Goal: Task Accomplishment & Management: Manage account settings

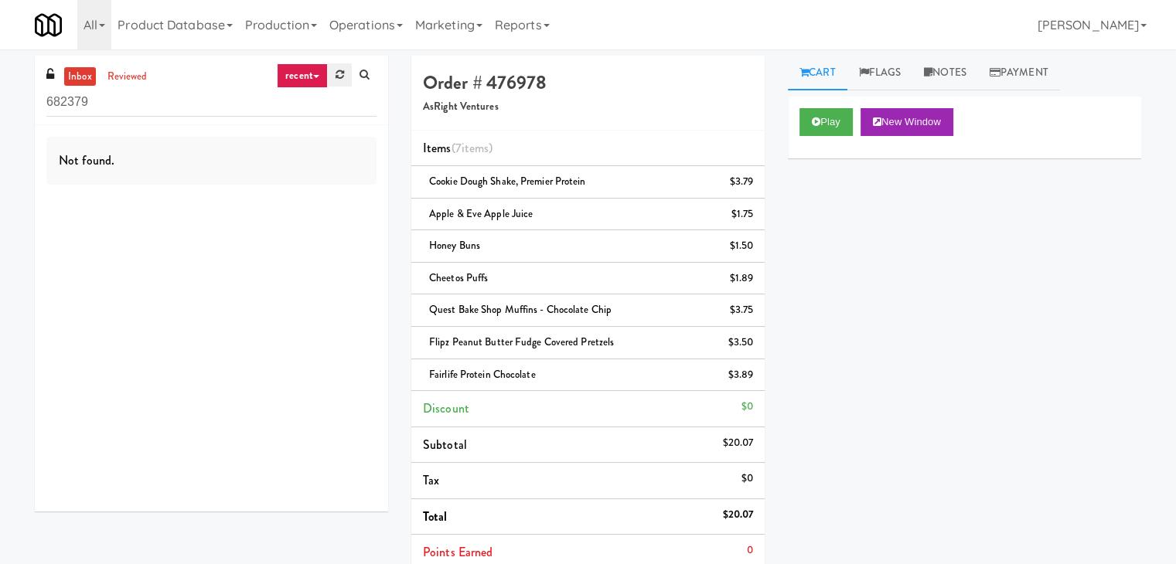
click at [341, 65] on link at bounding box center [340, 74] width 24 height 23
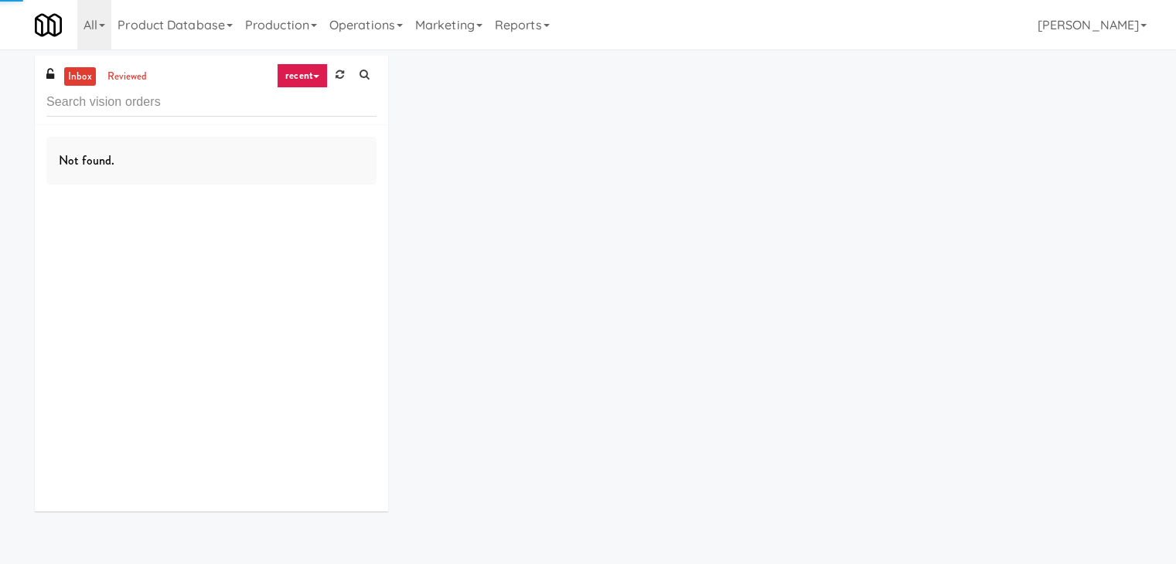
click at [341, 65] on link at bounding box center [340, 74] width 24 height 23
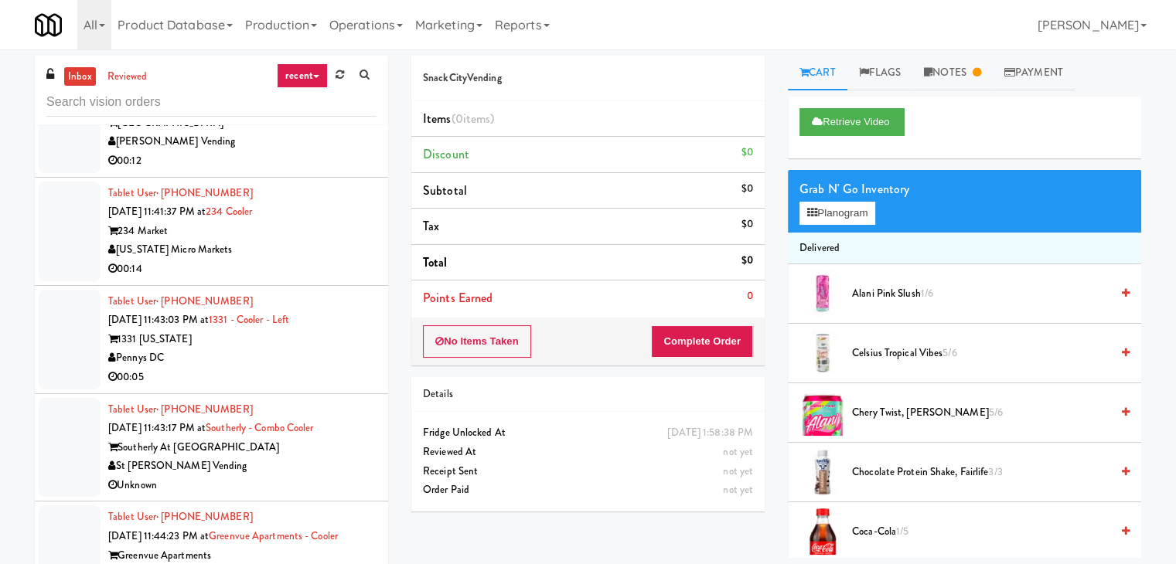
scroll to position [3556, 0]
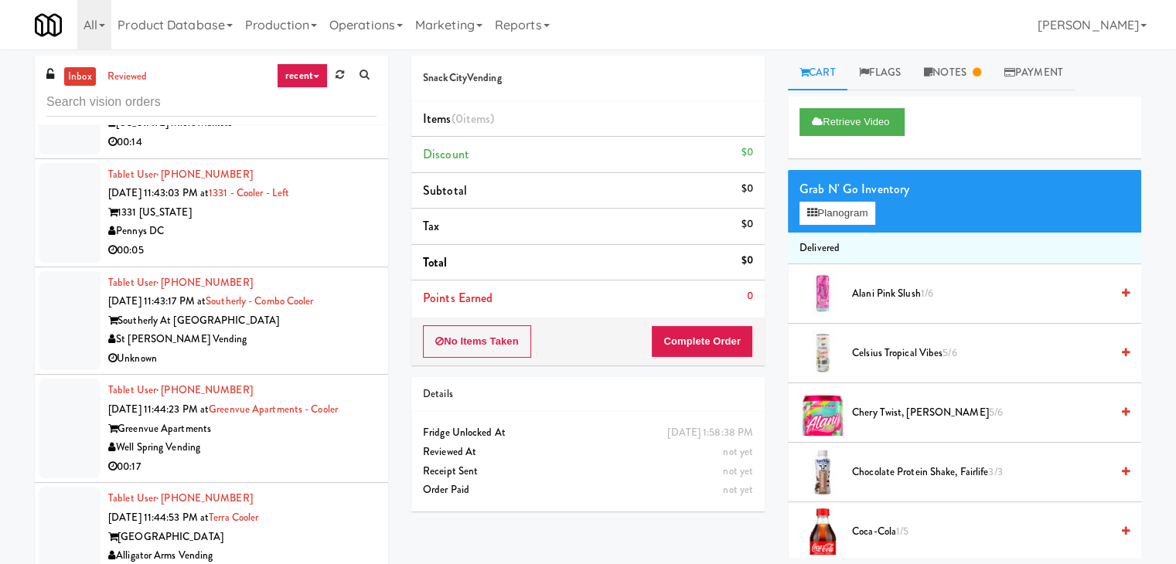
click at [305, 261] on div "00:05" at bounding box center [242, 250] width 268 height 19
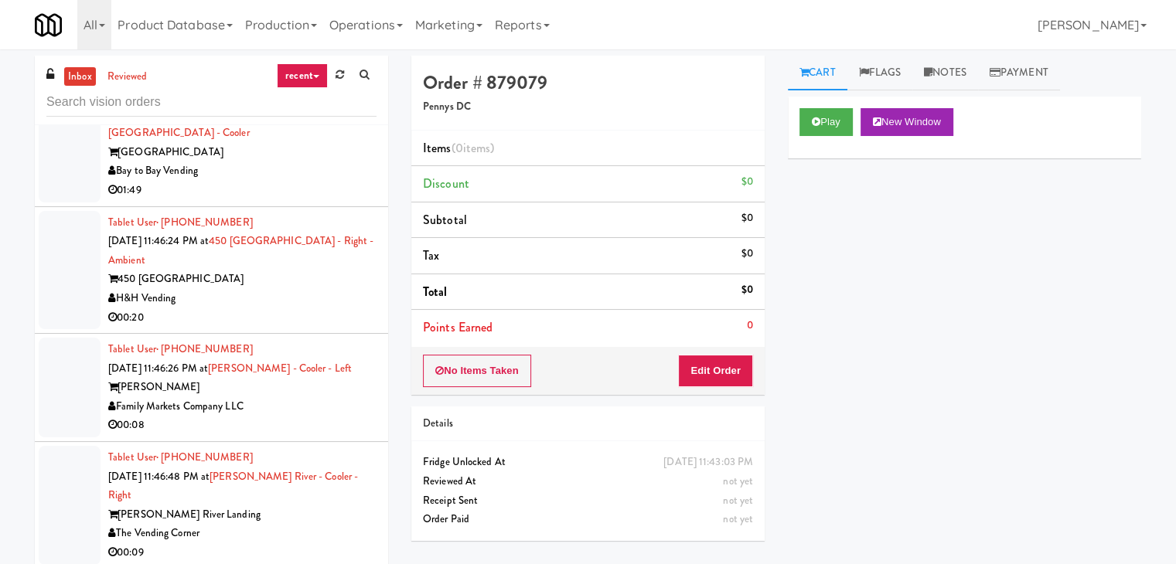
scroll to position [4329, 0]
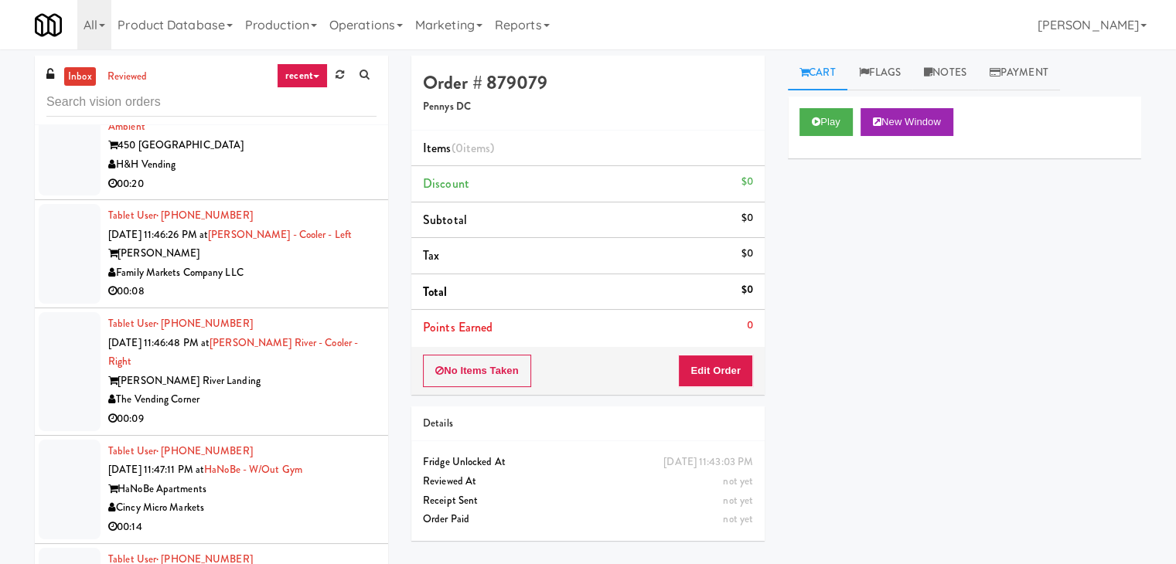
click at [343, 283] on div "Family Markets Company LLC" at bounding box center [242, 273] width 268 height 19
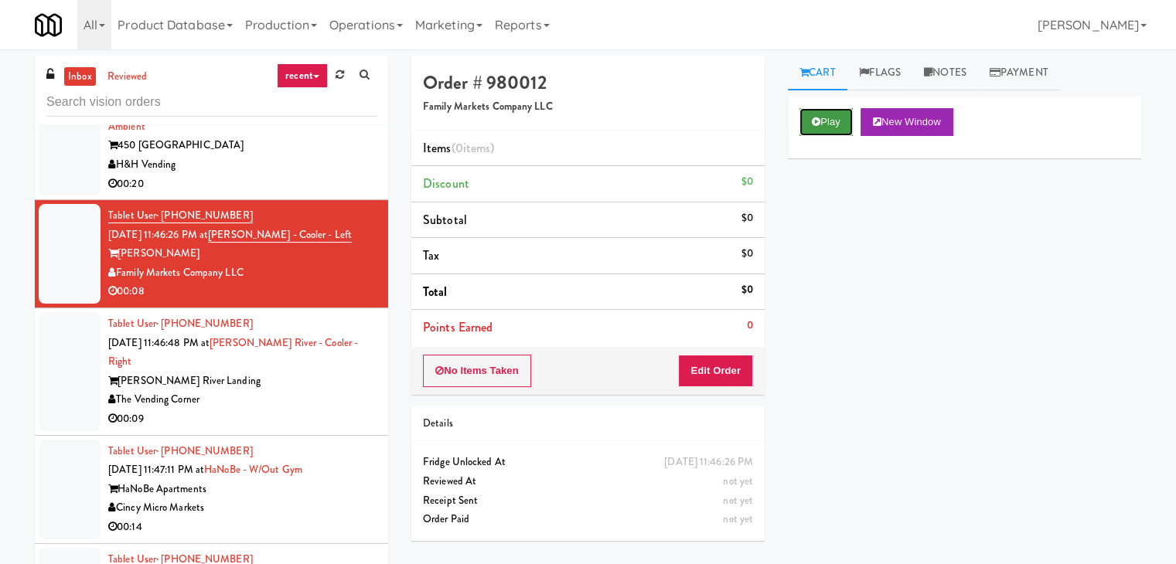
click at [837, 114] on button "Play" at bounding box center [825, 122] width 53 height 28
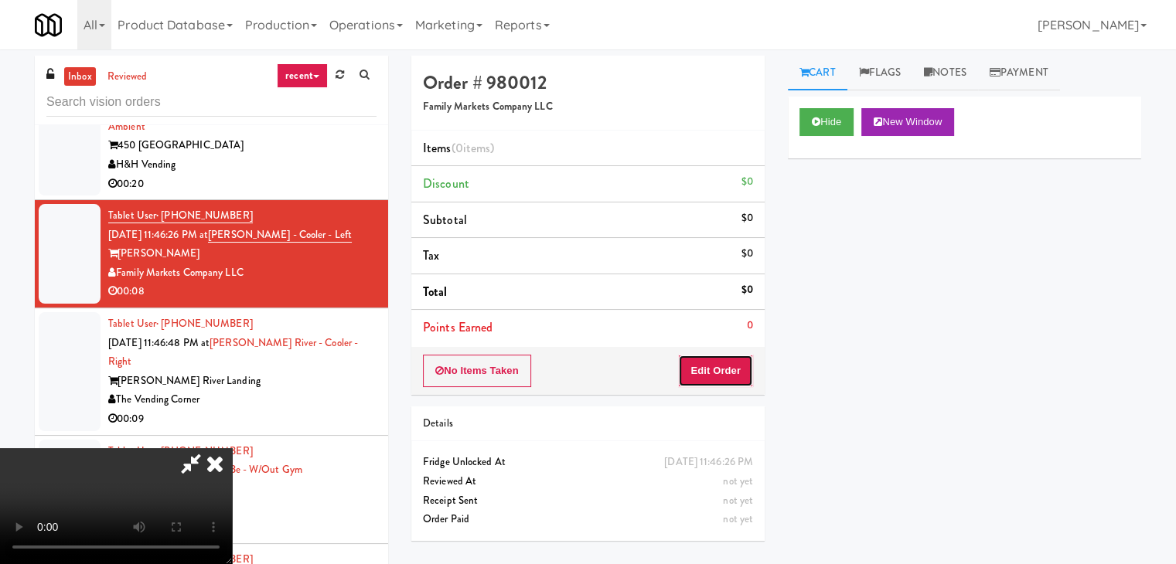
click at [730, 377] on button "Edit Order" at bounding box center [715, 371] width 75 height 32
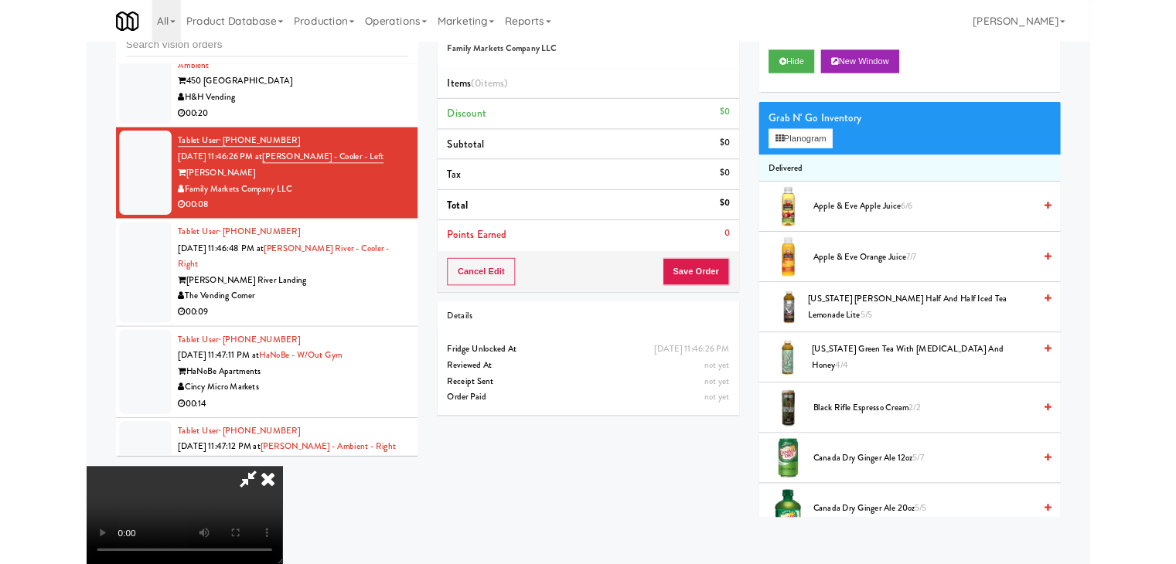
scroll to position [4310, 0]
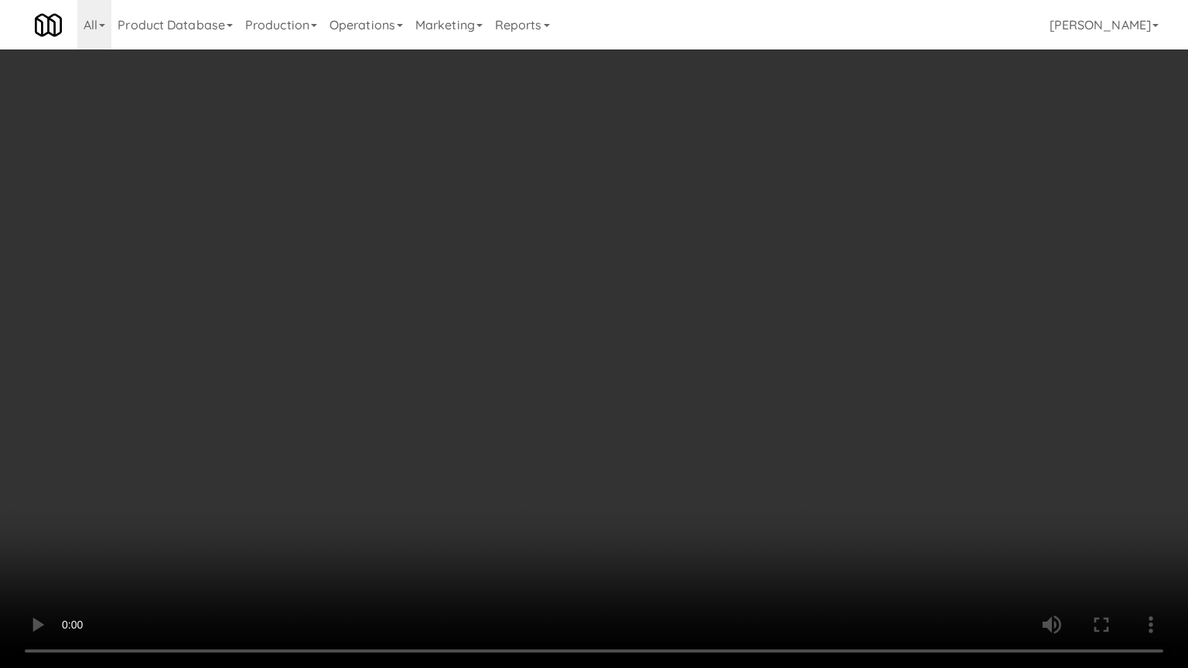
click at [714, 523] on video at bounding box center [594, 334] width 1188 height 668
click at [714, 521] on video at bounding box center [594, 334] width 1188 height 668
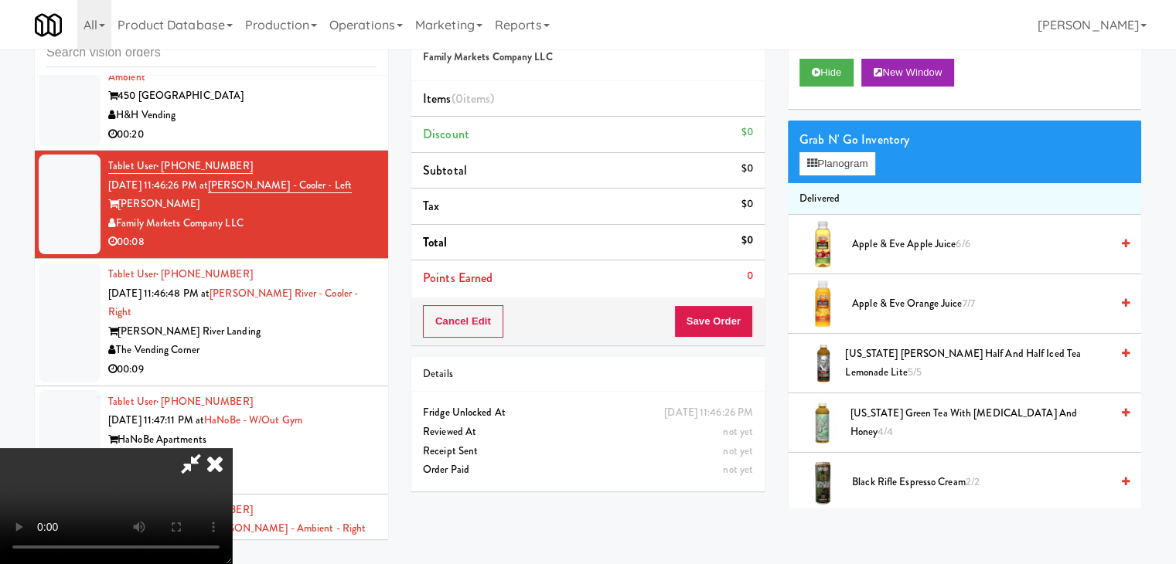
click at [232, 452] on video at bounding box center [116, 506] width 232 height 116
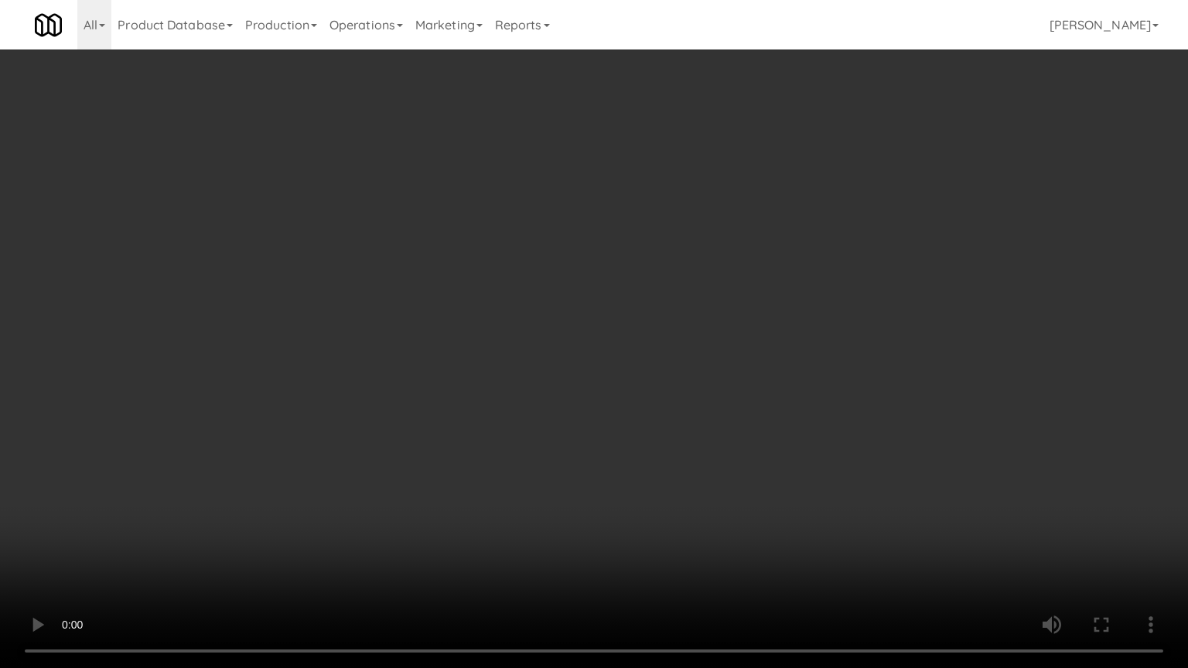
click at [543, 516] on video at bounding box center [594, 334] width 1188 height 668
click at [862, 408] on video at bounding box center [594, 334] width 1188 height 668
click at [882, 393] on video at bounding box center [594, 334] width 1188 height 668
click at [884, 392] on video at bounding box center [594, 334] width 1188 height 668
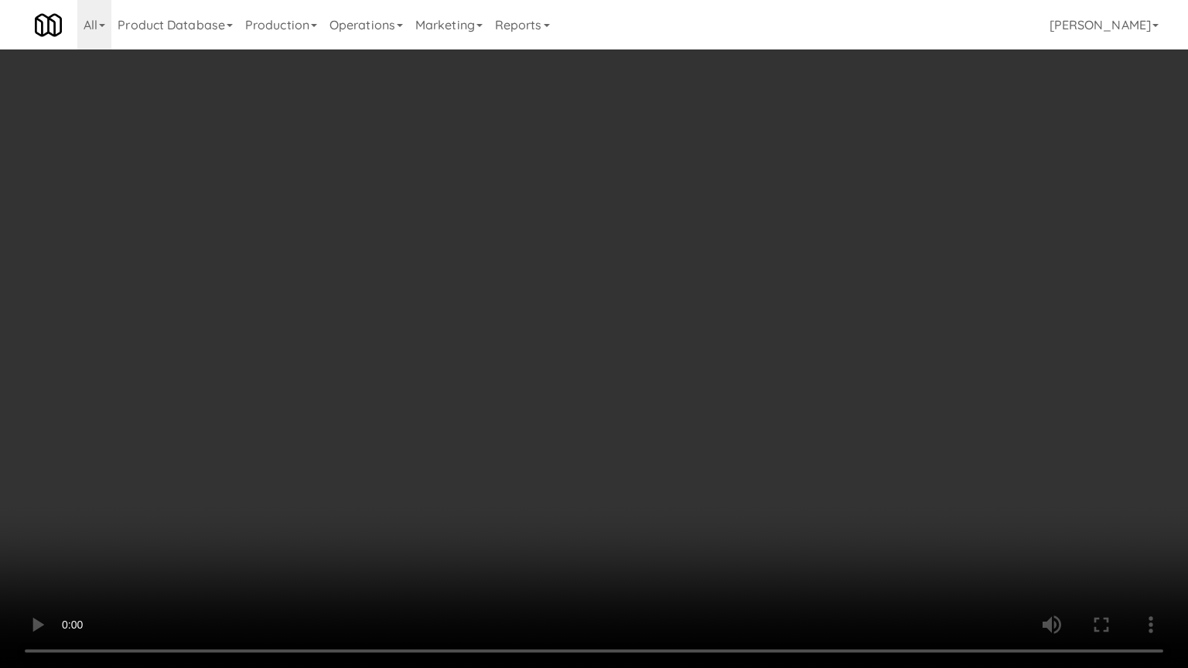
click at [885, 391] on video at bounding box center [594, 334] width 1188 height 668
click at [887, 377] on video at bounding box center [594, 334] width 1188 height 668
drag, startPoint x: 887, startPoint y: 377, endPoint x: 888, endPoint y: 301, distance: 76.5
click at [887, 377] on video at bounding box center [594, 334] width 1188 height 668
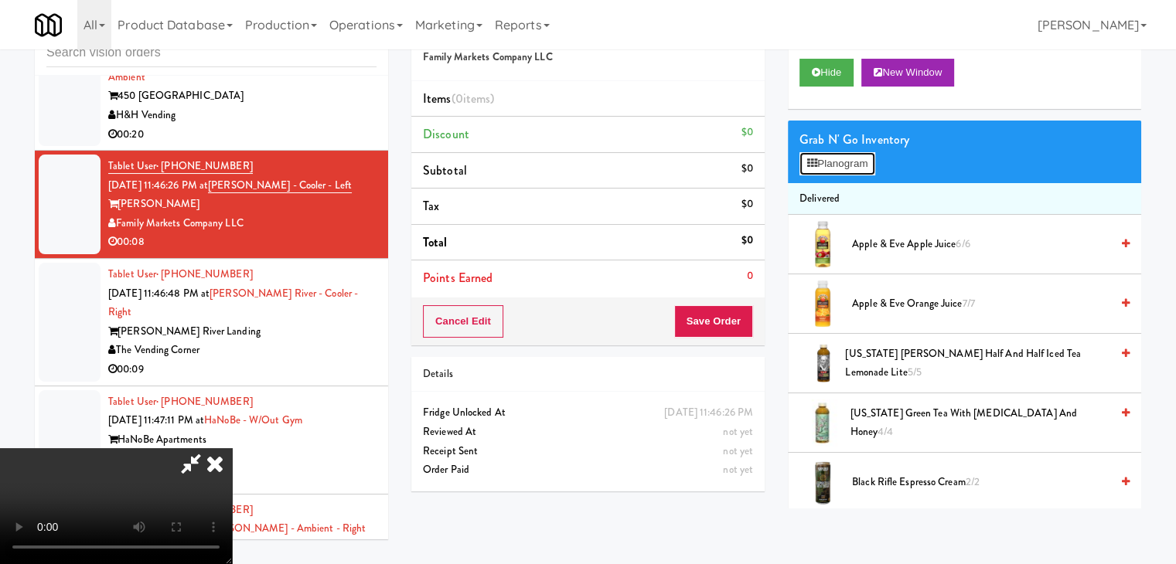
click at [841, 157] on button "Planogram" at bounding box center [837, 163] width 76 height 23
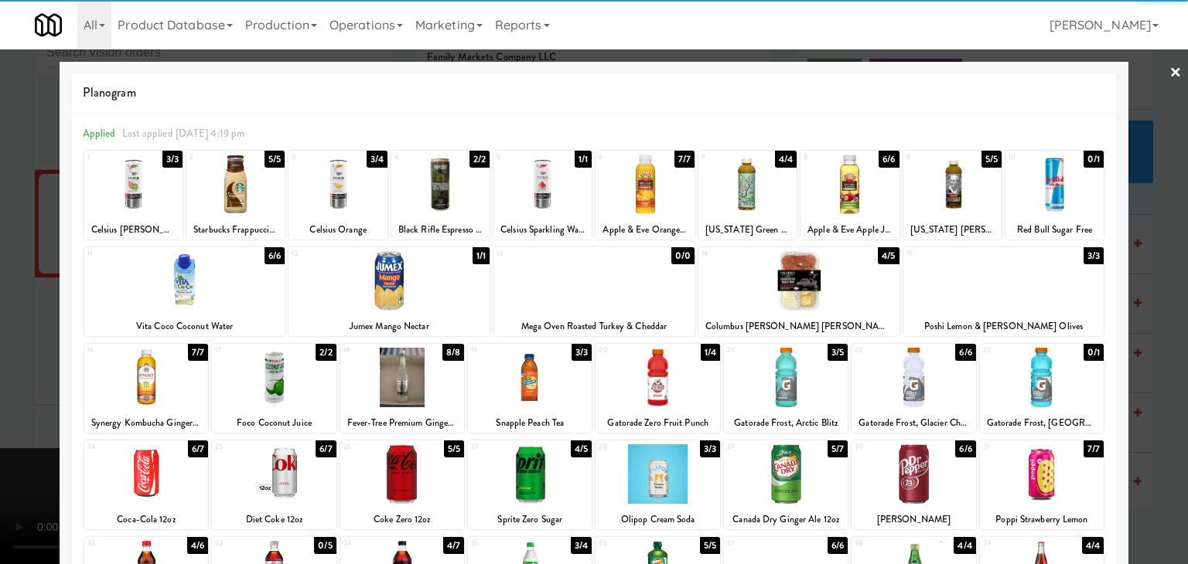
click at [155, 479] on div at bounding box center [146, 475] width 124 height 60
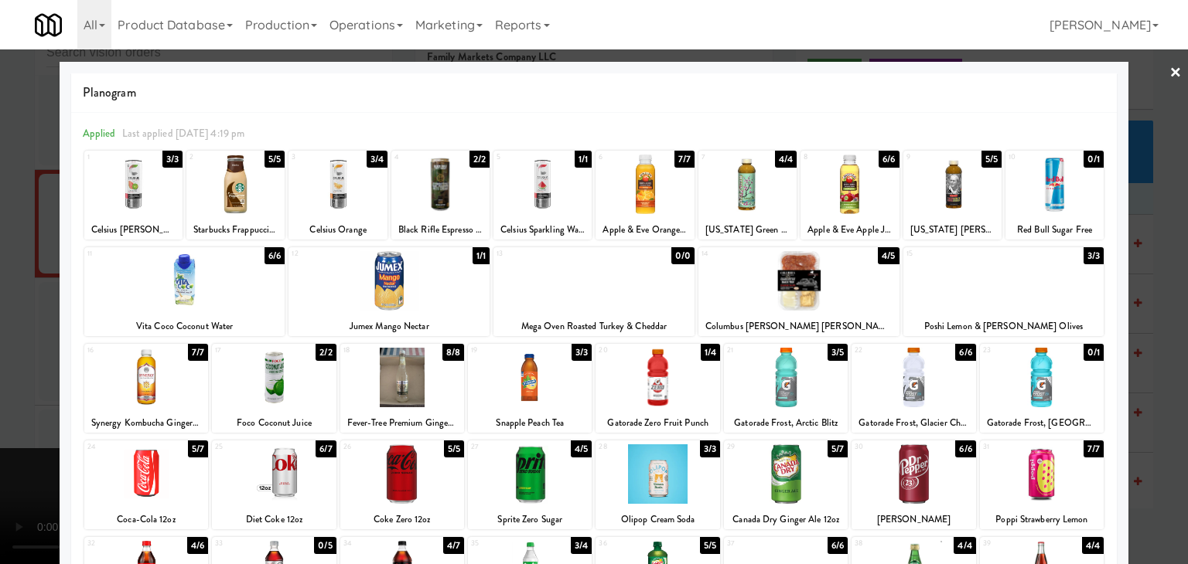
click at [832, 285] on div at bounding box center [798, 281] width 201 height 60
drag, startPoint x: 0, startPoint y: 434, endPoint x: 250, endPoint y: 414, distance: 251.3
click at [27, 435] on div at bounding box center [594, 282] width 1188 height 564
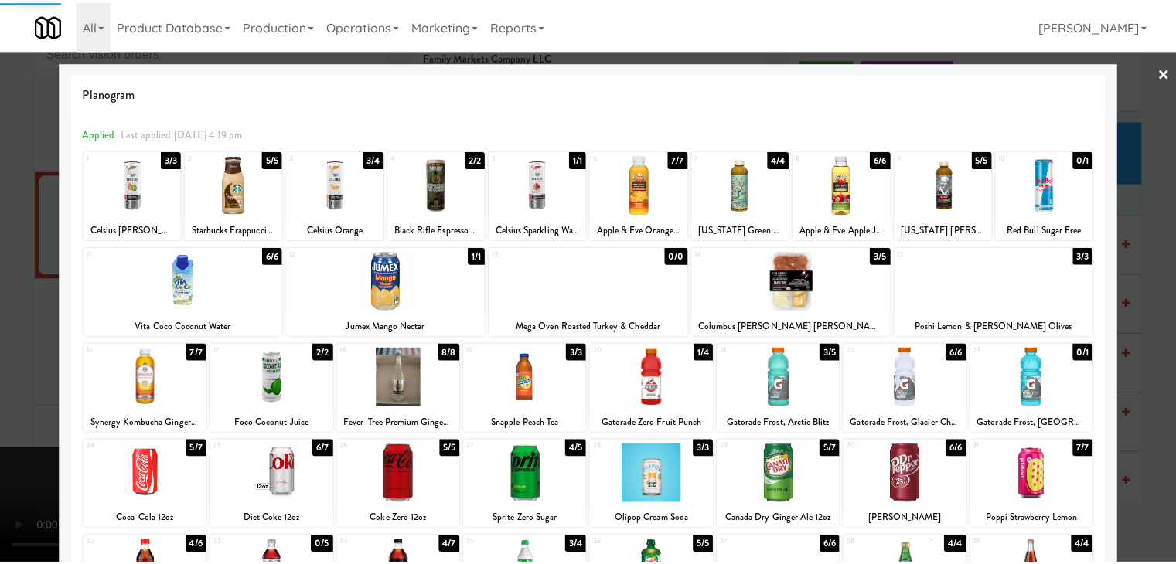
scroll to position [4329, 0]
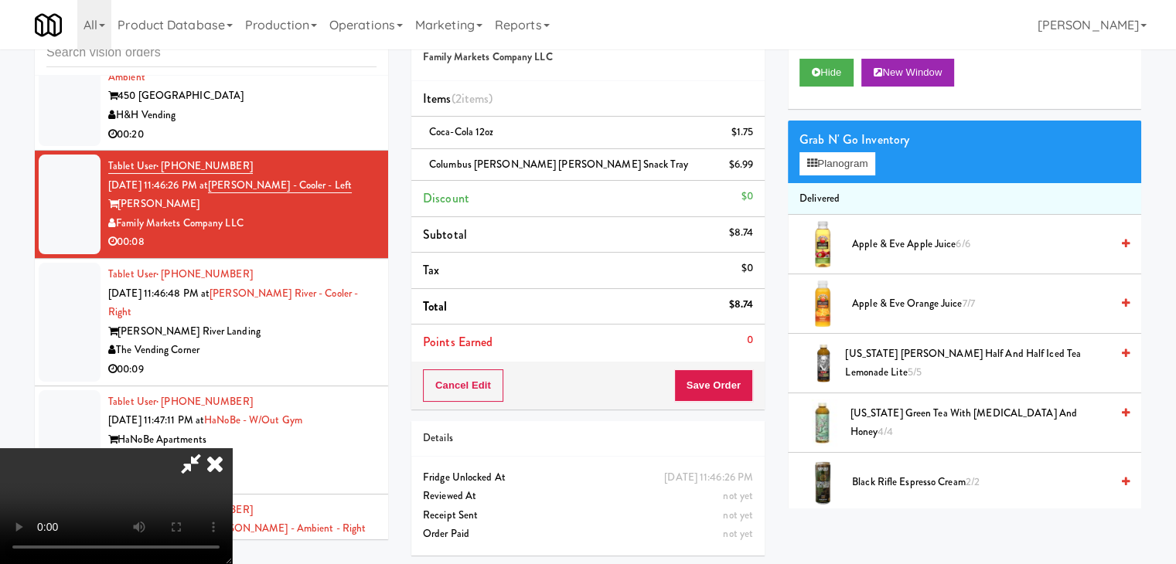
click at [232, 448] on video at bounding box center [116, 506] width 232 height 116
click at [732, 384] on button "Save Order" at bounding box center [713, 386] width 79 height 32
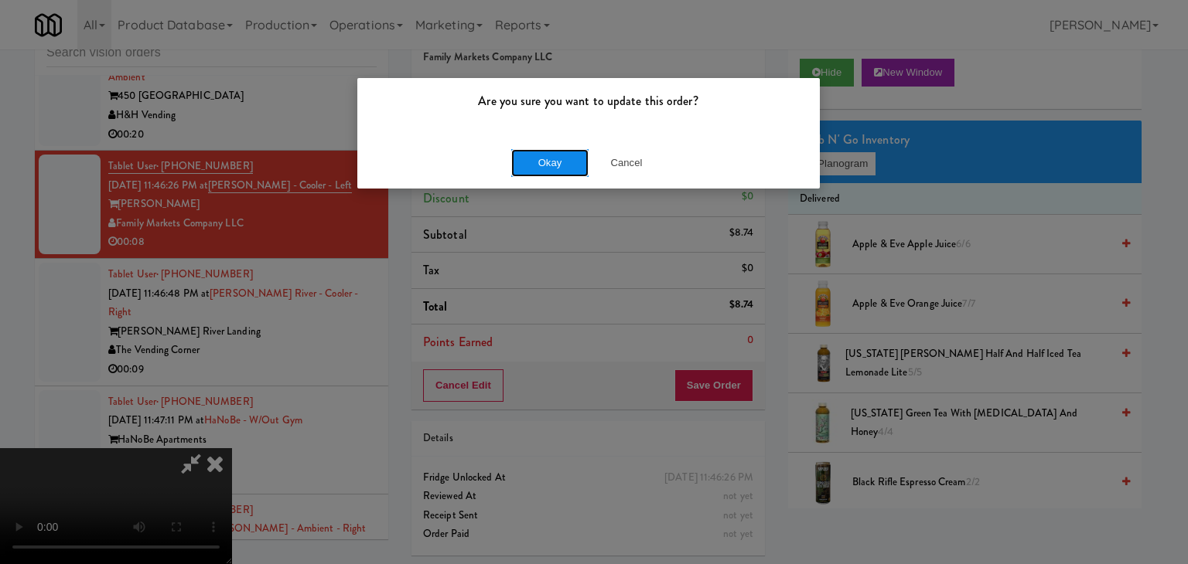
click at [562, 169] on button "Okay" at bounding box center [549, 163] width 77 height 28
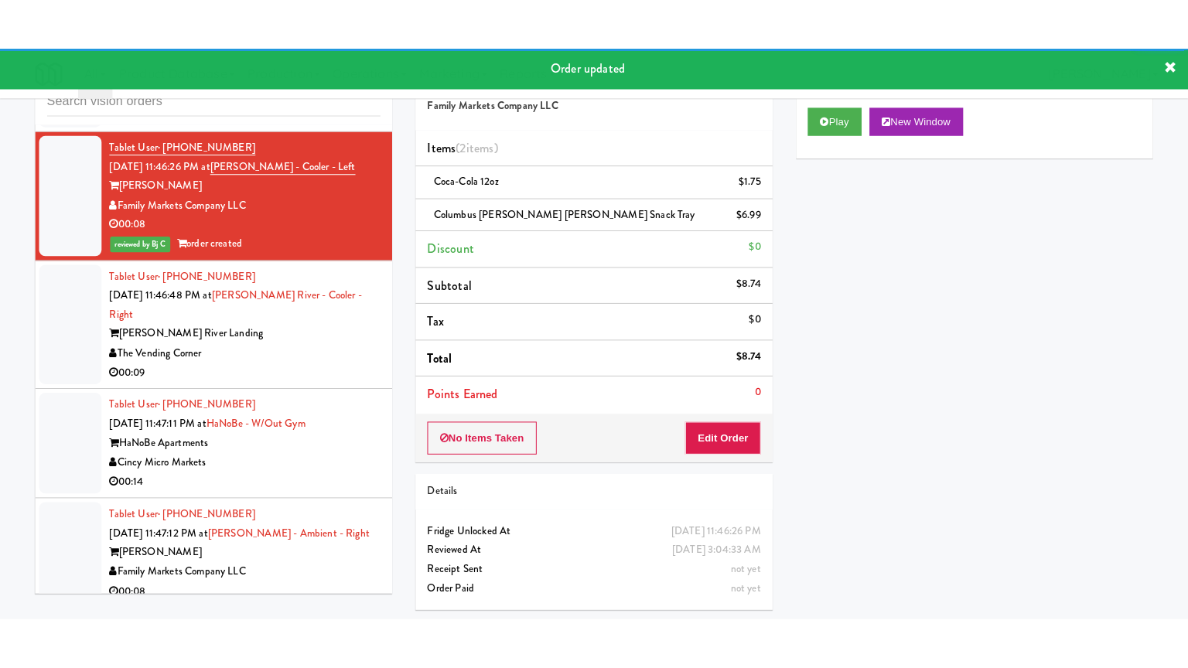
scroll to position [4561, 0]
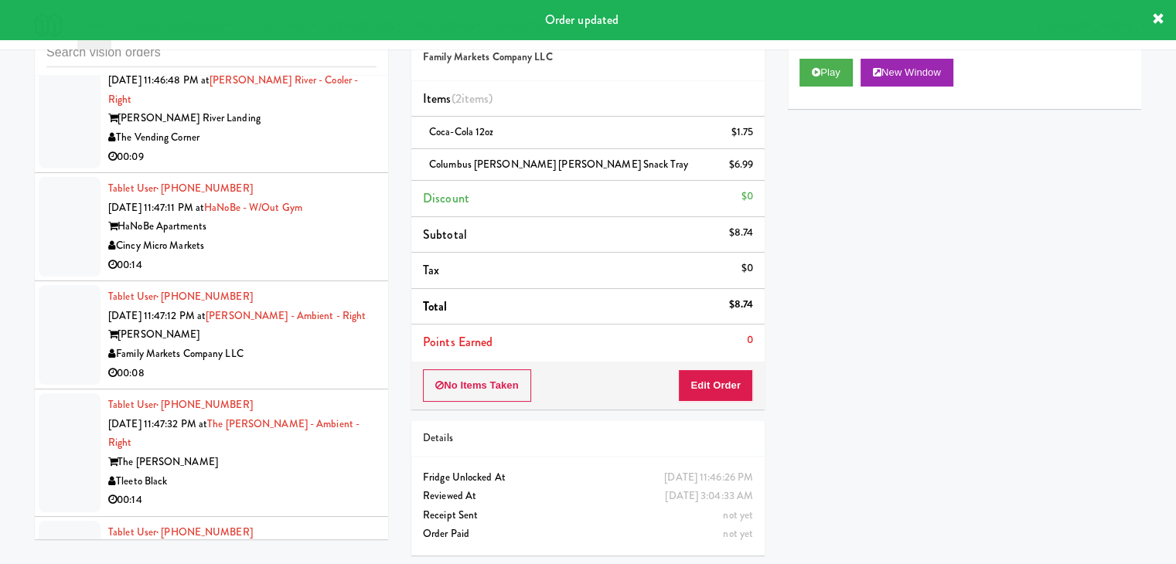
click at [325, 167] on div "00:09" at bounding box center [242, 157] width 268 height 19
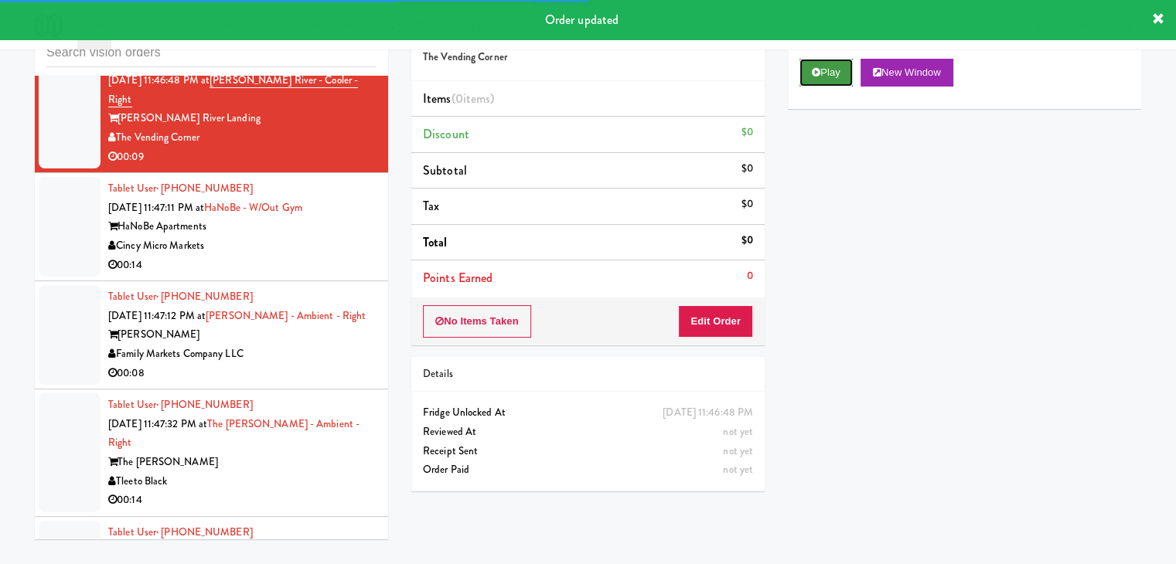
click at [832, 70] on button "Play" at bounding box center [825, 73] width 53 height 28
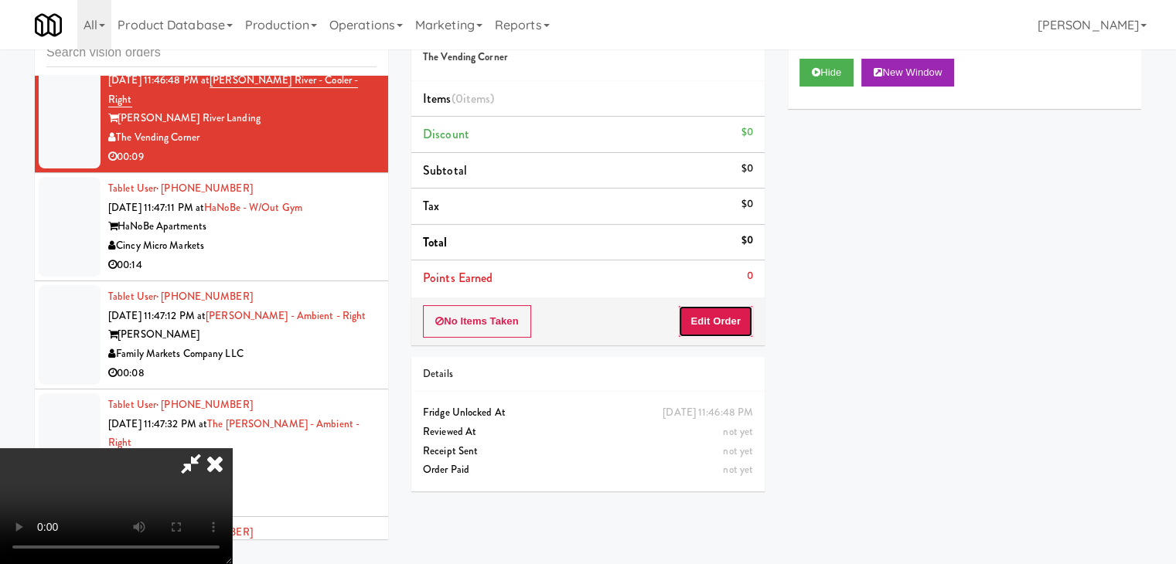
click at [726, 316] on button "Edit Order" at bounding box center [715, 321] width 75 height 32
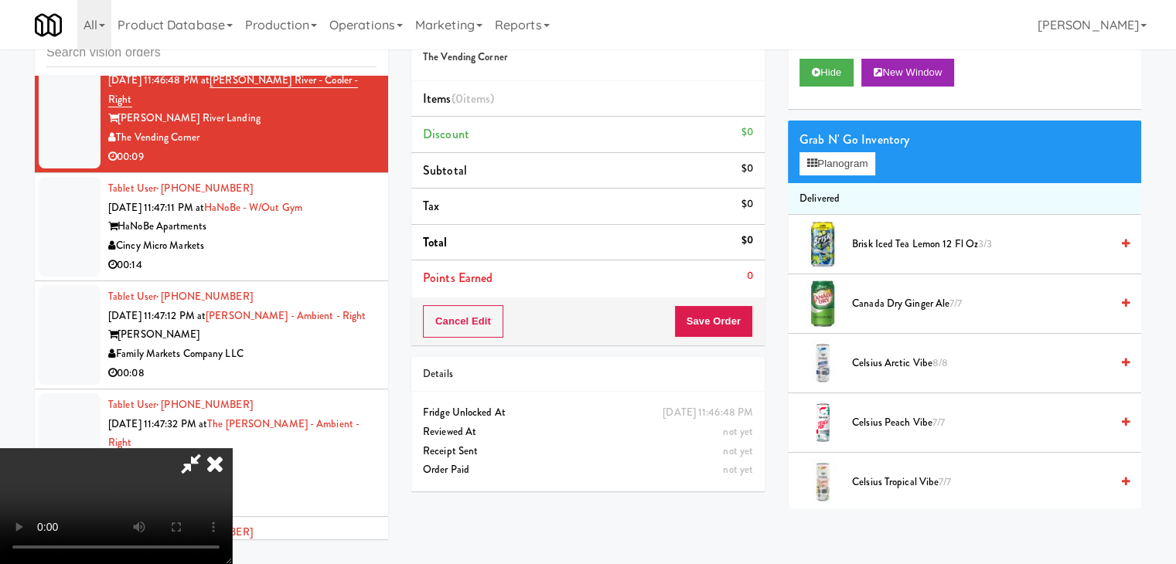
scroll to position [4542, 0]
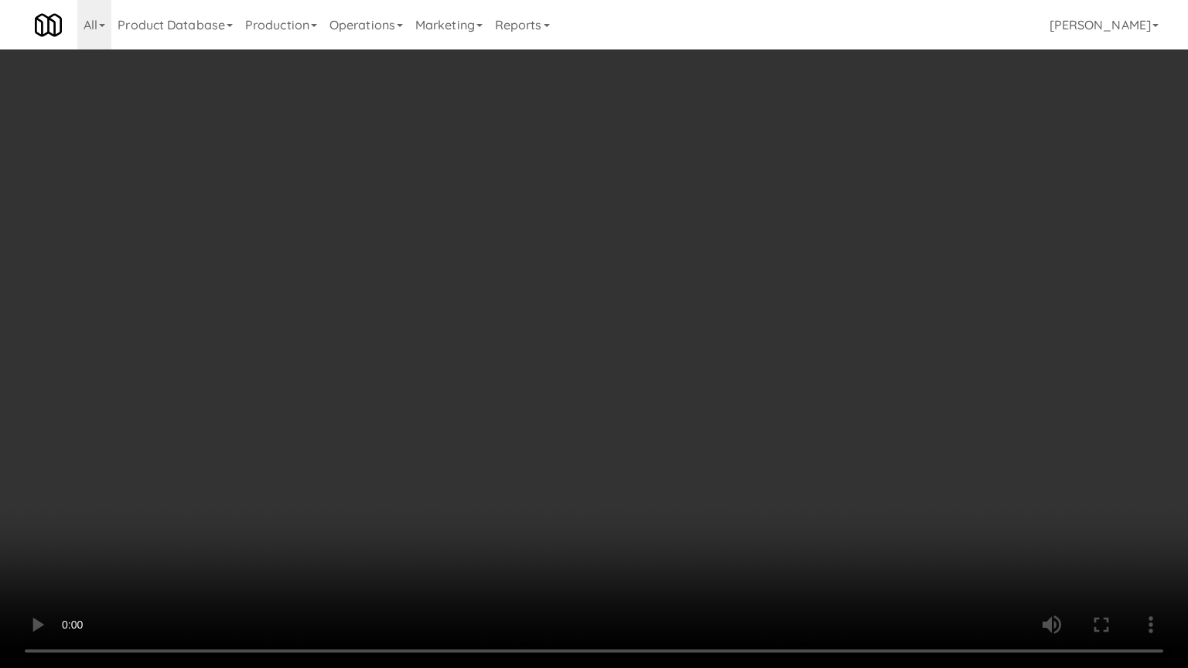
click at [778, 386] on video at bounding box center [594, 334] width 1188 height 668
click at [766, 396] on video at bounding box center [594, 334] width 1188 height 668
click at [789, 380] on video at bounding box center [594, 334] width 1188 height 668
click at [810, 401] on video at bounding box center [594, 334] width 1188 height 668
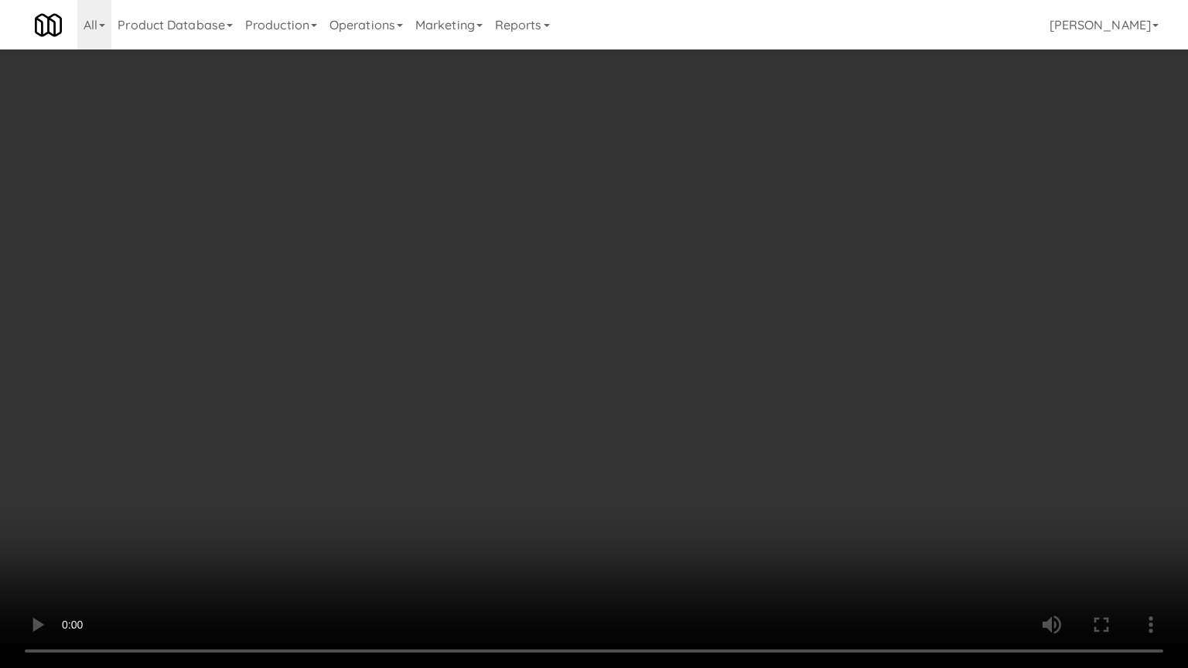
click at [810, 401] on video at bounding box center [594, 334] width 1188 height 668
click at [792, 407] on video at bounding box center [594, 334] width 1188 height 668
click at [796, 406] on video at bounding box center [594, 334] width 1188 height 668
click at [783, 407] on video at bounding box center [594, 334] width 1188 height 668
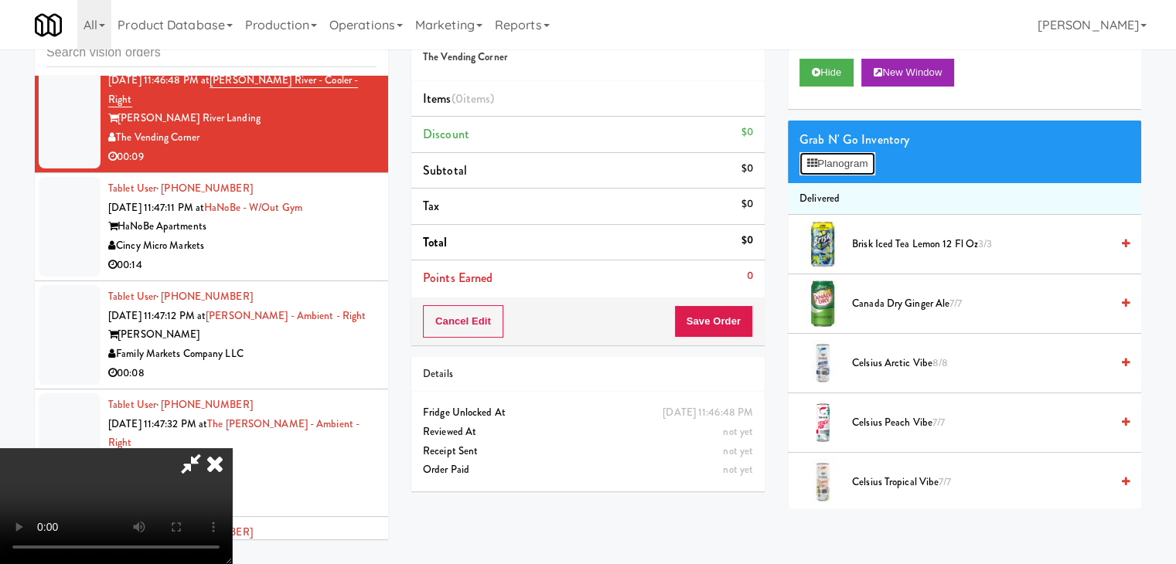
click at [862, 162] on button "Planogram" at bounding box center [837, 163] width 76 height 23
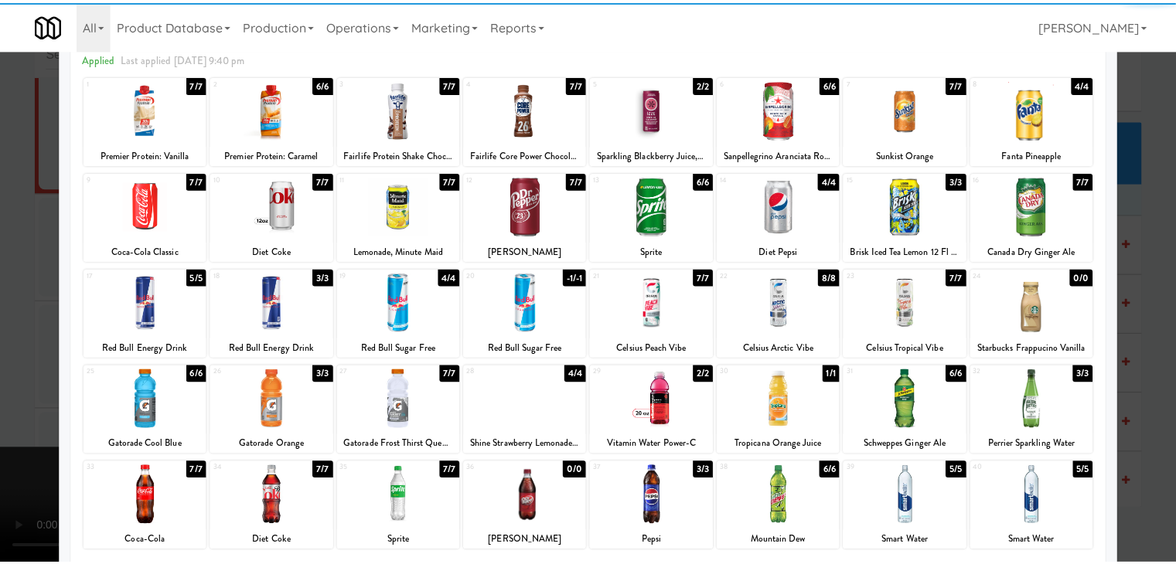
scroll to position [155, 0]
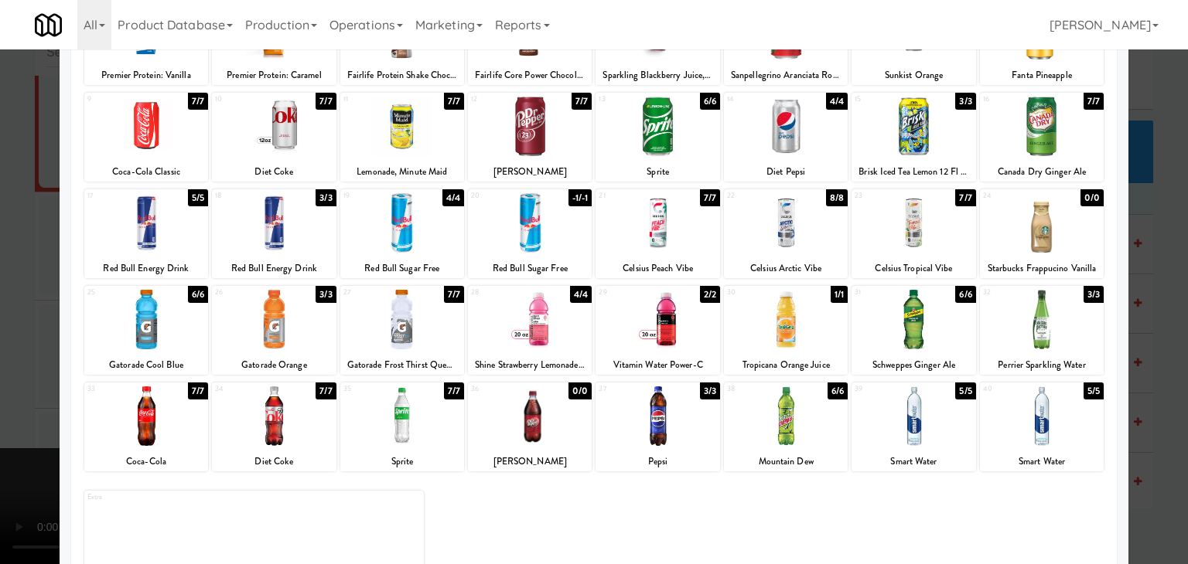
click at [298, 421] on div at bounding box center [274, 417] width 124 height 60
drag, startPoint x: 0, startPoint y: 398, endPoint x: 89, endPoint y: 387, distance: 89.6
click at [61, 390] on div "× Planogram Applied Last applied [DATE] 9:40 pm 1 7/7 Premier Protein: Vanilla …" at bounding box center [594, 282] width 1188 height 564
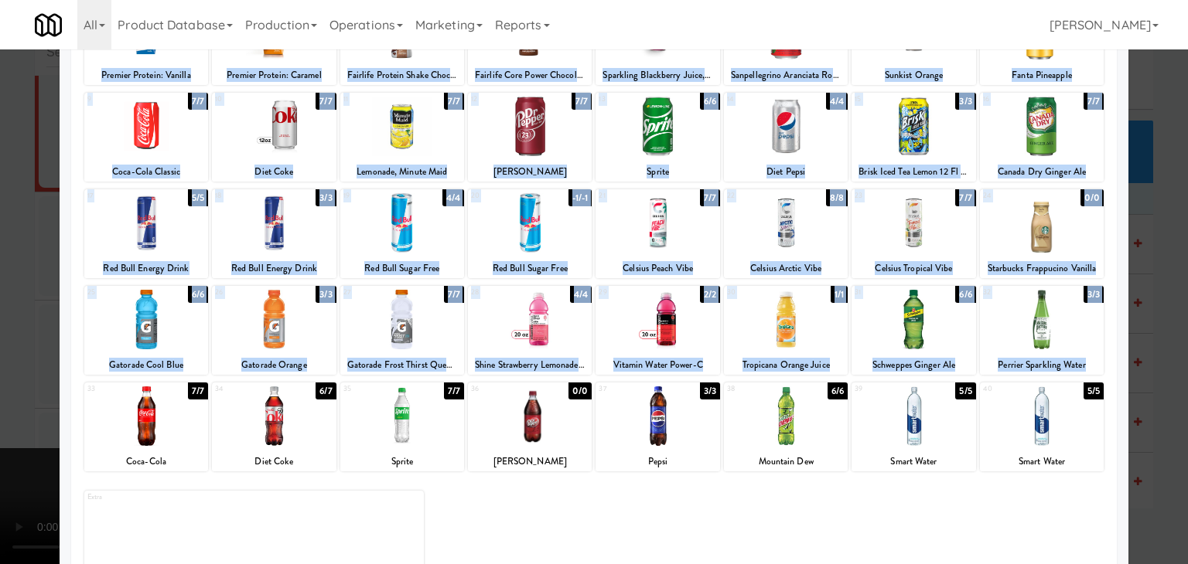
click at [37, 363] on div at bounding box center [594, 282] width 1188 height 564
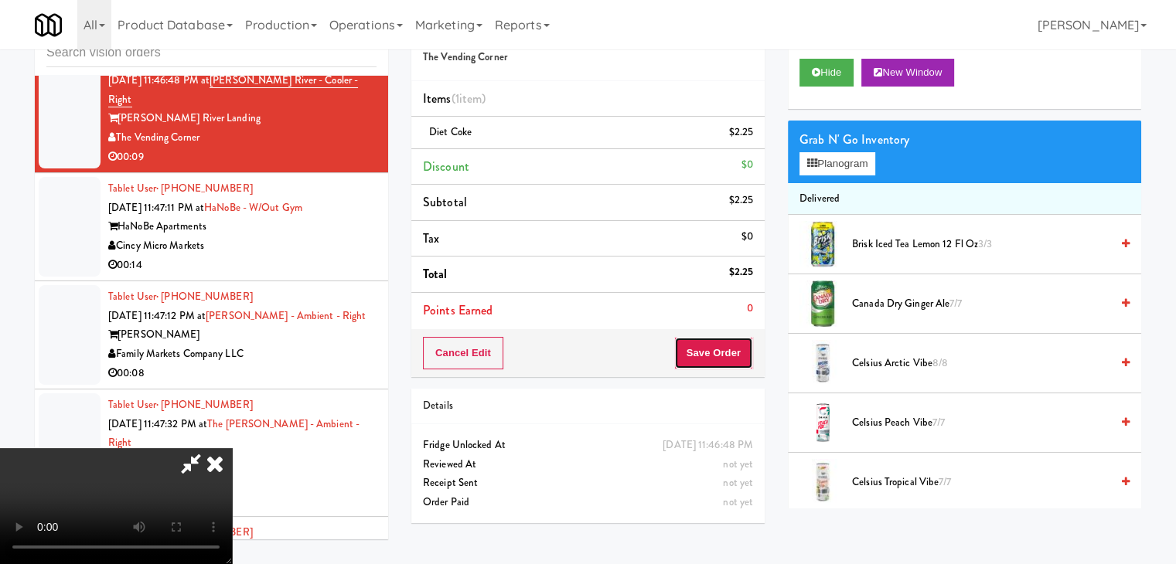
click at [732, 358] on button "Save Order" at bounding box center [713, 353] width 79 height 32
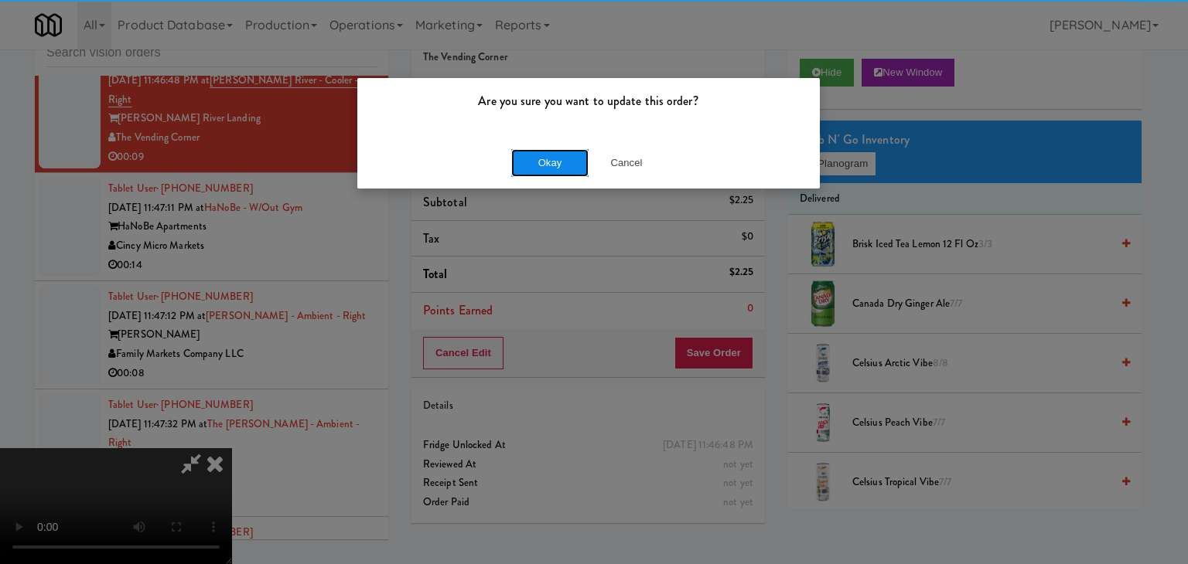
click at [566, 149] on button "Okay" at bounding box center [549, 163] width 77 height 28
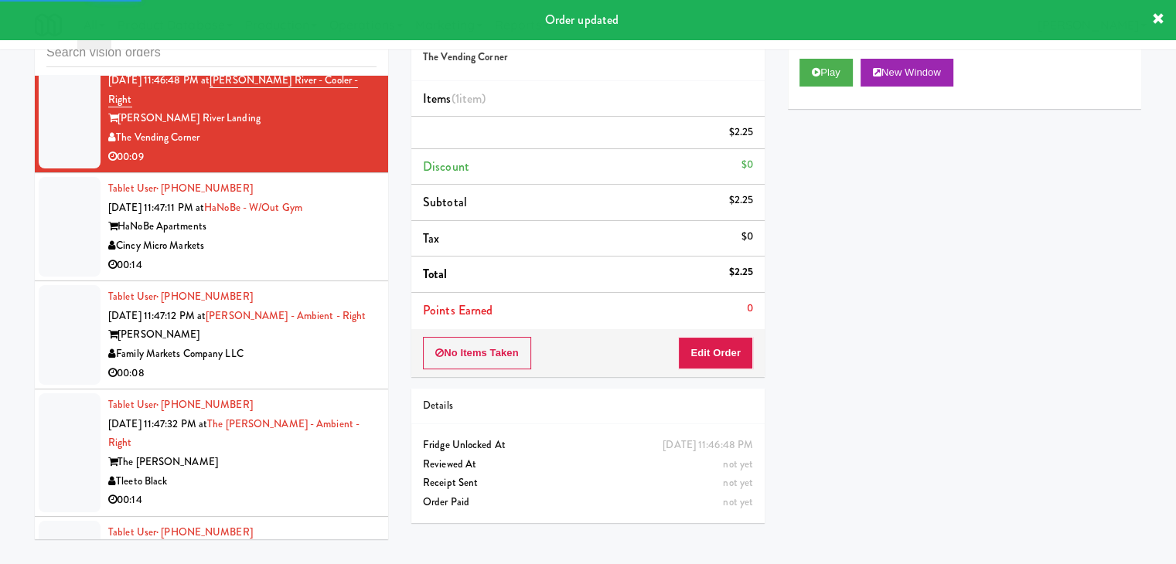
click at [311, 274] on div "00:14" at bounding box center [242, 265] width 268 height 19
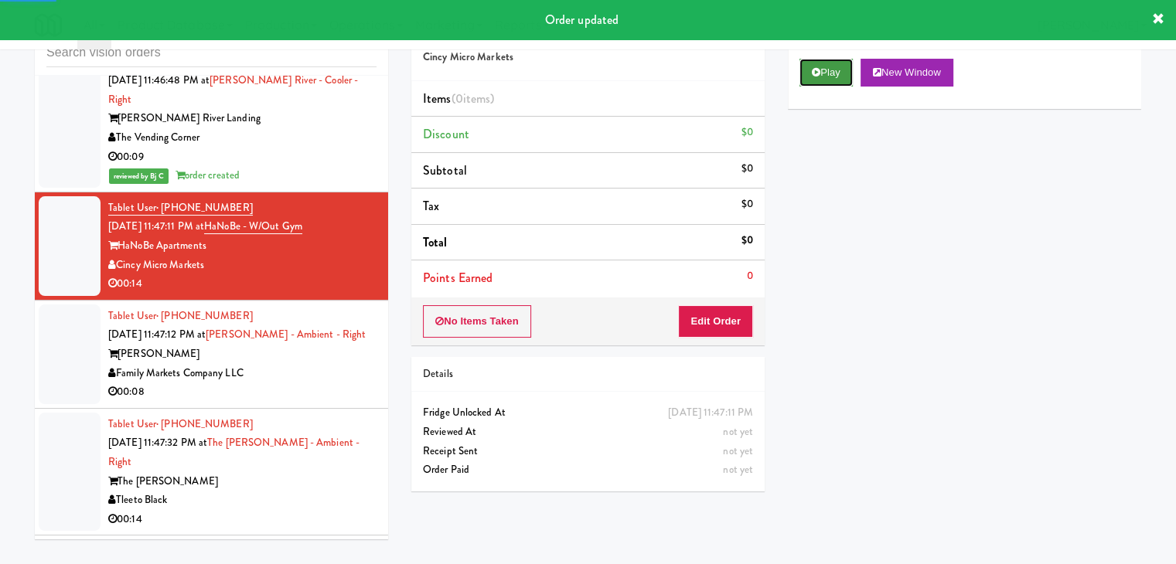
click at [830, 78] on button "Play" at bounding box center [825, 73] width 53 height 28
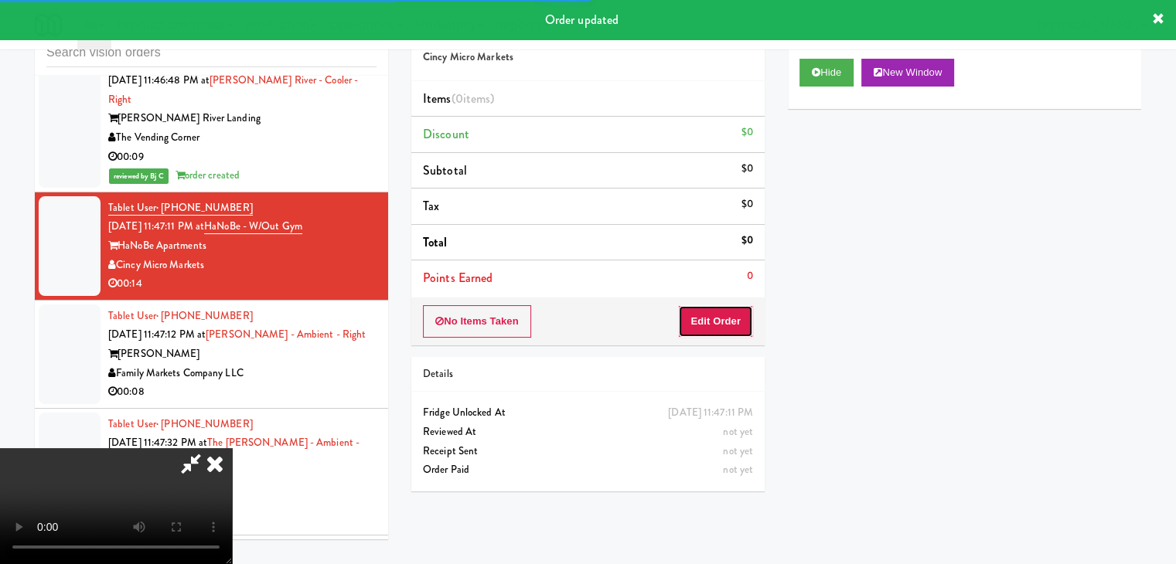
click at [725, 320] on button "Edit Order" at bounding box center [715, 321] width 75 height 32
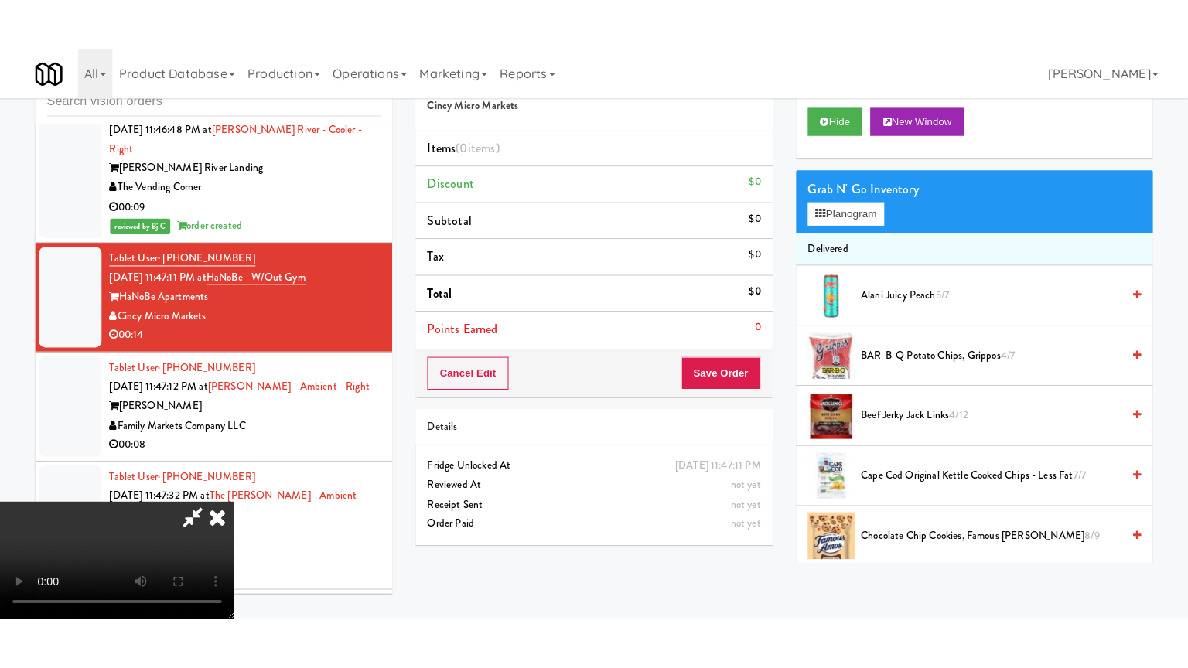
scroll to position [217, 0]
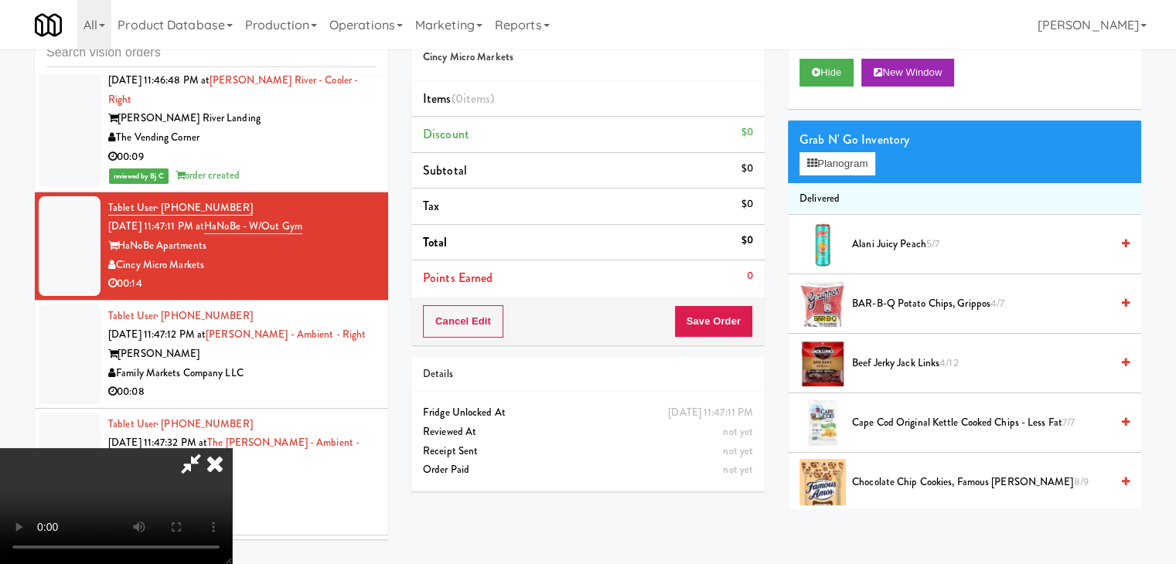
click at [232, 505] on video at bounding box center [116, 506] width 232 height 116
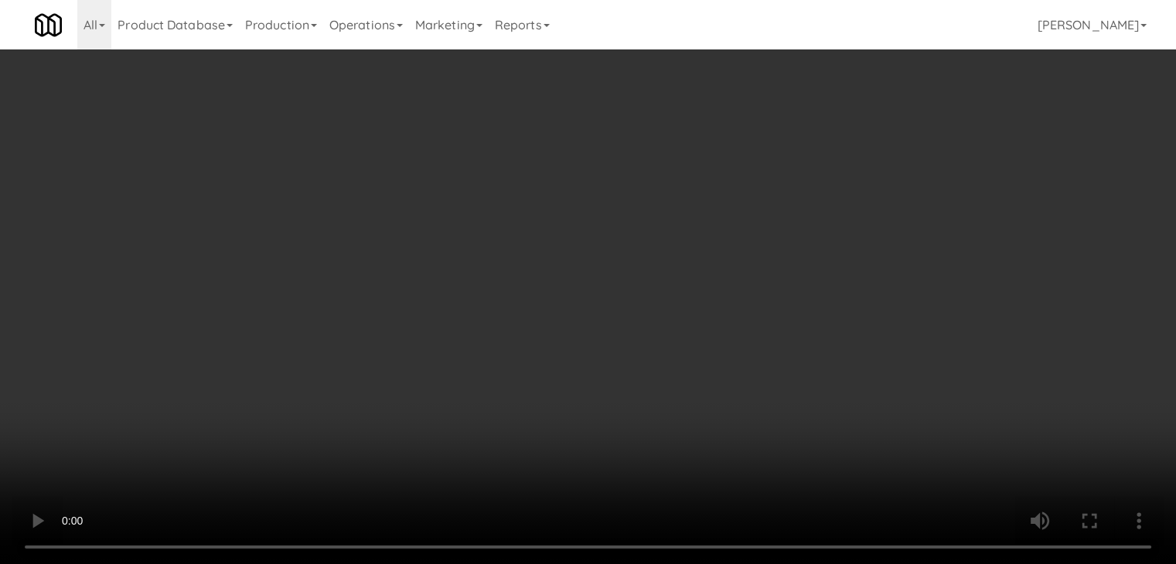
scroll to position [4542, 0]
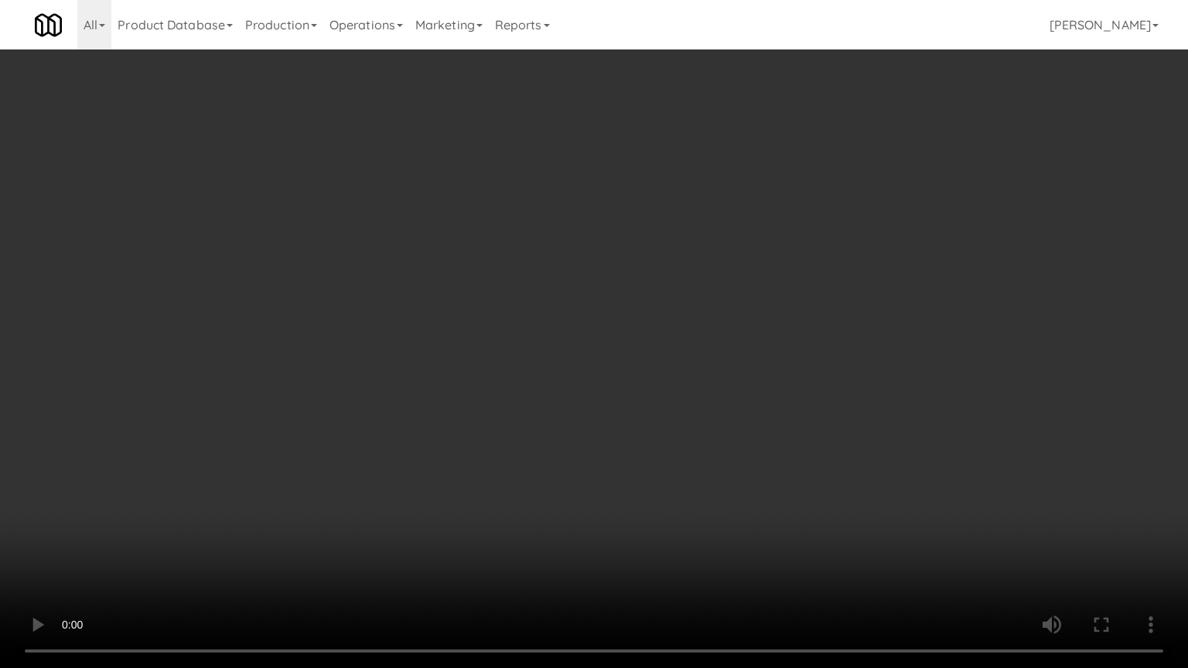
click at [651, 514] on video at bounding box center [594, 334] width 1188 height 668
click at [660, 505] on video at bounding box center [594, 334] width 1188 height 668
click at [661, 501] on video at bounding box center [594, 334] width 1188 height 668
click at [663, 499] on video at bounding box center [594, 334] width 1188 height 668
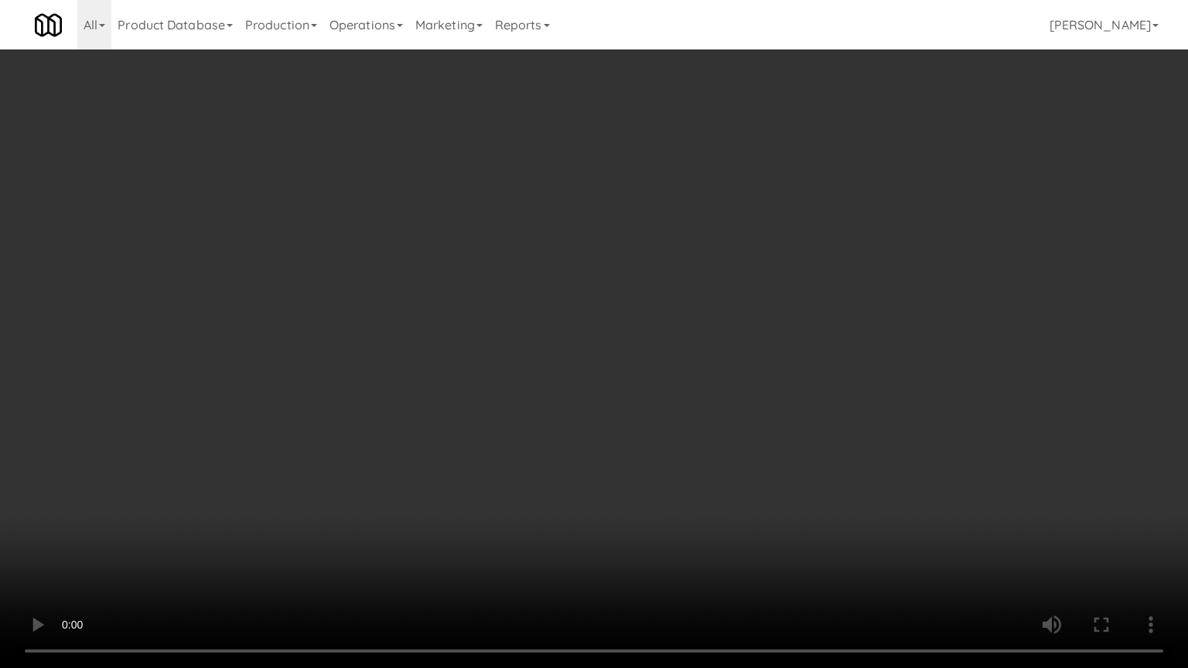
click at [671, 494] on video at bounding box center [594, 334] width 1188 height 668
click at [673, 494] on video at bounding box center [594, 334] width 1188 height 668
click at [676, 494] on video at bounding box center [594, 334] width 1188 height 668
click at [671, 497] on video at bounding box center [594, 334] width 1188 height 668
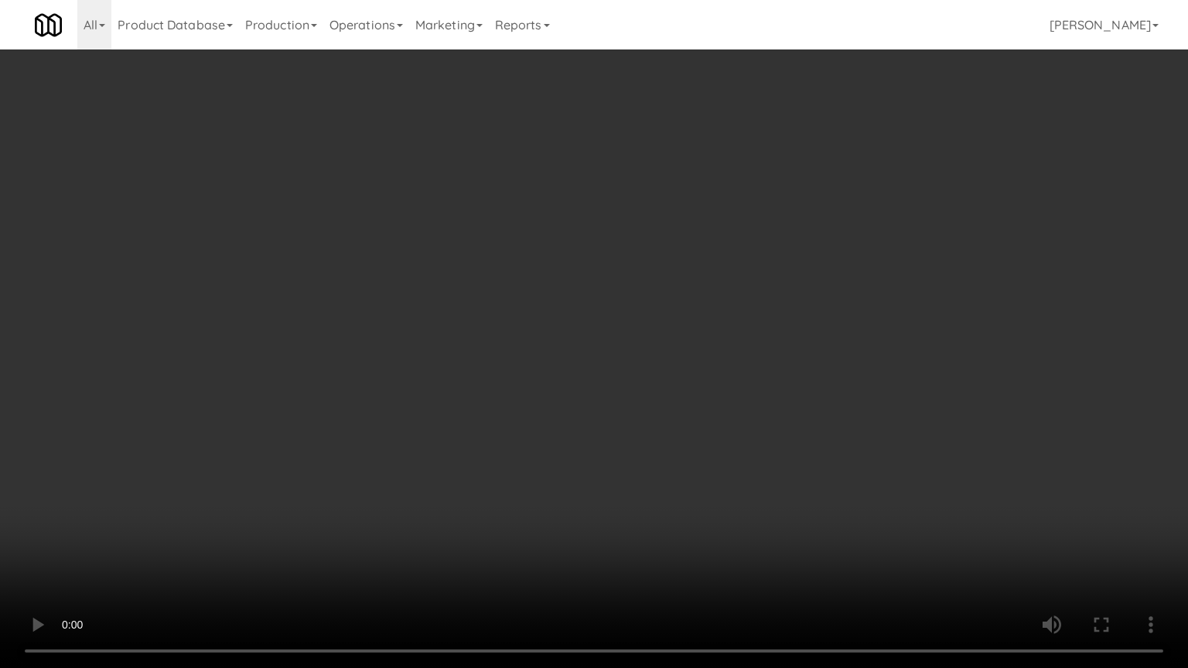
click at [671, 494] on video at bounding box center [594, 334] width 1188 height 668
click at [679, 490] on video at bounding box center [594, 334] width 1188 height 668
click at [680, 486] on video at bounding box center [594, 334] width 1188 height 668
click at [717, 458] on video at bounding box center [594, 334] width 1188 height 668
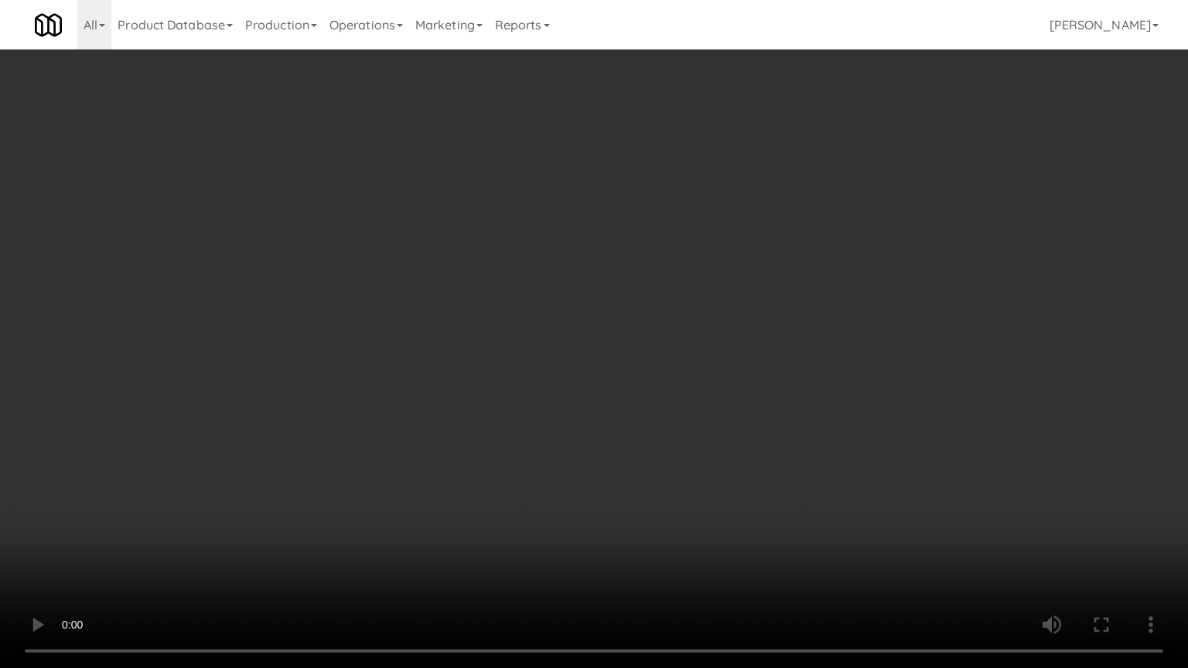
click at [706, 434] on video at bounding box center [594, 334] width 1188 height 668
click at [710, 430] on video at bounding box center [594, 334] width 1188 height 668
click at [713, 428] on video at bounding box center [594, 334] width 1188 height 668
click at [707, 428] on video at bounding box center [594, 334] width 1188 height 668
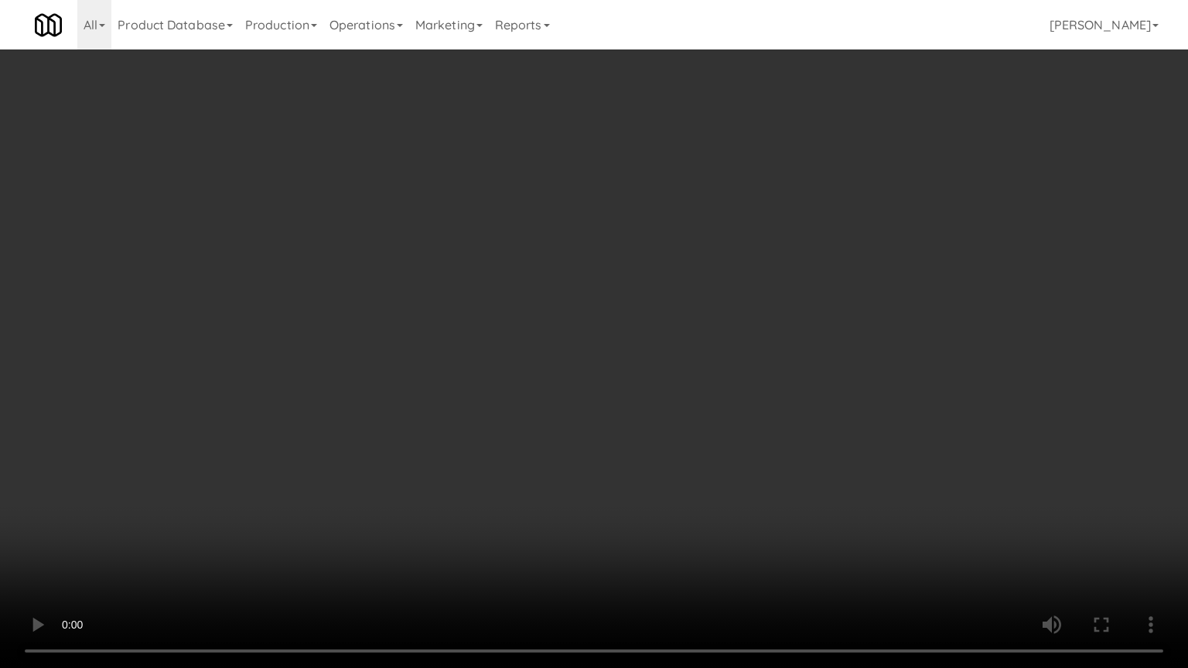
click at [707, 427] on video at bounding box center [594, 334] width 1188 height 668
click at [707, 437] on video at bounding box center [594, 334] width 1188 height 668
click at [710, 434] on video at bounding box center [594, 334] width 1188 height 668
click at [714, 427] on video at bounding box center [594, 334] width 1188 height 668
click at [715, 427] on video at bounding box center [594, 334] width 1188 height 668
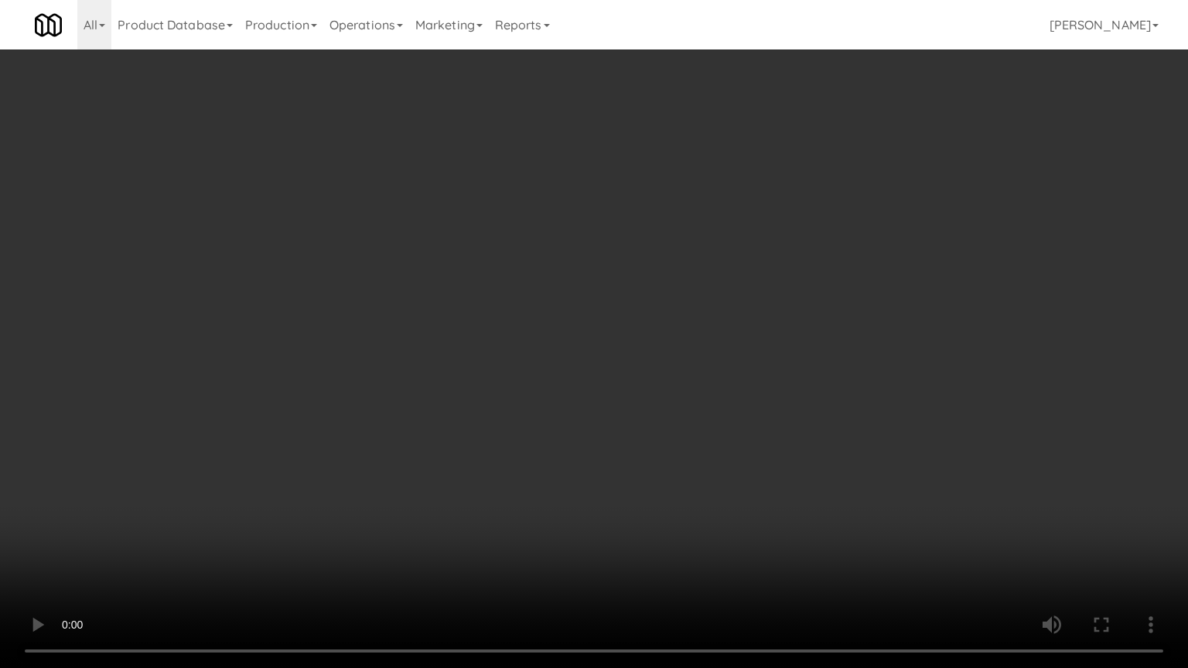
click at [748, 403] on video at bounding box center [594, 334] width 1188 height 668
drag, startPoint x: 748, startPoint y: 403, endPoint x: 802, endPoint y: 252, distance: 159.9
click at [748, 402] on video at bounding box center [594, 334] width 1188 height 668
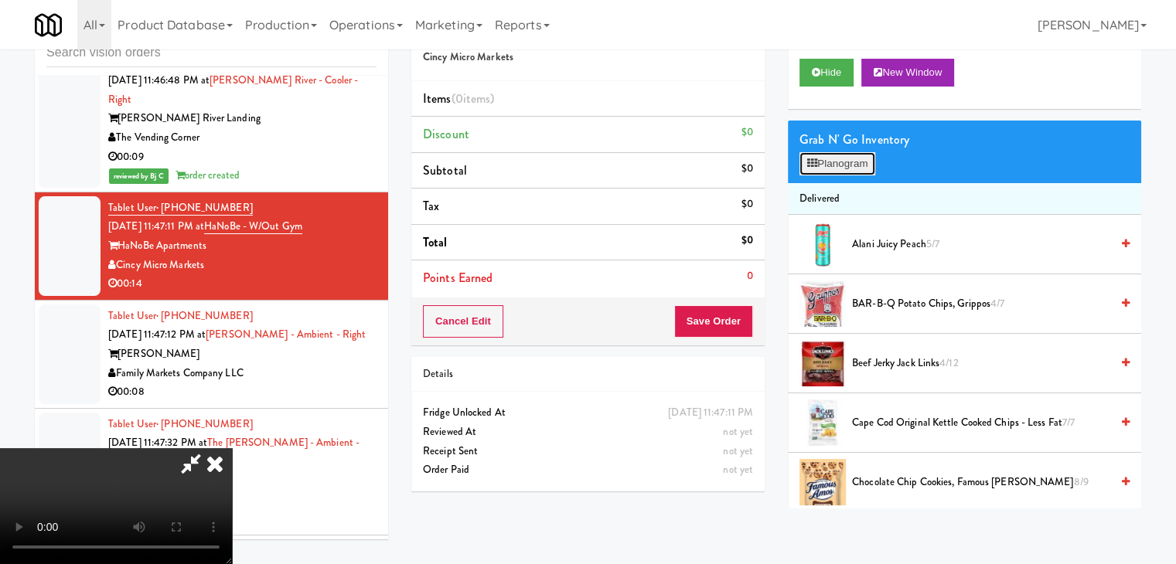
click at [858, 162] on button "Planogram" at bounding box center [837, 163] width 76 height 23
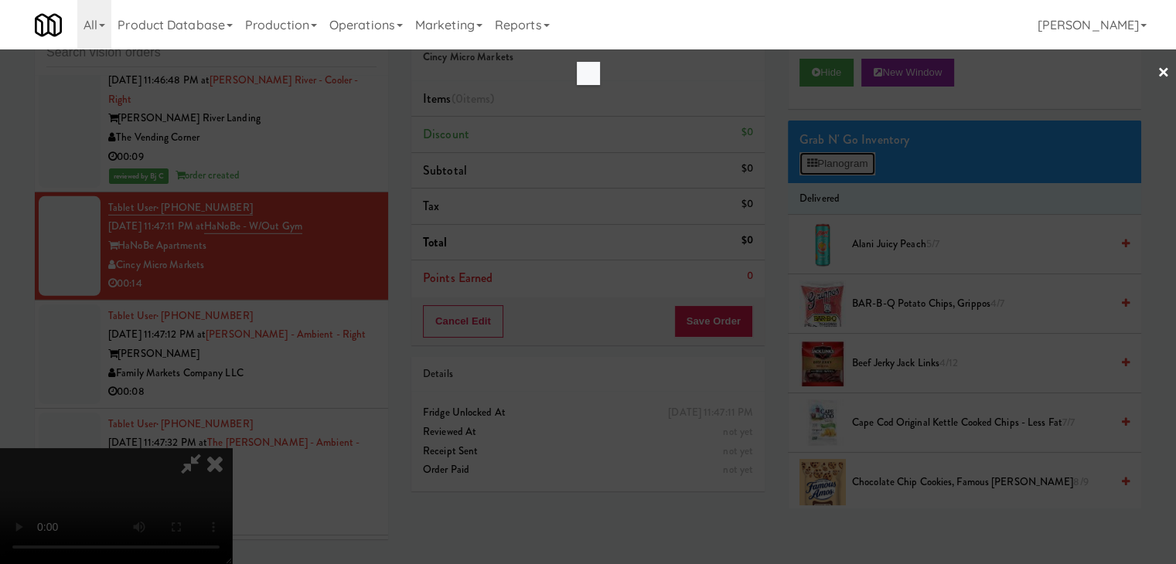
scroll to position [4542, 0]
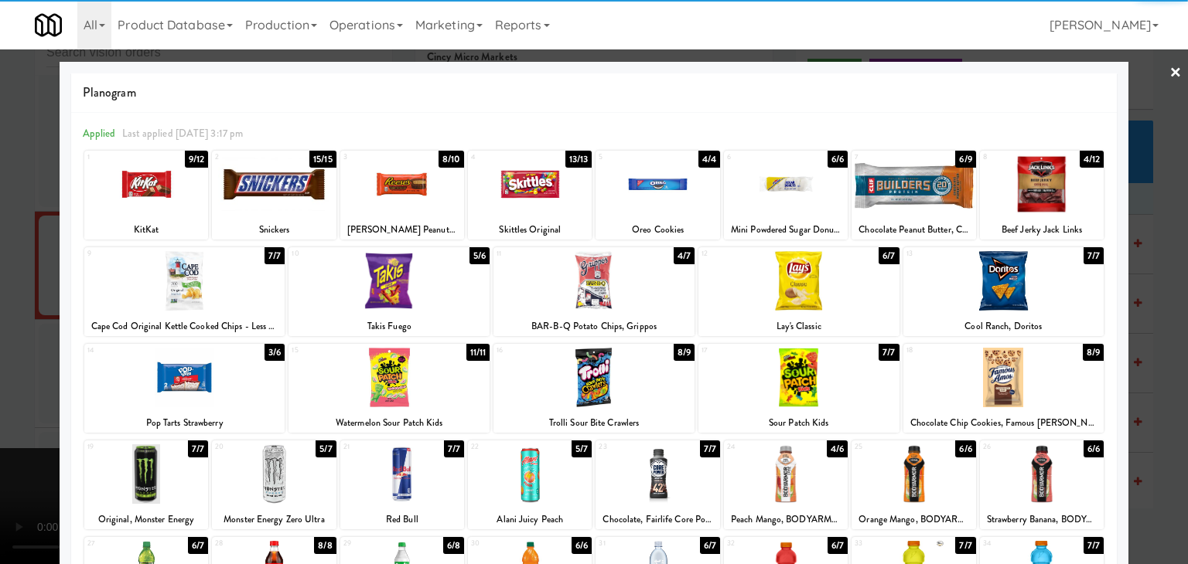
click at [653, 193] on div at bounding box center [657, 185] width 124 height 60
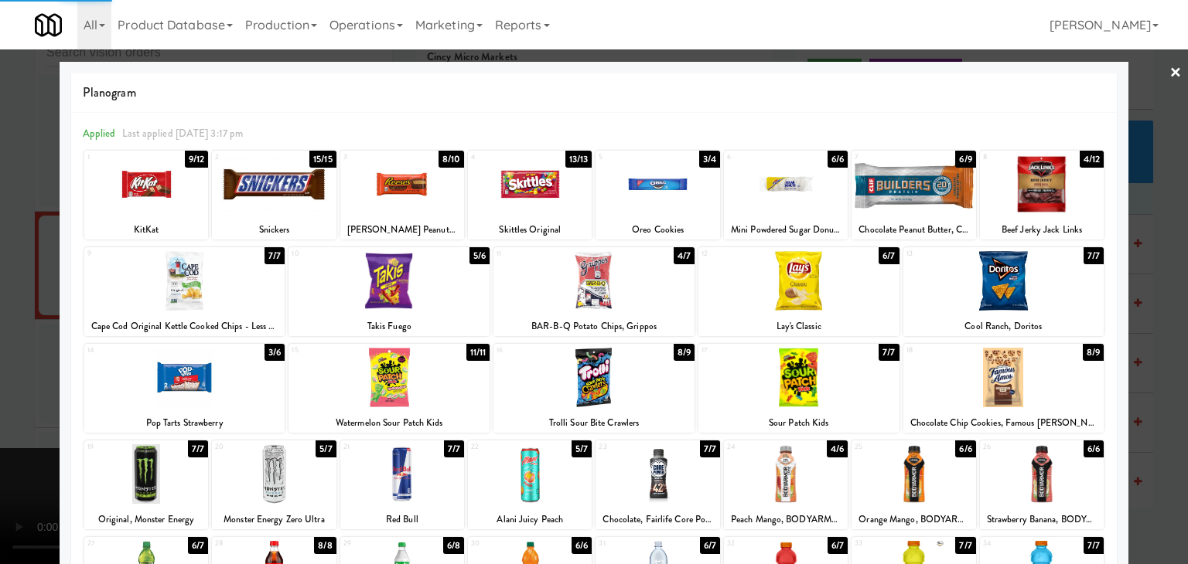
drag, startPoint x: 1038, startPoint y: 390, endPoint x: 1049, endPoint y: 390, distance: 11.6
click at [1040, 390] on div at bounding box center [1003, 378] width 201 height 60
click at [1130, 377] on div at bounding box center [594, 282] width 1188 height 564
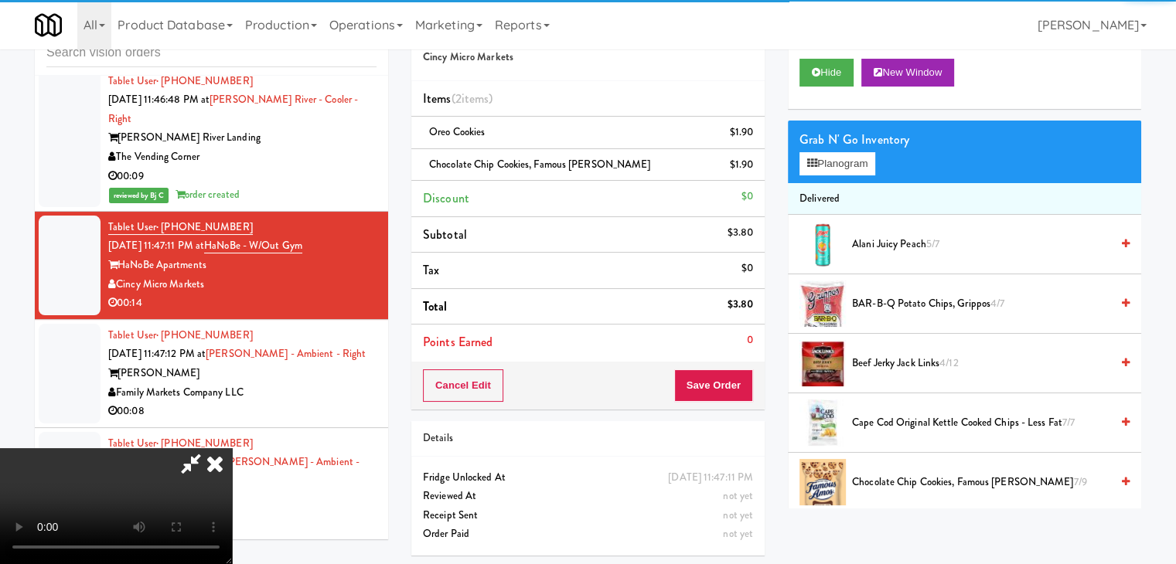
scroll to position [4561, 0]
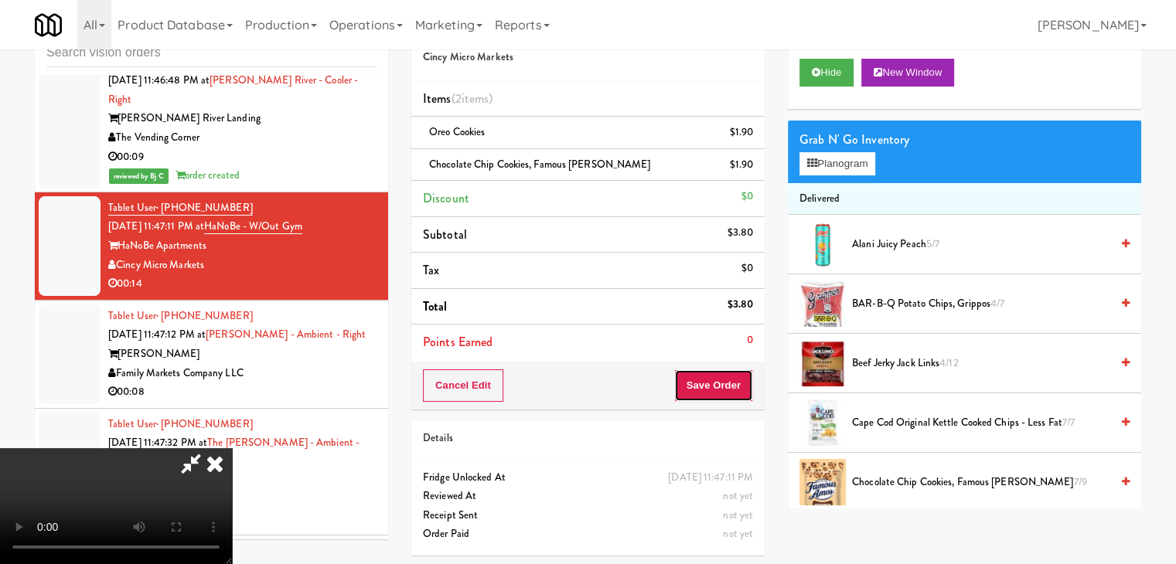
click at [721, 387] on button "Save Order" at bounding box center [713, 386] width 79 height 32
click at [724, 381] on button "Save Order" at bounding box center [713, 386] width 79 height 32
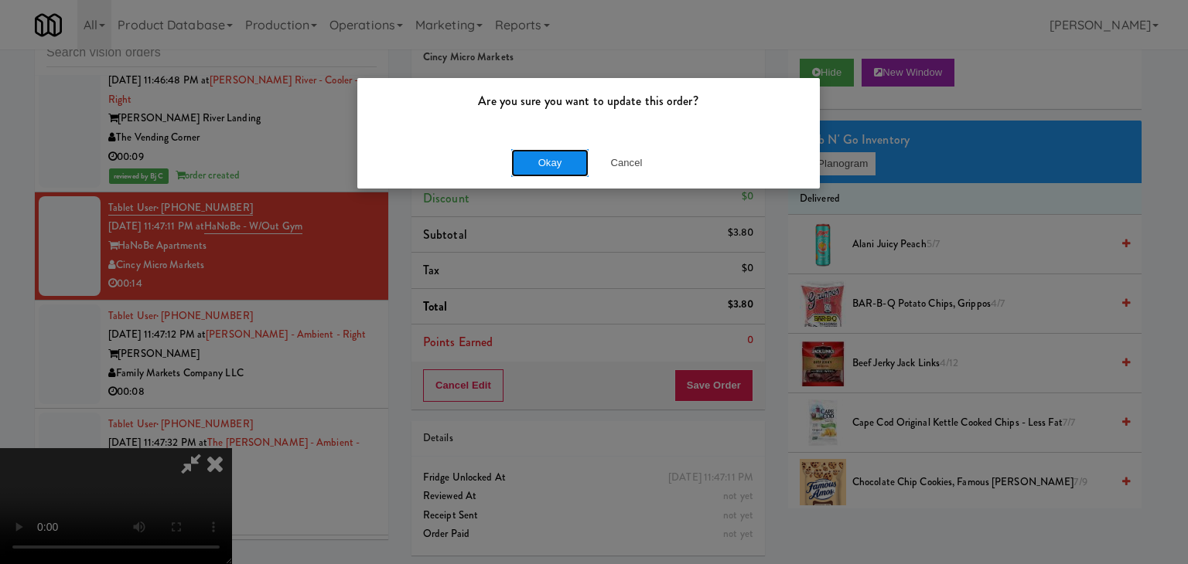
click at [555, 162] on button "Okay" at bounding box center [549, 163] width 77 height 28
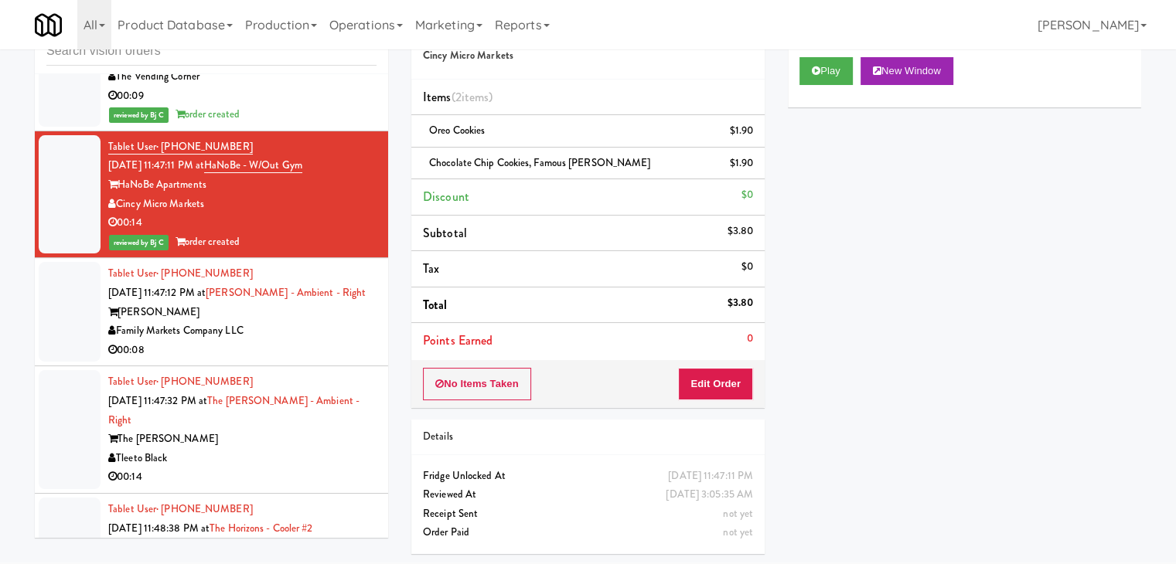
scroll to position [4639, 0]
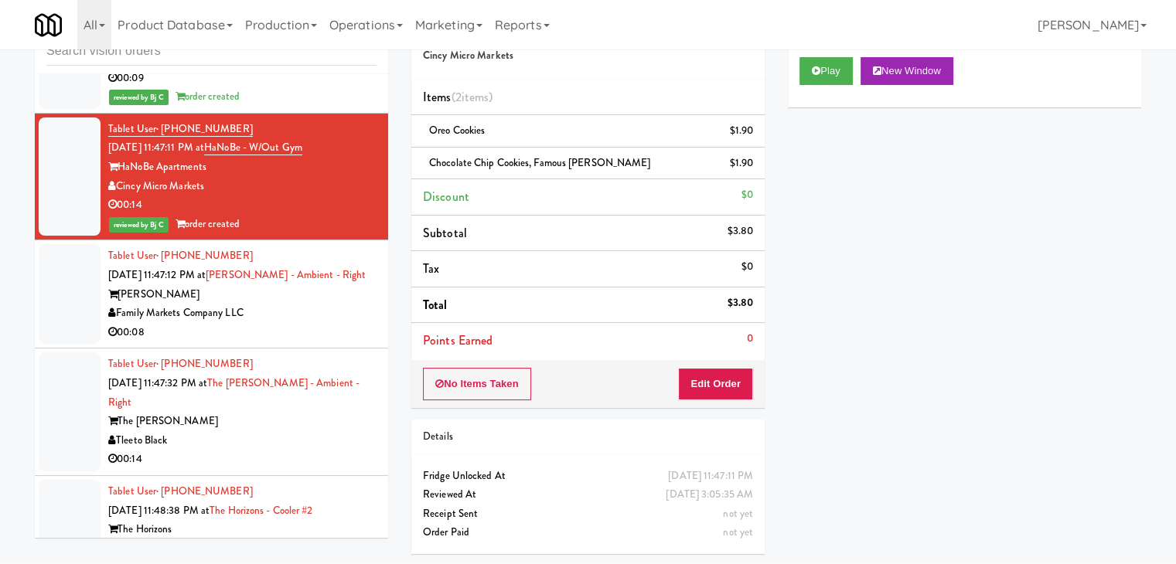
click at [316, 305] on div "[PERSON_NAME]" at bounding box center [242, 294] width 268 height 19
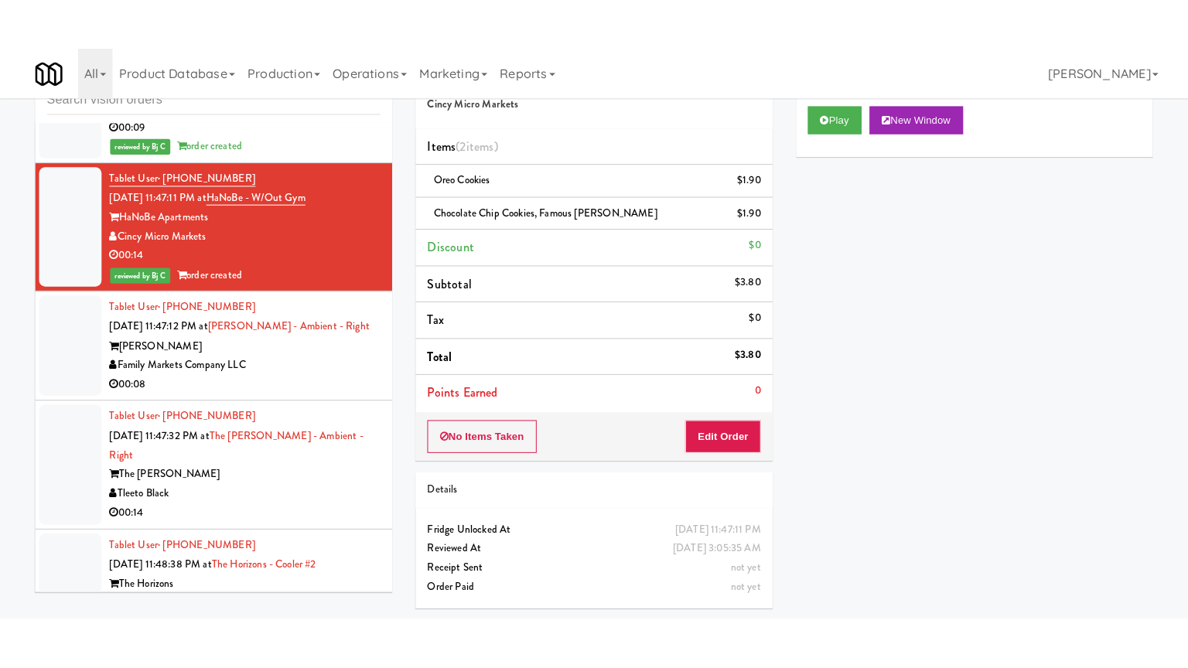
scroll to position [49, 0]
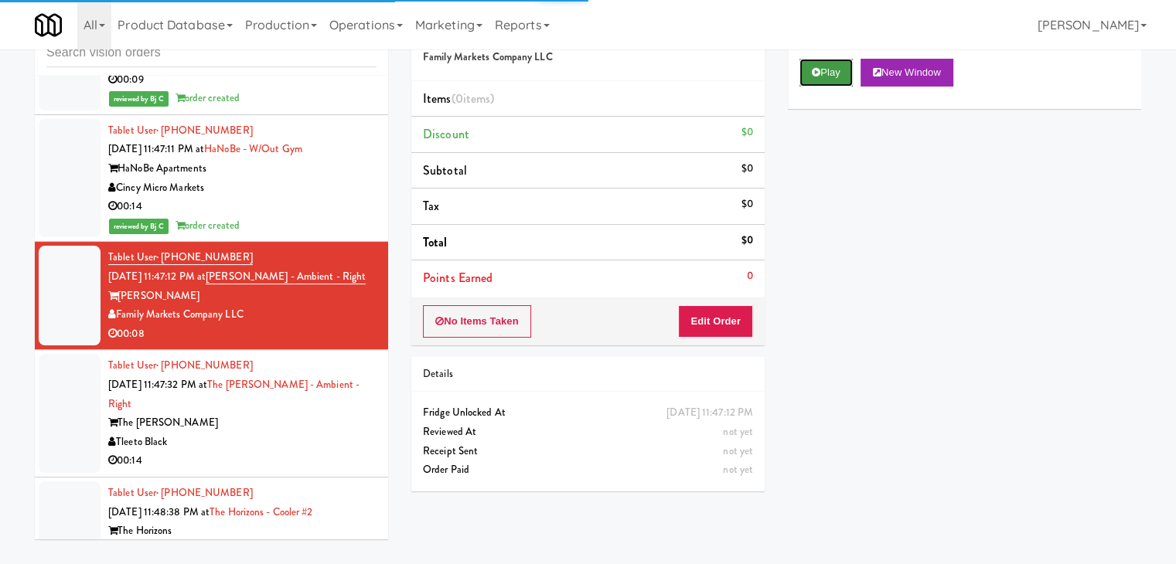
click at [812, 68] on icon at bounding box center [816, 72] width 9 height 10
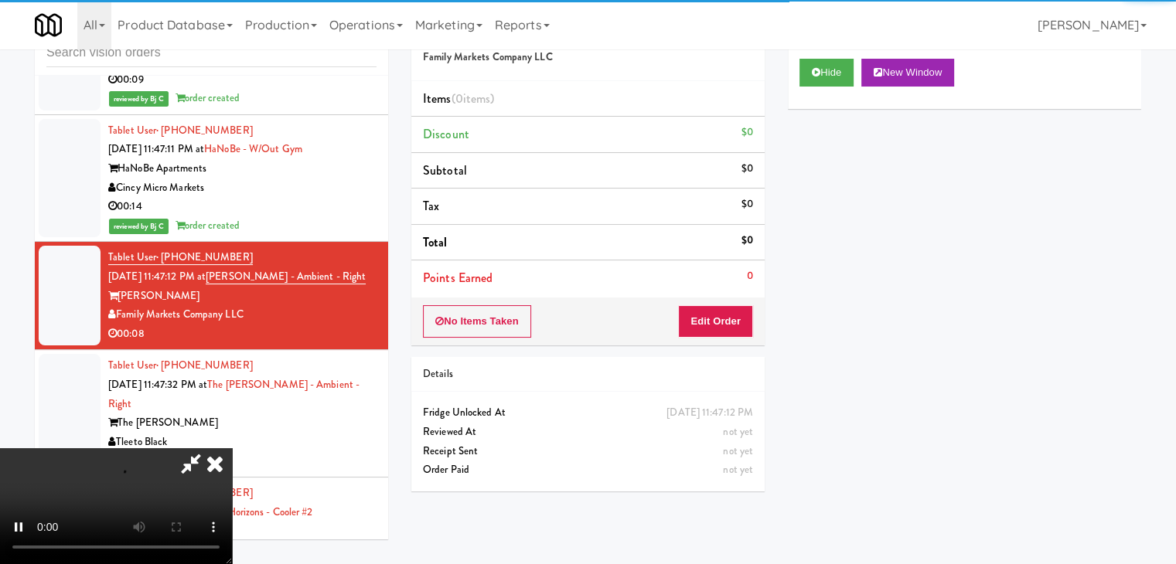
click at [707, 337] on div "No Items Taken Edit Order" at bounding box center [587, 322] width 353 height 48
click at [713, 329] on button "Edit Order" at bounding box center [715, 321] width 75 height 32
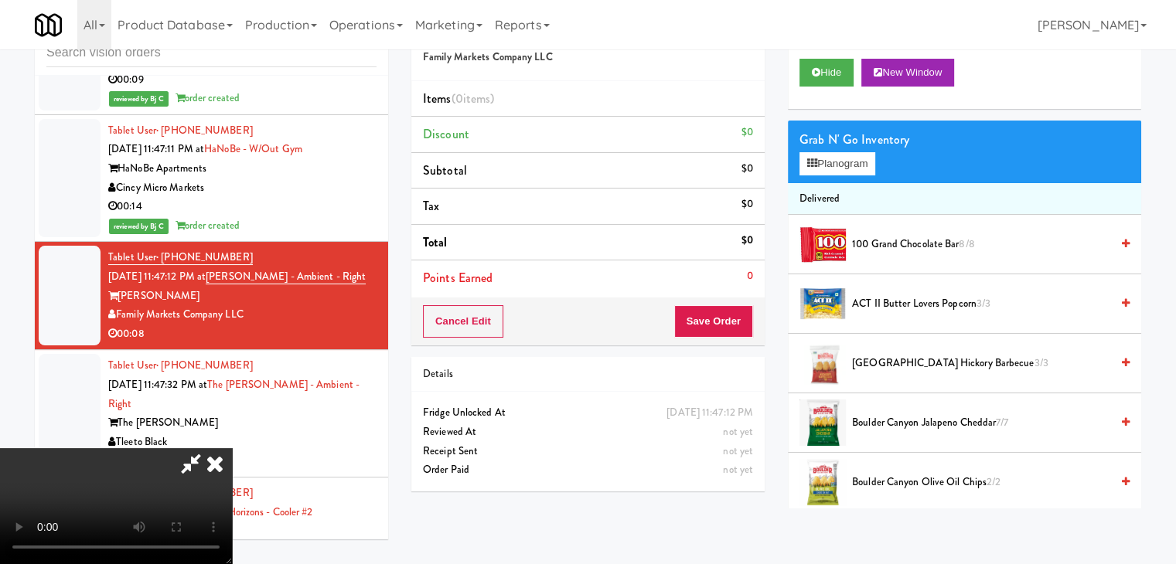
scroll to position [4619, 0]
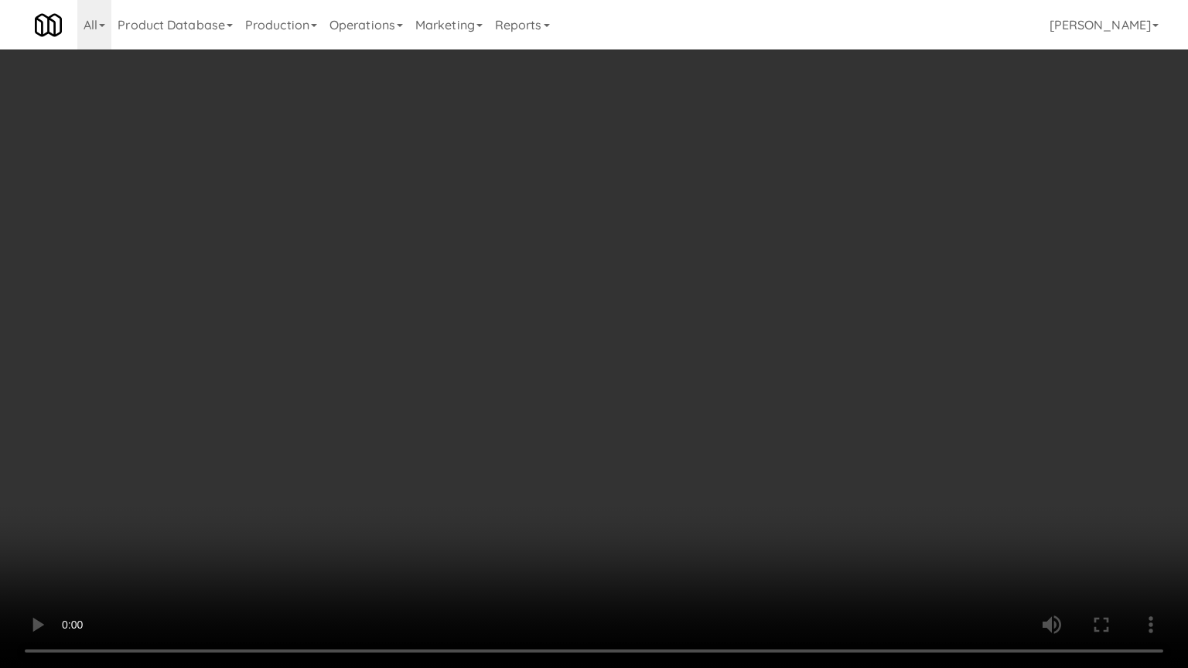
click at [653, 537] on video at bounding box center [594, 334] width 1188 height 668
click at [655, 537] on video at bounding box center [594, 334] width 1188 height 668
click at [705, 493] on video at bounding box center [594, 334] width 1188 height 668
click at [748, 497] on video at bounding box center [594, 334] width 1188 height 668
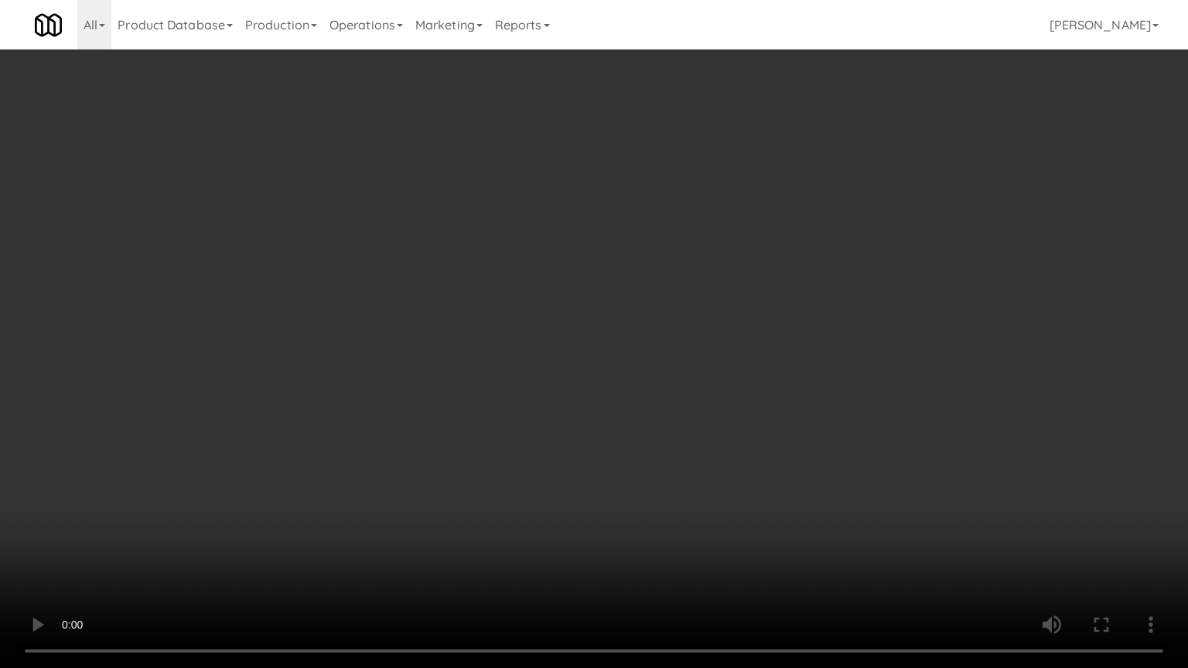
click at [748, 497] on video at bounding box center [594, 334] width 1188 height 668
click at [745, 498] on video at bounding box center [594, 334] width 1188 height 668
click at [742, 500] on video at bounding box center [594, 334] width 1188 height 668
click at [744, 500] on video at bounding box center [594, 334] width 1188 height 668
click at [710, 492] on video at bounding box center [594, 334] width 1188 height 668
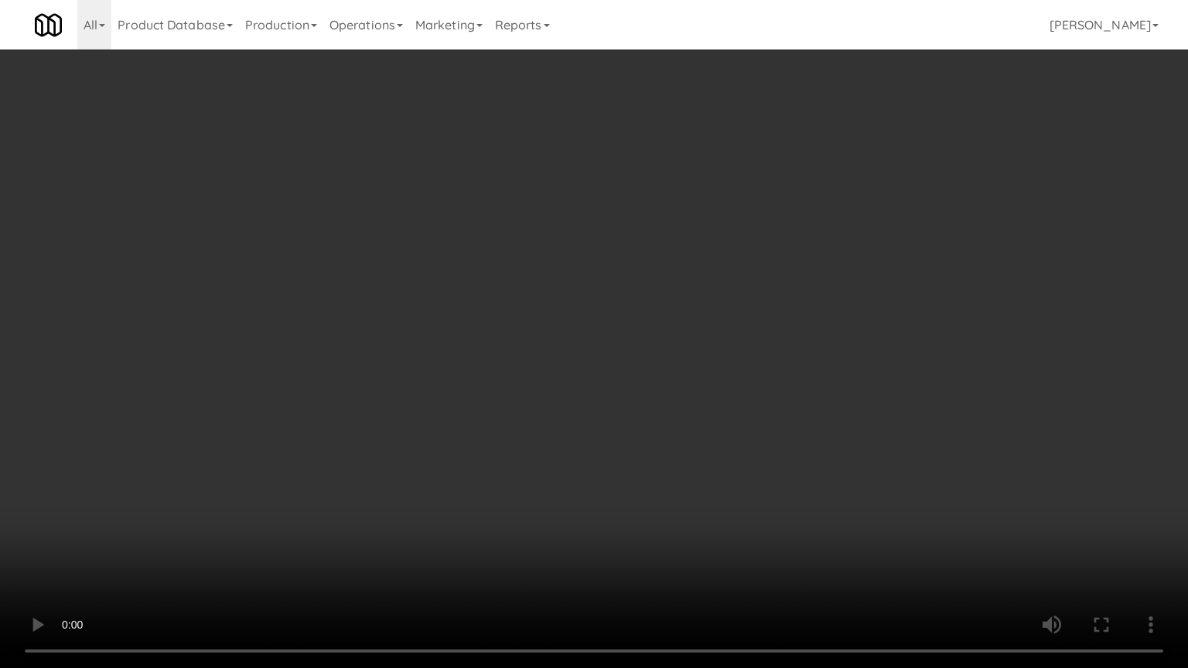
click at [714, 477] on video at bounding box center [594, 334] width 1188 height 668
click at [717, 475] on video at bounding box center [594, 334] width 1188 height 668
click at [718, 476] on video at bounding box center [594, 334] width 1188 height 668
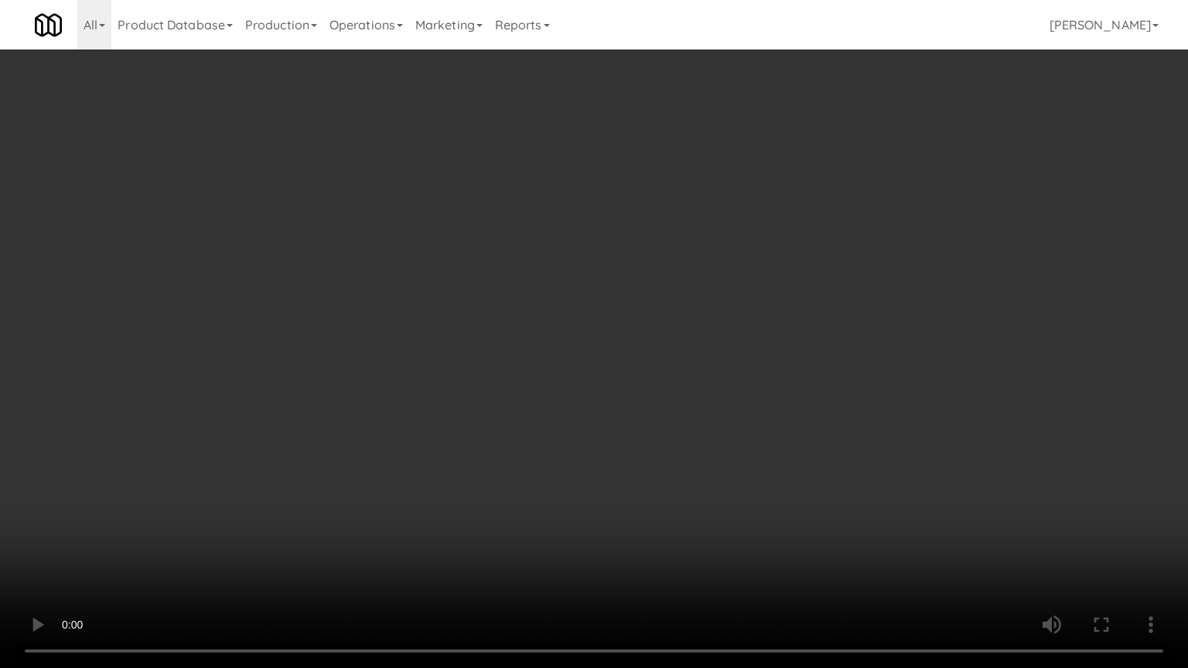
click at [718, 476] on video at bounding box center [594, 334] width 1188 height 668
click at [713, 469] on video at bounding box center [594, 334] width 1188 height 668
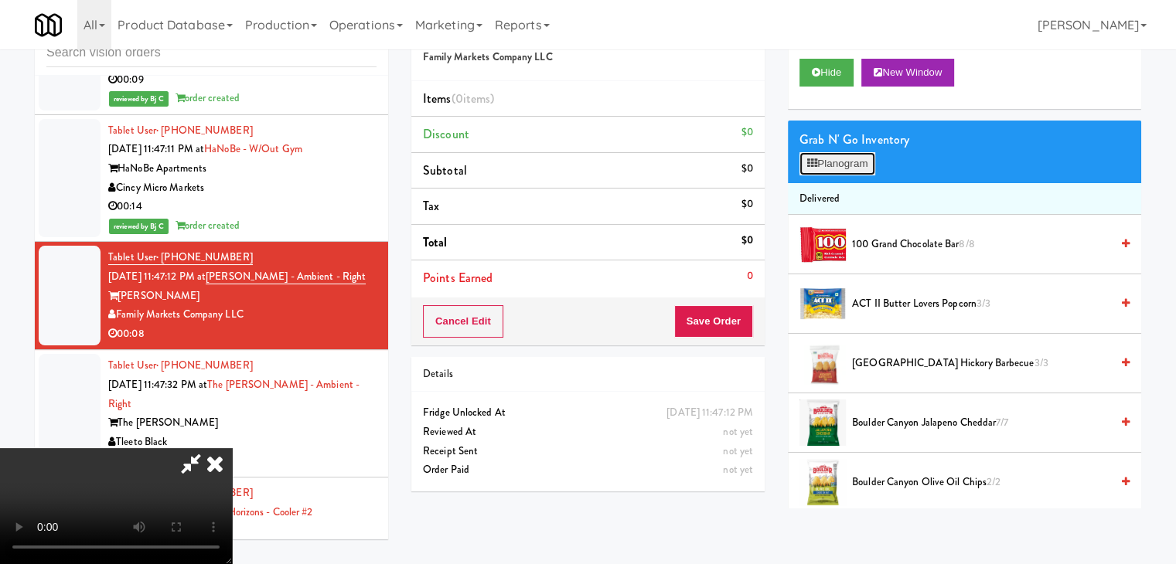
click at [847, 160] on button "Planogram" at bounding box center [837, 163] width 76 height 23
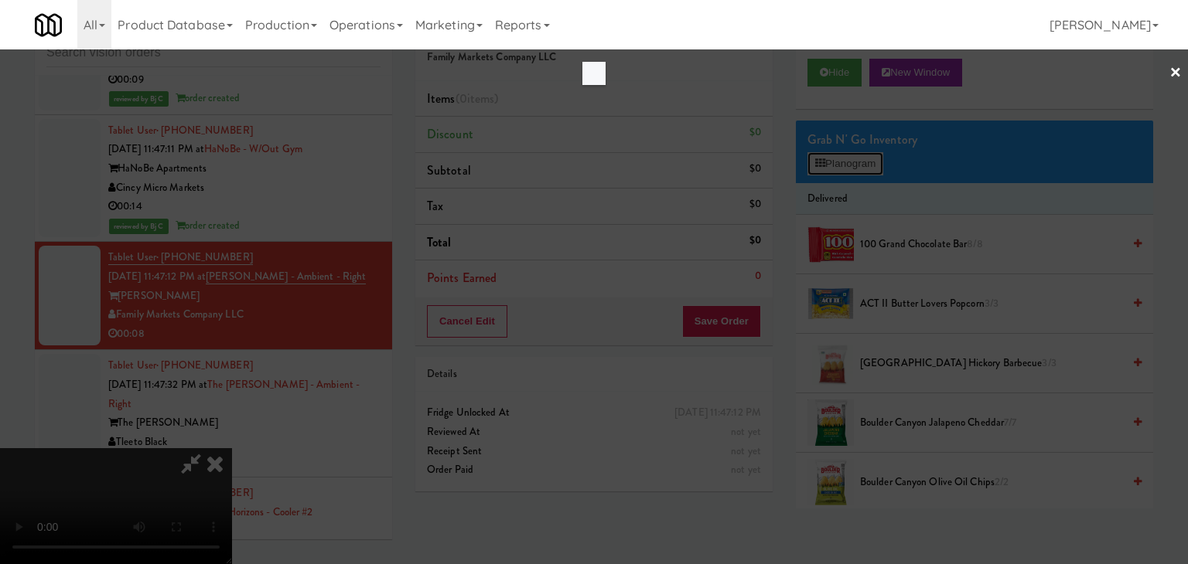
scroll to position [4619, 0]
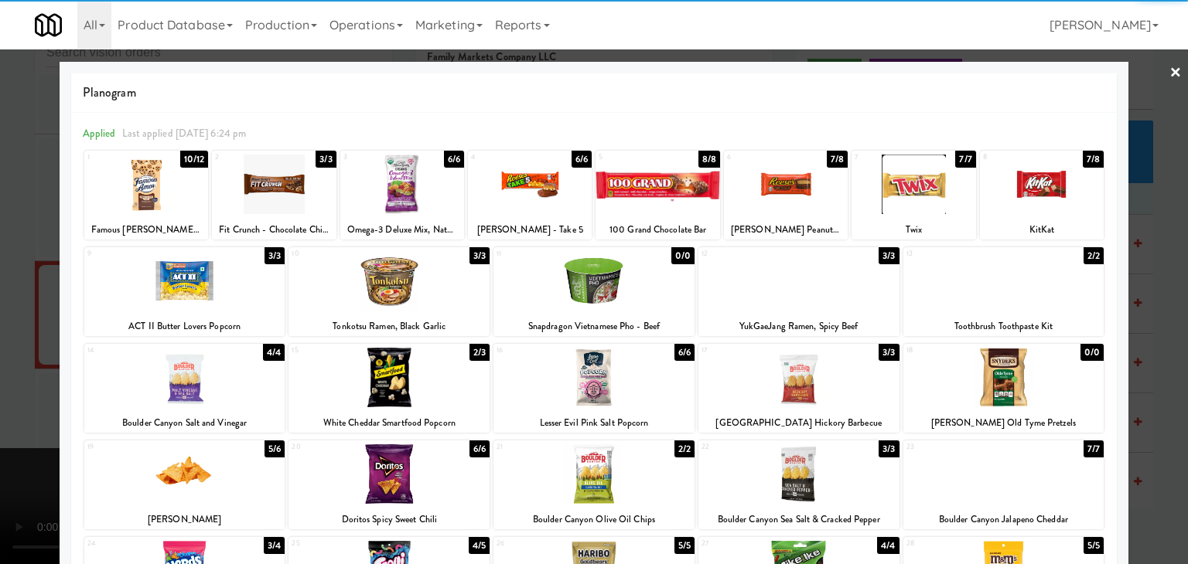
click at [785, 185] on div at bounding box center [786, 185] width 124 height 60
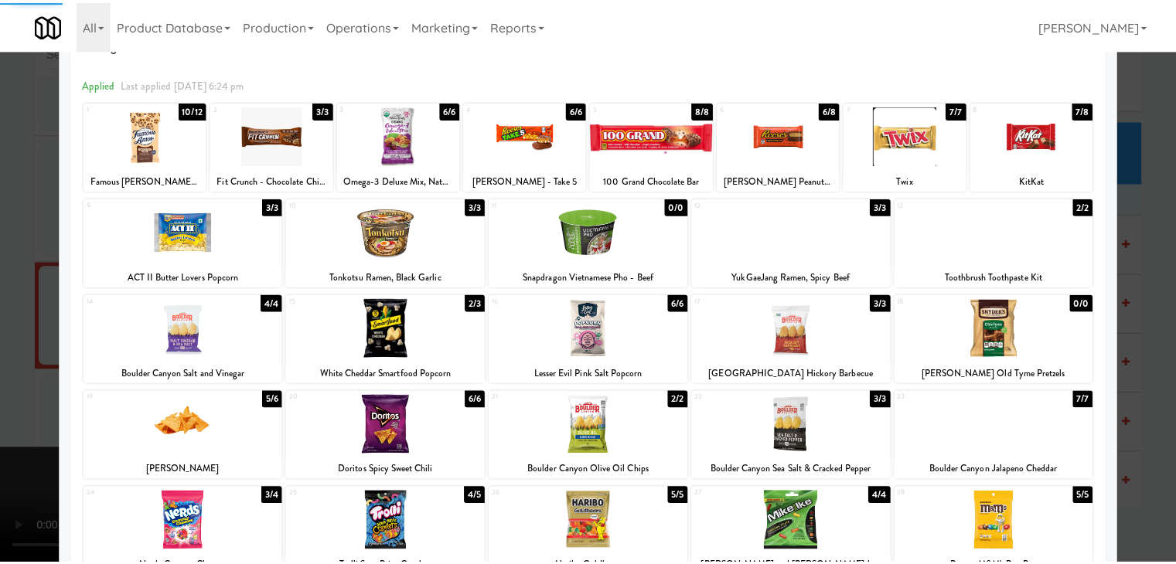
scroll to position [155, 0]
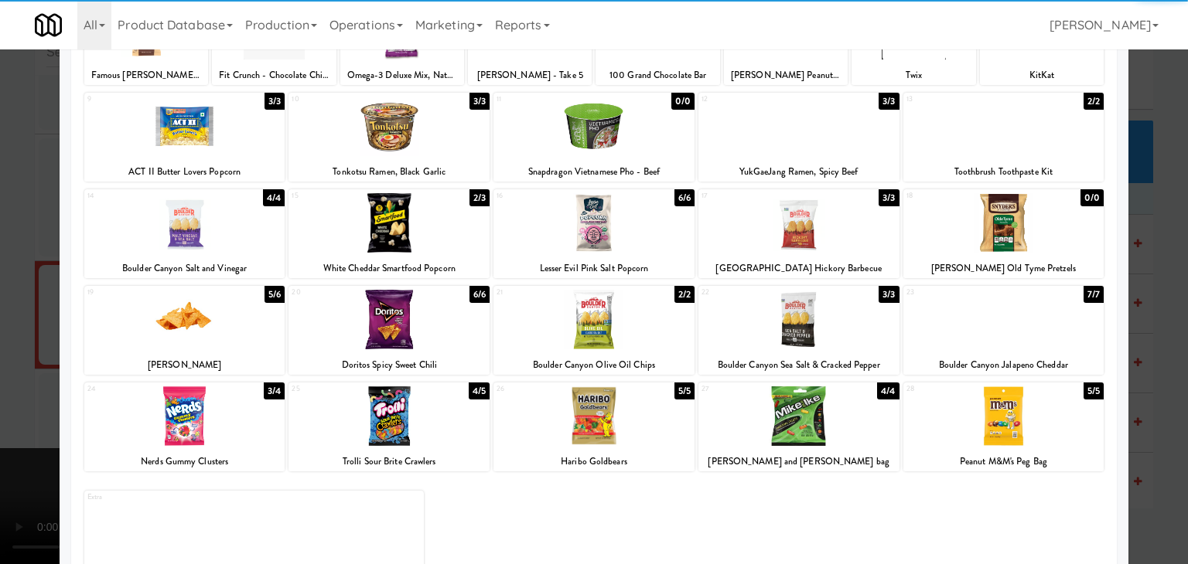
drag, startPoint x: 568, startPoint y: 236, endPoint x: 392, endPoint y: 239, distance: 176.3
click at [569, 236] on div at bounding box center [593, 223] width 201 height 60
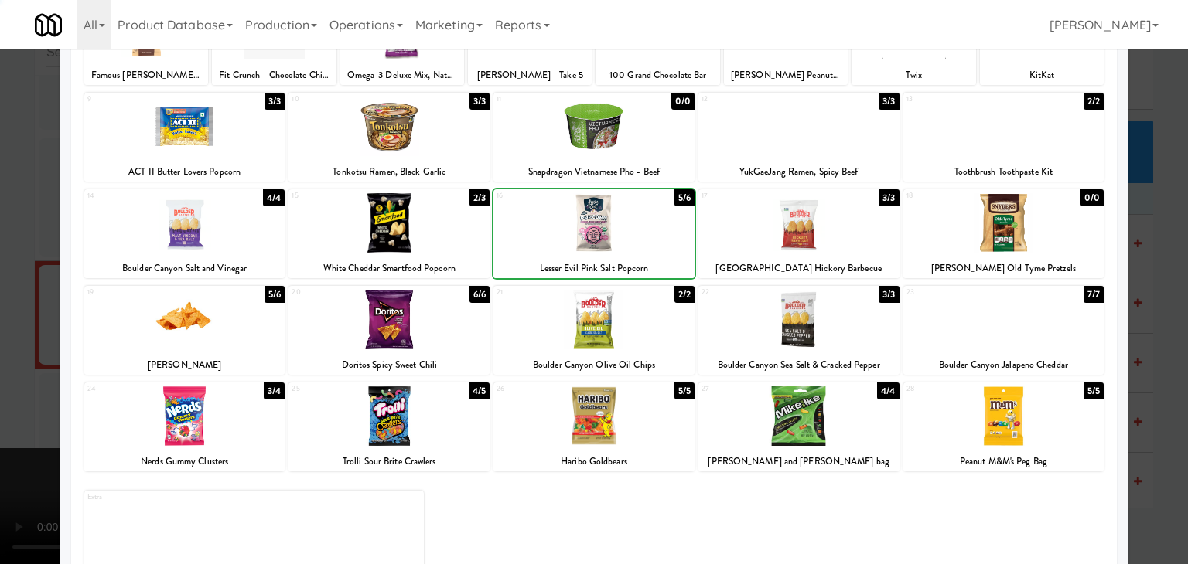
click at [7, 261] on div at bounding box center [594, 282] width 1188 height 564
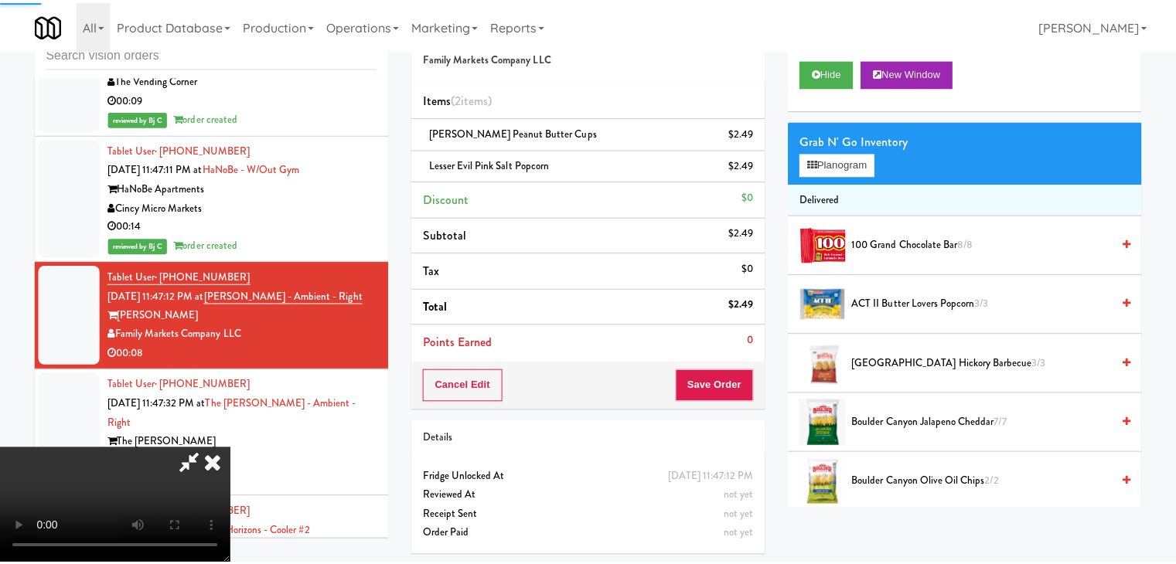
scroll to position [4639, 0]
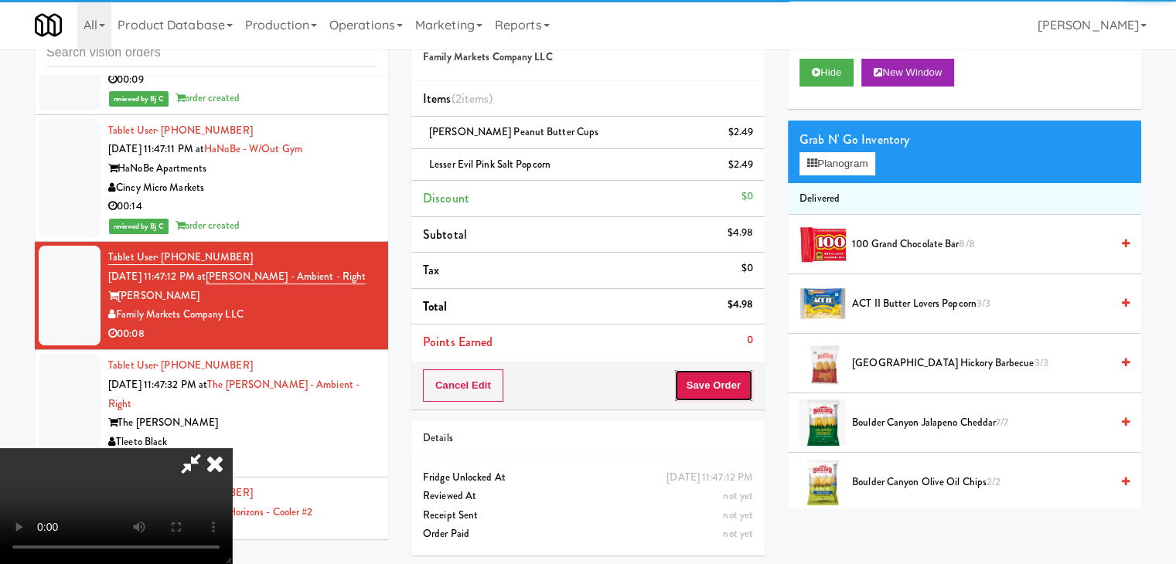
click at [731, 398] on button "Save Order" at bounding box center [713, 386] width 79 height 32
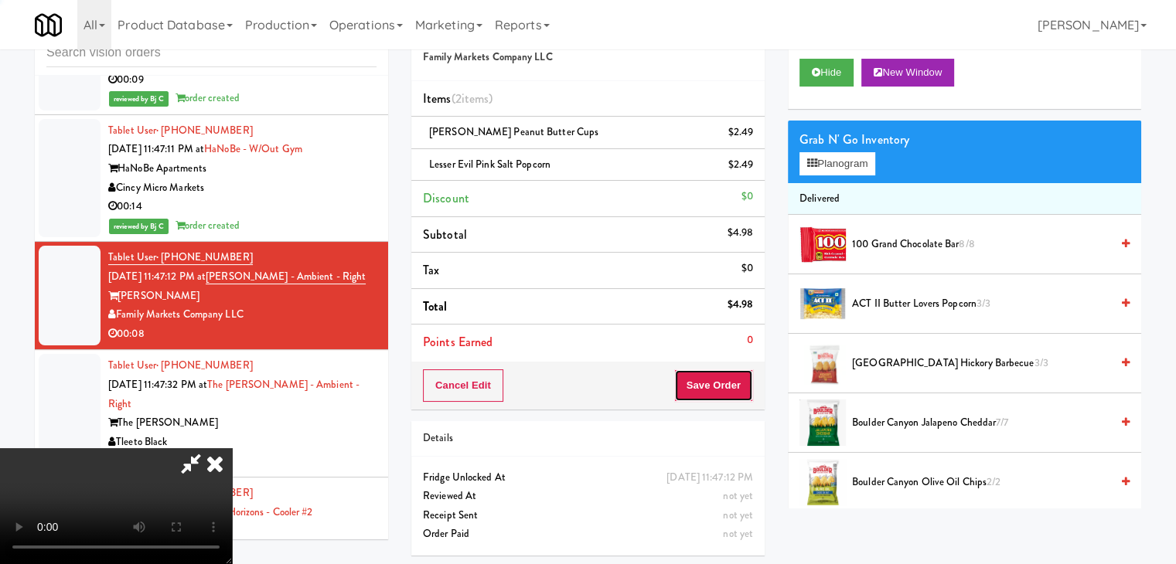
click at [736, 378] on button "Save Order" at bounding box center [713, 386] width 79 height 32
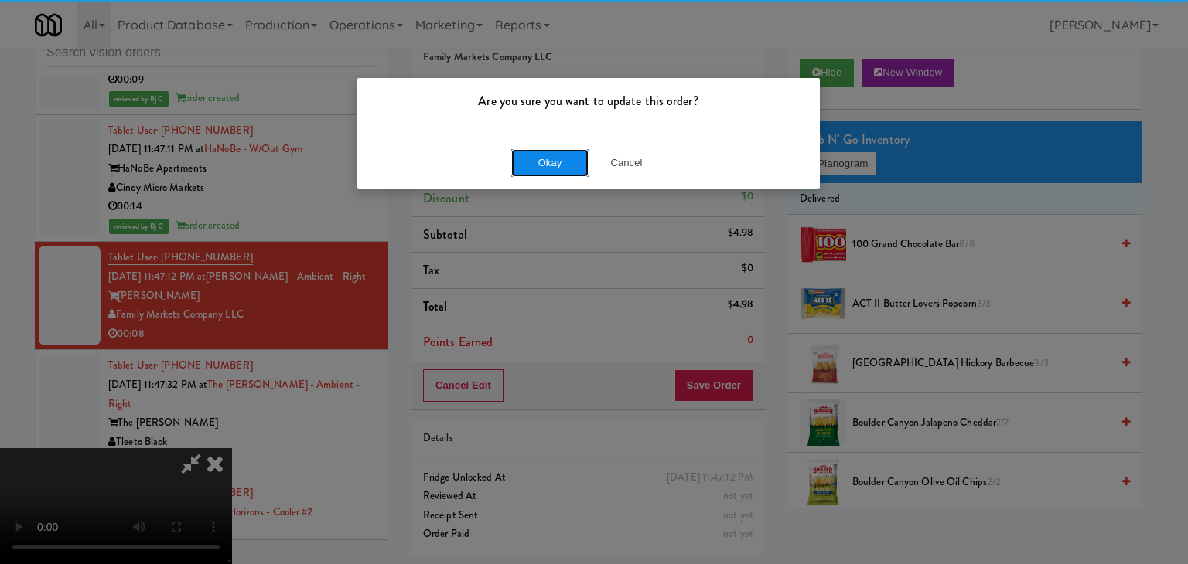
drag, startPoint x: 581, startPoint y: 160, endPoint x: 571, endPoint y: 160, distance: 10.1
click at [578, 160] on button "Okay" at bounding box center [549, 163] width 77 height 28
click at [571, 160] on div "Okay Cancel" at bounding box center [588, 163] width 462 height 52
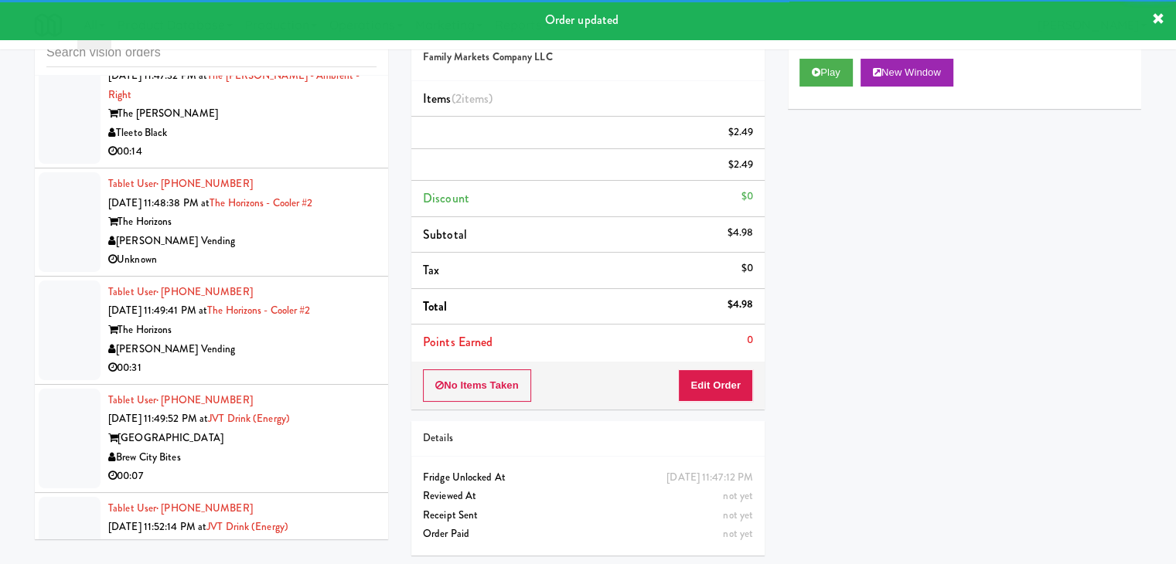
scroll to position [4967, 0]
click at [312, 135] on div "Tleeto Black" at bounding box center [242, 133] width 268 height 19
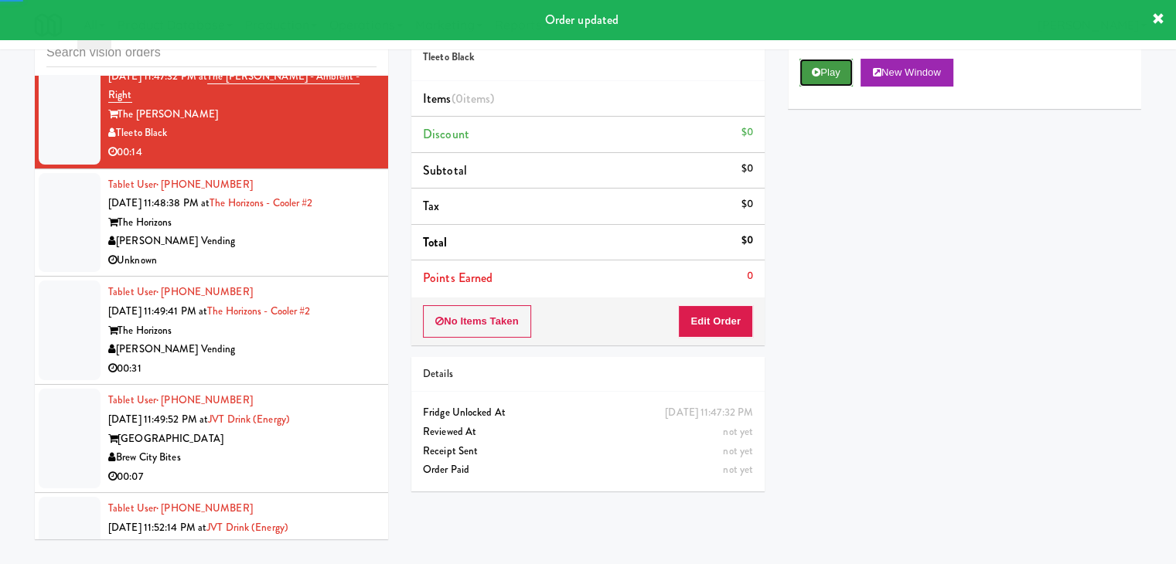
click at [828, 71] on button "Play" at bounding box center [825, 73] width 53 height 28
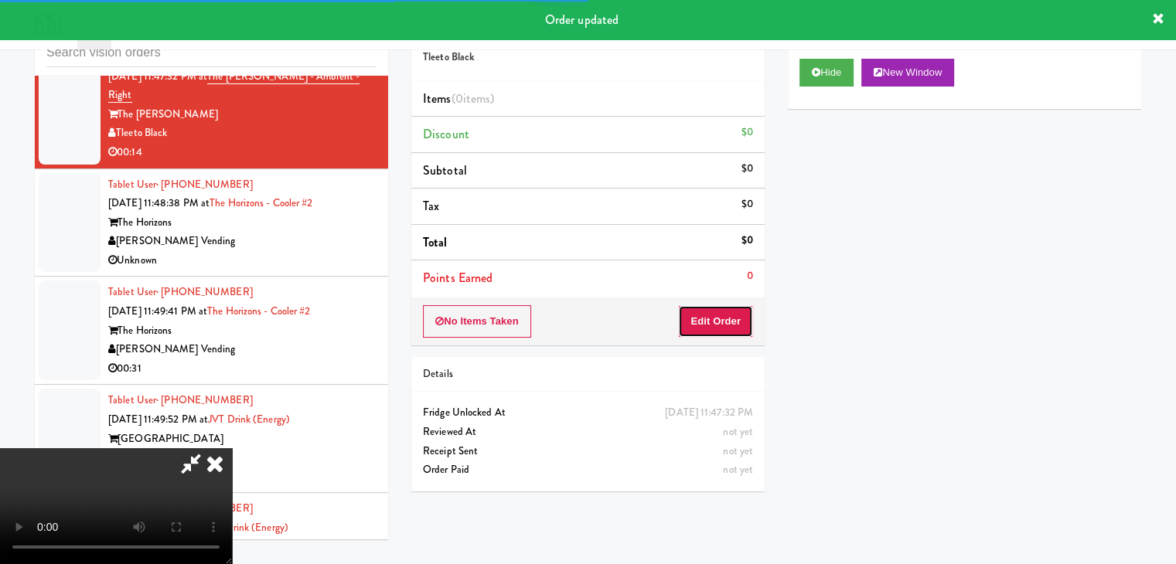
click at [721, 332] on button "Edit Order" at bounding box center [715, 321] width 75 height 32
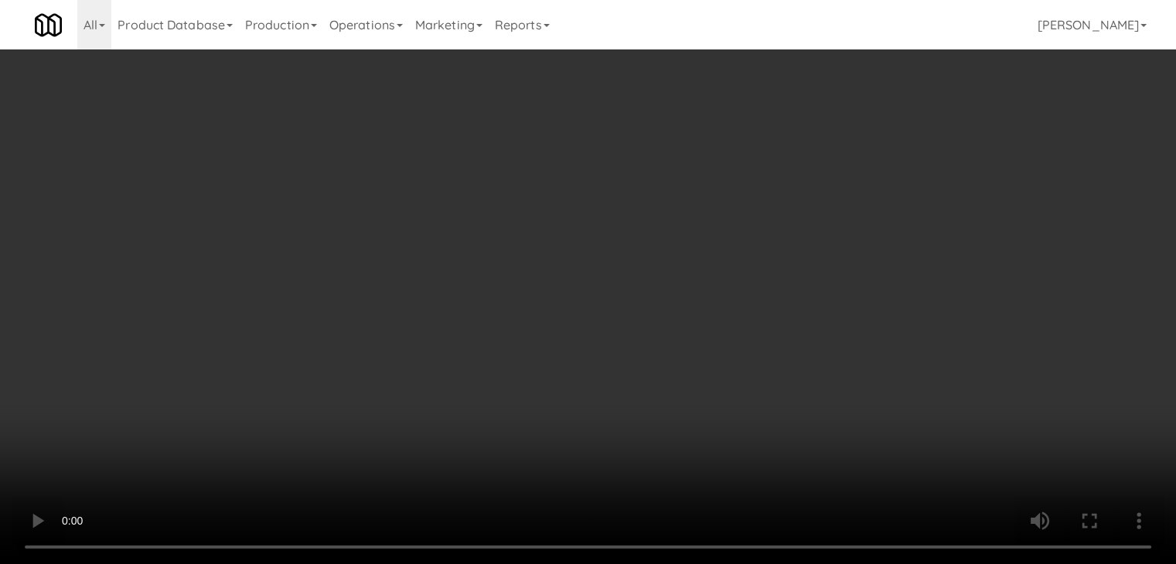
scroll to position [4948, 0]
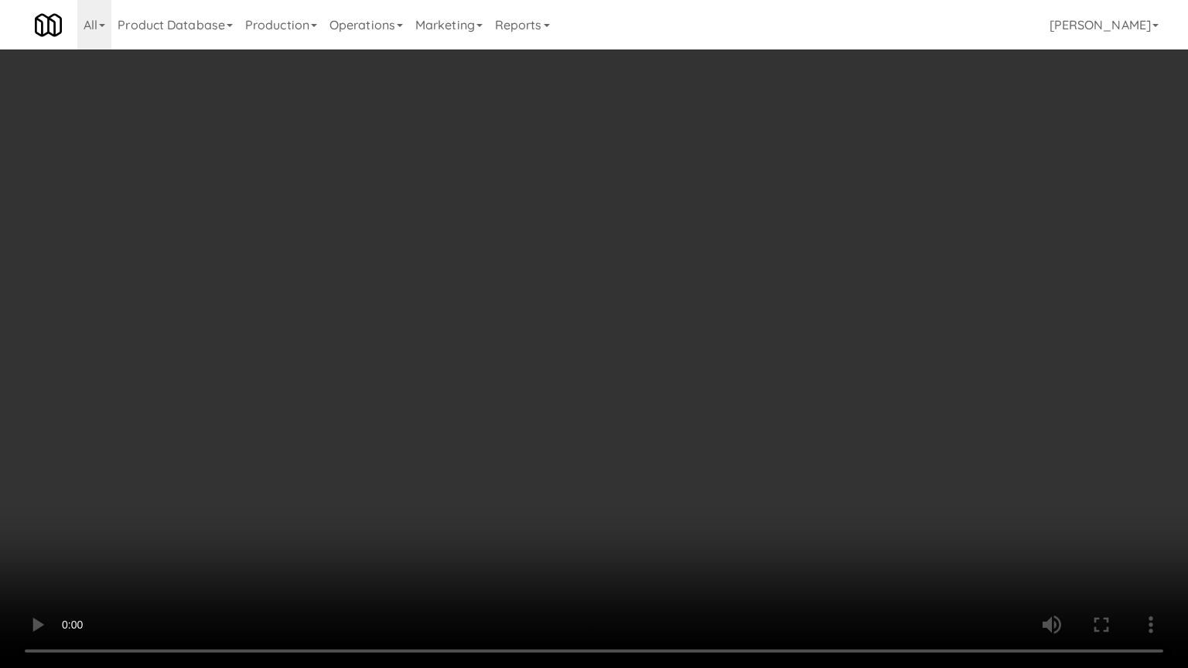
click at [717, 442] on video at bounding box center [594, 334] width 1188 height 668
click at [730, 445] on video at bounding box center [594, 334] width 1188 height 668
click at [737, 442] on video at bounding box center [594, 334] width 1188 height 668
click at [741, 438] on video at bounding box center [594, 334] width 1188 height 668
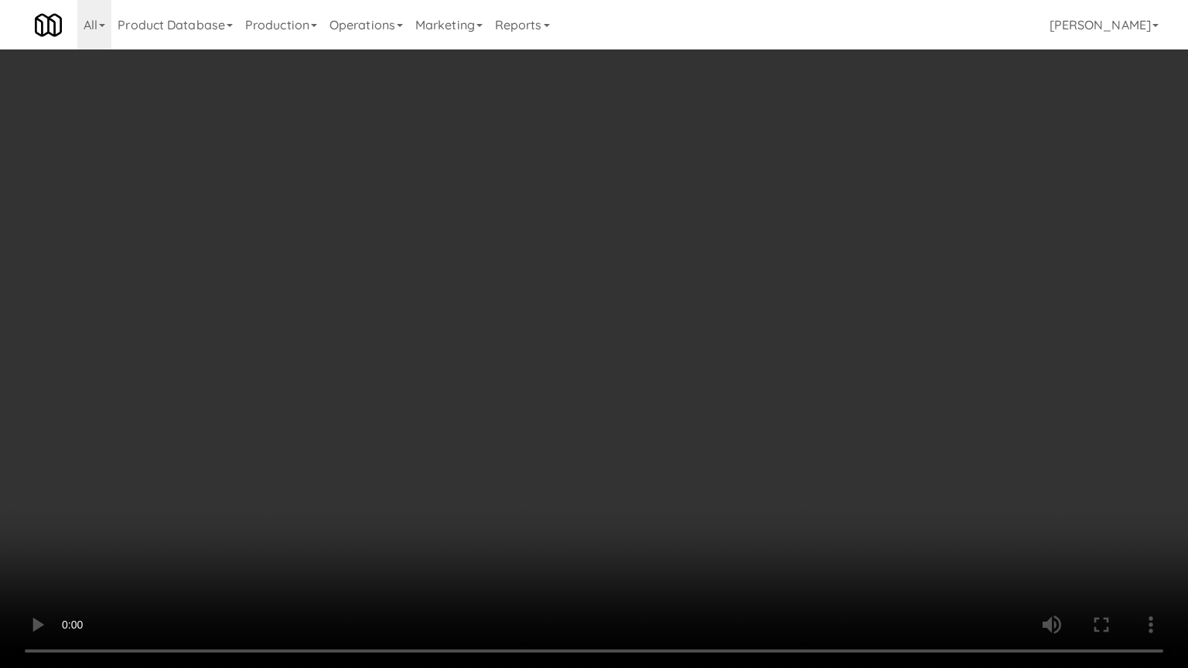
drag, startPoint x: 742, startPoint y: 435, endPoint x: 749, endPoint y: 430, distance: 8.8
click at [743, 434] on video at bounding box center [594, 334] width 1188 height 668
click at [758, 424] on video at bounding box center [594, 334] width 1188 height 668
click at [762, 421] on video at bounding box center [594, 334] width 1188 height 668
click at [775, 421] on video at bounding box center [594, 334] width 1188 height 668
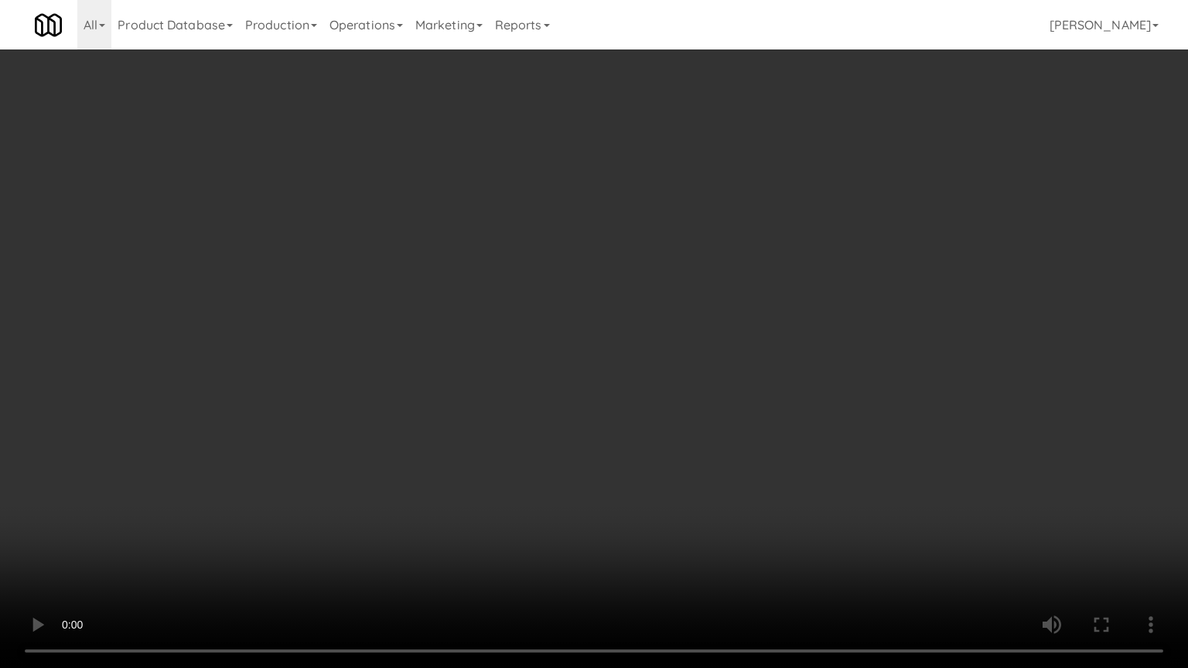
click at [777, 421] on video at bounding box center [594, 334] width 1188 height 668
click at [779, 422] on video at bounding box center [594, 334] width 1188 height 668
click at [772, 385] on video at bounding box center [594, 334] width 1188 height 668
click at [799, 358] on video at bounding box center [594, 334] width 1188 height 668
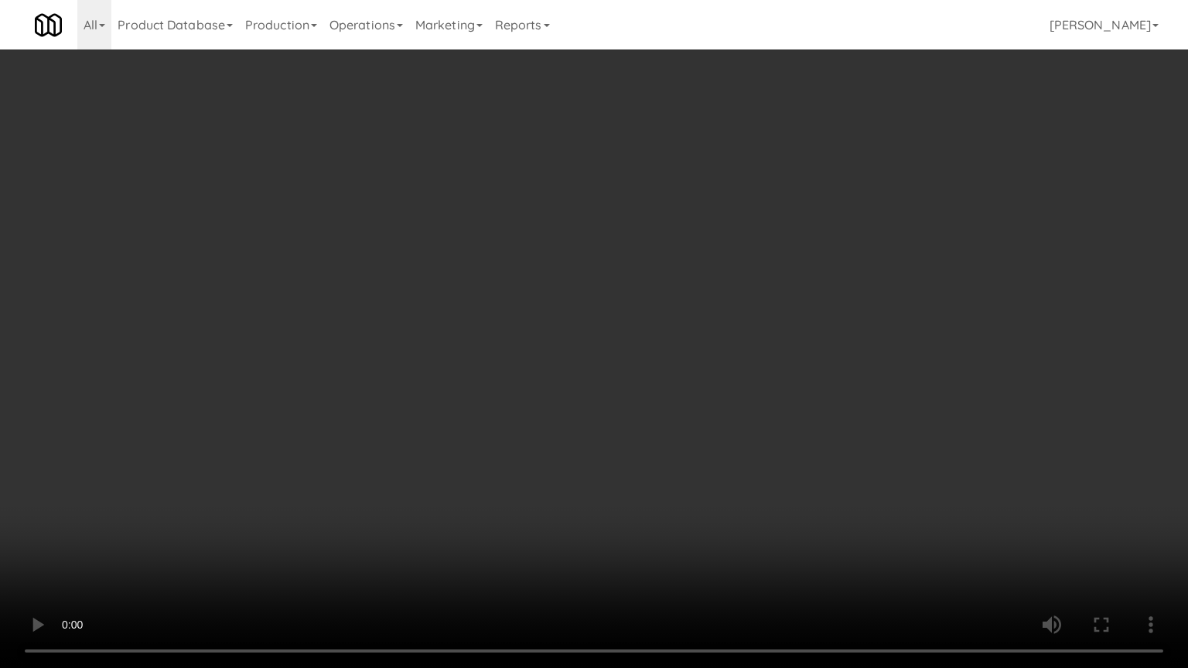
click at [802, 355] on video at bounding box center [594, 334] width 1188 height 668
click at [802, 354] on video at bounding box center [594, 334] width 1188 height 668
click at [807, 353] on video at bounding box center [594, 334] width 1188 height 668
click at [811, 350] on video at bounding box center [594, 334] width 1188 height 668
click at [826, 329] on video at bounding box center [594, 334] width 1188 height 668
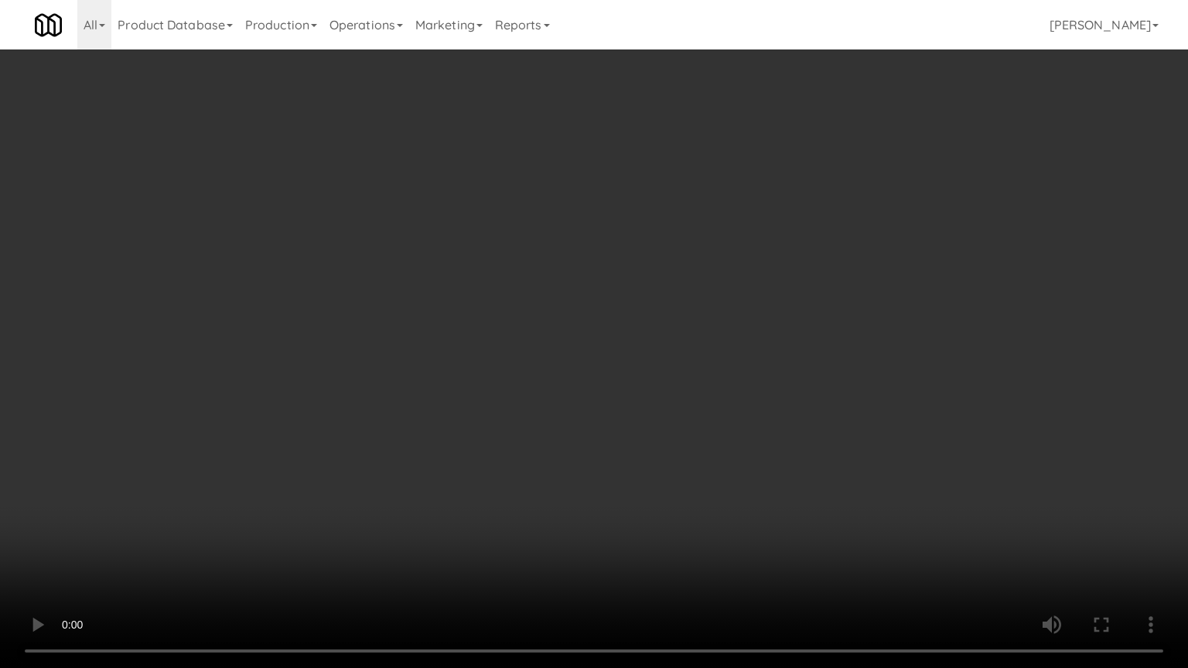
click at [825, 329] on video at bounding box center [594, 334] width 1188 height 668
click at [825, 328] on video at bounding box center [594, 334] width 1188 height 668
drag, startPoint x: 824, startPoint y: 328, endPoint x: 851, endPoint y: 192, distance: 138.7
click at [824, 328] on video at bounding box center [594, 334] width 1188 height 668
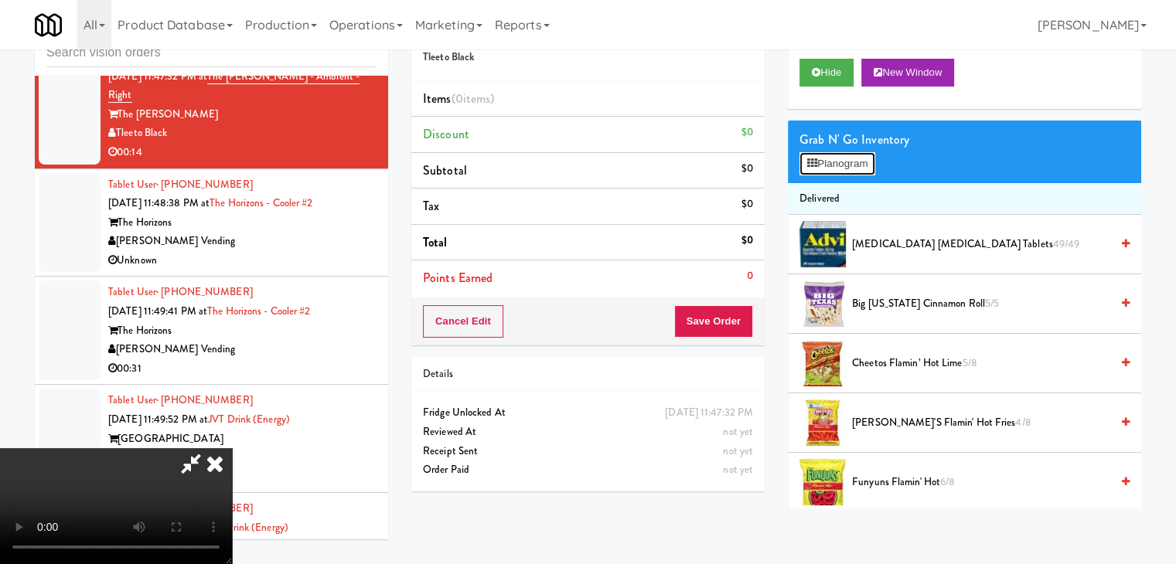
click at [841, 162] on button "Planogram" at bounding box center [837, 163] width 76 height 23
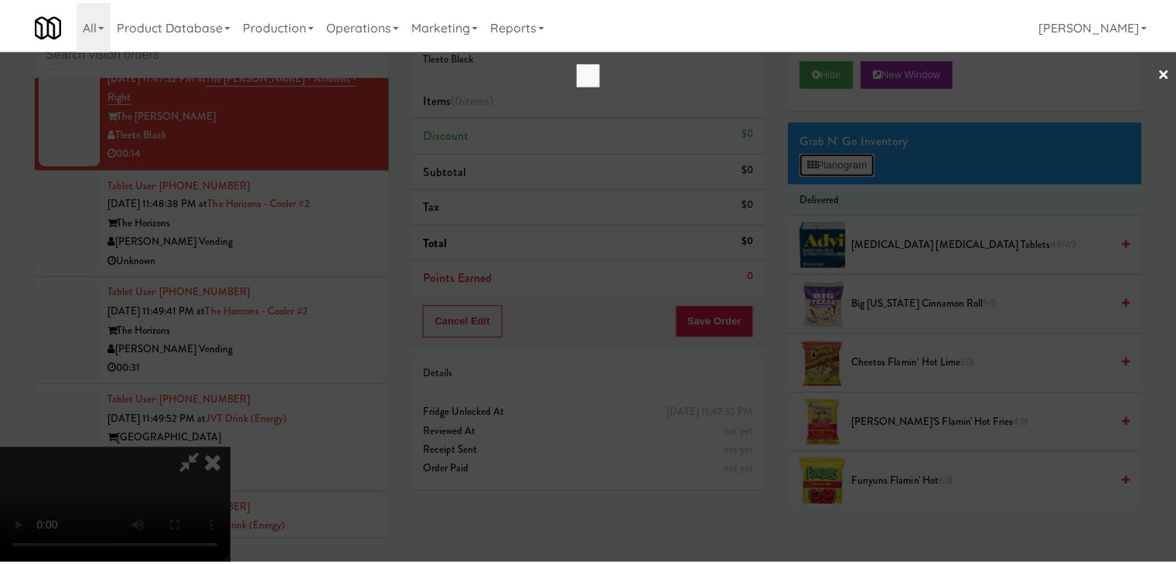
scroll to position [4948, 0]
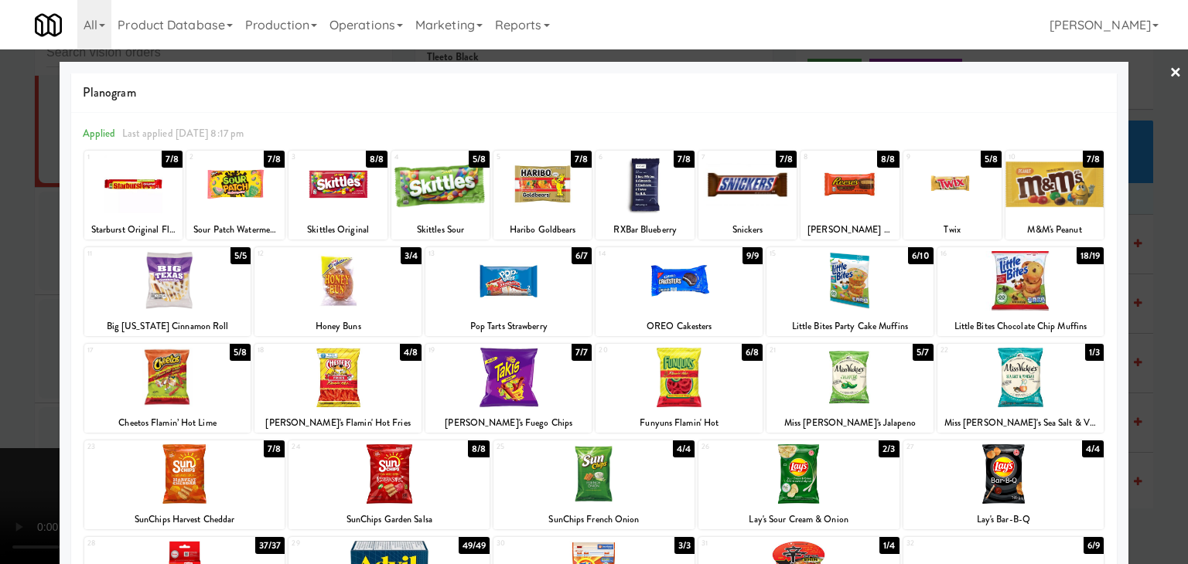
click at [244, 193] on div at bounding box center [235, 185] width 98 height 60
click at [949, 181] on div at bounding box center [952, 185] width 98 height 60
click at [0, 236] on div at bounding box center [594, 282] width 1188 height 564
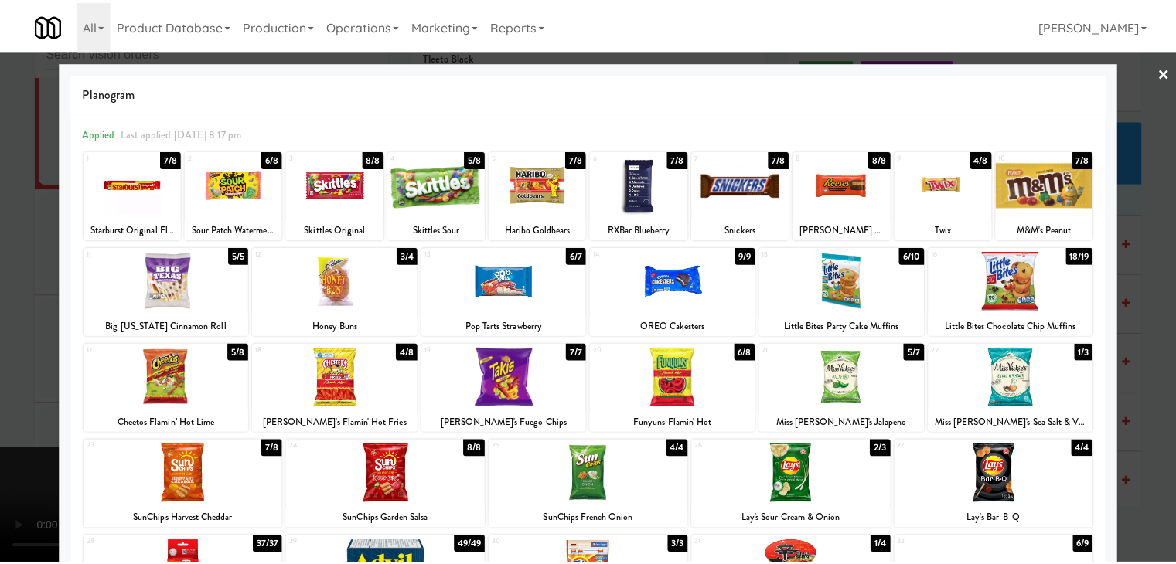
scroll to position [4967, 0]
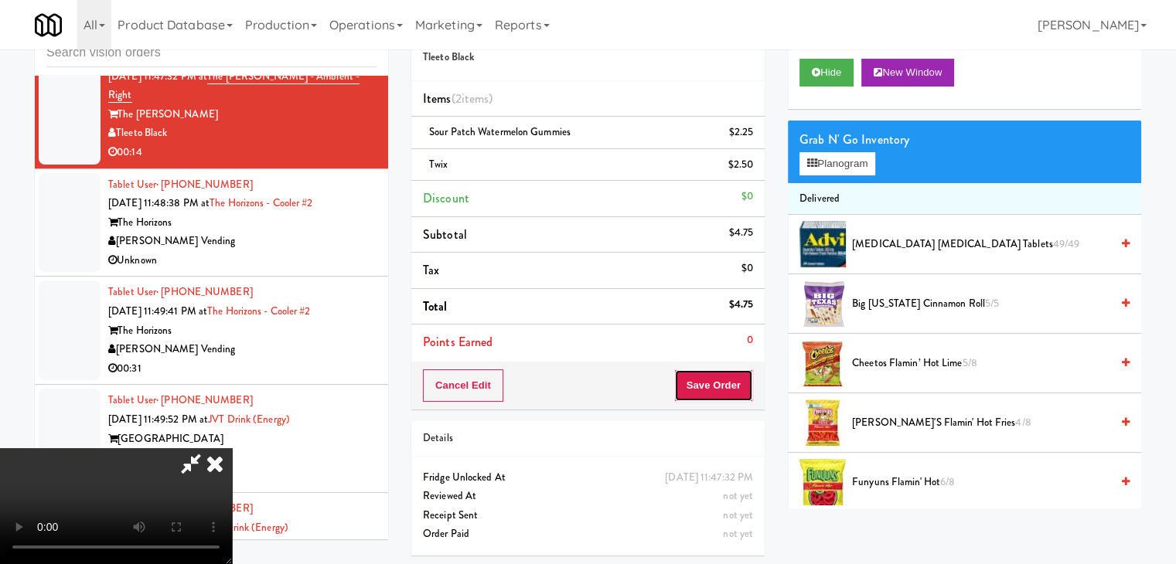
click at [744, 380] on button "Save Order" at bounding box center [713, 386] width 79 height 32
drag, startPoint x: 742, startPoint y: 379, endPoint x: 734, endPoint y: 373, distance: 10.5
click at [736, 374] on button "Save Order" at bounding box center [713, 386] width 79 height 32
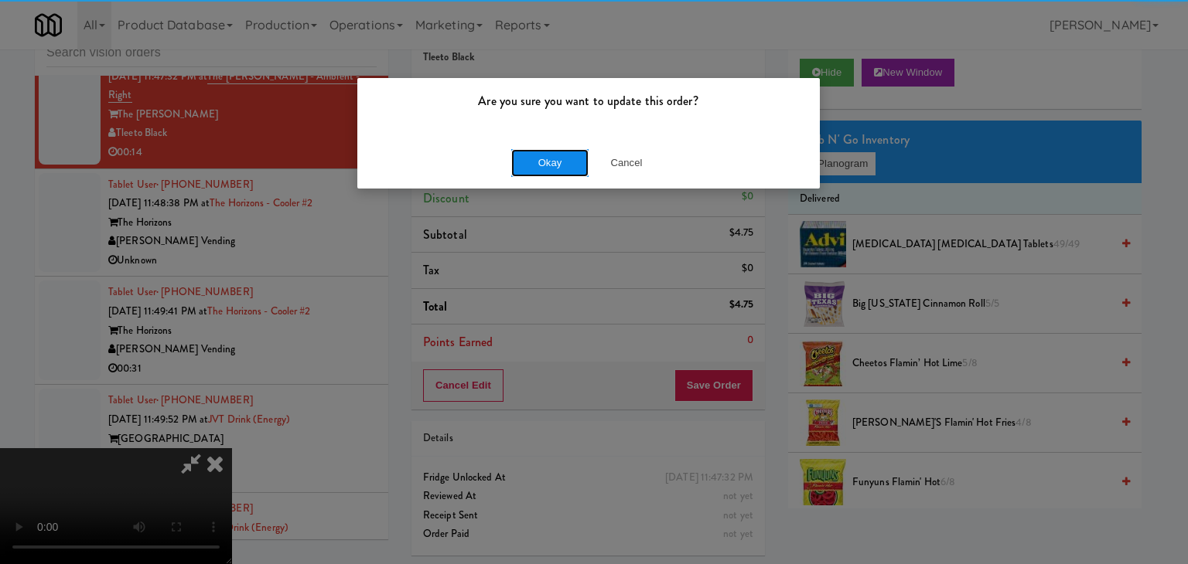
click at [544, 168] on button "Okay" at bounding box center [549, 163] width 77 height 28
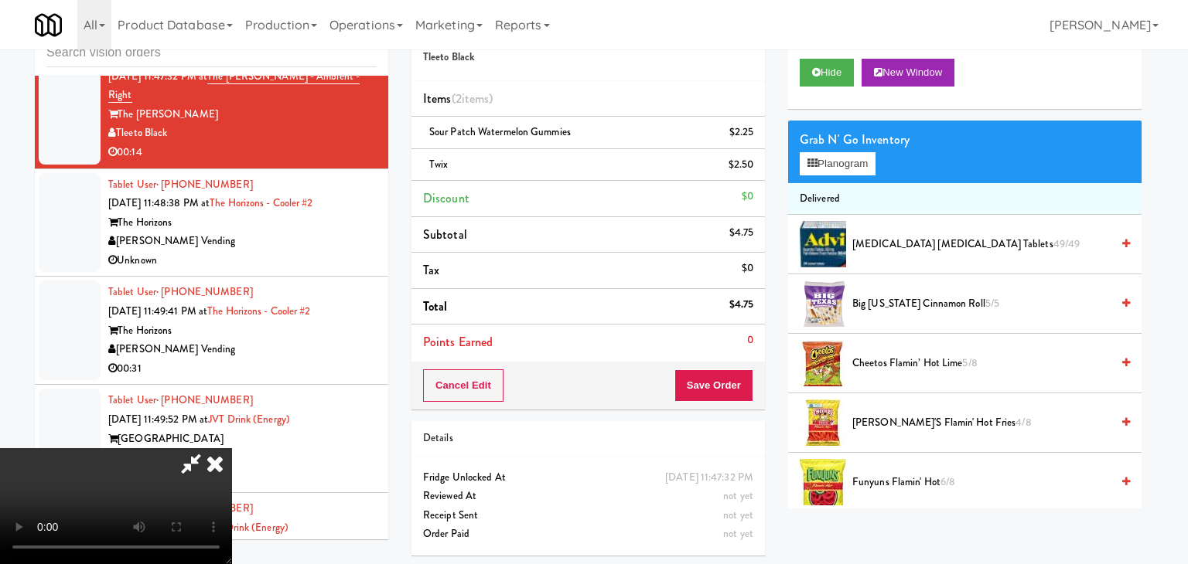
click at [544, 169] on body "Are you sure you want to update this order? Okay Cancel Okay Are you sure you w…" at bounding box center [594, 282] width 1188 height 564
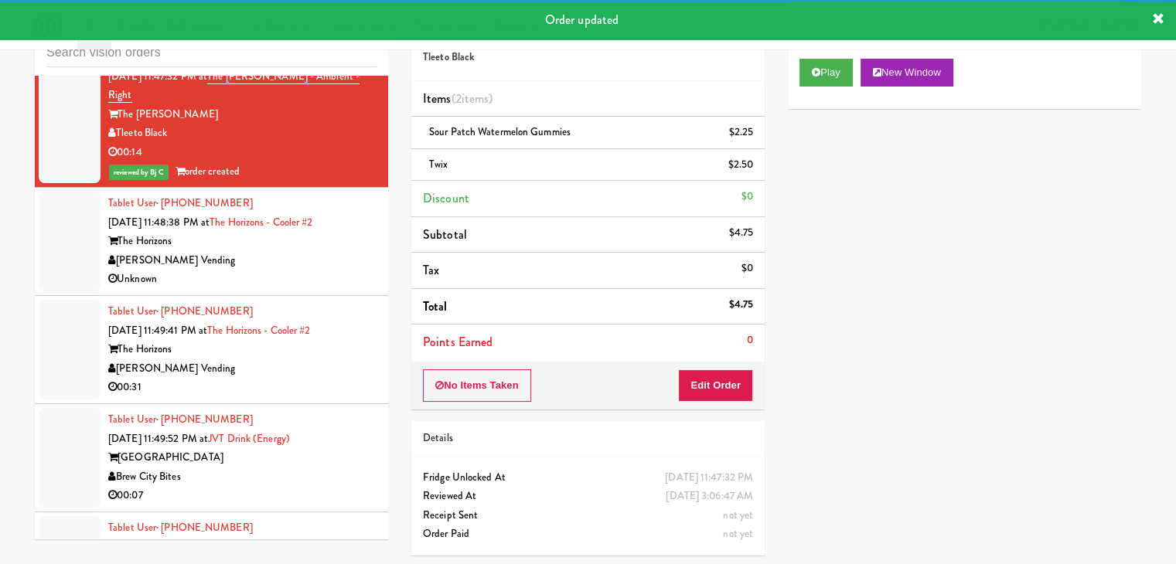
click at [291, 254] on div "[PERSON_NAME] Vending" at bounding box center [242, 260] width 268 height 19
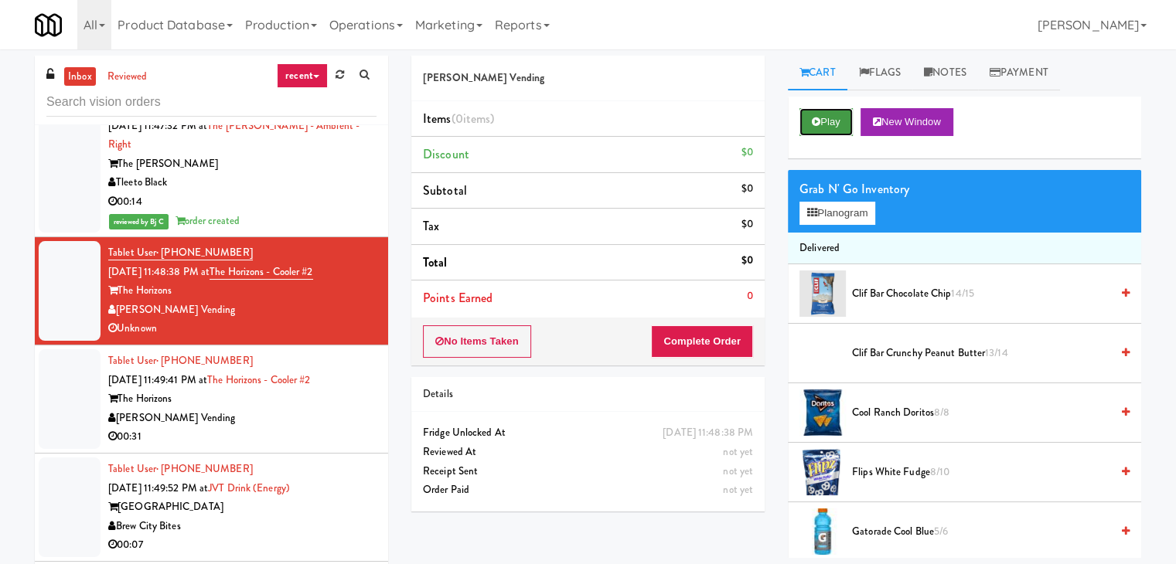
drag, startPoint x: 829, startPoint y: 114, endPoint x: 829, endPoint y: 126, distance: 12.4
click at [829, 114] on button "Play" at bounding box center [825, 122] width 53 height 28
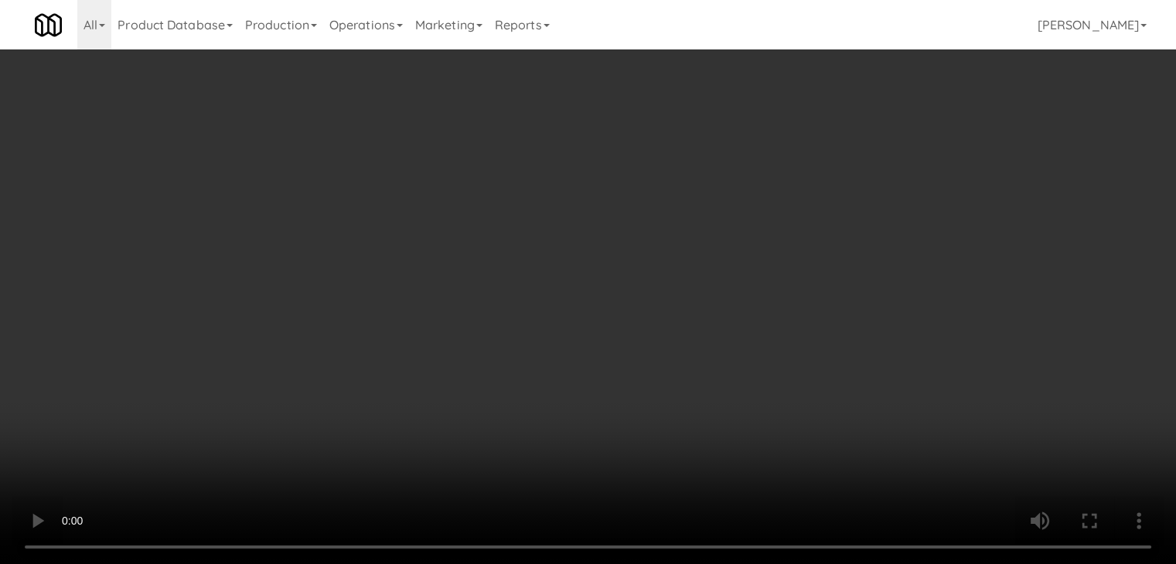
scroll to position [4948, 0]
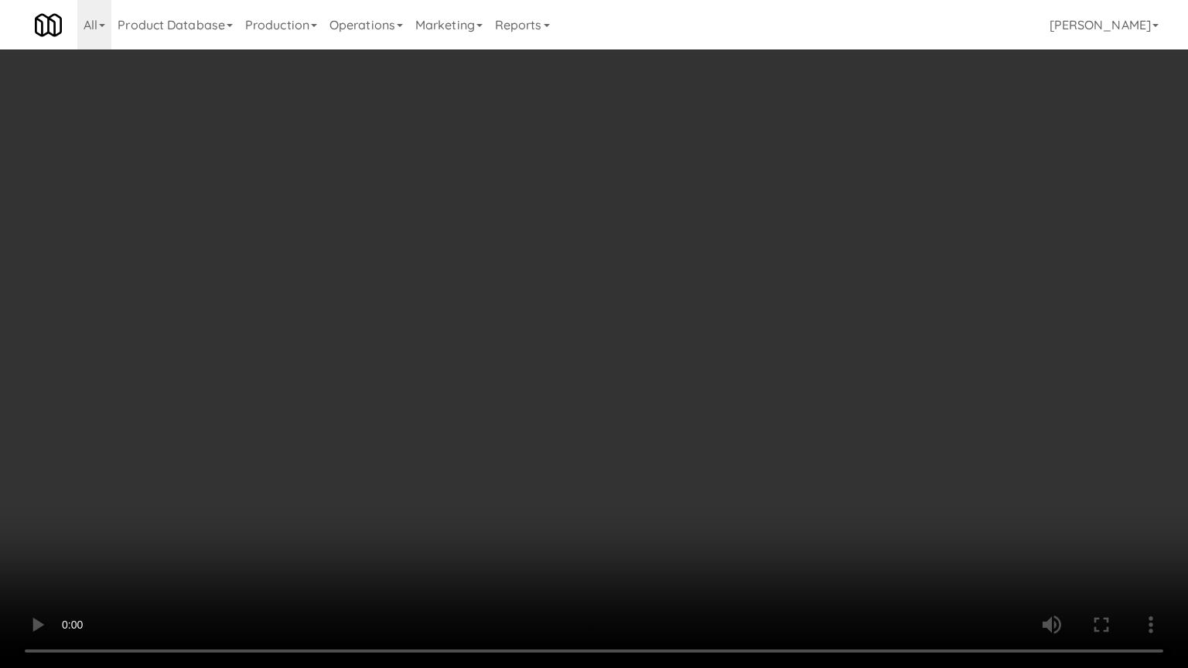
click at [695, 347] on video at bounding box center [594, 334] width 1188 height 668
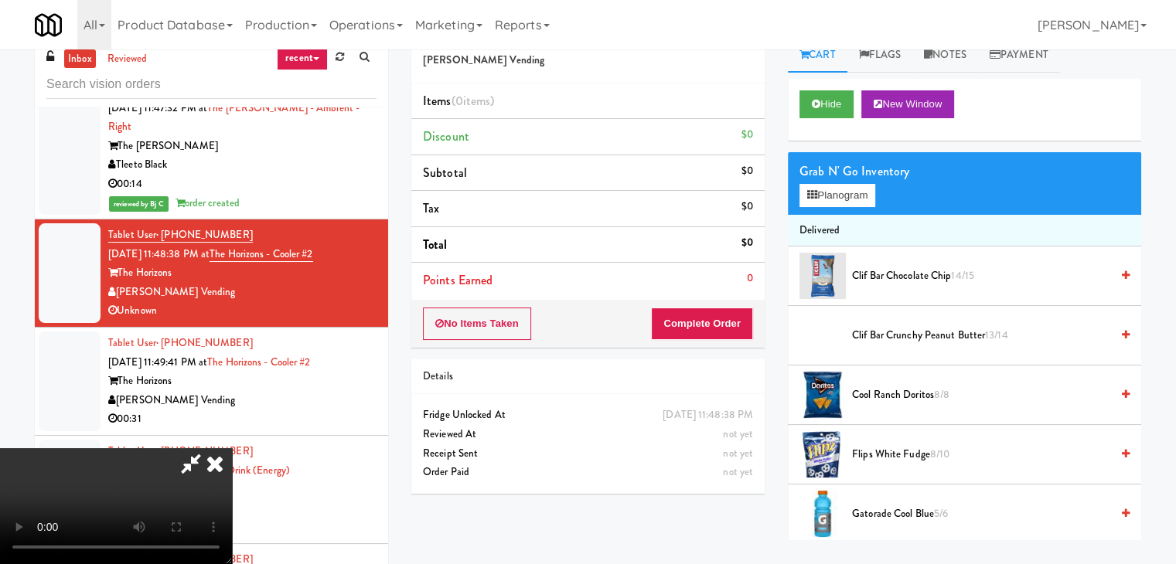
scroll to position [0, 0]
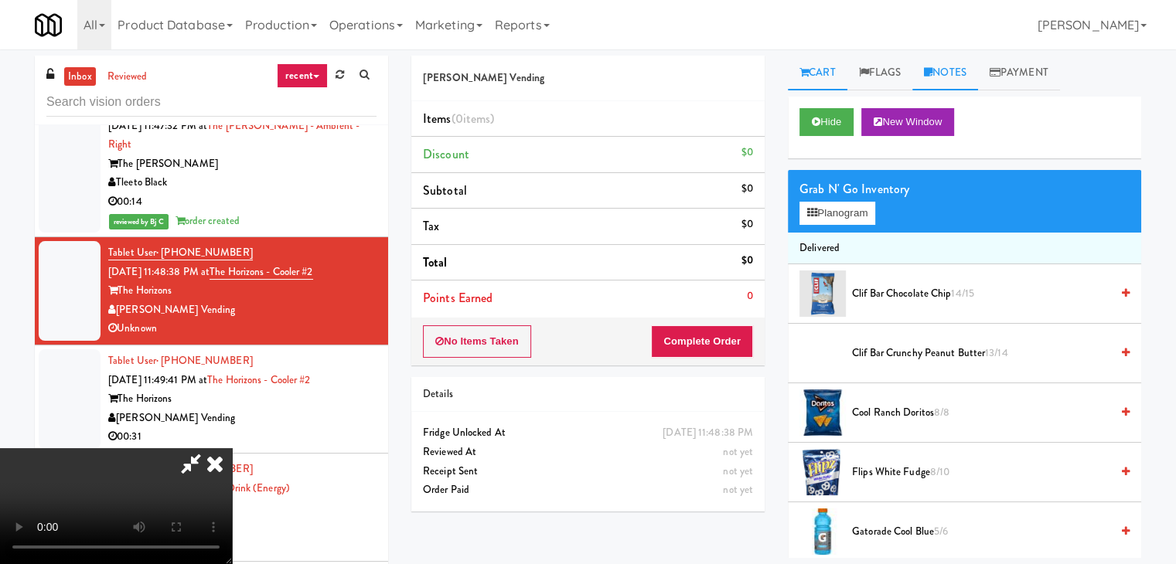
click at [949, 73] on link "Notes" at bounding box center [945, 73] width 66 height 35
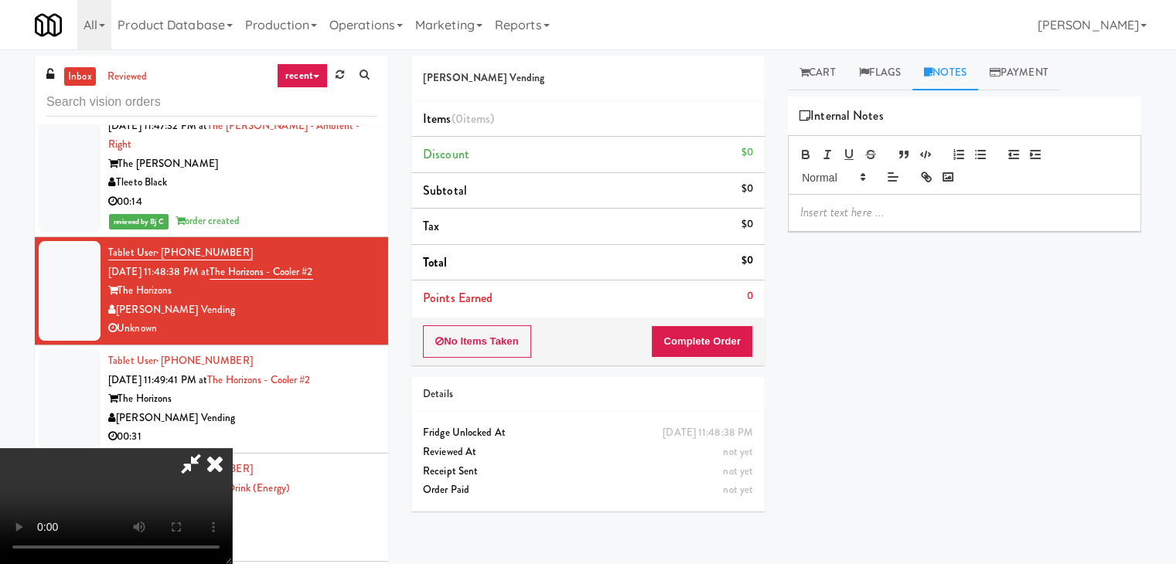
click at [845, 218] on p at bounding box center [964, 212] width 329 height 17
click at [733, 349] on button "Complete Order" at bounding box center [702, 341] width 102 height 32
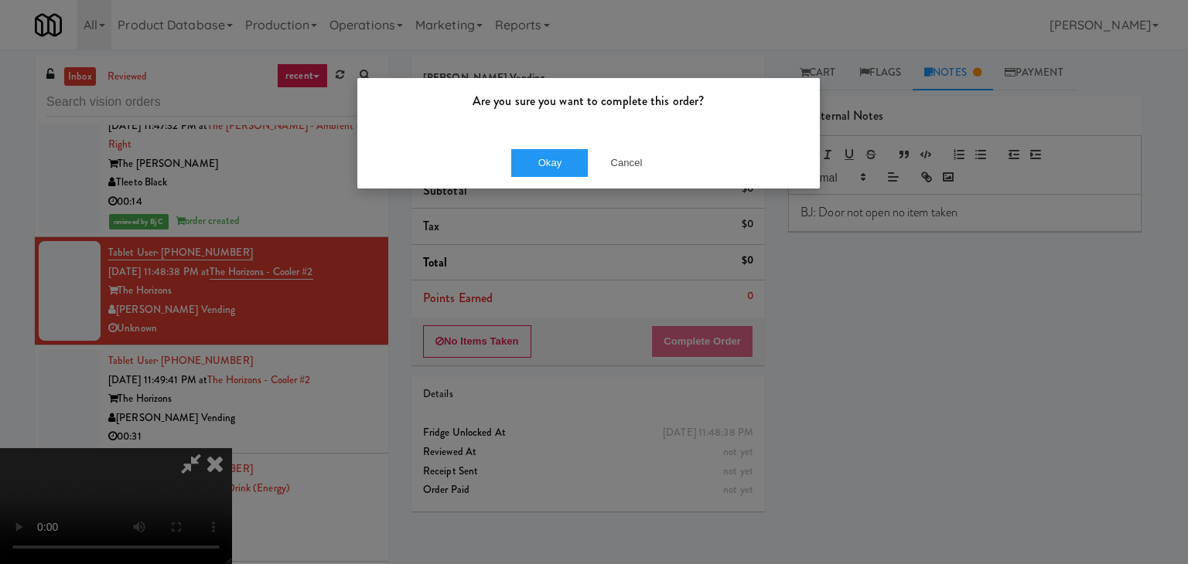
click at [670, 66] on body "Are you sure you want to complete this order? Okay Cancel Okay Are you sure you…" at bounding box center [594, 331] width 1188 height 564
click at [643, 166] on button "Cancel" at bounding box center [626, 163] width 77 height 28
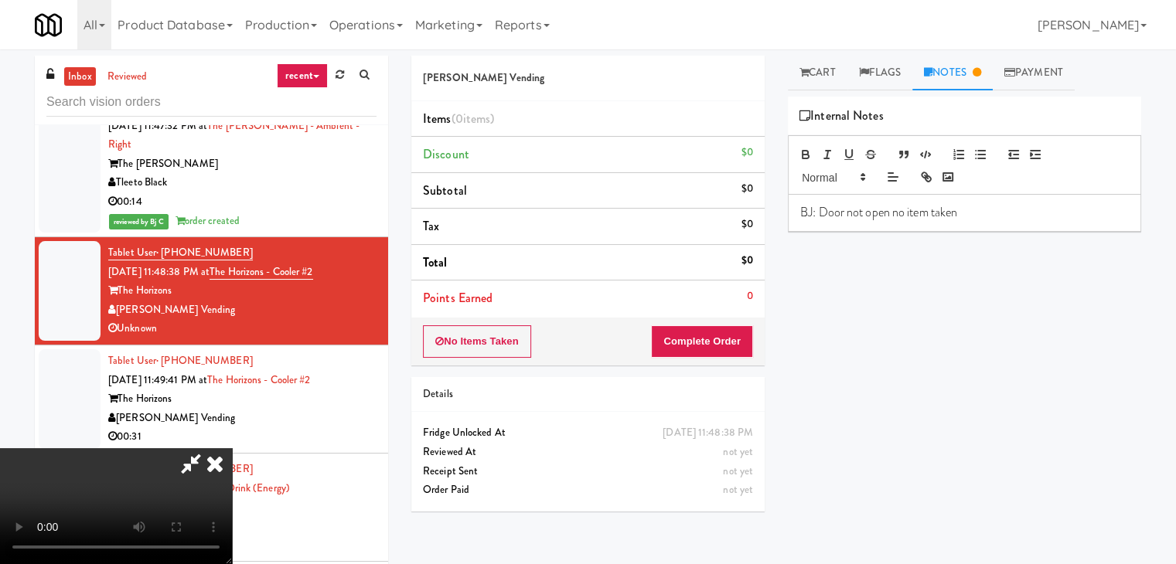
click at [232, 448] on icon at bounding box center [215, 463] width 34 height 31
click at [676, 66] on div "[PERSON_NAME] Vending" at bounding box center [587, 79] width 353 height 46
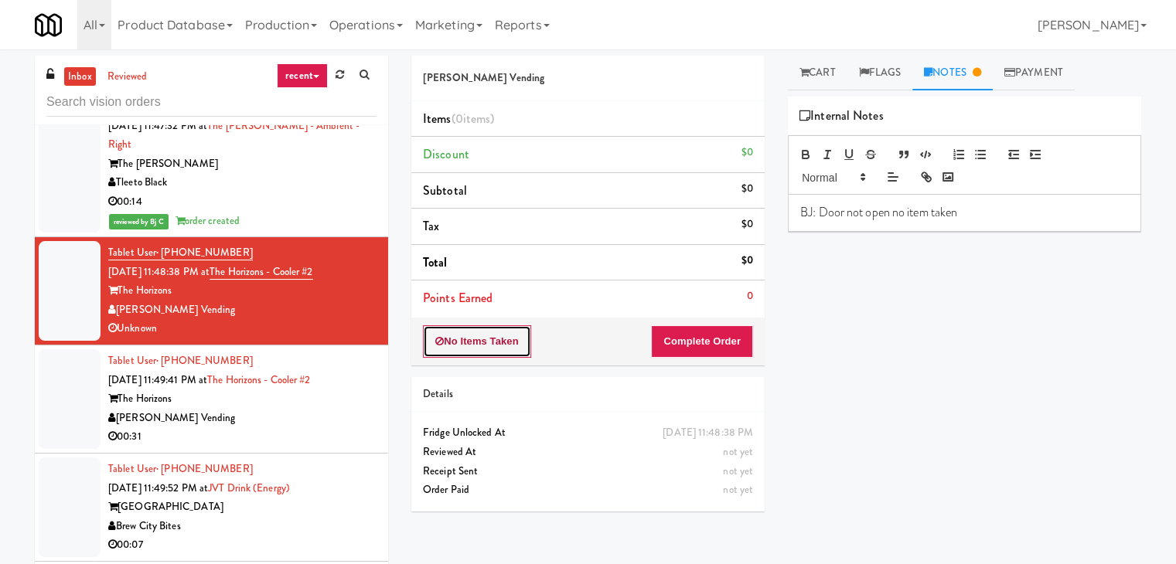
click at [510, 338] on button "No Items Taken" at bounding box center [477, 341] width 108 height 32
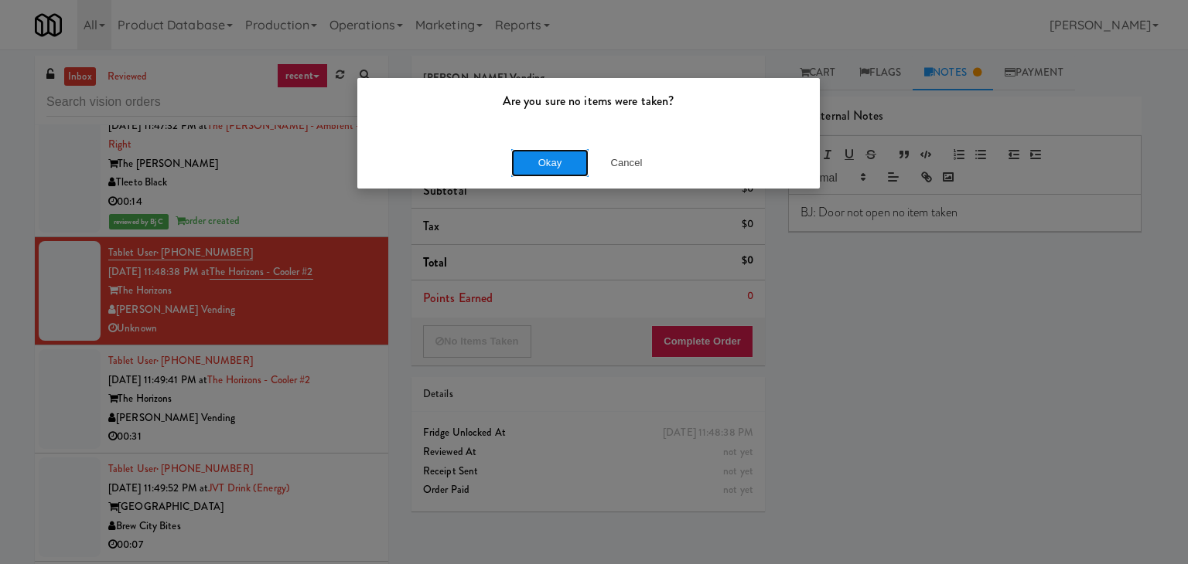
click at [552, 158] on button "Okay" at bounding box center [549, 163] width 77 height 28
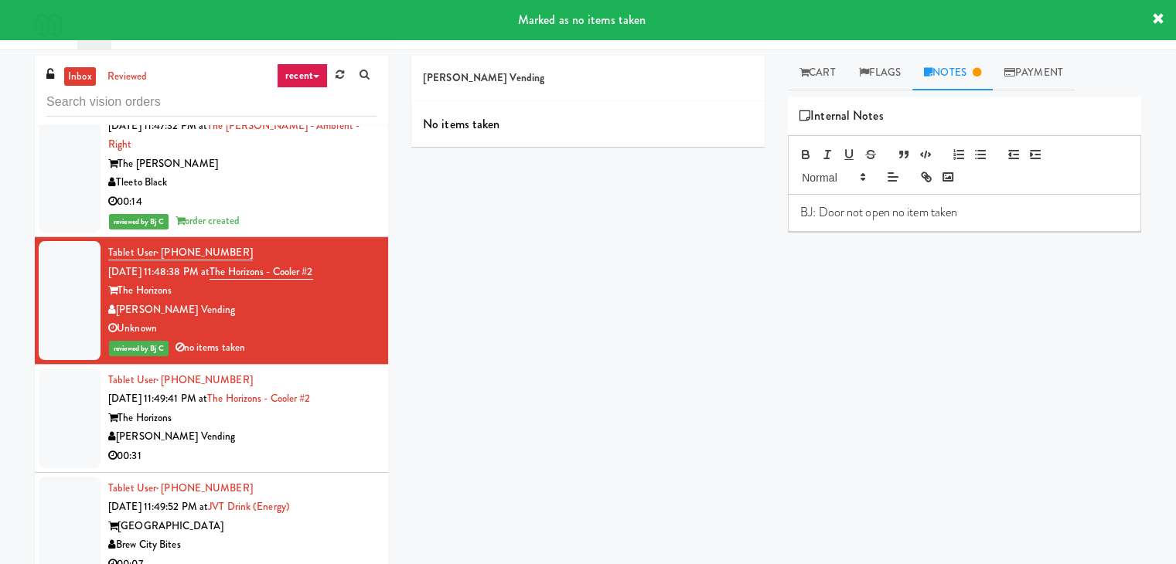
scroll to position [5198, 0]
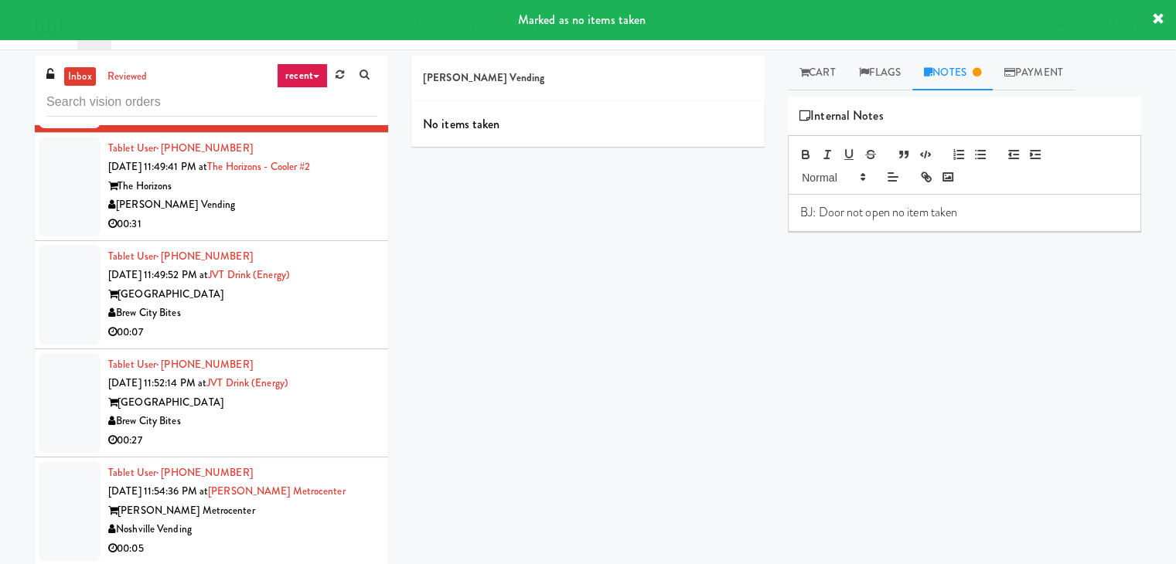
click at [322, 181] on div "The Horizons" at bounding box center [242, 186] width 268 height 19
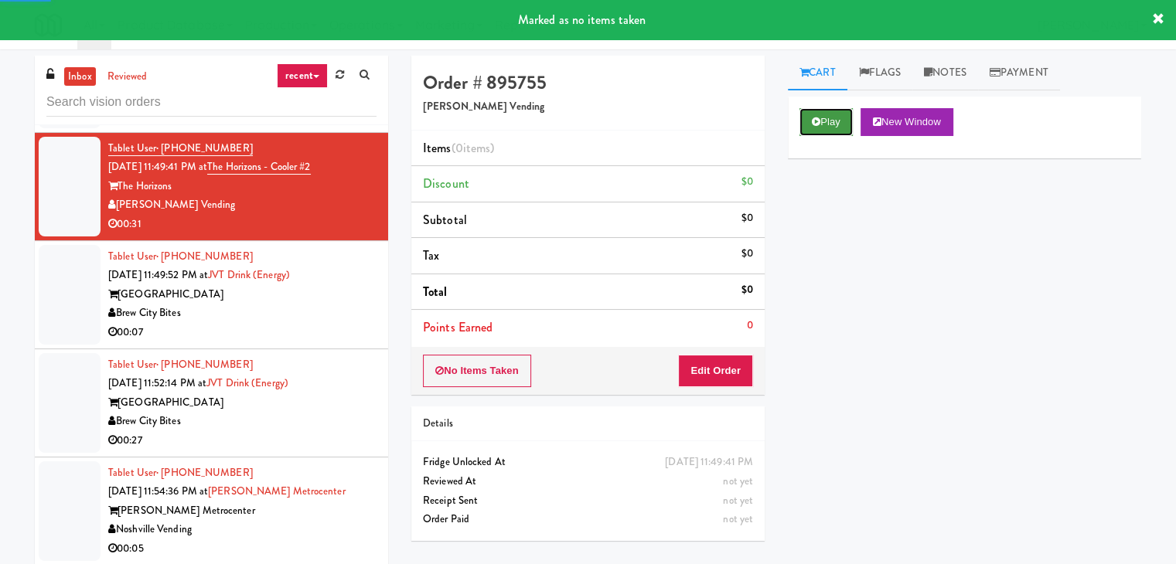
click at [836, 121] on button "Play" at bounding box center [825, 122] width 53 height 28
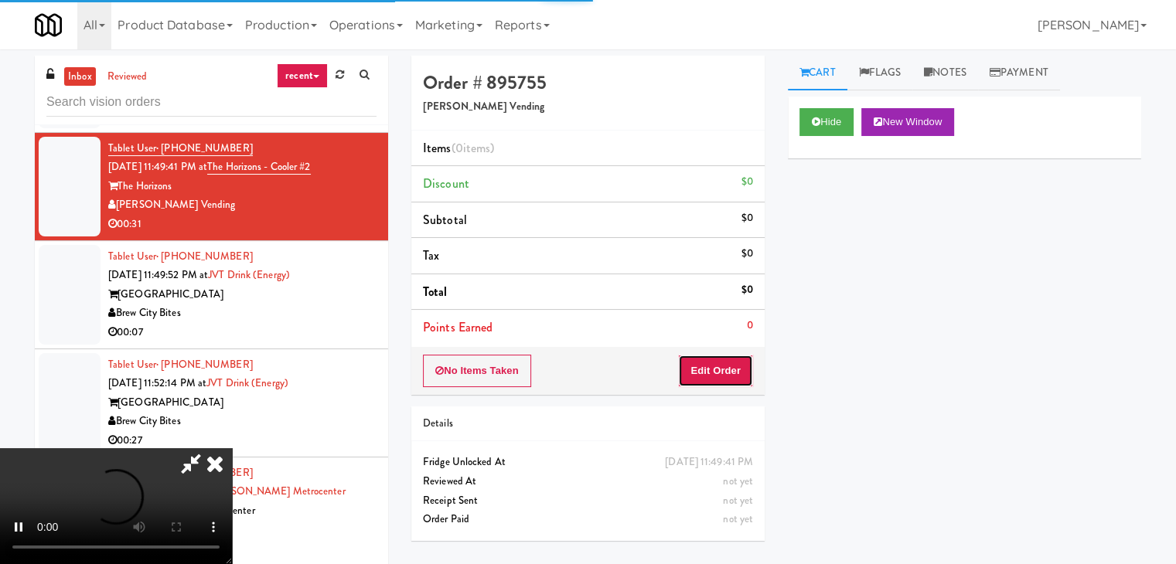
click at [731, 363] on button "Edit Order" at bounding box center [715, 371] width 75 height 32
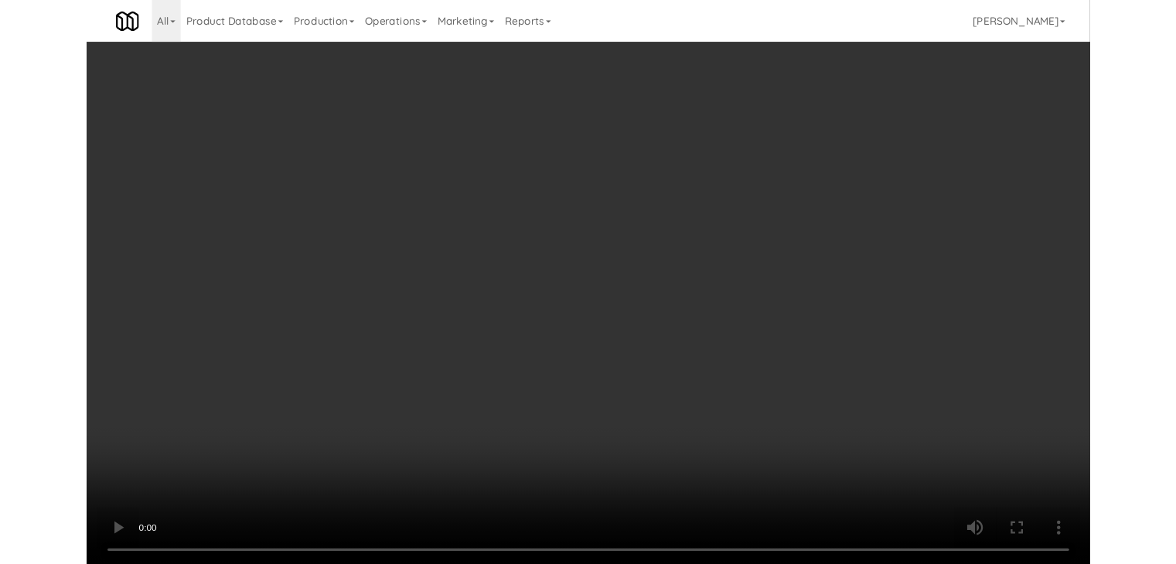
scroll to position [5180, 0]
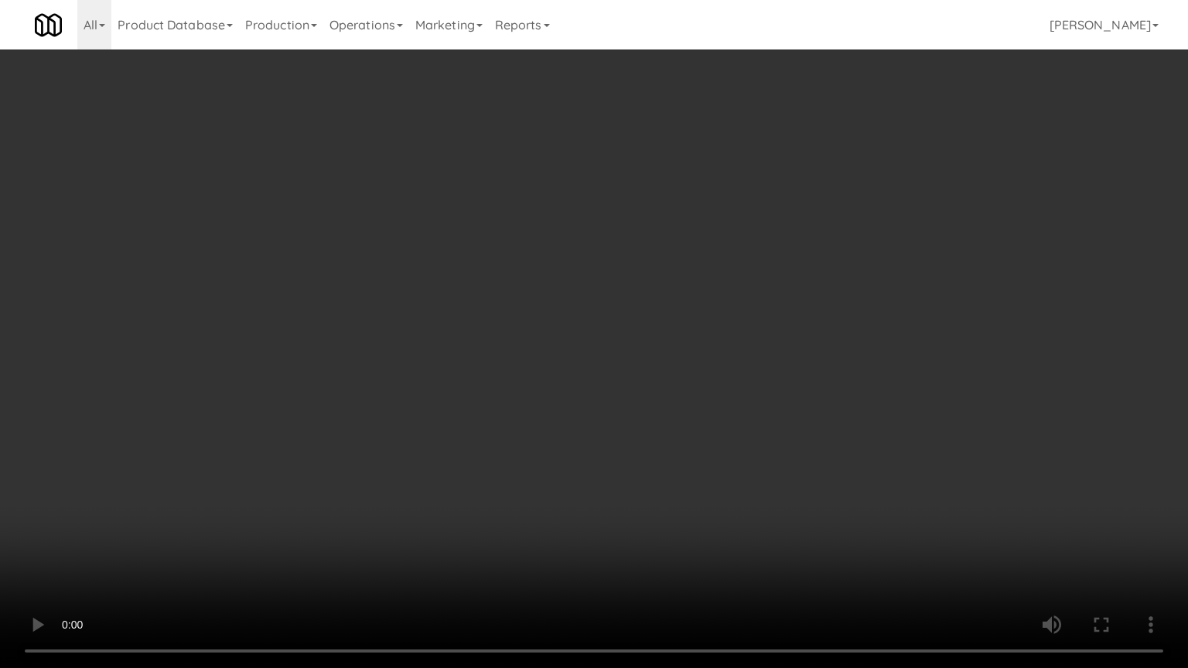
click at [770, 394] on video at bounding box center [594, 334] width 1188 height 668
click at [772, 393] on video at bounding box center [594, 334] width 1188 height 668
click at [779, 365] on video at bounding box center [594, 334] width 1188 height 668
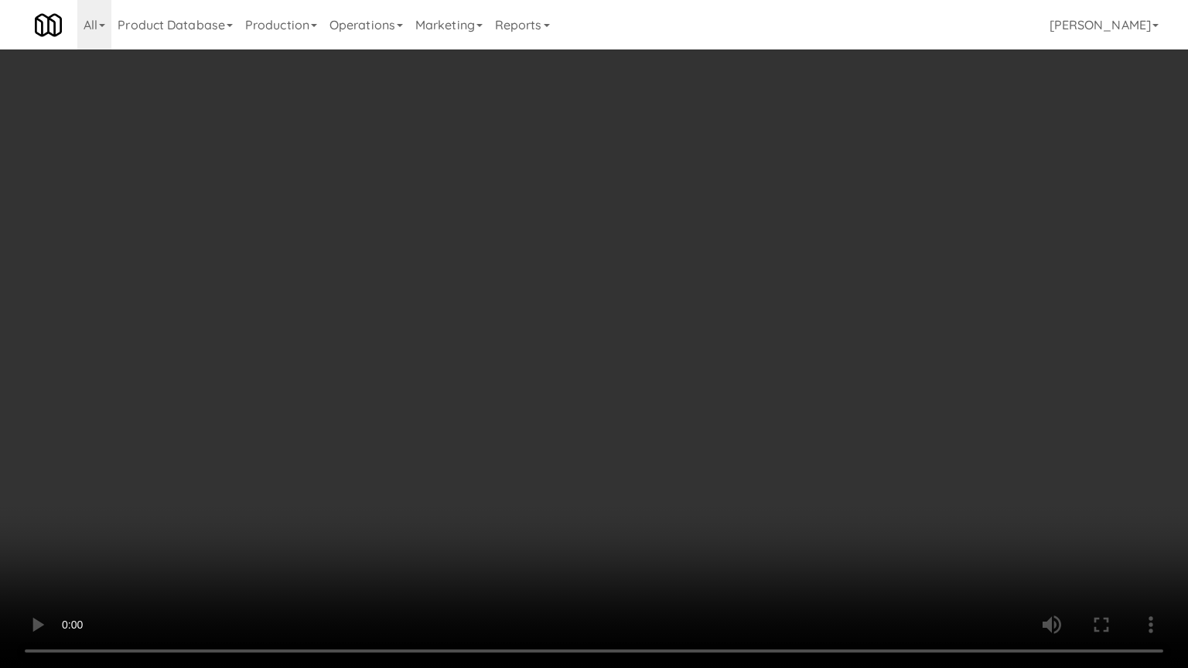
click at [779, 365] on video at bounding box center [594, 334] width 1188 height 668
click at [770, 368] on video at bounding box center [594, 334] width 1188 height 668
drag, startPoint x: 770, startPoint y: 367, endPoint x: 801, endPoint y: 211, distance: 159.2
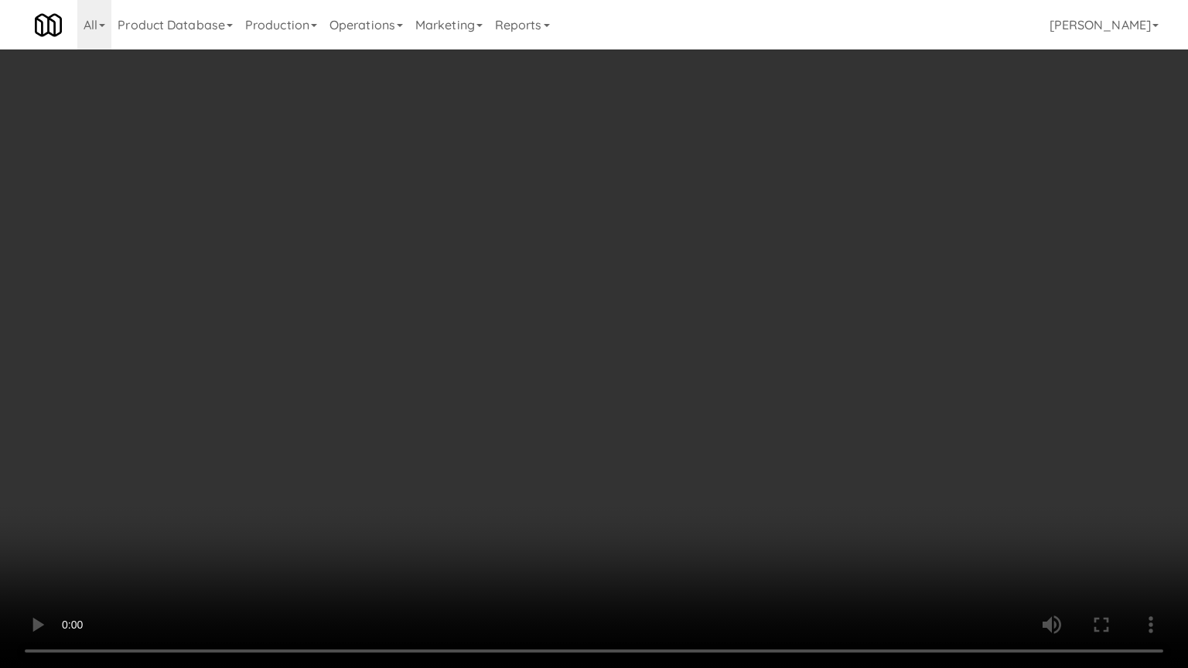
click at [770, 365] on video at bounding box center [594, 334] width 1188 height 668
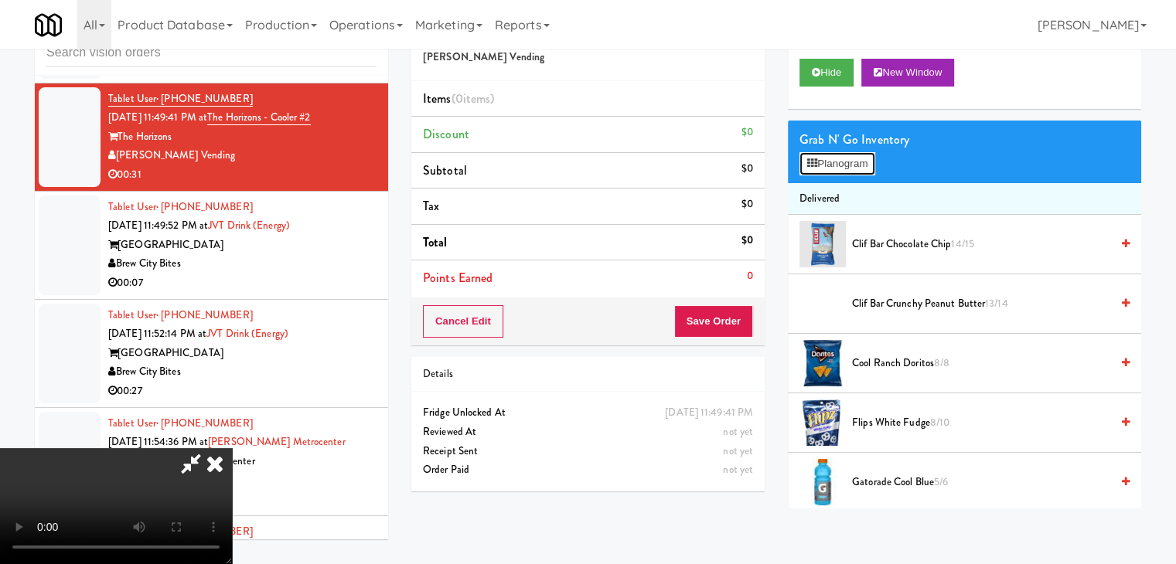
drag, startPoint x: 835, startPoint y: 165, endPoint x: 844, endPoint y: 173, distance: 12.1
click at [836, 166] on button "Planogram" at bounding box center [837, 163] width 76 height 23
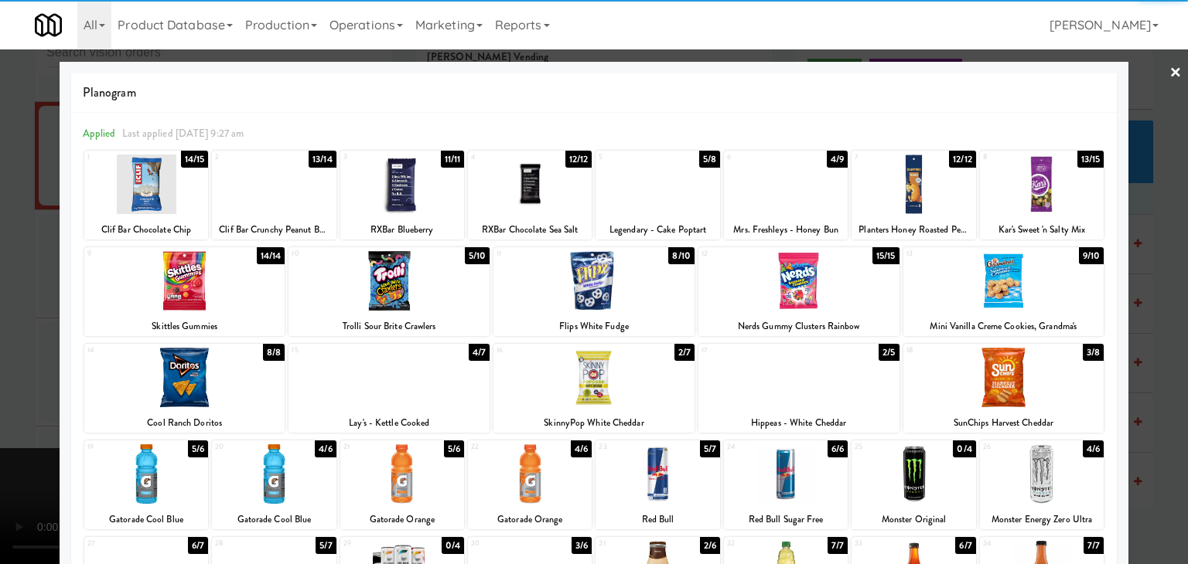
click at [1002, 294] on div at bounding box center [1003, 281] width 201 height 60
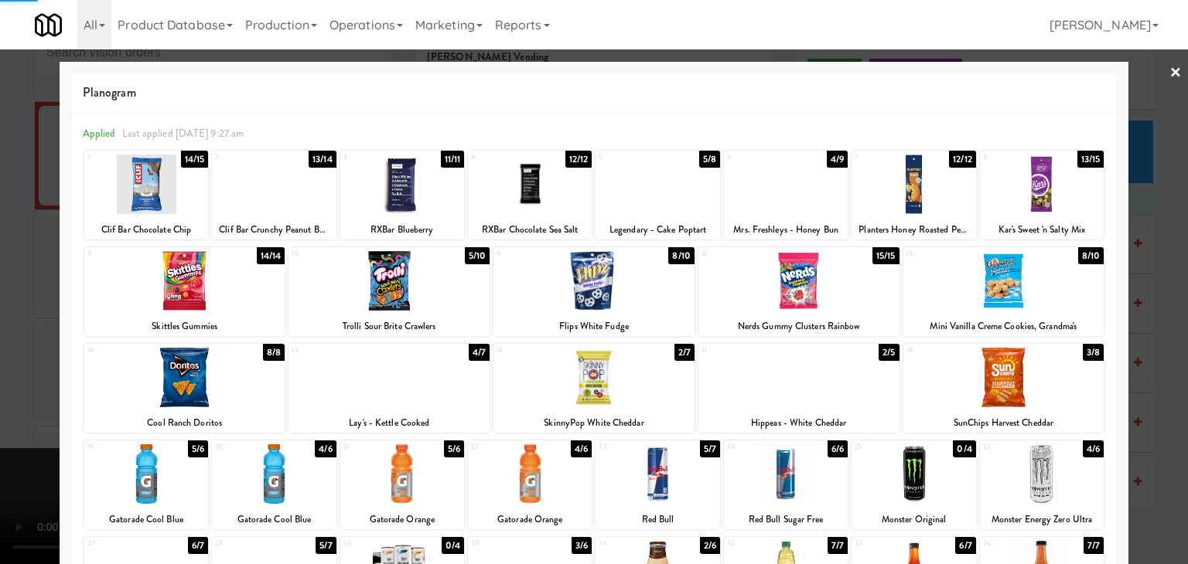
click at [429, 291] on div at bounding box center [388, 281] width 201 height 60
click at [0, 347] on div at bounding box center [594, 282] width 1188 height 564
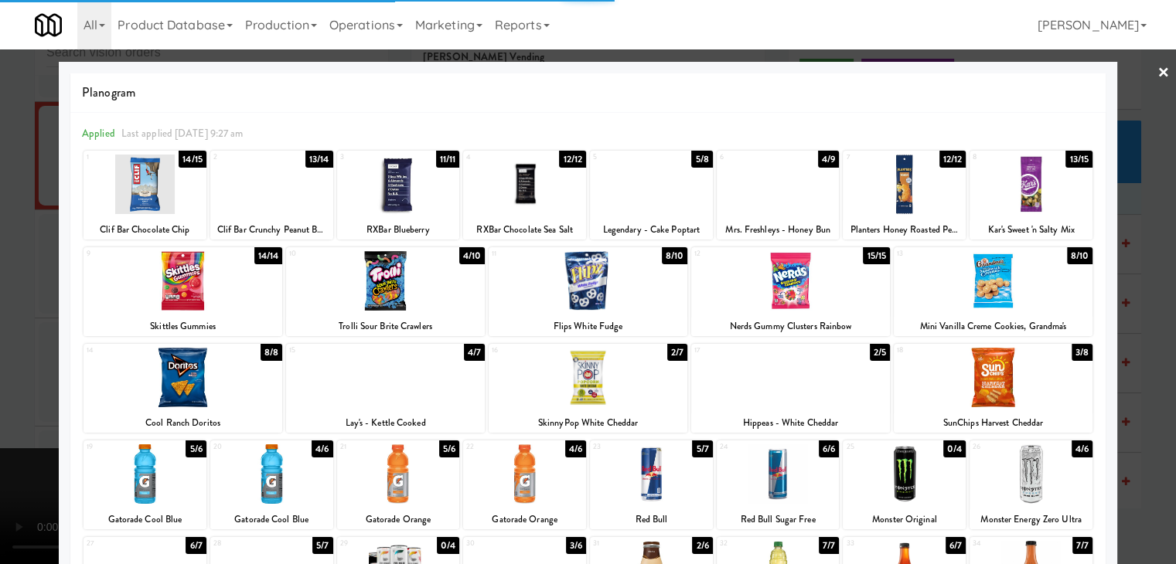
scroll to position [5198, 0]
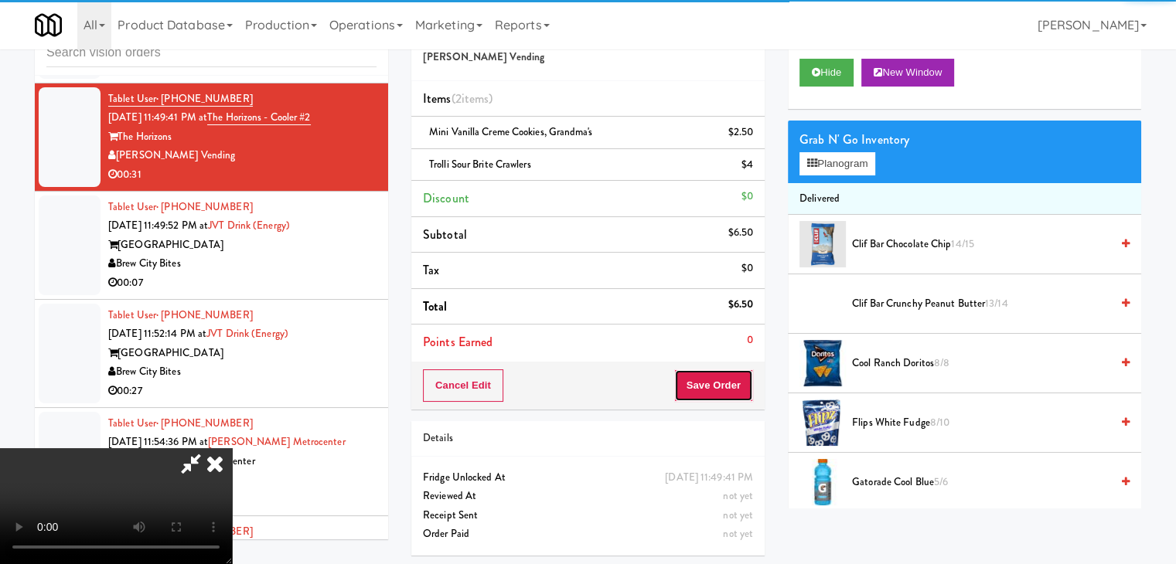
click at [733, 382] on button "Save Order" at bounding box center [713, 386] width 79 height 32
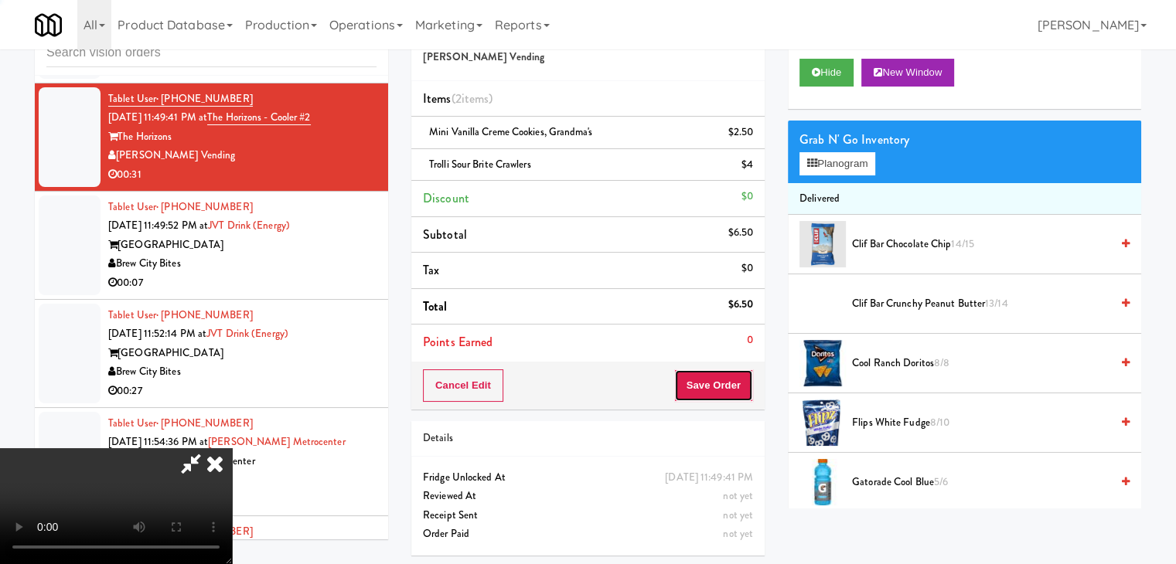
click at [733, 382] on button "Save Order" at bounding box center [713, 386] width 79 height 32
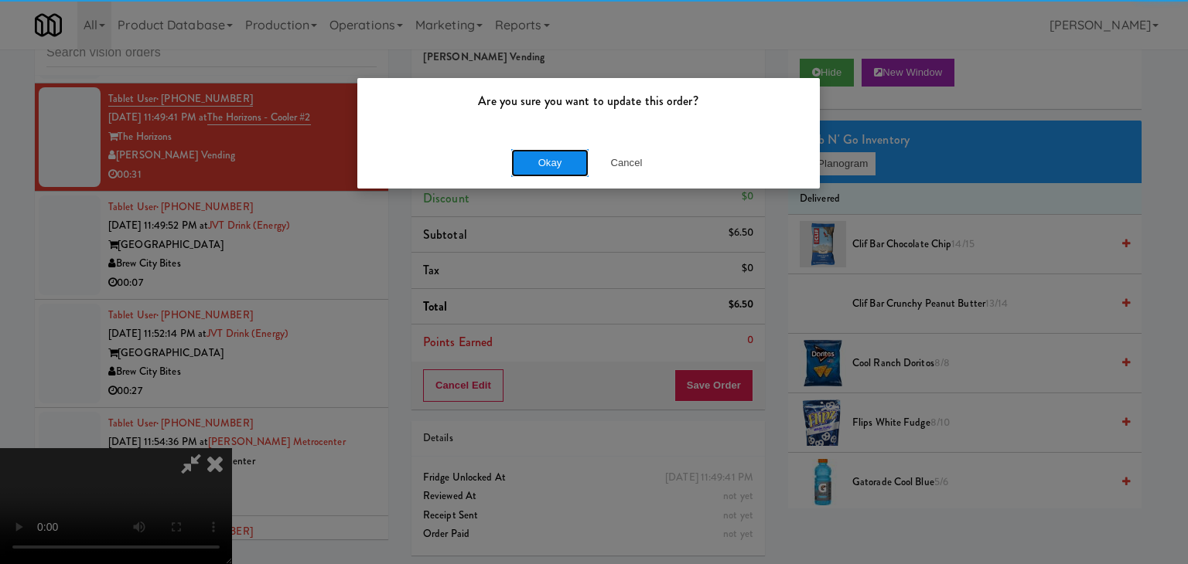
click at [557, 155] on button "Okay" at bounding box center [549, 163] width 77 height 28
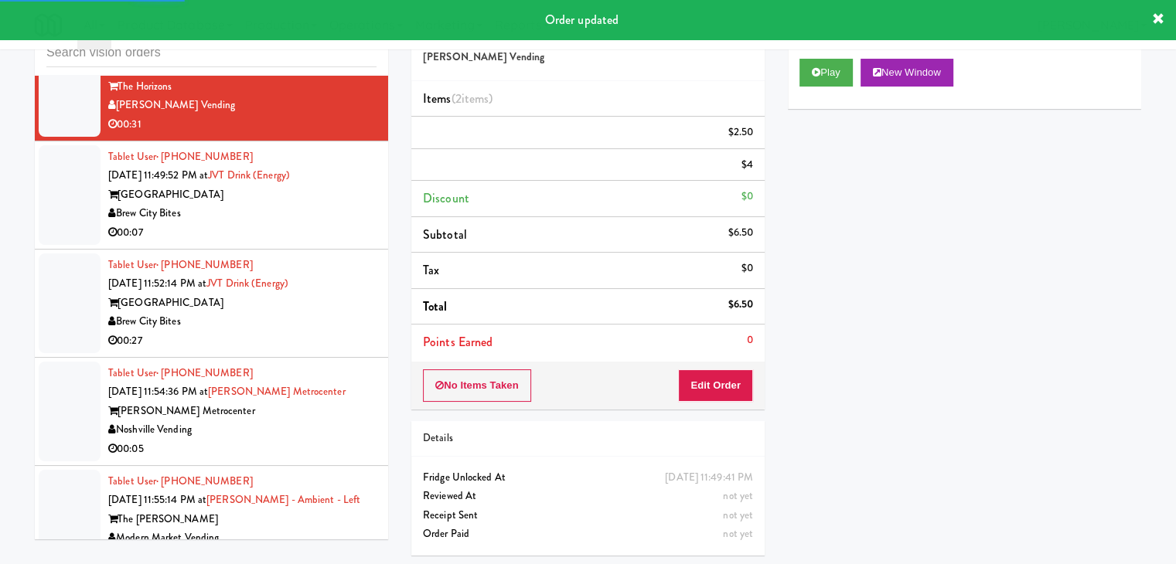
scroll to position [5276, 0]
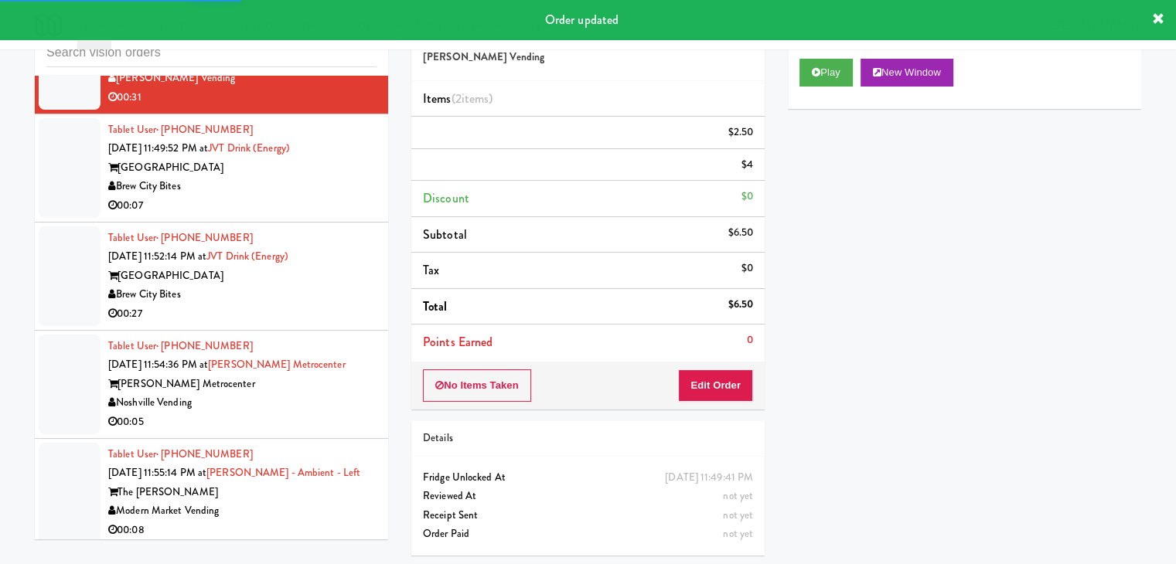
click at [319, 203] on div "00:07" at bounding box center [242, 205] width 268 height 19
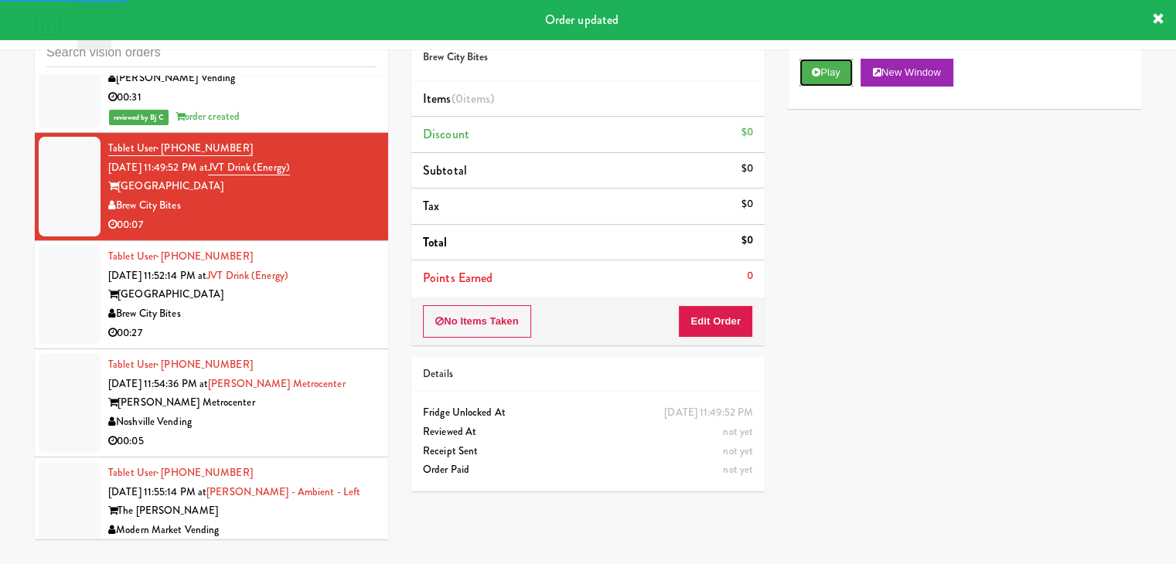
drag, startPoint x: 827, startPoint y: 72, endPoint x: 818, endPoint y: 103, distance: 32.3
click at [827, 71] on button "Play" at bounding box center [825, 73] width 53 height 28
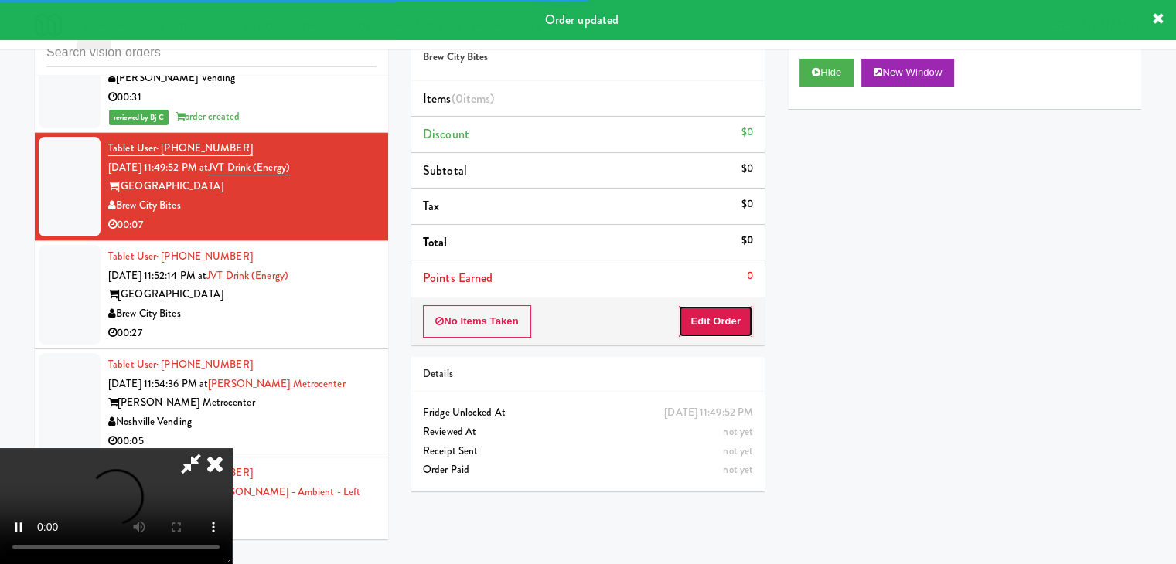
click at [720, 318] on button "Edit Order" at bounding box center [715, 321] width 75 height 32
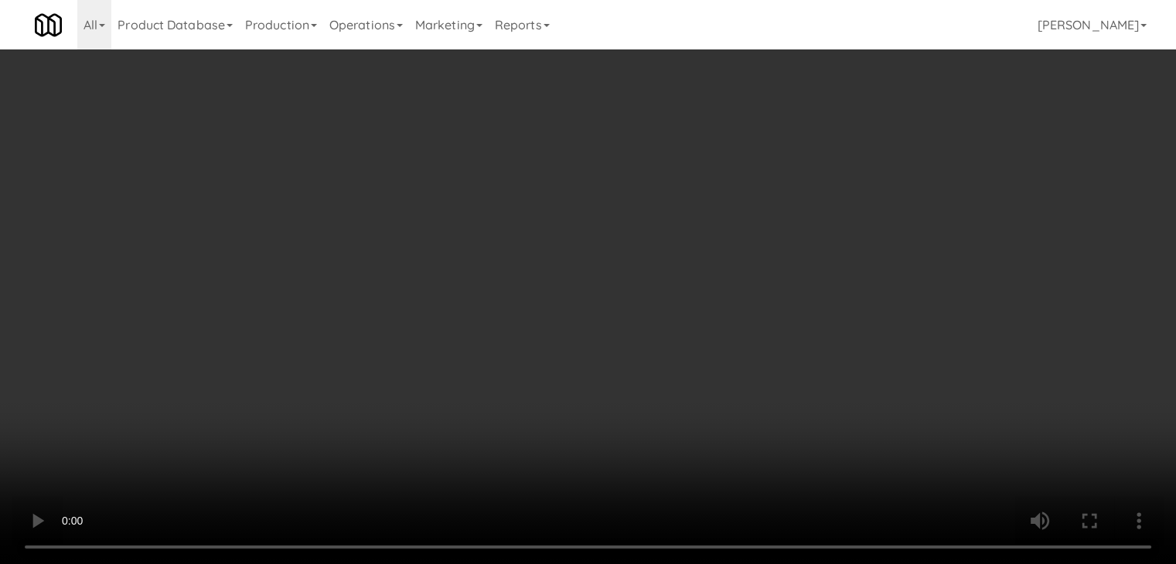
scroll to position [5257, 0]
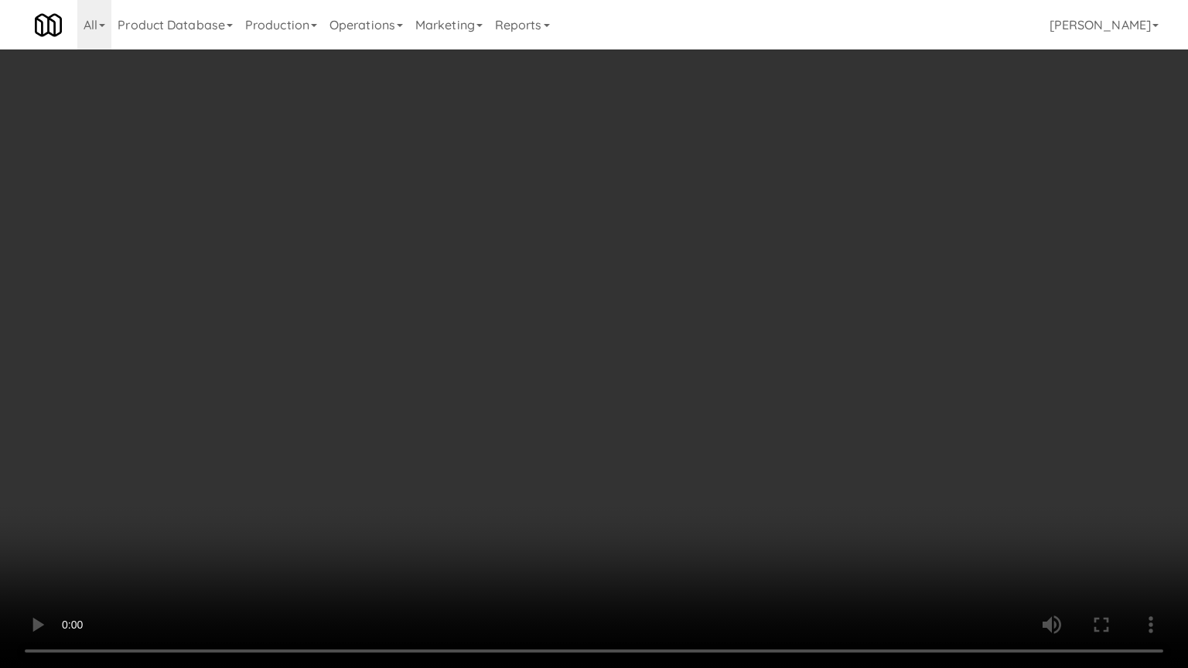
click at [642, 537] on video at bounding box center [594, 334] width 1188 height 668
click at [654, 509] on video at bounding box center [594, 334] width 1188 height 668
click at [664, 461] on video at bounding box center [594, 334] width 1188 height 668
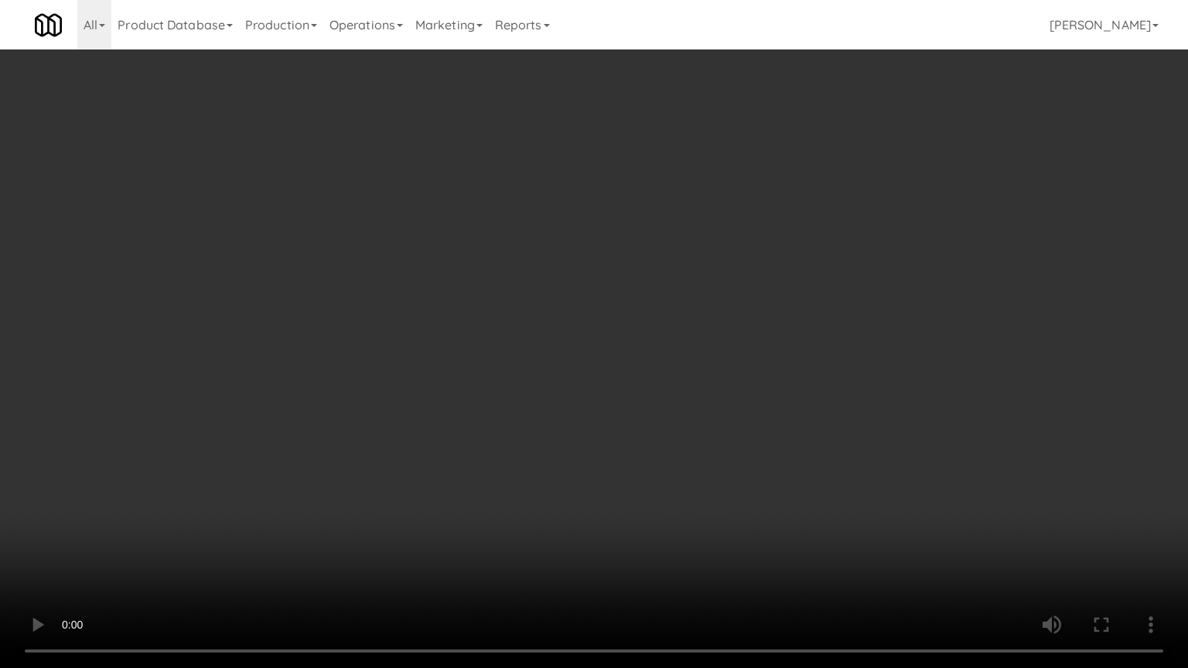
drag, startPoint x: 664, startPoint y: 460, endPoint x: 689, endPoint y: 325, distance: 137.5
click at [664, 458] on video at bounding box center [594, 334] width 1188 height 668
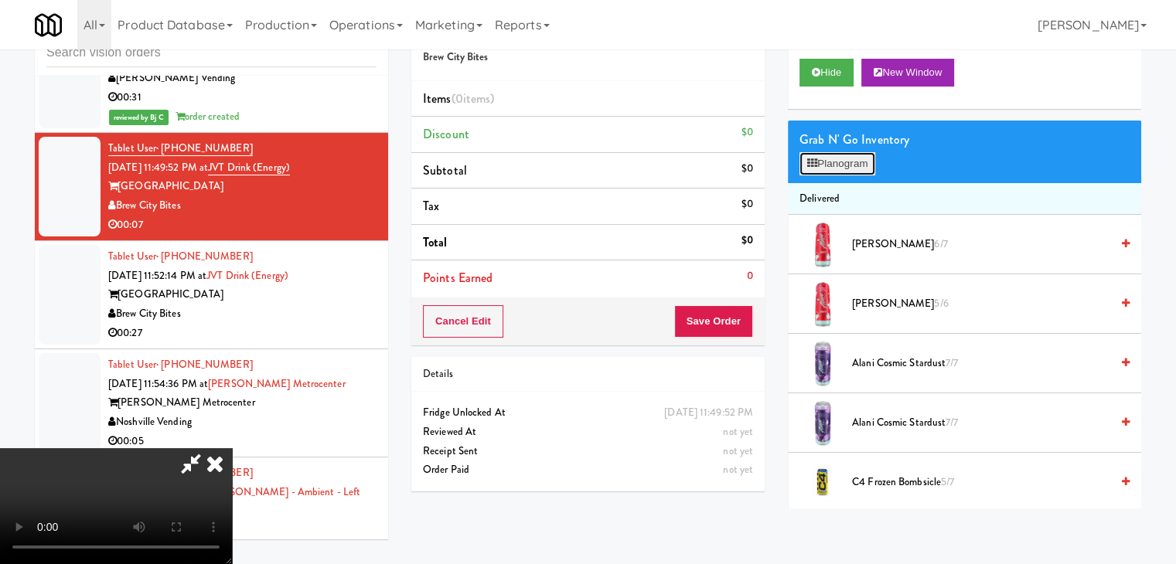
click at [837, 152] on button "Planogram" at bounding box center [837, 163] width 76 height 23
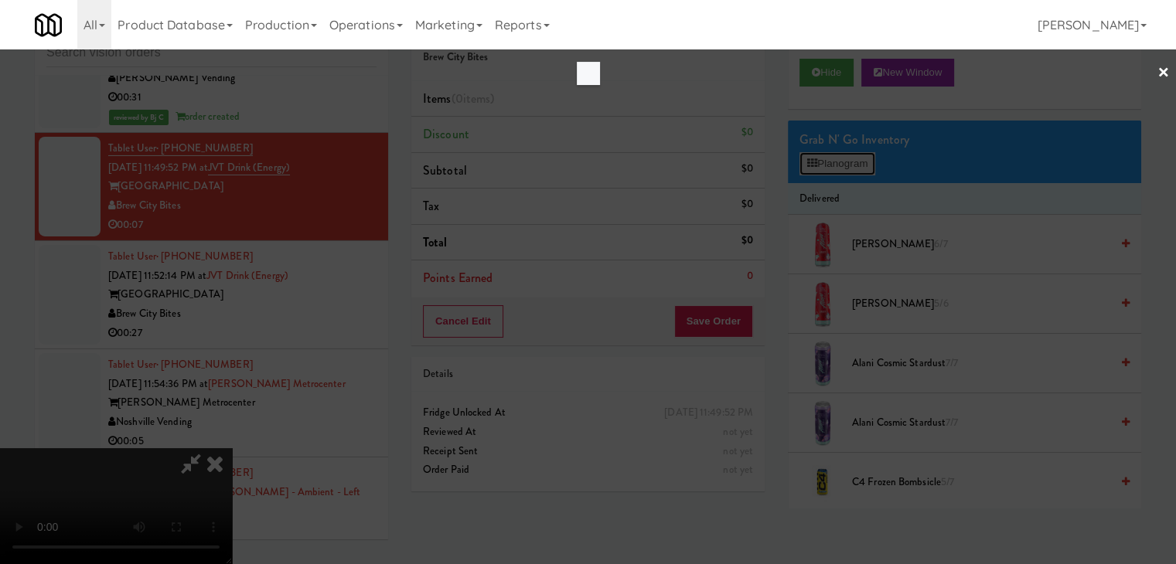
scroll to position [5257, 0]
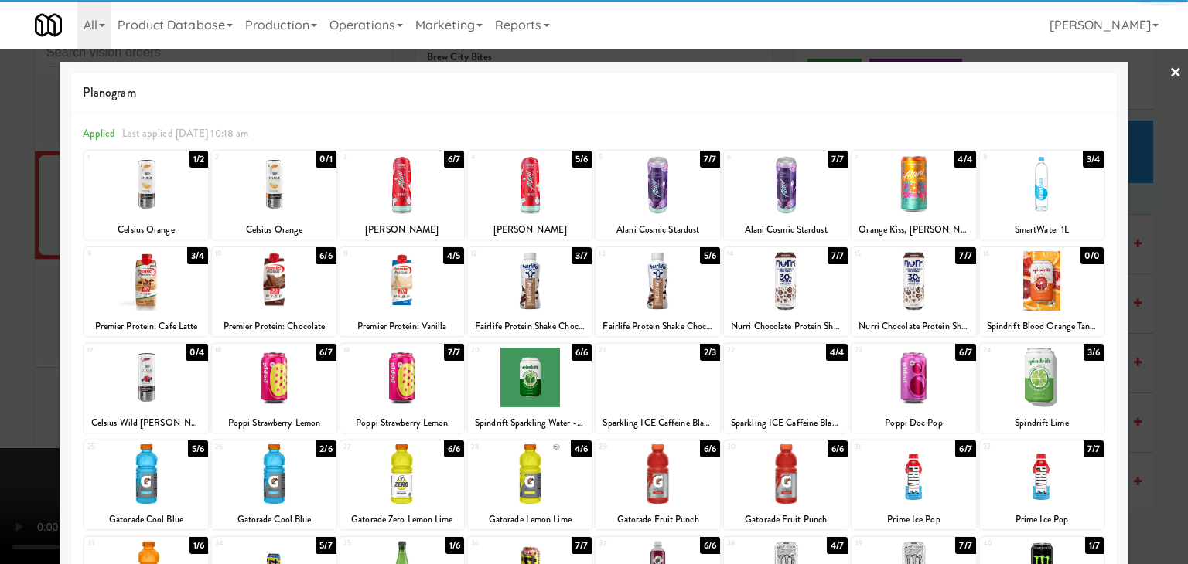
click at [897, 189] on div at bounding box center [913, 185] width 124 height 60
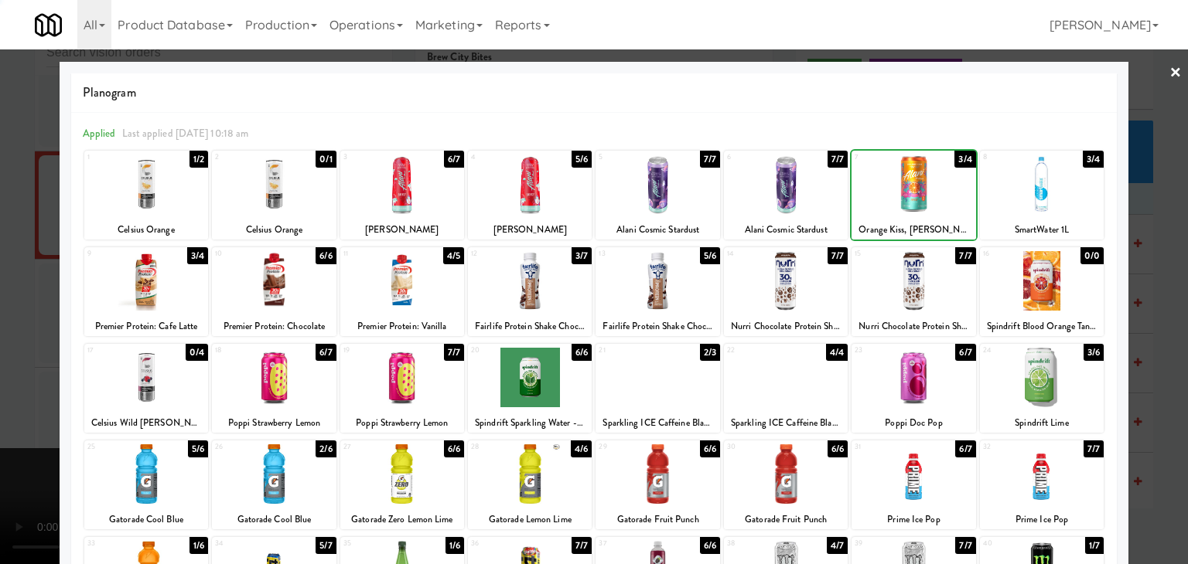
click at [897, 189] on div at bounding box center [913, 185] width 124 height 60
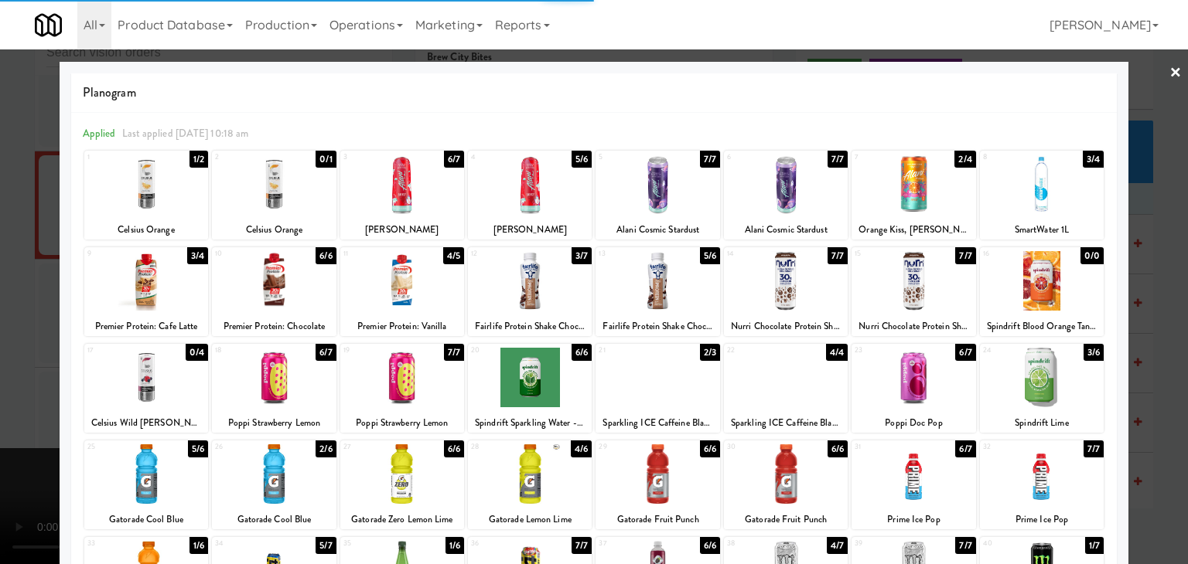
click at [3, 524] on div at bounding box center [594, 282] width 1188 height 564
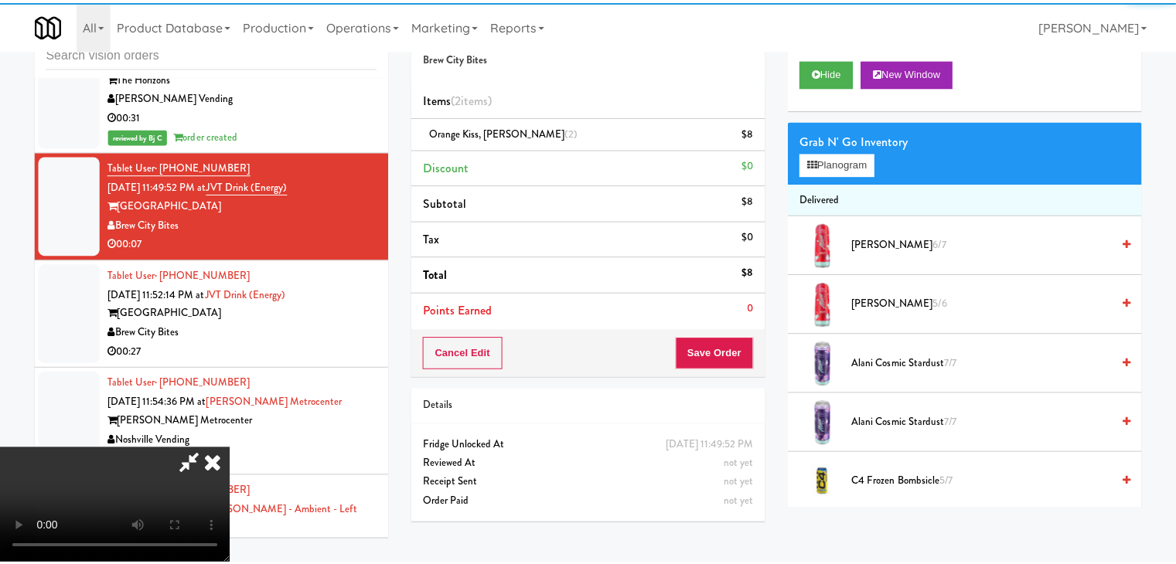
scroll to position [5276, 0]
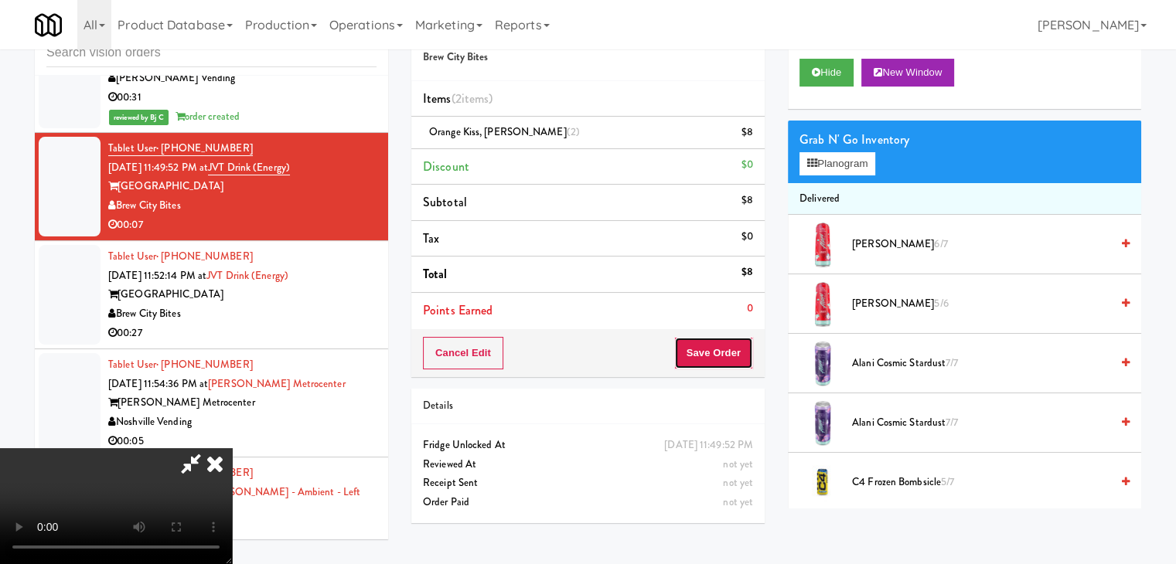
click at [733, 364] on button "Save Order" at bounding box center [713, 353] width 79 height 32
click at [737, 363] on button "Save Order" at bounding box center [713, 353] width 79 height 32
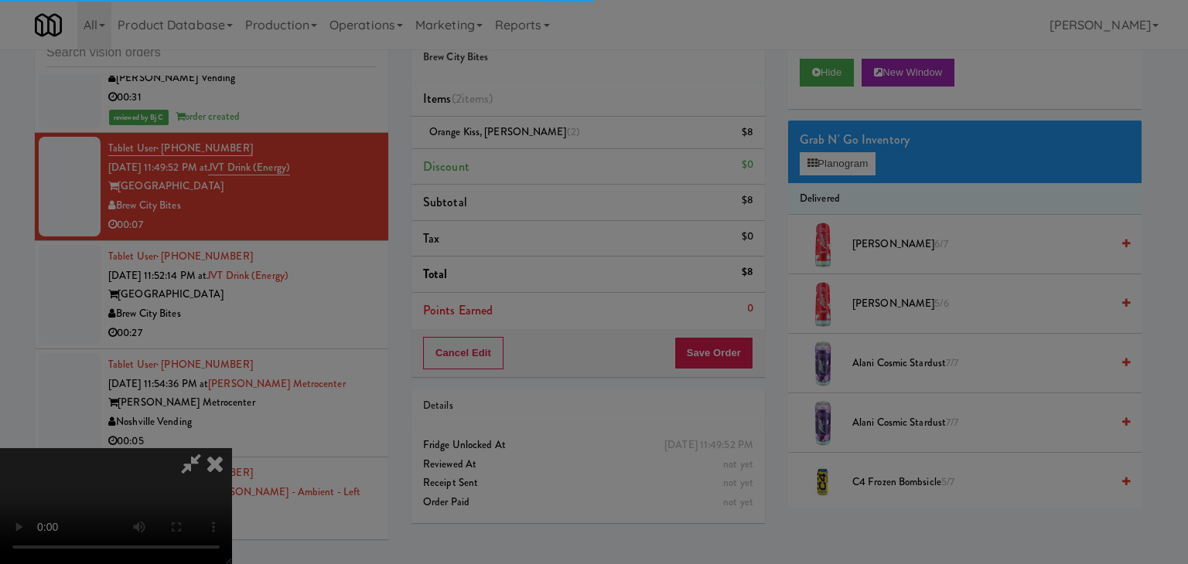
click at [0, 0] on div "Are you sure you want to update this order? Okay Cancel" at bounding box center [0, 0] width 0 height 0
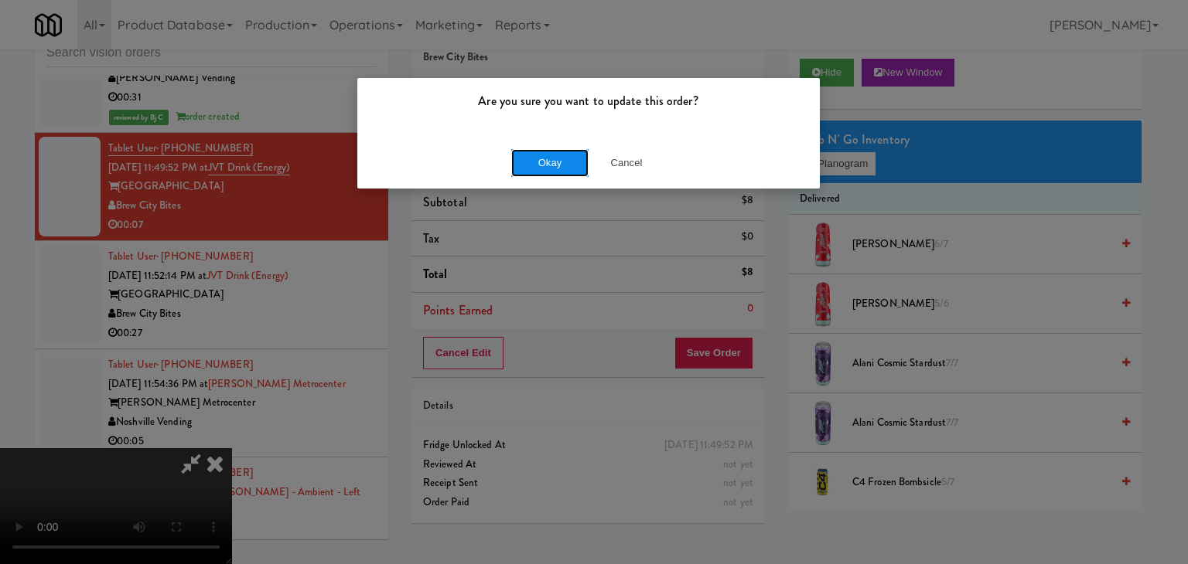
click at [550, 162] on button "Okay" at bounding box center [549, 163] width 77 height 28
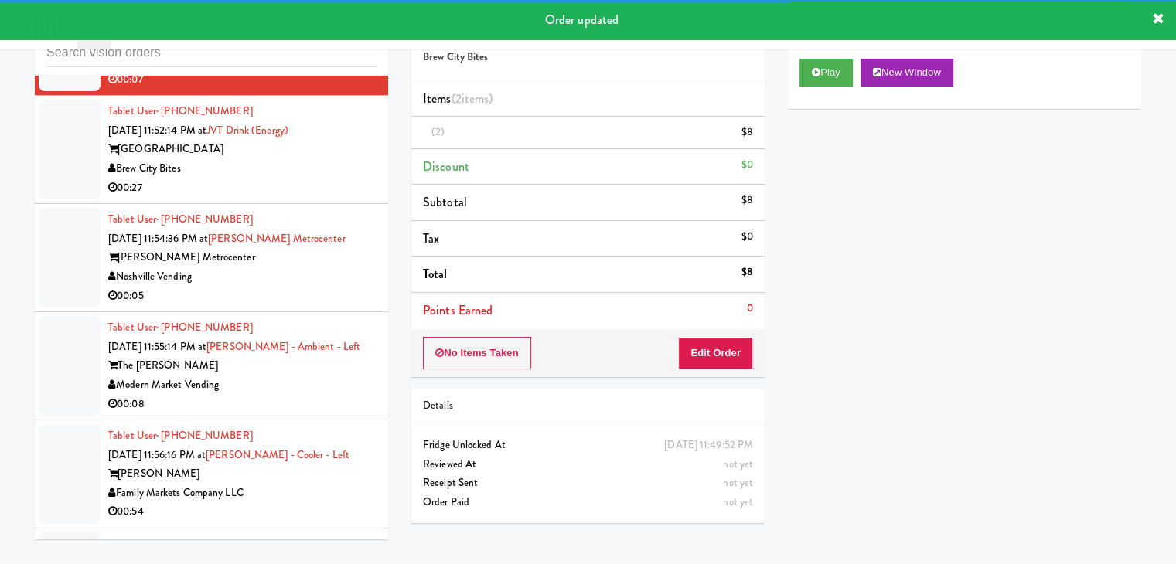
scroll to position [5430, 0]
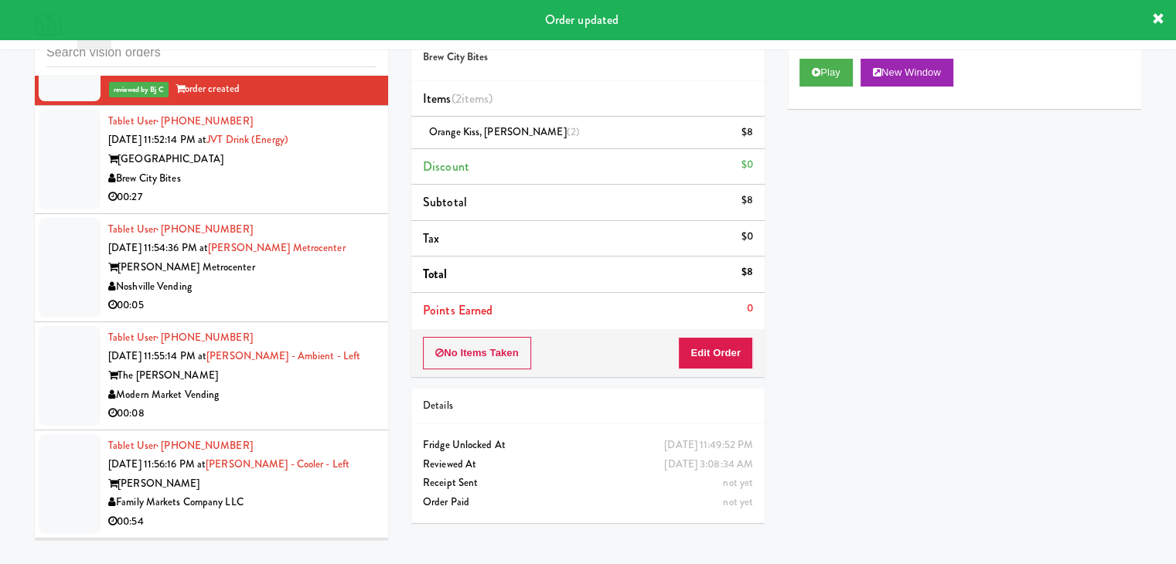
click at [303, 174] on div "Brew City Bites" at bounding box center [242, 178] width 268 height 19
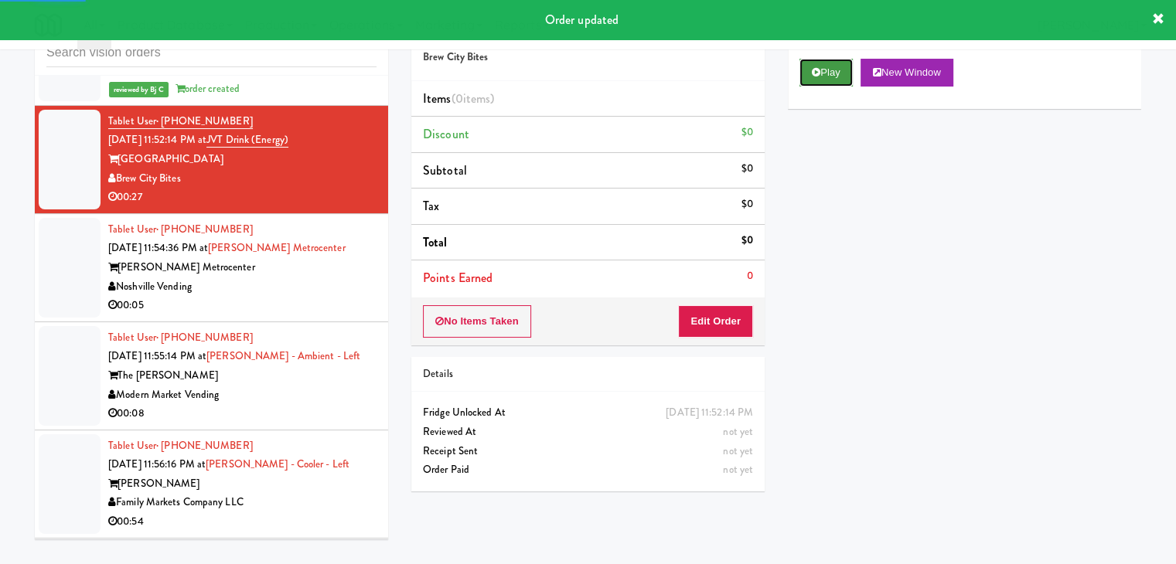
click at [827, 70] on button "Play" at bounding box center [825, 73] width 53 height 28
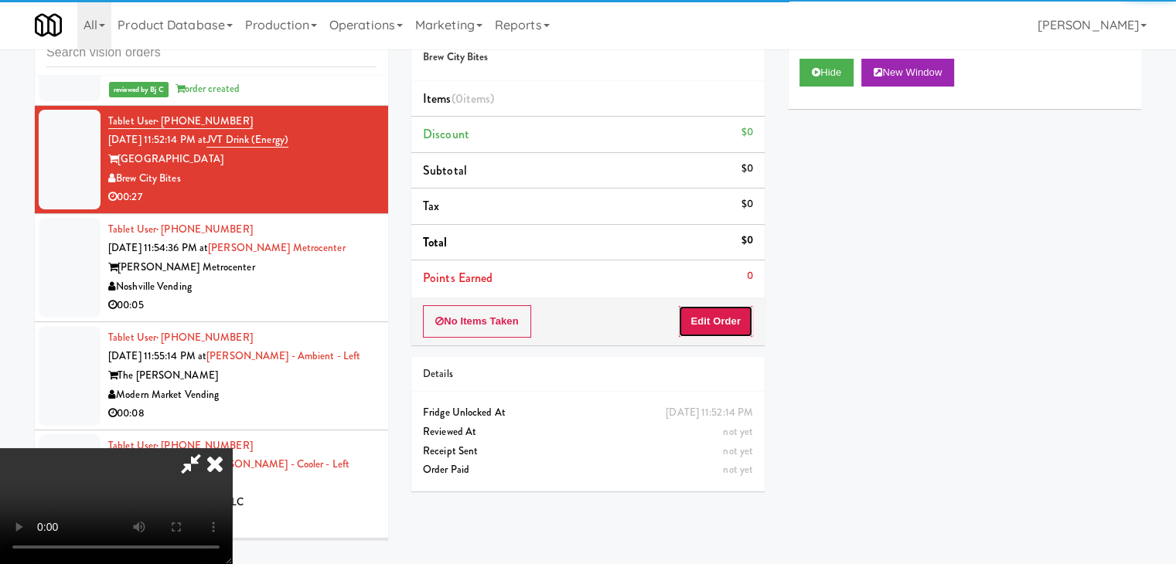
click at [712, 325] on button "Edit Order" at bounding box center [715, 321] width 75 height 32
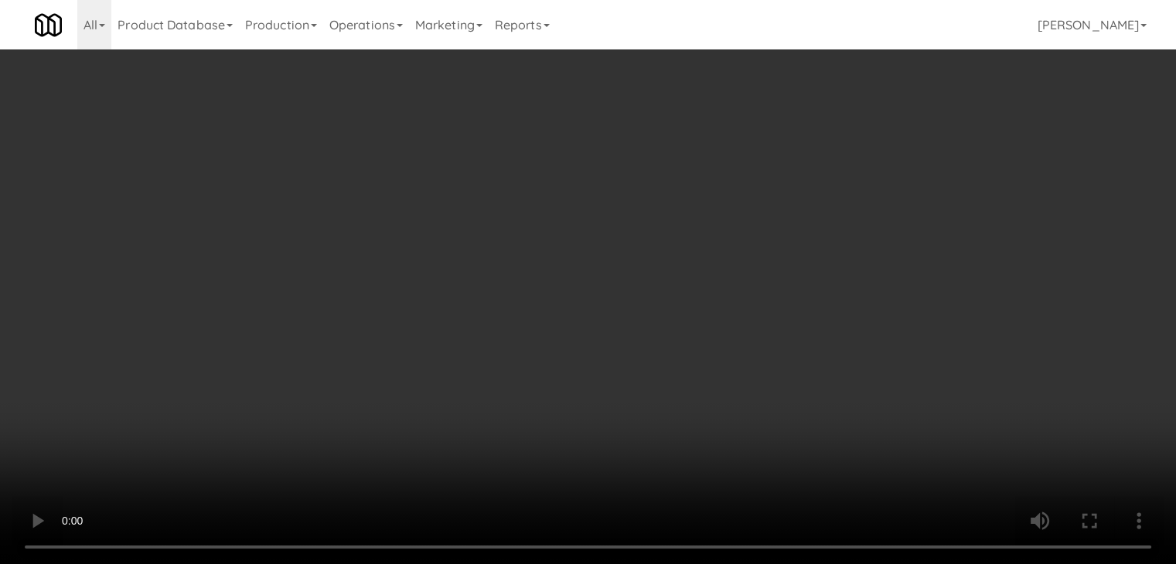
scroll to position [5412, 0]
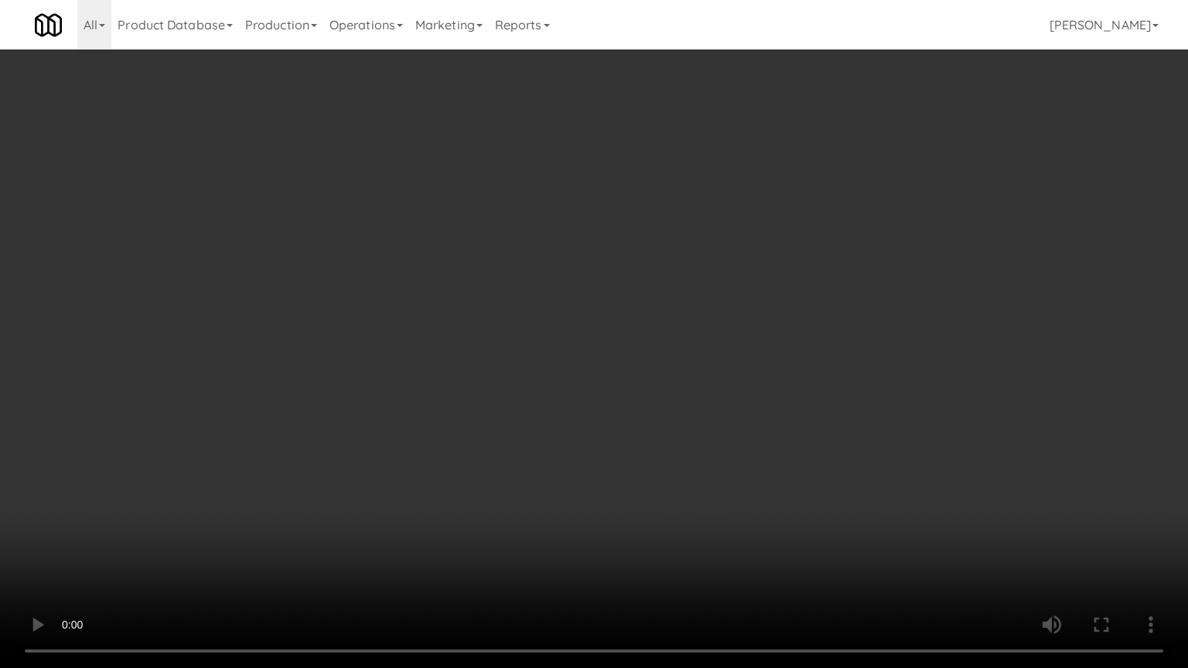
click at [690, 444] on video at bounding box center [594, 334] width 1188 height 668
click at [695, 442] on video at bounding box center [594, 334] width 1188 height 668
click at [699, 441] on video at bounding box center [594, 334] width 1188 height 668
click at [711, 432] on video at bounding box center [594, 334] width 1188 height 668
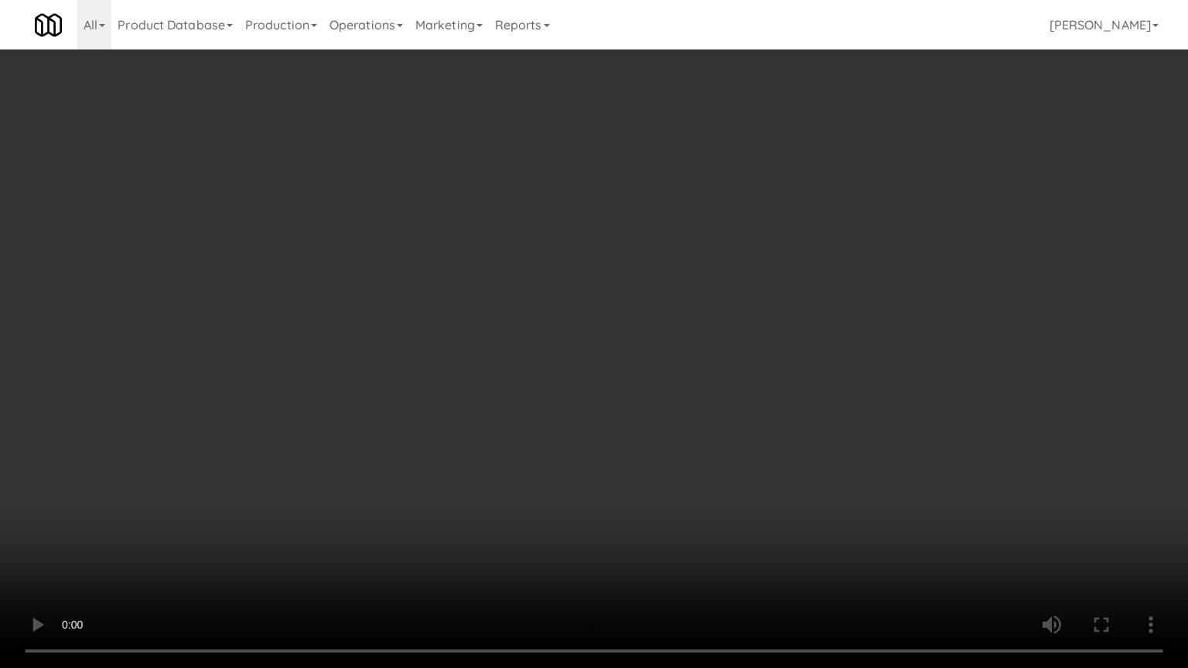
click at [712, 433] on video at bounding box center [594, 334] width 1188 height 668
click at [713, 433] on video at bounding box center [594, 334] width 1188 height 668
click at [714, 432] on video at bounding box center [594, 334] width 1188 height 668
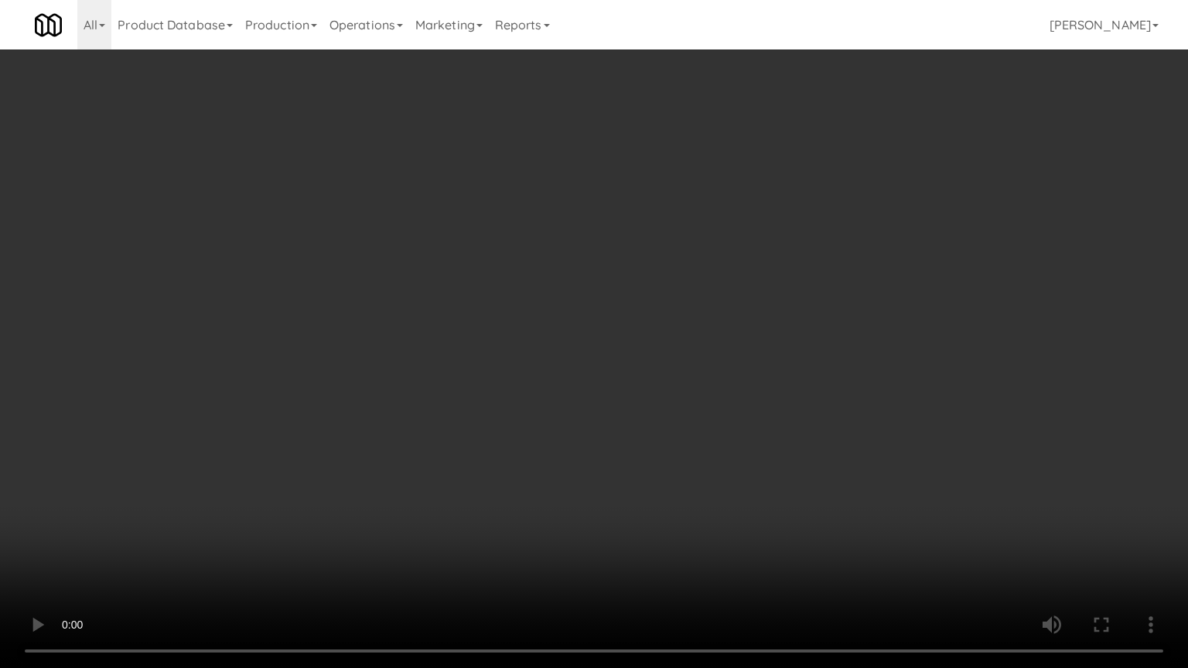
click at [725, 416] on video at bounding box center [594, 334] width 1188 height 668
click at [725, 414] on video at bounding box center [594, 334] width 1188 height 668
click at [725, 412] on video at bounding box center [594, 334] width 1188 height 668
click at [743, 399] on video at bounding box center [594, 334] width 1188 height 668
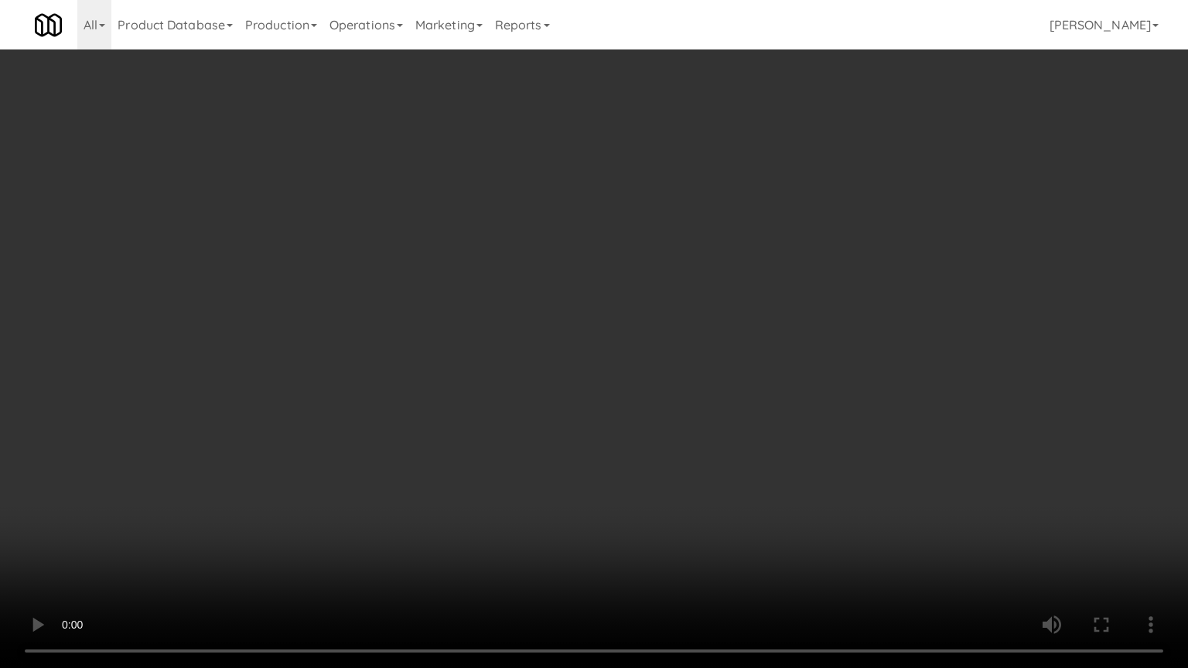
click at [743, 399] on video at bounding box center [594, 334] width 1188 height 668
click at [783, 315] on video at bounding box center [594, 334] width 1188 height 668
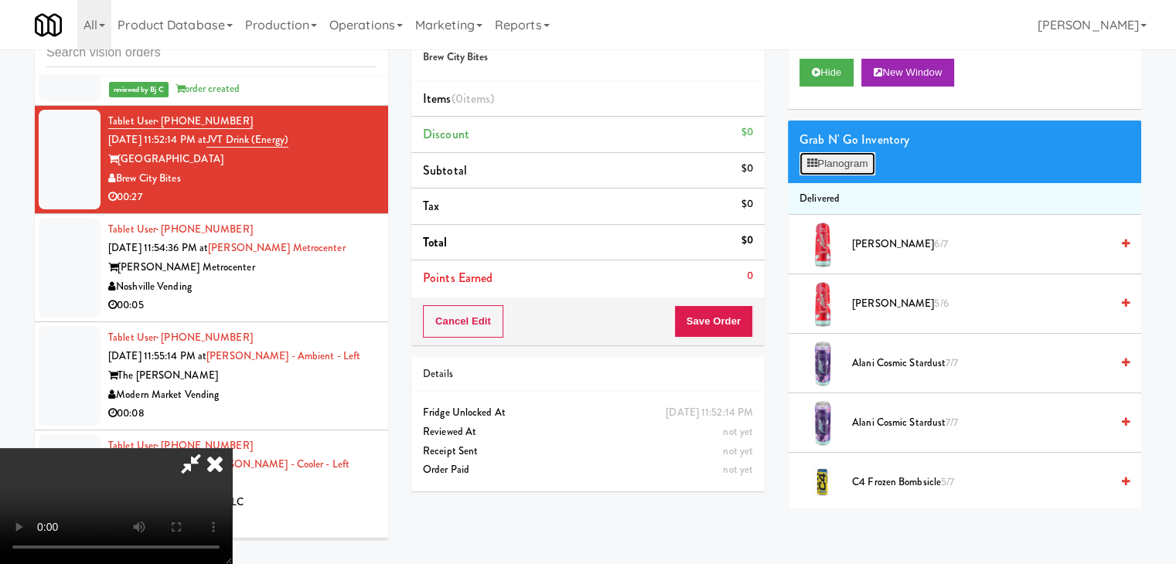
click at [855, 161] on button "Planogram" at bounding box center [837, 163] width 76 height 23
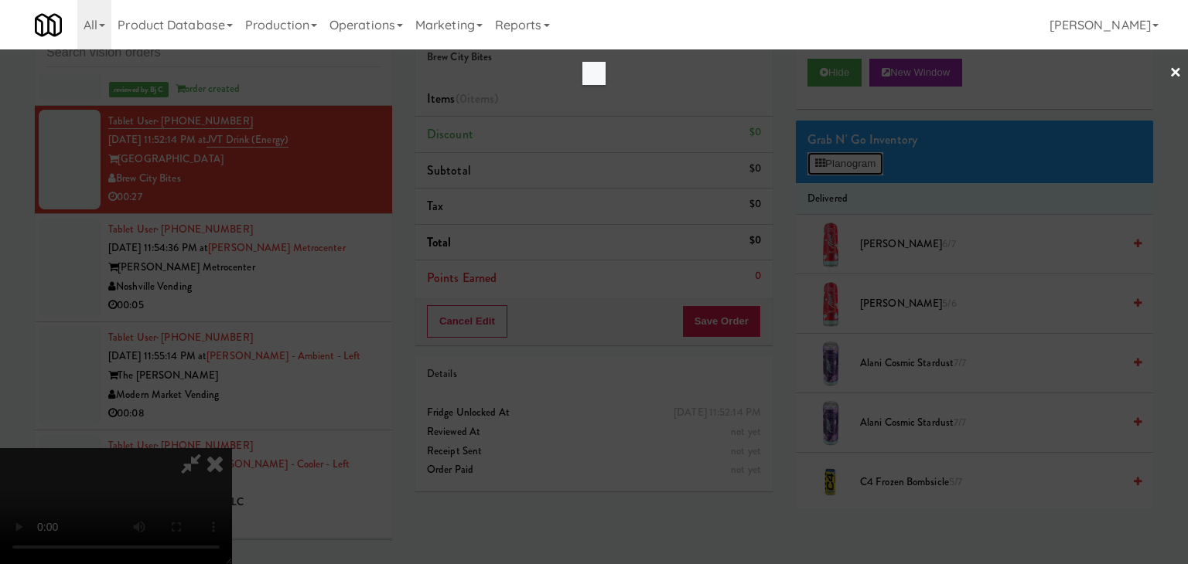
scroll to position [5412, 0]
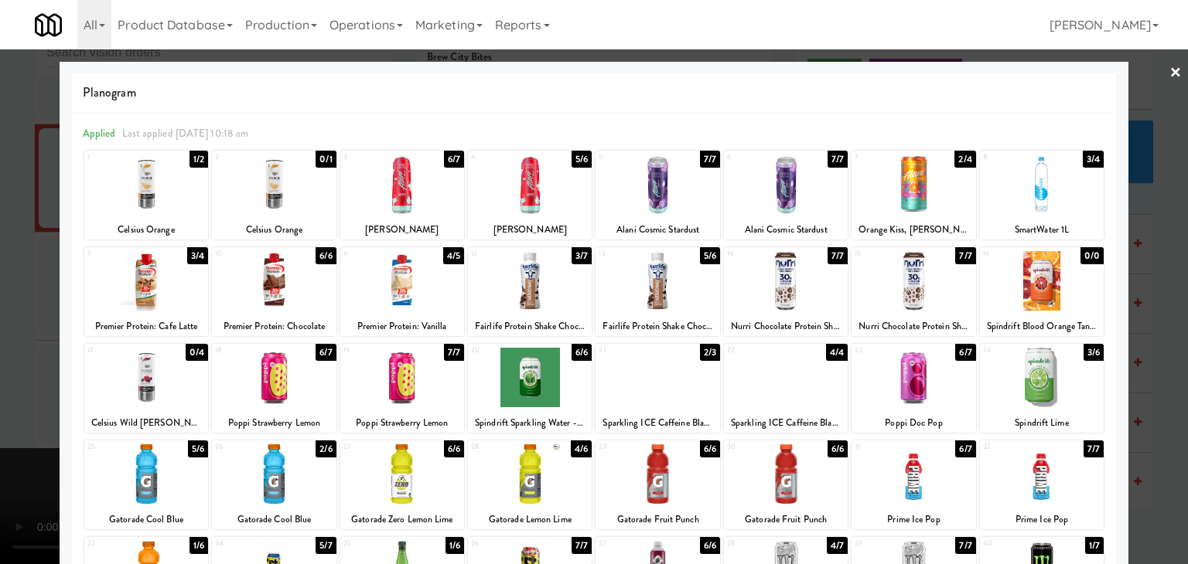
click at [285, 393] on div at bounding box center [274, 378] width 124 height 60
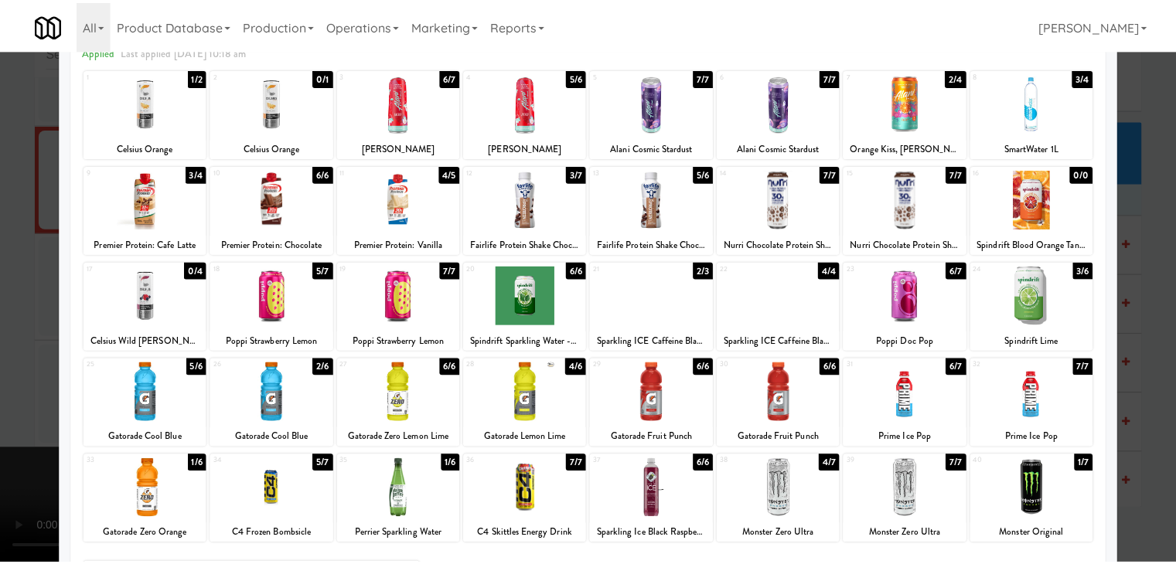
scroll to position [195, 0]
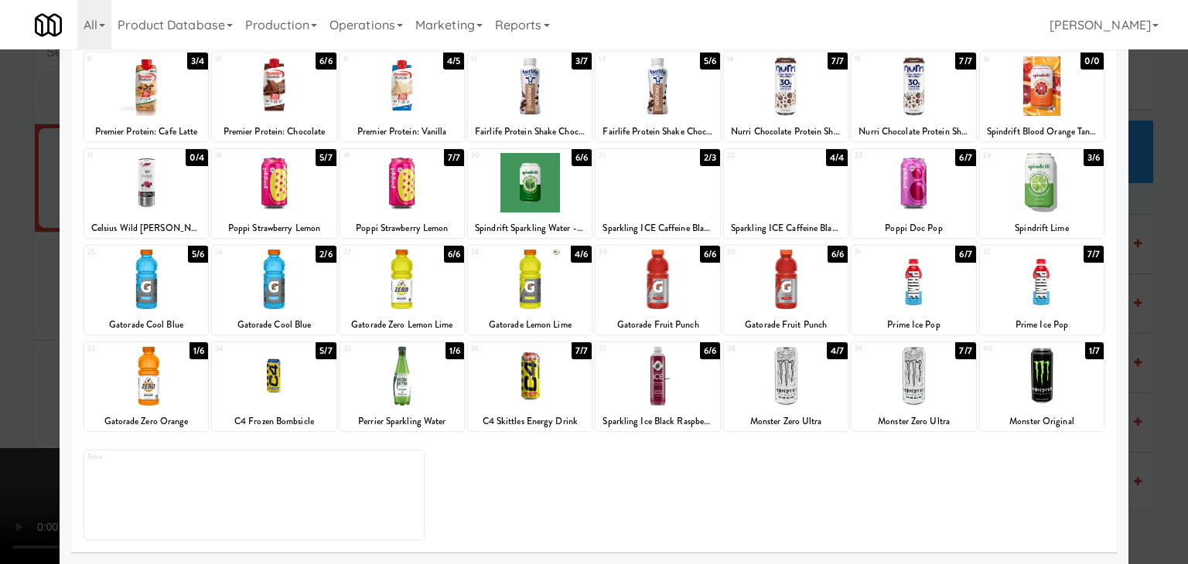
click at [516, 295] on div at bounding box center [530, 280] width 124 height 60
drag, startPoint x: 0, startPoint y: 391, endPoint x: 27, endPoint y: 394, distance: 27.2
click at [5, 394] on div at bounding box center [594, 282] width 1188 height 564
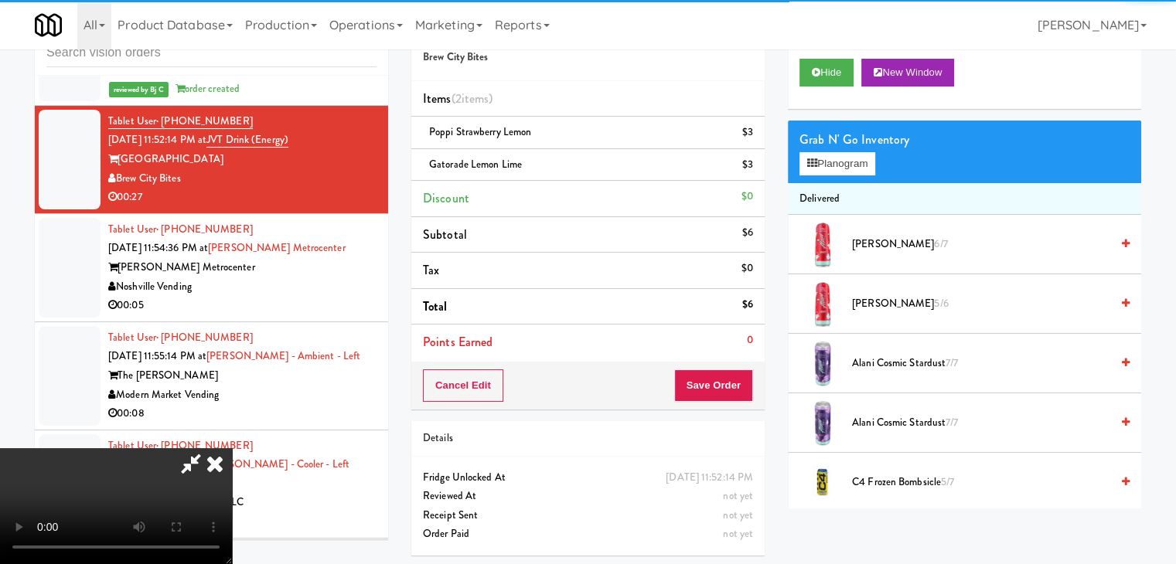
scroll to position [217, 0]
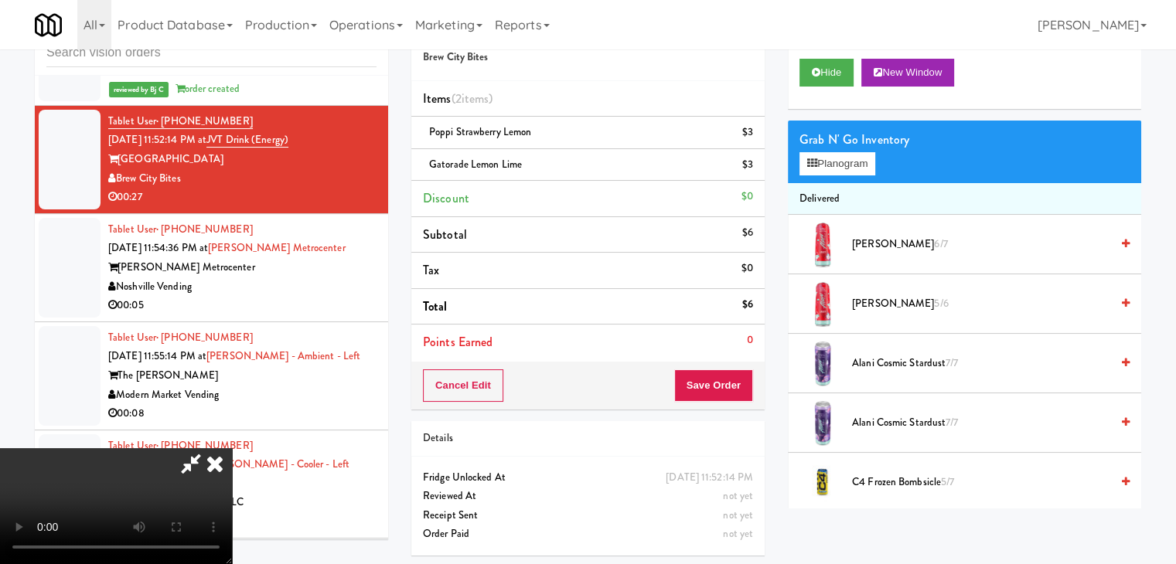
click at [232, 448] on video at bounding box center [116, 506] width 232 height 116
click at [735, 381] on button "Save Order" at bounding box center [713, 386] width 79 height 32
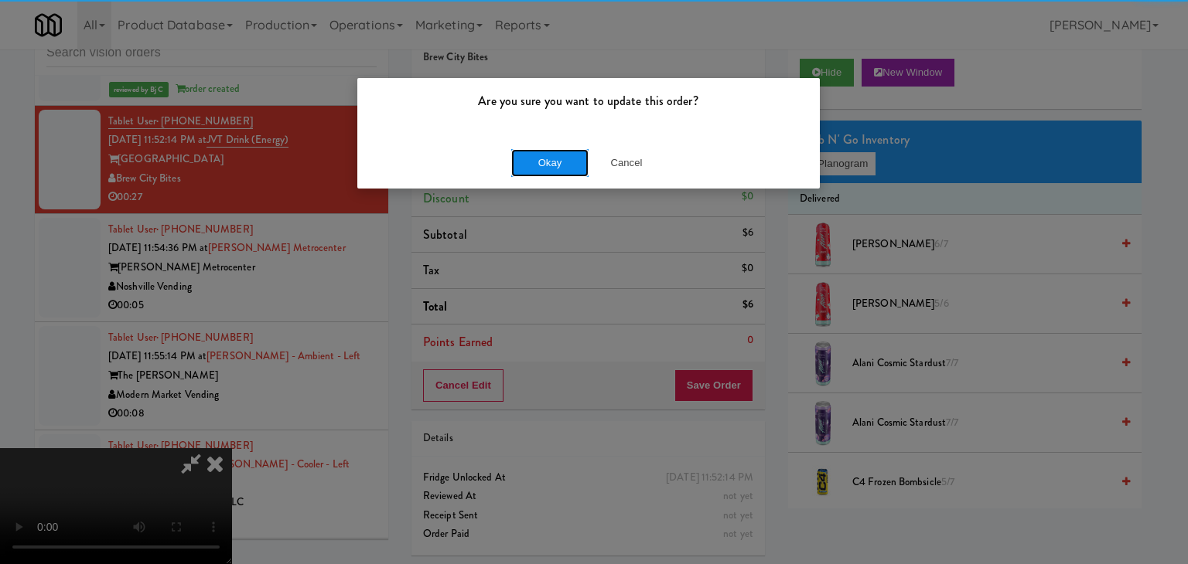
click at [545, 162] on button "Okay" at bounding box center [549, 163] width 77 height 28
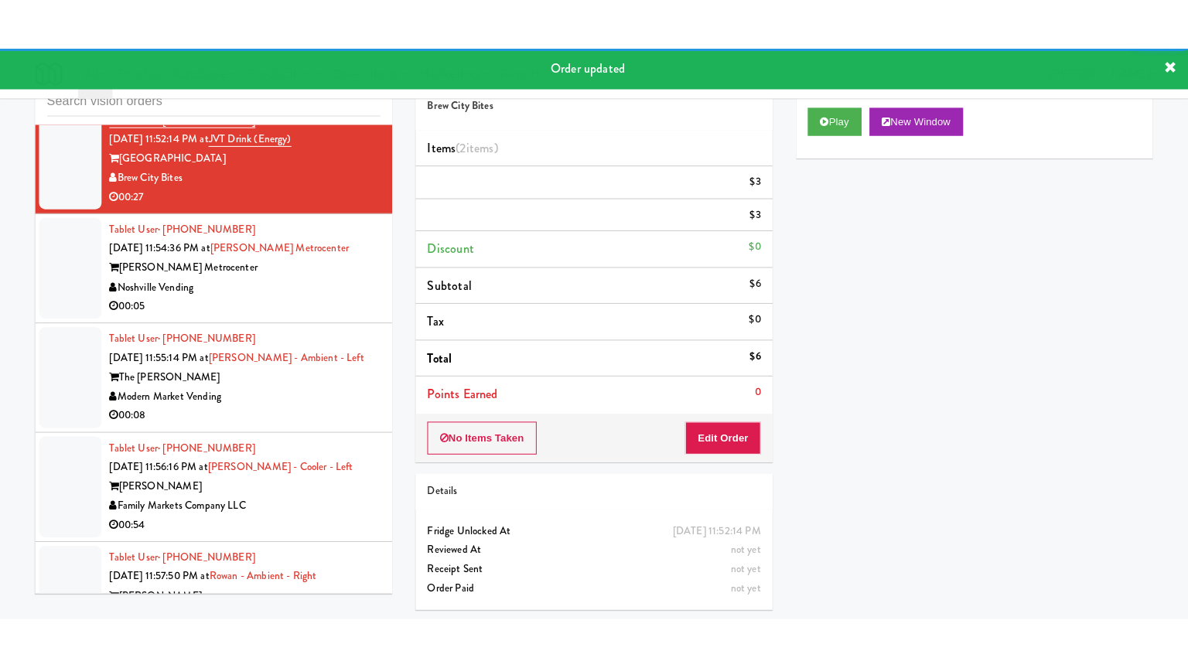
scroll to position [5508, 0]
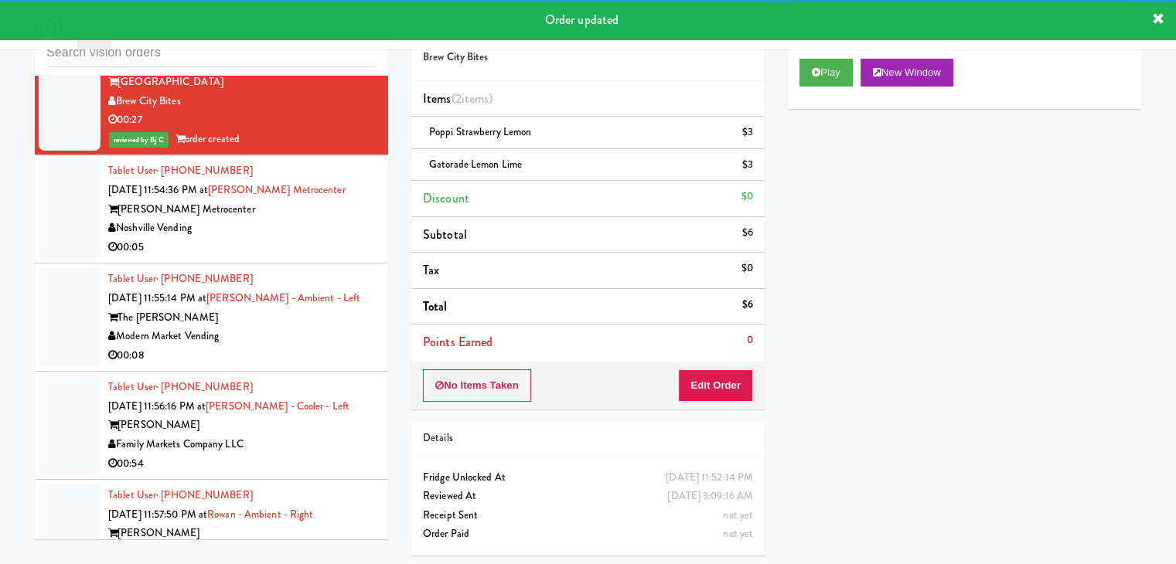
click at [331, 238] on div "00:05" at bounding box center [242, 247] width 268 height 19
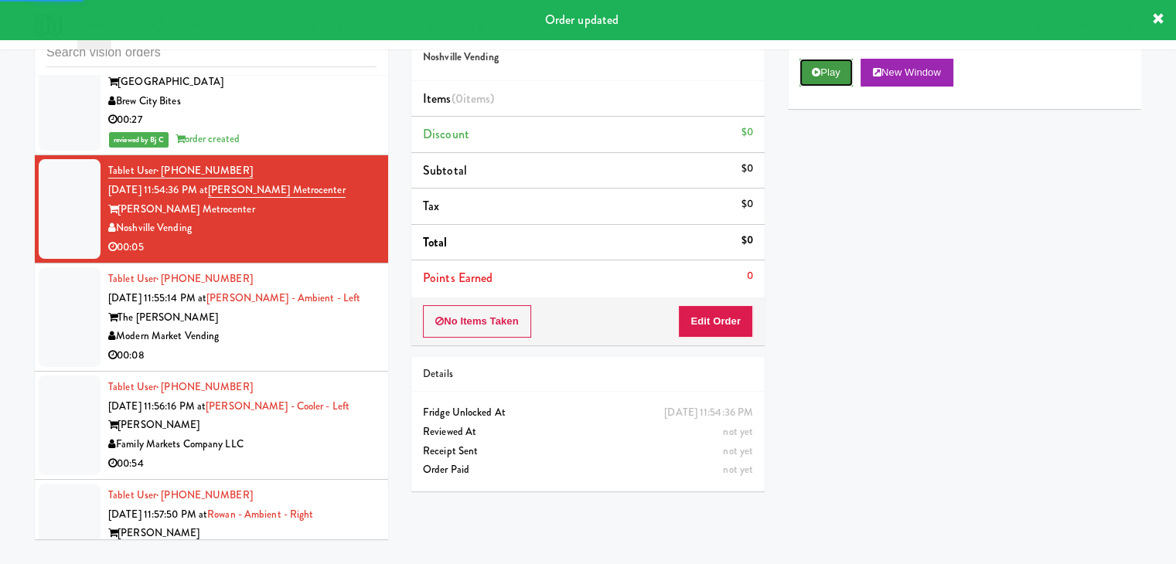
click at [830, 78] on button "Play" at bounding box center [825, 73] width 53 height 28
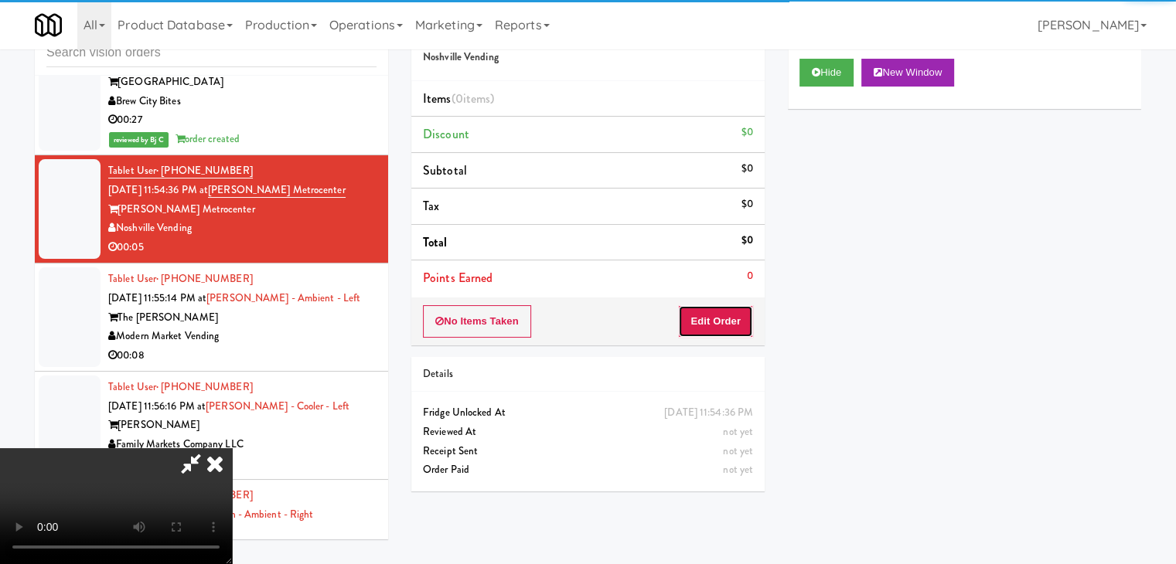
click at [724, 322] on button "Edit Order" at bounding box center [715, 321] width 75 height 32
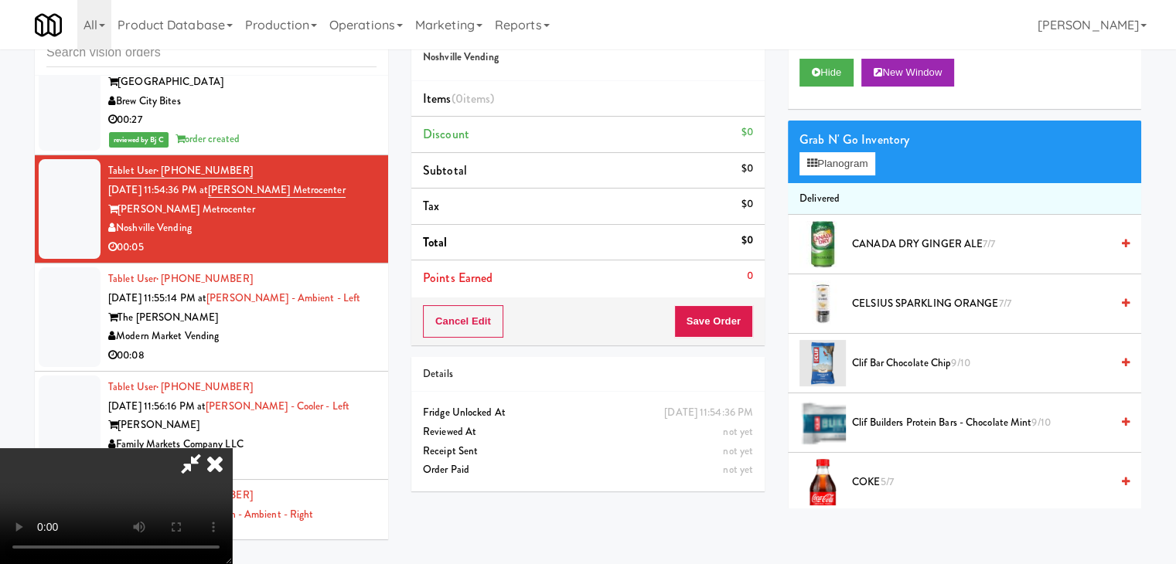
scroll to position [5489, 0]
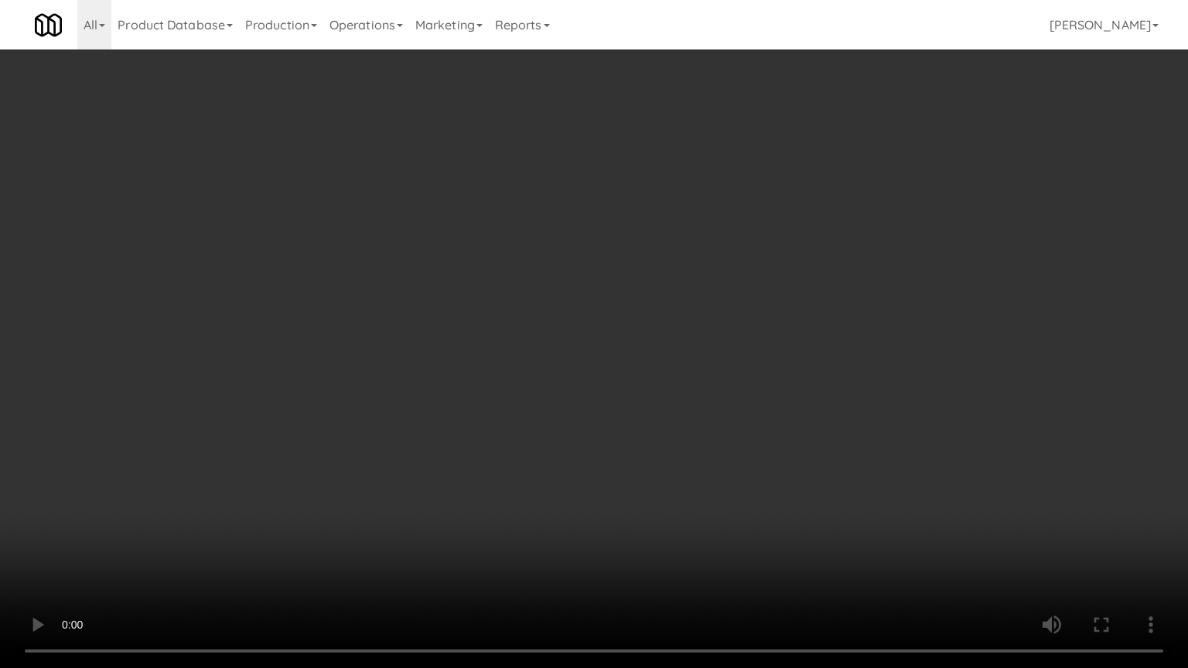
click at [724, 425] on video at bounding box center [594, 334] width 1188 height 668
click at [724, 424] on video at bounding box center [594, 334] width 1188 height 668
click at [765, 392] on video at bounding box center [594, 334] width 1188 height 668
drag, startPoint x: 764, startPoint y: 392, endPoint x: 770, endPoint y: 298, distance: 93.8
click at [764, 391] on video at bounding box center [594, 334] width 1188 height 668
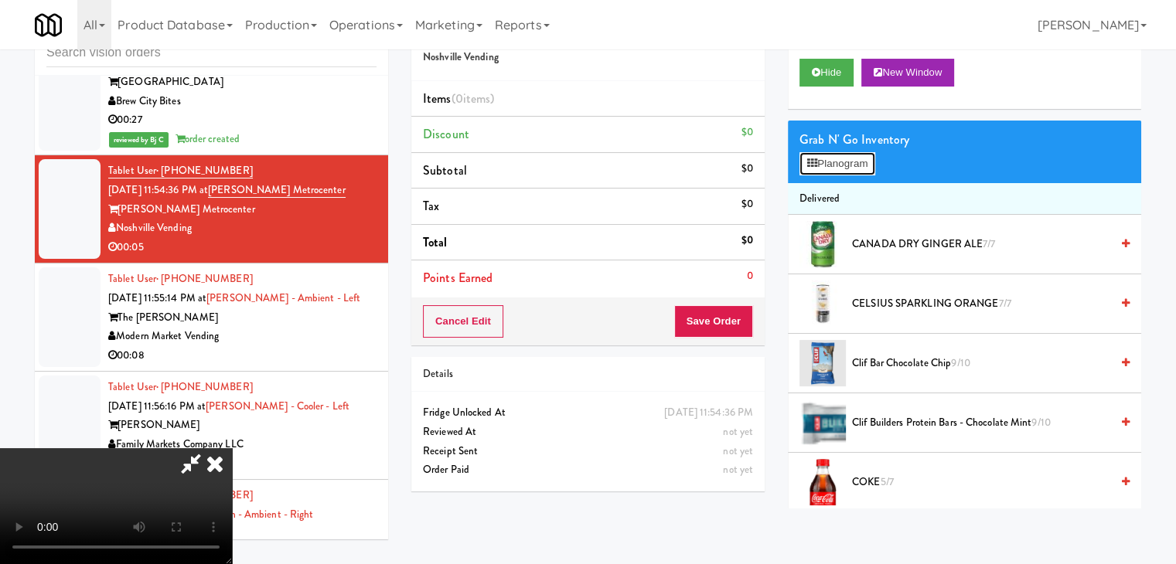
click at [852, 162] on button "Planogram" at bounding box center [837, 163] width 76 height 23
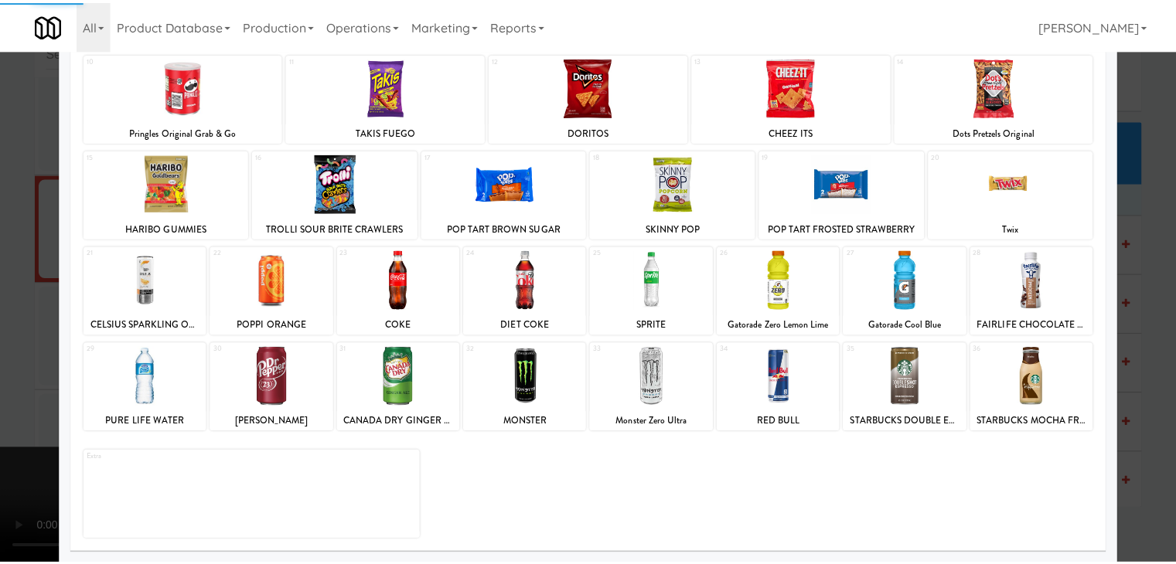
scroll to position [195, 0]
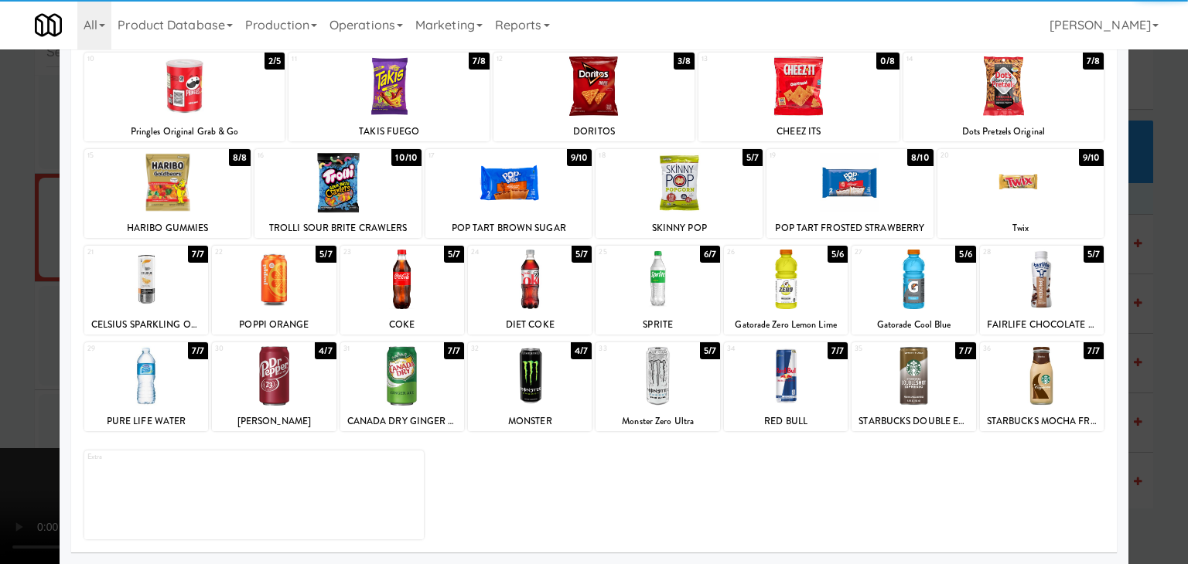
click at [665, 294] on div at bounding box center [657, 280] width 124 height 60
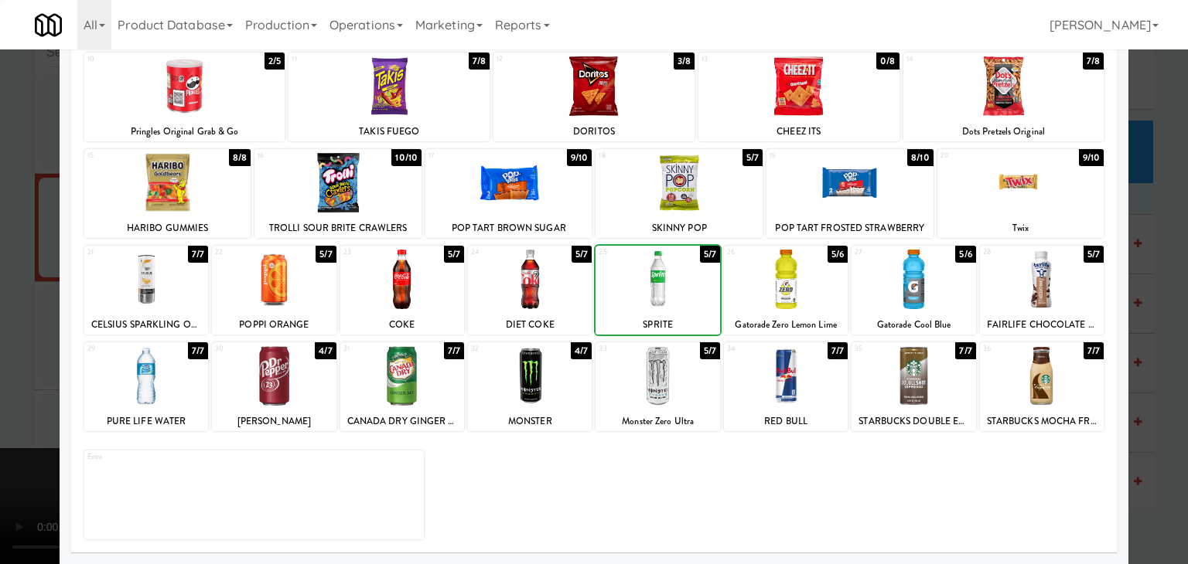
drag, startPoint x: 0, startPoint y: 372, endPoint x: 98, endPoint y: 363, distance: 98.6
click at [3, 372] on div at bounding box center [594, 282] width 1188 height 564
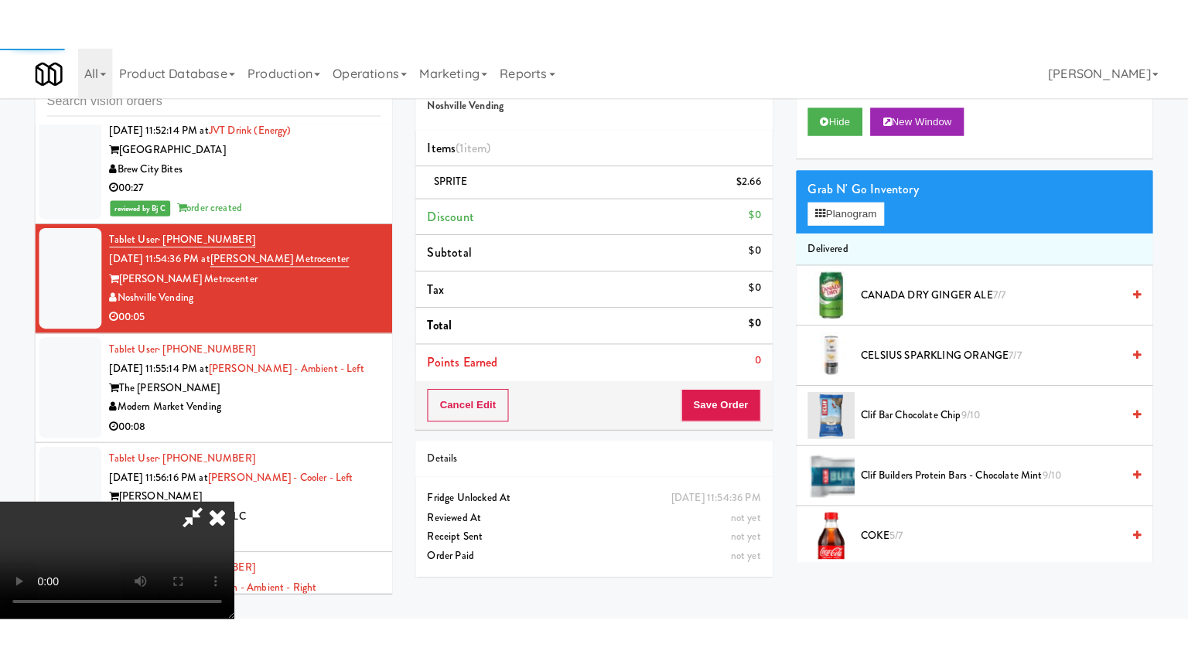
scroll to position [5508, 0]
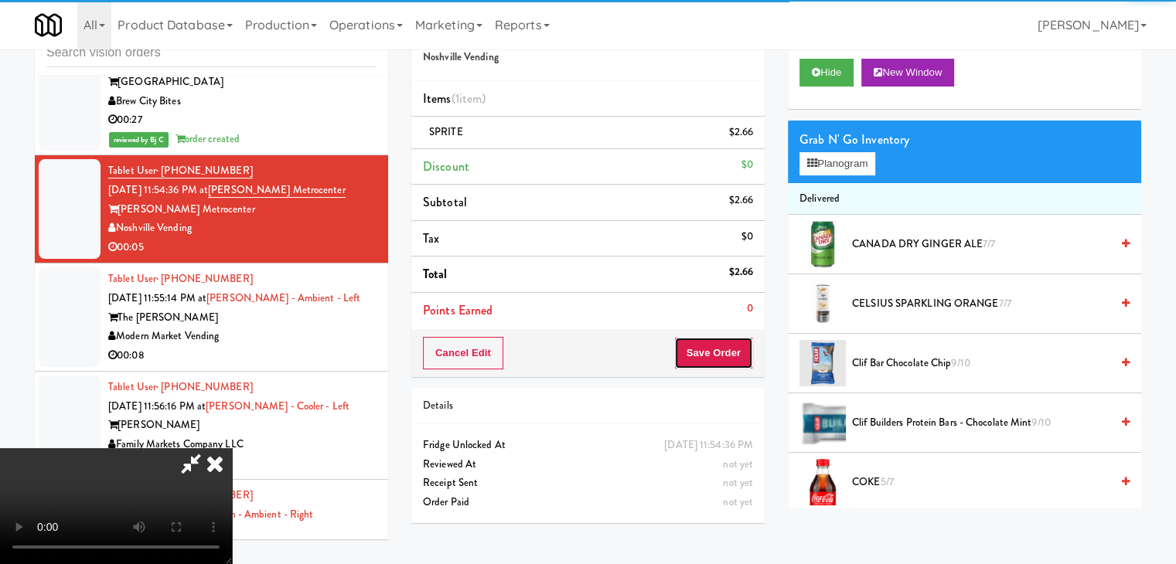
click at [740, 342] on button "Save Order" at bounding box center [713, 353] width 79 height 32
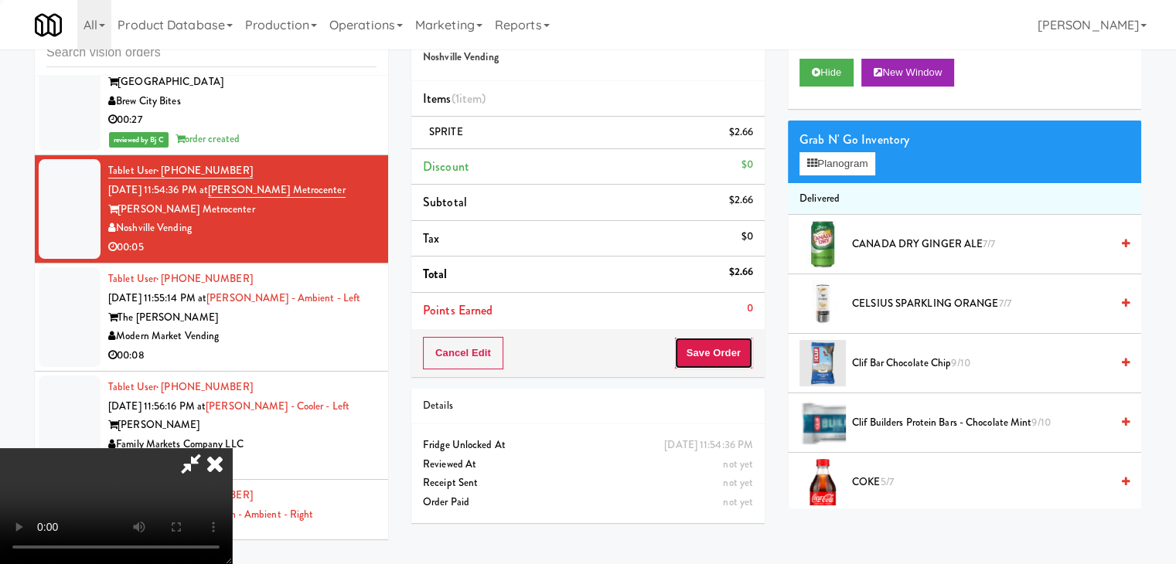
click at [739, 345] on button "Save Order" at bounding box center [713, 353] width 79 height 32
click at [736, 347] on button "Save Order" at bounding box center [713, 353] width 79 height 32
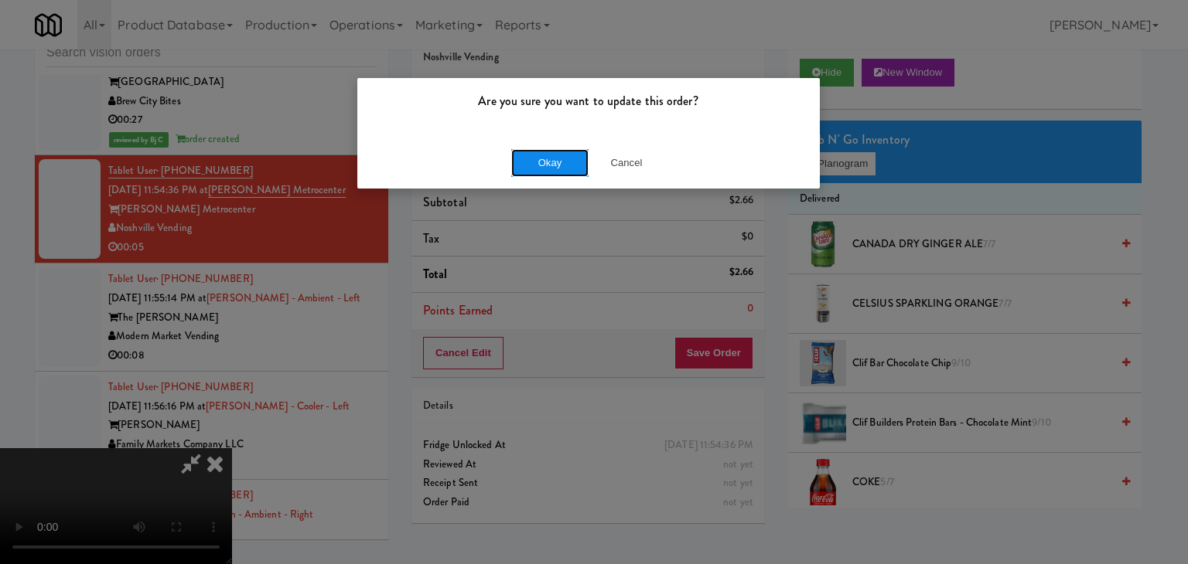
click at [557, 162] on button "Okay" at bounding box center [549, 163] width 77 height 28
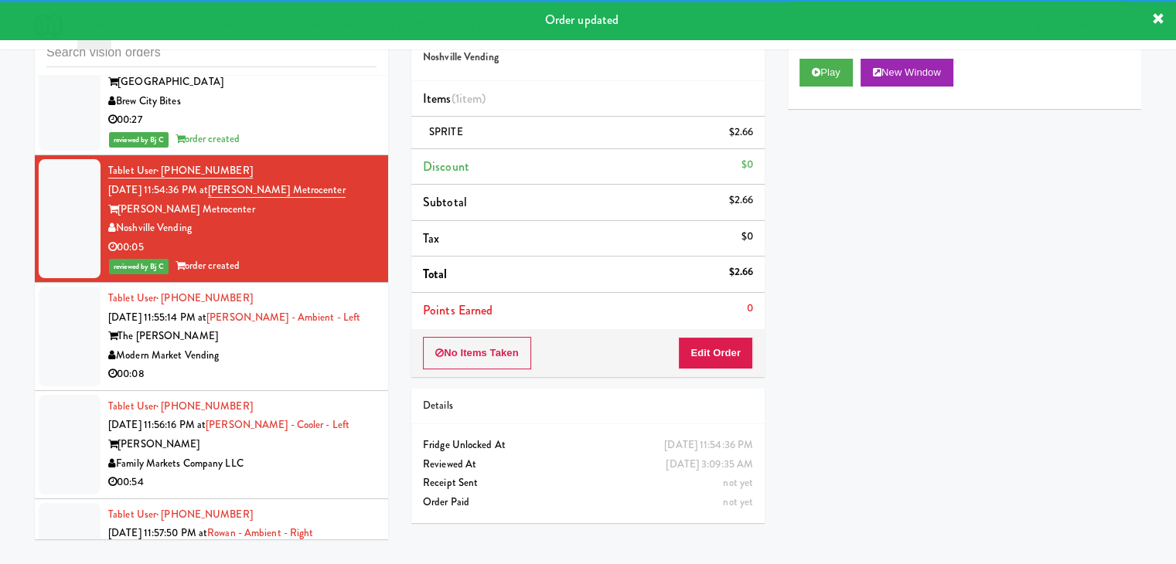
click at [312, 339] on div "The [PERSON_NAME]" at bounding box center [242, 336] width 268 height 19
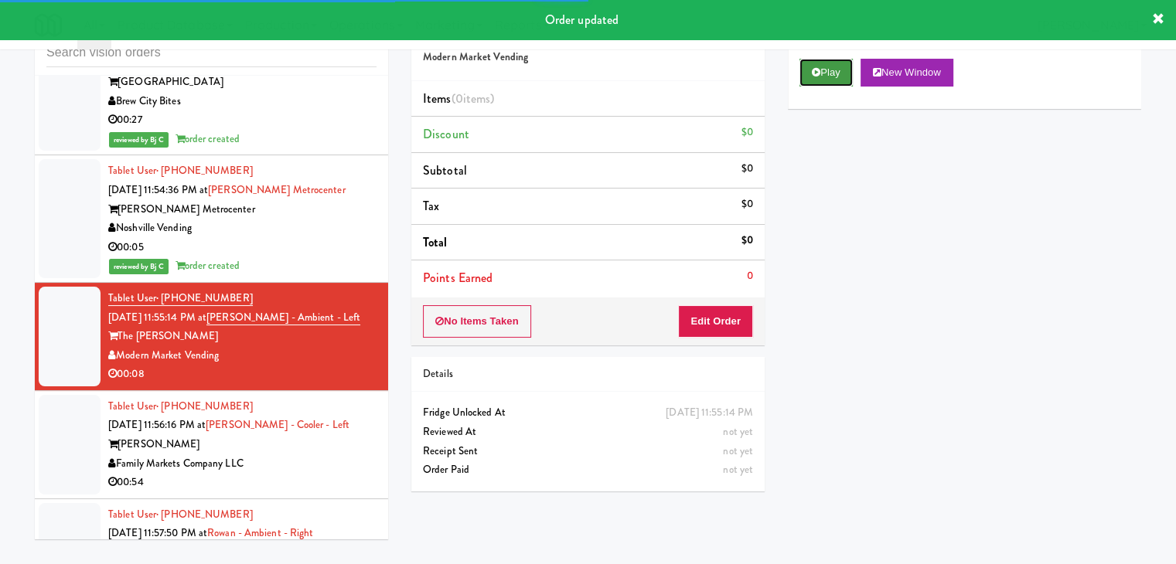
click at [830, 66] on button "Play" at bounding box center [825, 73] width 53 height 28
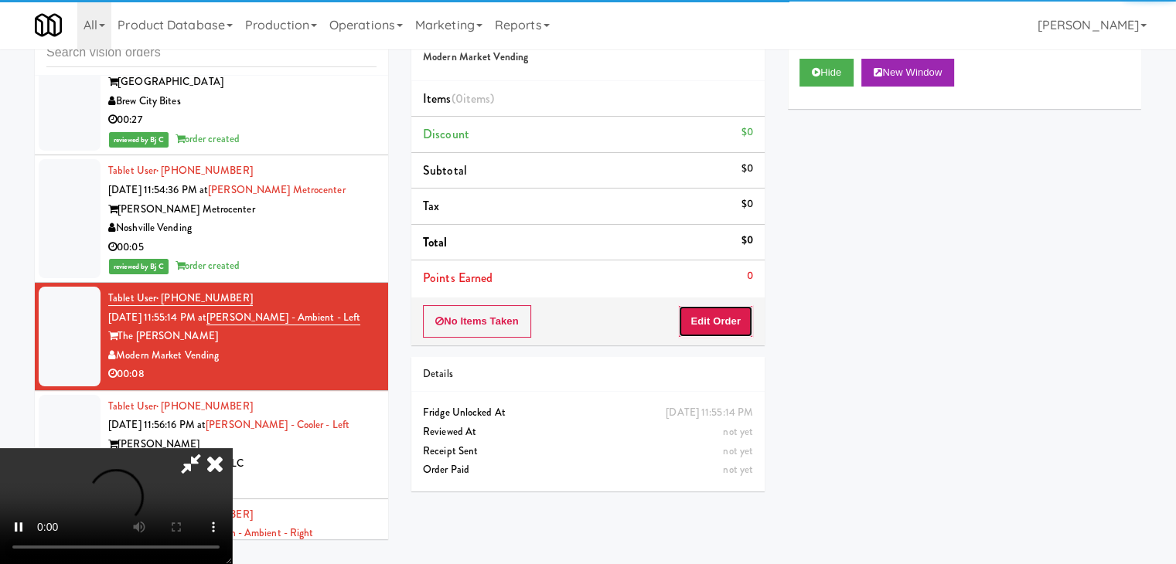
click at [704, 319] on button "Edit Order" at bounding box center [715, 321] width 75 height 32
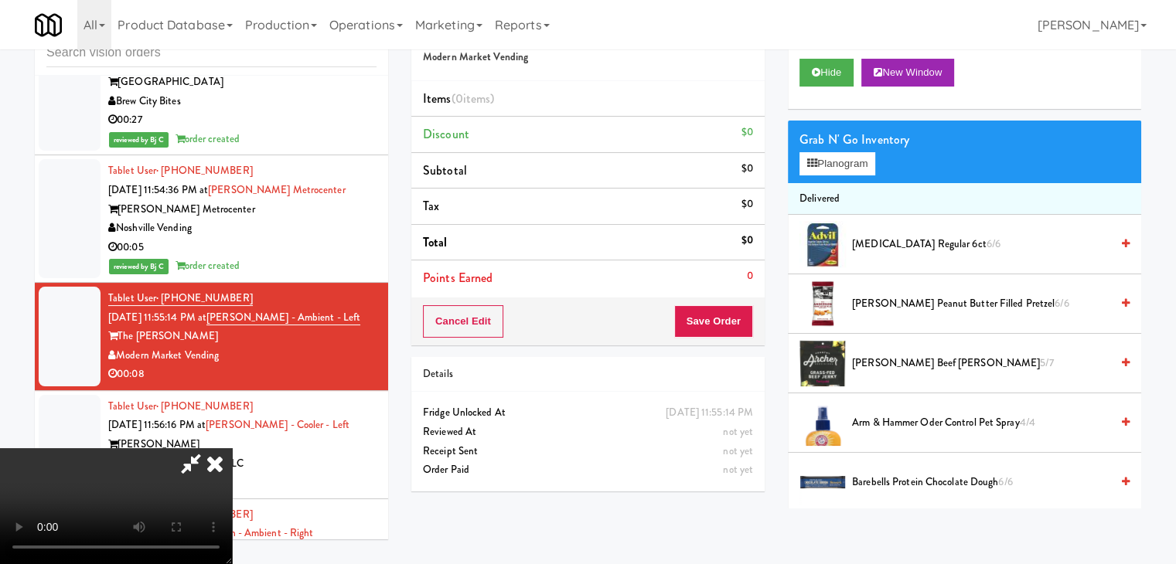
scroll to position [5489, 0]
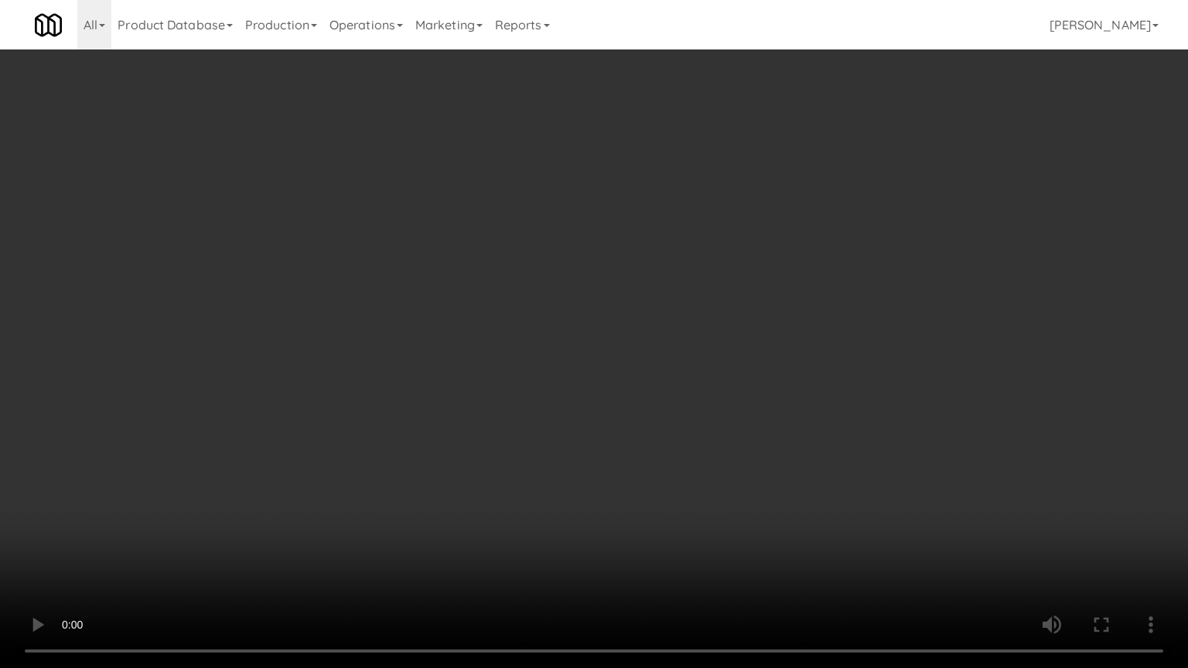
click at [724, 482] on video at bounding box center [594, 334] width 1188 height 668
click at [726, 479] on video at bounding box center [594, 334] width 1188 height 668
click at [730, 478] on video at bounding box center [594, 334] width 1188 height 668
click at [731, 478] on video at bounding box center [594, 334] width 1188 height 668
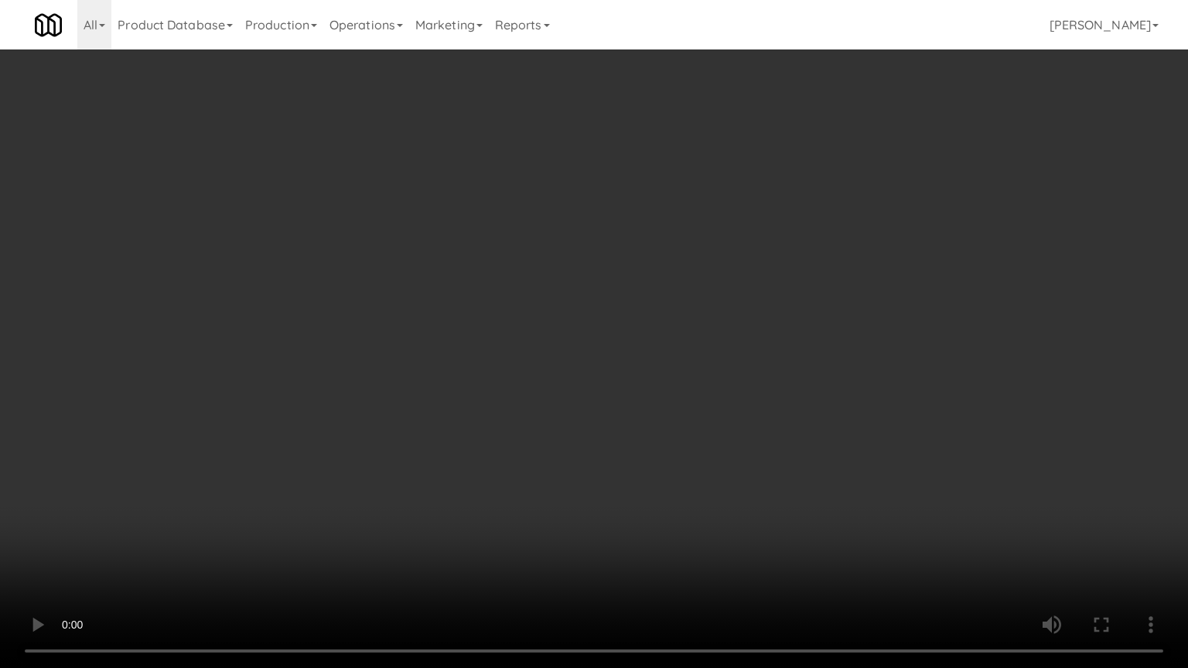
click at [733, 476] on video at bounding box center [594, 334] width 1188 height 668
click at [608, 501] on video at bounding box center [594, 334] width 1188 height 668
click at [612, 501] on video at bounding box center [594, 334] width 1188 height 668
click at [613, 501] on video at bounding box center [594, 334] width 1188 height 668
click at [671, 484] on video at bounding box center [594, 334] width 1188 height 668
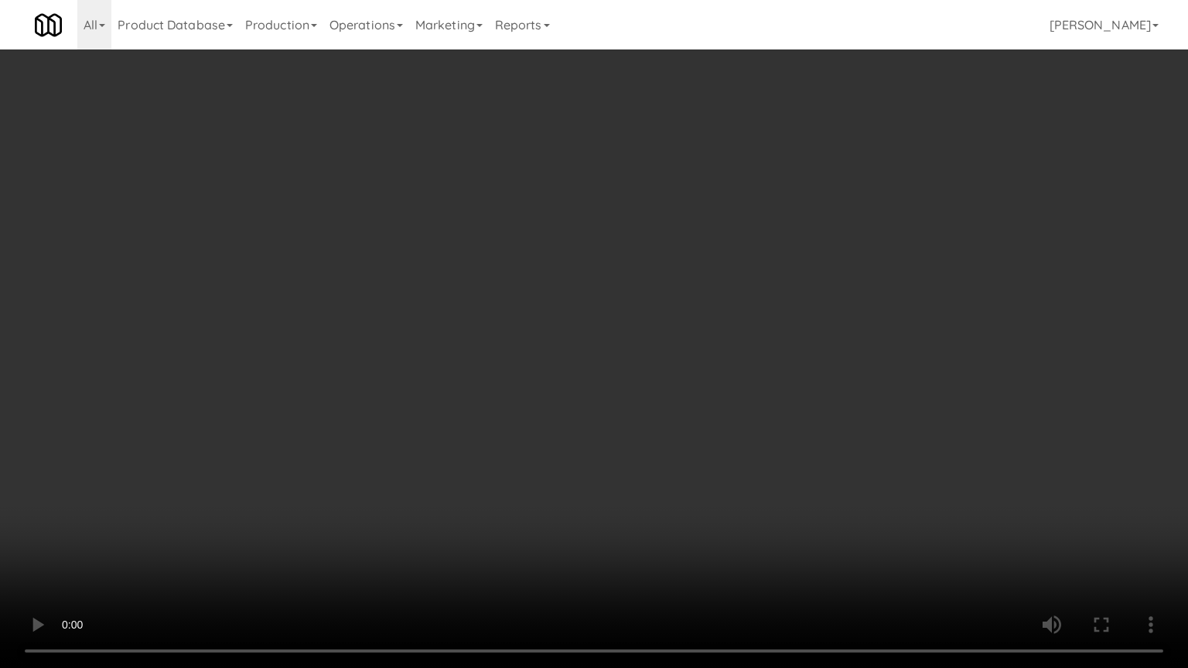
click at [678, 482] on video at bounding box center [594, 334] width 1188 height 668
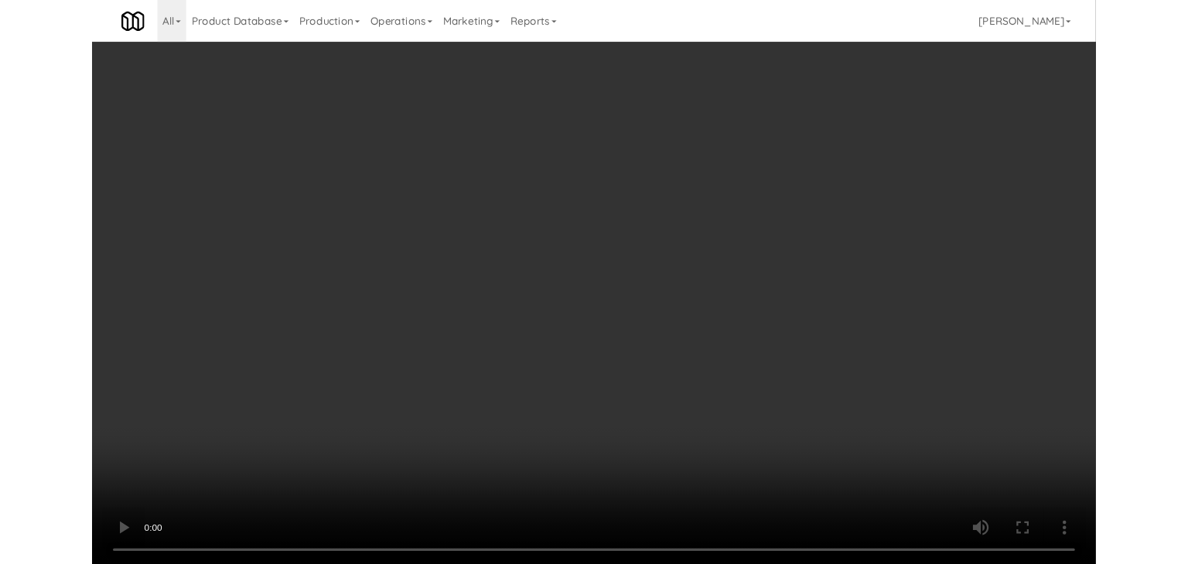
scroll to position [5508, 0]
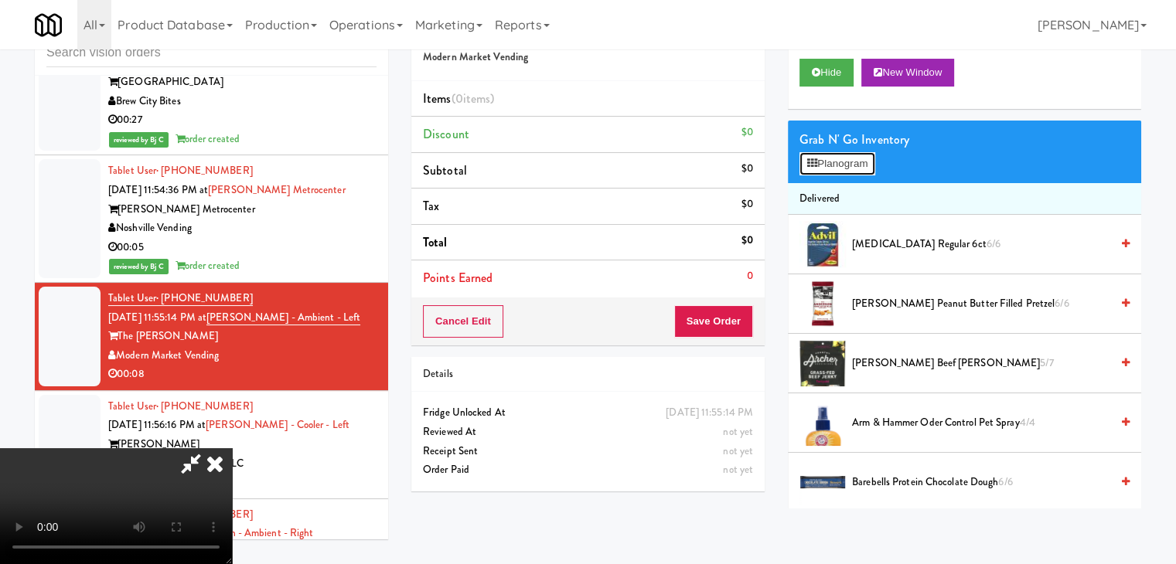
click at [838, 167] on button "Planogram" at bounding box center [837, 163] width 76 height 23
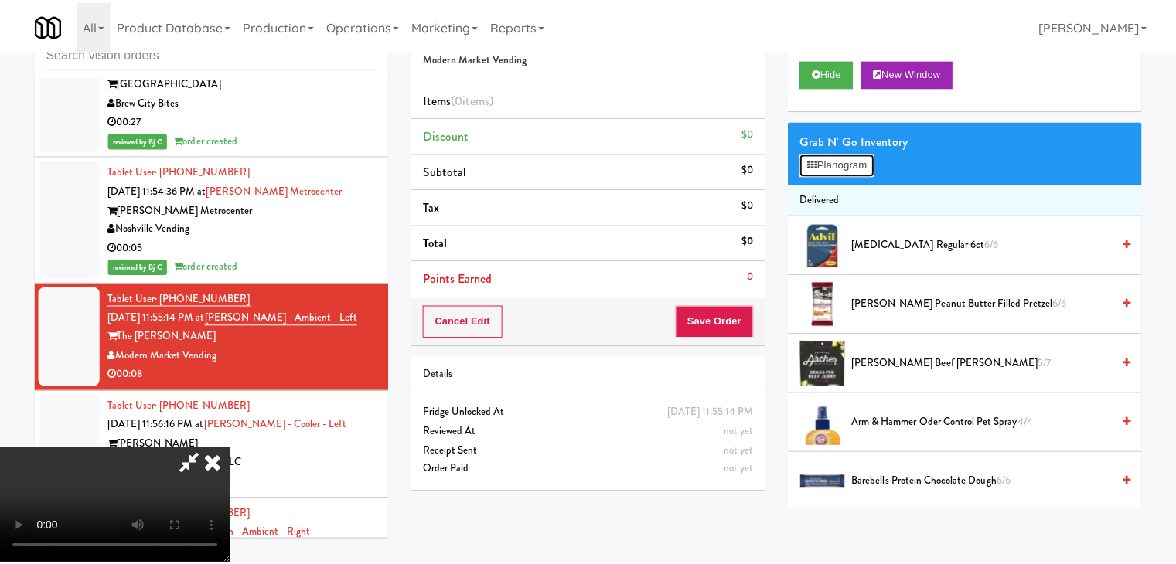
scroll to position [5489, 0]
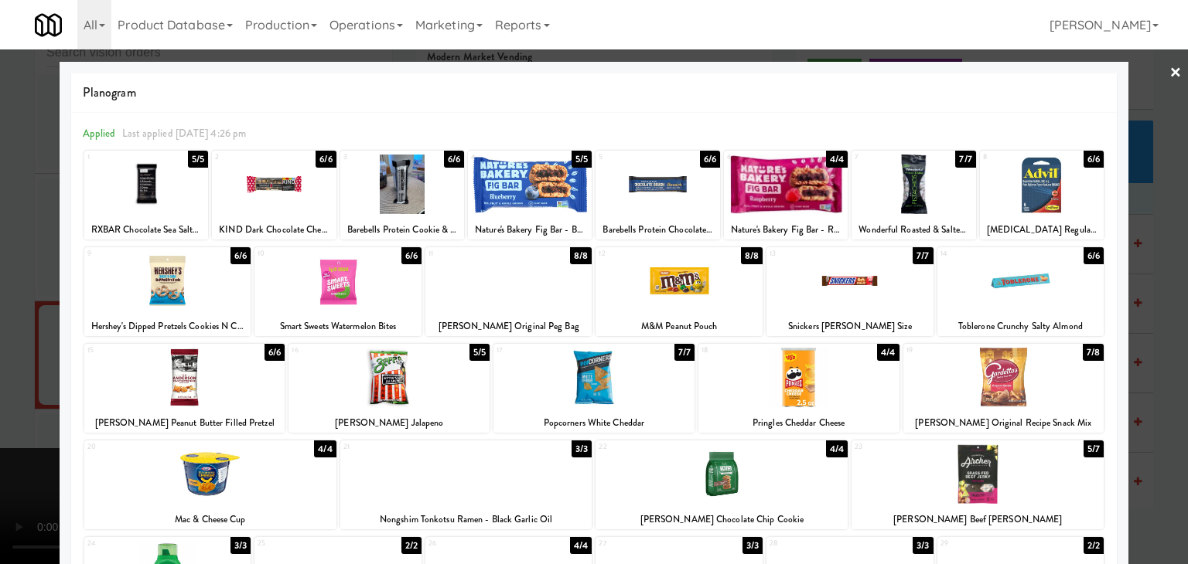
click at [405, 380] on div at bounding box center [388, 378] width 201 height 60
click at [1051, 370] on div at bounding box center [1003, 378] width 201 height 60
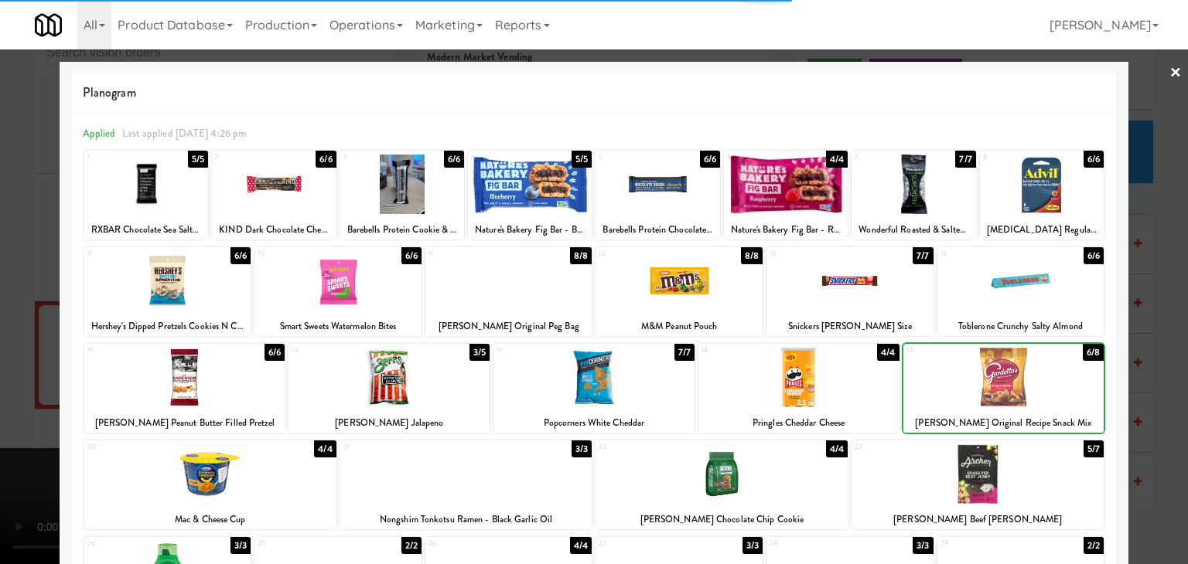
drag, startPoint x: 1051, startPoint y: 370, endPoint x: 1108, endPoint y: 369, distance: 56.4
click at [1051, 370] on div at bounding box center [1003, 378] width 201 height 60
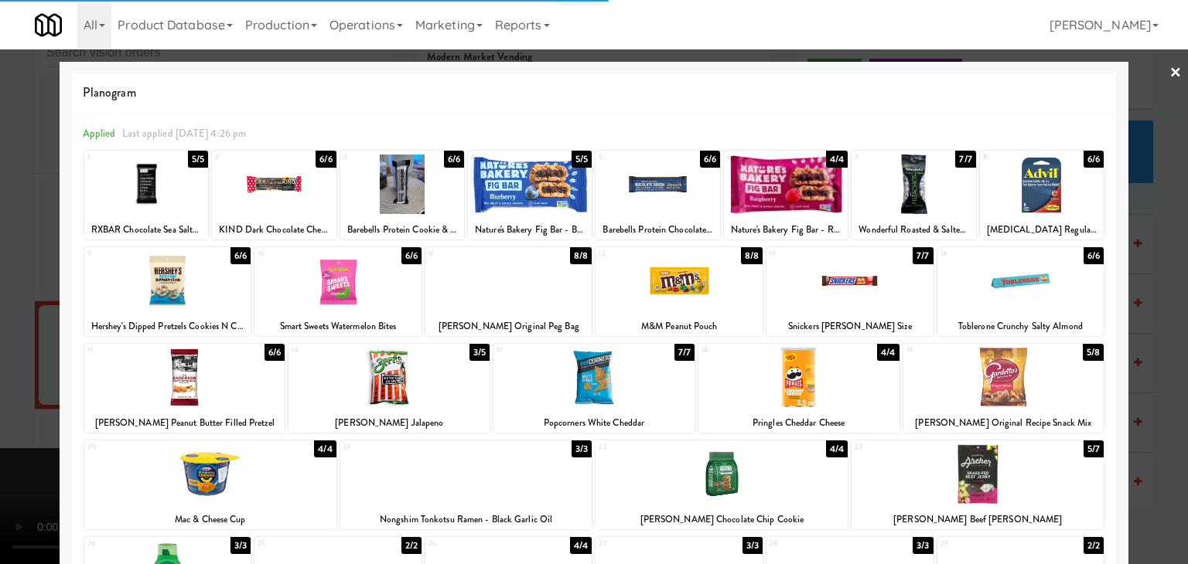
click at [1167, 362] on div at bounding box center [594, 282] width 1188 height 564
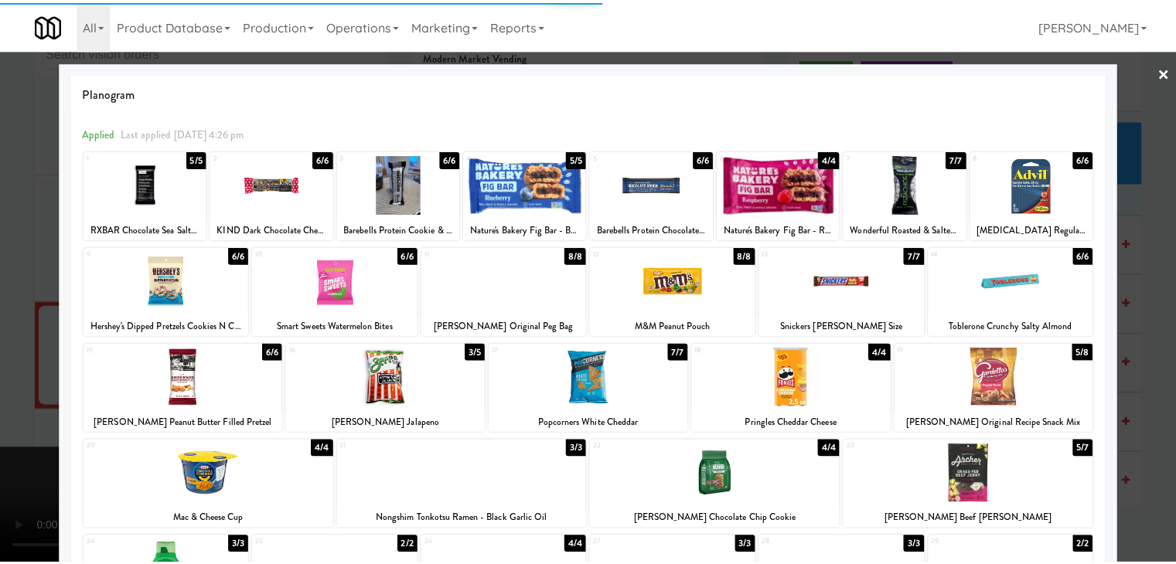
scroll to position [5508, 0]
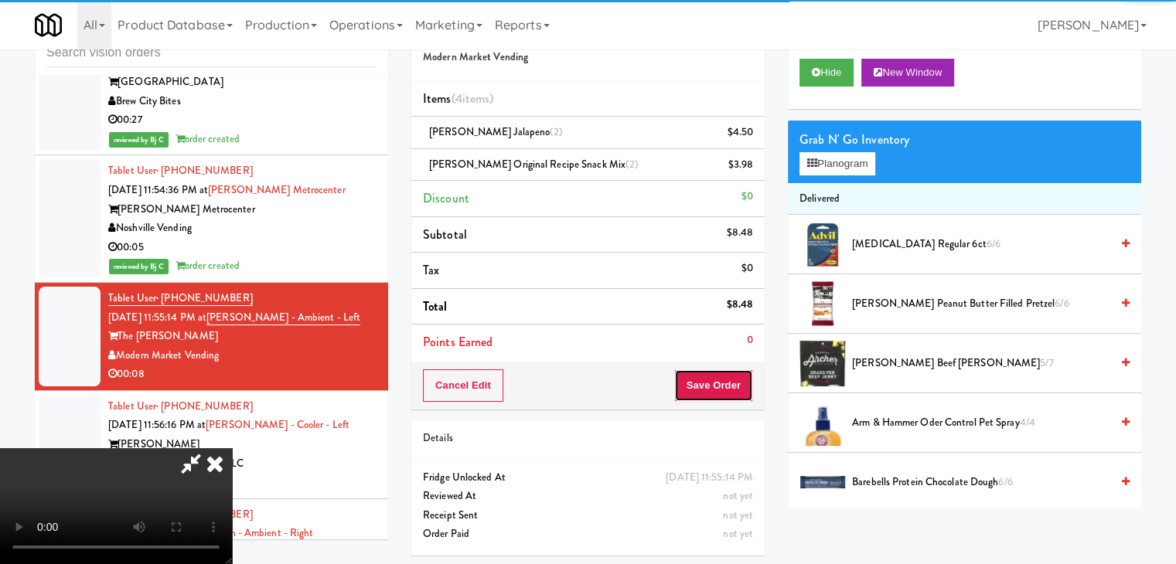
click at [736, 387] on button "Save Order" at bounding box center [713, 386] width 79 height 32
click at [736, 386] on button "Save Order" at bounding box center [713, 386] width 79 height 32
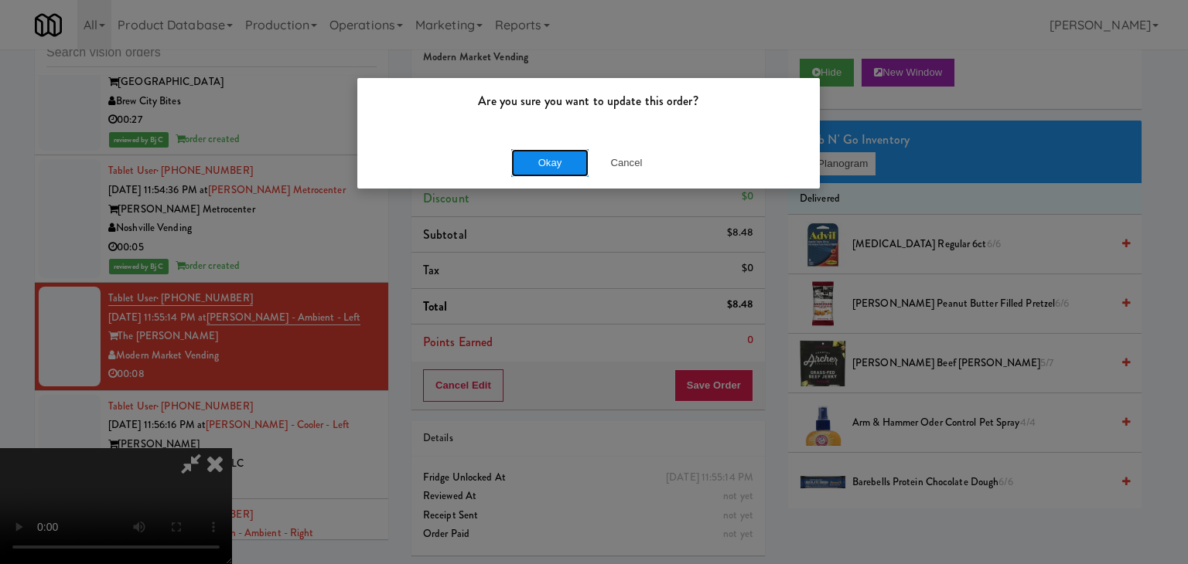
click at [566, 162] on button "Okay" at bounding box center [549, 163] width 77 height 28
click at [565, 163] on div "Okay Cancel" at bounding box center [588, 163] width 462 height 52
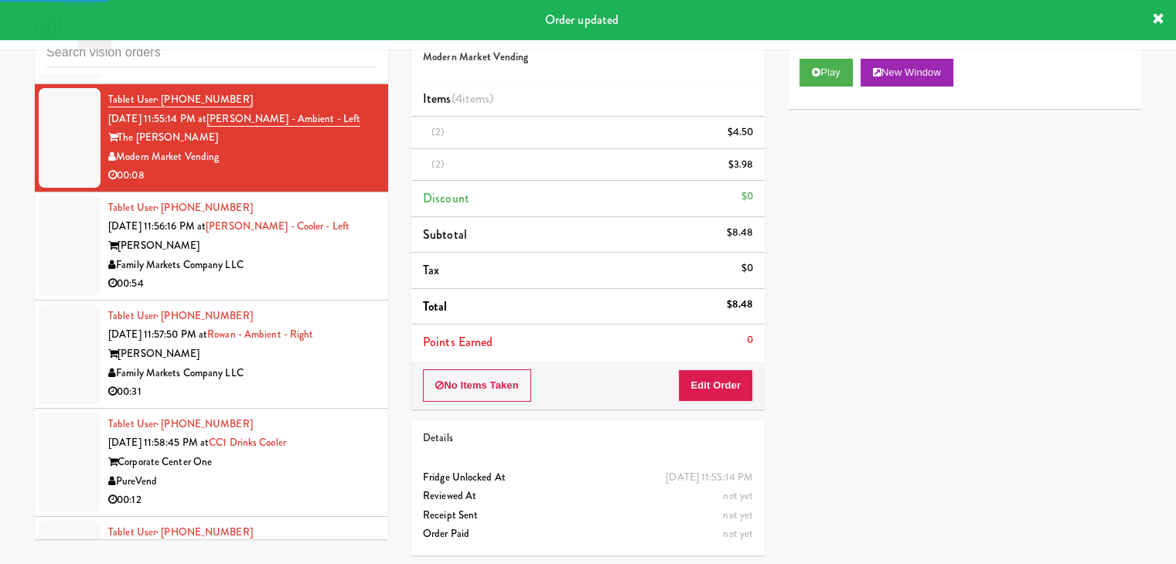
scroll to position [5740, 0]
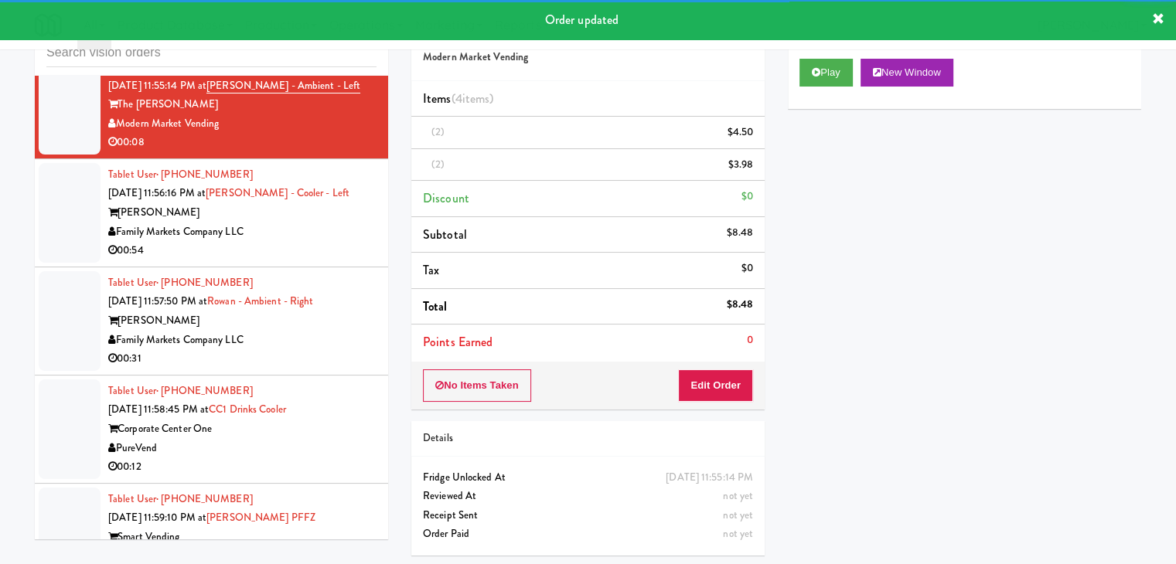
click at [303, 223] on div "[PERSON_NAME]" at bounding box center [242, 212] width 268 height 19
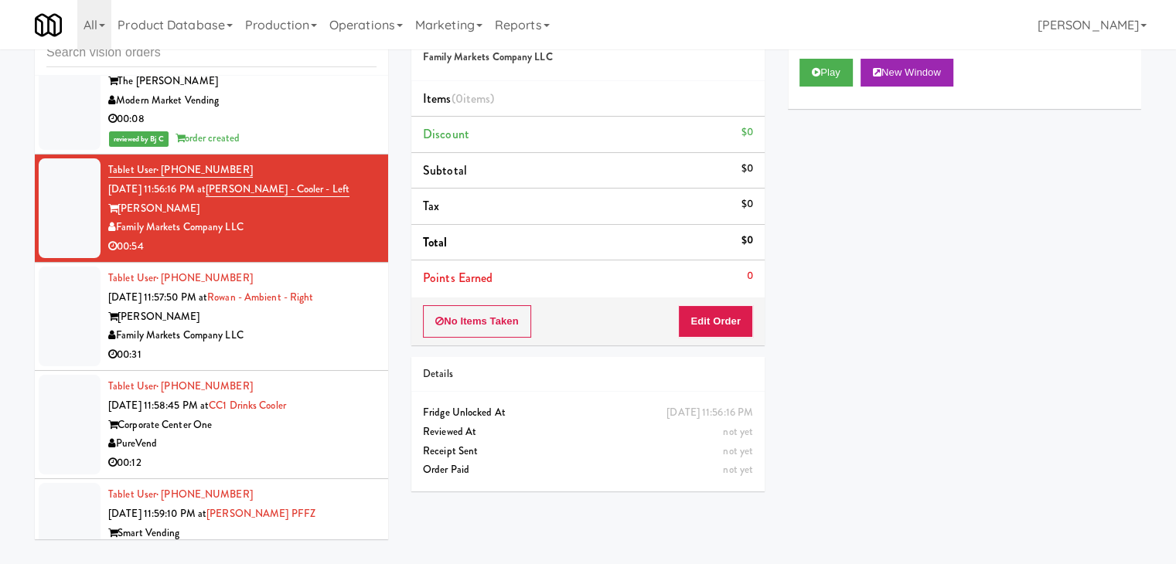
scroll to position [5740, 0]
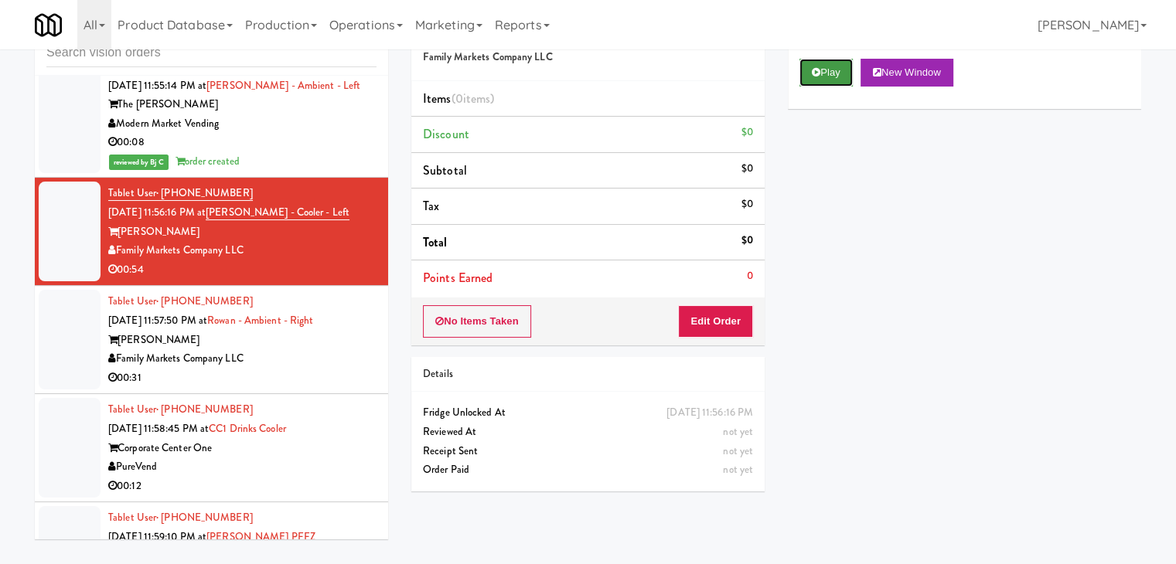
click at [823, 73] on button "Play" at bounding box center [825, 73] width 53 height 28
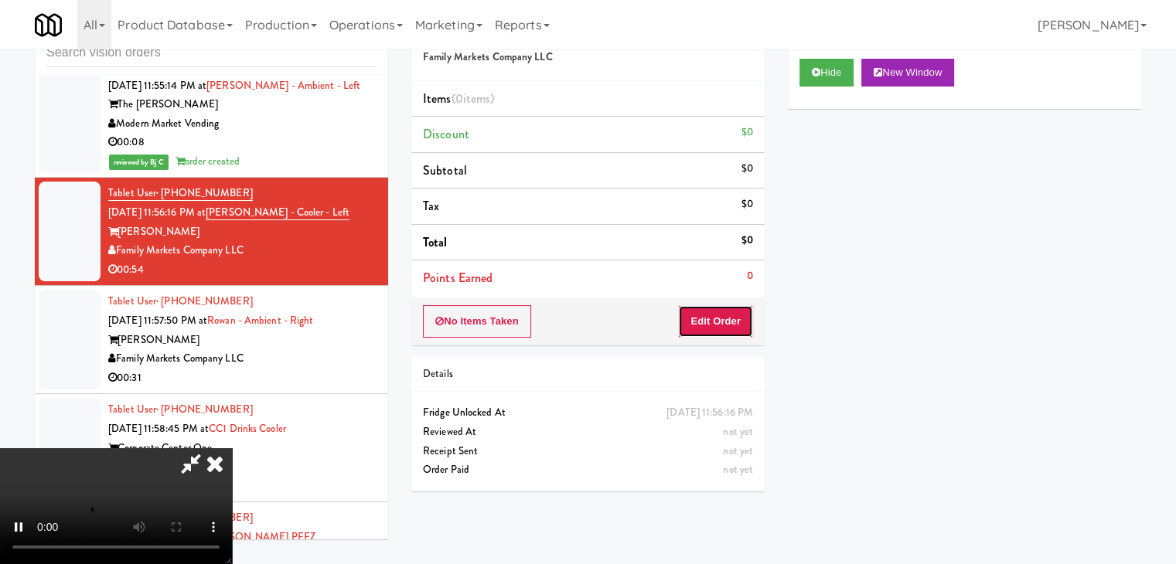
click at [702, 325] on button "Edit Order" at bounding box center [715, 321] width 75 height 32
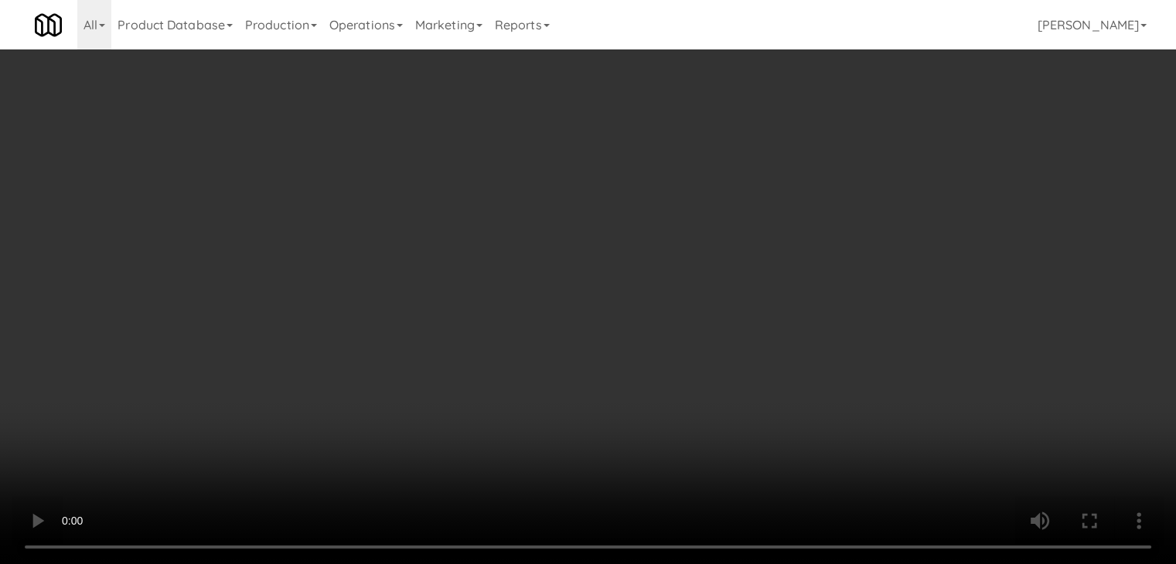
scroll to position [5721, 0]
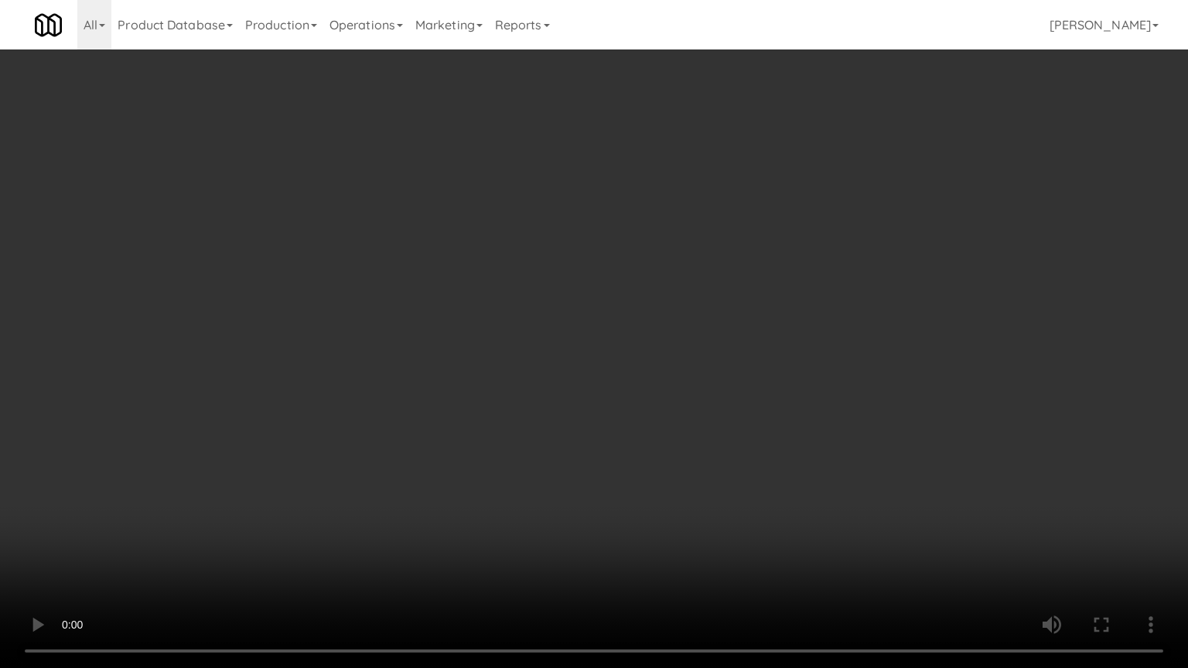
click at [710, 412] on video at bounding box center [594, 334] width 1188 height 668
click at [683, 298] on video at bounding box center [594, 334] width 1188 height 668
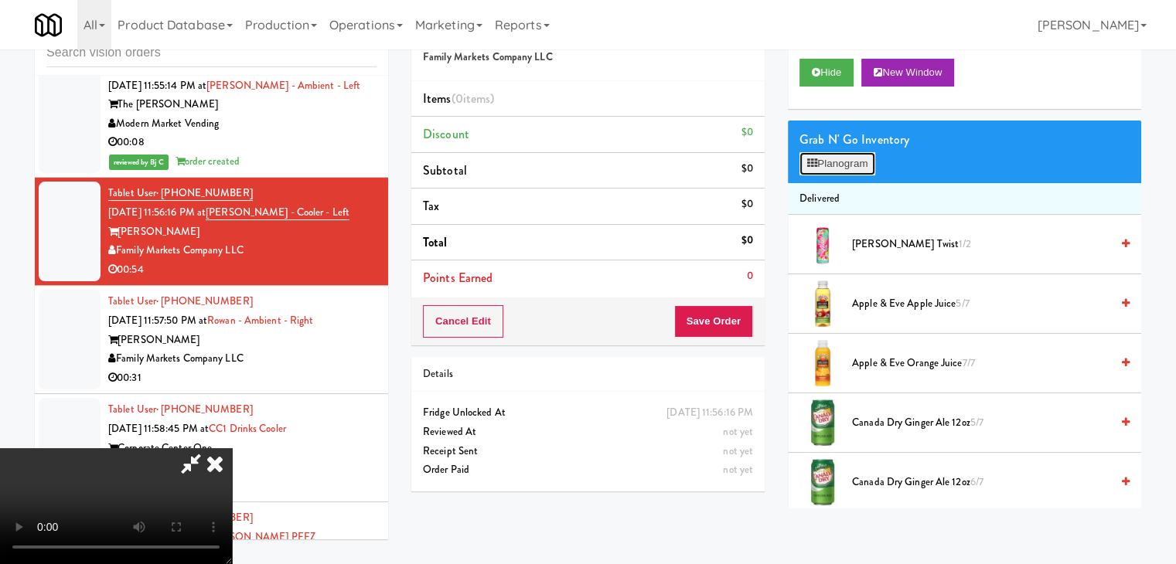
click at [848, 165] on button "Planogram" at bounding box center [837, 163] width 76 height 23
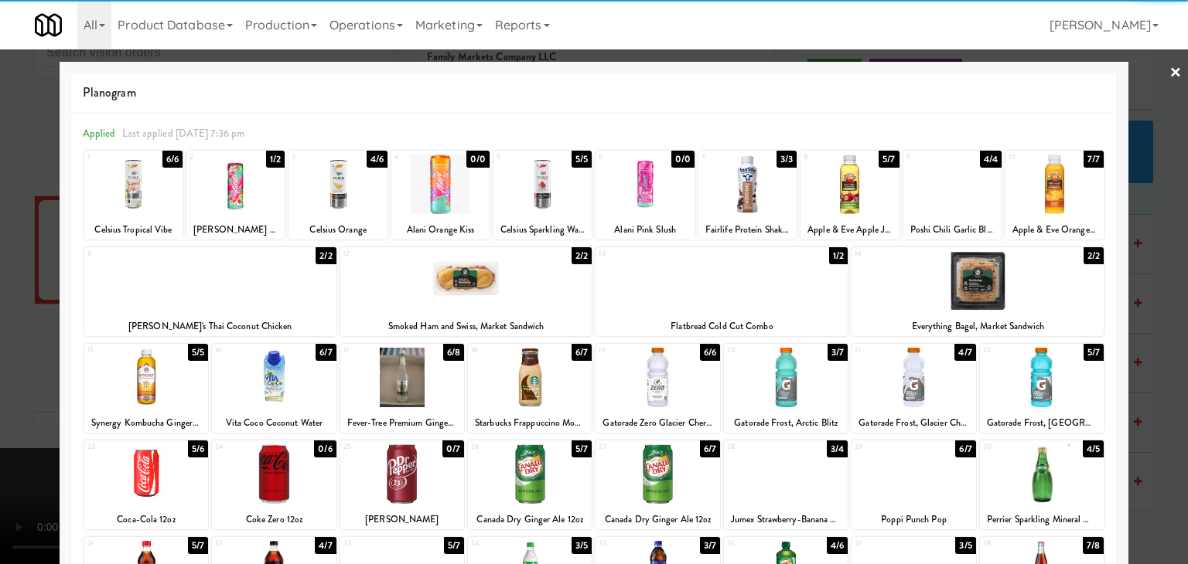
click at [965, 285] on div at bounding box center [977, 281] width 252 height 60
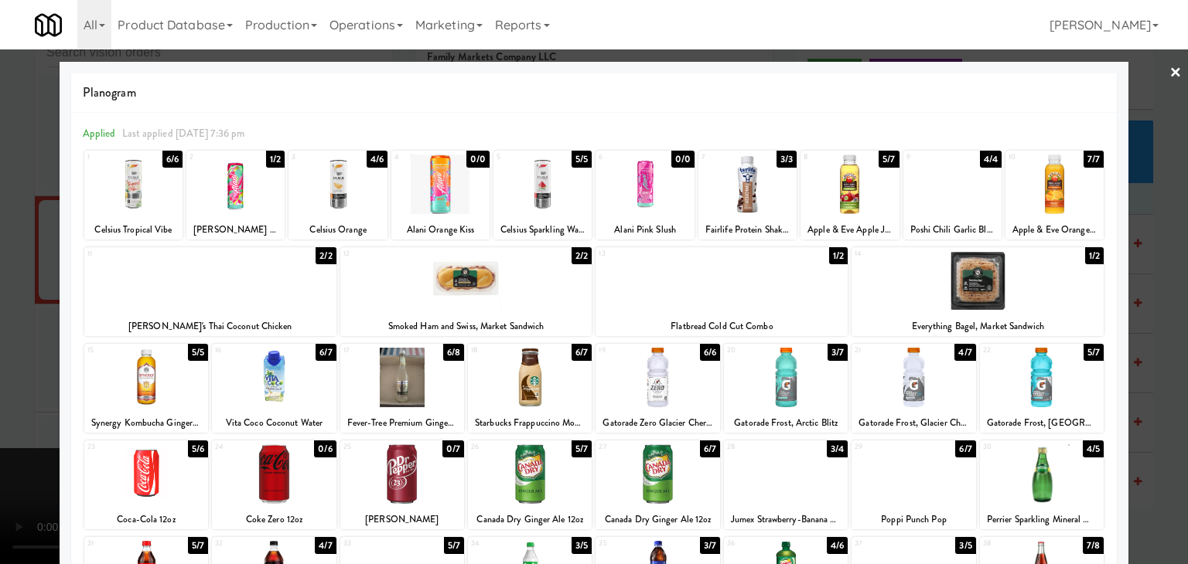
click at [757, 287] on div at bounding box center [721, 281] width 252 height 60
click at [0, 333] on div at bounding box center [594, 282] width 1188 height 564
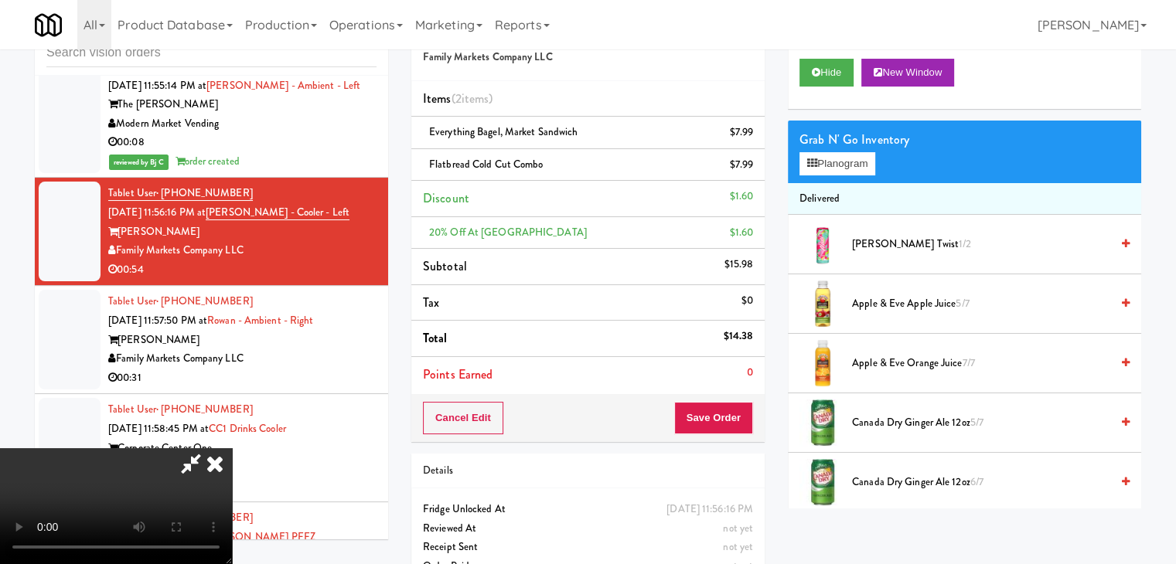
click at [232, 448] on video at bounding box center [116, 506] width 232 height 116
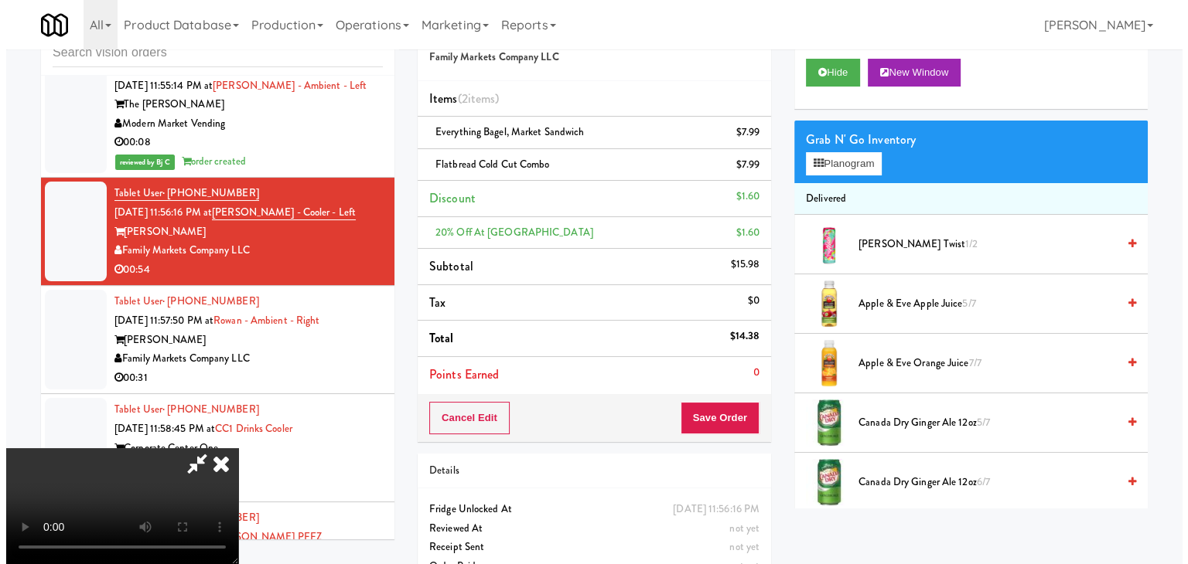
scroll to position [83, 0]
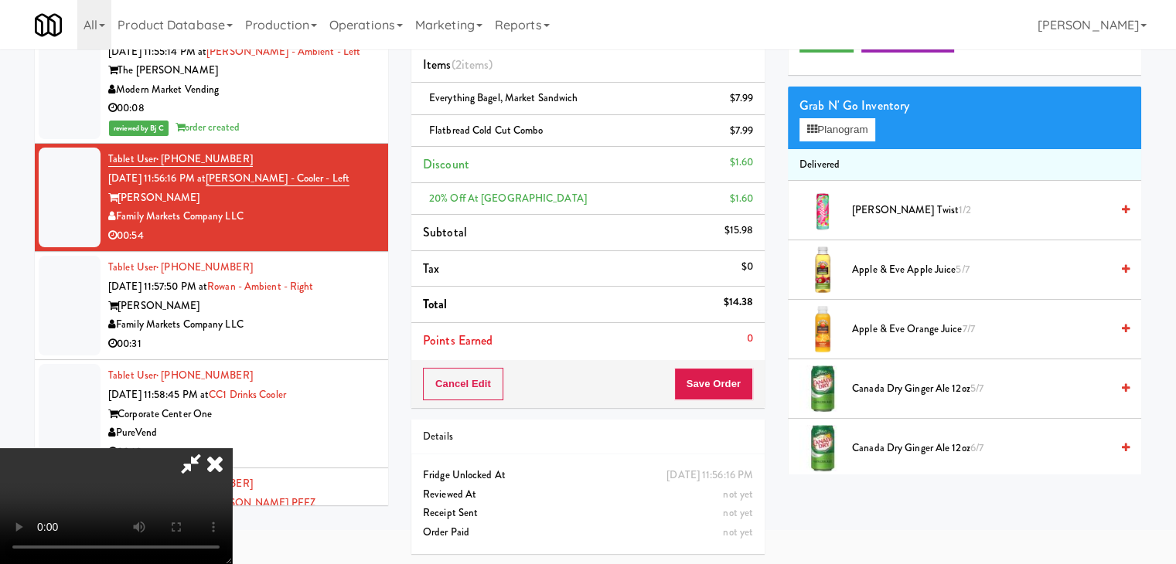
click at [232, 448] on video at bounding box center [116, 506] width 232 height 116
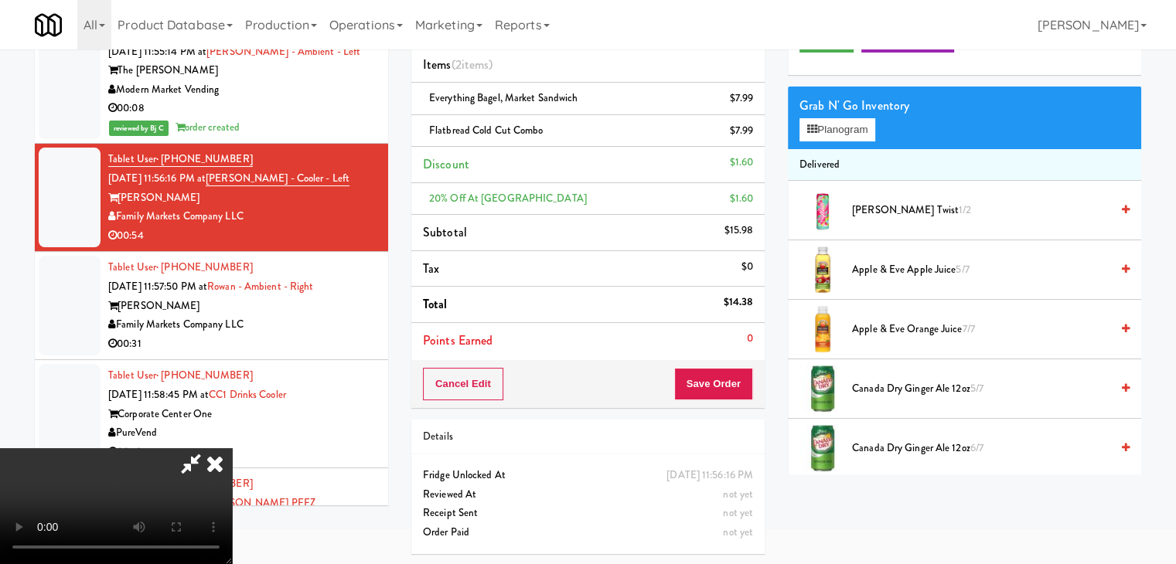
click at [232, 448] on video at bounding box center [116, 506] width 232 height 116
drag, startPoint x: 858, startPoint y: 128, endPoint x: 540, endPoint y: 240, distance: 337.7
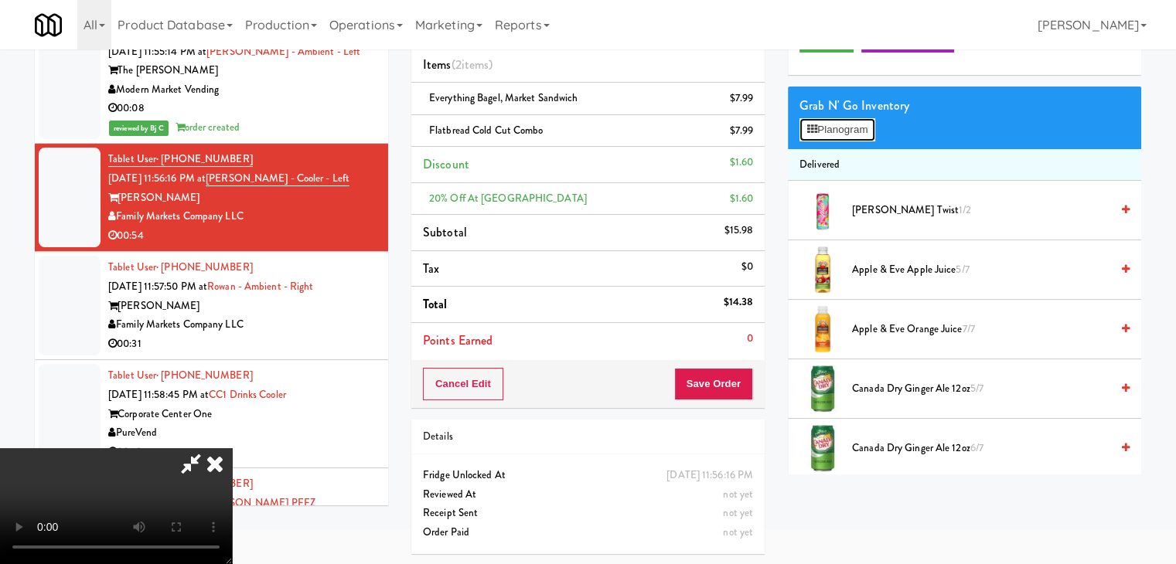
click at [540, 240] on div "Order # 254293 Family Markets Company LLC Items (2 items ) Everything Bagel, Ma…" at bounding box center [776, 269] width 730 height 594
click at [232, 448] on video at bounding box center [116, 506] width 232 height 116
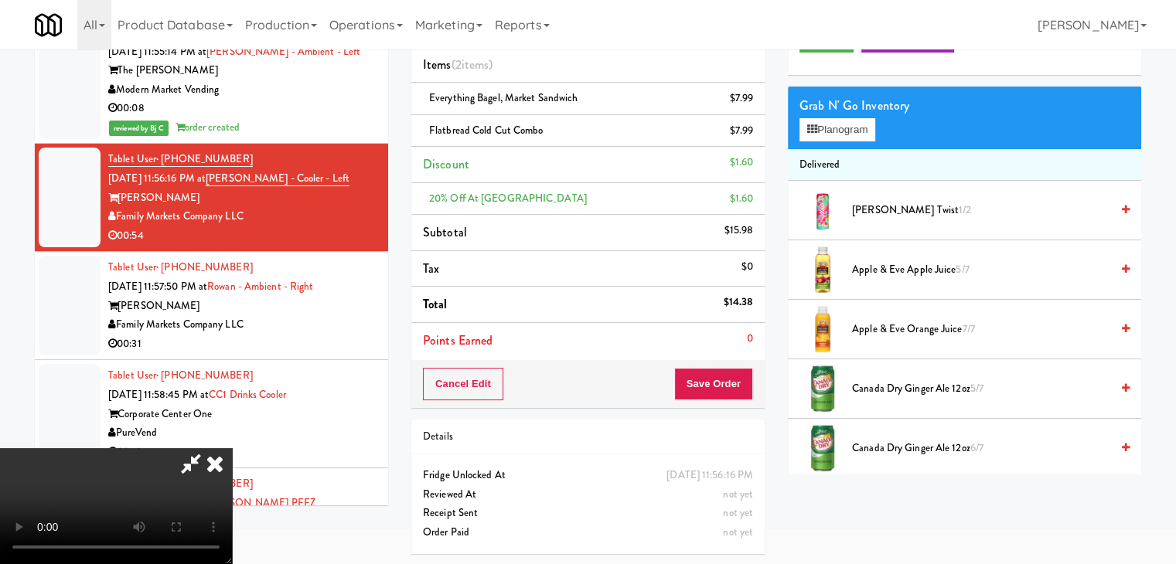
click at [232, 448] on video at bounding box center [116, 506] width 232 height 116
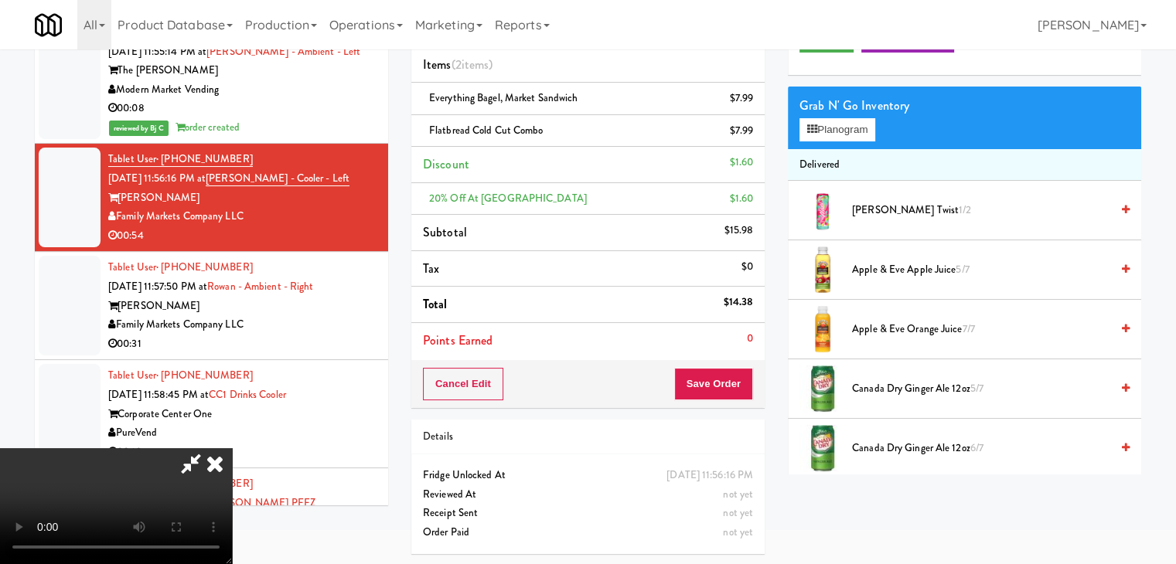
click at [232, 448] on video at bounding box center [116, 506] width 232 height 116
click at [854, 128] on button "Planogram" at bounding box center [837, 129] width 76 height 23
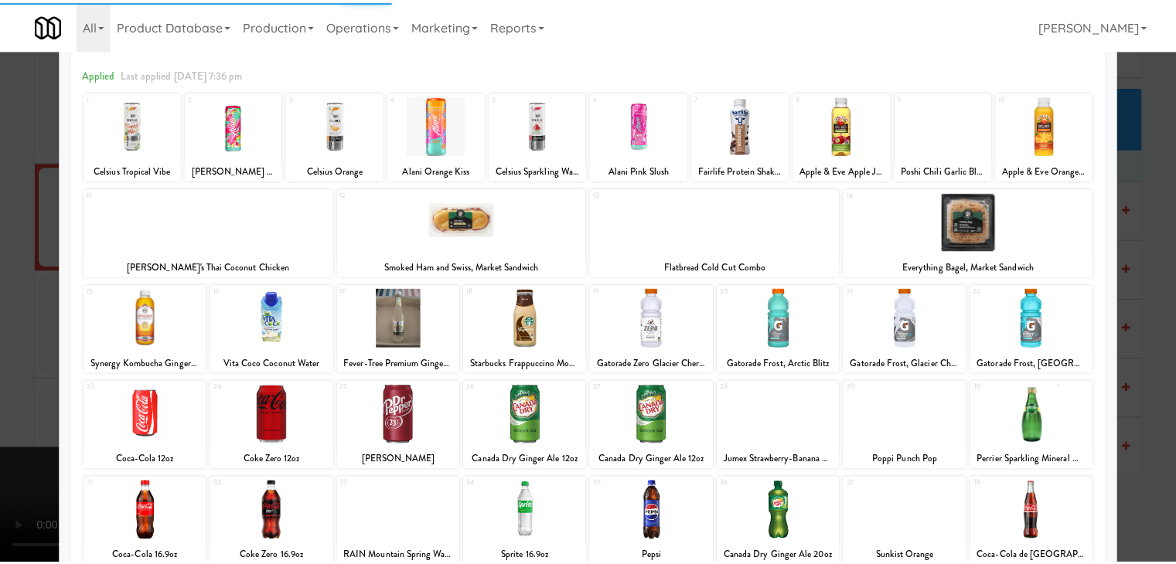
scroll to position [195, 0]
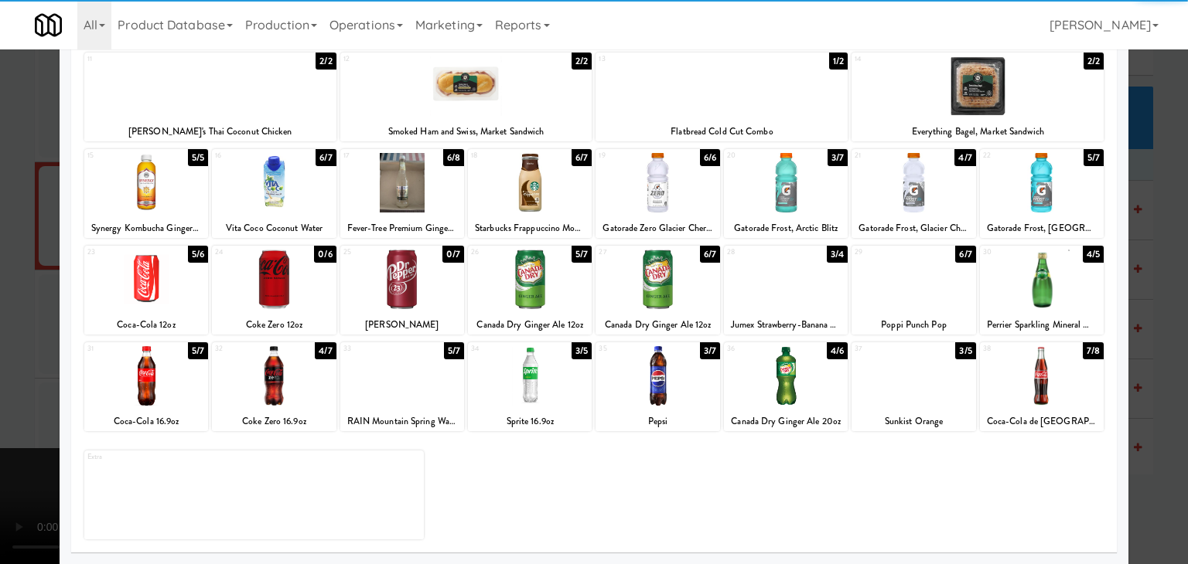
click at [898, 272] on div at bounding box center [913, 280] width 124 height 60
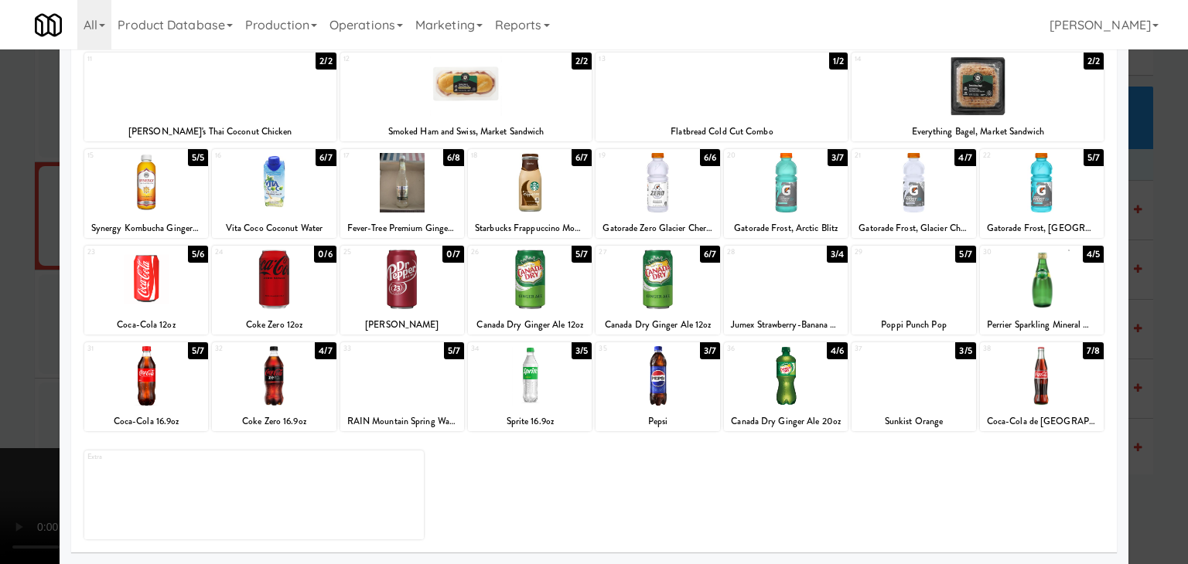
click at [645, 296] on div at bounding box center [657, 280] width 124 height 60
click at [0, 404] on div at bounding box center [594, 282] width 1188 height 564
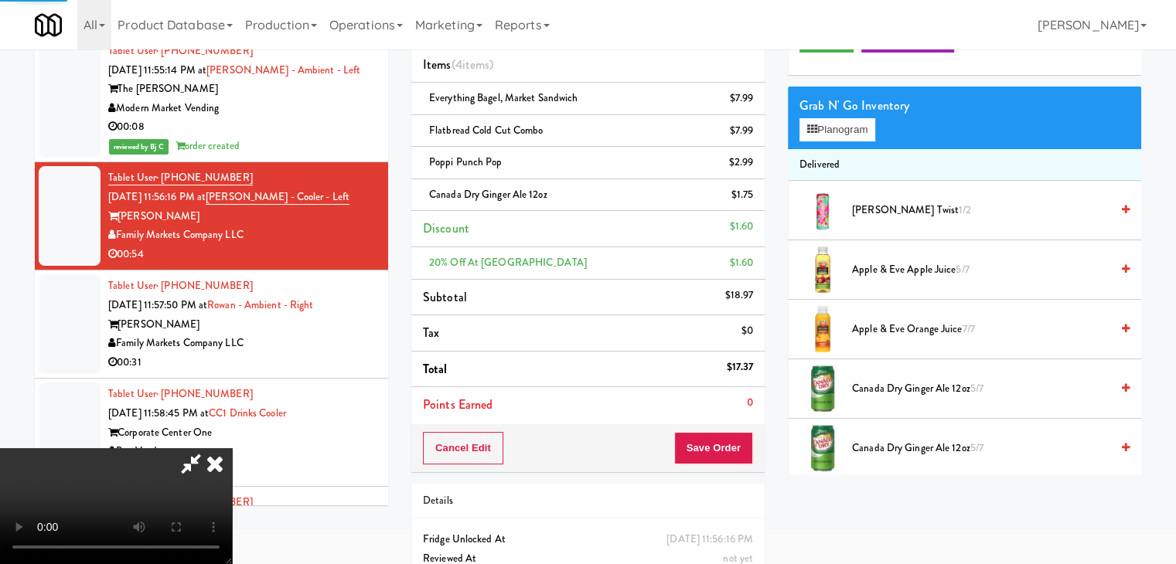
scroll to position [5740, 0]
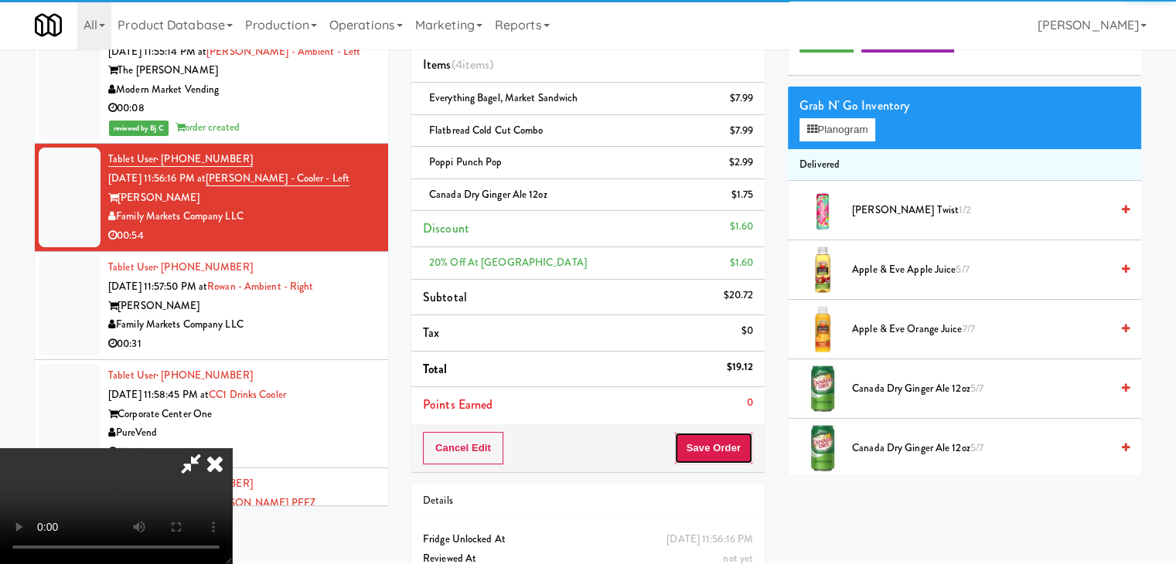
click at [751, 446] on button "Save Order" at bounding box center [713, 448] width 79 height 32
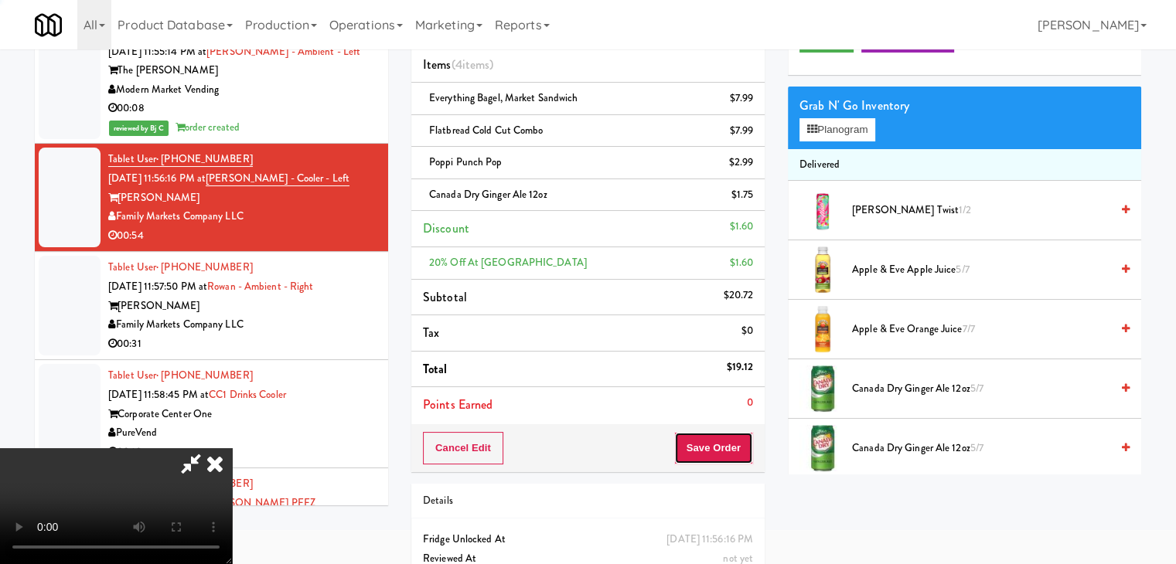
click at [745, 448] on button "Save Order" at bounding box center [713, 448] width 79 height 32
click at [743, 446] on button "Save Order" at bounding box center [713, 448] width 79 height 32
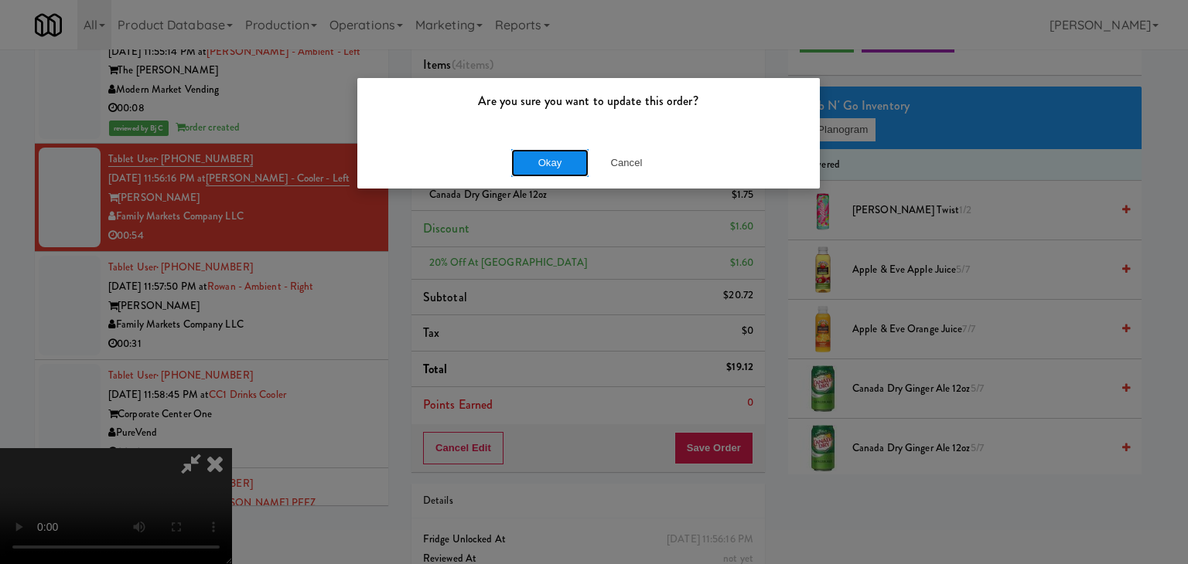
click at [582, 164] on button "Okay" at bounding box center [549, 163] width 77 height 28
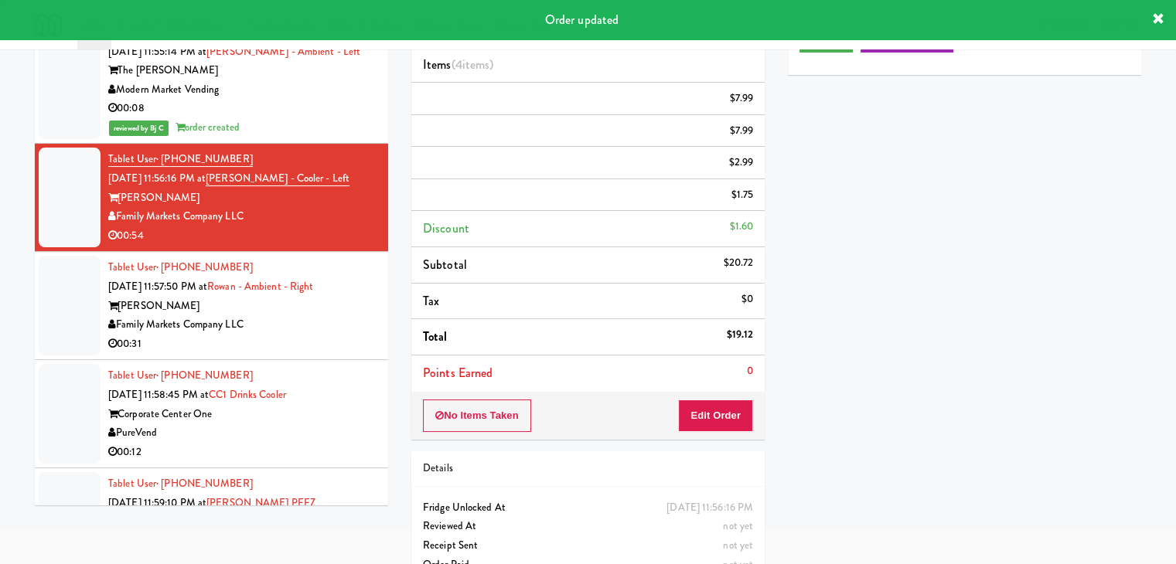
scroll to position [0, 0]
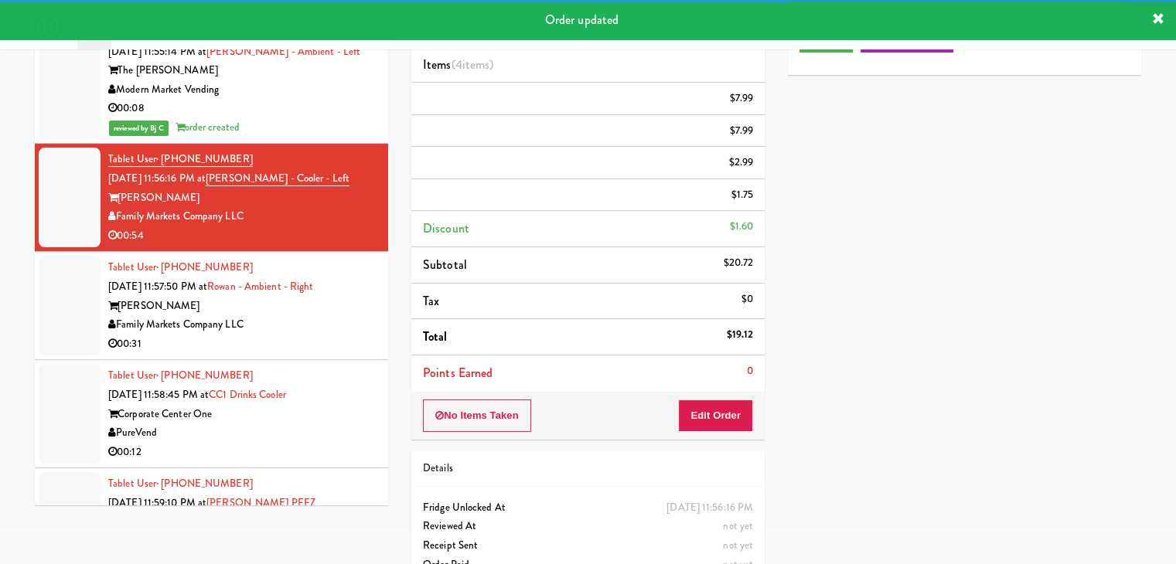
click at [334, 341] on div "00:31" at bounding box center [242, 344] width 268 height 19
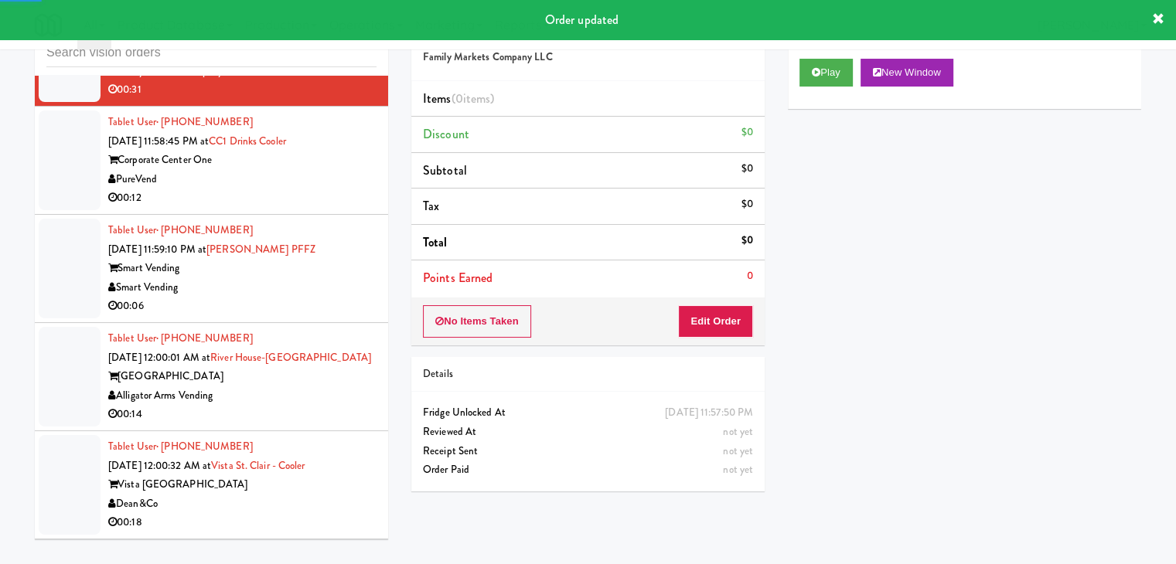
scroll to position [6049, 0]
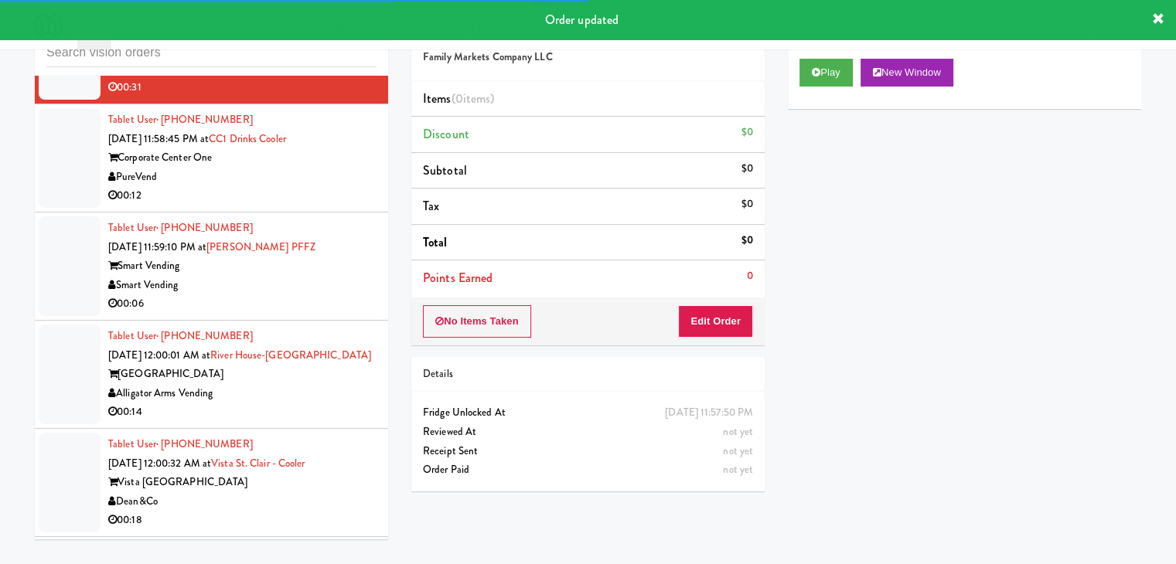
click at [336, 285] on div "Smart Vending" at bounding box center [242, 285] width 268 height 19
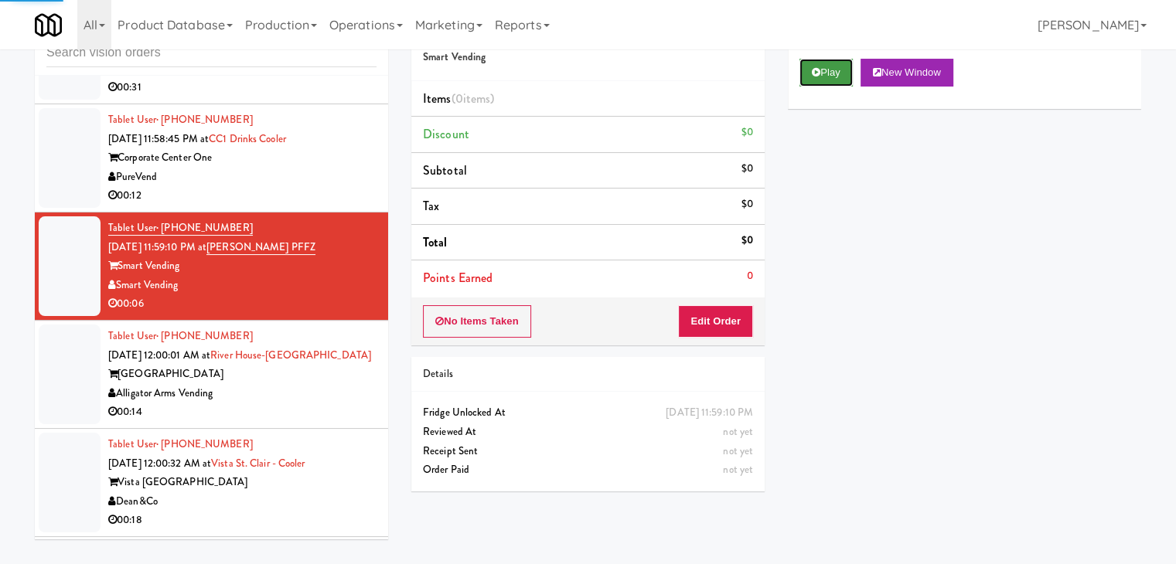
drag, startPoint x: 837, startPoint y: 69, endPoint x: 818, endPoint y: 123, distance: 57.2
click at [837, 68] on button "Play" at bounding box center [825, 73] width 53 height 28
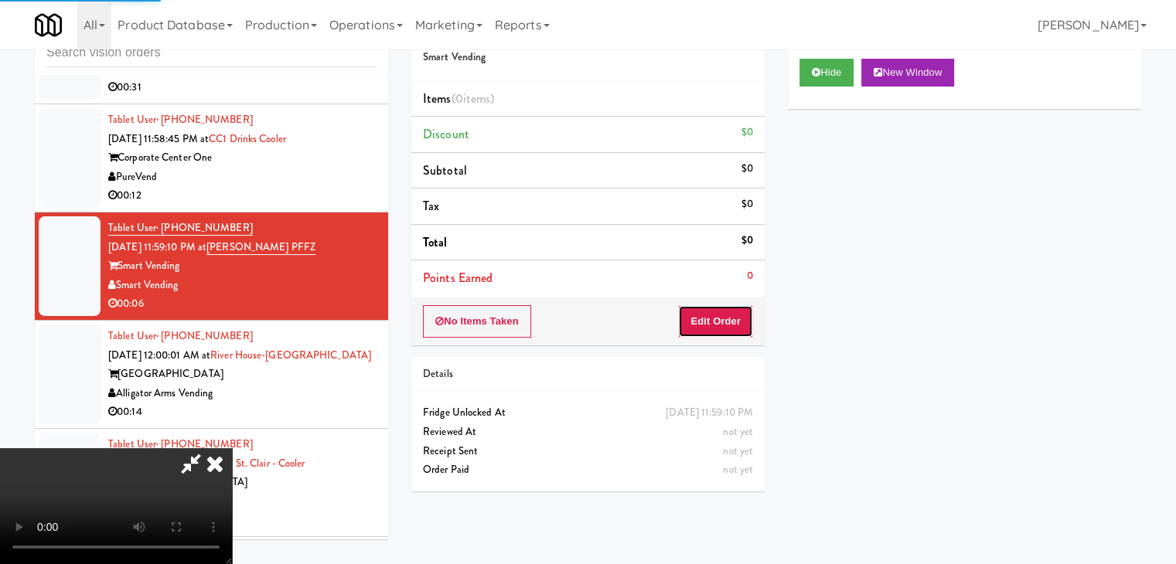
click at [739, 324] on button "Edit Order" at bounding box center [715, 321] width 75 height 32
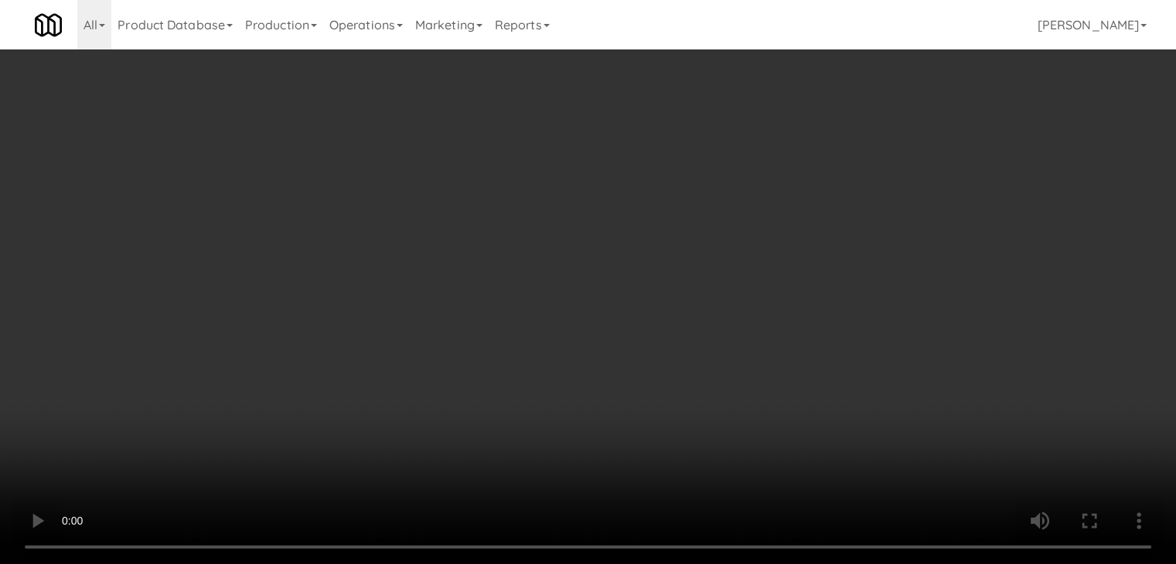
scroll to position [6030, 0]
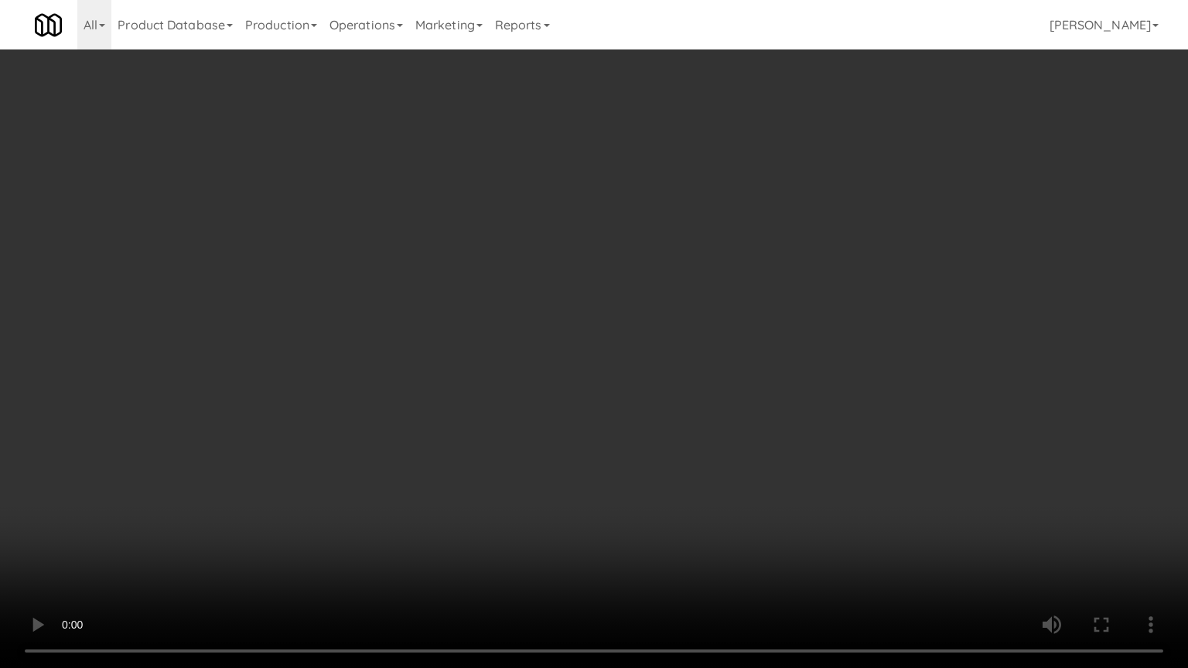
click at [702, 410] on video at bounding box center [594, 334] width 1188 height 668
click at [685, 413] on video at bounding box center [594, 334] width 1188 height 668
click at [693, 405] on video at bounding box center [594, 334] width 1188 height 668
click at [697, 402] on video at bounding box center [594, 334] width 1188 height 668
click at [734, 379] on video at bounding box center [594, 334] width 1188 height 668
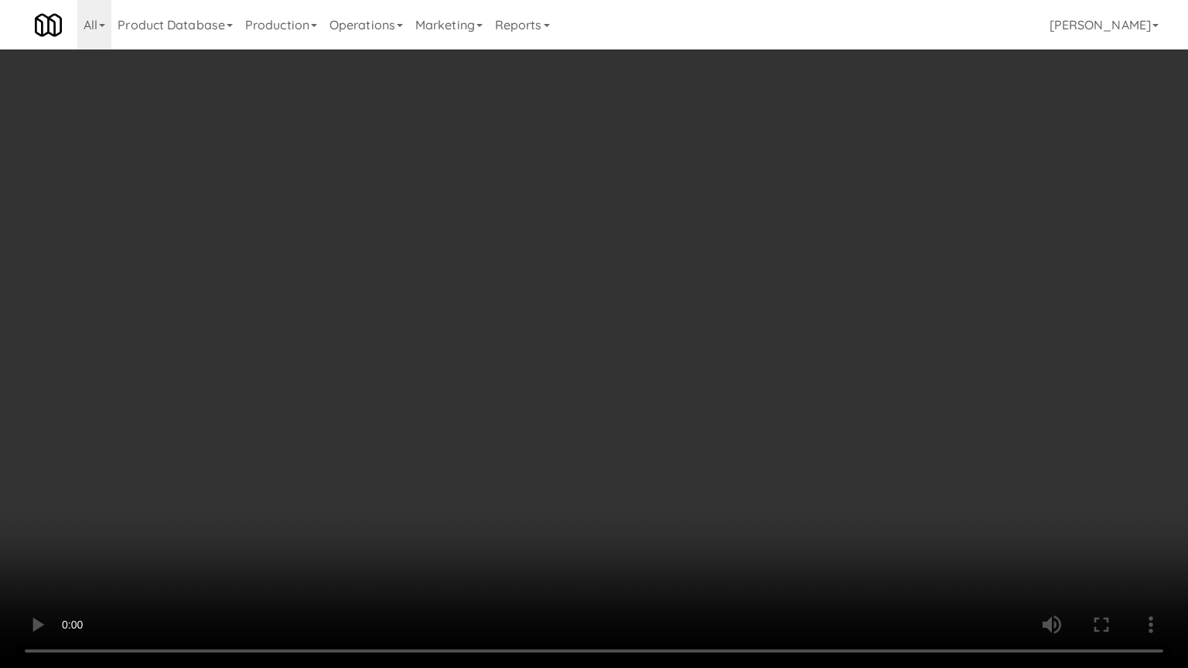
click at [734, 379] on video at bounding box center [594, 334] width 1188 height 668
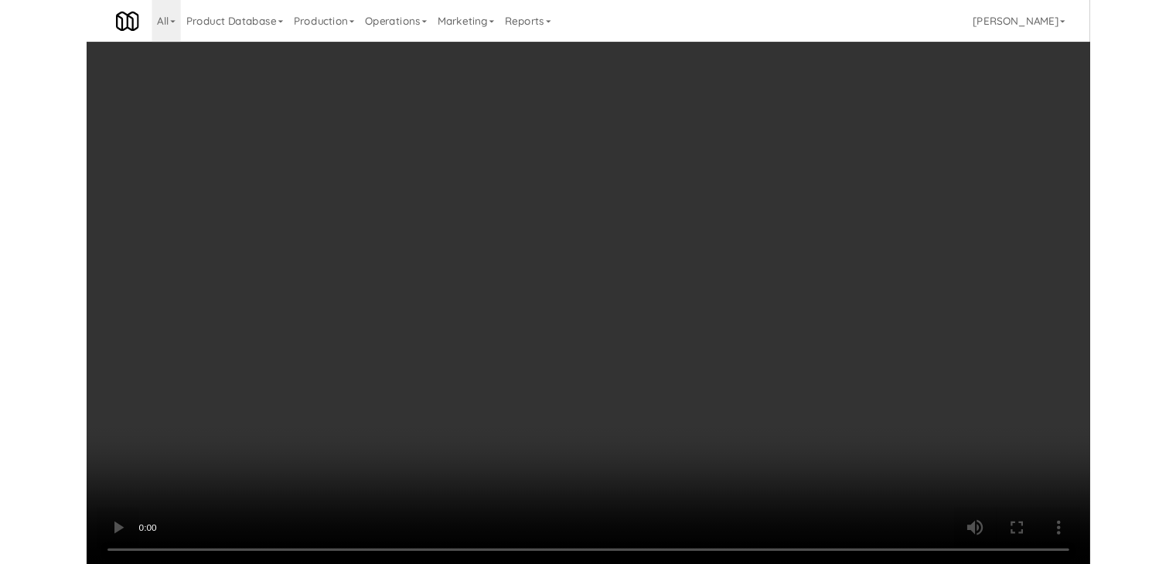
scroll to position [6049, 0]
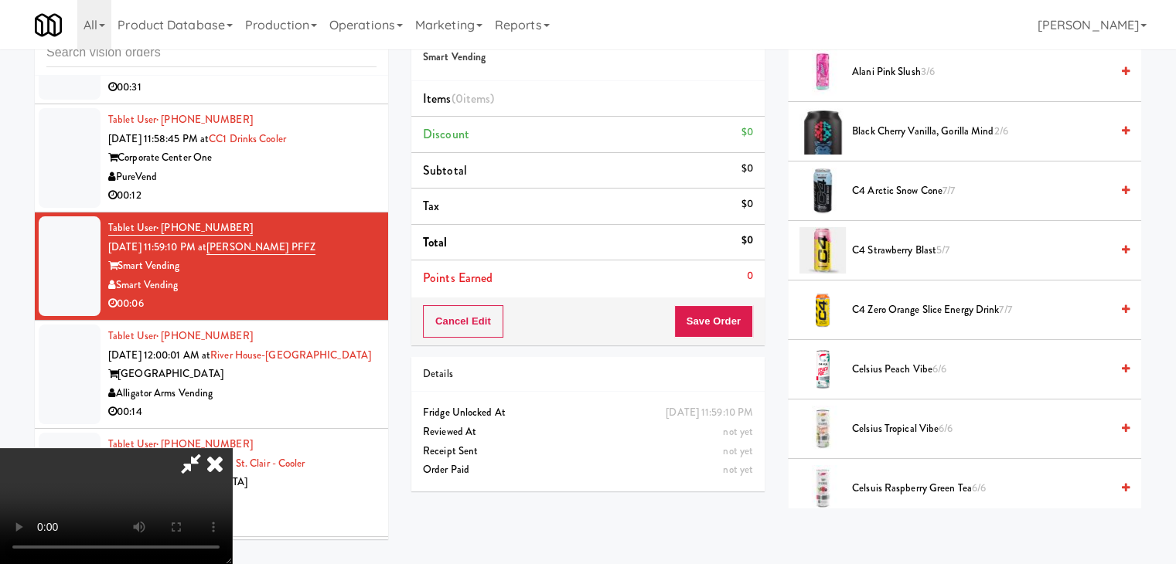
drag, startPoint x: 690, startPoint y: 312, endPoint x: 648, endPoint y: 307, distance: 42.0
click at [232, 448] on video at bounding box center [116, 506] width 232 height 116
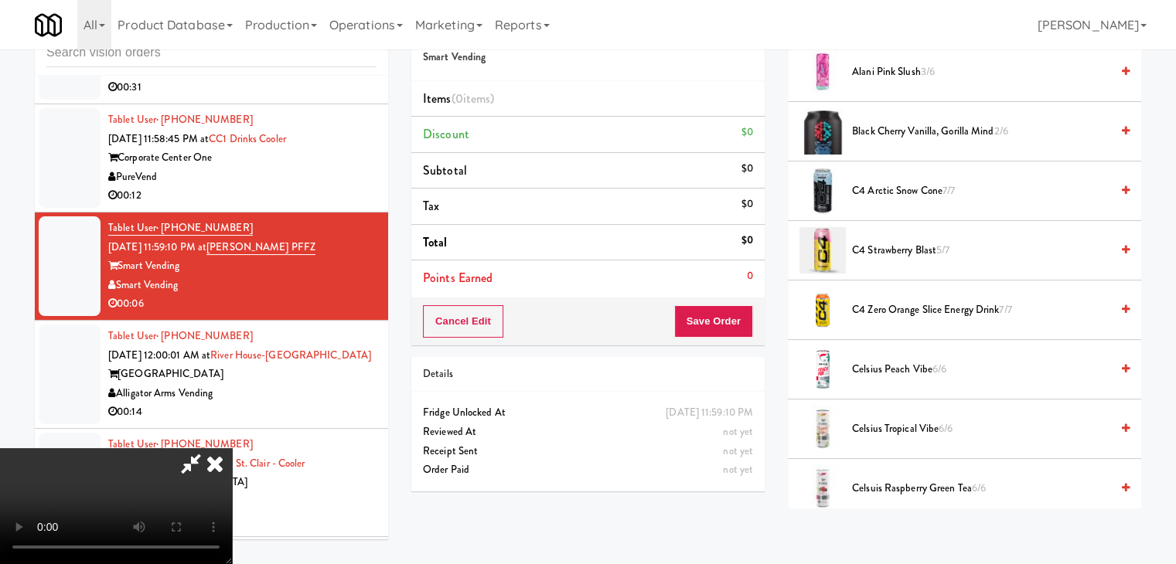
scroll to position [0, 0]
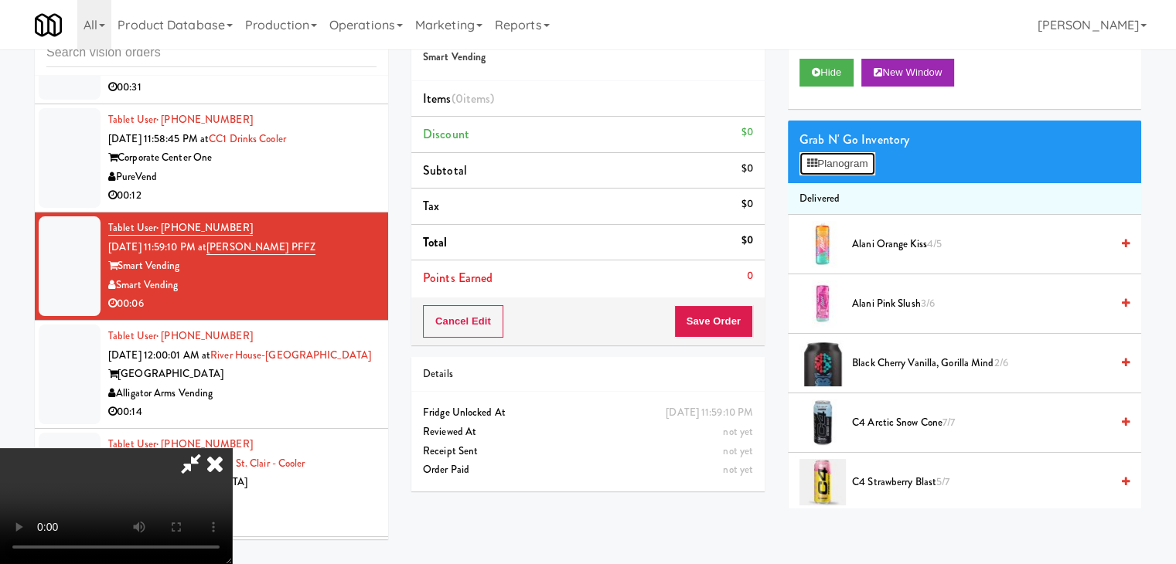
click at [855, 168] on button "Planogram" at bounding box center [837, 163] width 76 height 23
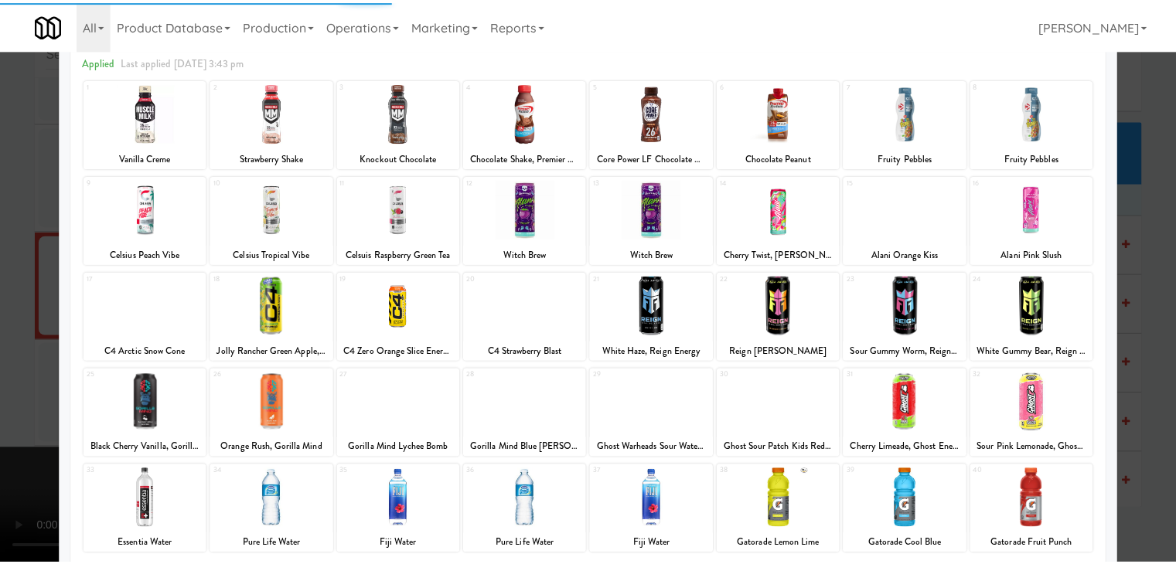
scroll to position [195, 0]
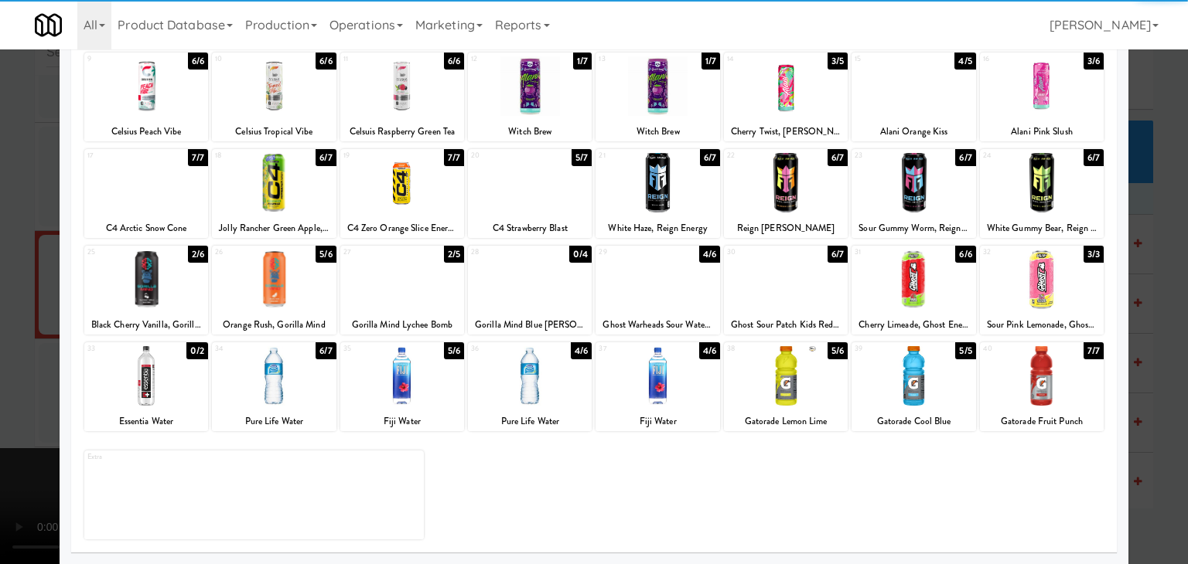
click at [405, 368] on div at bounding box center [402, 376] width 124 height 60
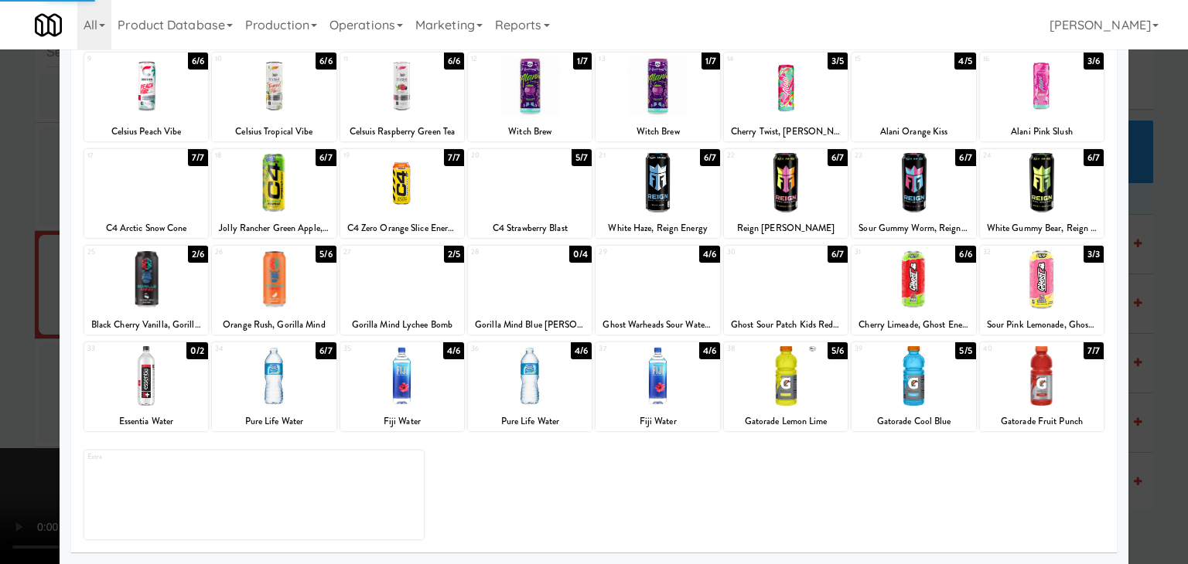
click at [417, 273] on div at bounding box center [402, 280] width 124 height 60
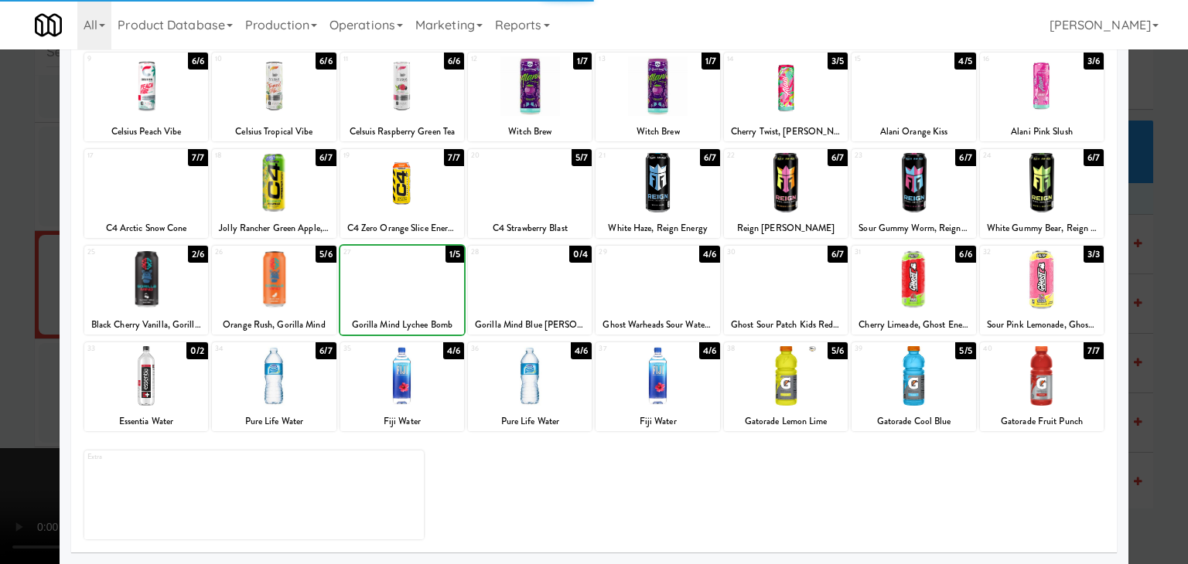
click at [30, 339] on div at bounding box center [594, 282] width 1188 height 564
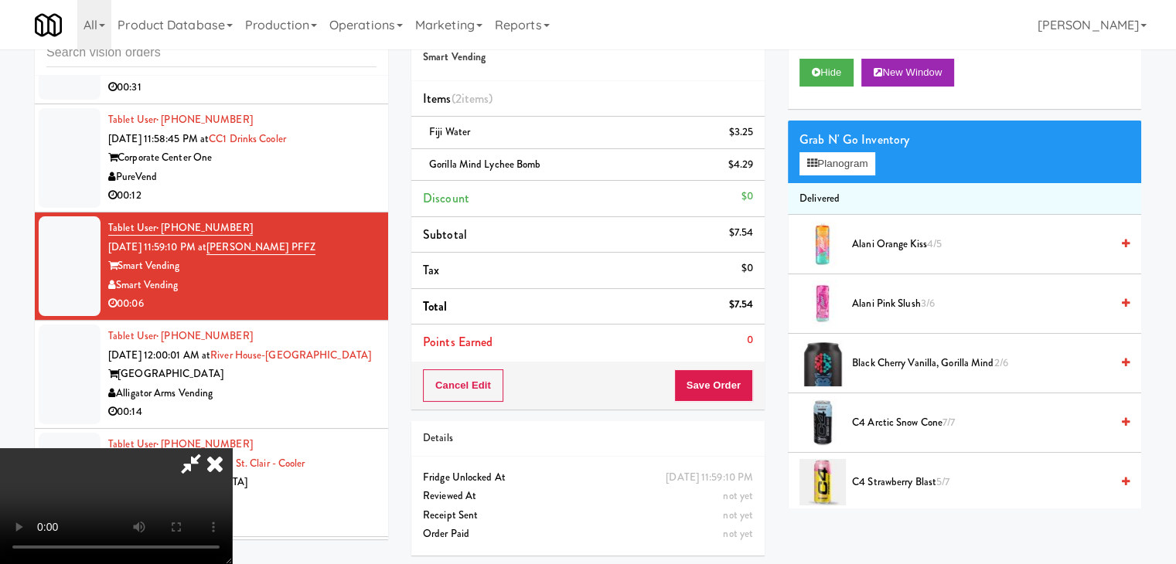
scroll to position [155, 0]
click at [232, 448] on video at bounding box center [116, 506] width 232 height 116
click at [731, 382] on button "Save Order" at bounding box center [713, 386] width 79 height 32
click at [737, 387] on button "Save Order" at bounding box center [713, 386] width 79 height 32
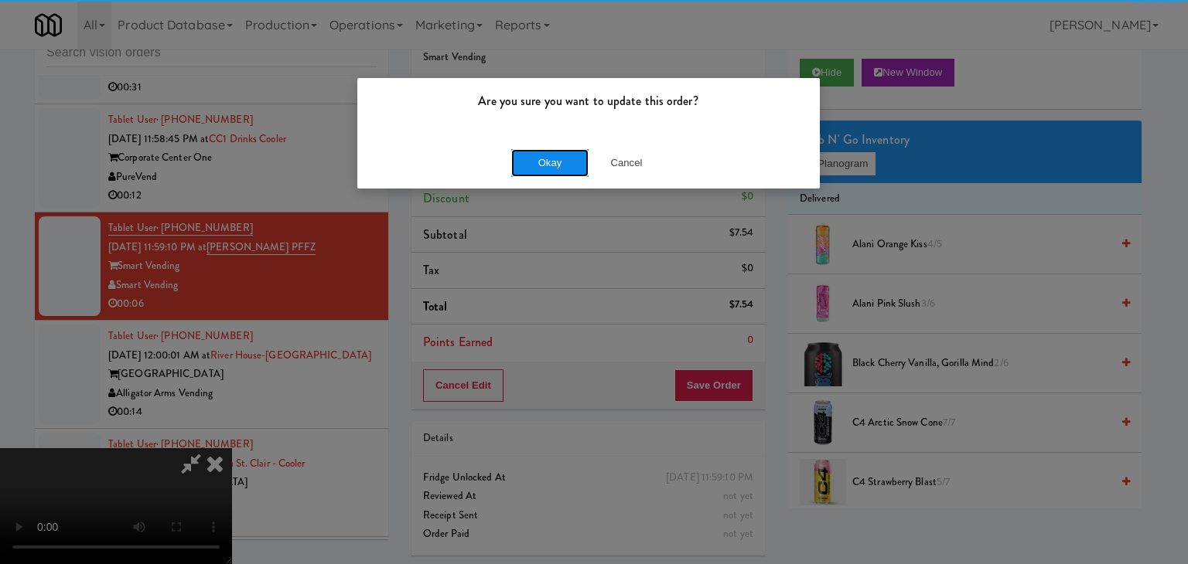
click at [574, 168] on button "Okay" at bounding box center [549, 163] width 77 height 28
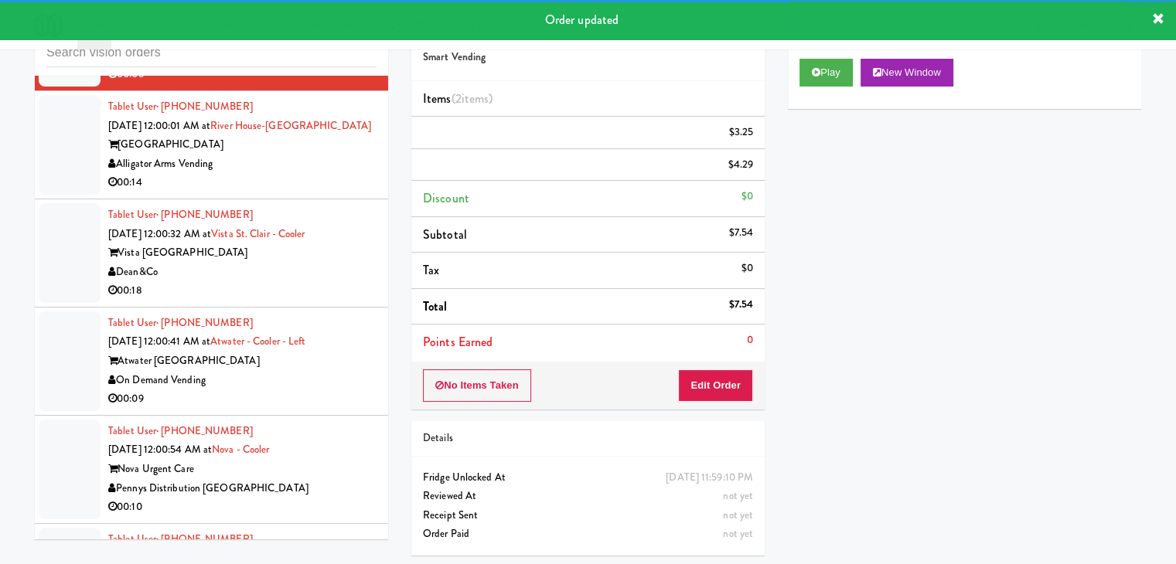
scroll to position [6281, 0]
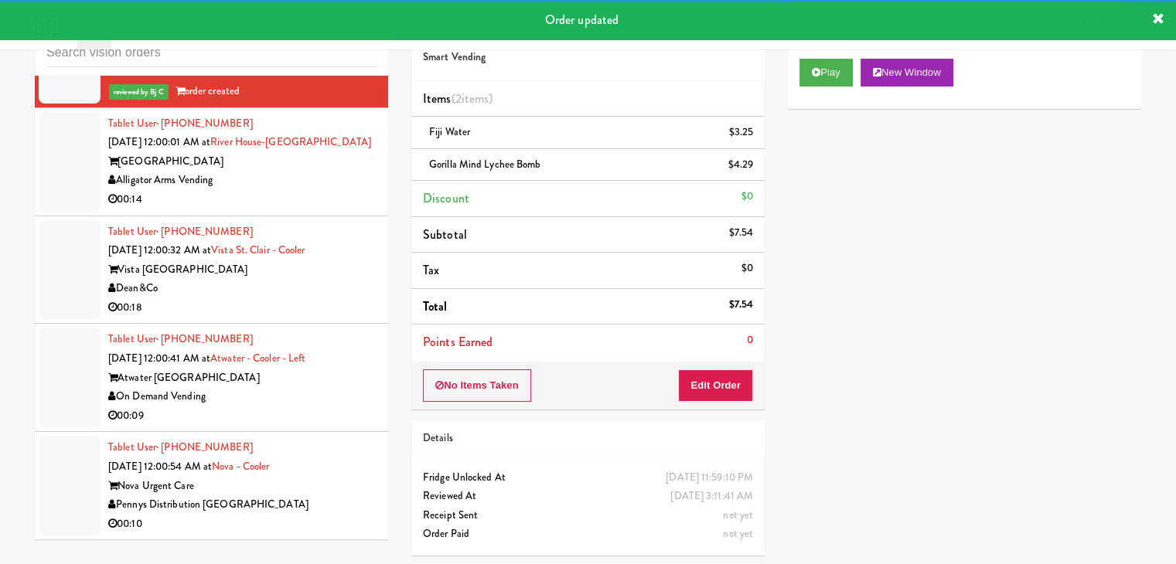
click at [315, 171] on div "Alligator Arms Vending" at bounding box center [242, 180] width 268 height 19
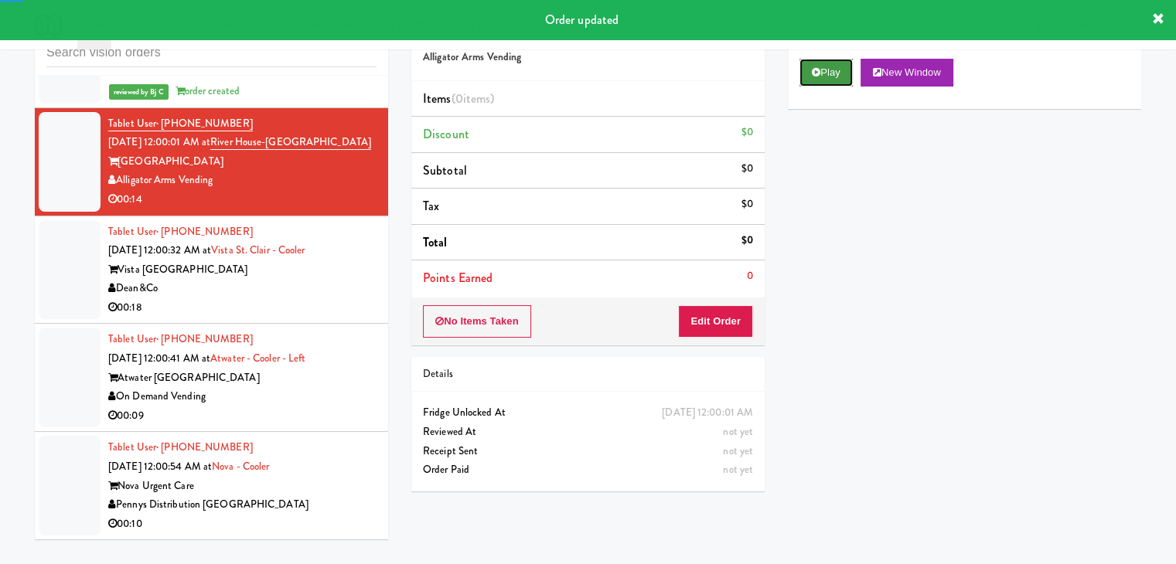
click at [829, 78] on button "Play" at bounding box center [825, 73] width 53 height 28
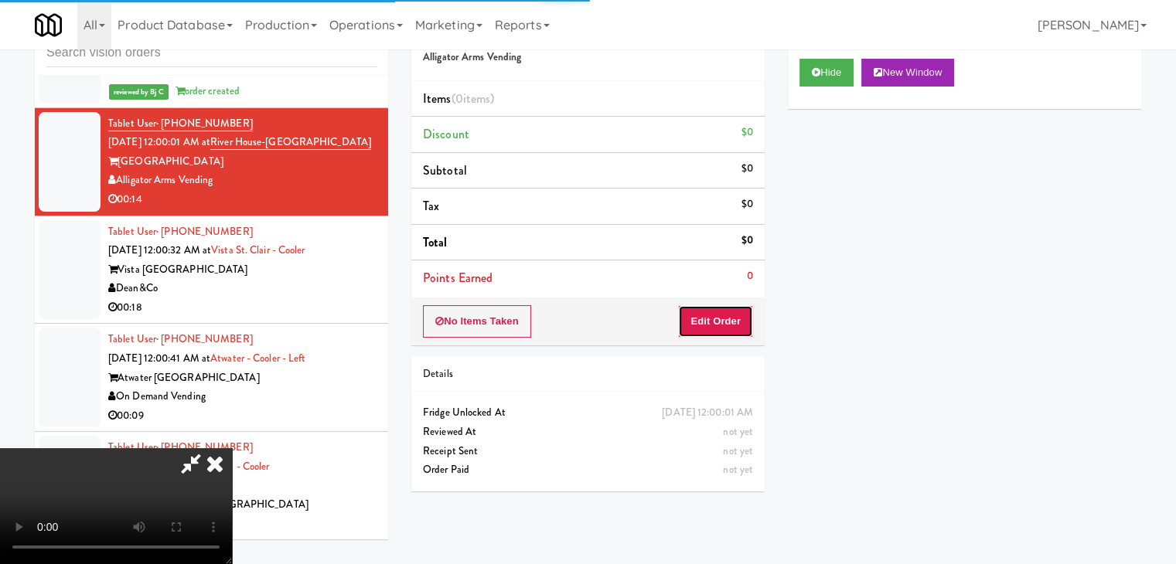
click at [722, 332] on button "Edit Order" at bounding box center [715, 321] width 75 height 32
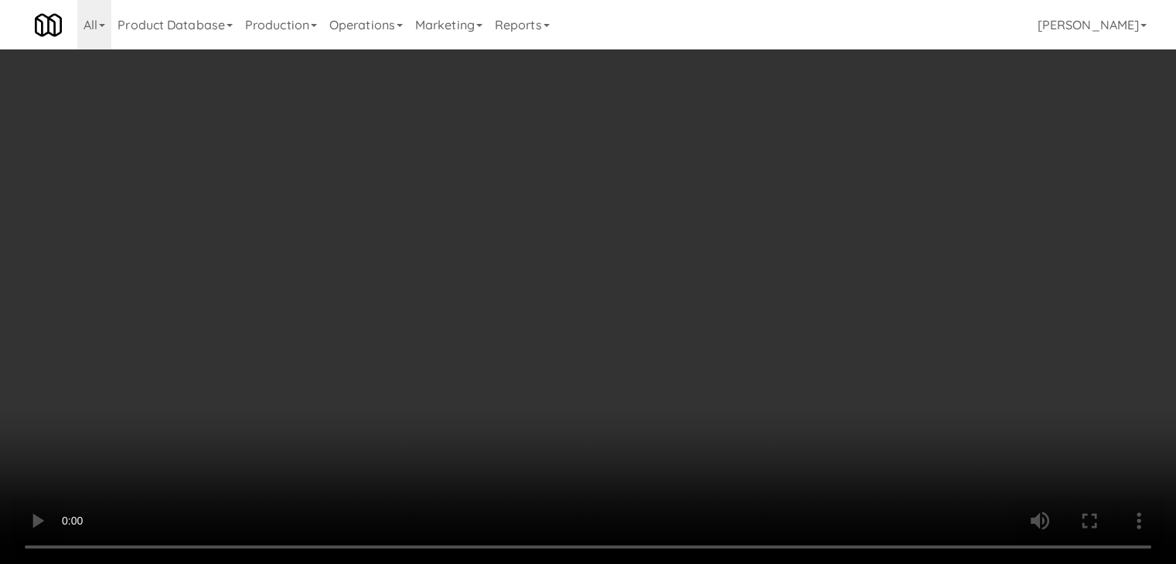
scroll to position [6262, 0]
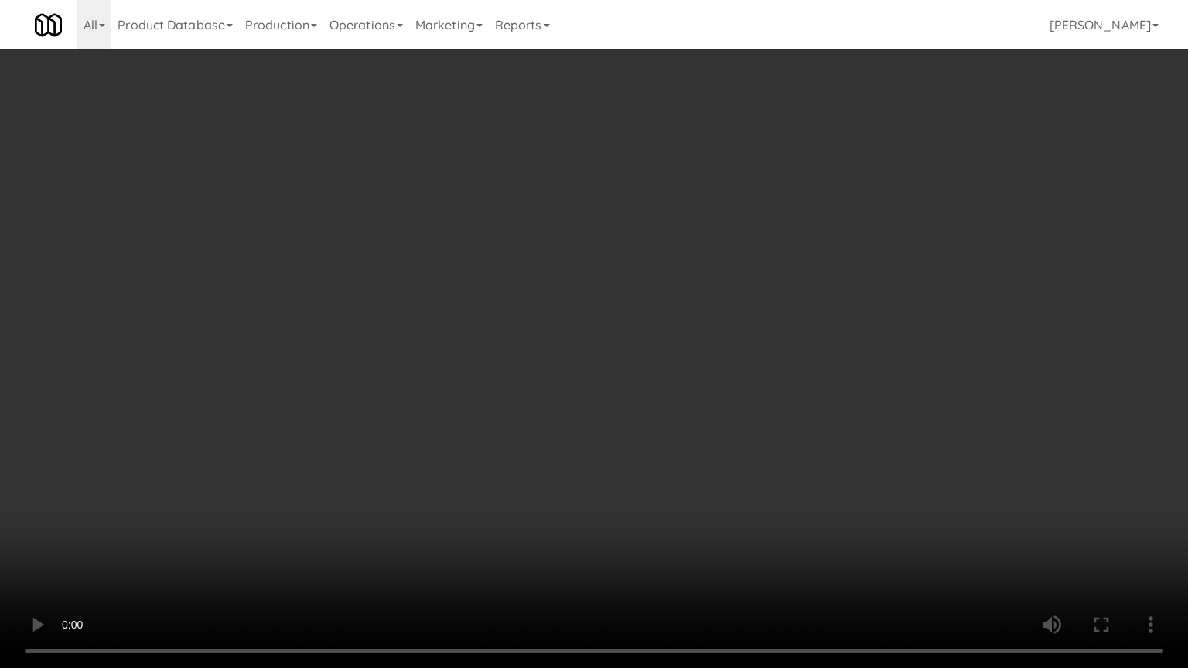
click at [663, 537] on video at bounding box center [594, 334] width 1188 height 668
click at [727, 470] on video at bounding box center [594, 334] width 1188 height 668
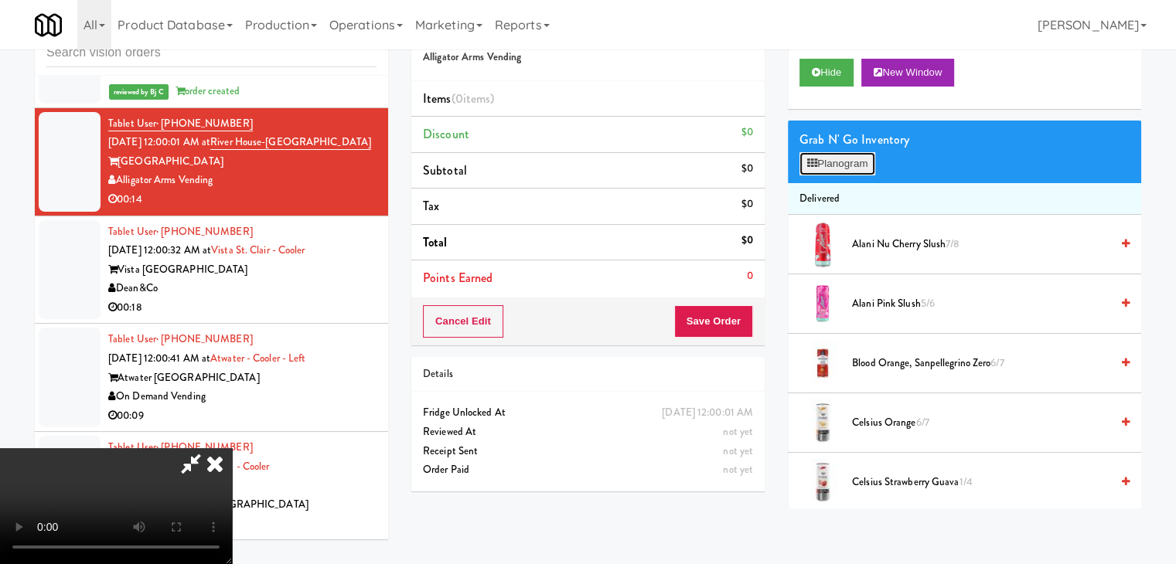
click at [821, 164] on button "Planogram" at bounding box center [837, 163] width 76 height 23
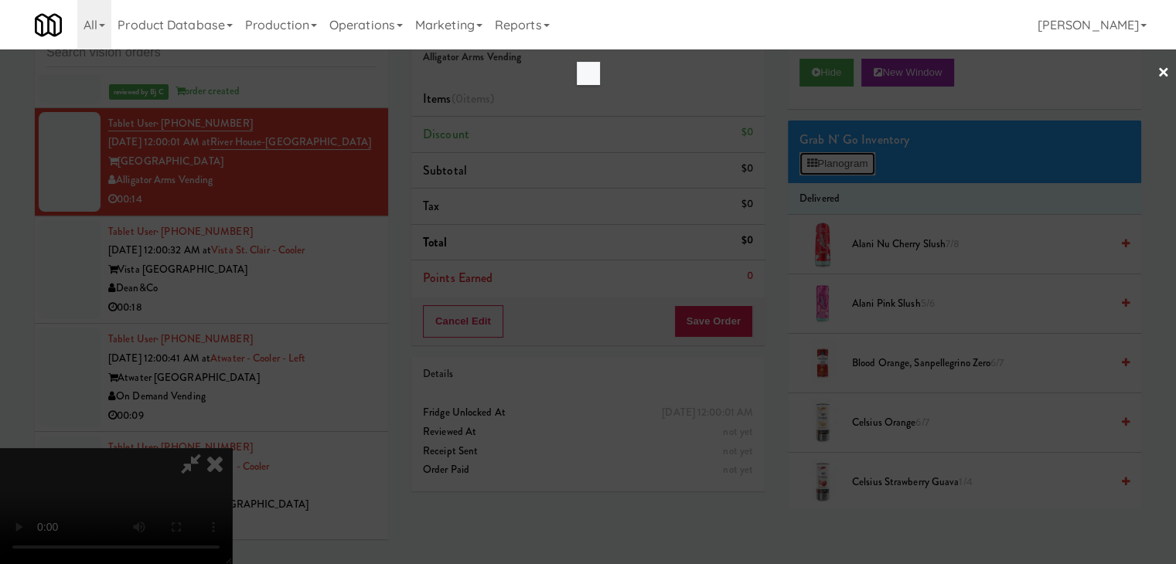
scroll to position [6262, 0]
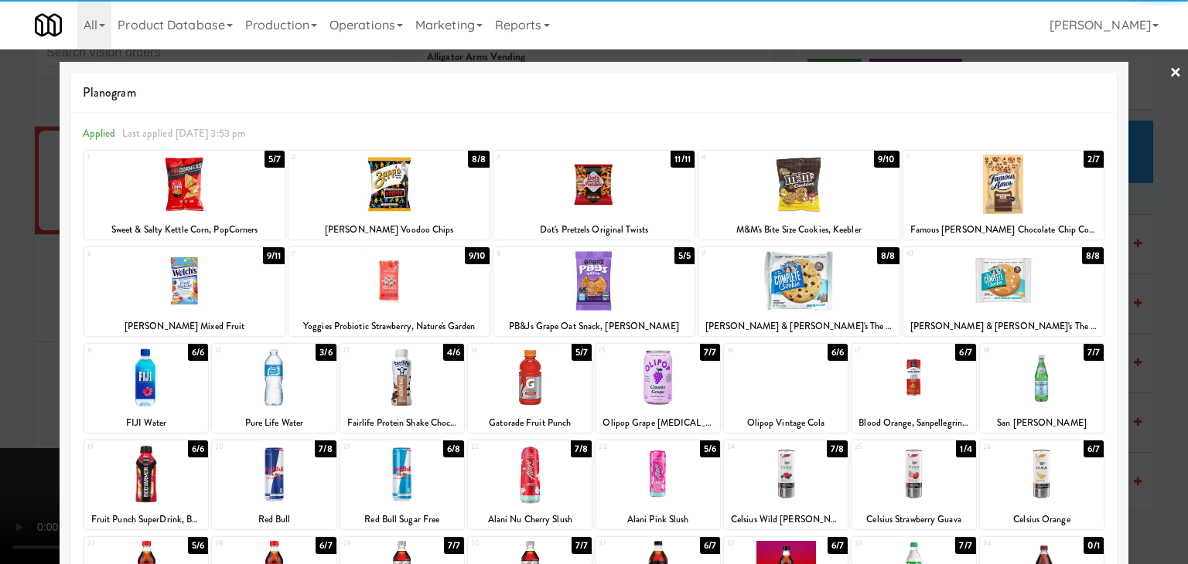
click at [1010, 175] on div at bounding box center [1003, 185] width 201 height 60
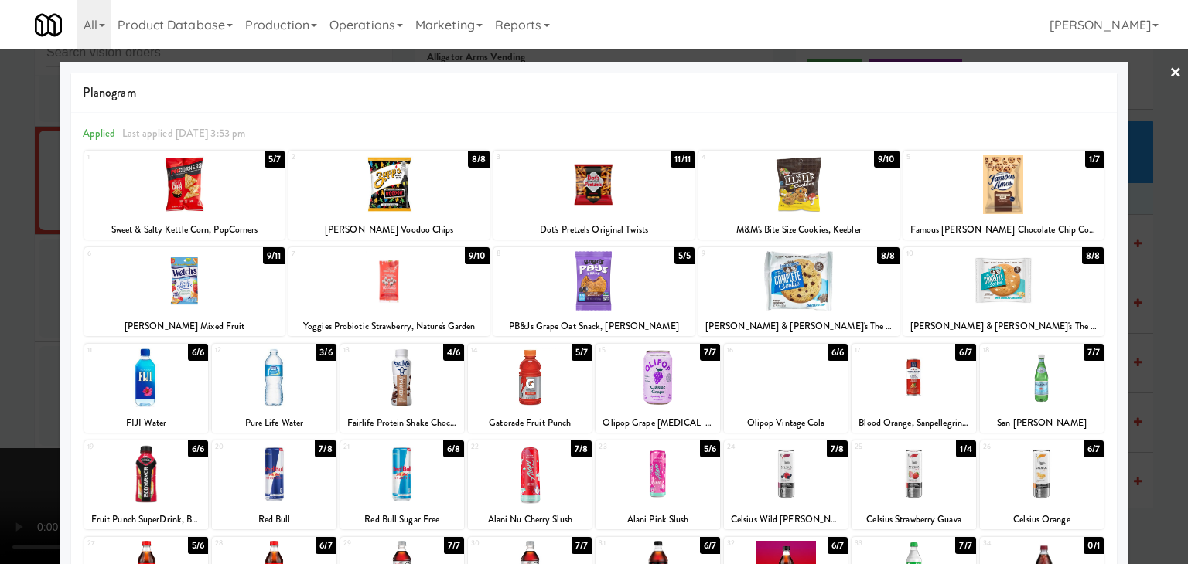
click at [182, 295] on div at bounding box center [184, 281] width 201 height 60
drag, startPoint x: 0, startPoint y: 307, endPoint x: 368, endPoint y: 321, distance: 368.3
click at [6, 307] on div at bounding box center [594, 282] width 1188 height 564
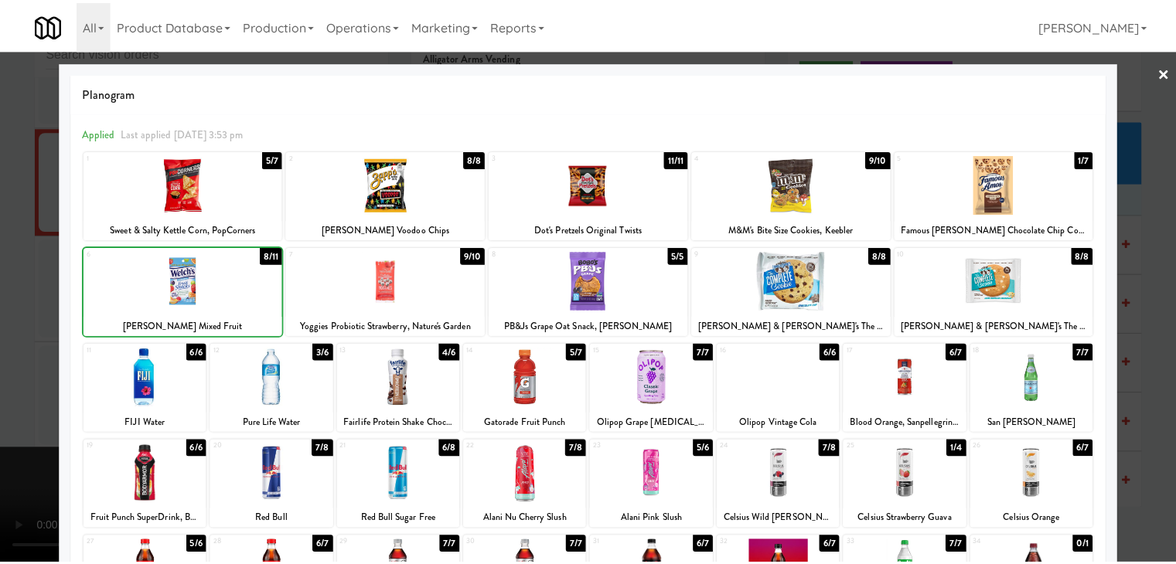
scroll to position [6281, 0]
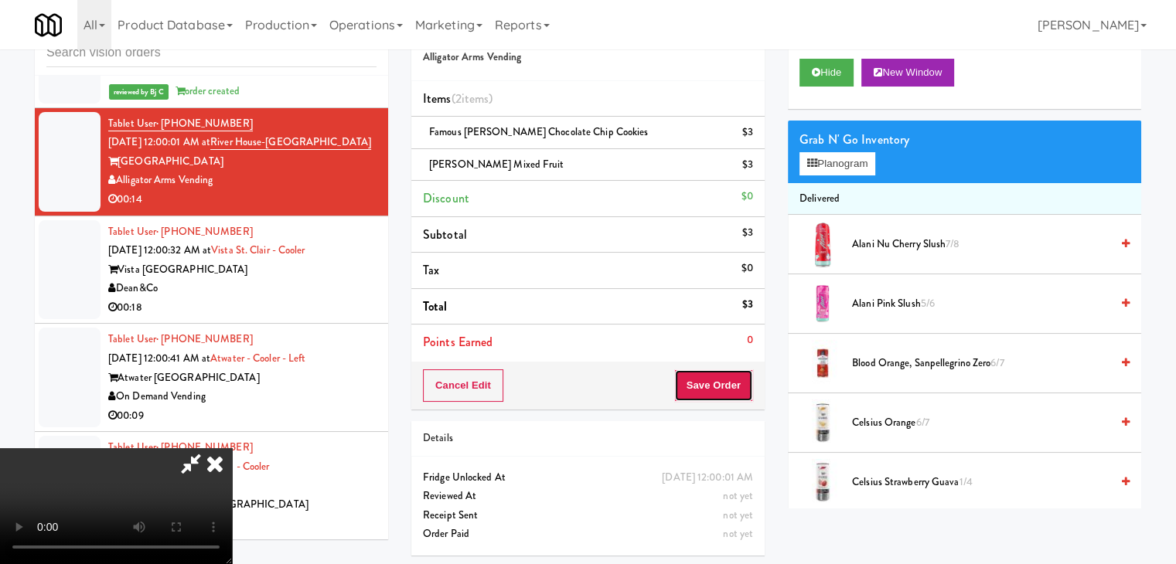
click at [743, 381] on button "Save Order" at bounding box center [713, 386] width 79 height 32
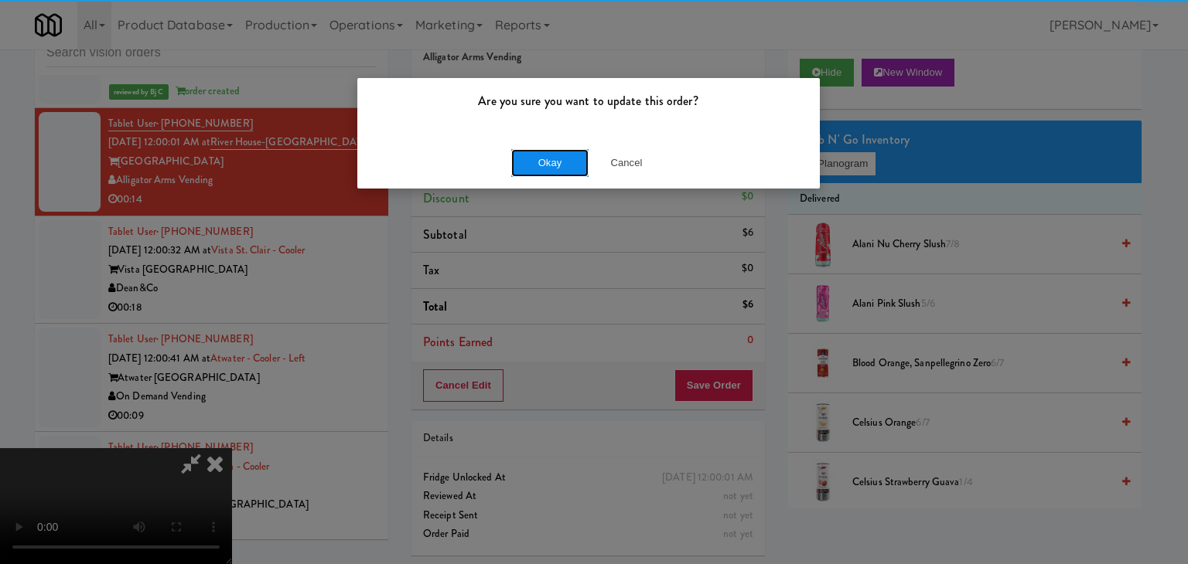
click at [560, 166] on button "Okay" at bounding box center [549, 163] width 77 height 28
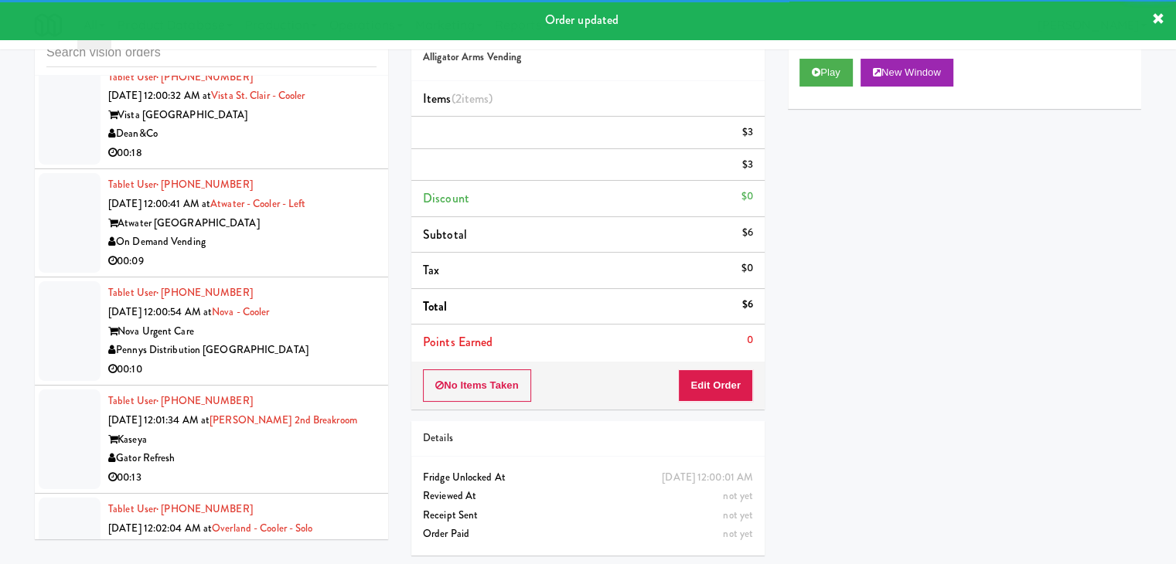
scroll to position [6455, 0]
click at [331, 148] on div "00:18" at bounding box center [242, 152] width 268 height 19
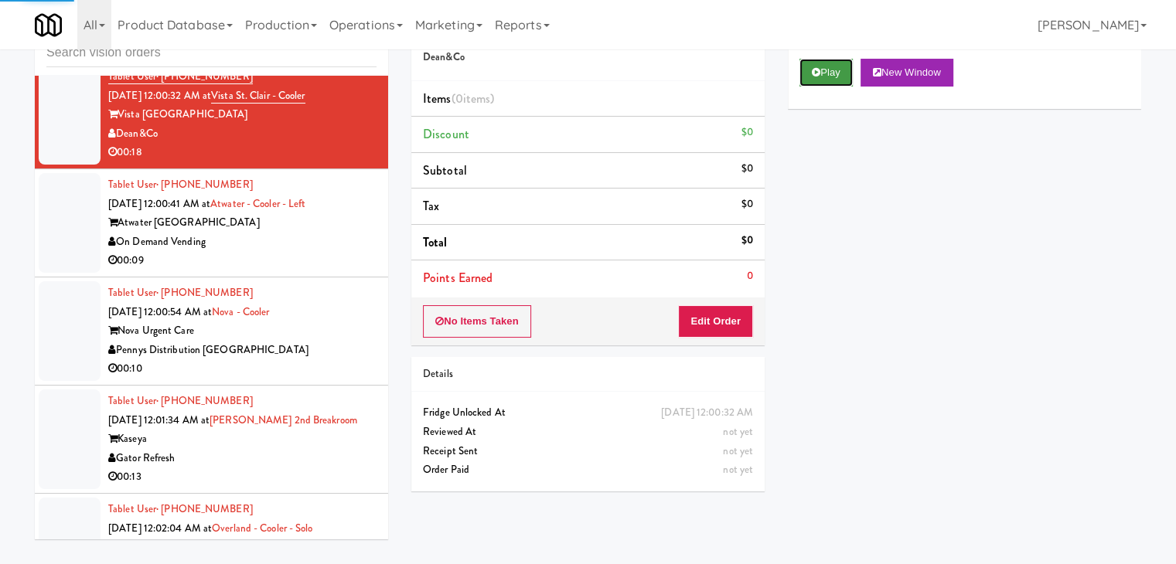
click at [820, 78] on button "Play" at bounding box center [825, 73] width 53 height 28
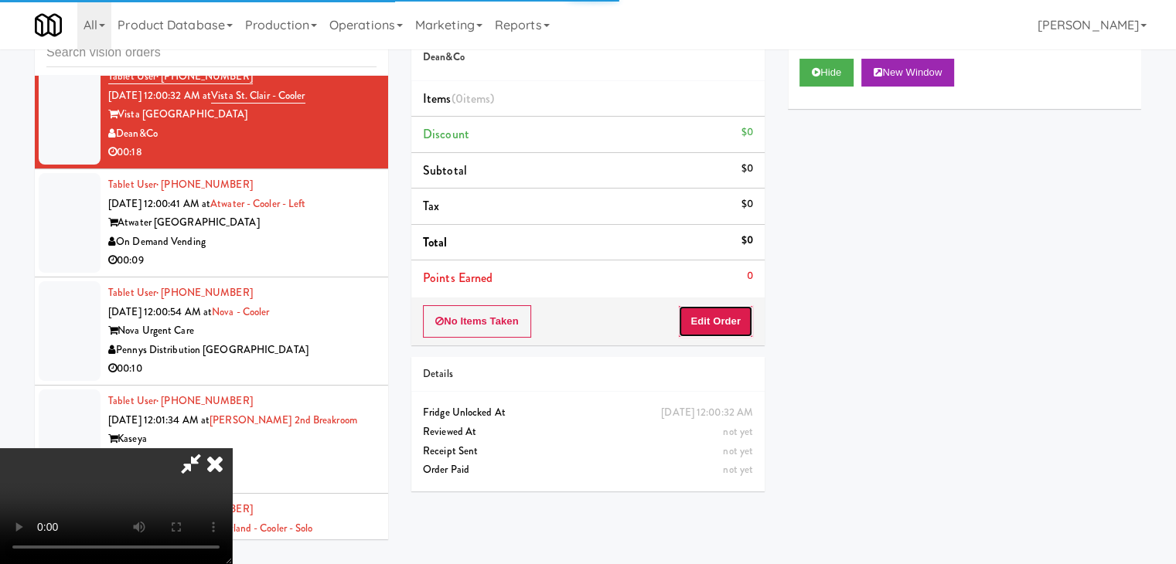
click at [714, 322] on button "Edit Order" at bounding box center [715, 321] width 75 height 32
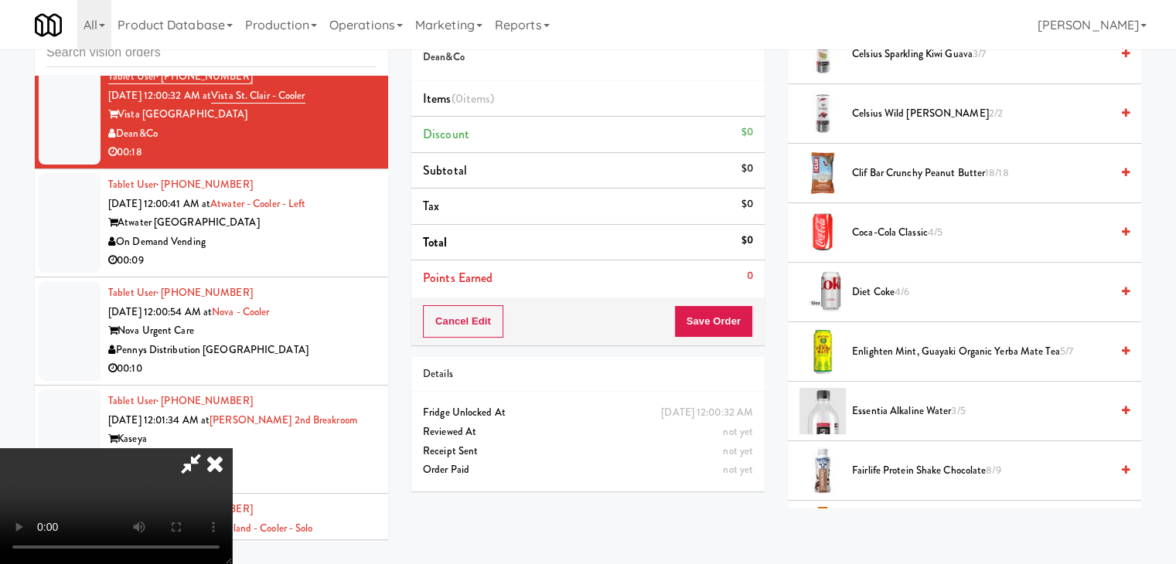
scroll to position [6435, 0]
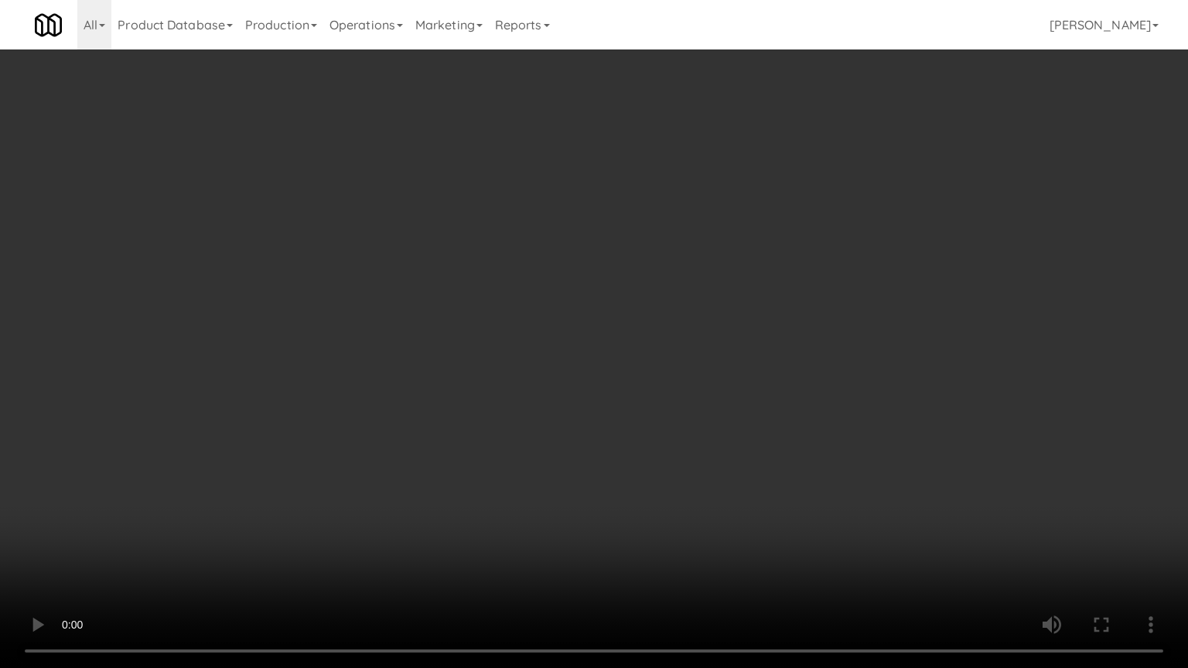
click at [645, 478] on video at bounding box center [594, 334] width 1188 height 668
click at [646, 476] on video at bounding box center [594, 334] width 1188 height 668
click at [653, 464] on video at bounding box center [594, 334] width 1188 height 668
click at [655, 462] on video at bounding box center [594, 334] width 1188 height 668
click at [656, 464] on video at bounding box center [594, 334] width 1188 height 668
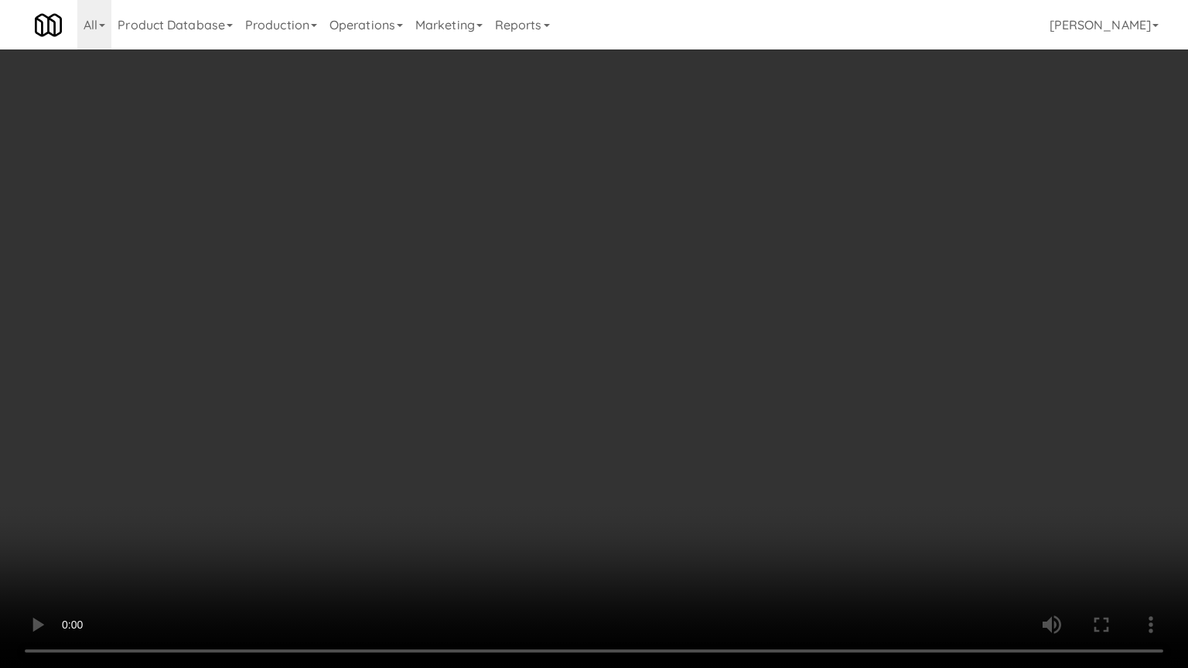
click at [656, 465] on video at bounding box center [594, 334] width 1188 height 668
click at [655, 464] on video at bounding box center [594, 334] width 1188 height 668
click at [658, 458] on video at bounding box center [594, 334] width 1188 height 668
click at [656, 424] on video at bounding box center [594, 334] width 1188 height 668
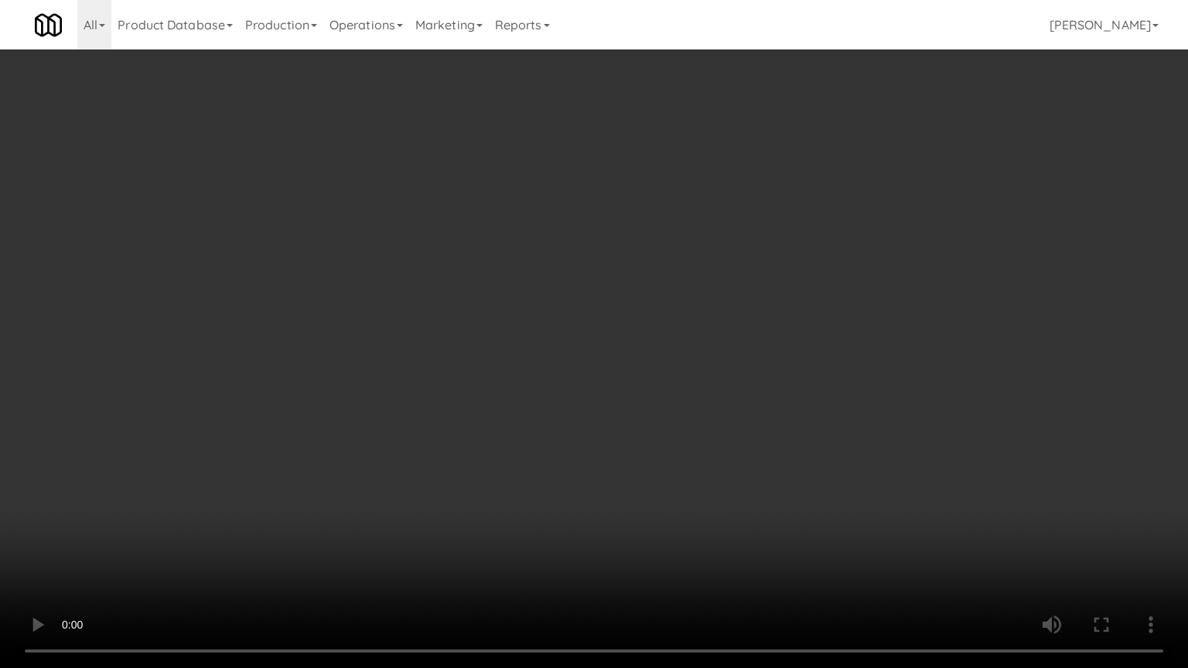
click at [662, 424] on video at bounding box center [594, 334] width 1188 height 668
click at [632, 421] on video at bounding box center [594, 334] width 1188 height 668
click at [632, 417] on video at bounding box center [594, 334] width 1188 height 668
click at [634, 417] on video at bounding box center [594, 334] width 1188 height 668
click at [640, 415] on video at bounding box center [594, 334] width 1188 height 668
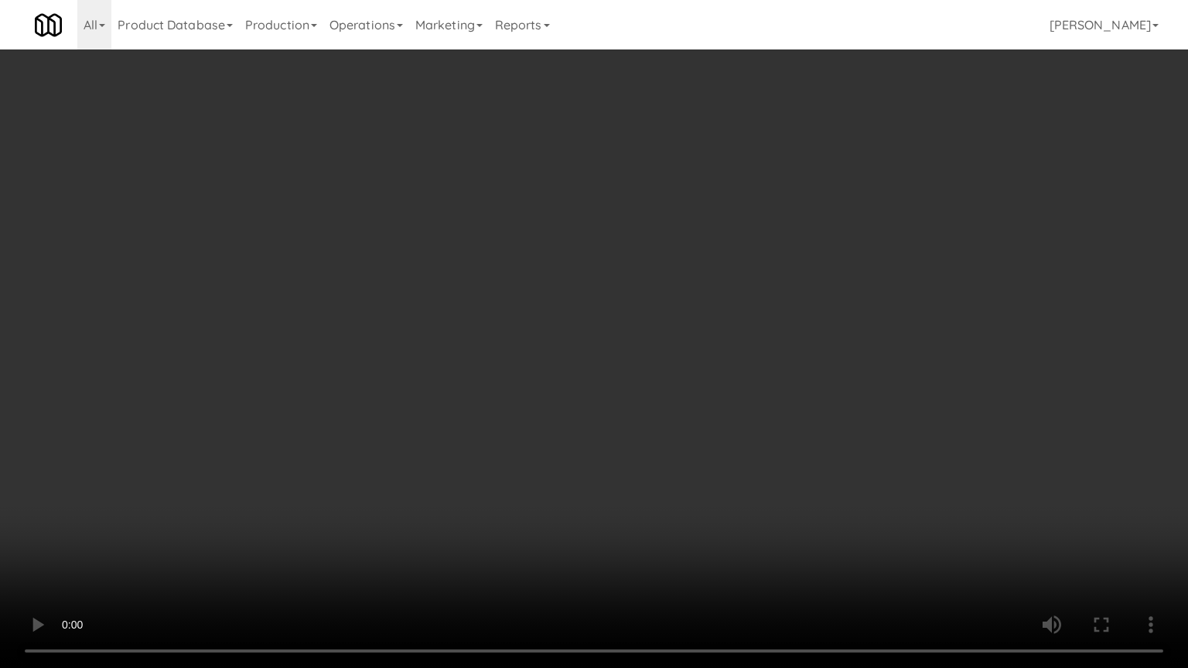
click at [640, 415] on video at bounding box center [594, 334] width 1188 height 668
click at [646, 414] on video at bounding box center [594, 334] width 1188 height 668
click at [649, 414] on video at bounding box center [594, 334] width 1188 height 668
click at [649, 413] on video at bounding box center [594, 334] width 1188 height 668
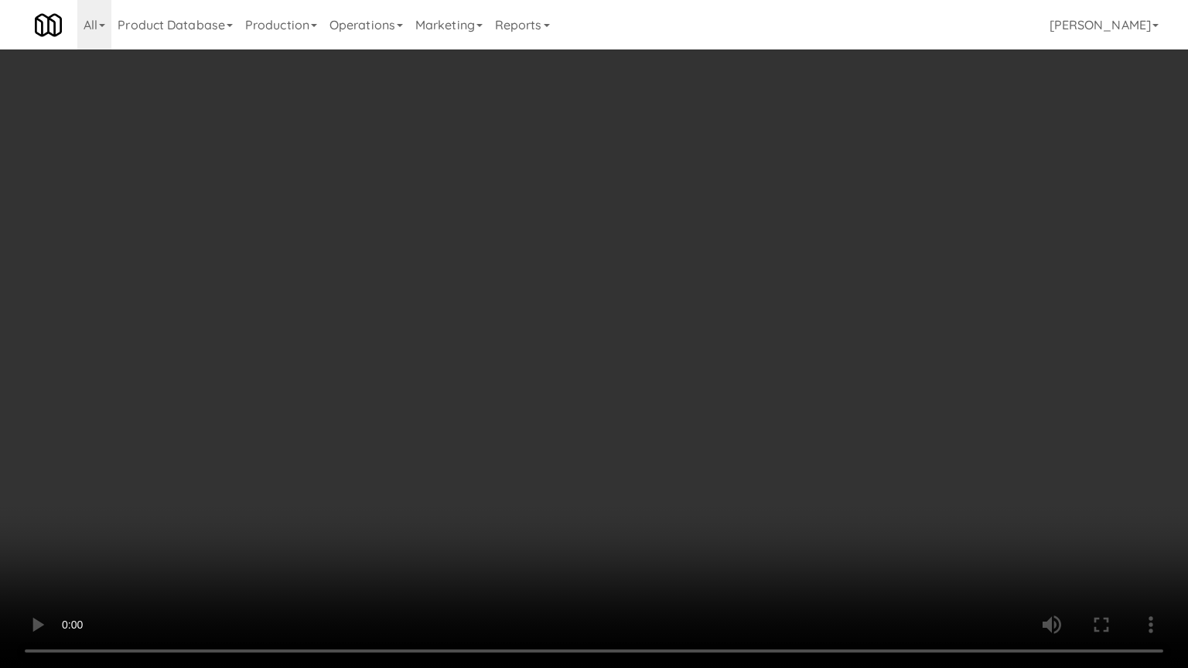
click at [649, 413] on video at bounding box center [594, 334] width 1188 height 668
click at [634, 385] on video at bounding box center [594, 334] width 1188 height 668
click at [629, 383] on video at bounding box center [594, 334] width 1188 height 668
click at [630, 380] on video at bounding box center [594, 334] width 1188 height 668
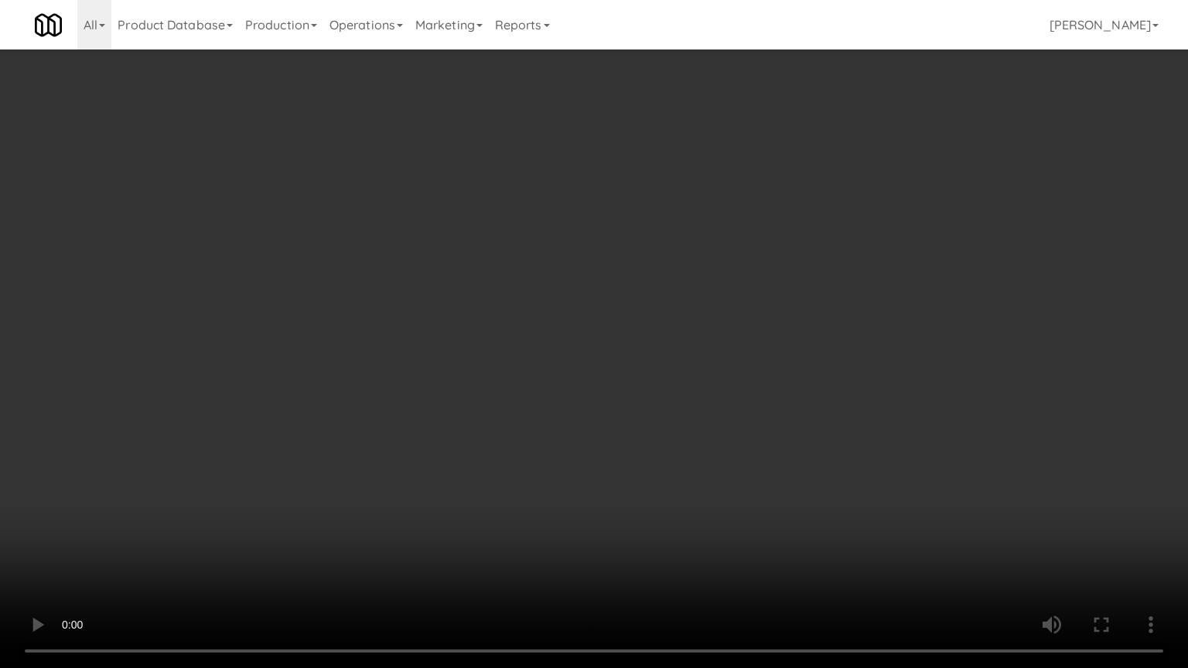
click at [630, 380] on video at bounding box center [594, 334] width 1188 height 668
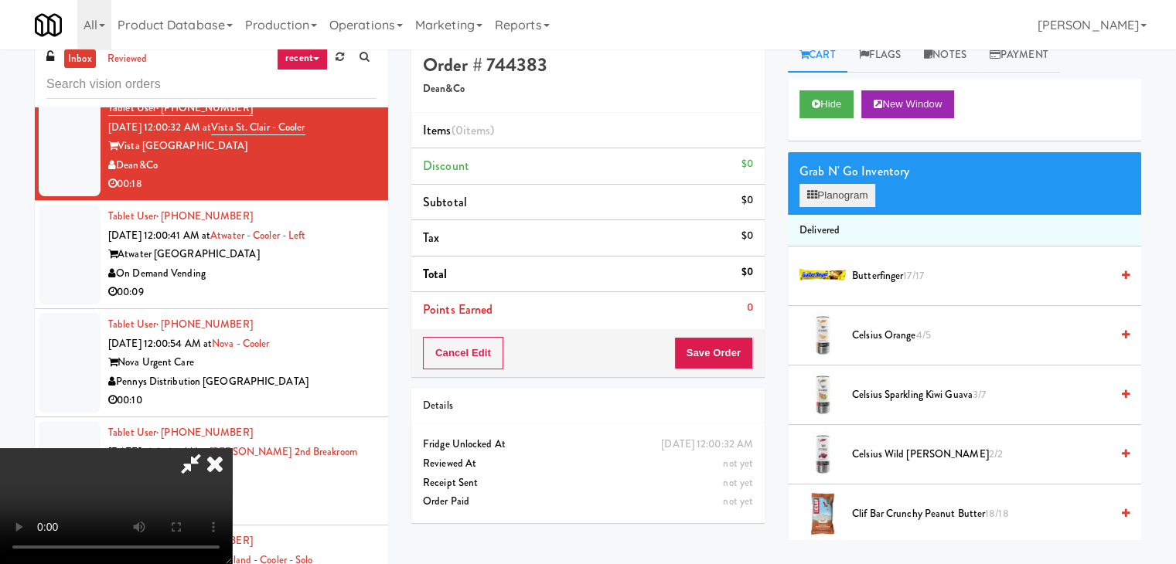
scroll to position [0, 0]
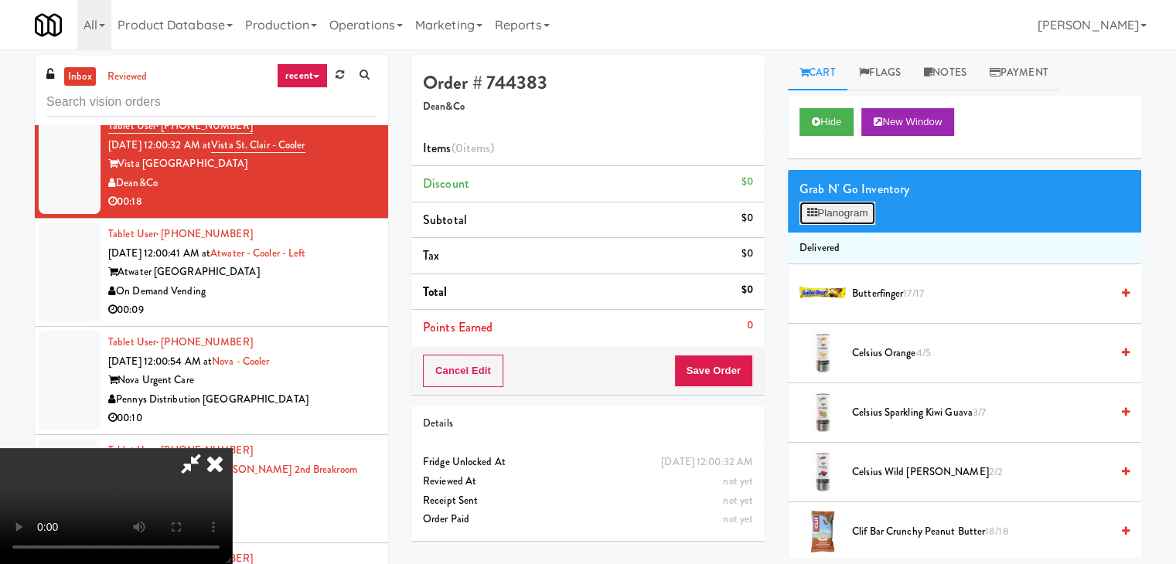
click at [850, 216] on button "Planogram" at bounding box center [837, 213] width 76 height 23
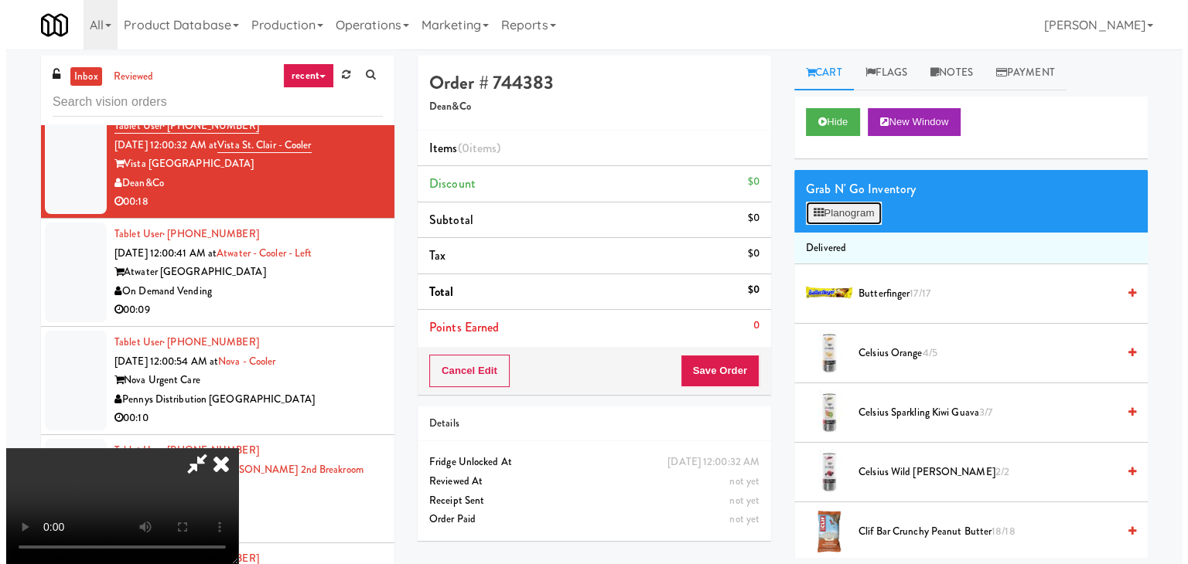
scroll to position [6435, 0]
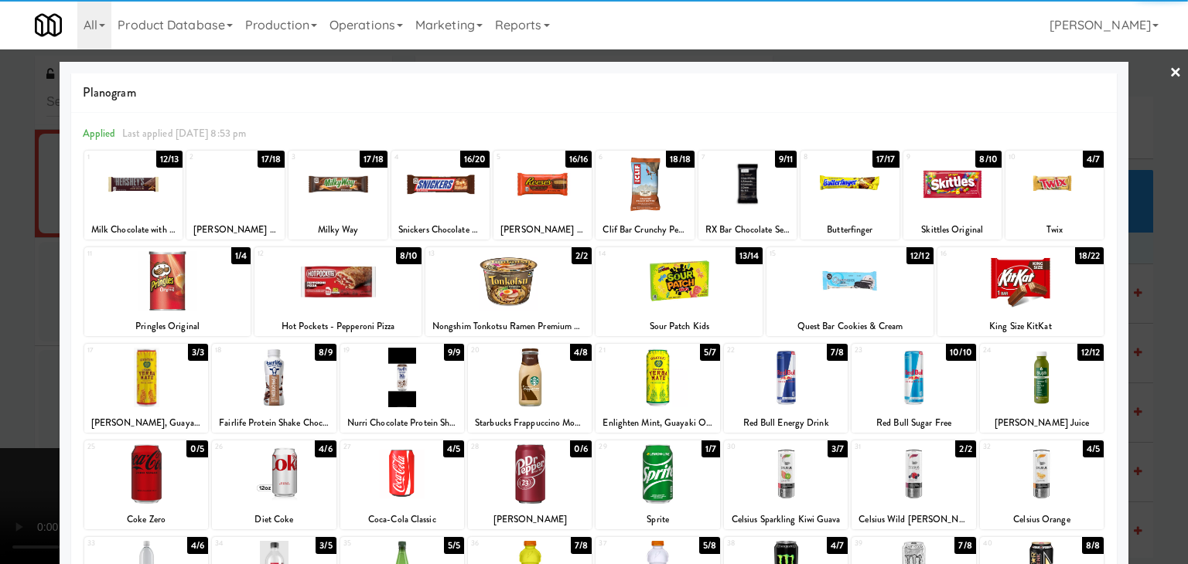
click at [445, 201] on div at bounding box center [440, 185] width 98 height 60
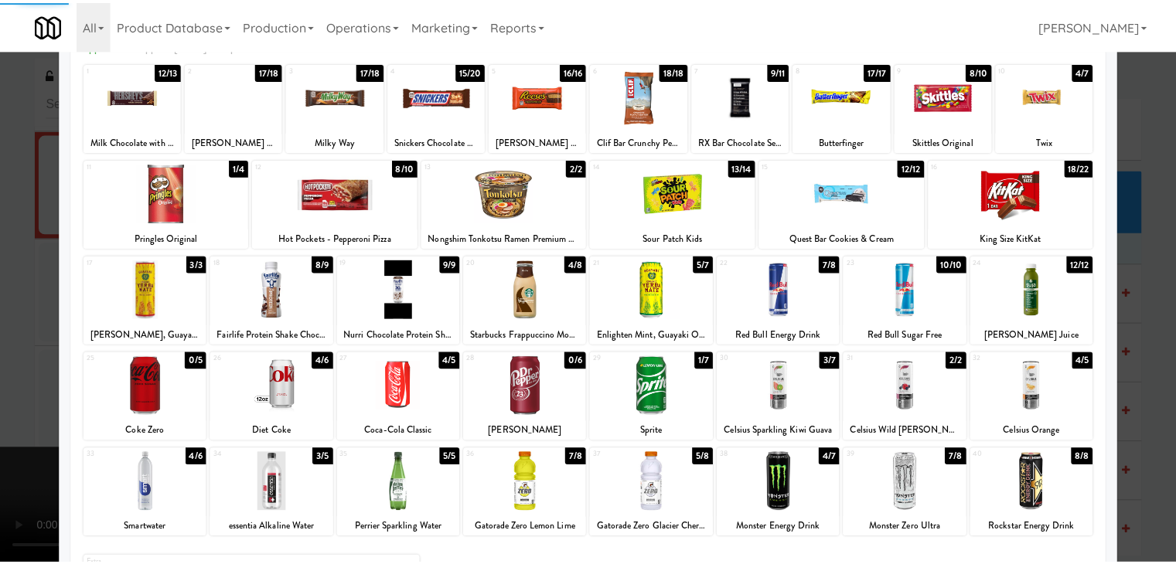
scroll to position [155, 0]
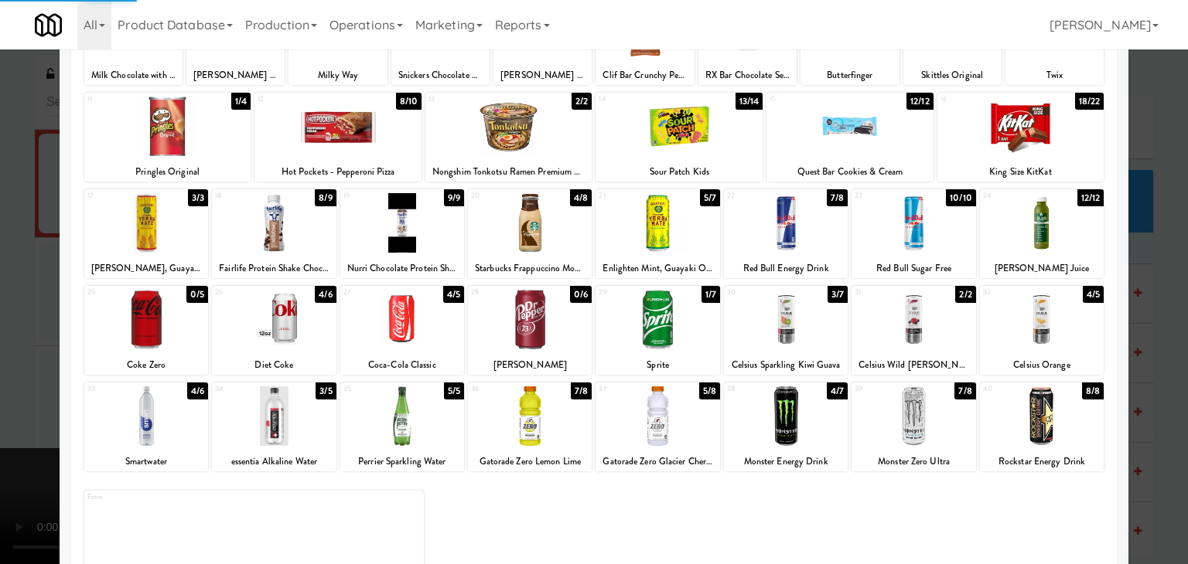
click at [665, 322] on div at bounding box center [657, 320] width 124 height 60
drag, startPoint x: 0, startPoint y: 320, endPoint x: 59, endPoint y: 307, distance: 60.2
click at [1, 320] on div at bounding box center [594, 282] width 1188 height 564
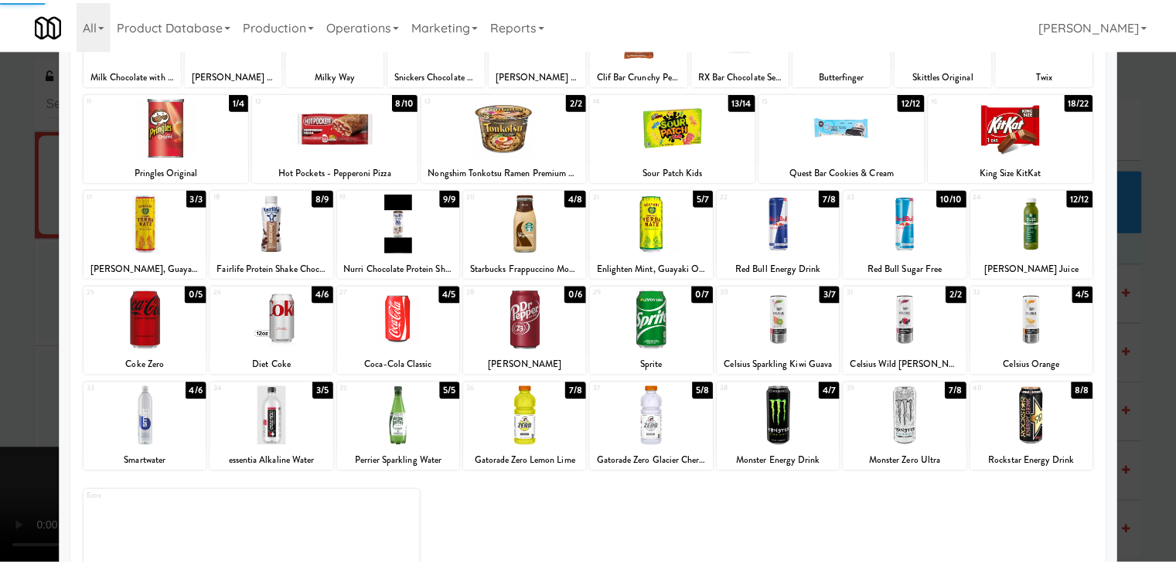
scroll to position [6455, 0]
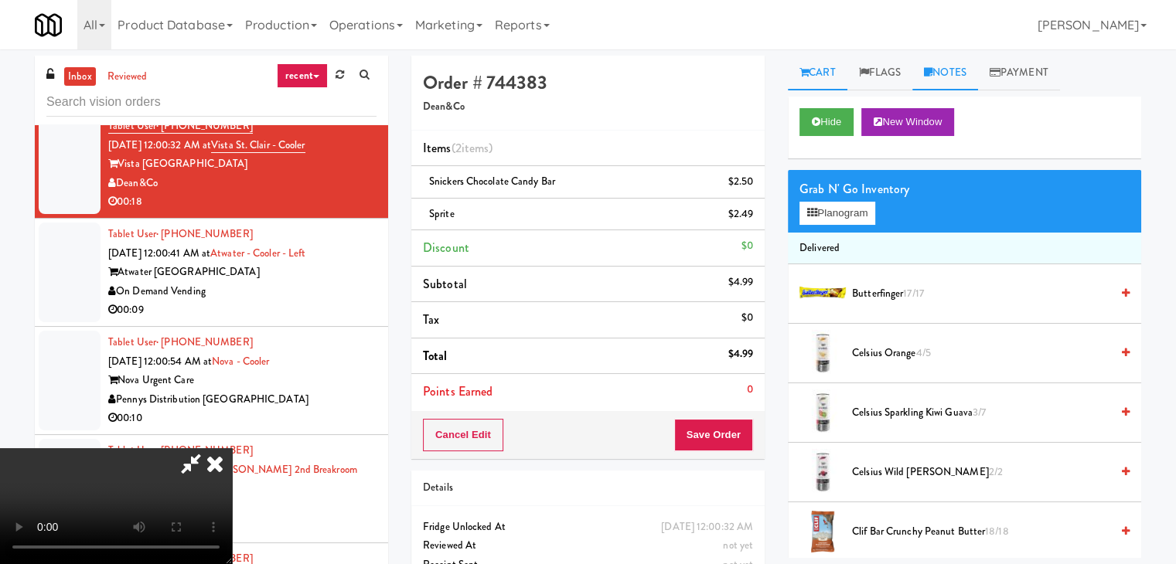
click at [959, 77] on link "Notes" at bounding box center [945, 73] width 66 height 35
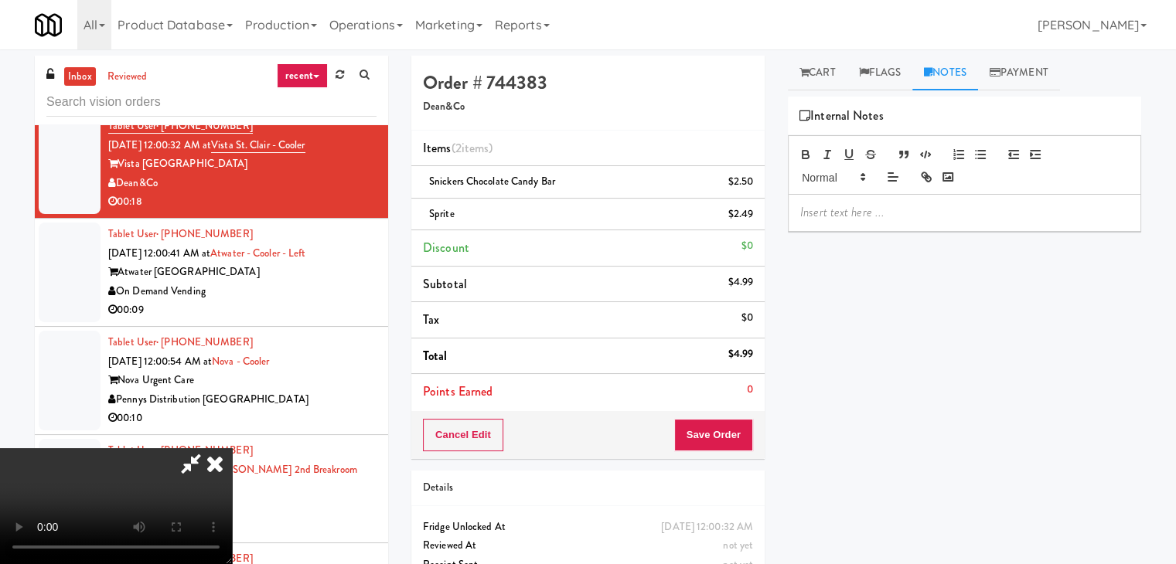
click at [870, 211] on p at bounding box center [964, 212] width 329 height 17
click at [731, 439] on button "Save Order" at bounding box center [713, 435] width 79 height 32
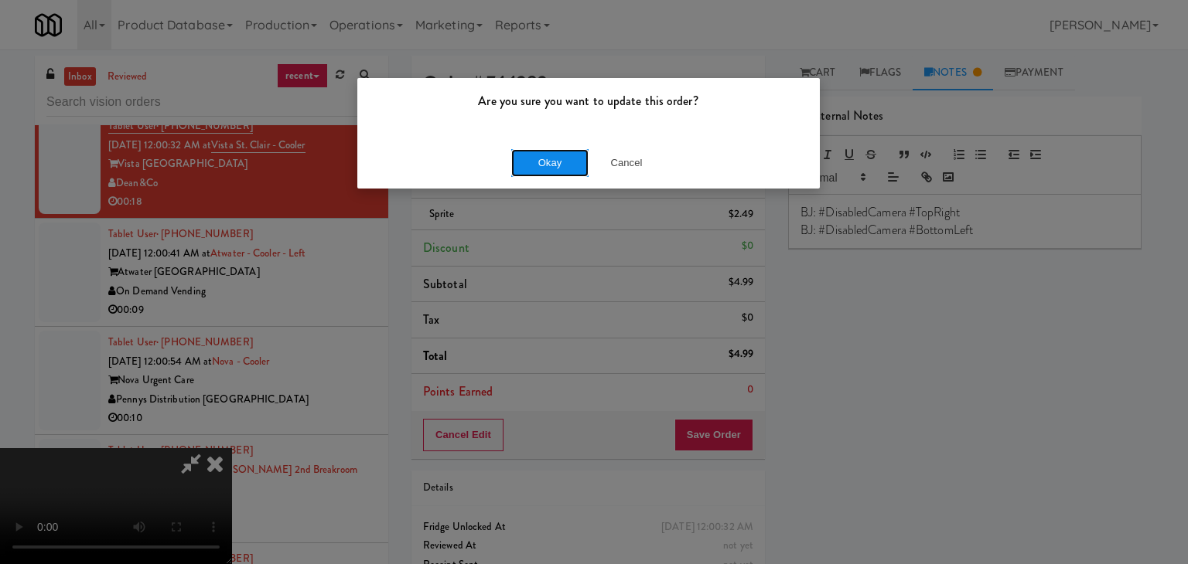
click at [544, 168] on button "Okay" at bounding box center [549, 163] width 77 height 28
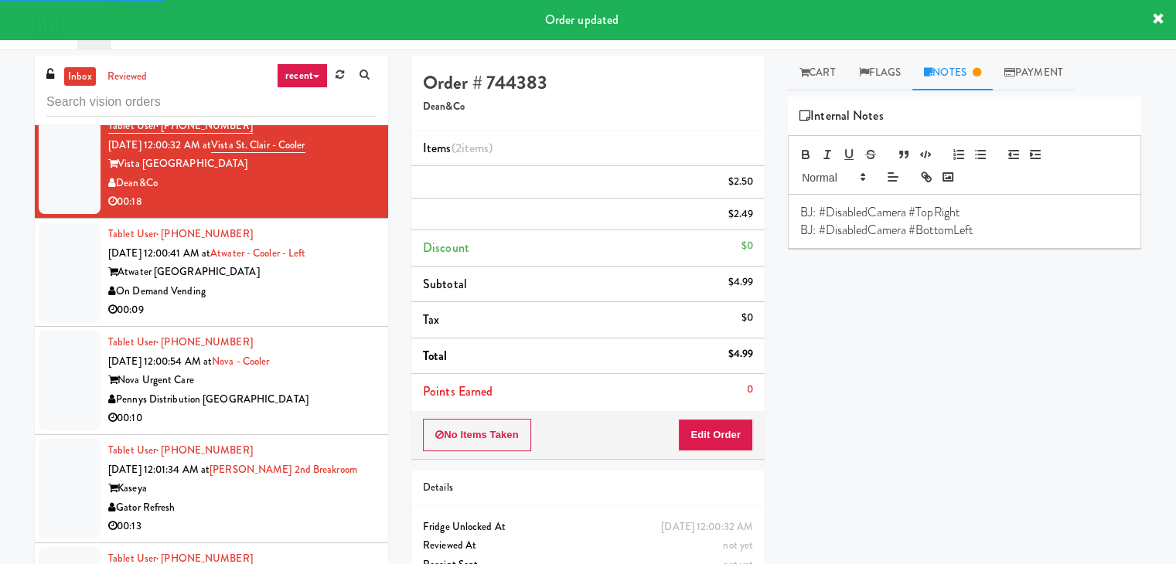
click at [281, 305] on div "00:09" at bounding box center [242, 310] width 268 height 19
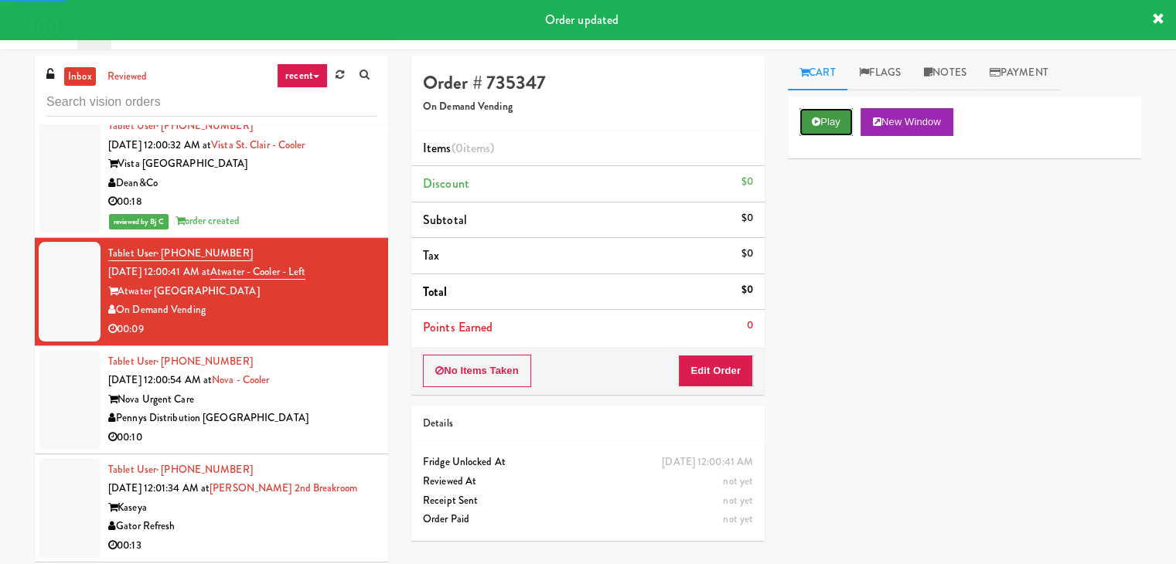
click at [823, 118] on button "Play" at bounding box center [825, 122] width 53 height 28
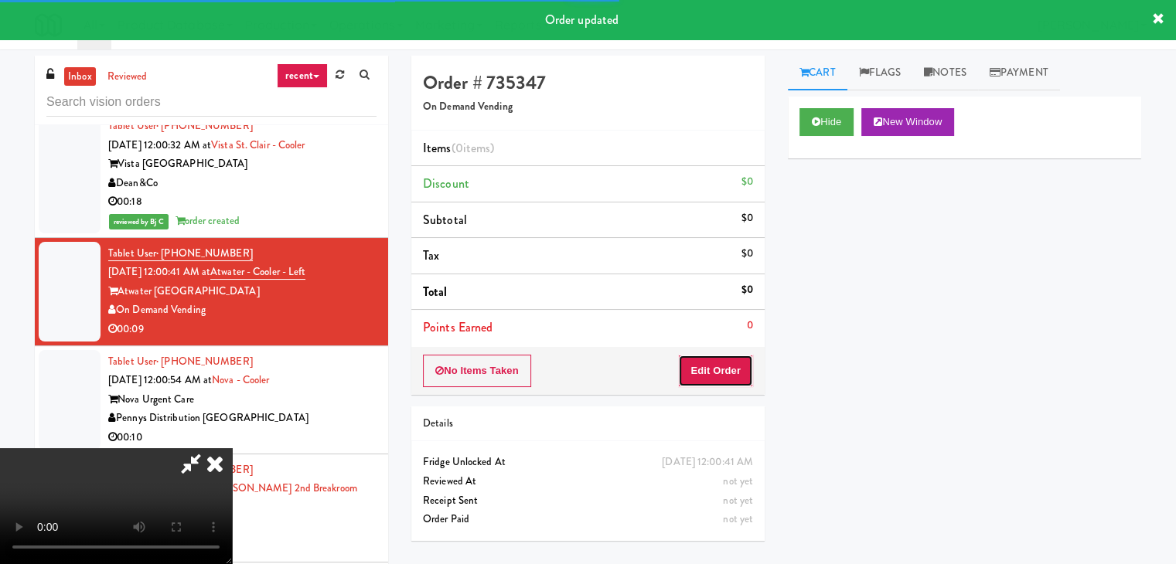
click at [724, 366] on button "Edit Order" at bounding box center [715, 371] width 75 height 32
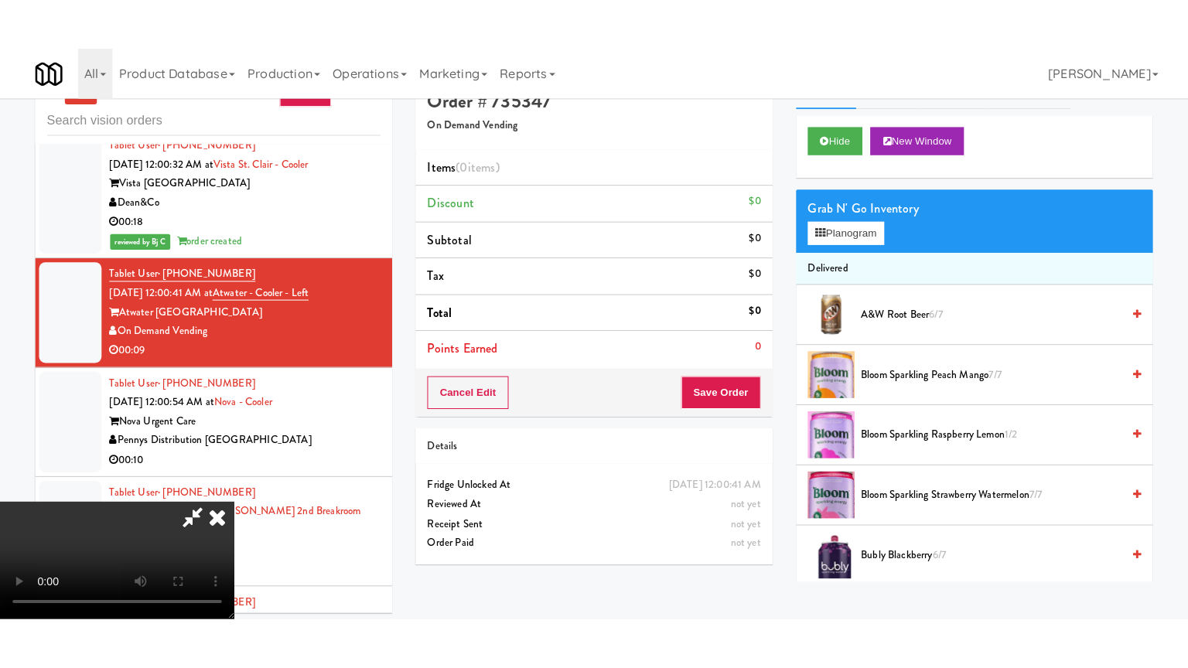
scroll to position [49, 0]
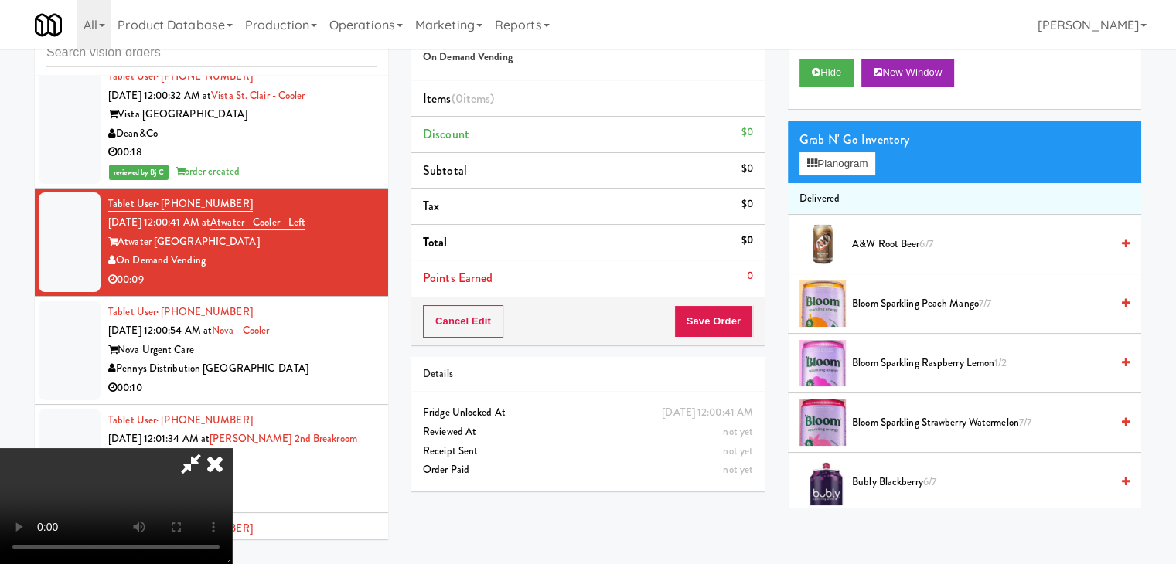
click at [232, 448] on video at bounding box center [116, 506] width 232 height 116
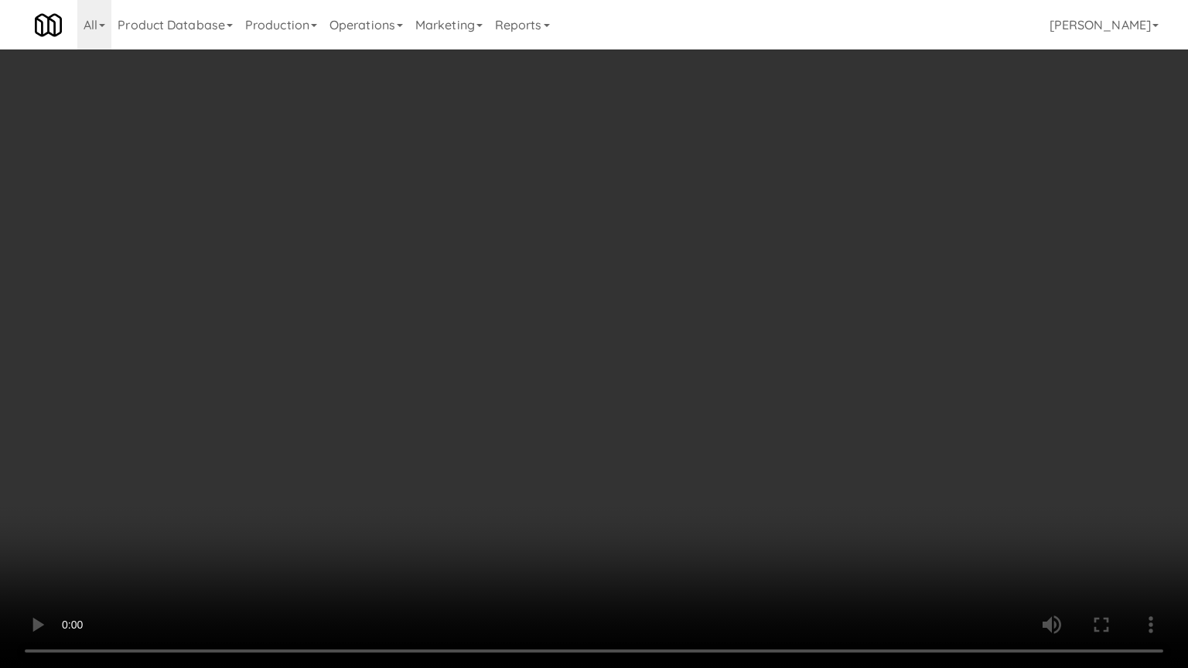
click at [264, 537] on video at bounding box center [594, 334] width 1188 height 668
click at [400, 526] on video at bounding box center [594, 334] width 1188 height 668
click at [858, 483] on video at bounding box center [594, 334] width 1188 height 668
click at [843, 455] on video at bounding box center [594, 334] width 1188 height 668
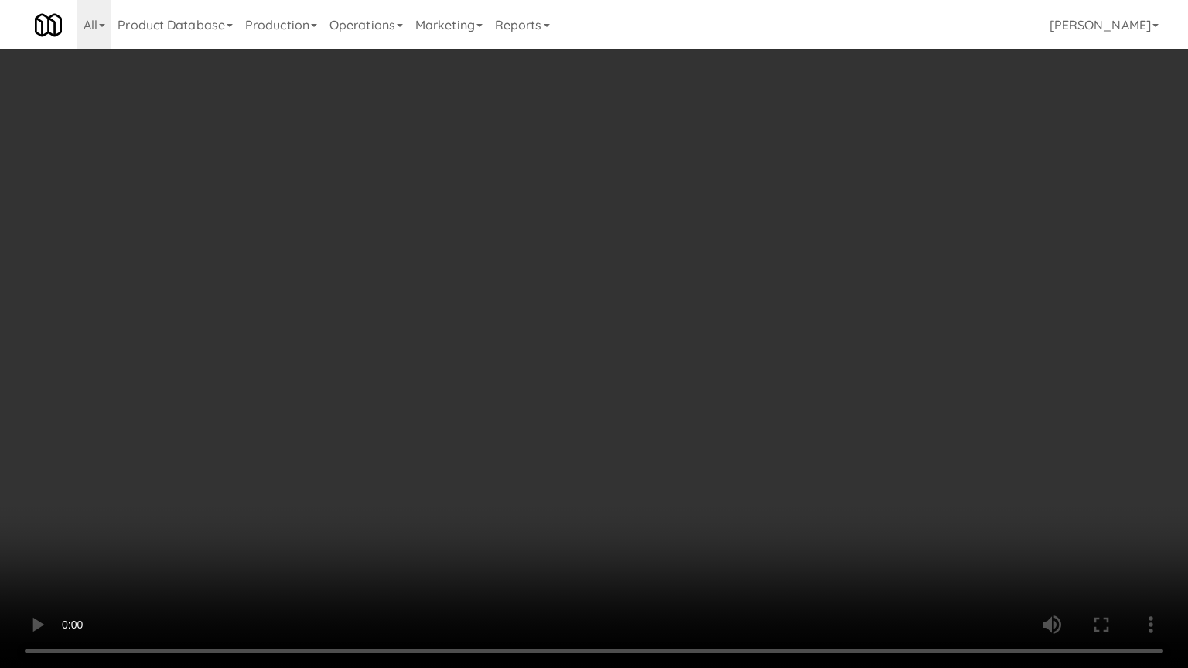
drag, startPoint x: 843, startPoint y: 455, endPoint x: 840, endPoint y: 369, distance: 86.6
click at [843, 455] on video at bounding box center [594, 334] width 1188 height 668
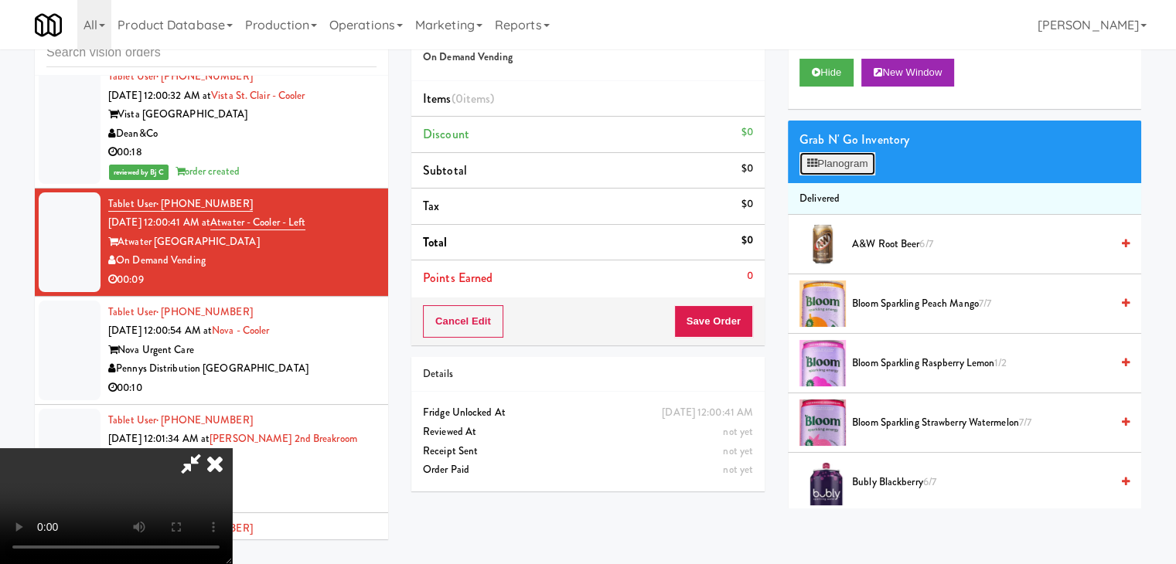
click at [859, 164] on button "Planogram" at bounding box center [837, 163] width 76 height 23
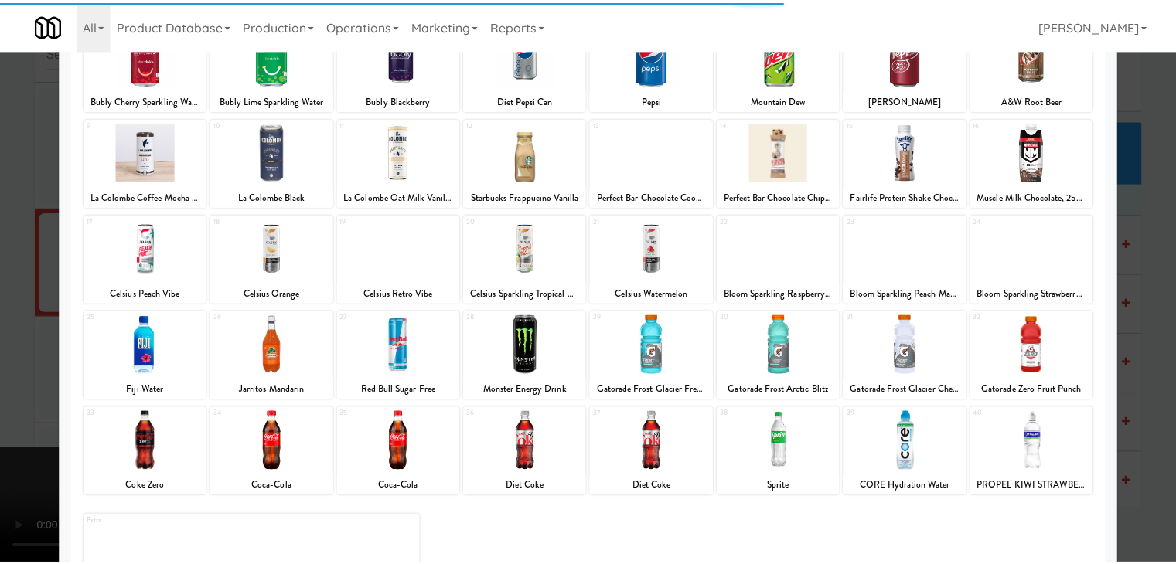
scroll to position [195, 0]
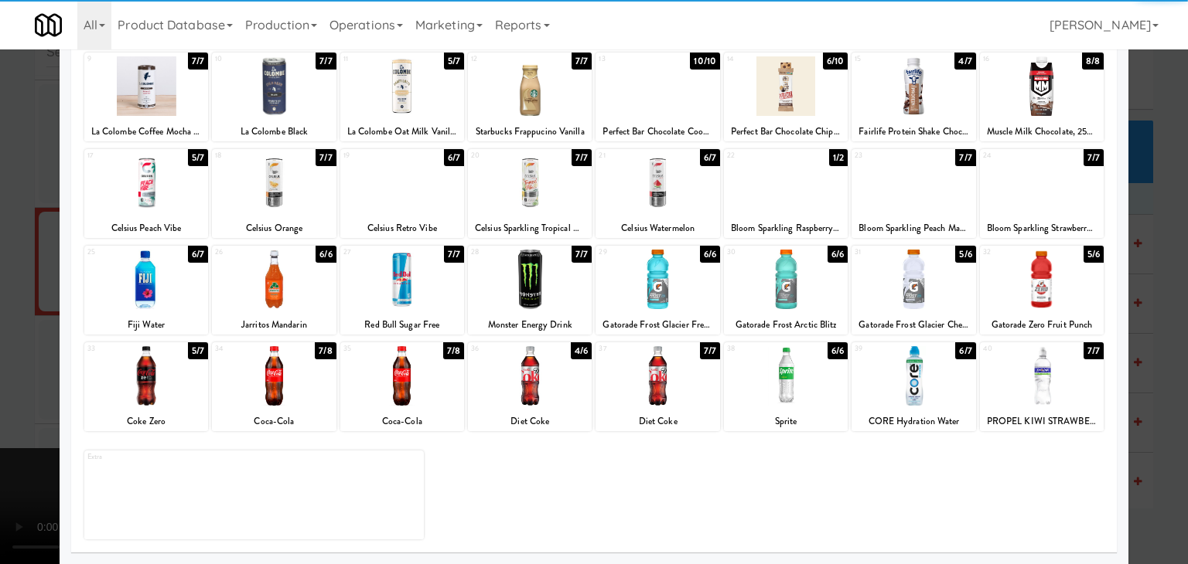
click at [303, 371] on div at bounding box center [274, 376] width 124 height 60
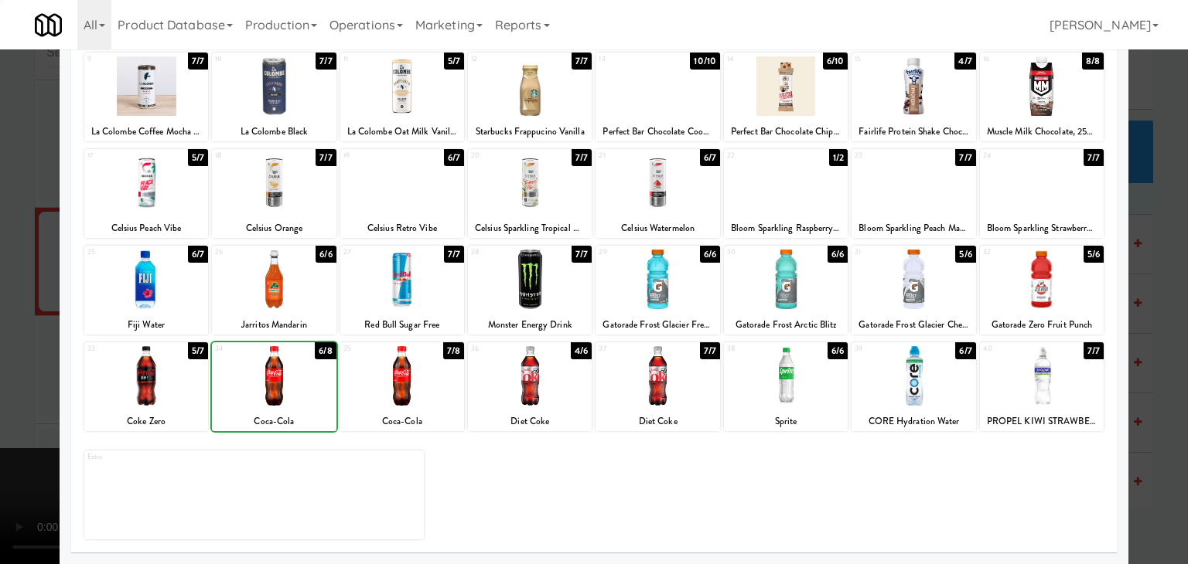
drag, startPoint x: 0, startPoint y: 370, endPoint x: 145, endPoint y: 363, distance: 145.5
click at [13, 366] on div at bounding box center [594, 282] width 1188 height 564
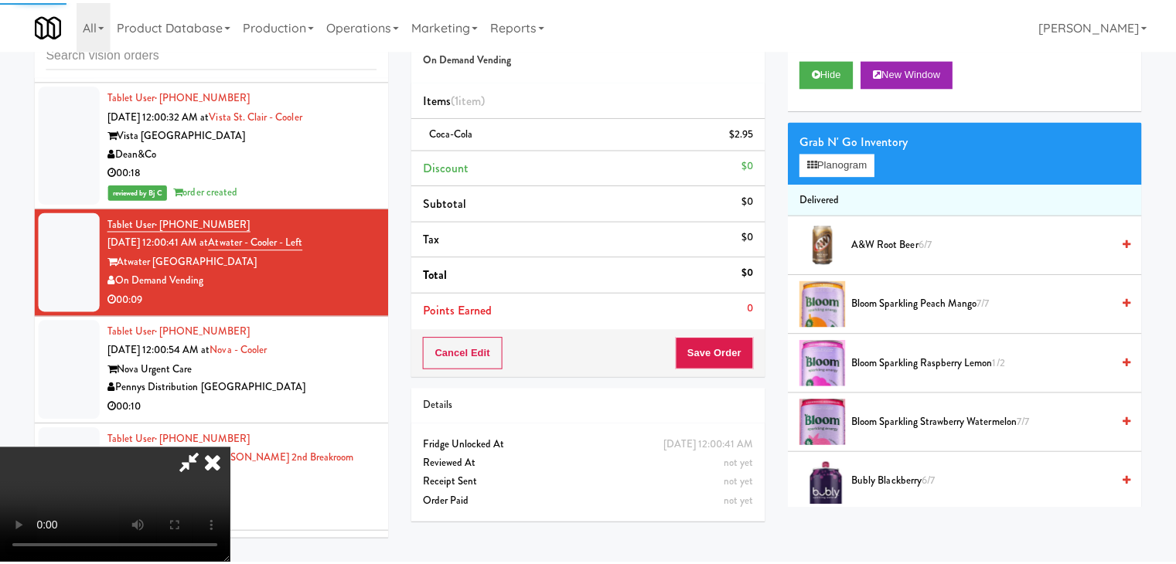
scroll to position [6455, 0]
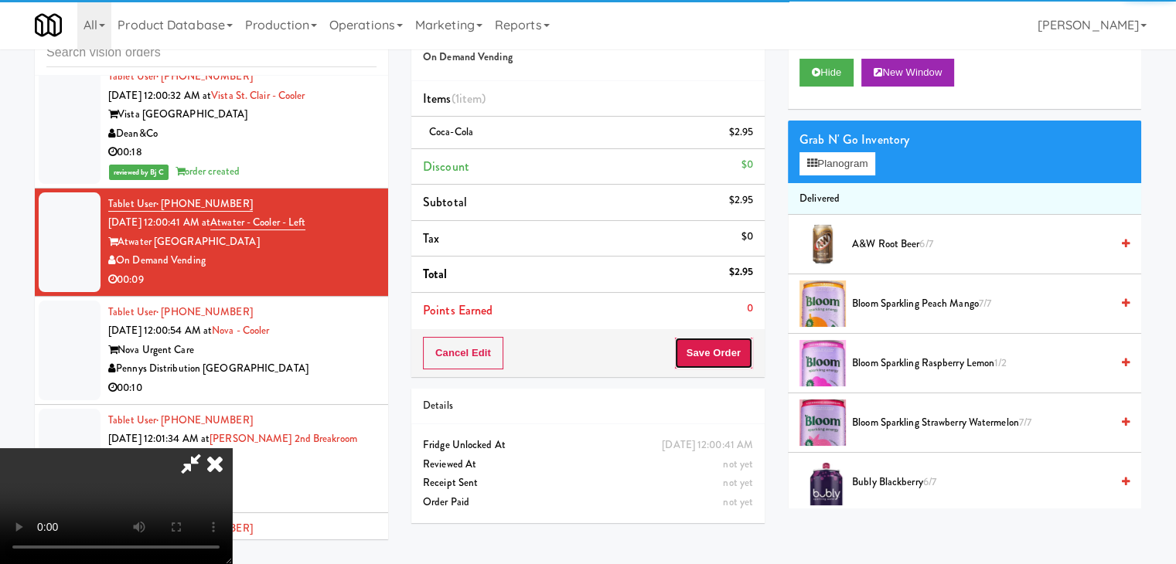
click at [727, 357] on button "Save Order" at bounding box center [713, 353] width 79 height 32
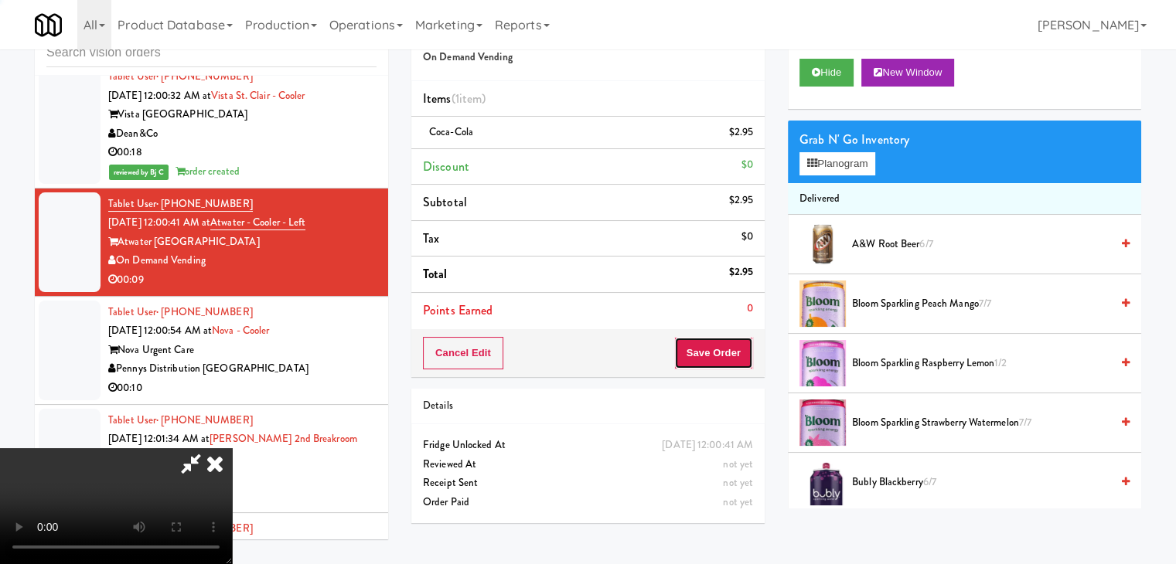
click at [730, 347] on button "Save Order" at bounding box center [713, 353] width 79 height 32
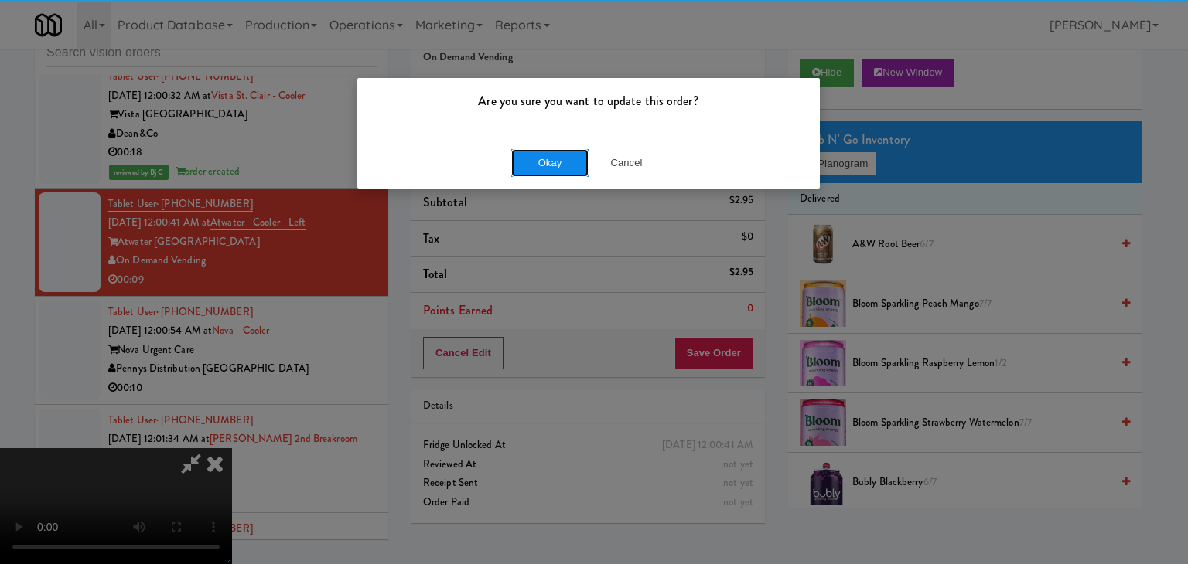
click at [561, 169] on button "Okay" at bounding box center [549, 163] width 77 height 28
click at [564, 165] on div "Okay Cancel" at bounding box center [588, 163] width 462 height 52
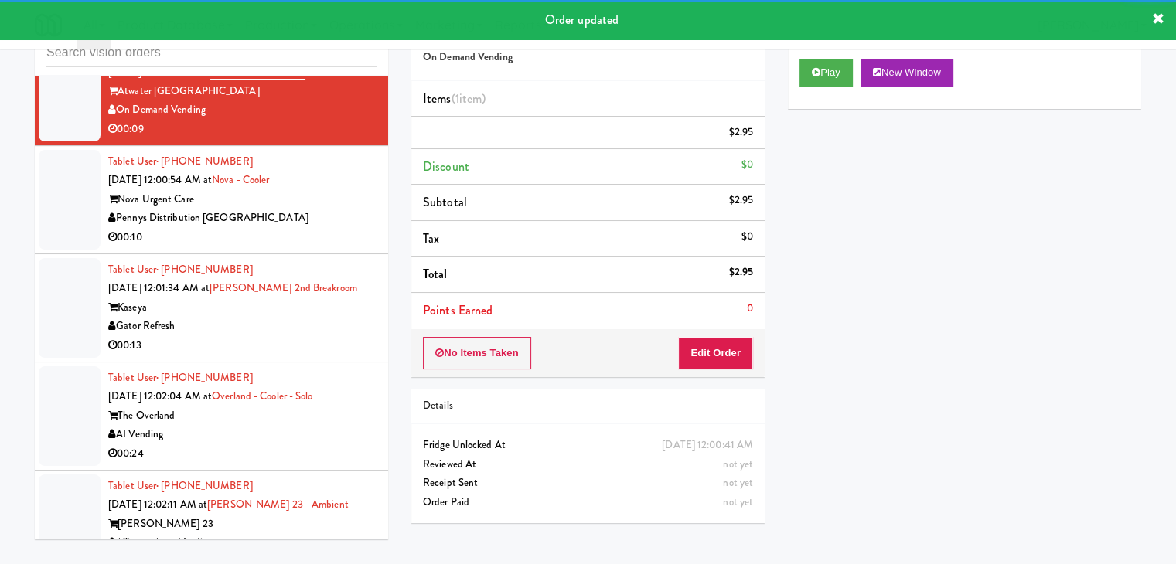
scroll to position [6609, 0]
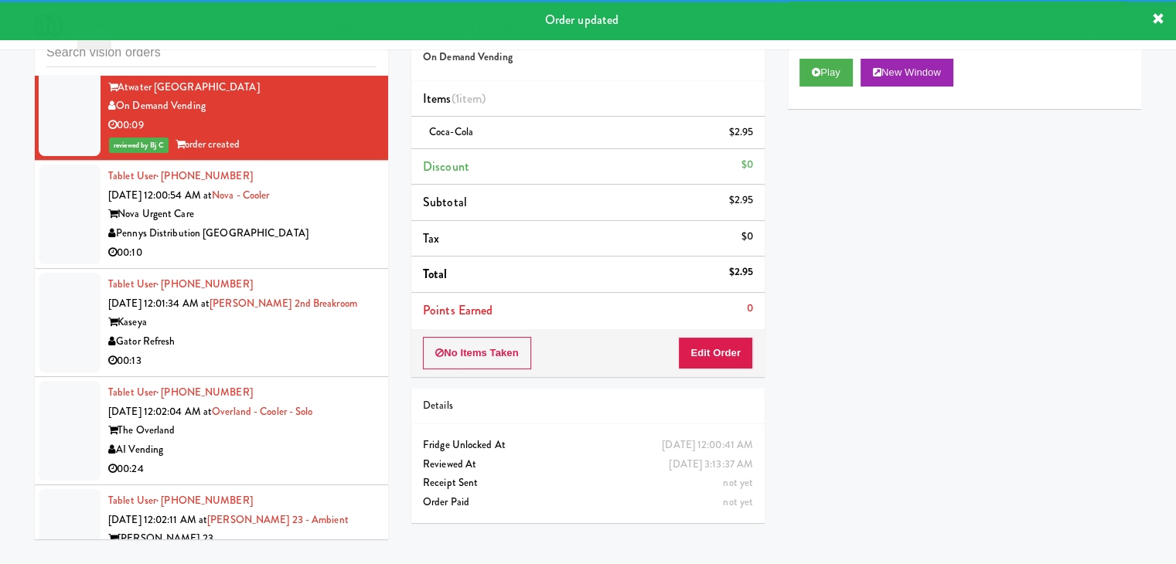
drag, startPoint x: 334, startPoint y: 213, endPoint x: 342, endPoint y: 215, distance: 8.1
click at [336, 213] on div "Nova Urgent Care" at bounding box center [242, 214] width 268 height 19
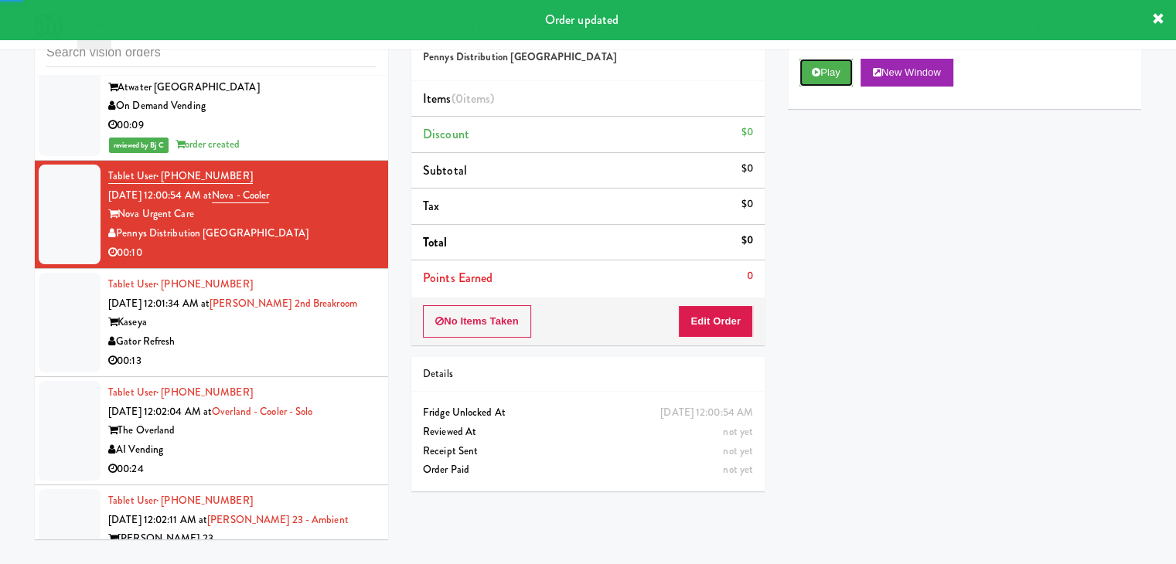
click at [823, 68] on button "Play" at bounding box center [825, 73] width 53 height 28
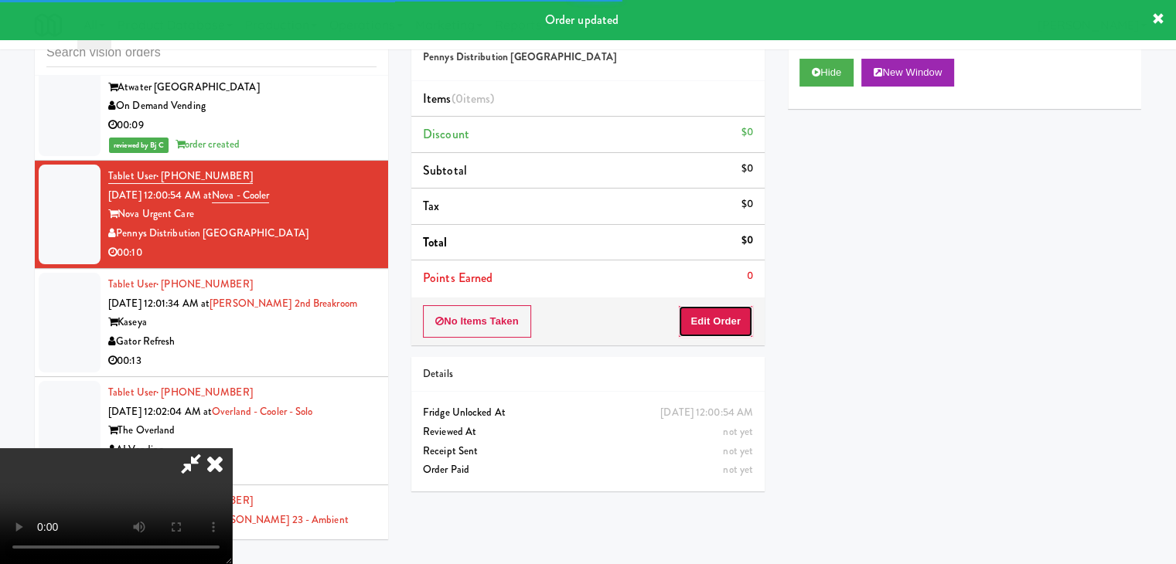
click at [734, 322] on button "Edit Order" at bounding box center [715, 321] width 75 height 32
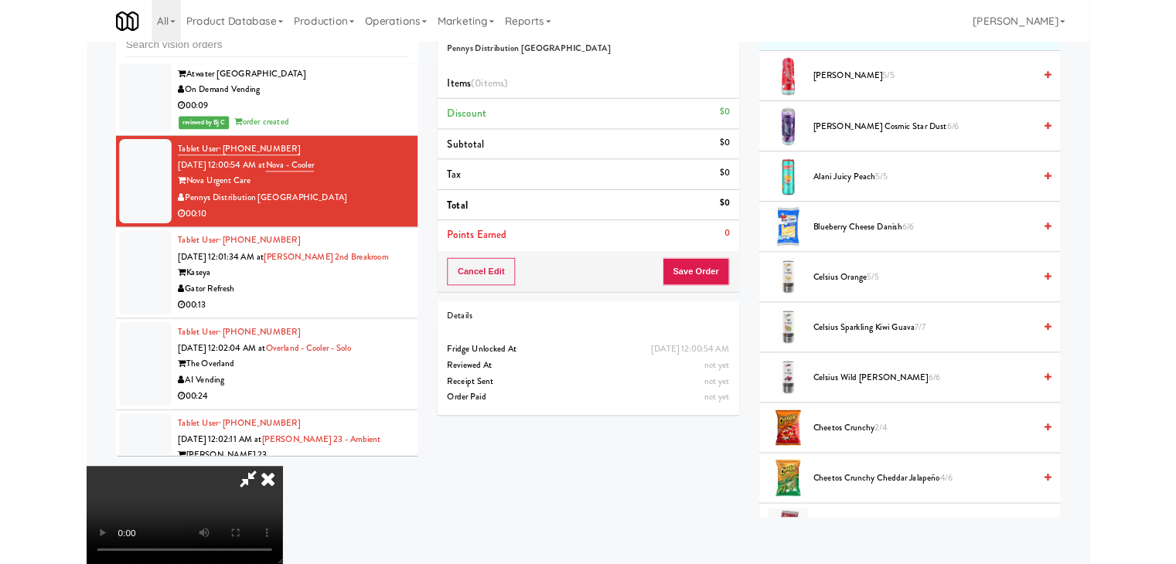
scroll to position [6590, 0]
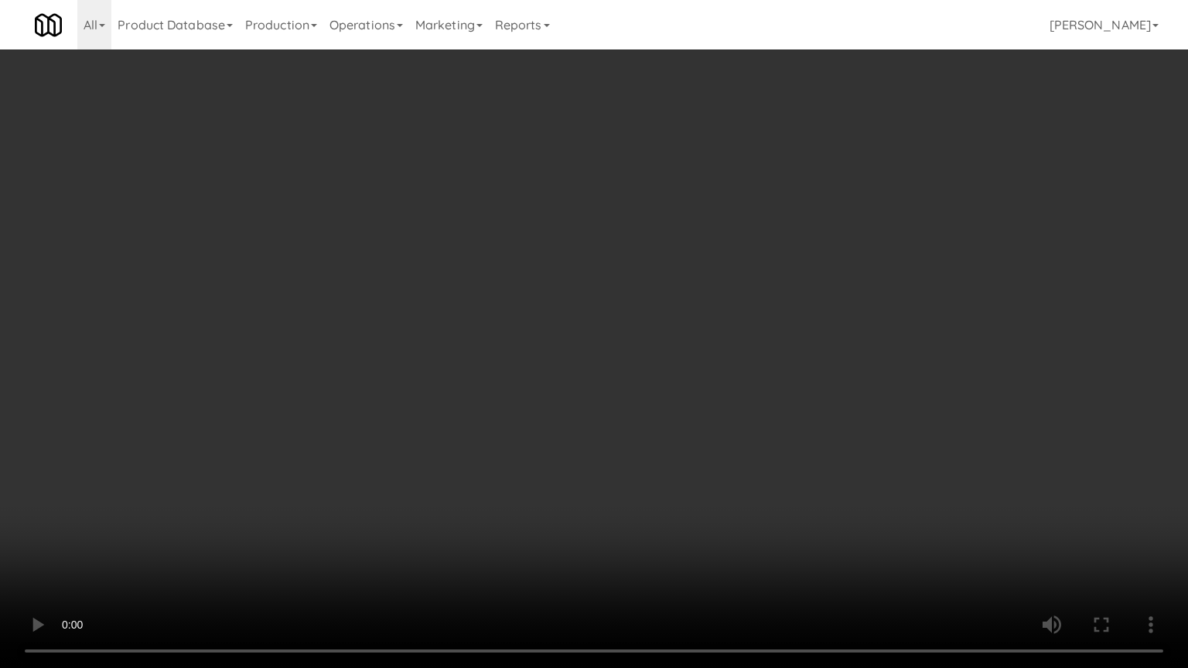
click at [703, 496] on video at bounding box center [594, 334] width 1188 height 668
click at [705, 495] on video at bounding box center [594, 334] width 1188 height 668
click at [713, 486] on video at bounding box center [594, 334] width 1188 height 668
click at [715, 483] on video at bounding box center [594, 334] width 1188 height 668
click at [729, 455] on video at bounding box center [594, 334] width 1188 height 668
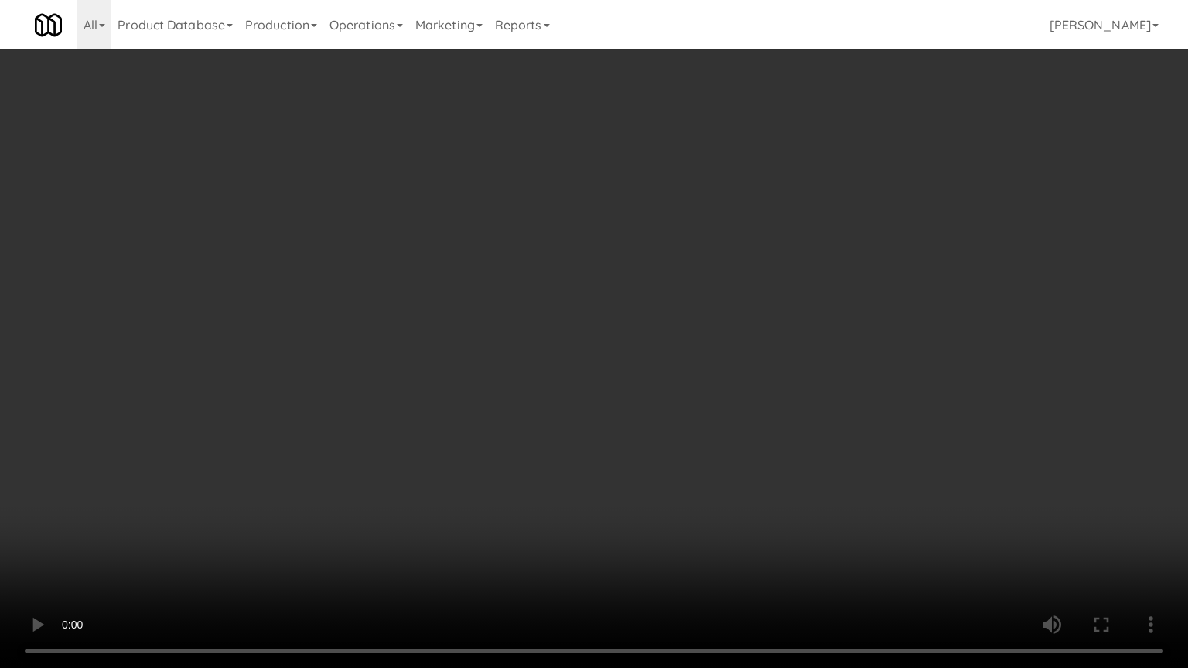
click at [729, 455] on video at bounding box center [594, 334] width 1188 height 668
click at [731, 454] on video at bounding box center [594, 334] width 1188 height 668
click at [709, 454] on video at bounding box center [594, 334] width 1188 height 668
click at [717, 445] on video at bounding box center [594, 334] width 1188 height 668
click at [717, 443] on video at bounding box center [594, 334] width 1188 height 668
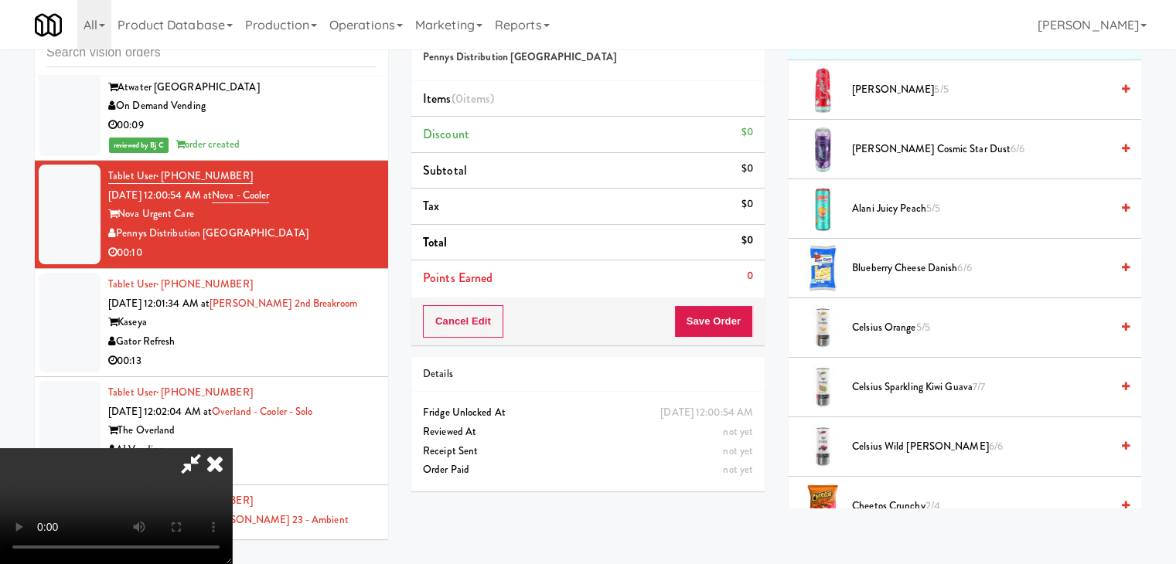
scroll to position [0, 0]
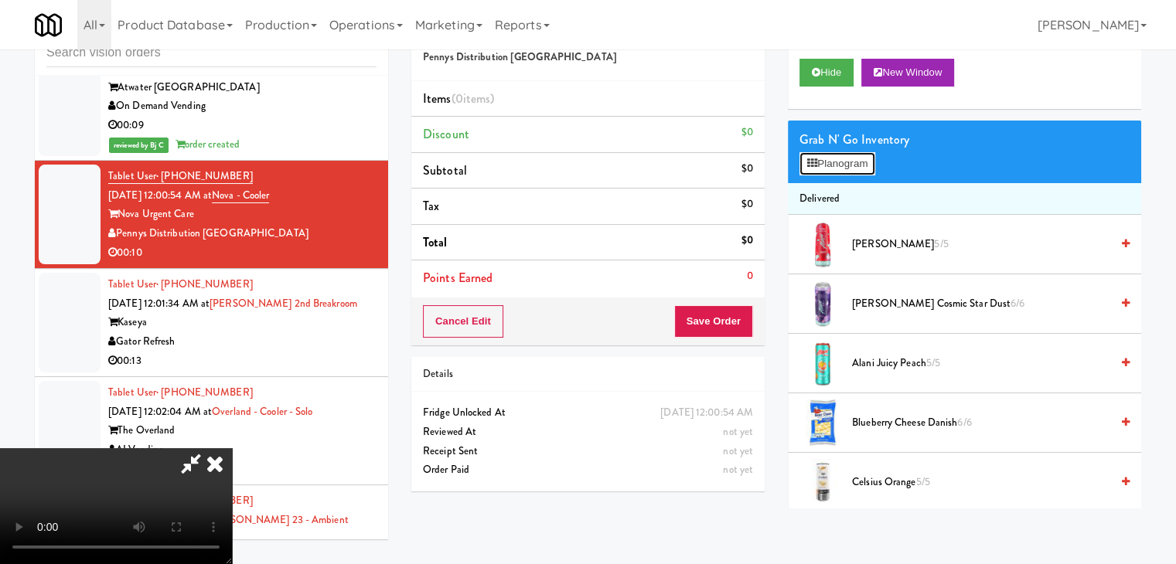
click at [842, 167] on button "Planogram" at bounding box center [837, 163] width 76 height 23
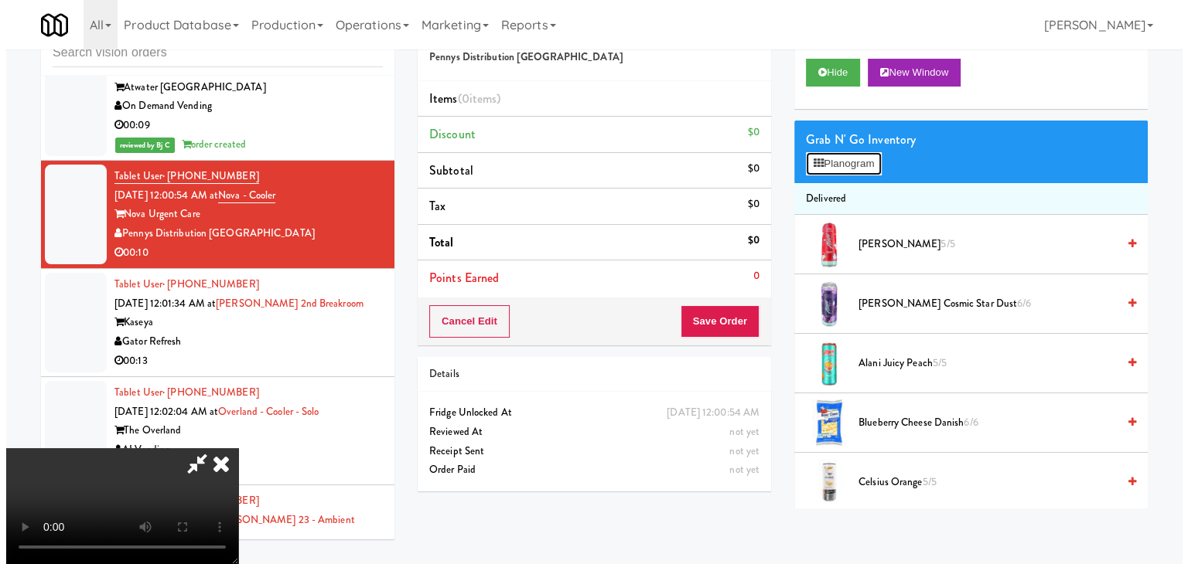
scroll to position [6590, 0]
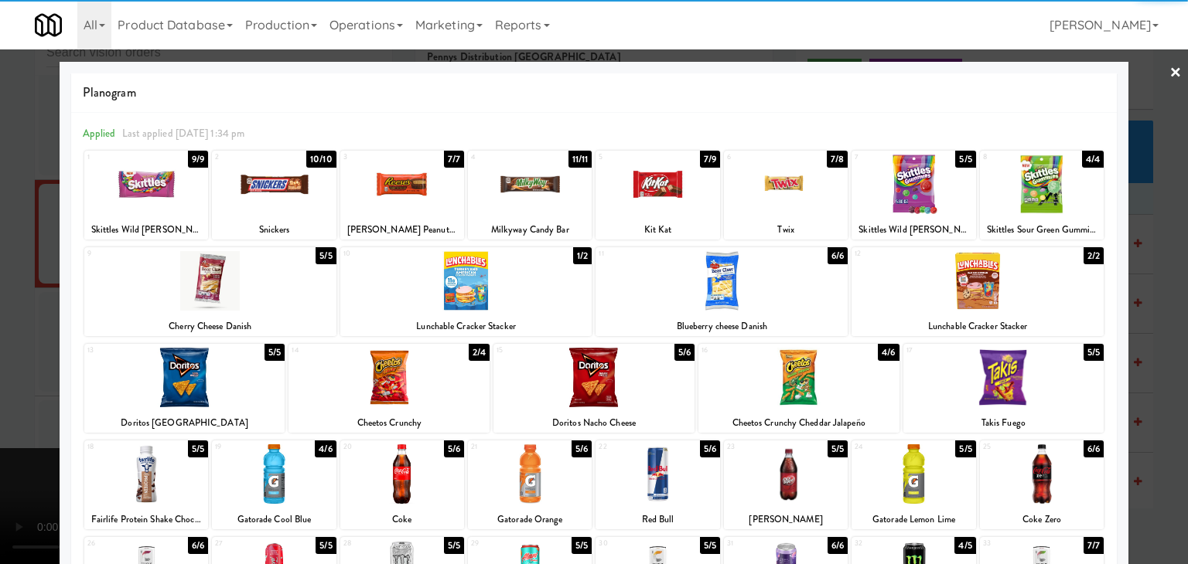
click at [141, 183] on div at bounding box center [146, 185] width 124 height 60
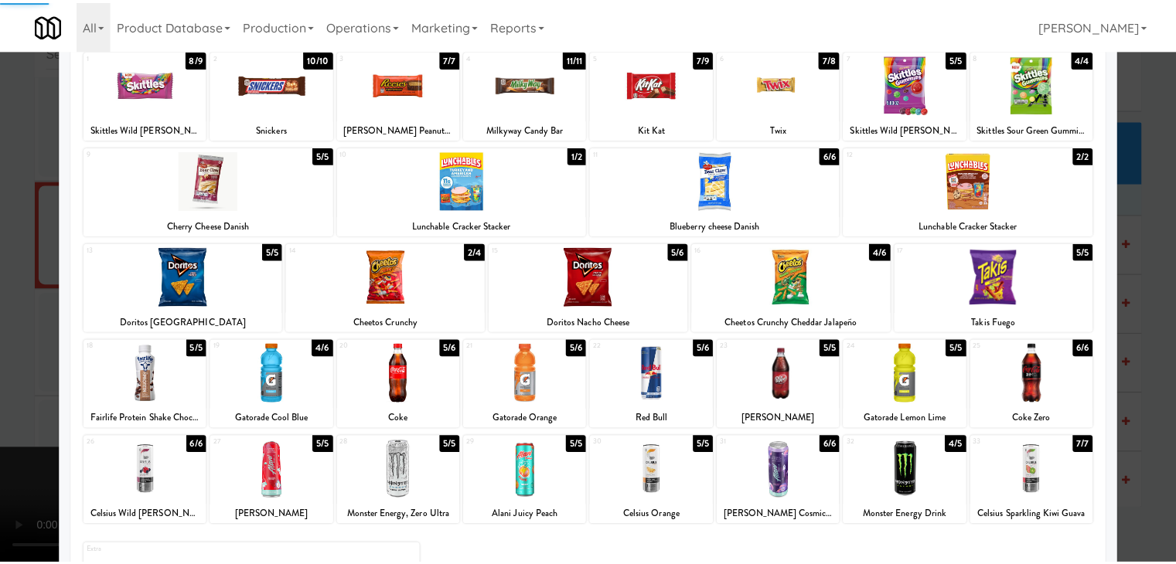
scroll to position [195, 0]
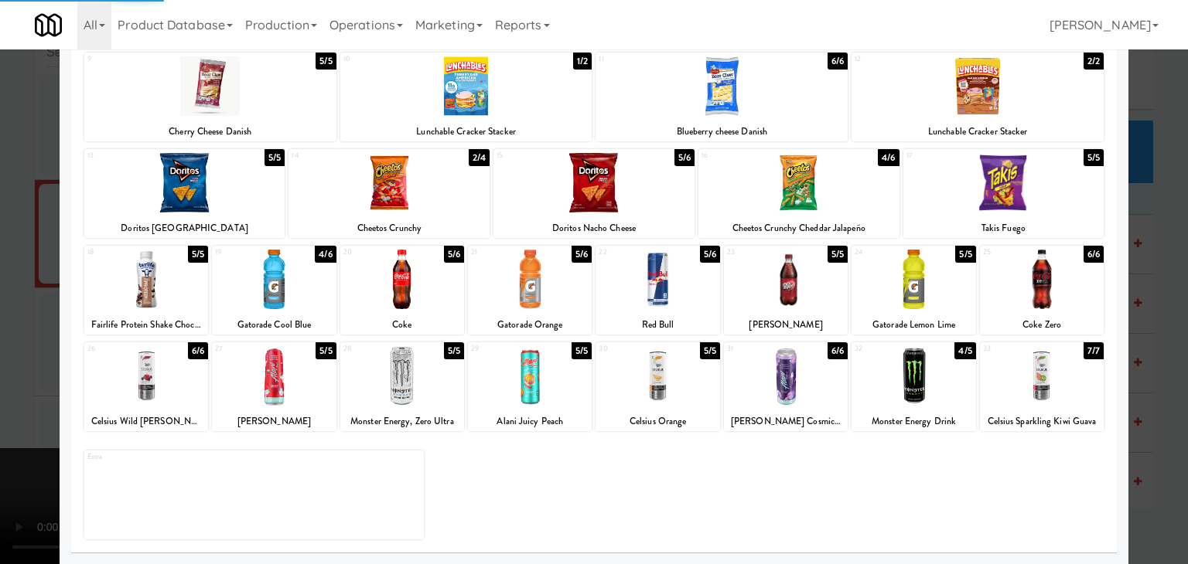
click at [279, 292] on div at bounding box center [274, 280] width 124 height 60
drag, startPoint x: 0, startPoint y: 313, endPoint x: 107, endPoint y: 313, distance: 107.5
click at [1, 313] on div at bounding box center [594, 282] width 1188 height 564
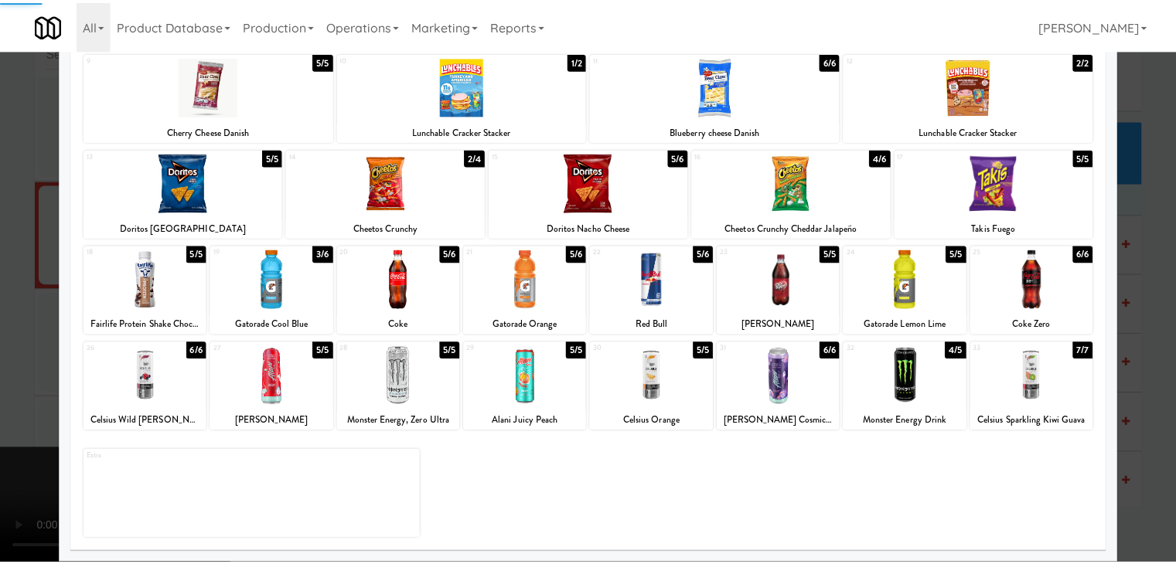
scroll to position [6609, 0]
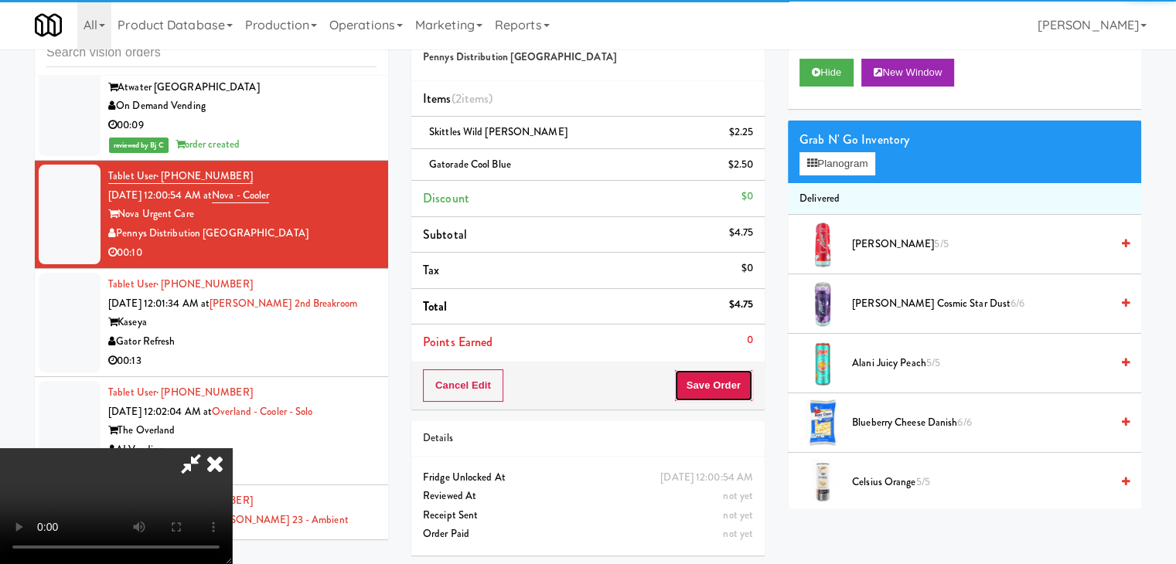
click at [707, 387] on button "Save Order" at bounding box center [713, 386] width 79 height 32
click at [707, 384] on button "Save Order" at bounding box center [713, 386] width 79 height 32
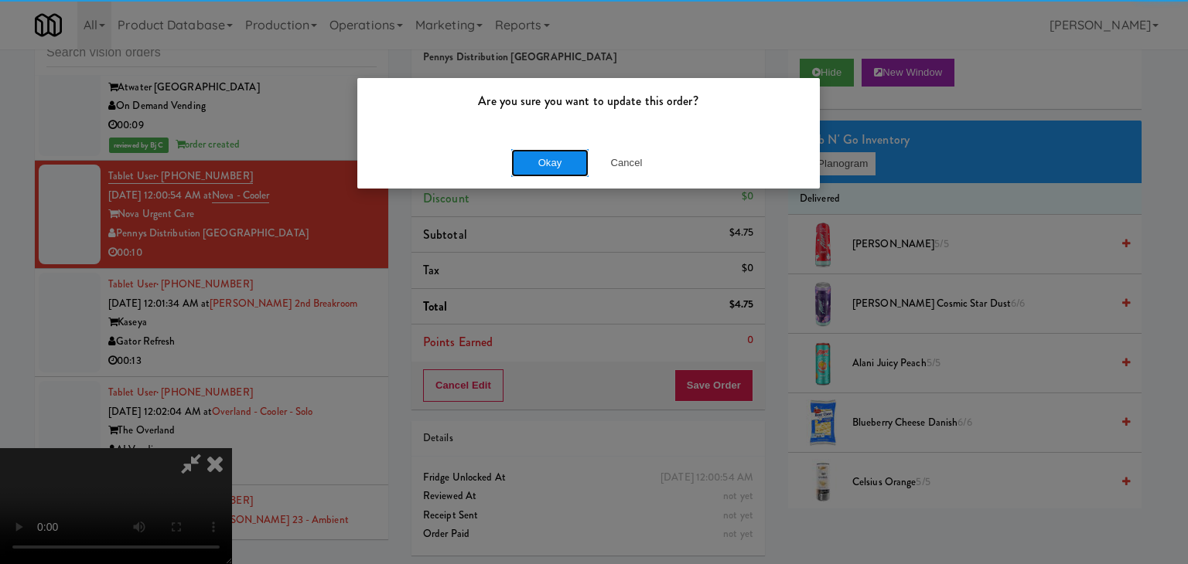
click at [565, 161] on button "Okay" at bounding box center [549, 163] width 77 height 28
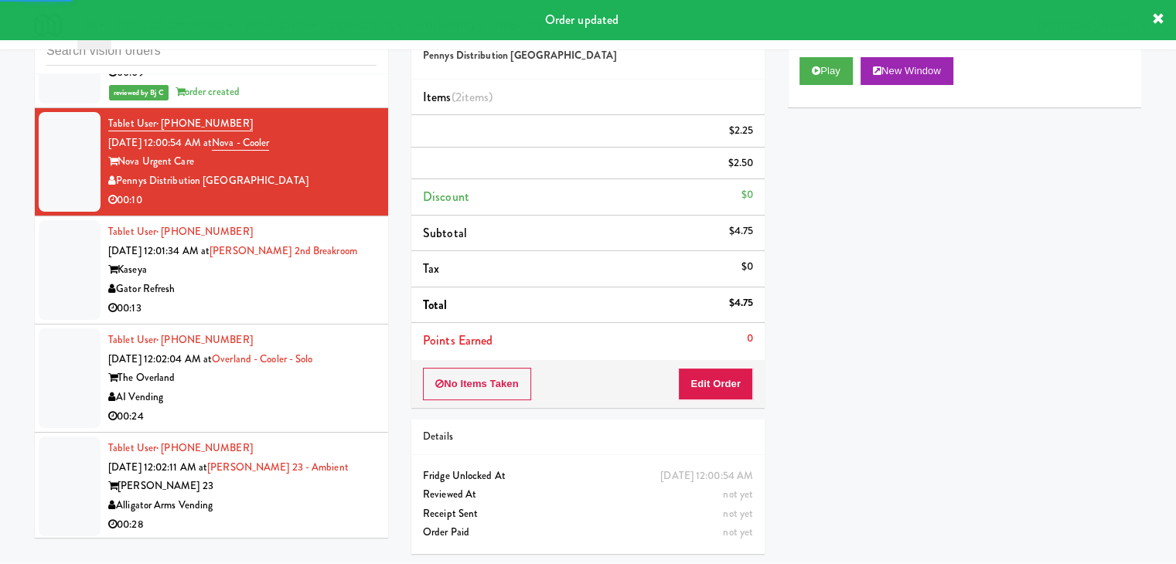
scroll to position [6687, 0]
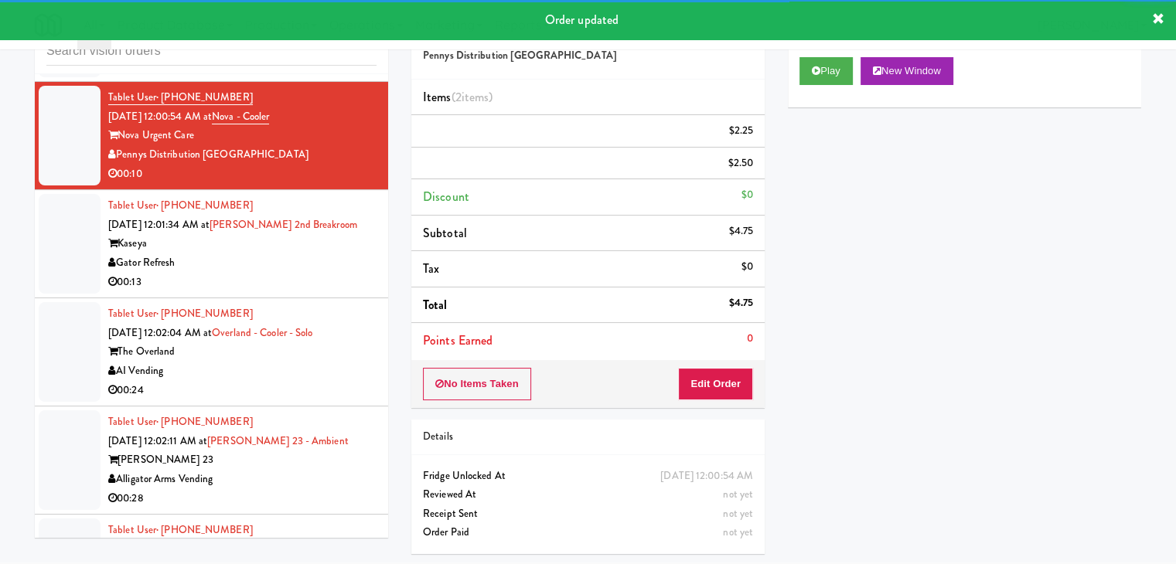
click at [302, 274] on div "00:13" at bounding box center [242, 282] width 268 height 19
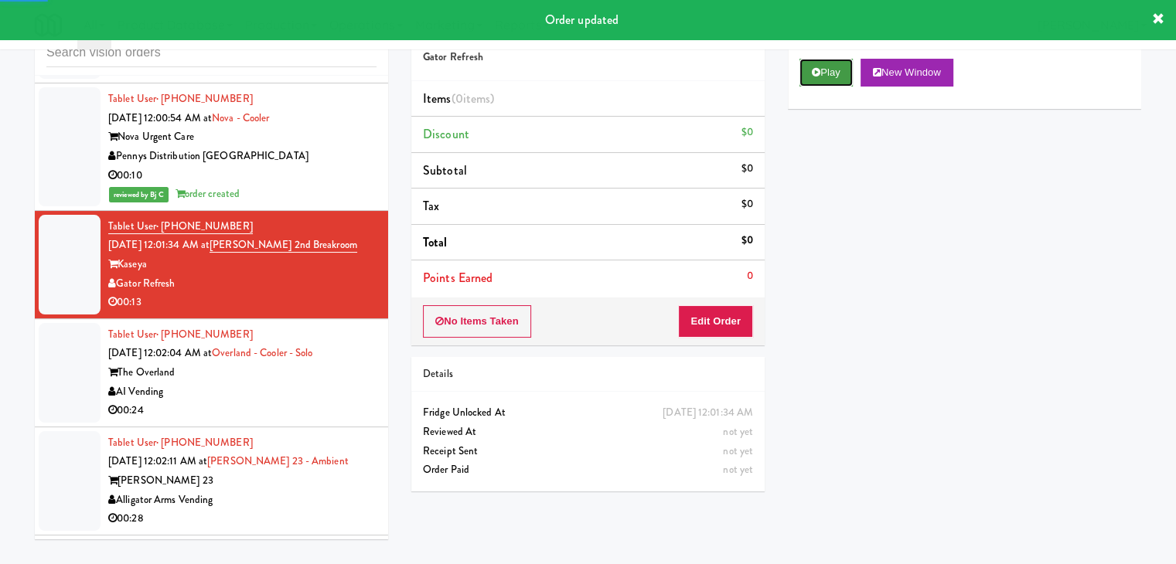
click at [840, 80] on button "Play" at bounding box center [825, 73] width 53 height 28
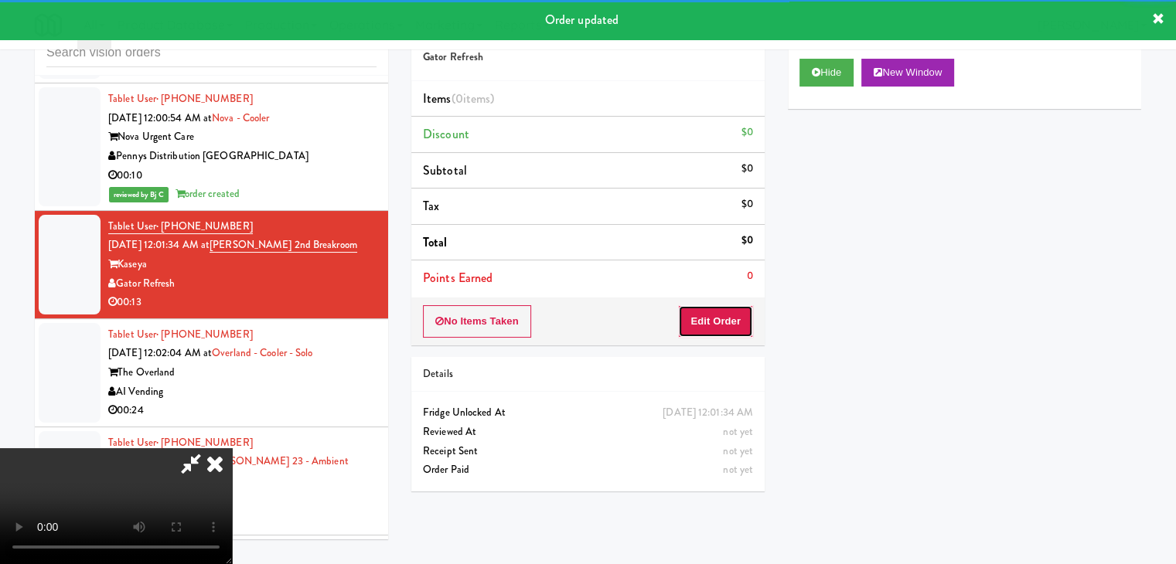
click at [733, 312] on button "Edit Order" at bounding box center [715, 321] width 75 height 32
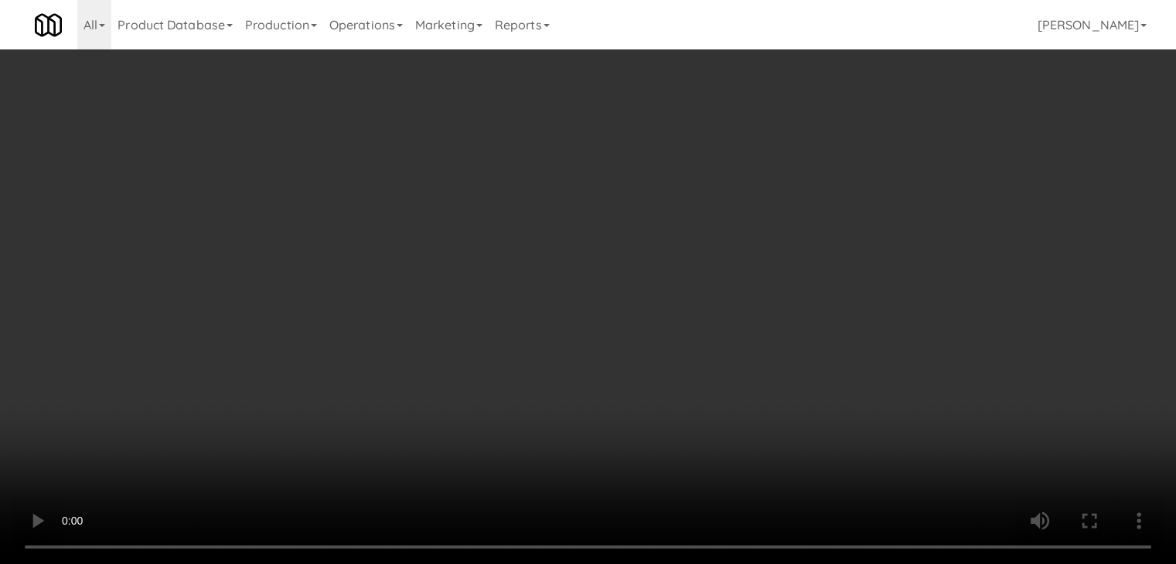
scroll to position [6668, 0]
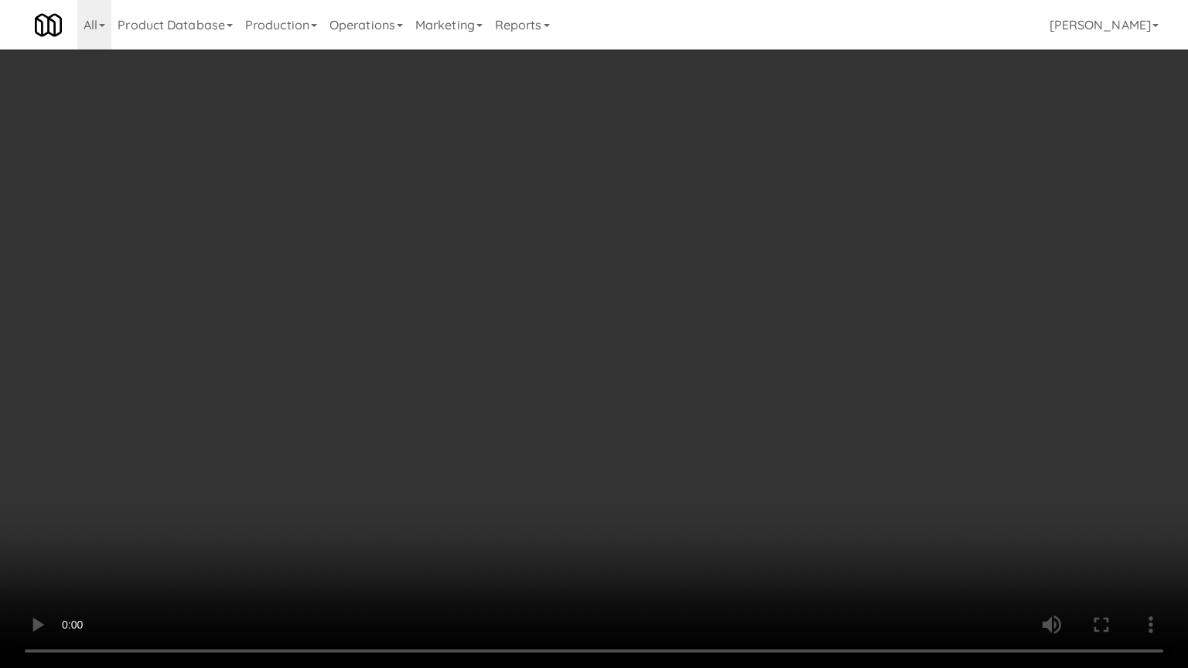
click at [721, 427] on video at bounding box center [594, 334] width 1188 height 668
click at [724, 424] on video at bounding box center [594, 334] width 1188 height 668
click at [730, 424] on video at bounding box center [594, 334] width 1188 height 668
click at [738, 421] on video at bounding box center [594, 334] width 1188 height 668
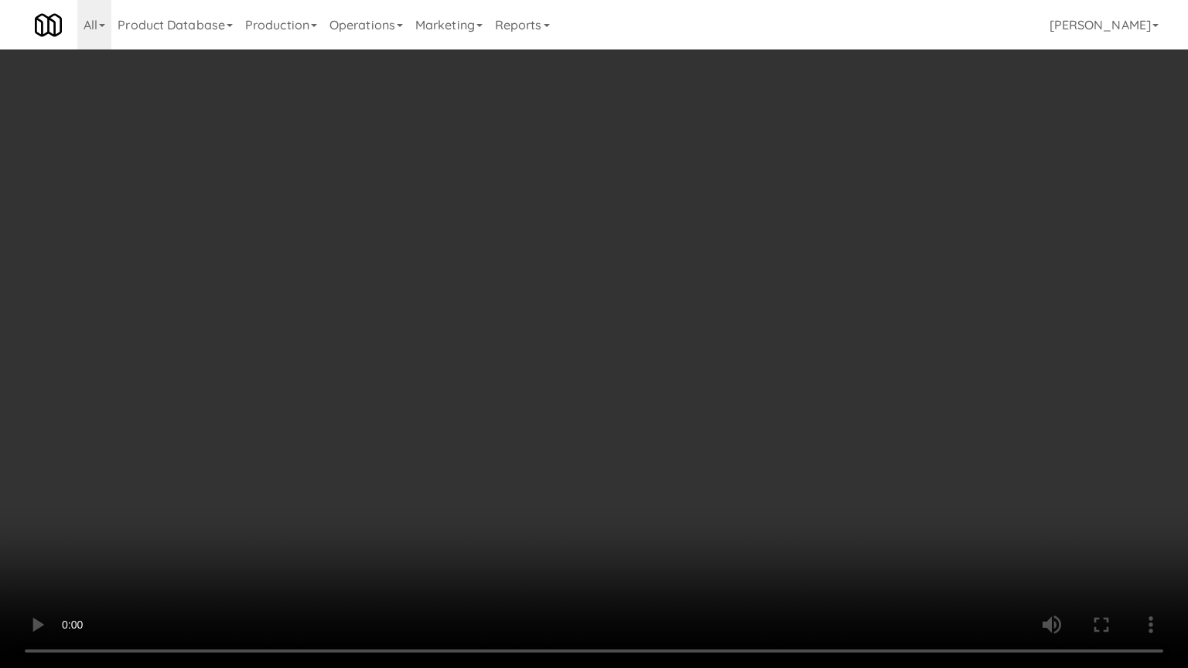
click at [769, 421] on video at bounding box center [594, 334] width 1188 height 668
click at [769, 422] on video at bounding box center [594, 334] width 1188 height 668
click at [773, 424] on video at bounding box center [594, 334] width 1188 height 668
click at [785, 429] on video at bounding box center [594, 334] width 1188 height 668
click at [783, 428] on video at bounding box center [594, 334] width 1188 height 668
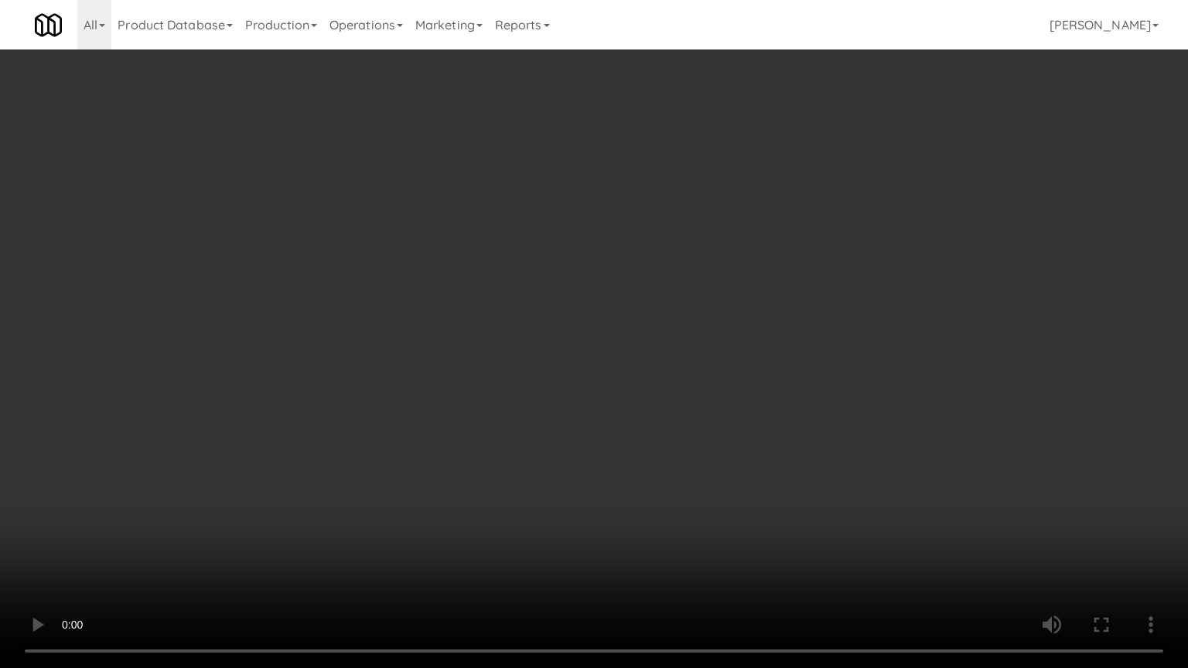
click at [783, 428] on video at bounding box center [594, 334] width 1188 height 668
click at [789, 421] on video at bounding box center [594, 334] width 1188 height 668
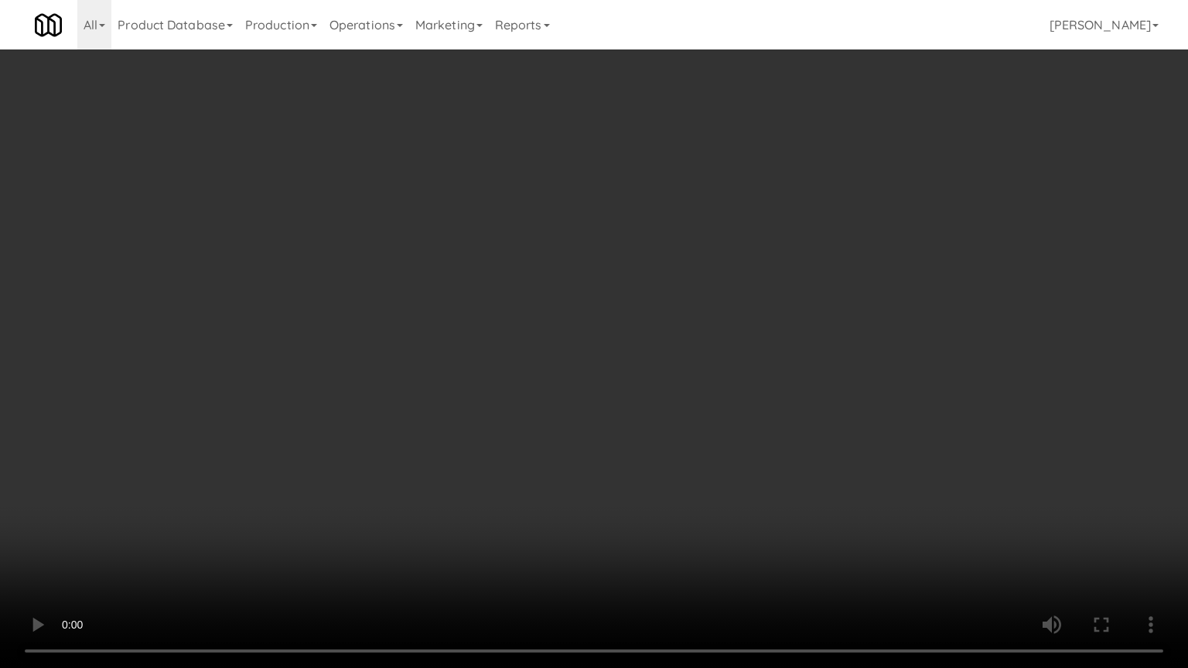
click at [793, 419] on video at bounding box center [594, 334] width 1188 height 668
click at [796, 418] on video at bounding box center [594, 334] width 1188 height 668
click at [799, 417] on video at bounding box center [594, 334] width 1188 height 668
click at [801, 416] on video at bounding box center [594, 334] width 1188 height 668
click at [805, 415] on video at bounding box center [594, 334] width 1188 height 668
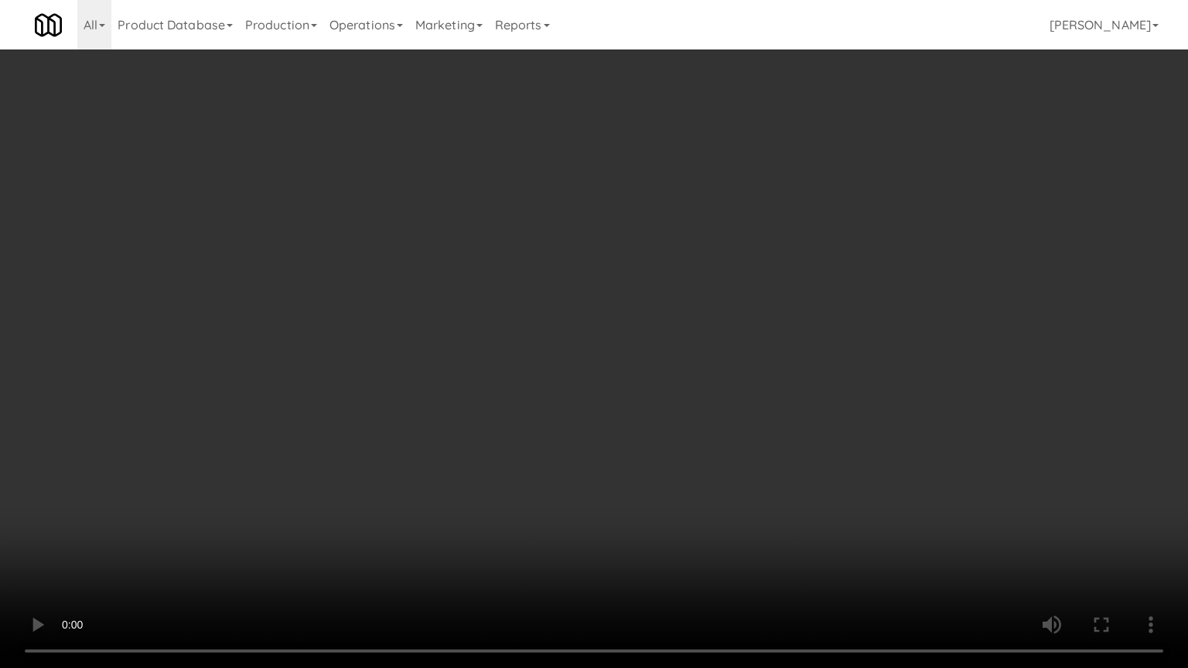
click at [805, 414] on video at bounding box center [594, 334] width 1188 height 668
click at [808, 412] on video at bounding box center [594, 334] width 1188 height 668
click at [847, 368] on video at bounding box center [594, 334] width 1188 height 668
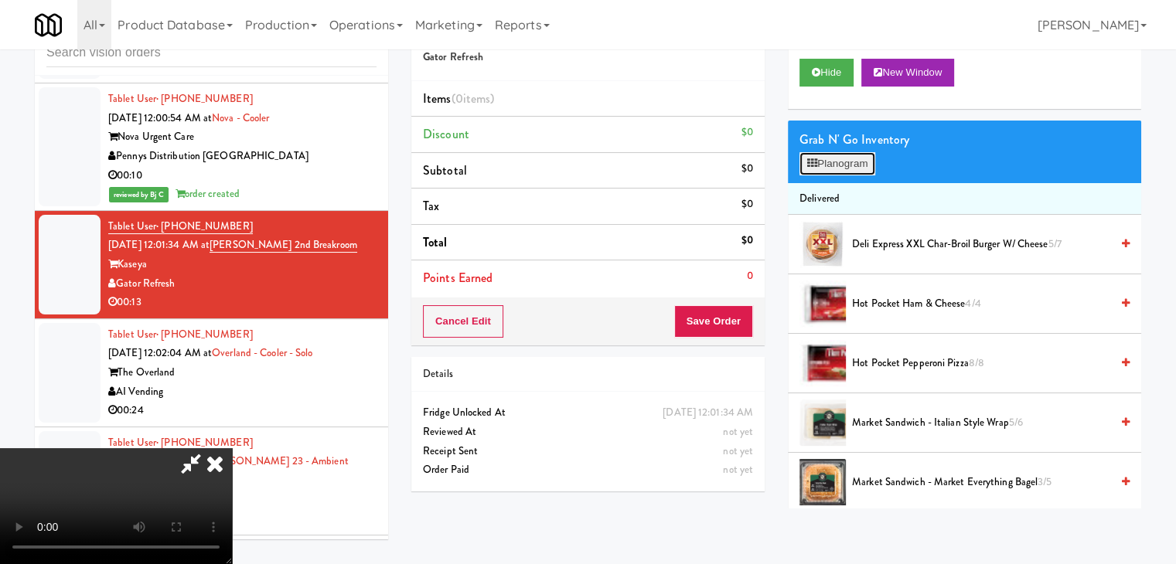
click at [847, 156] on button "Planogram" at bounding box center [837, 163] width 76 height 23
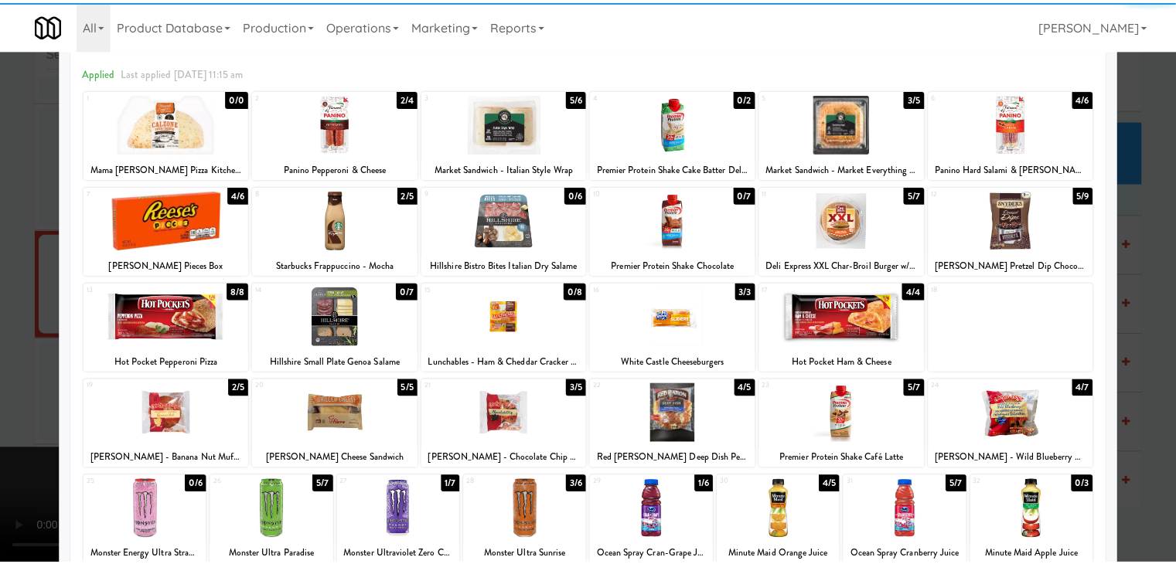
scroll to position [155, 0]
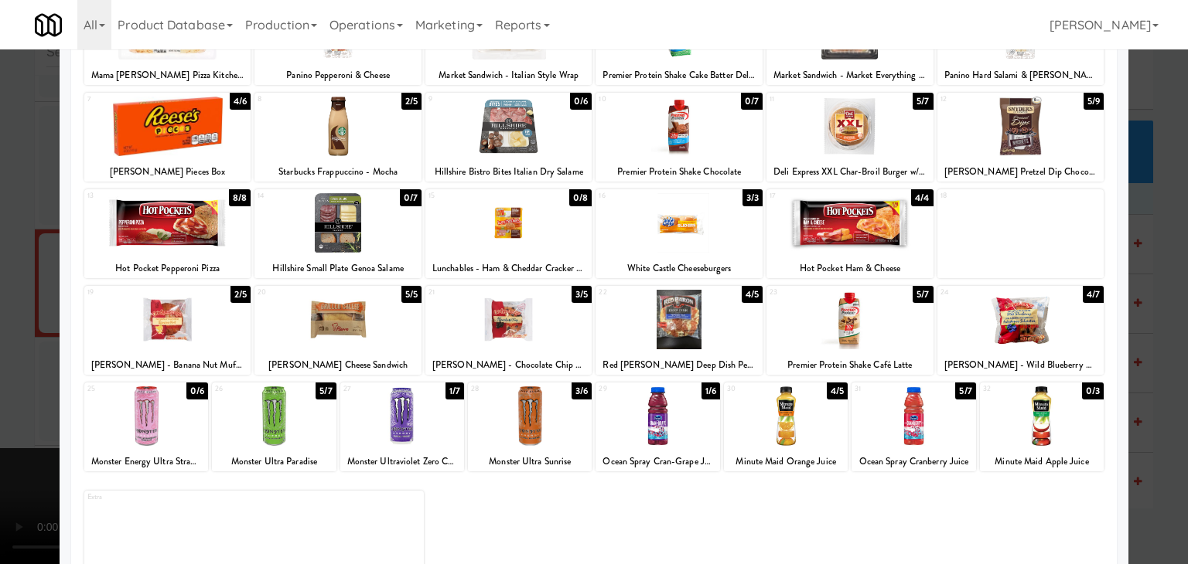
click at [878, 322] on div at bounding box center [849, 320] width 167 height 60
click at [0, 291] on div at bounding box center [594, 282] width 1188 height 564
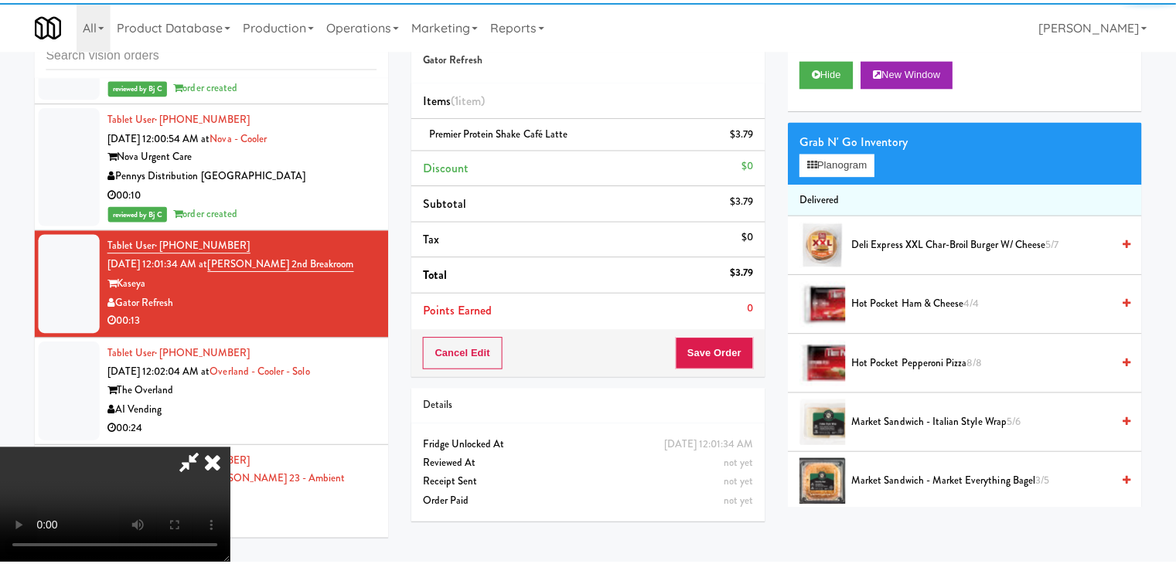
scroll to position [6687, 0]
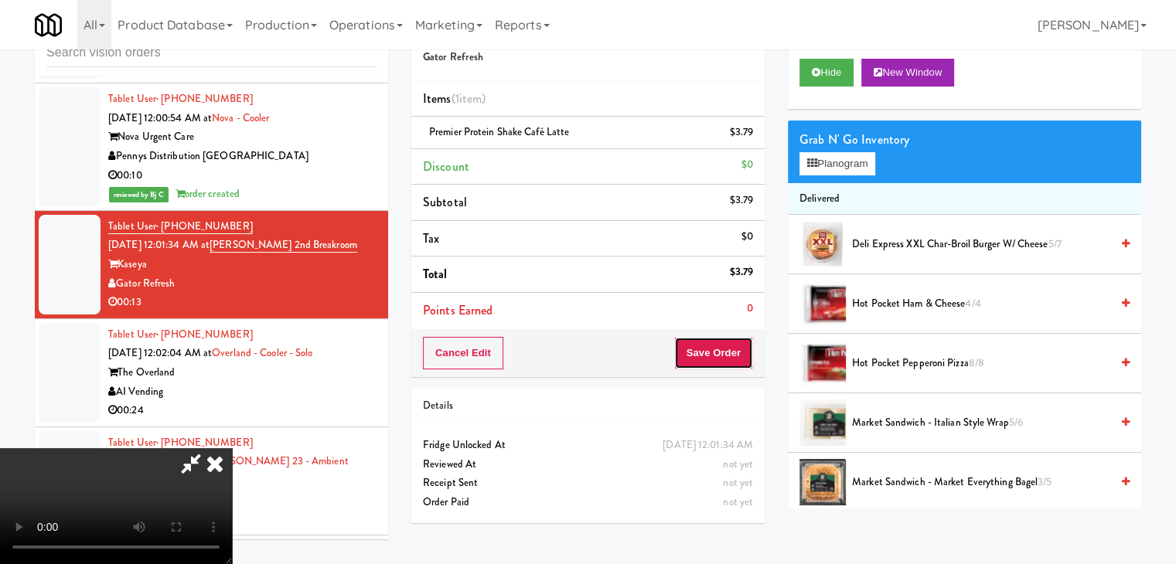
click at [734, 356] on button "Save Order" at bounding box center [713, 353] width 79 height 32
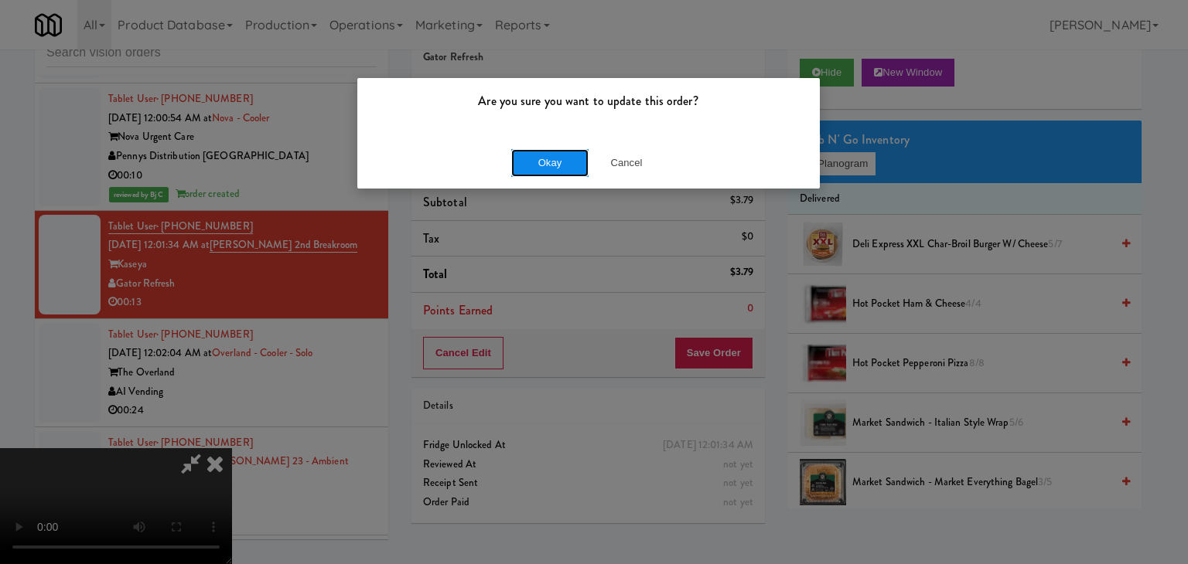
click at [552, 161] on button "Okay" at bounding box center [549, 163] width 77 height 28
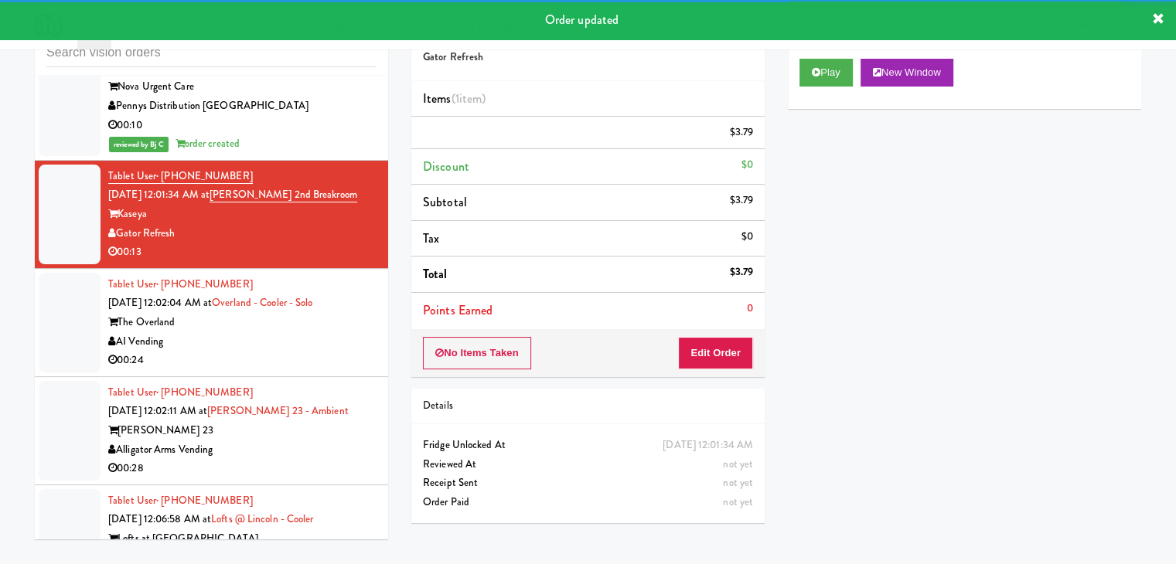
scroll to position [6764, 0]
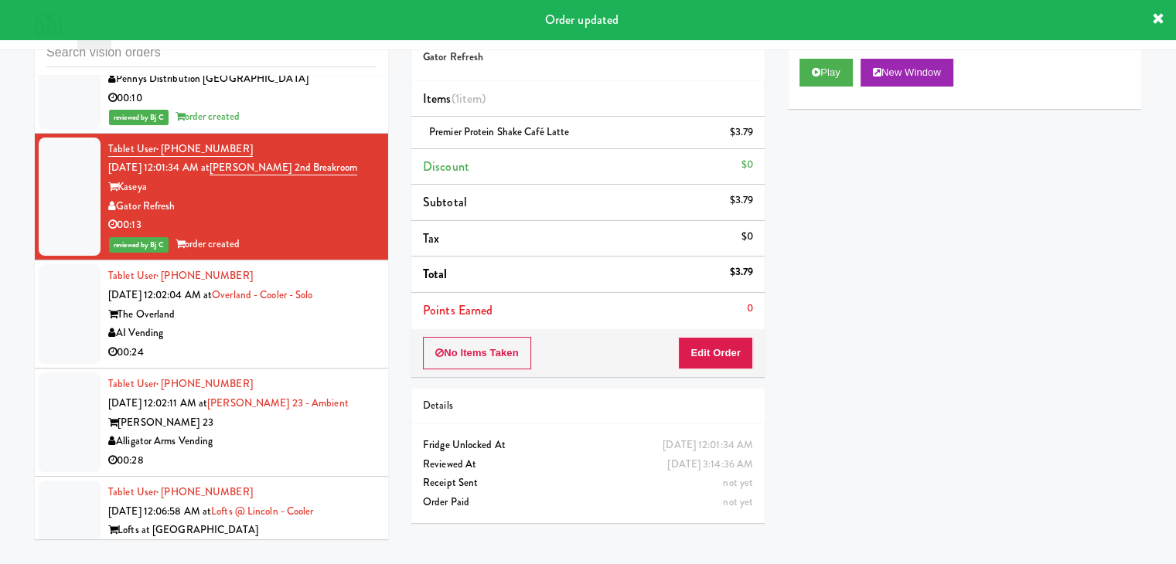
click at [312, 331] on div "AI Vending" at bounding box center [242, 333] width 268 height 19
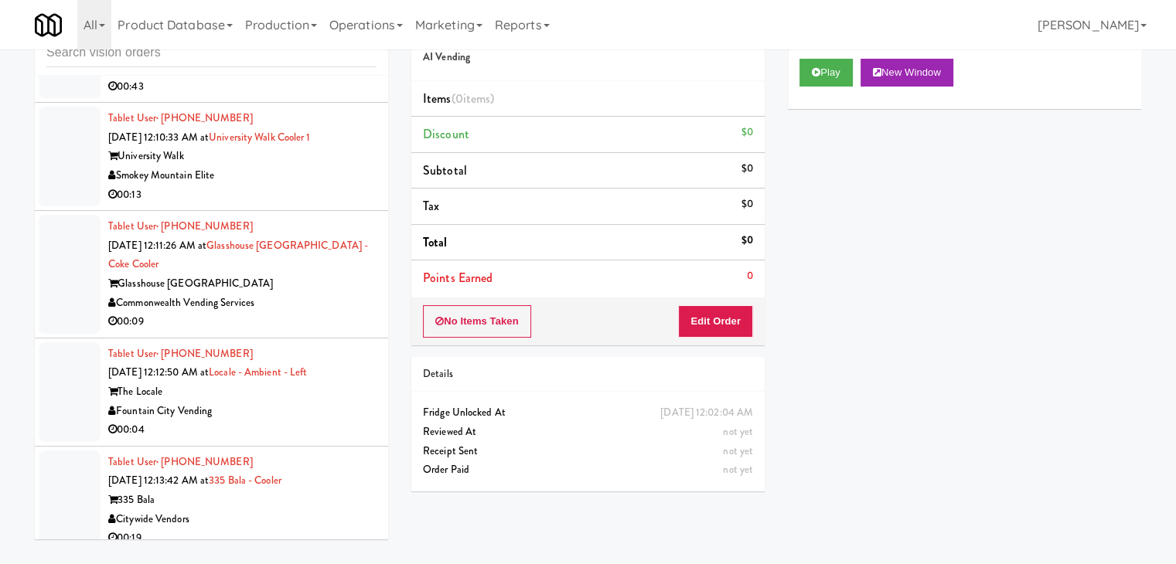
scroll to position [7383, 0]
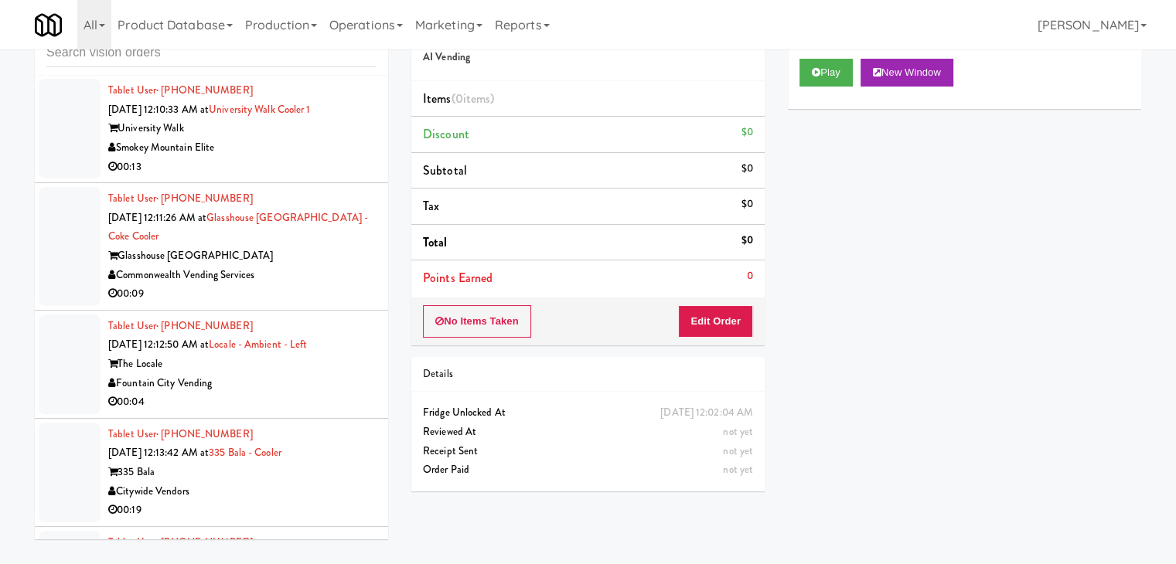
click at [330, 285] on div "00:09" at bounding box center [242, 294] width 268 height 19
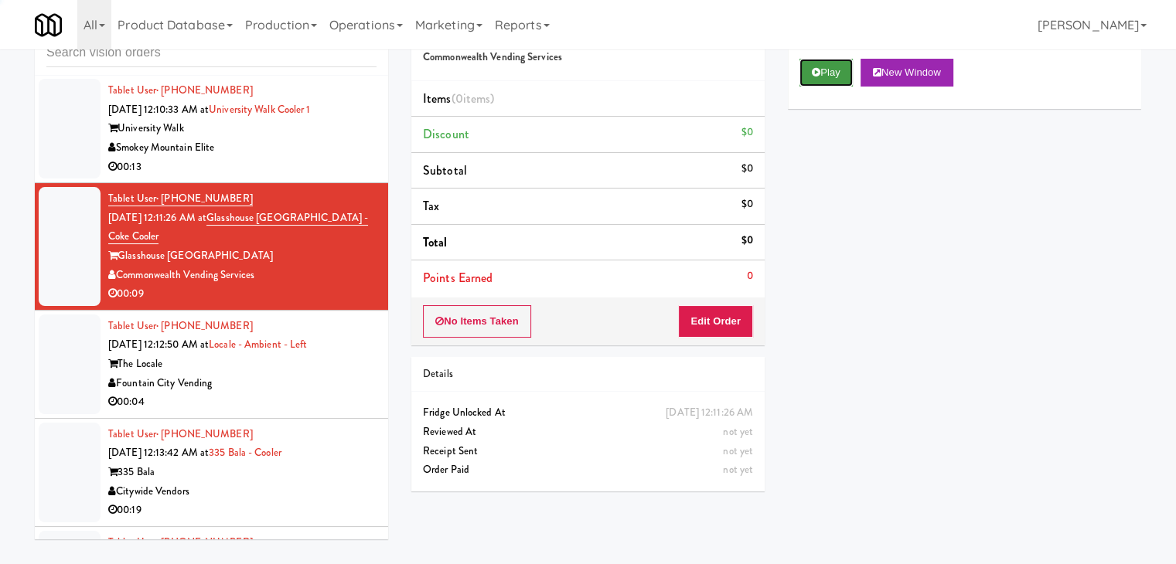
click at [817, 73] on icon at bounding box center [816, 72] width 9 height 10
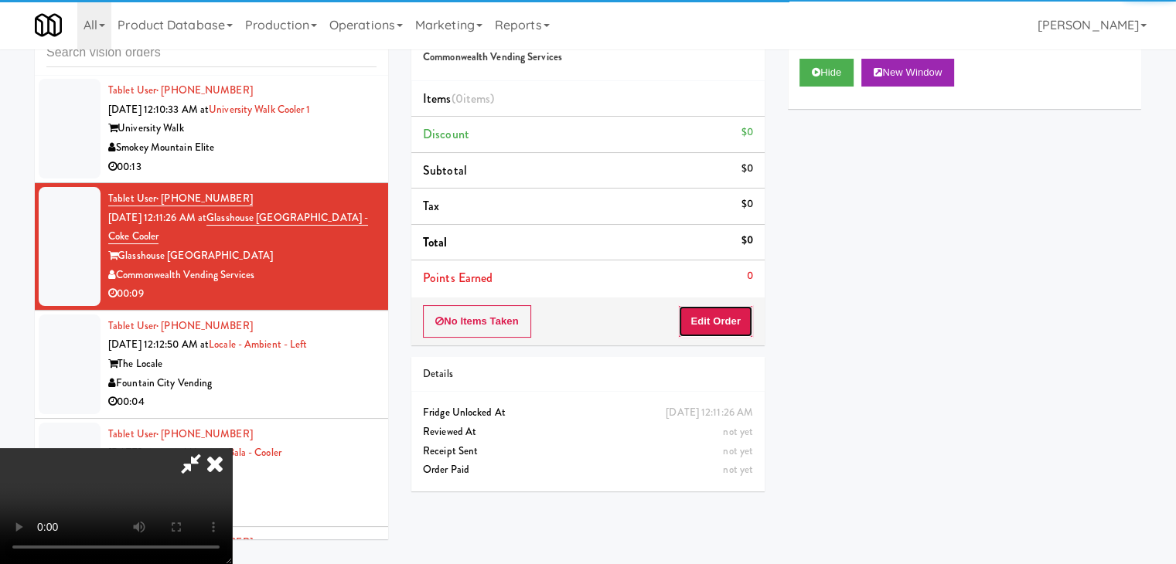
click at [720, 318] on button "Edit Order" at bounding box center [715, 321] width 75 height 32
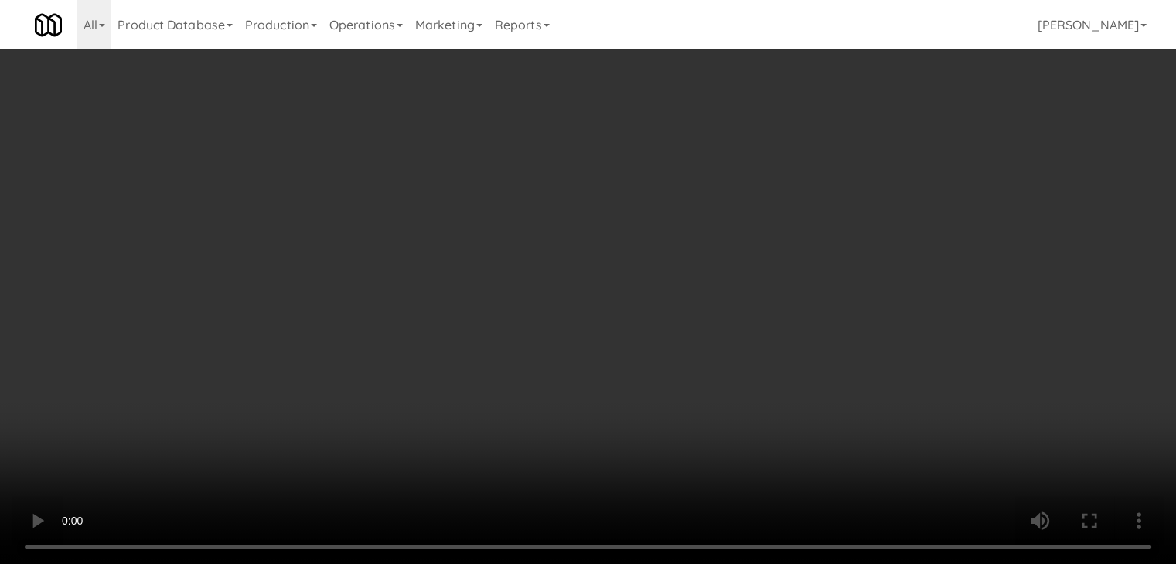
scroll to position [7364, 0]
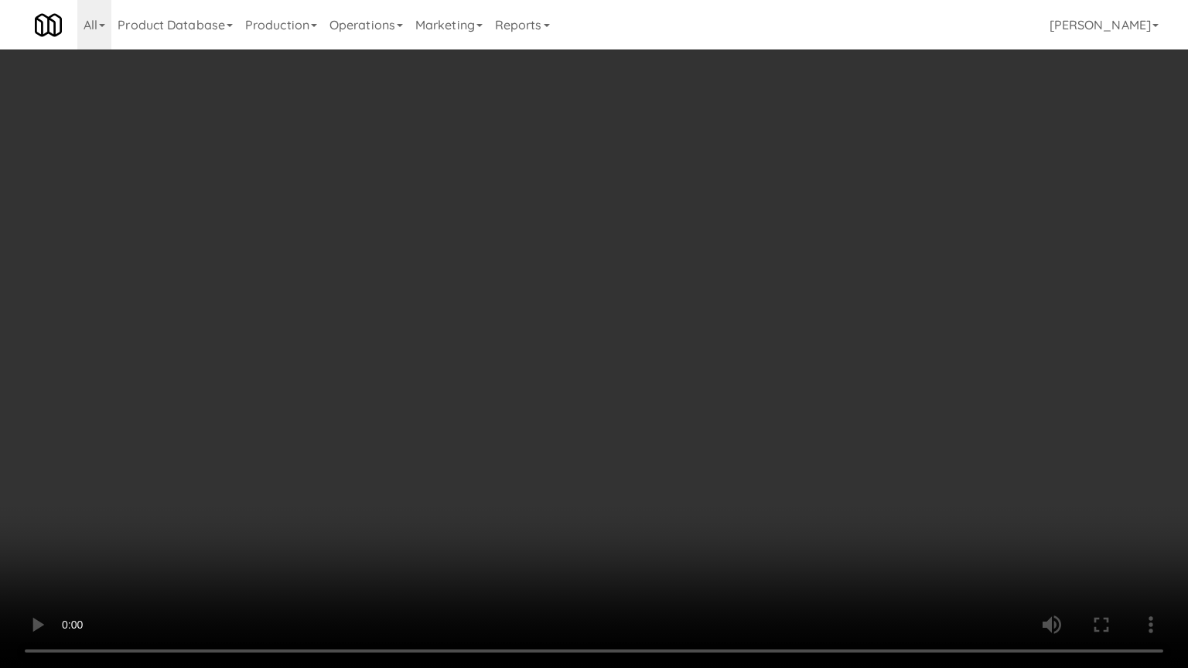
click at [681, 473] on video at bounding box center [594, 334] width 1188 height 668
click at [683, 469] on video at bounding box center [594, 334] width 1188 height 668
click at [683, 468] on video at bounding box center [594, 334] width 1188 height 668
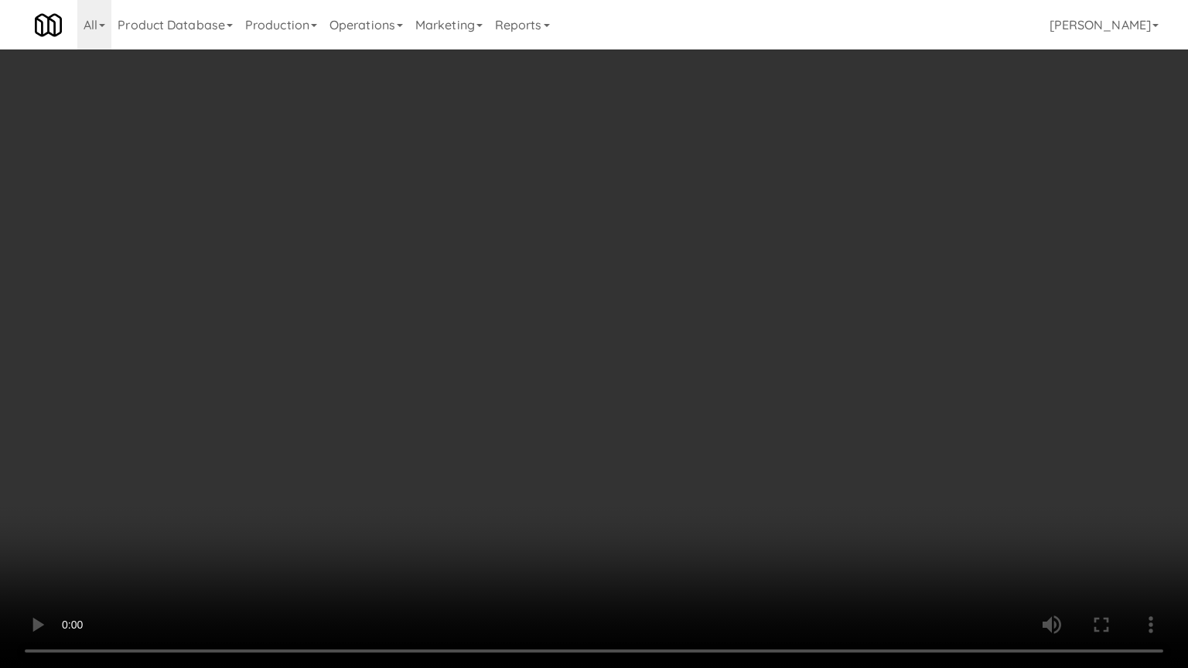
click at [683, 468] on video at bounding box center [594, 334] width 1188 height 668
click at [692, 442] on video at bounding box center [594, 334] width 1188 height 668
drag, startPoint x: 692, startPoint y: 442, endPoint x: 760, endPoint y: 296, distance: 161.2
click at [693, 441] on video at bounding box center [594, 334] width 1188 height 668
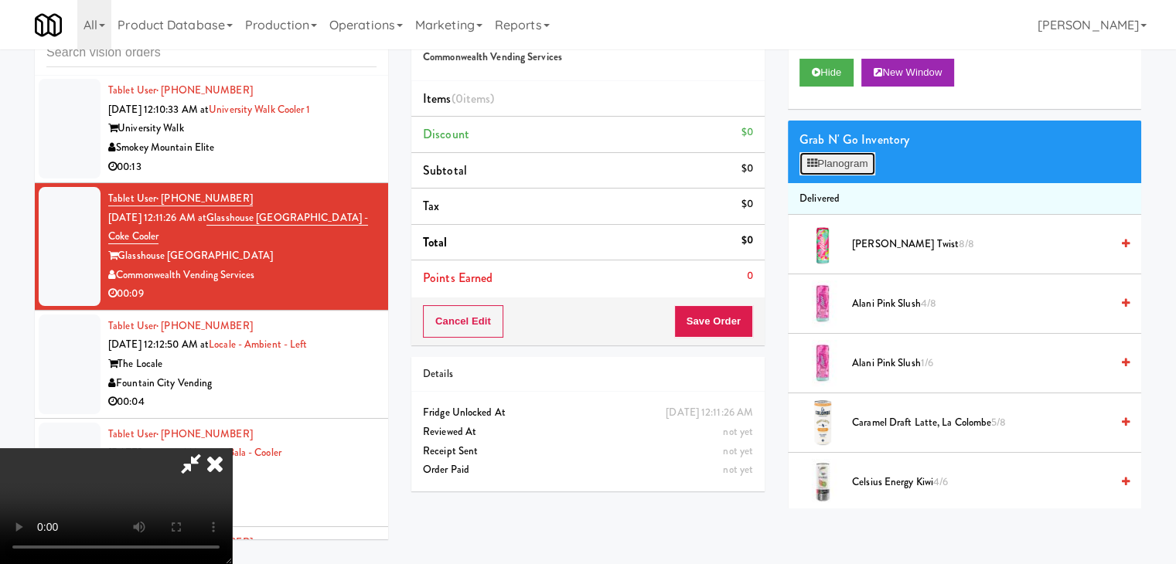
click at [850, 160] on button "Planogram" at bounding box center [837, 163] width 76 height 23
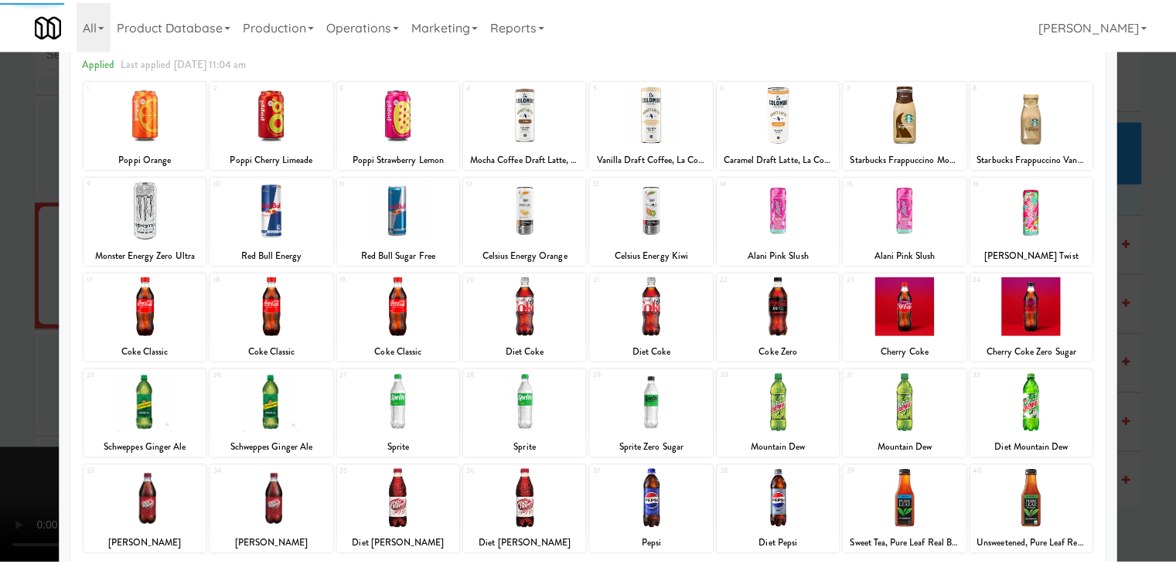
scroll to position [195, 0]
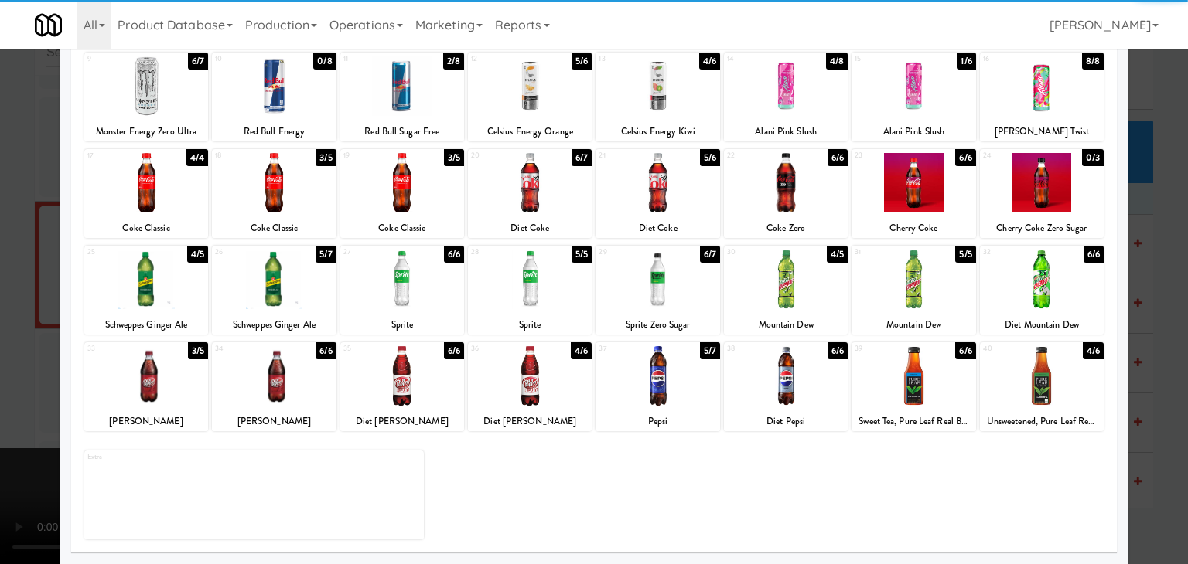
click at [903, 387] on div at bounding box center [913, 376] width 124 height 60
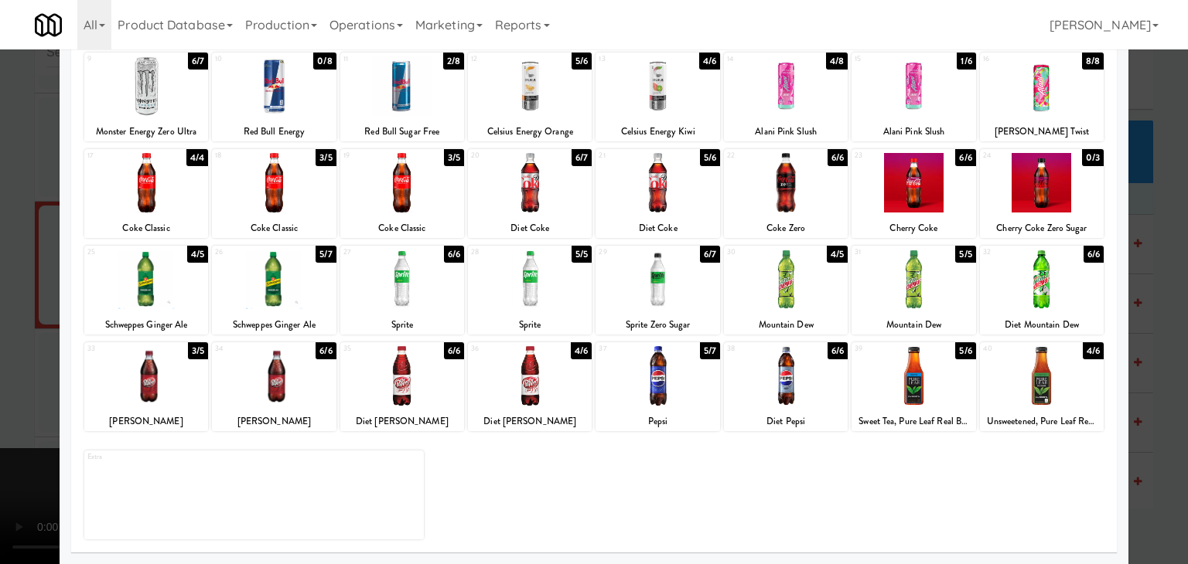
click at [303, 368] on div at bounding box center [274, 376] width 124 height 60
click at [0, 350] on div at bounding box center [594, 282] width 1188 height 564
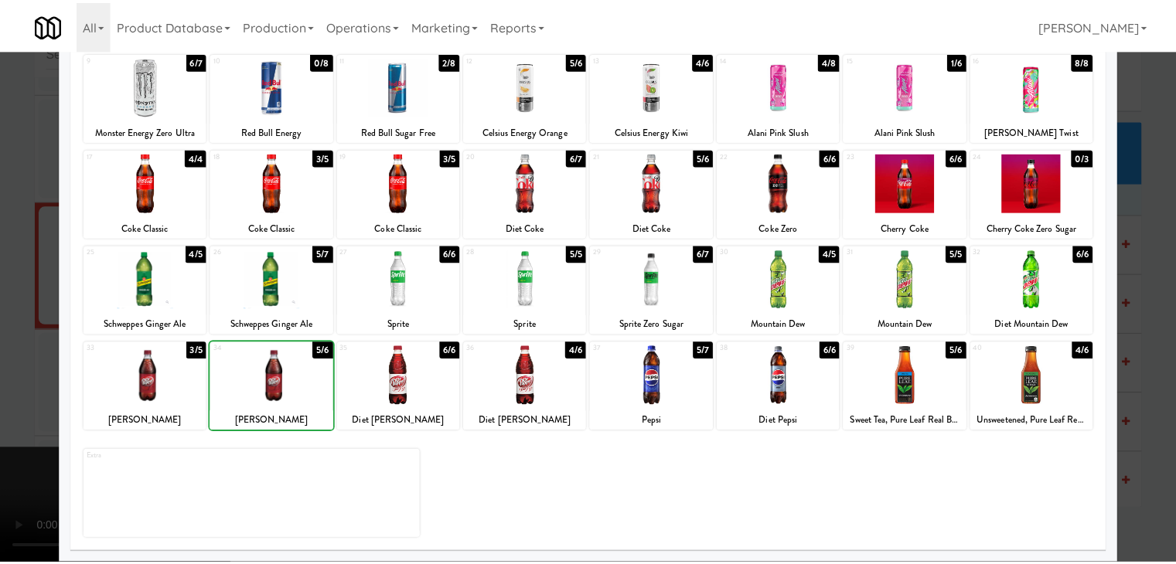
scroll to position [7383, 0]
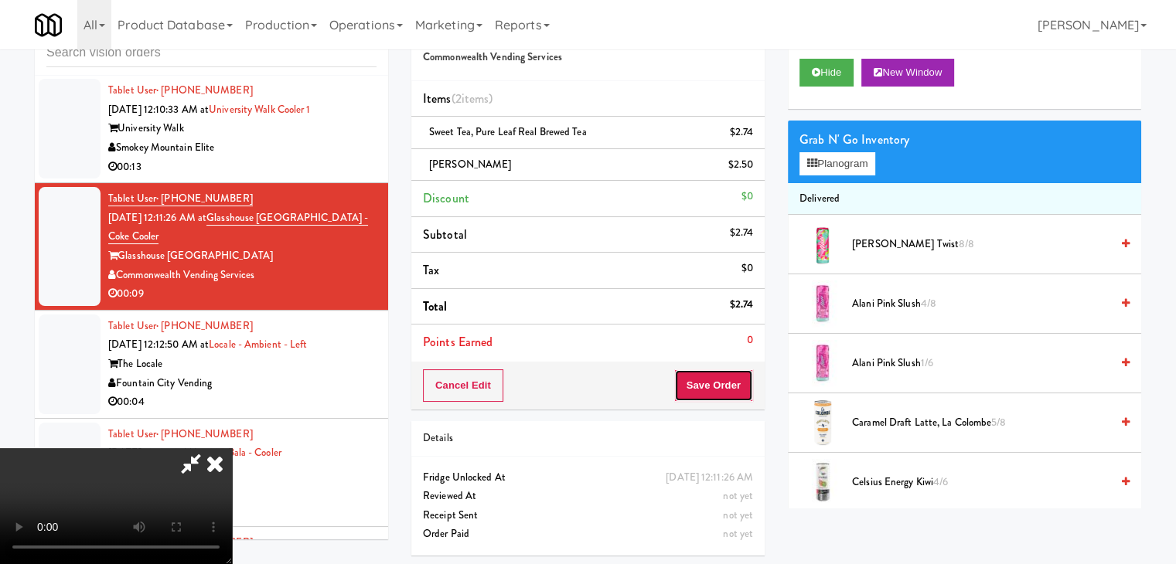
click at [741, 385] on button "Save Order" at bounding box center [713, 386] width 79 height 32
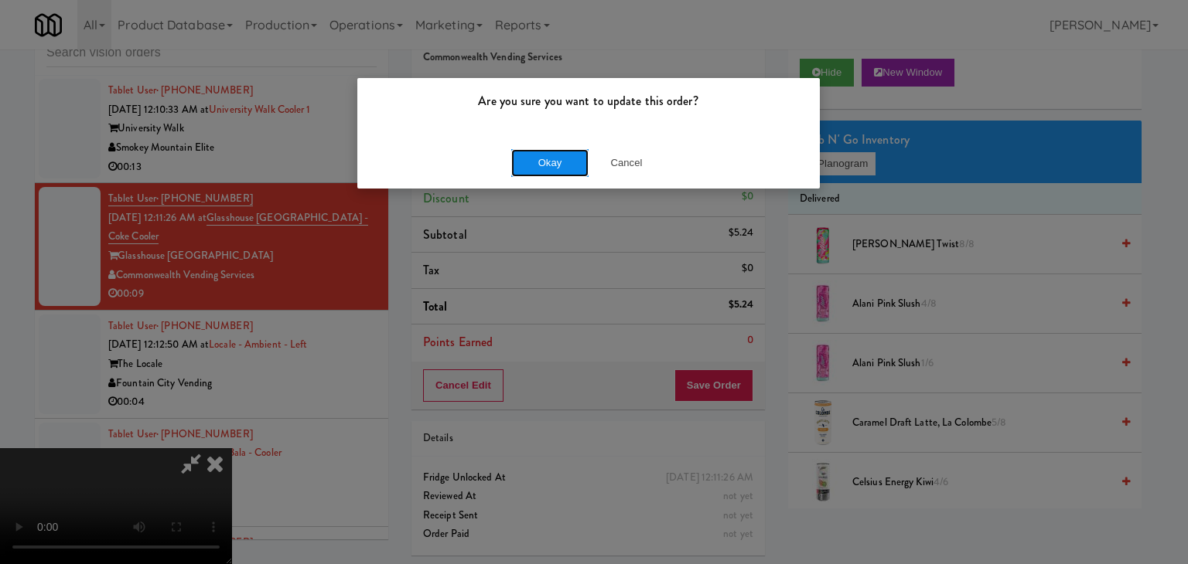
click at [560, 162] on button "Okay" at bounding box center [549, 163] width 77 height 28
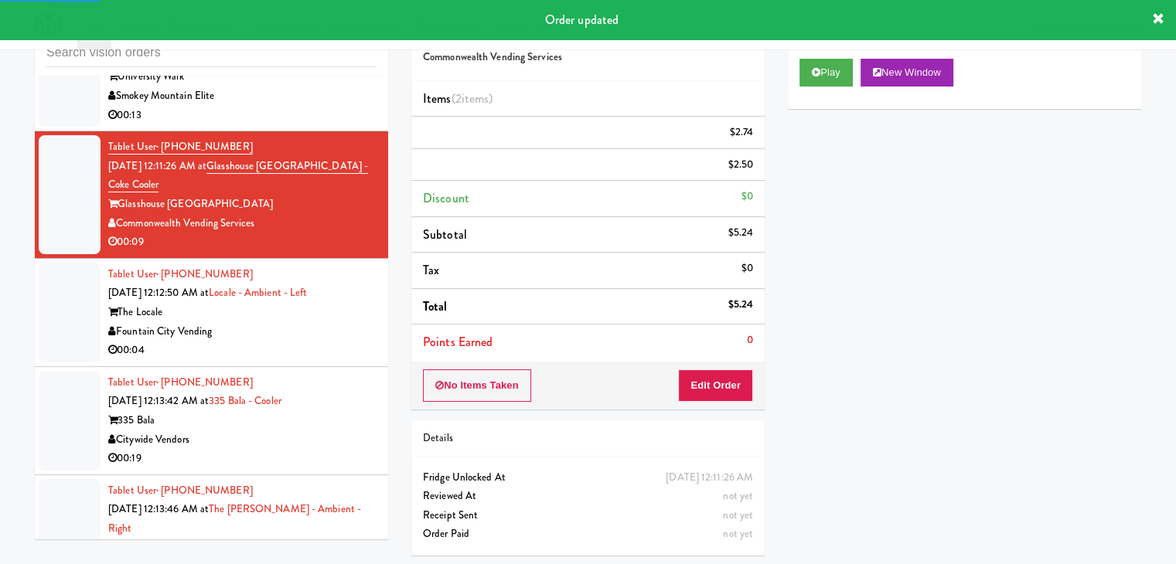
scroll to position [7537, 0]
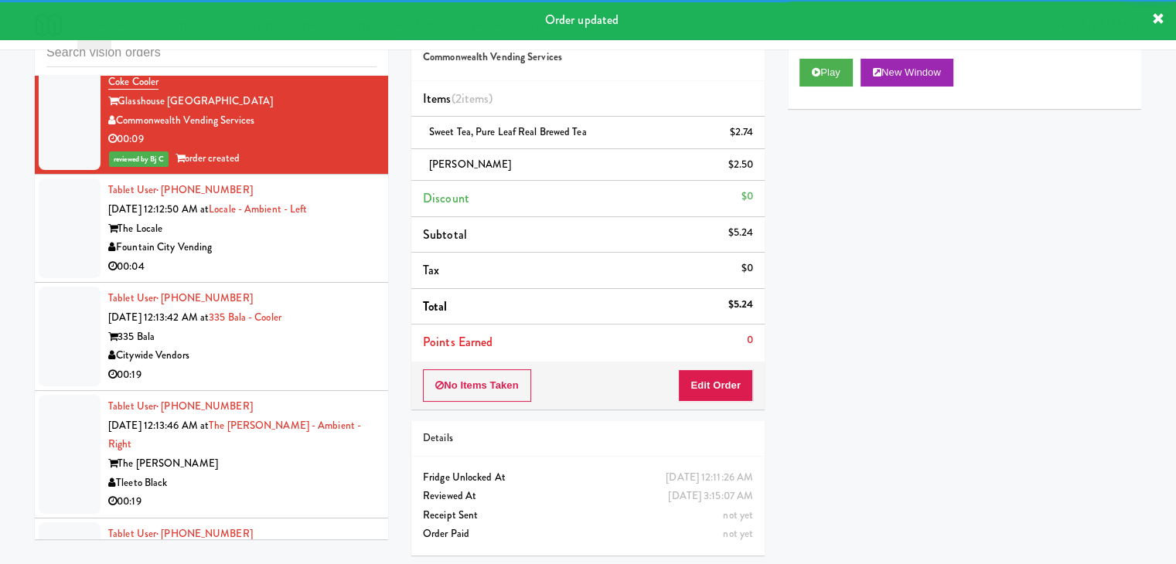
click at [328, 230] on div "The Locale" at bounding box center [242, 229] width 268 height 19
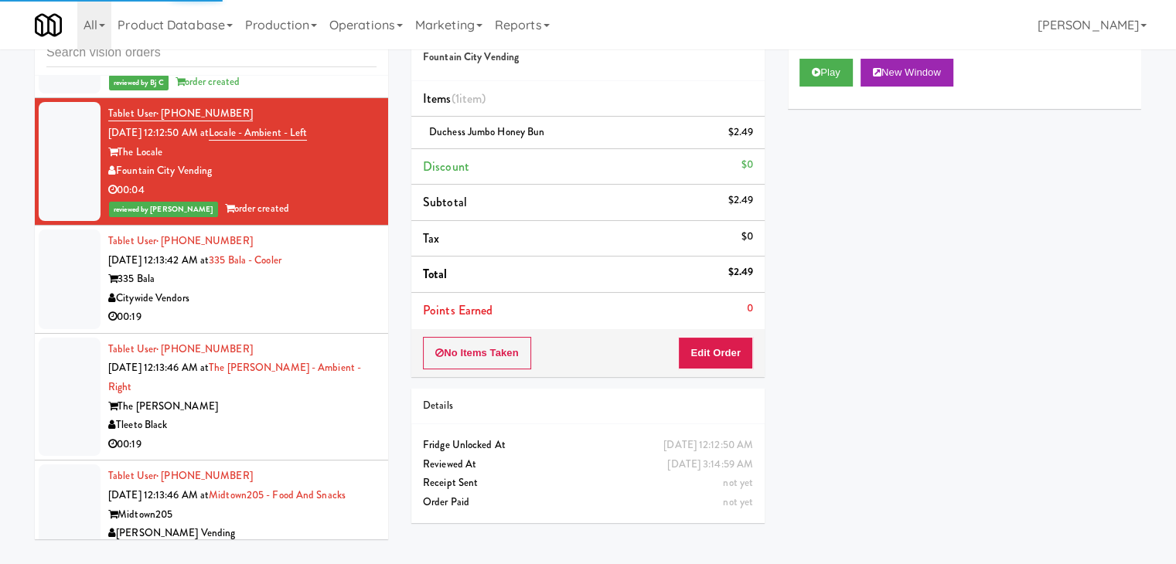
scroll to position [7614, 0]
click at [332, 278] on div "335 Bala" at bounding box center [242, 278] width 268 height 19
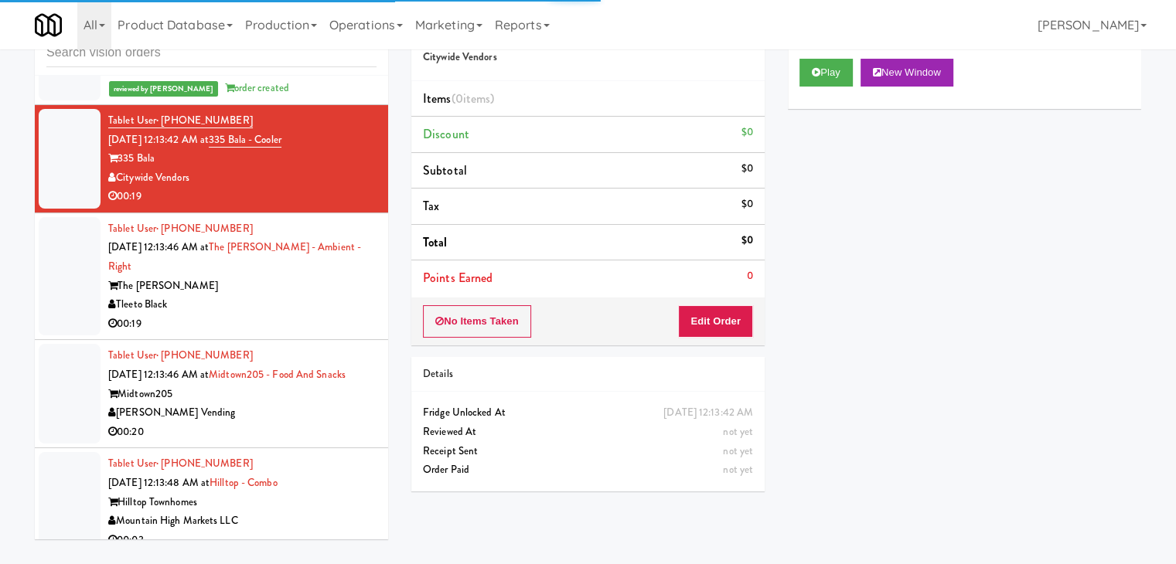
scroll to position [7769, 0]
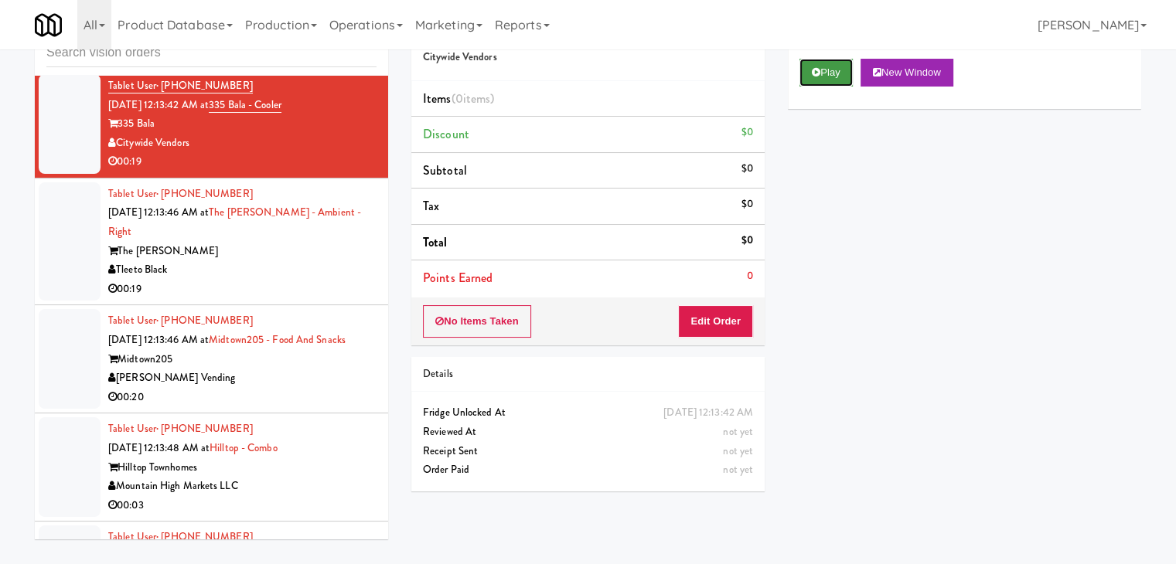
click at [832, 74] on button "Play" at bounding box center [825, 73] width 53 height 28
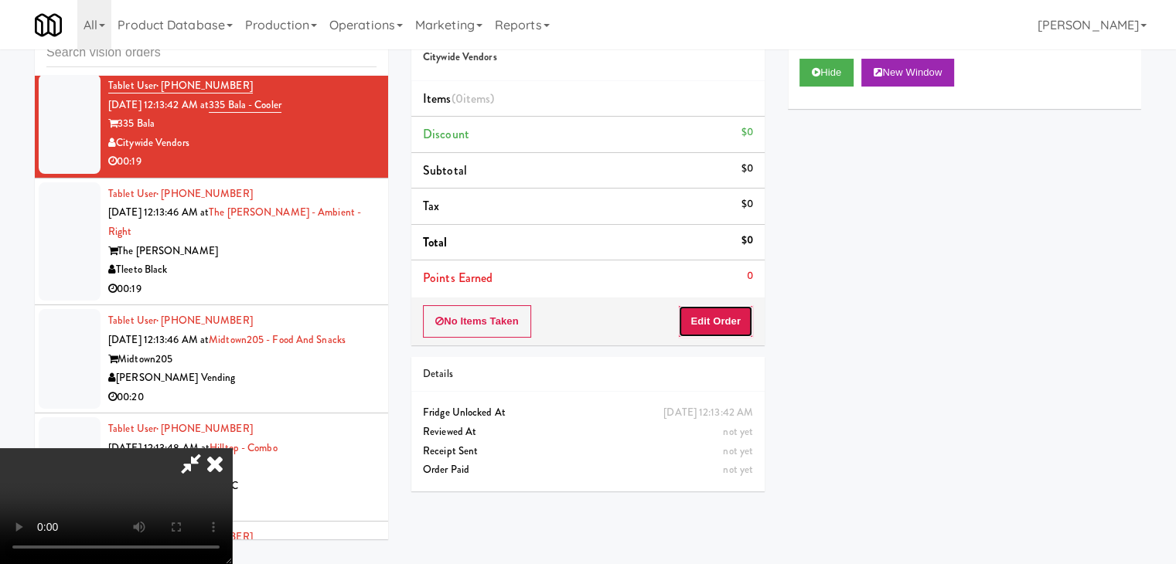
click at [706, 326] on button "Edit Order" at bounding box center [715, 321] width 75 height 32
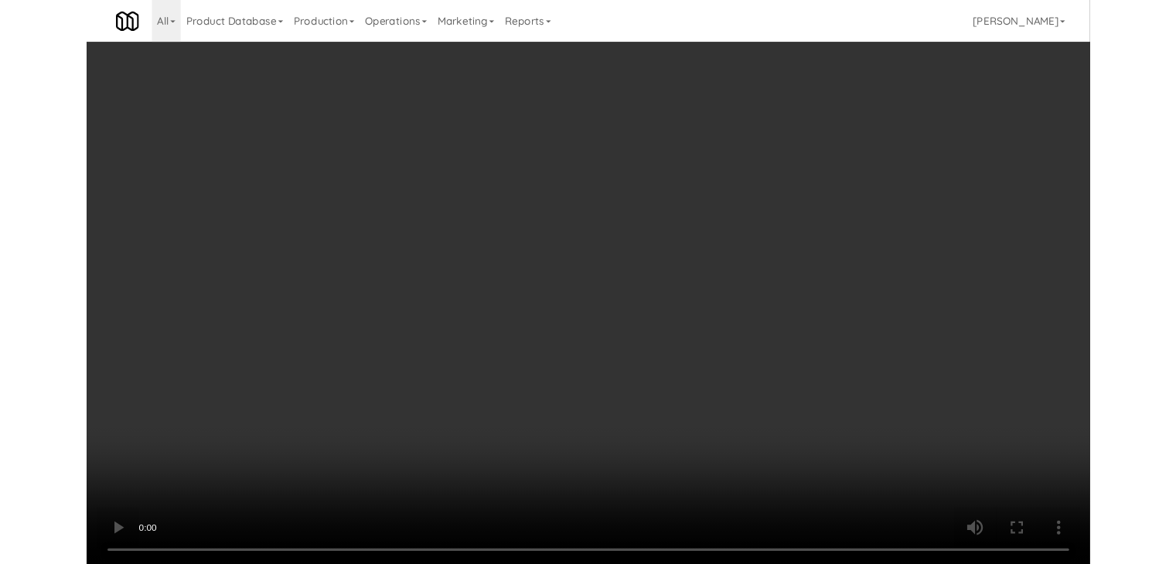
scroll to position [7750, 0]
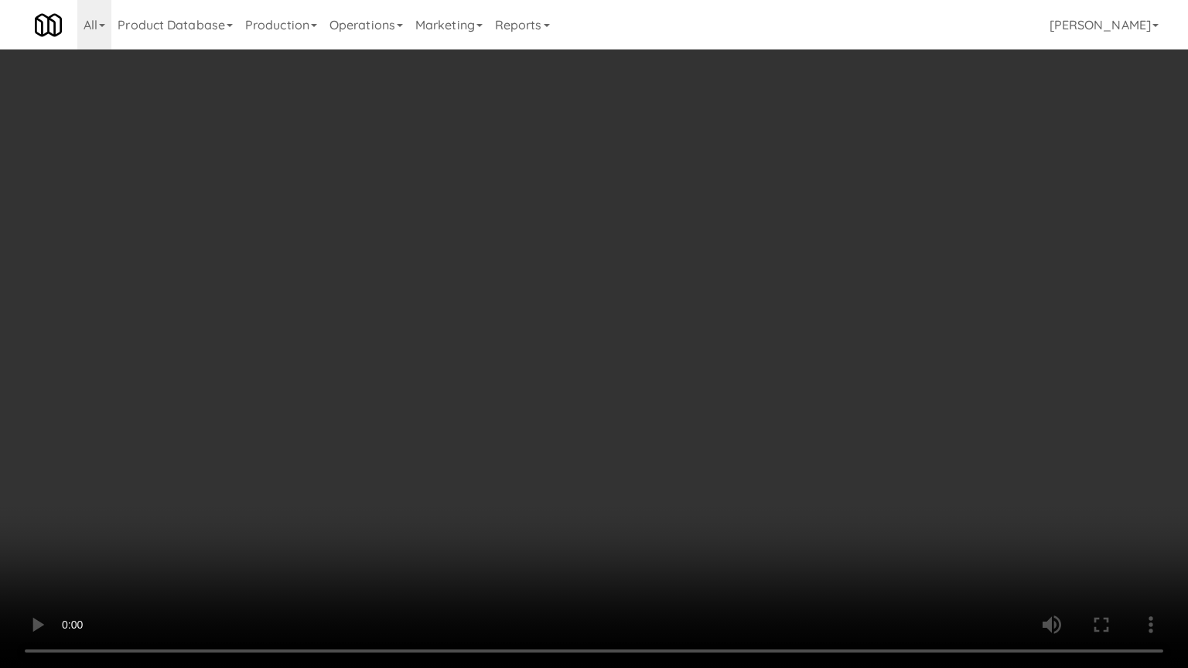
click at [694, 452] on video at bounding box center [594, 334] width 1188 height 668
click at [700, 433] on video at bounding box center [594, 334] width 1188 height 668
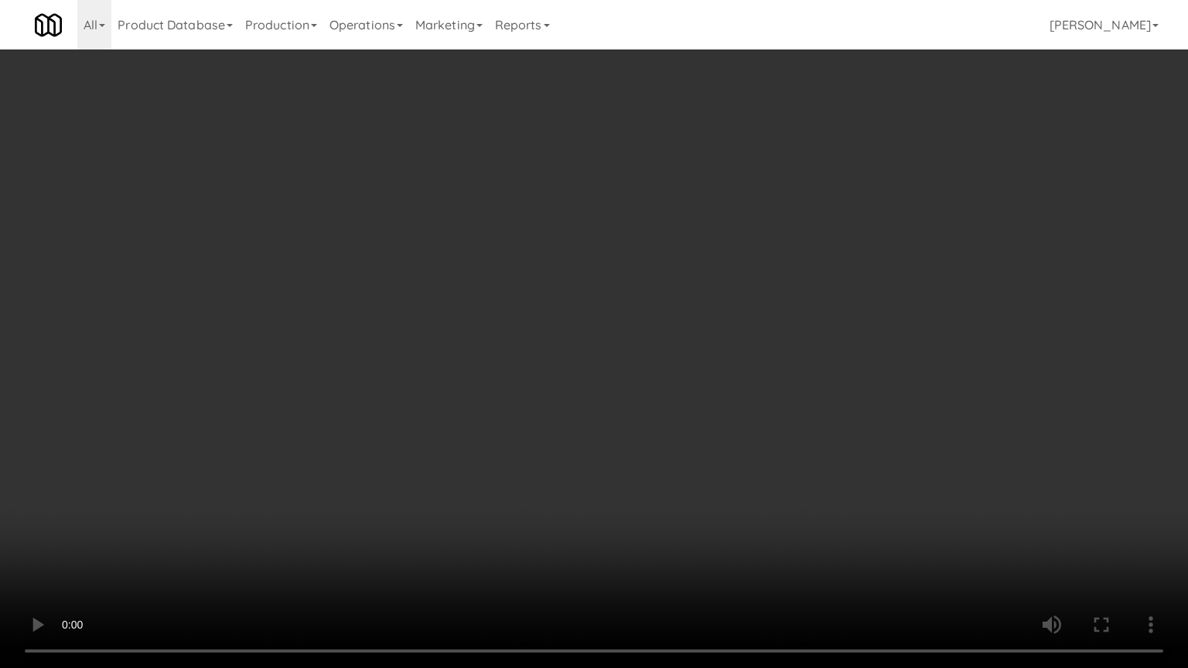
click at [700, 433] on video at bounding box center [594, 334] width 1188 height 668
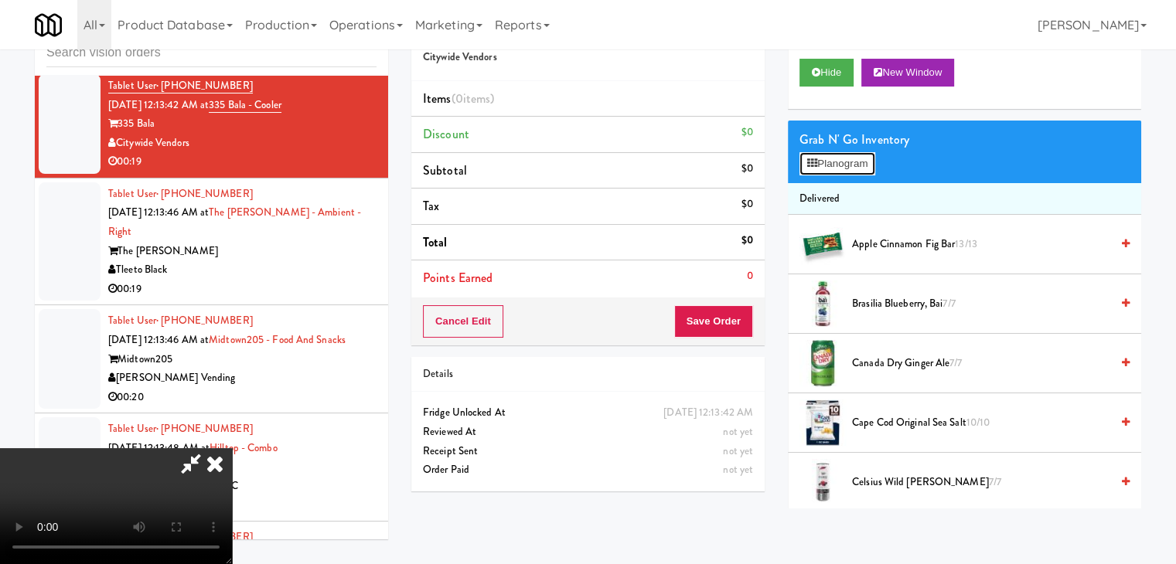
click at [829, 161] on button "Planogram" at bounding box center [837, 163] width 76 height 23
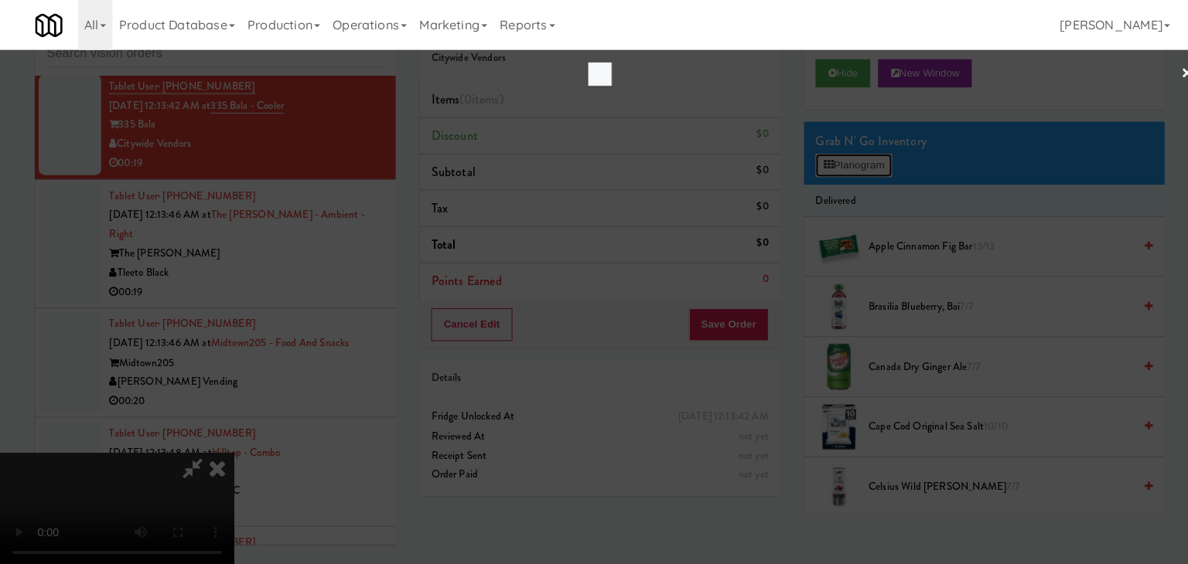
scroll to position [7750, 0]
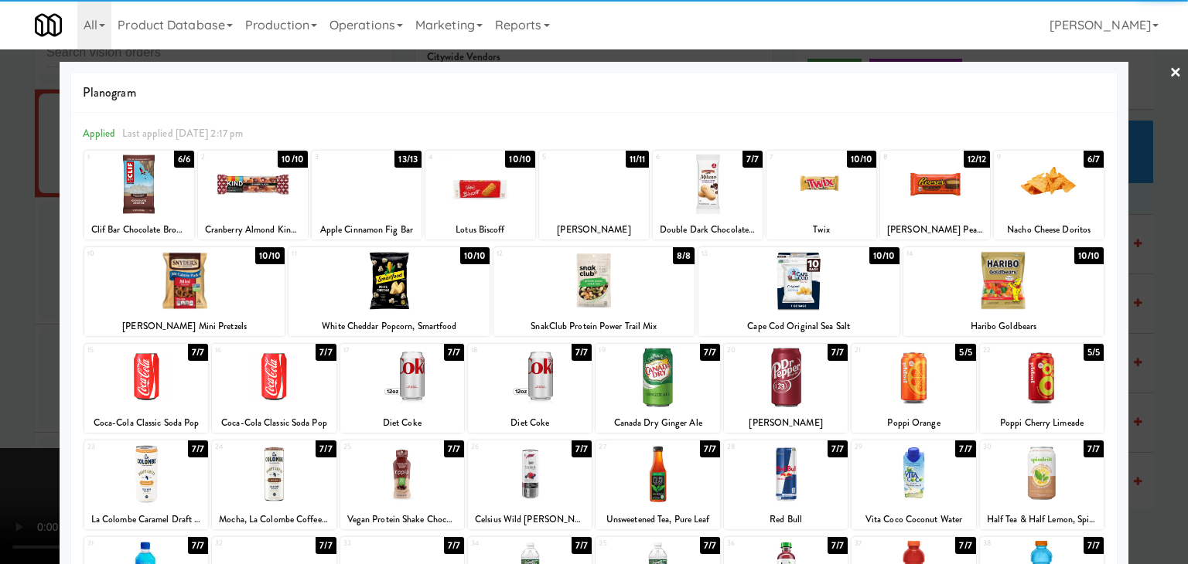
click at [722, 205] on div at bounding box center [708, 185] width 110 height 60
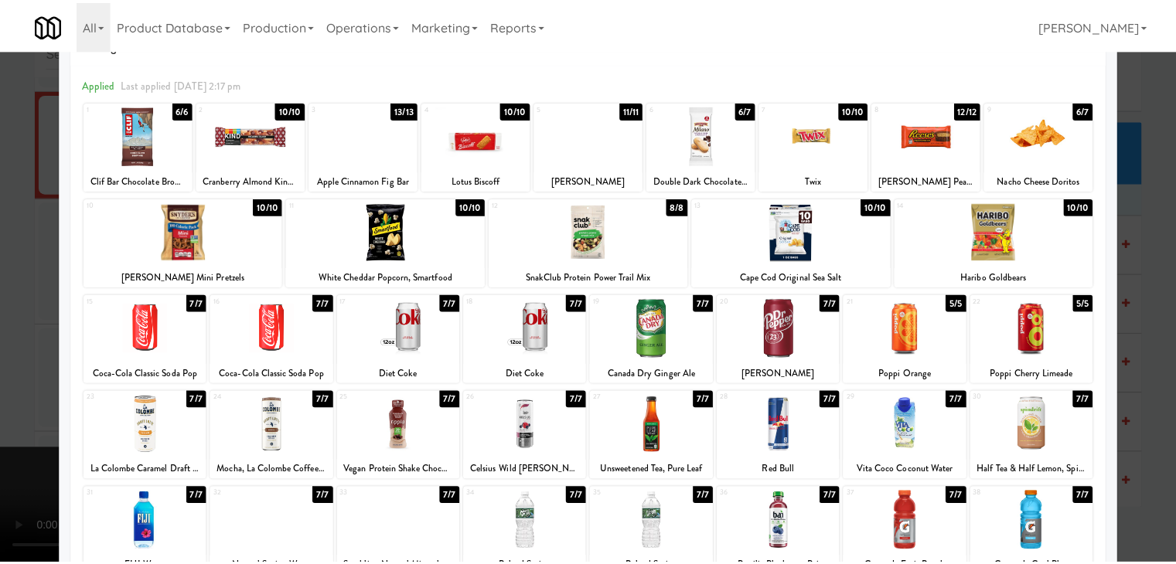
scroll to position [155, 0]
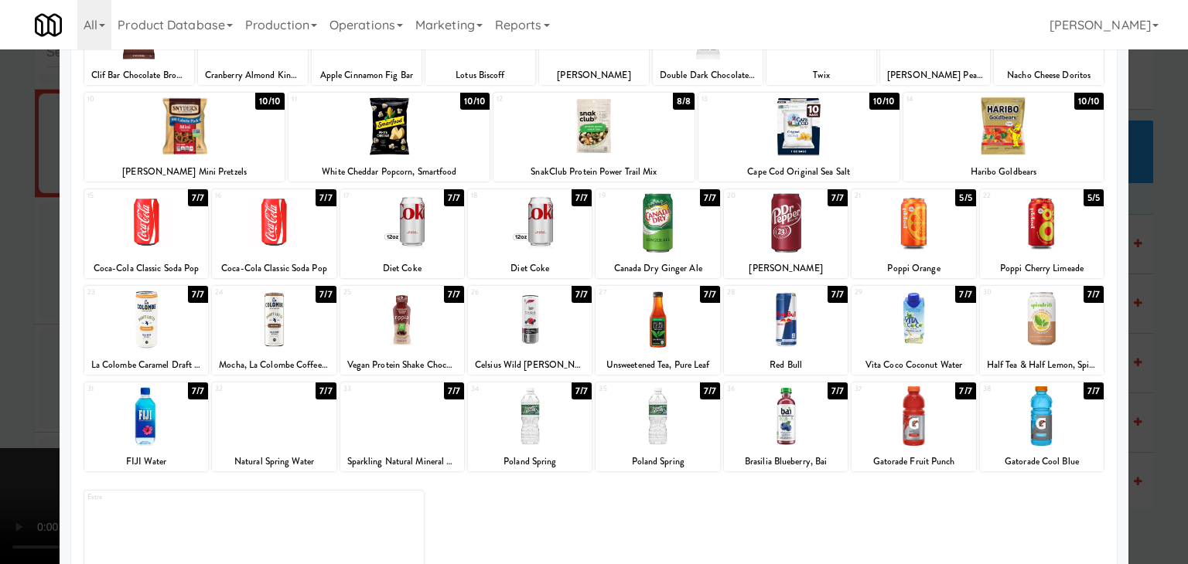
click at [659, 226] on div at bounding box center [657, 223] width 124 height 60
drag, startPoint x: 0, startPoint y: 398, endPoint x: 433, endPoint y: 400, distance: 432.9
click at [5, 400] on div at bounding box center [594, 282] width 1188 height 564
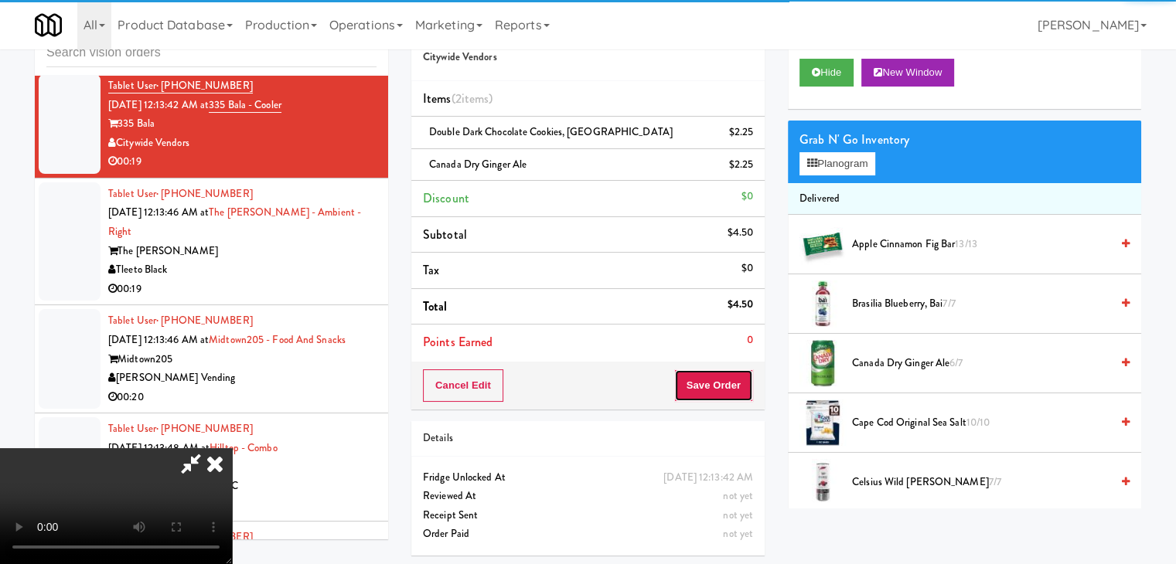
click at [736, 384] on button "Save Order" at bounding box center [713, 386] width 79 height 32
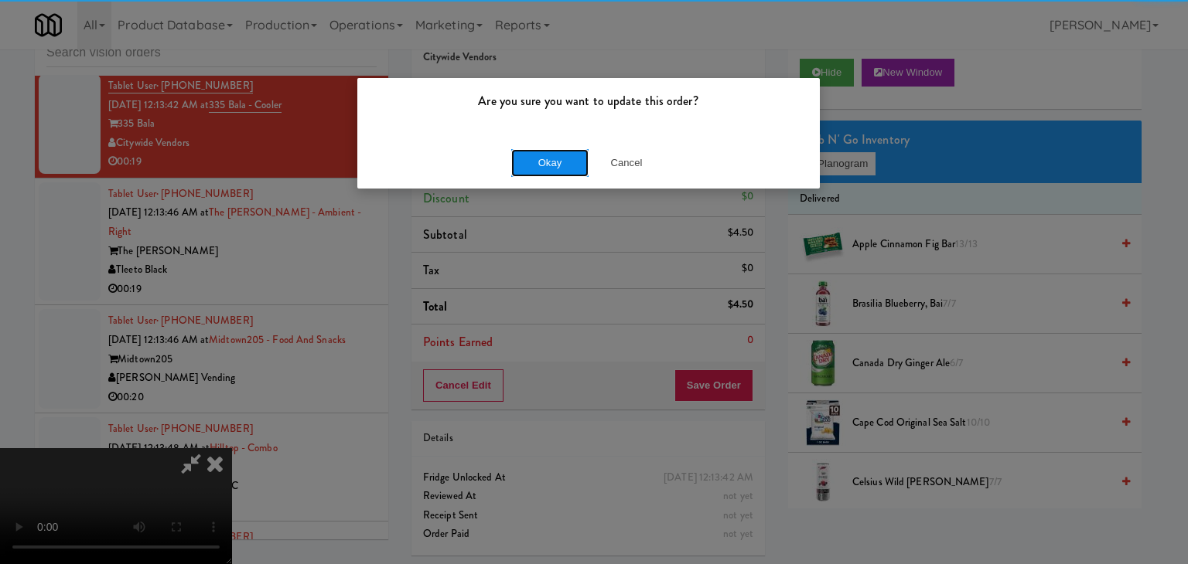
click at [569, 166] on button "Okay" at bounding box center [549, 163] width 77 height 28
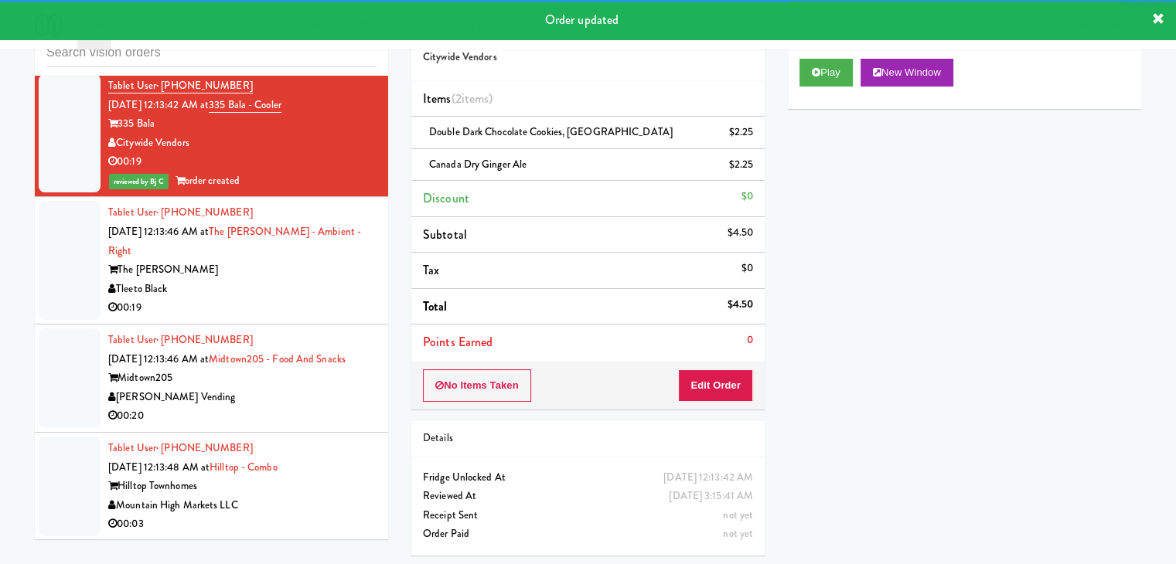
click at [288, 280] on div "Tleeto Black" at bounding box center [242, 289] width 268 height 19
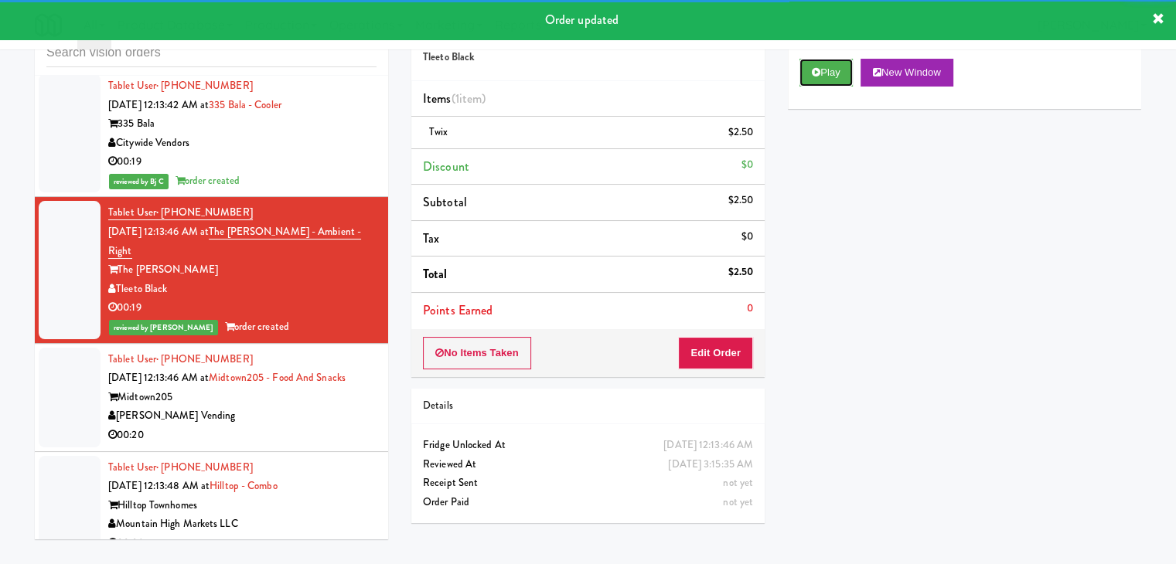
drag, startPoint x: 823, startPoint y: 70, endPoint x: 631, endPoint y: 345, distance: 334.8
click at [781, 325] on div "Cart Flags Notes Payment Play New Window Primary Flag Clear Flag if unable to d…" at bounding box center [964, 257] width 377 height 503
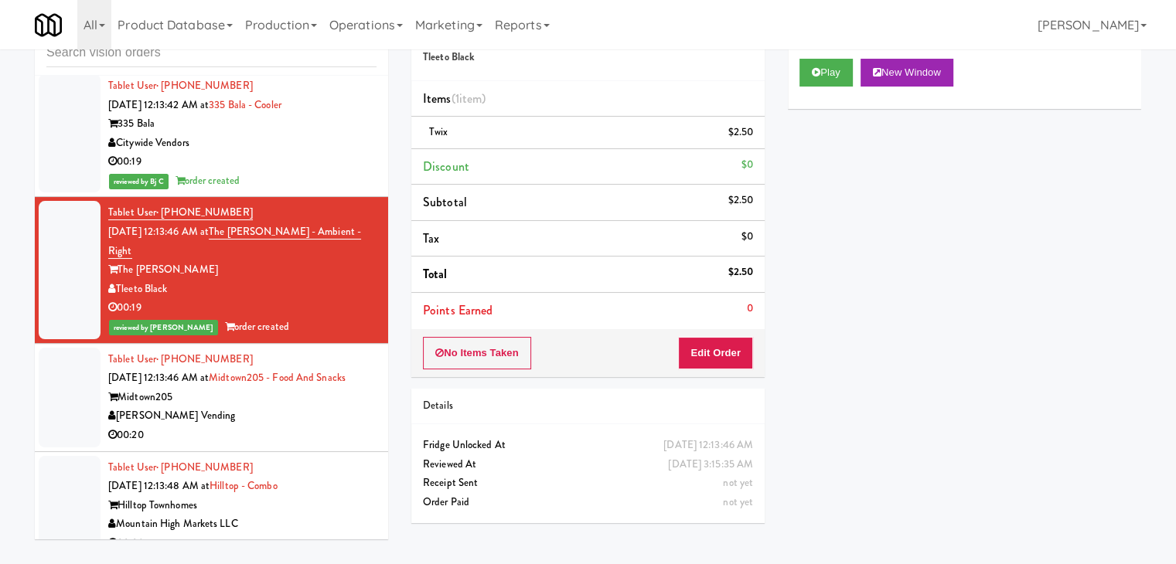
click at [251, 401] on div "Tablet User · (704) 626-9456 [DATE] 12:13:46 AM at Midtown205 - Food and Snacks…" at bounding box center [242, 397] width 268 height 95
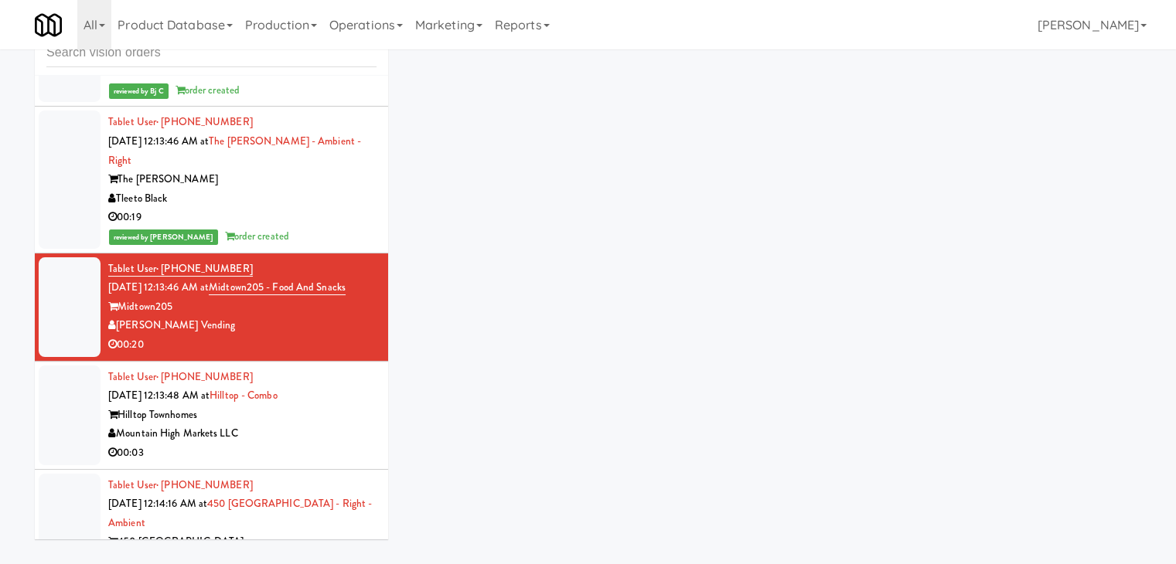
scroll to position [8001, 0]
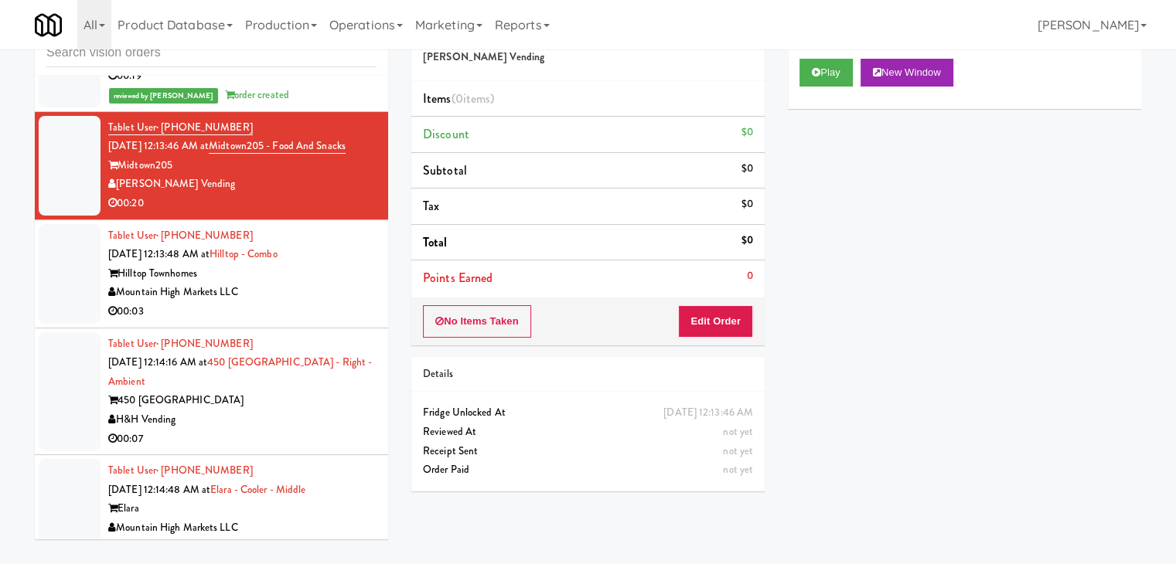
click at [338, 290] on div "Mountain High Markets LLC" at bounding box center [242, 292] width 268 height 19
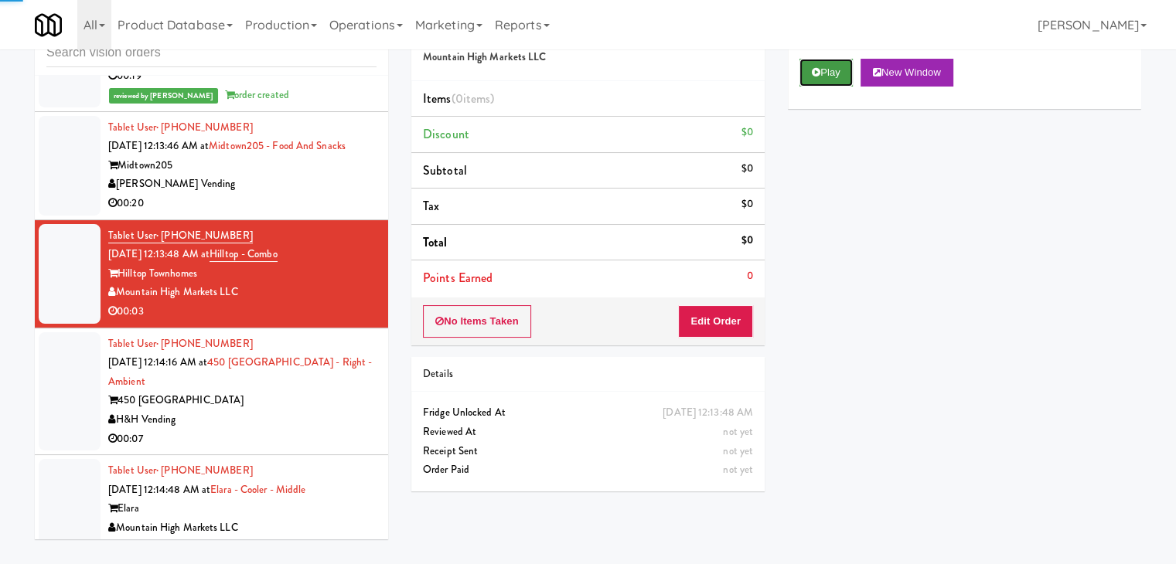
click at [815, 65] on button "Play" at bounding box center [825, 73] width 53 height 28
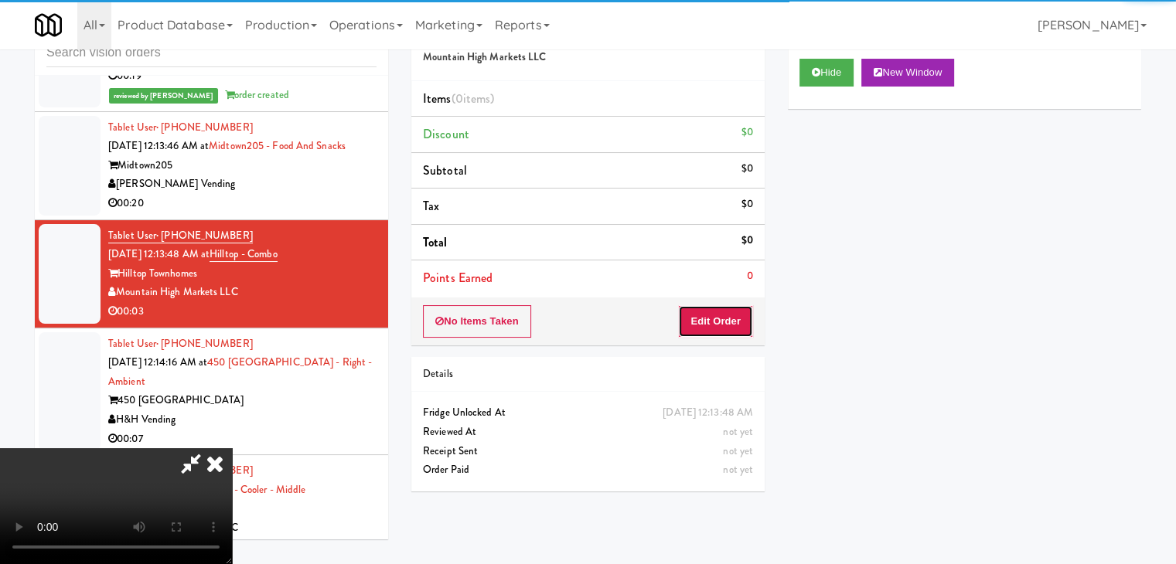
click at [728, 314] on button "Edit Order" at bounding box center [715, 321] width 75 height 32
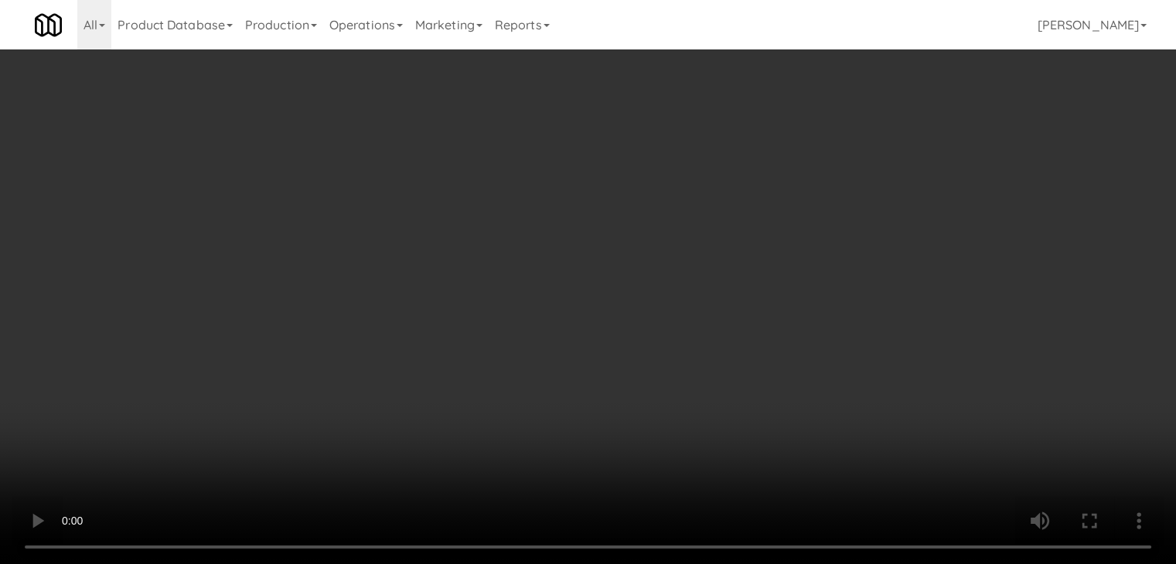
scroll to position [7982, 0]
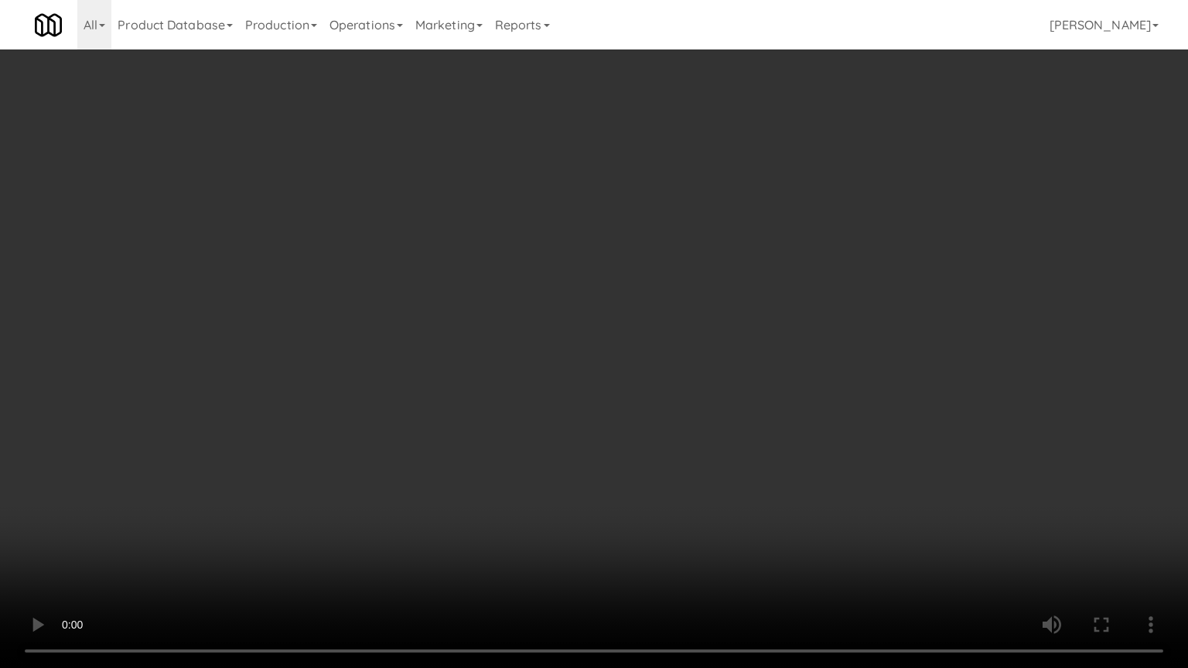
click at [642, 537] on video at bounding box center [594, 334] width 1188 height 668
drag, startPoint x: 658, startPoint y: 582, endPoint x: 689, endPoint y: 573, distance: 32.3
click at [664, 537] on video at bounding box center [594, 334] width 1188 height 668
click at [717, 529] on video at bounding box center [594, 334] width 1188 height 668
drag, startPoint x: 717, startPoint y: 529, endPoint x: 727, endPoint y: 420, distance: 109.4
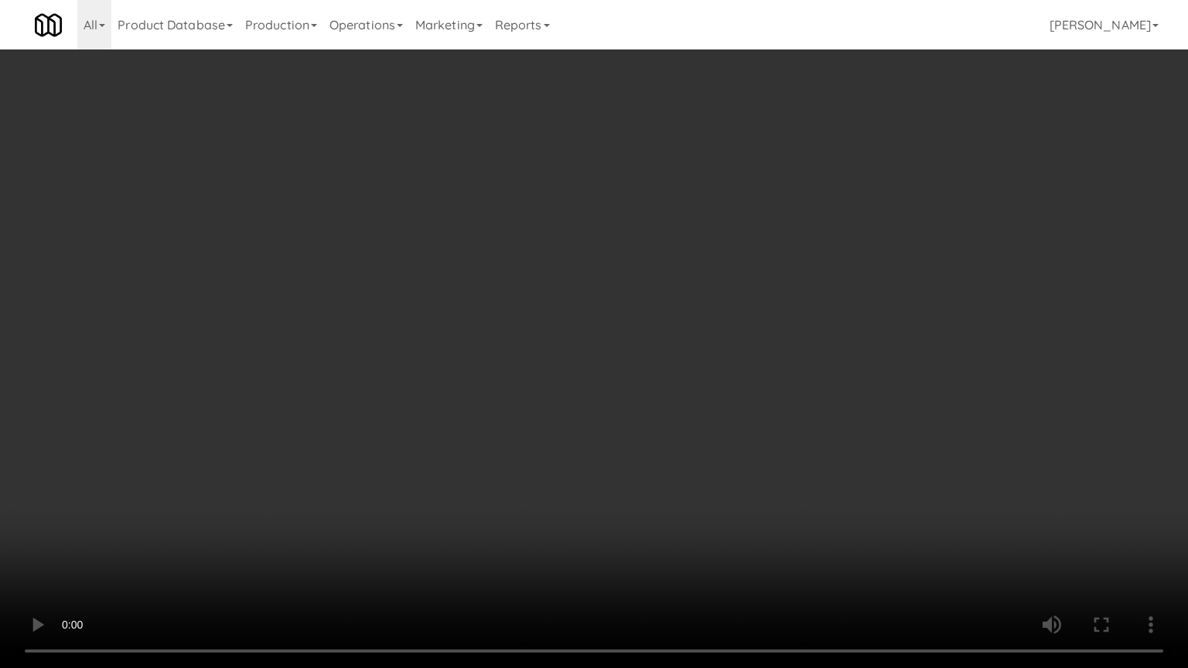
click at [717, 523] on video at bounding box center [594, 334] width 1188 height 668
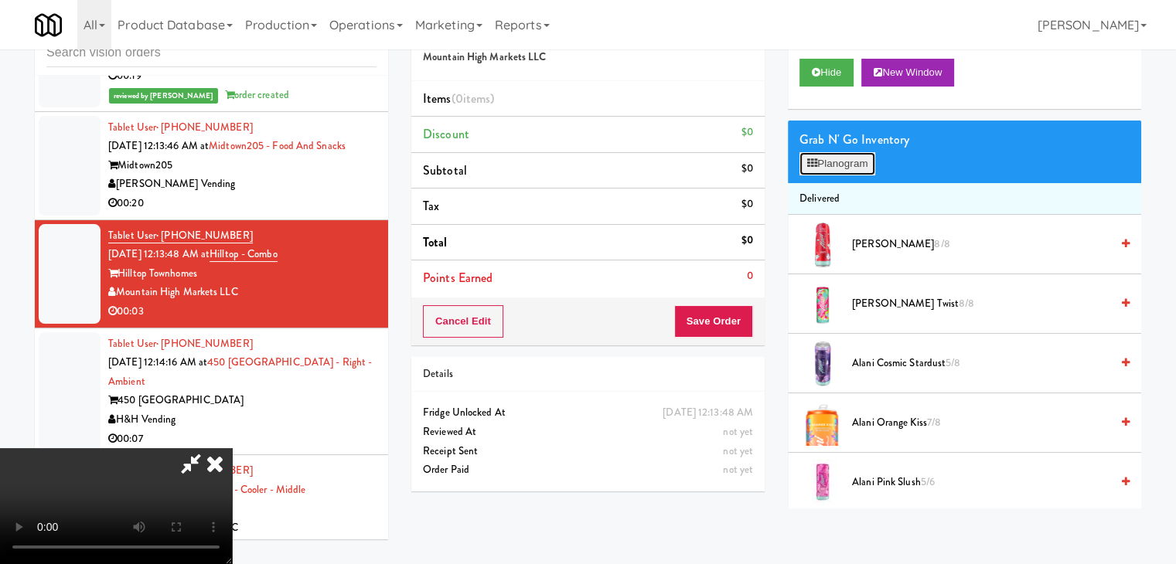
click at [835, 159] on button "Planogram" at bounding box center [837, 163] width 76 height 23
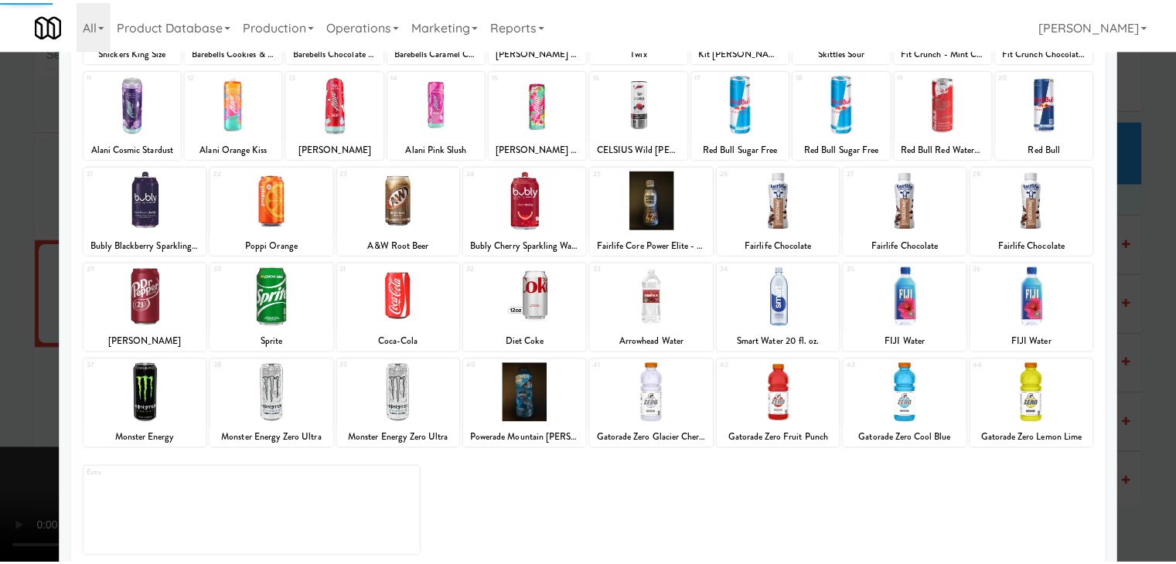
scroll to position [195, 0]
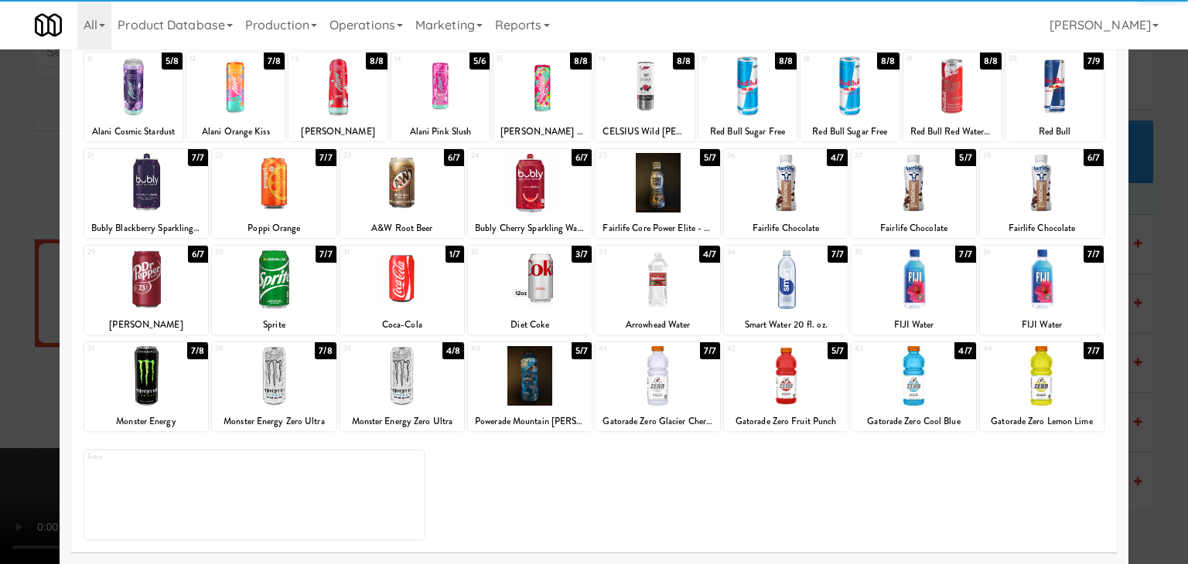
click at [281, 372] on div at bounding box center [274, 376] width 124 height 60
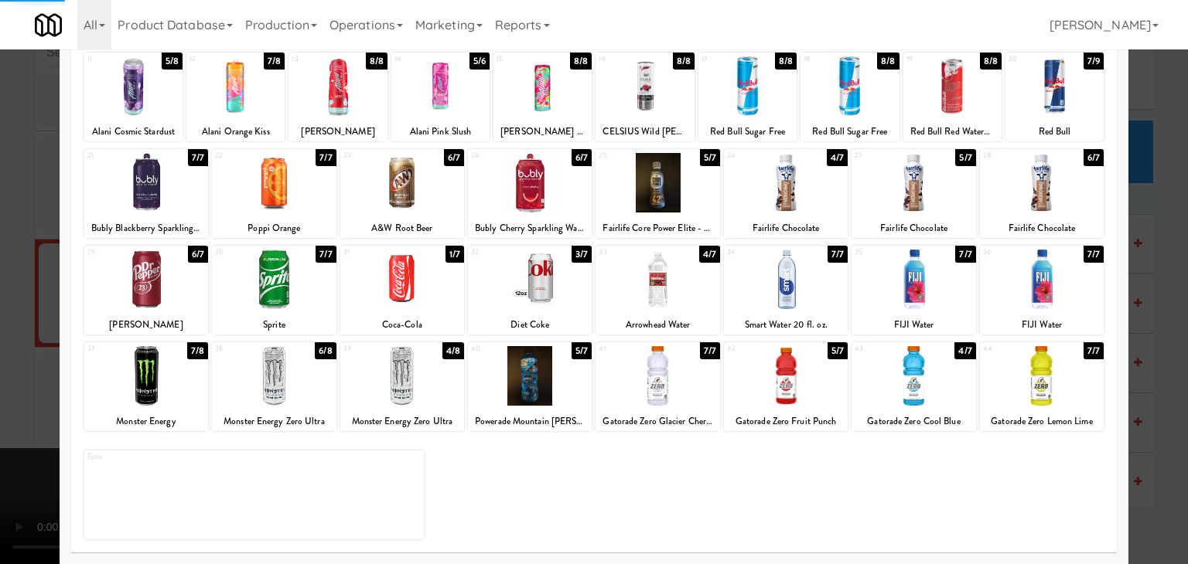
drag, startPoint x: 0, startPoint y: 370, endPoint x: 241, endPoint y: 366, distance: 241.3
click at [12, 369] on div at bounding box center [594, 282] width 1188 height 564
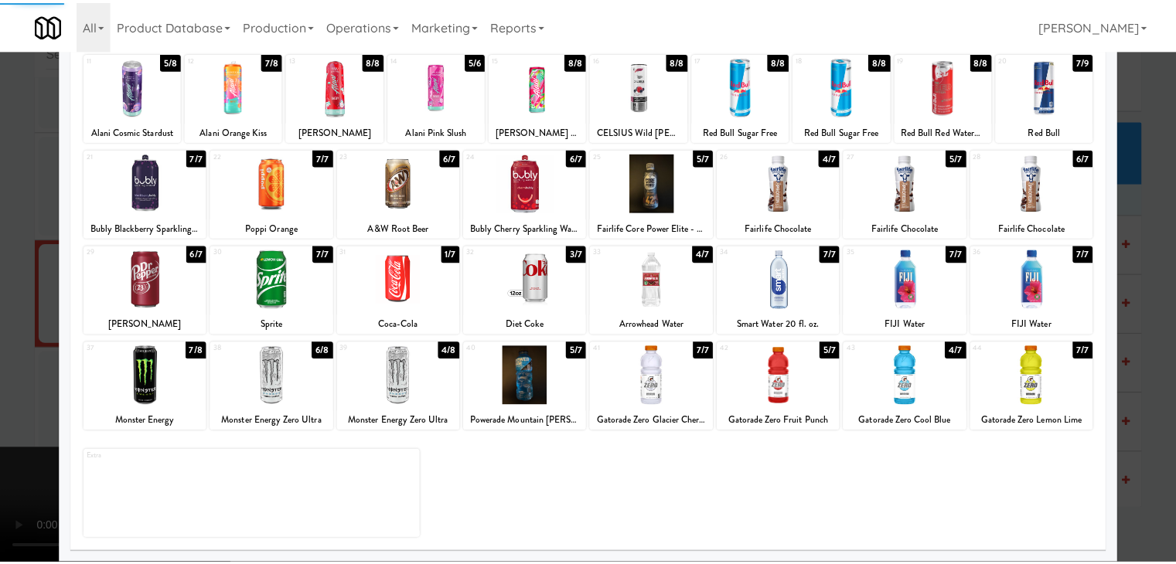
scroll to position [8001, 0]
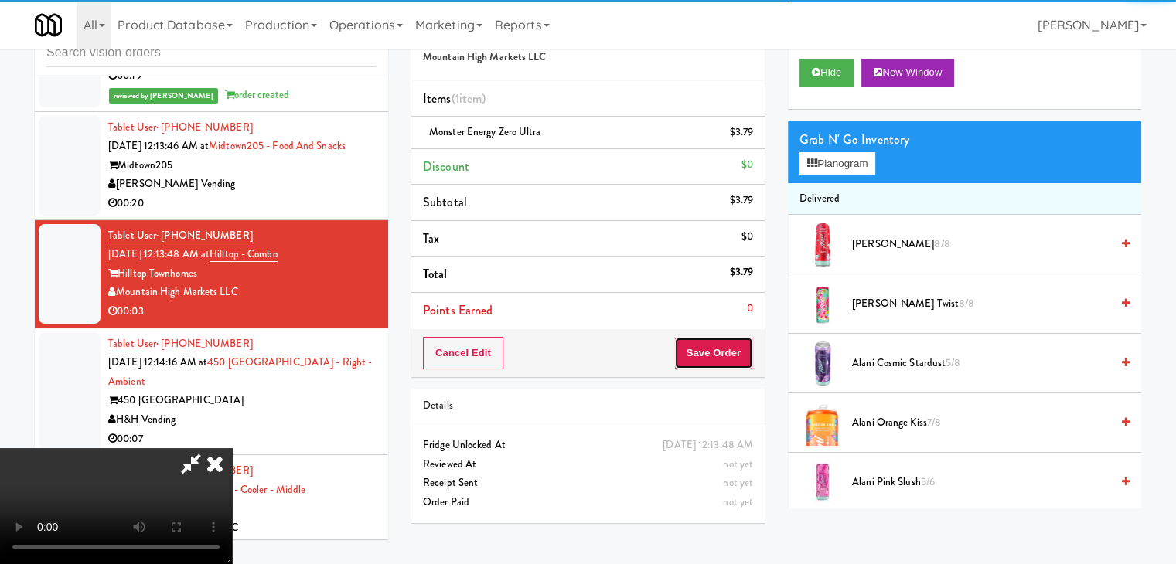
click at [714, 359] on button "Save Order" at bounding box center [713, 353] width 79 height 32
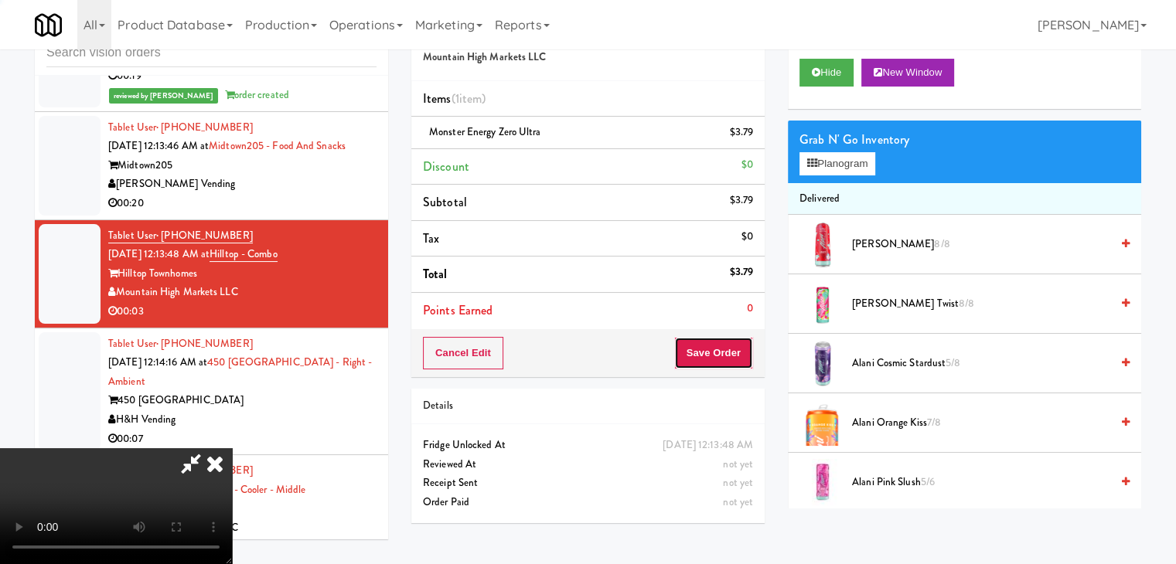
click at [717, 357] on button "Save Order" at bounding box center [713, 353] width 79 height 32
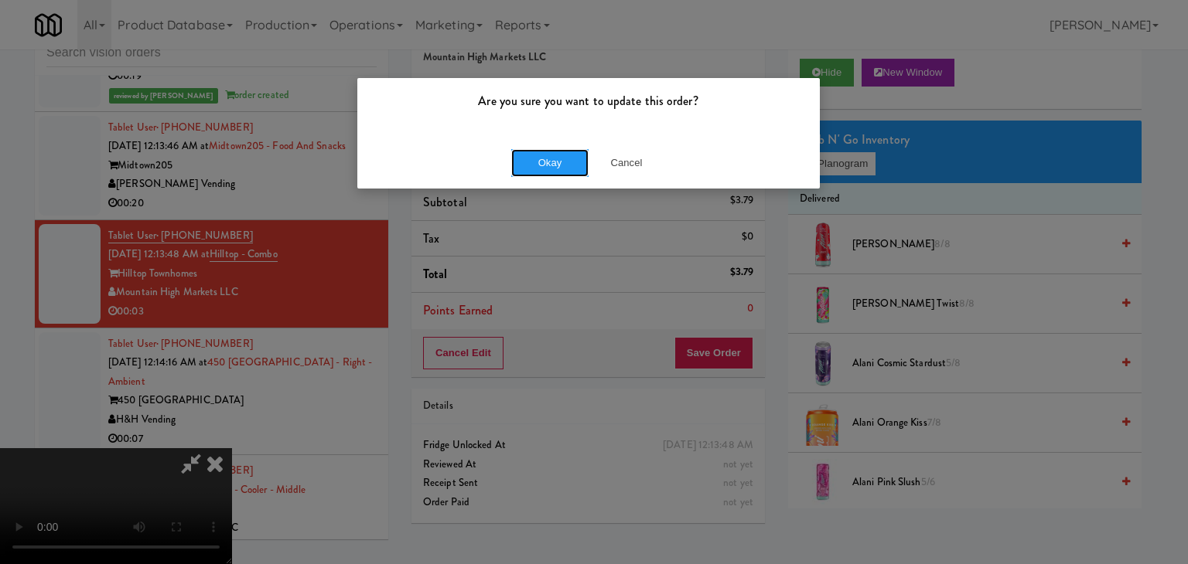
click at [572, 171] on button "Okay" at bounding box center [549, 163] width 77 height 28
click at [572, 169] on div "Okay Cancel" at bounding box center [588, 163] width 462 height 52
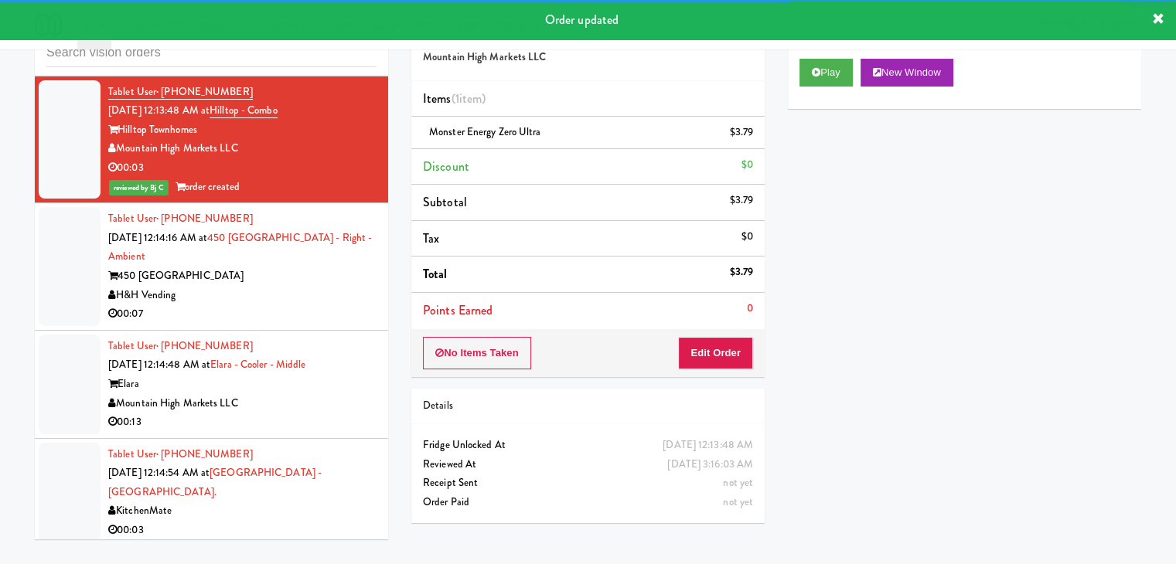
scroll to position [8233, 0]
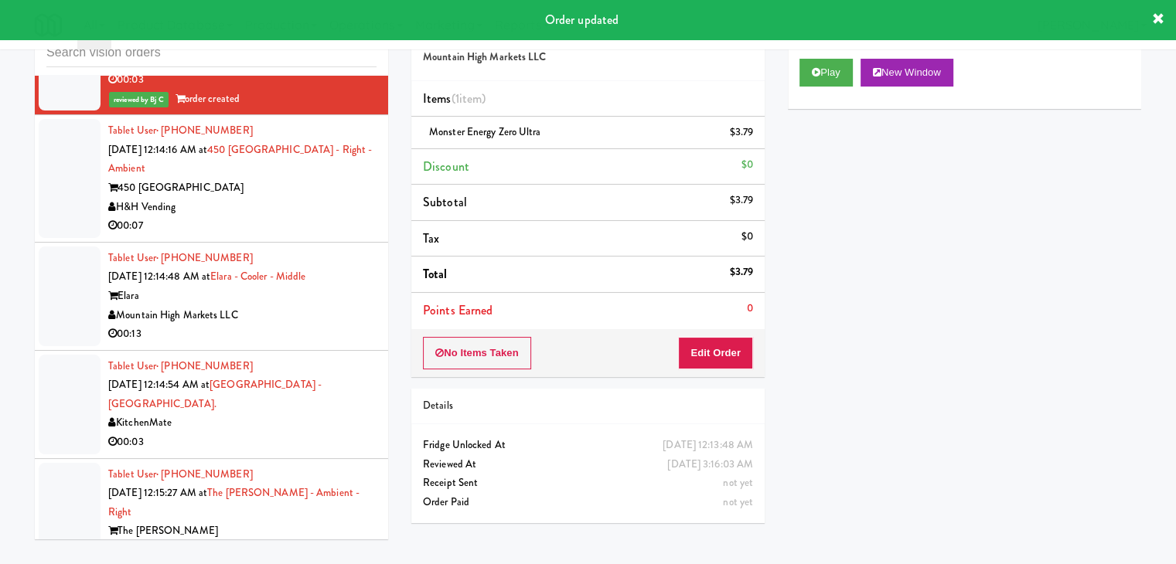
click at [306, 216] on div "00:07" at bounding box center [242, 225] width 268 height 19
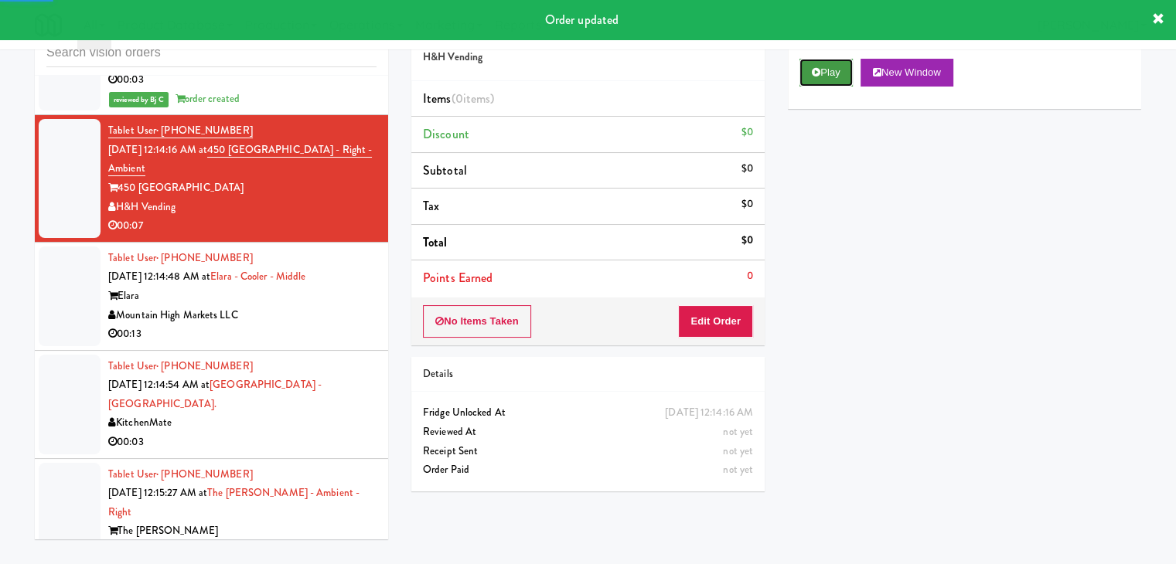
click at [830, 77] on button "Play" at bounding box center [825, 73] width 53 height 28
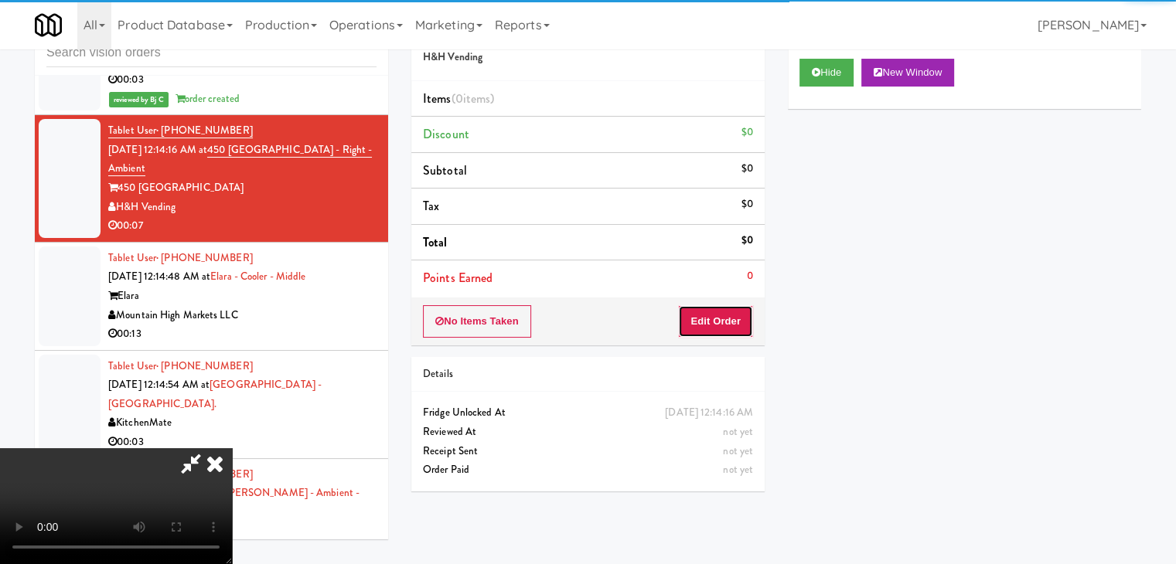
click at [712, 329] on button "Edit Order" at bounding box center [715, 321] width 75 height 32
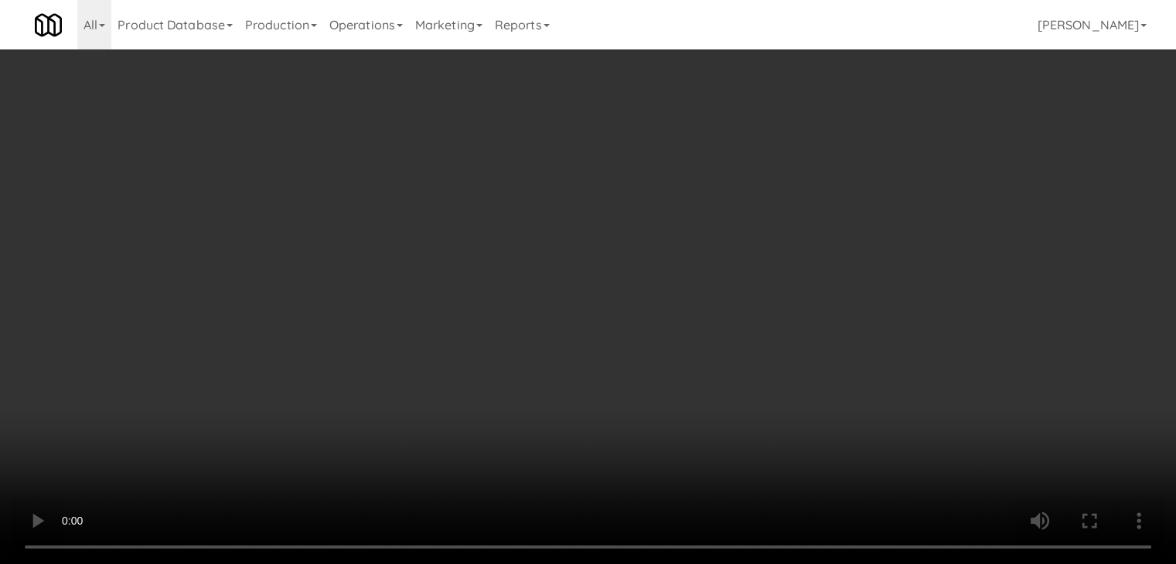
scroll to position [8214, 0]
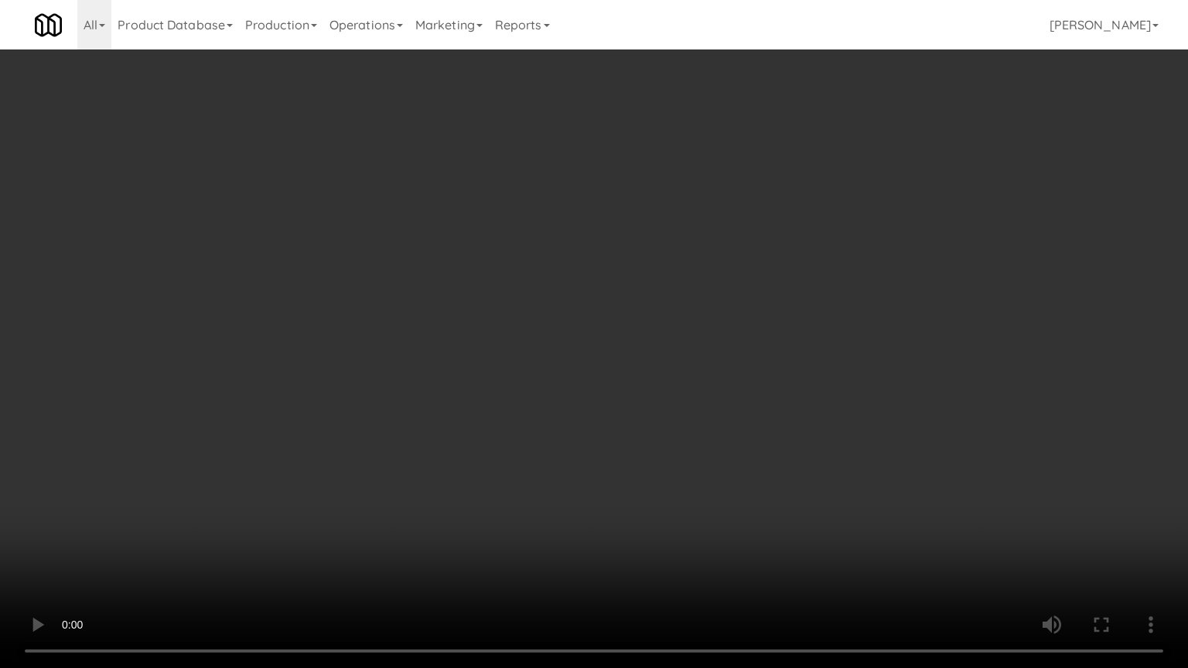
click at [642, 537] on video at bounding box center [594, 334] width 1188 height 668
click at [650, 537] on video at bounding box center [594, 334] width 1188 height 668
click at [652, 537] on video at bounding box center [594, 334] width 1188 height 668
click at [686, 486] on video at bounding box center [594, 334] width 1188 height 668
click at [683, 465] on video at bounding box center [594, 334] width 1188 height 668
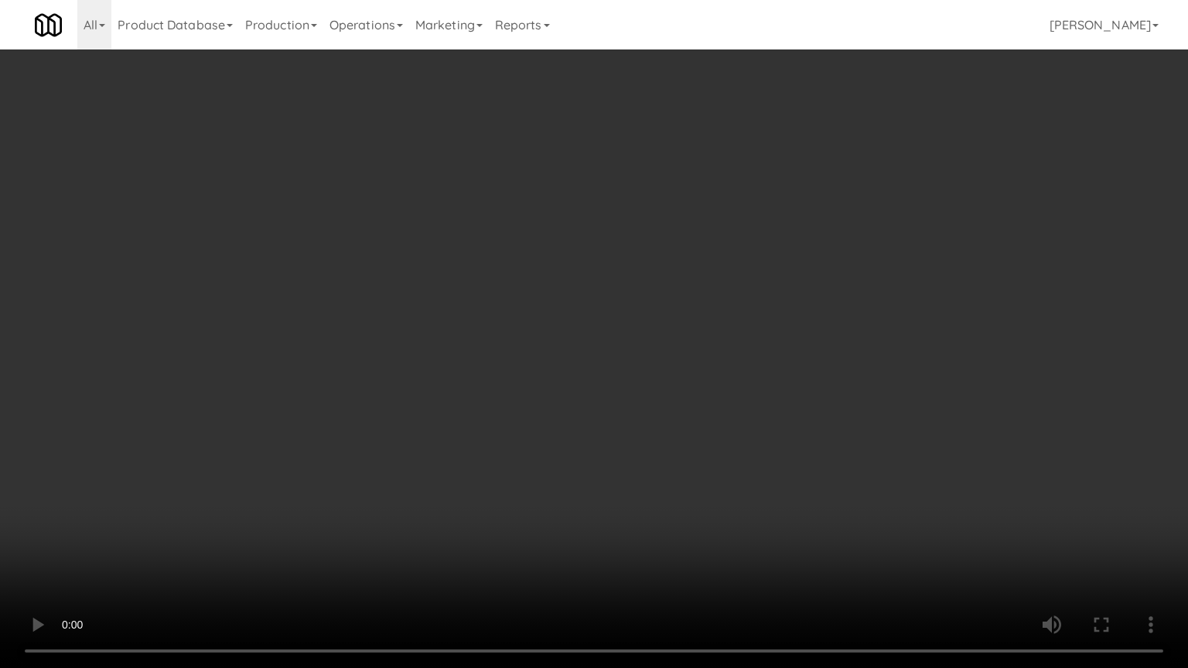
click at [730, 480] on video at bounding box center [594, 334] width 1188 height 668
click at [731, 480] on video at bounding box center [594, 334] width 1188 height 668
click at [733, 480] on video at bounding box center [594, 334] width 1188 height 668
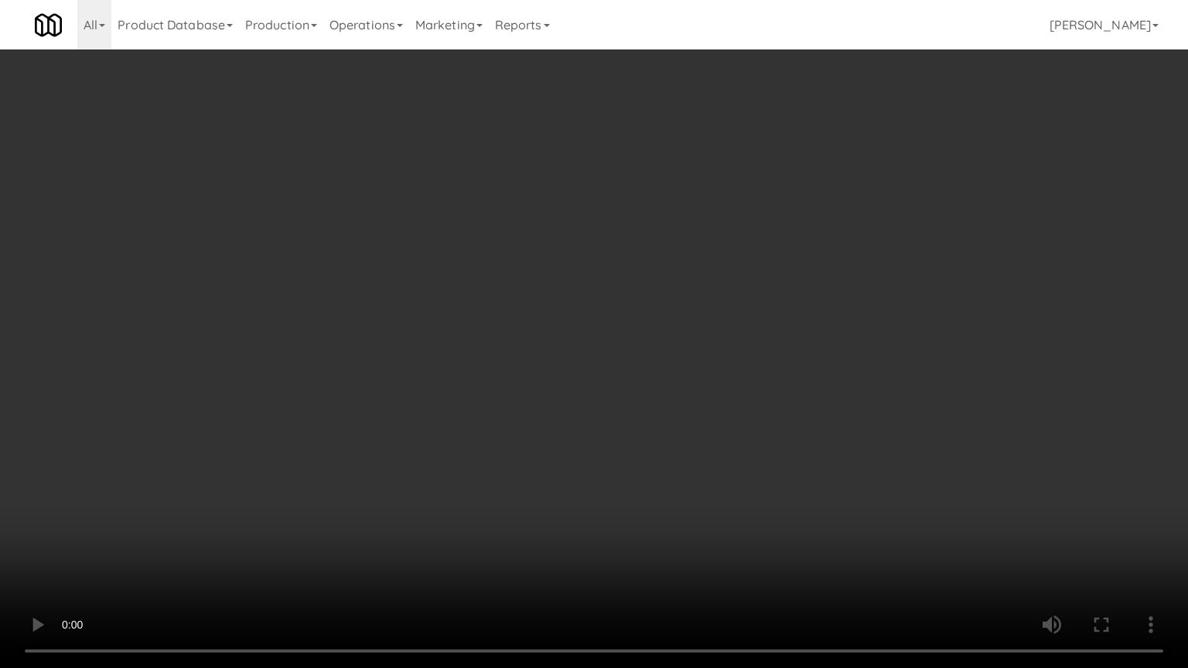
click at [731, 469] on video at bounding box center [594, 334] width 1188 height 668
drag, startPoint x: 731, startPoint y: 469, endPoint x: 773, endPoint y: 271, distance: 203.2
click at [730, 462] on video at bounding box center [594, 334] width 1188 height 668
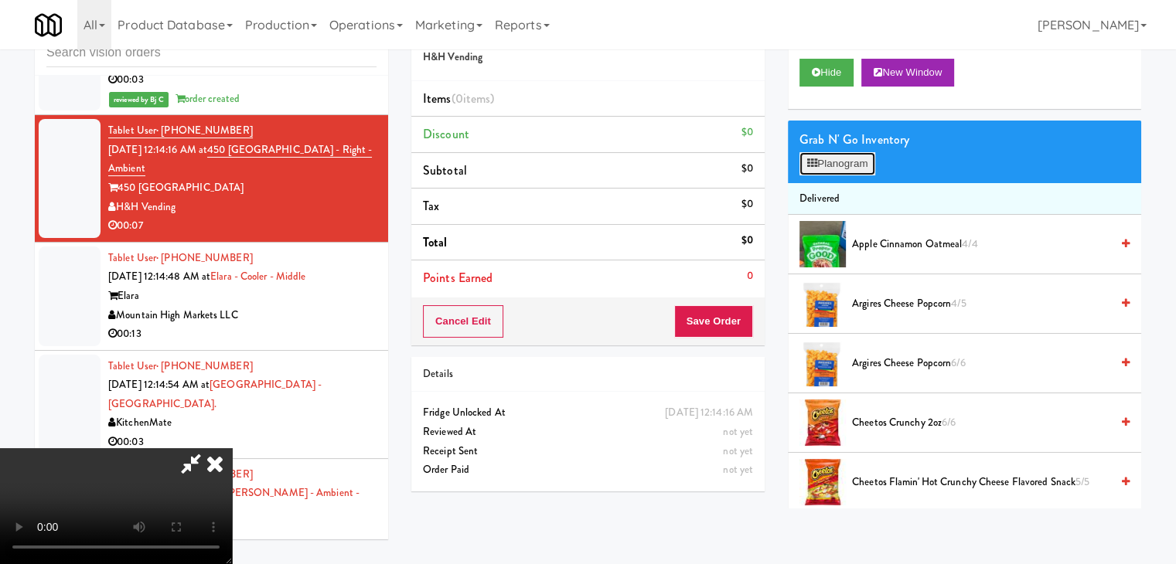
click at [848, 163] on button "Planogram" at bounding box center [837, 163] width 76 height 23
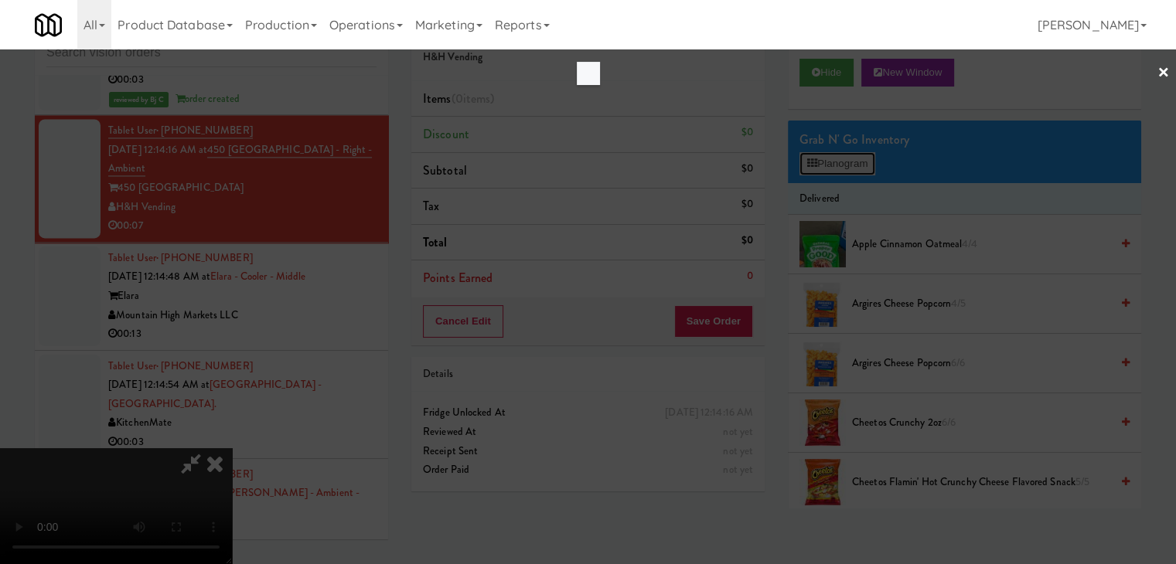
scroll to position [8214, 0]
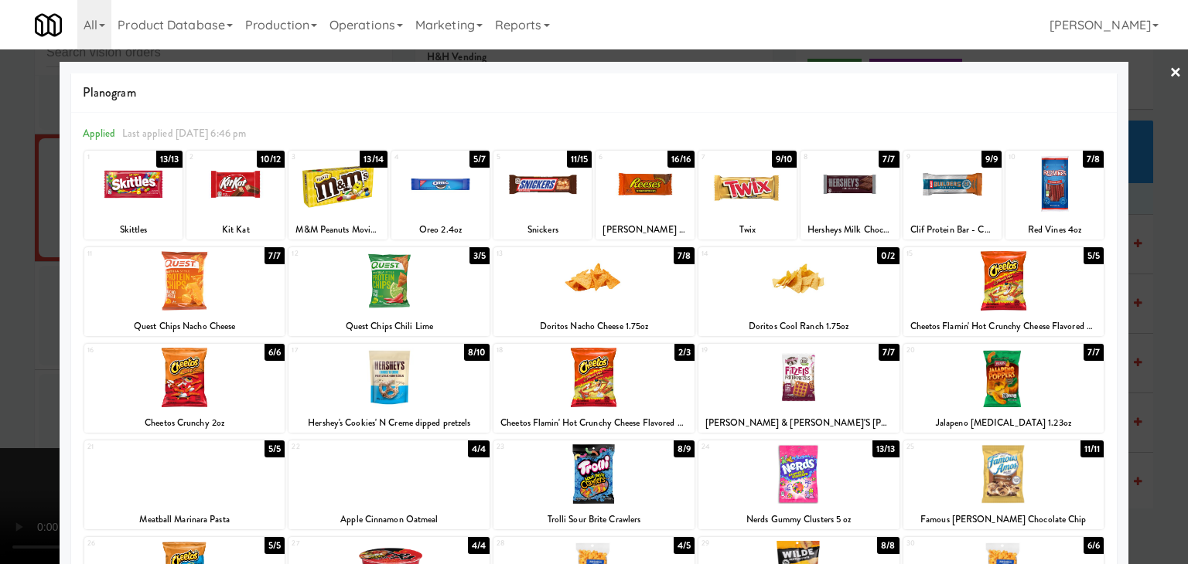
click at [797, 287] on div at bounding box center [798, 281] width 201 height 60
click at [1166, 301] on div at bounding box center [594, 282] width 1188 height 564
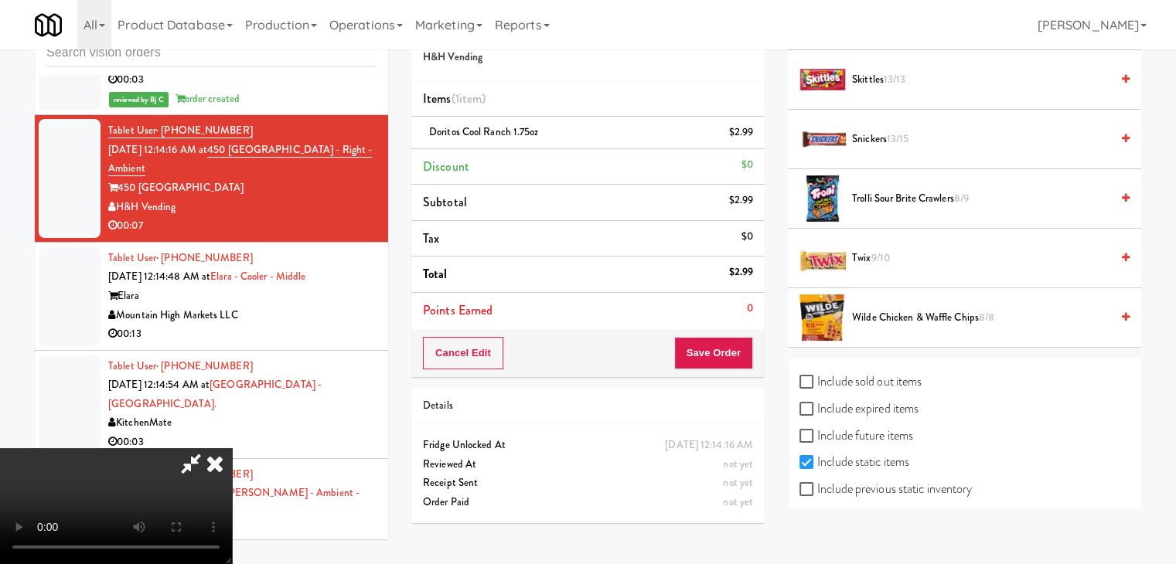
scroll to position [1666, 0]
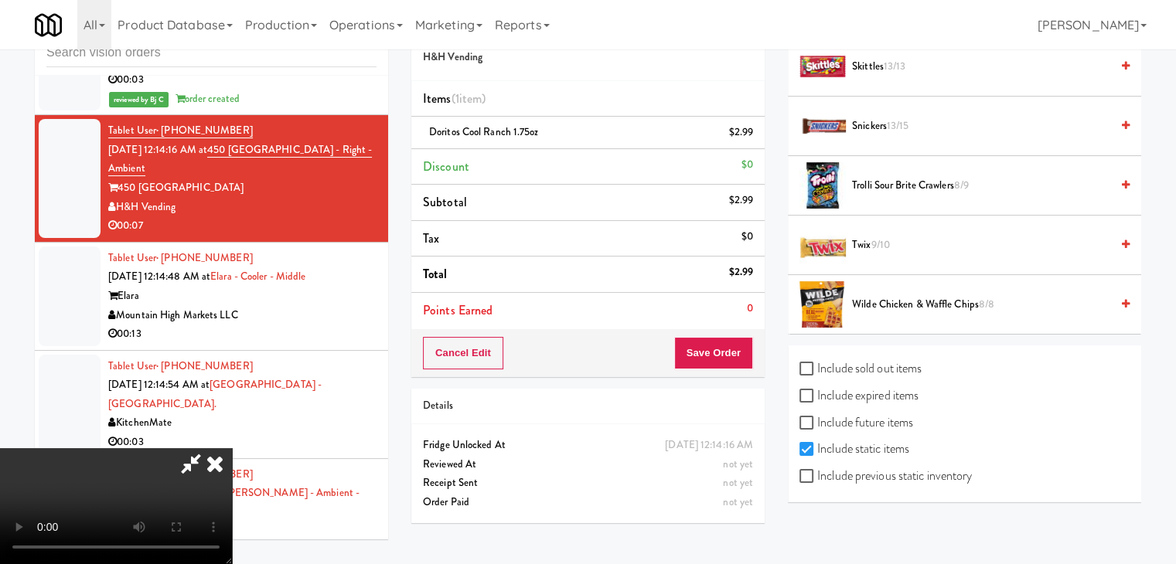
drag, startPoint x: 942, startPoint y: 473, endPoint x: 791, endPoint y: 452, distance: 152.3
click at [942, 472] on label "Include previous static inventory" at bounding box center [885, 476] width 172 height 23
click at [817, 472] on input "Include previous static inventory" at bounding box center [808, 477] width 18 height 12
checkbox input "true"
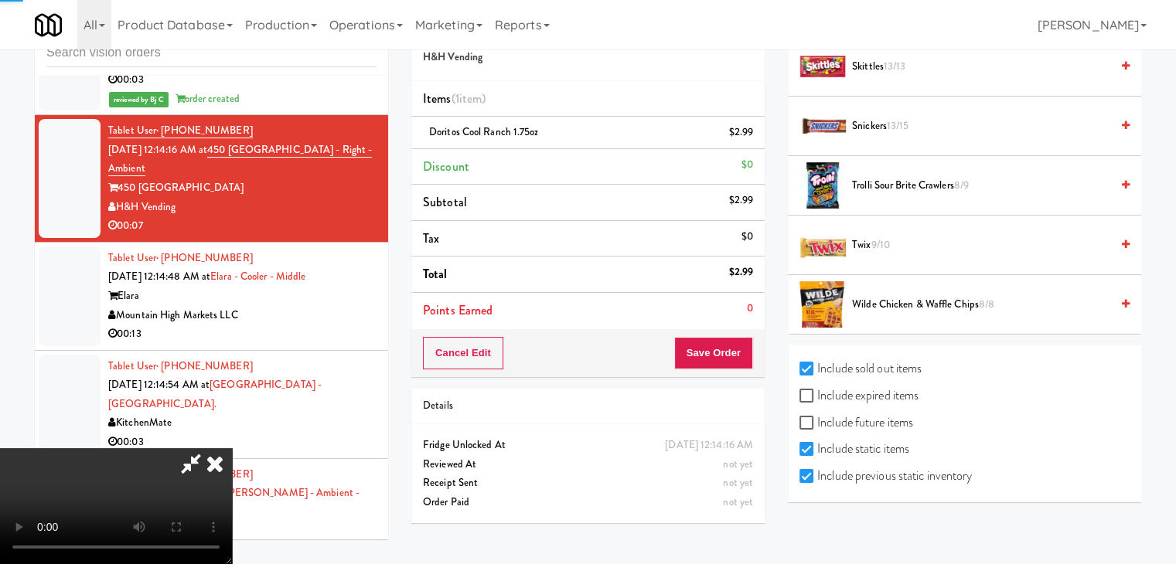
click at [232, 448] on video at bounding box center [116, 506] width 232 height 116
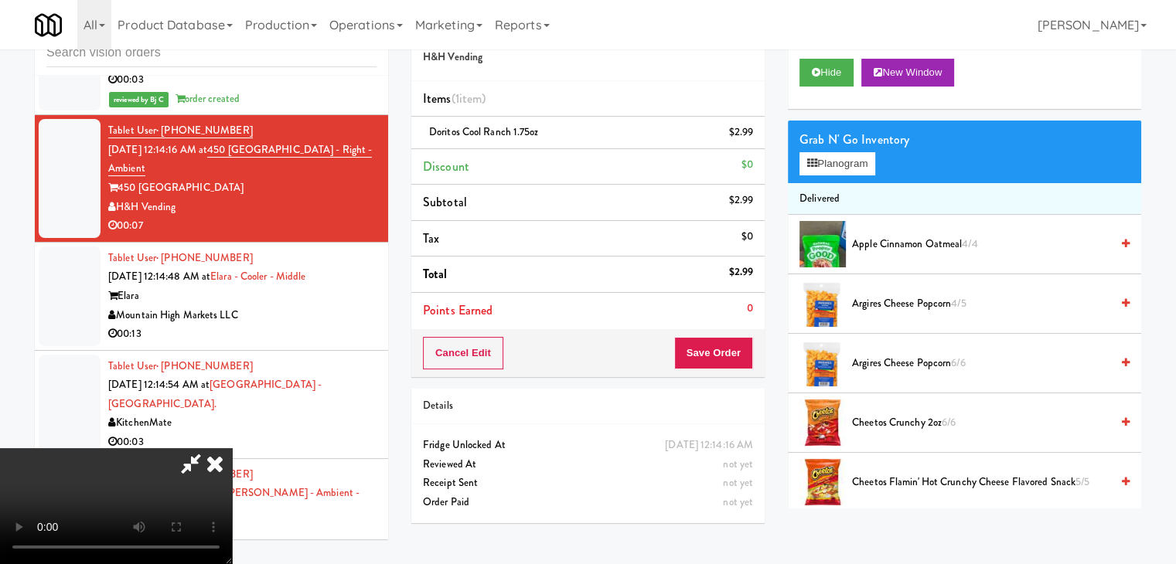
scroll to position [0, 0]
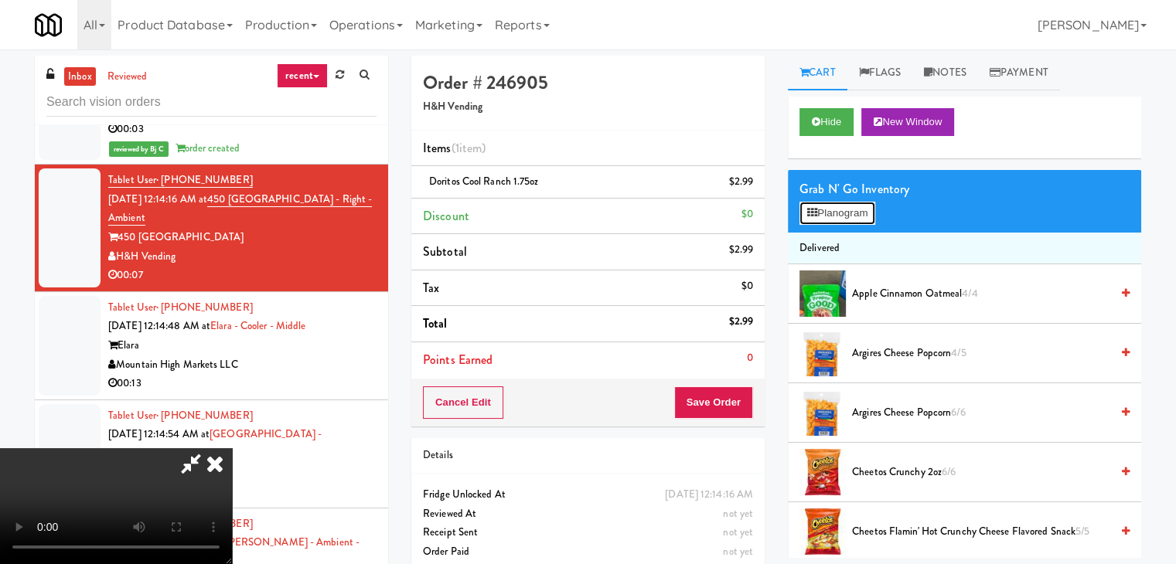
click at [858, 208] on button "Planogram" at bounding box center [837, 213] width 76 height 23
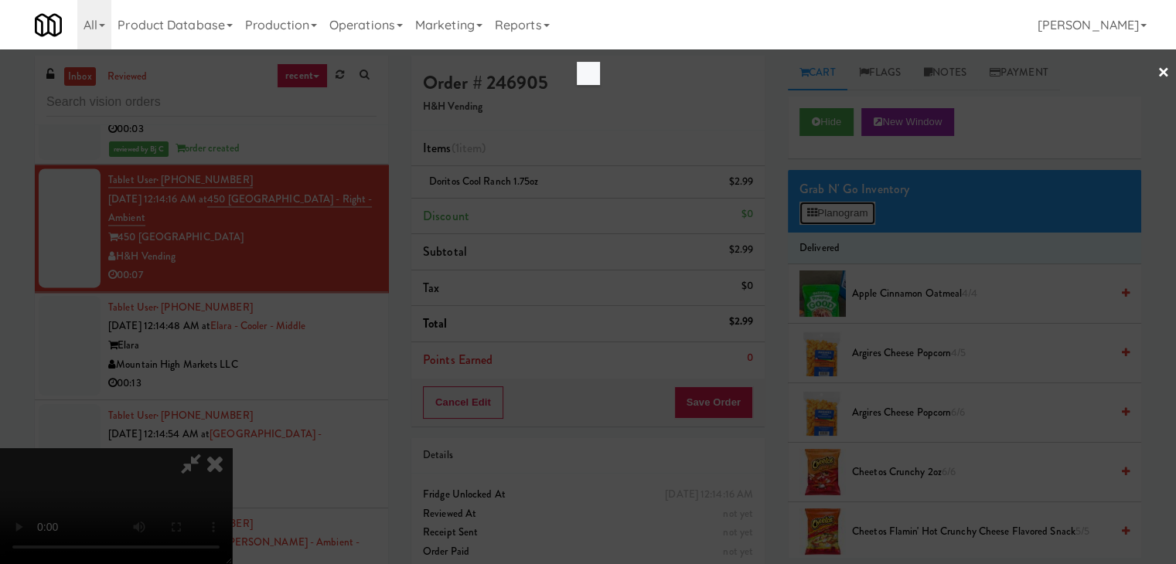
scroll to position [8214, 0]
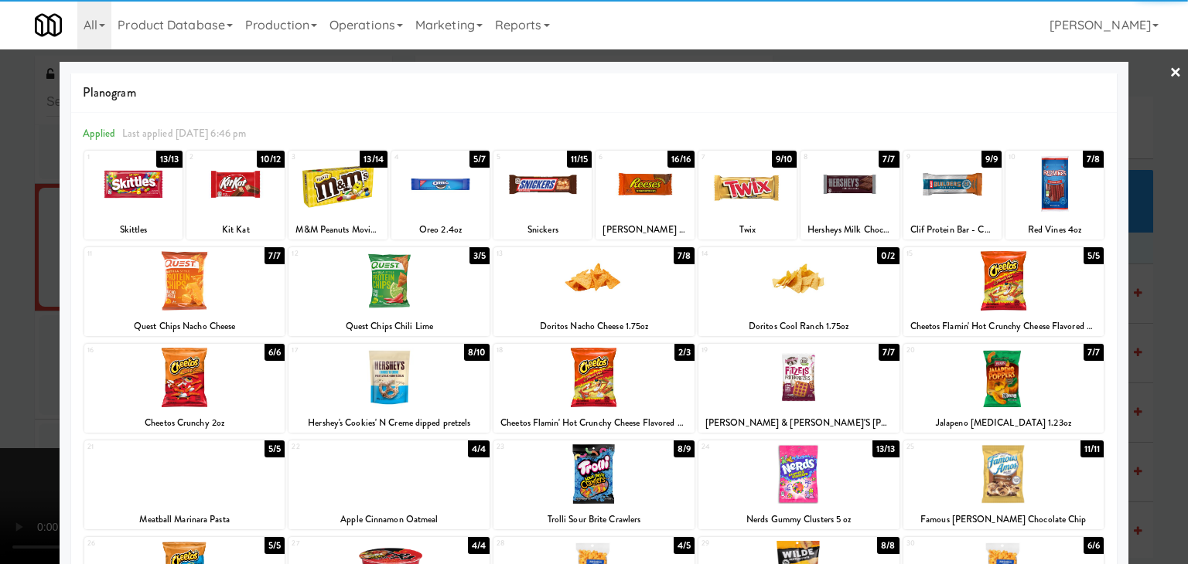
click at [800, 263] on div at bounding box center [798, 281] width 201 height 60
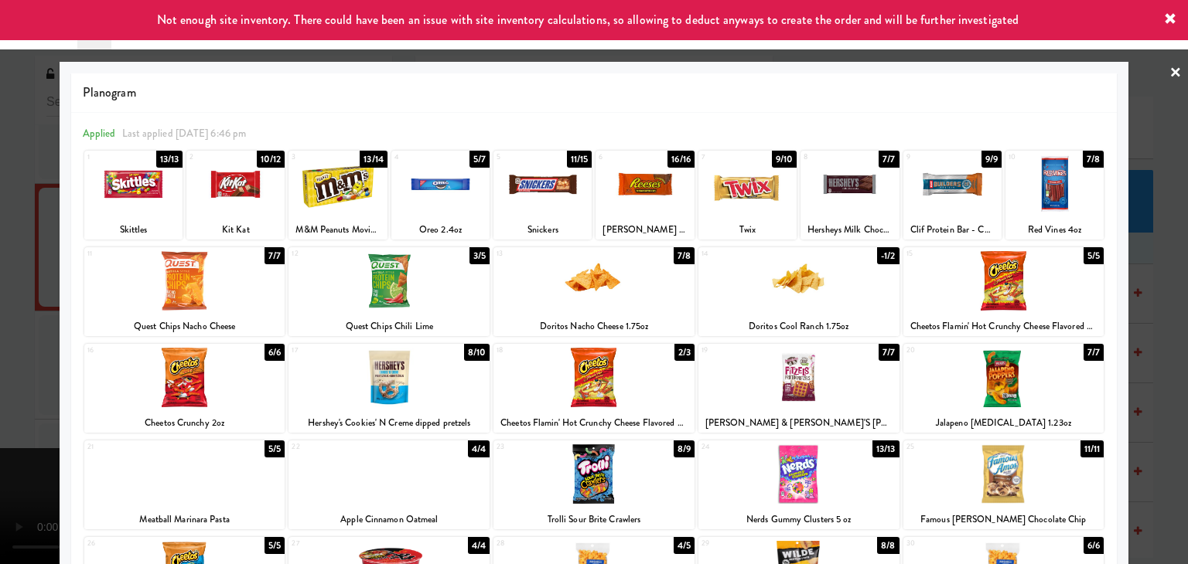
click at [557, 182] on div at bounding box center [542, 185] width 98 height 60
drag, startPoint x: 0, startPoint y: 317, endPoint x: 329, endPoint y: 313, distance: 328.6
click at [15, 315] on div at bounding box center [594, 282] width 1188 height 564
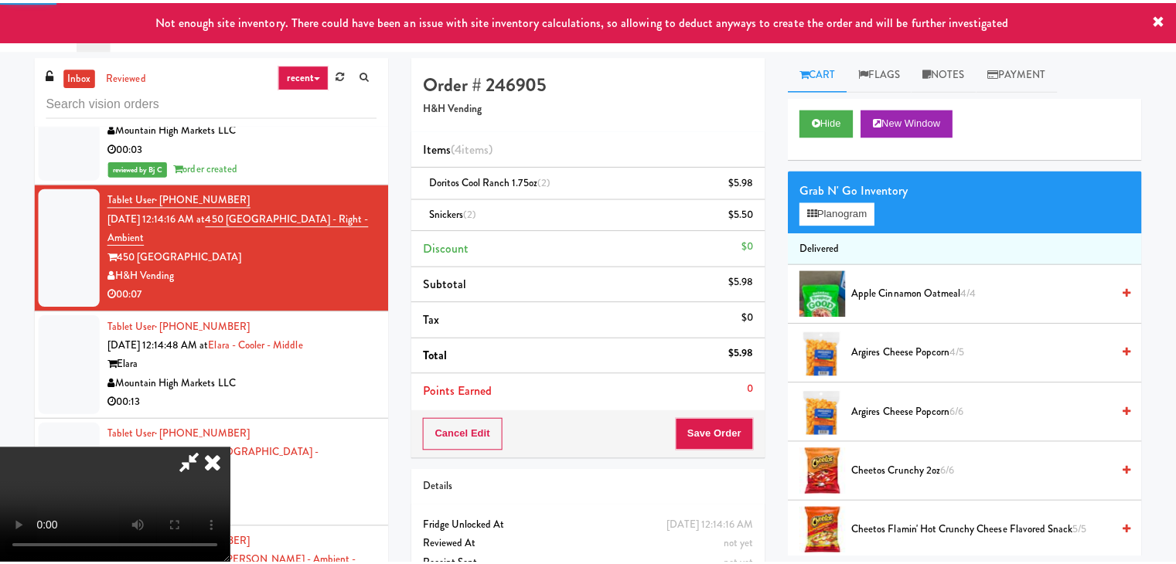
scroll to position [8233, 0]
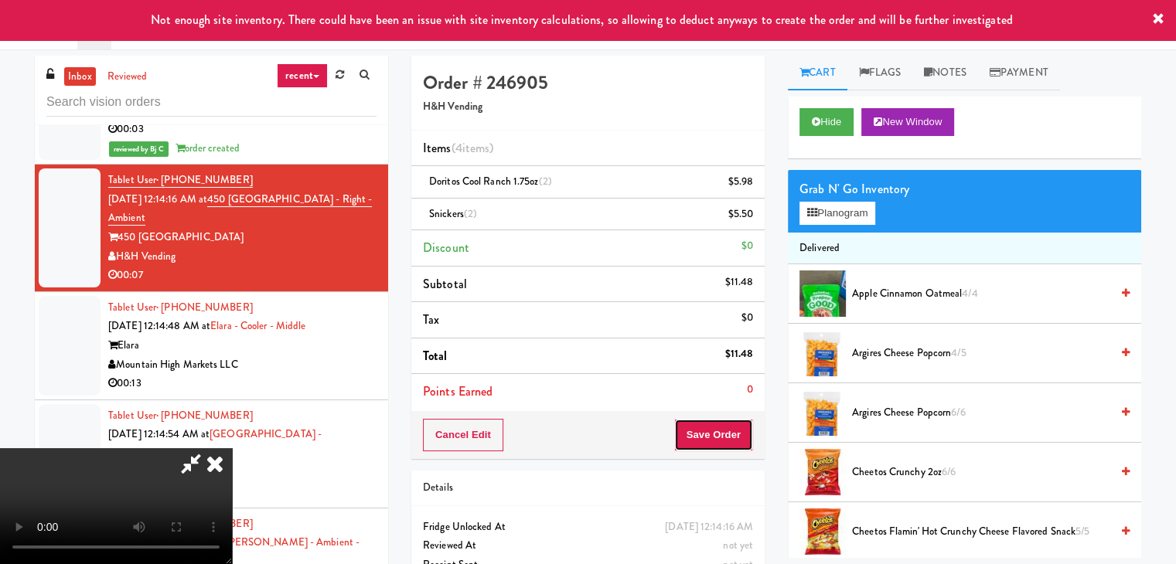
click at [736, 438] on button "Save Order" at bounding box center [713, 435] width 79 height 32
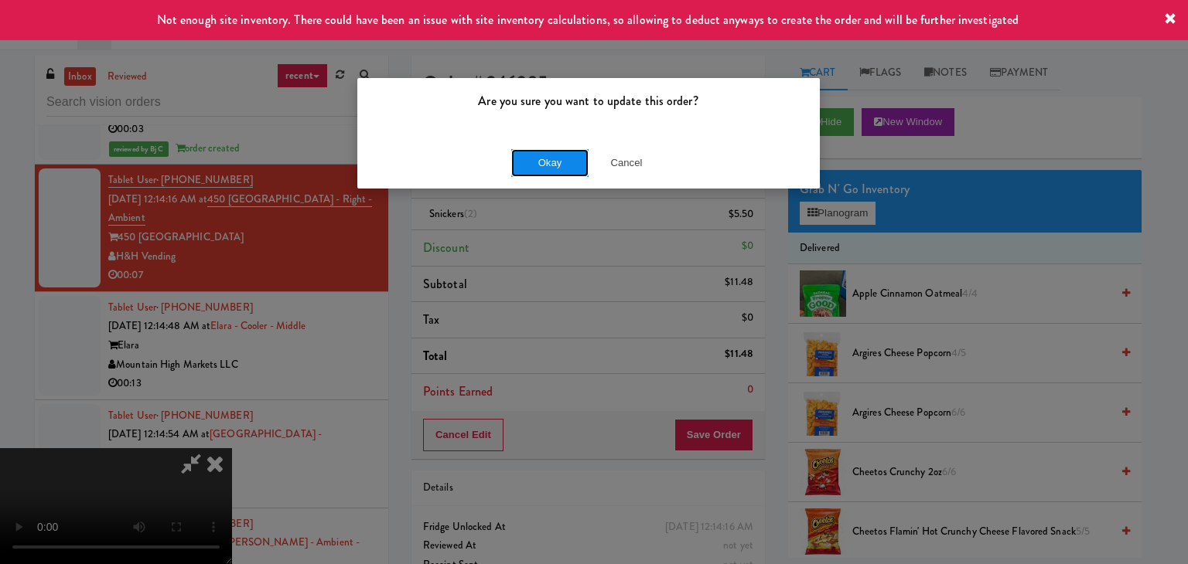
click at [563, 152] on button "Okay" at bounding box center [549, 163] width 77 height 28
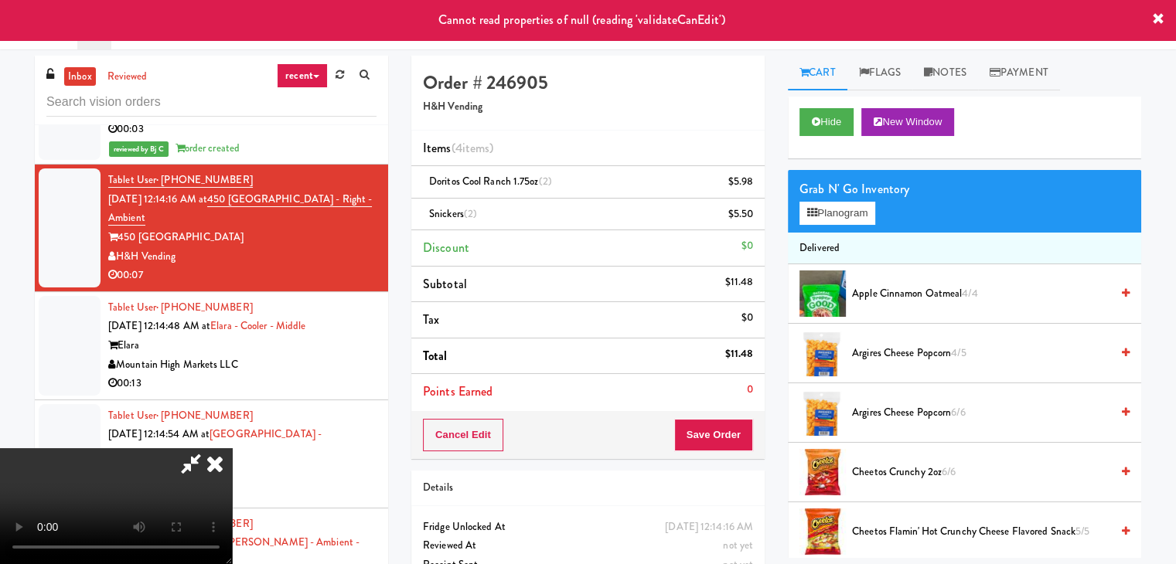
click at [232, 448] on icon at bounding box center [215, 463] width 34 height 31
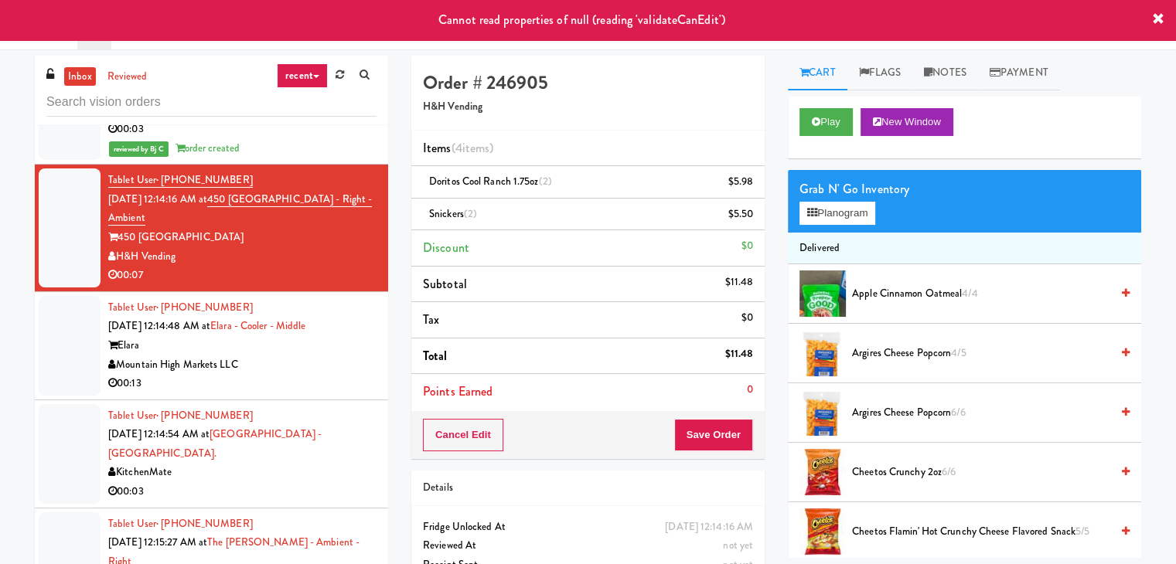
drag, startPoint x: 305, startPoint y: 367, endPoint x: 301, endPoint y: 279, distance: 88.3
click at [305, 366] on div "Mountain High Markets LLC" at bounding box center [242, 365] width 268 height 19
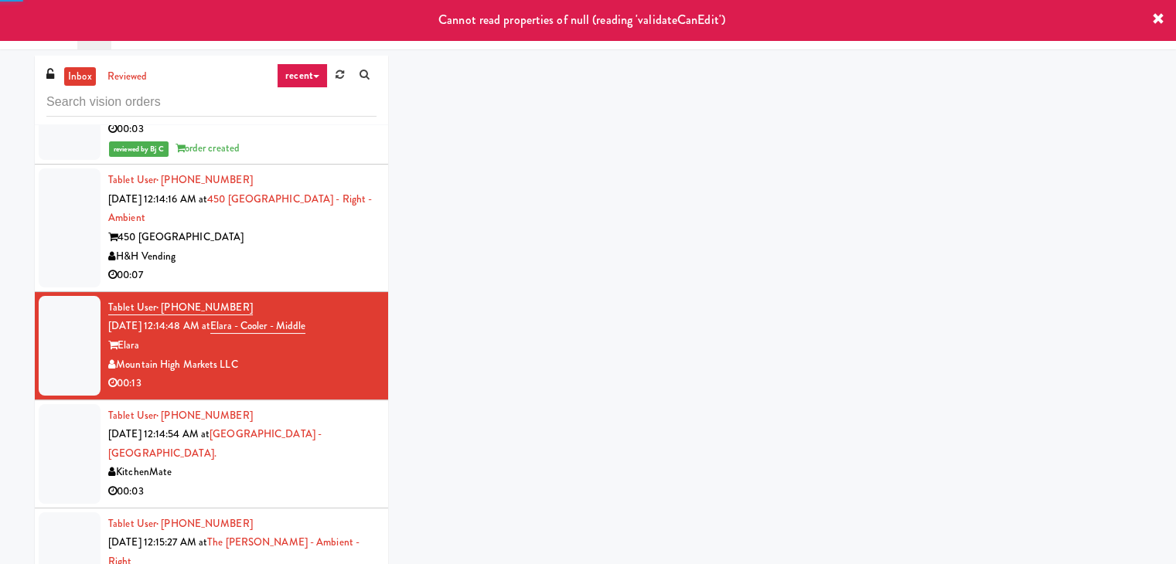
click at [301, 247] on div "H&H Vending" at bounding box center [242, 256] width 268 height 19
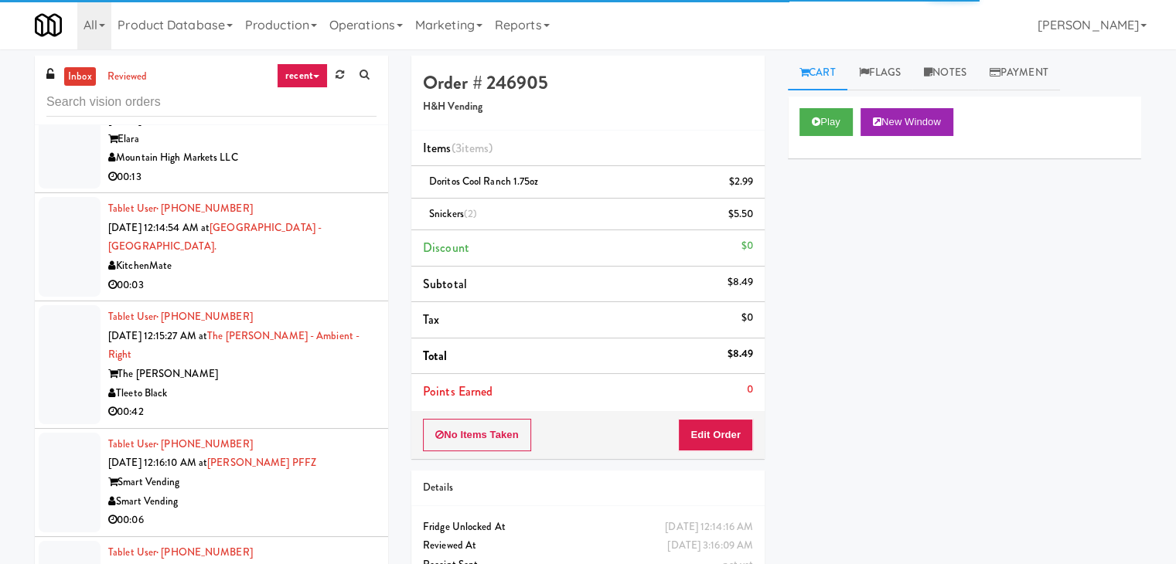
scroll to position [8465, 0]
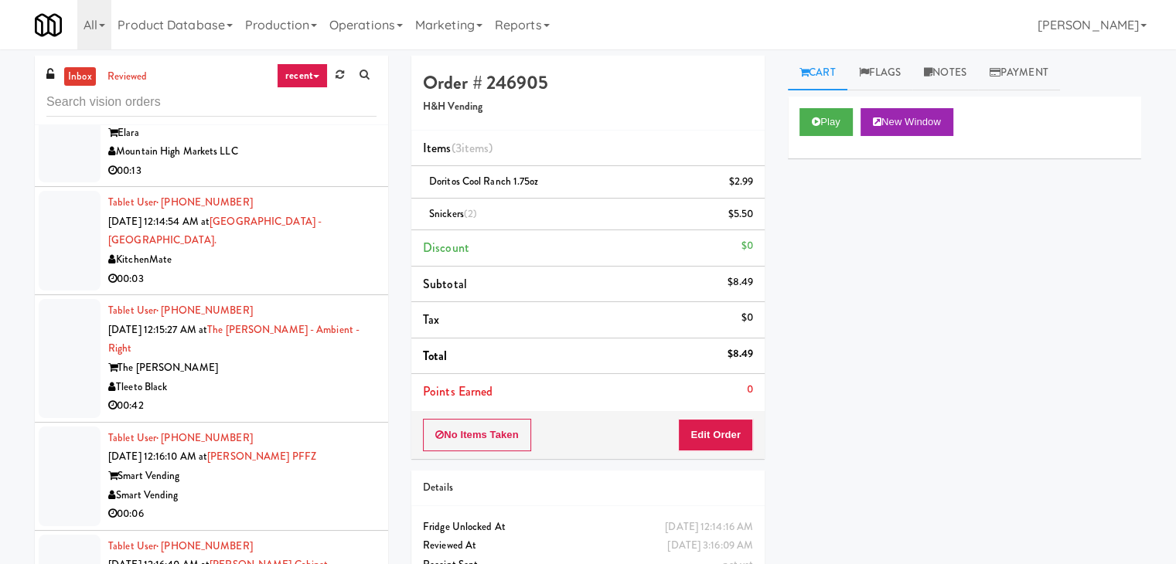
click at [265, 270] on div "00:03" at bounding box center [242, 279] width 268 height 19
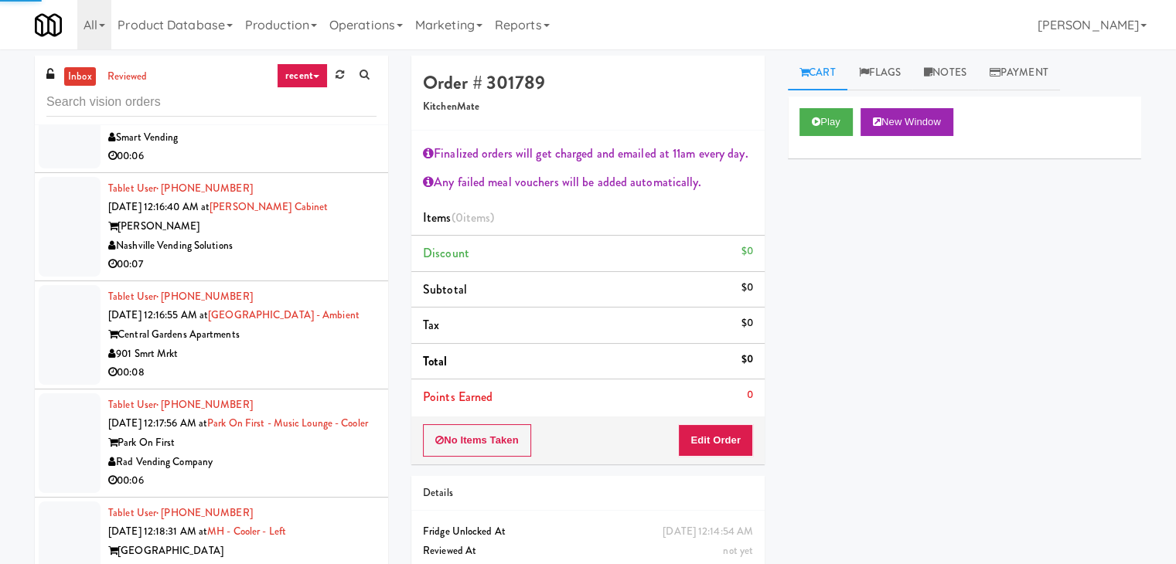
scroll to position [8851, 0]
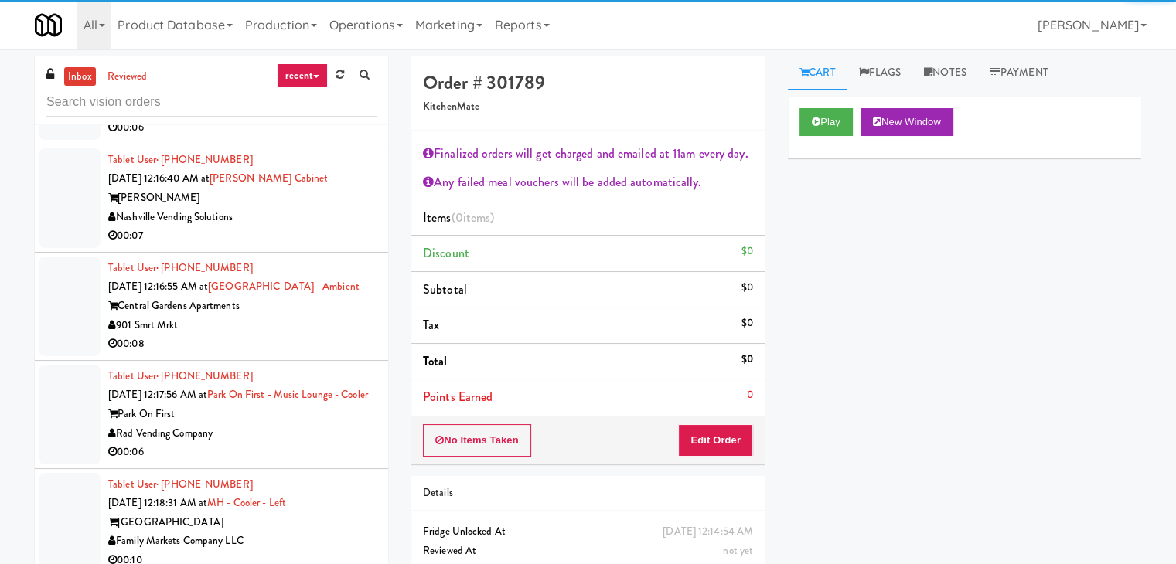
click at [264, 316] on div "901 Smrt Mrkt" at bounding box center [242, 325] width 268 height 19
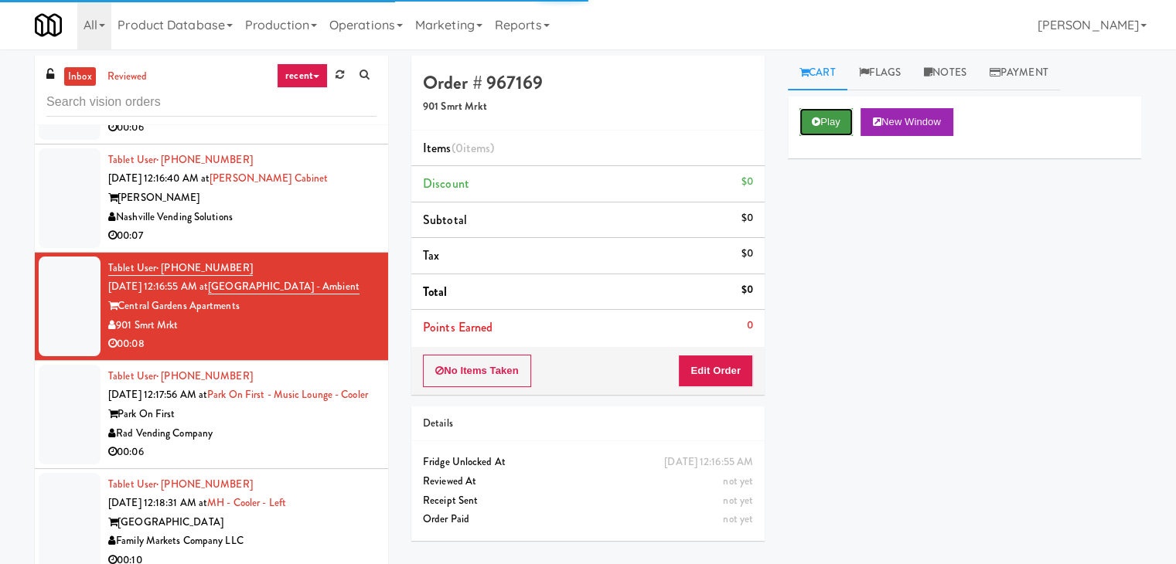
drag, startPoint x: 827, startPoint y: 122, endPoint x: 787, endPoint y: 254, distance: 138.2
click at [827, 123] on button "Play" at bounding box center [825, 122] width 53 height 28
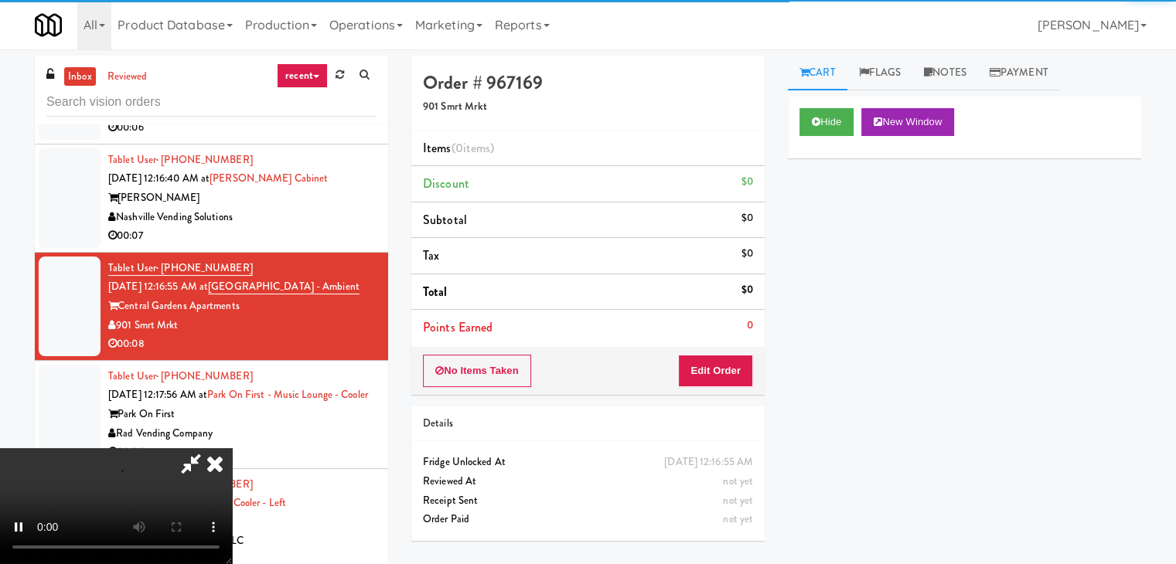
click at [730, 387] on div "No Items Taken Edit Order" at bounding box center [587, 371] width 353 height 48
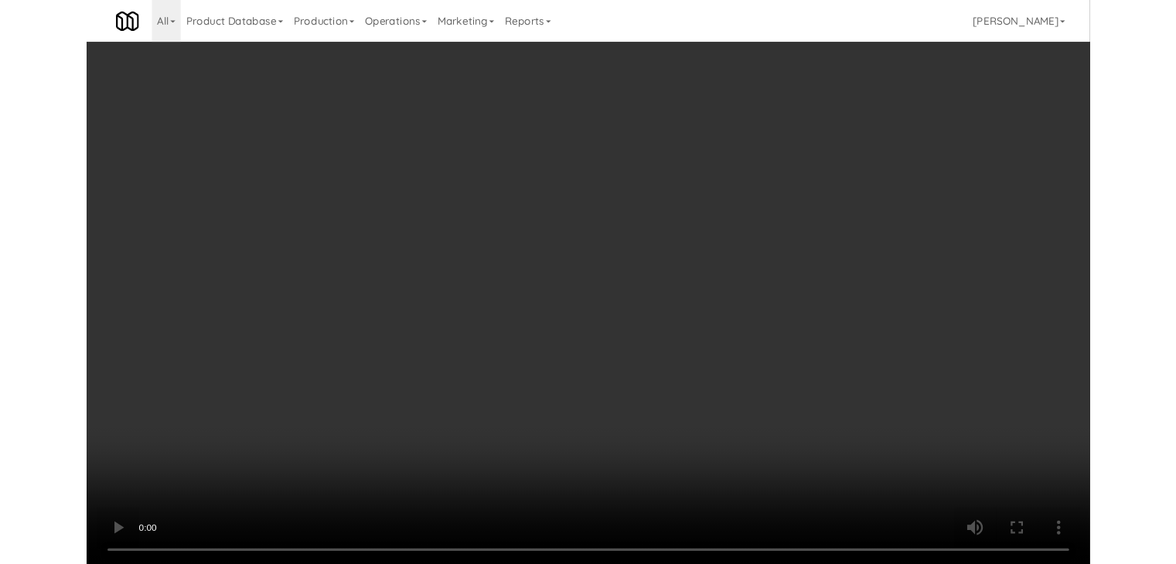
scroll to position [8832, 0]
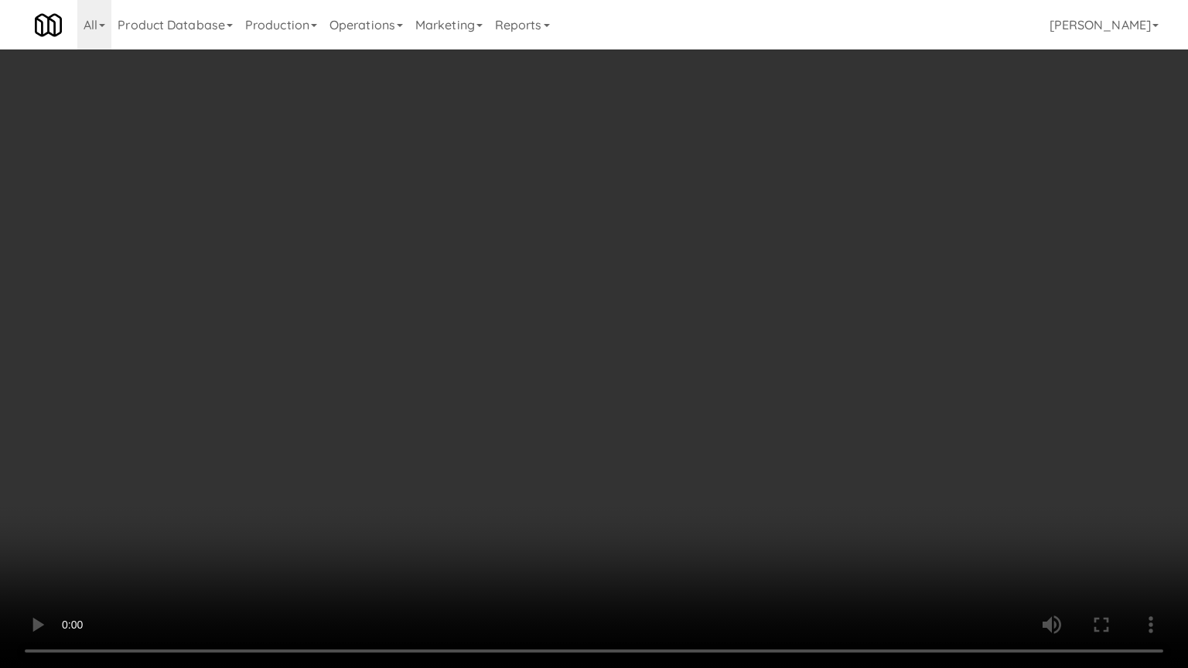
click at [729, 458] on video at bounding box center [594, 334] width 1188 height 668
click at [730, 458] on video at bounding box center [594, 334] width 1188 height 668
click at [729, 428] on video at bounding box center [594, 334] width 1188 height 668
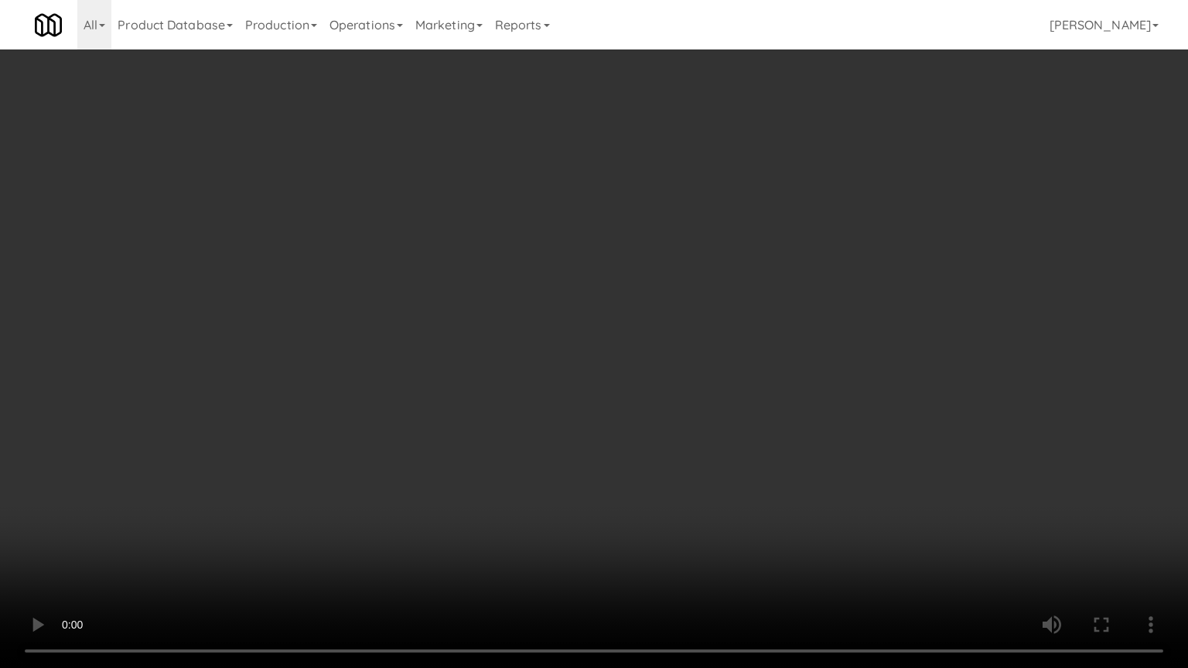
drag, startPoint x: 729, startPoint y: 428, endPoint x: 731, endPoint y: 350, distance: 78.1
click at [729, 428] on video at bounding box center [594, 334] width 1188 height 668
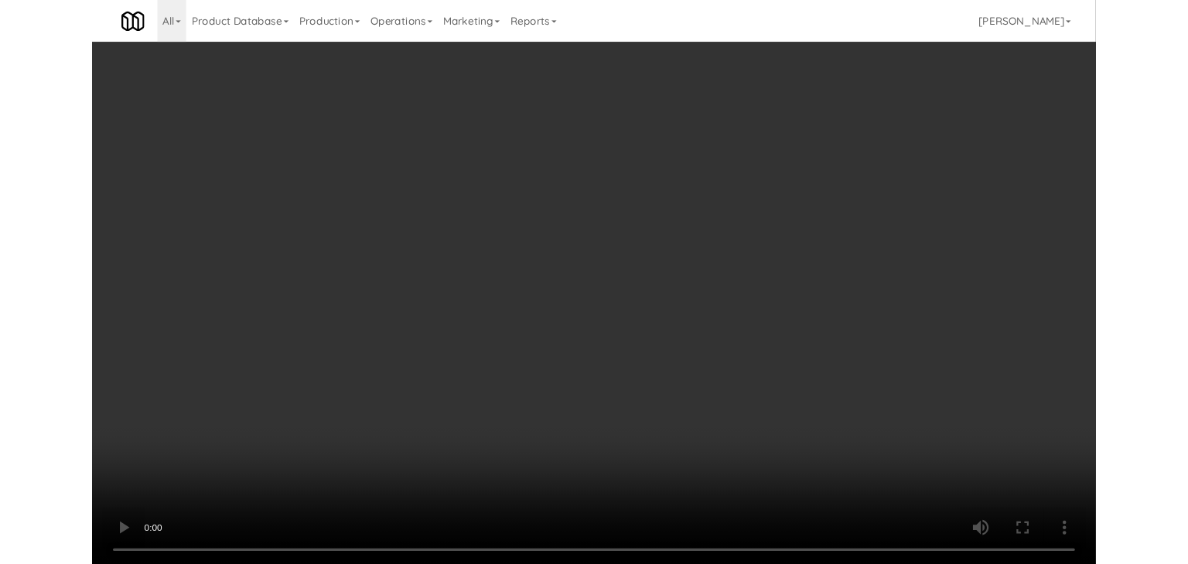
scroll to position [8851, 0]
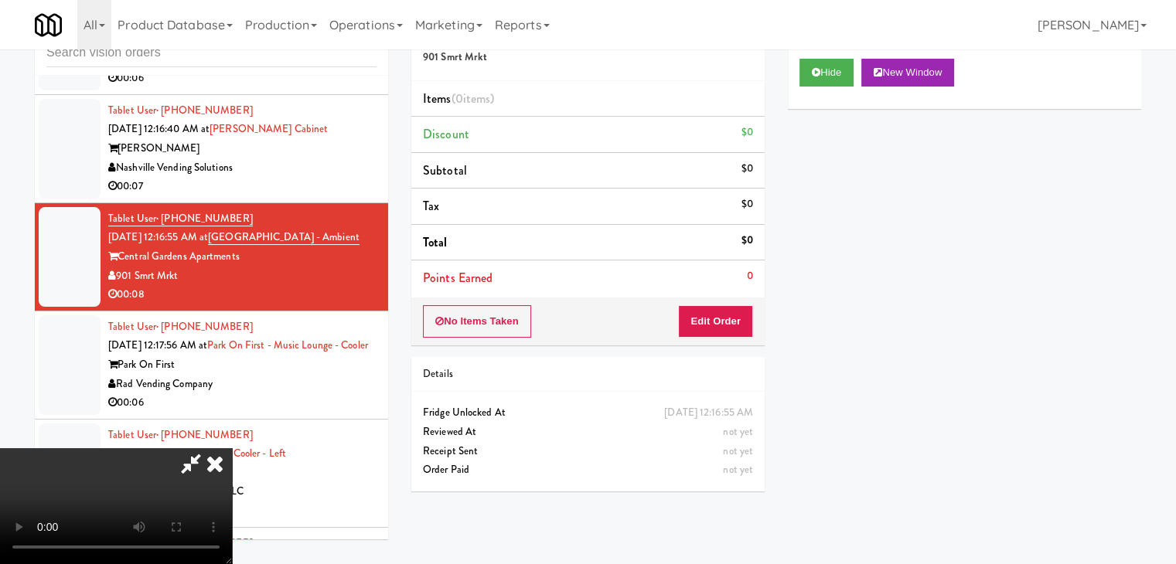
click at [232, 448] on video at bounding box center [116, 506] width 232 height 116
click at [737, 319] on button "Edit Order" at bounding box center [715, 321] width 75 height 32
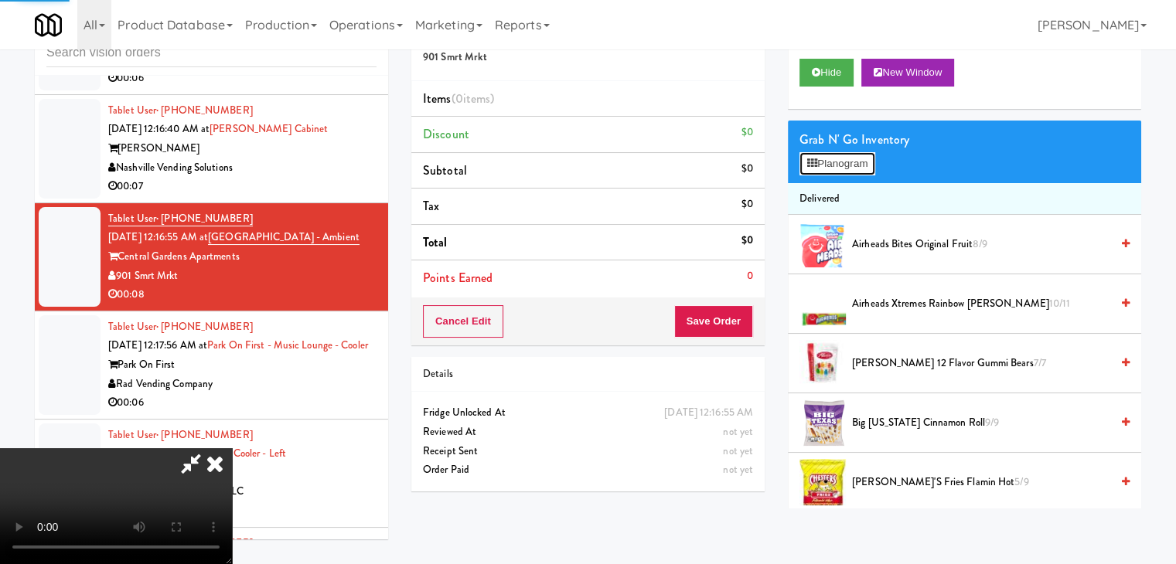
click at [847, 168] on button "Planogram" at bounding box center [837, 163] width 76 height 23
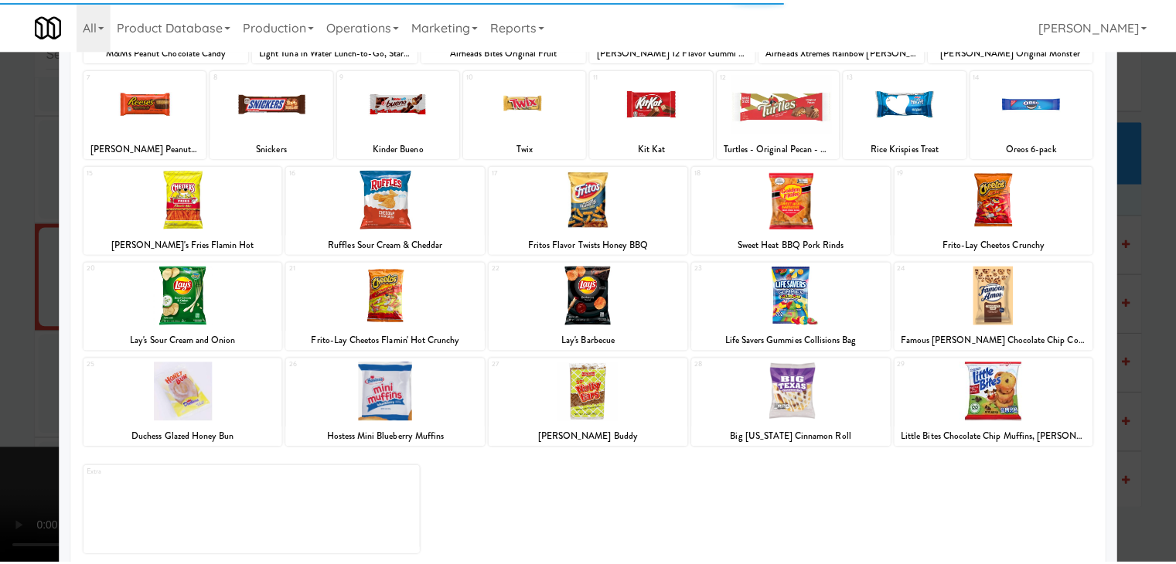
scroll to position [195, 0]
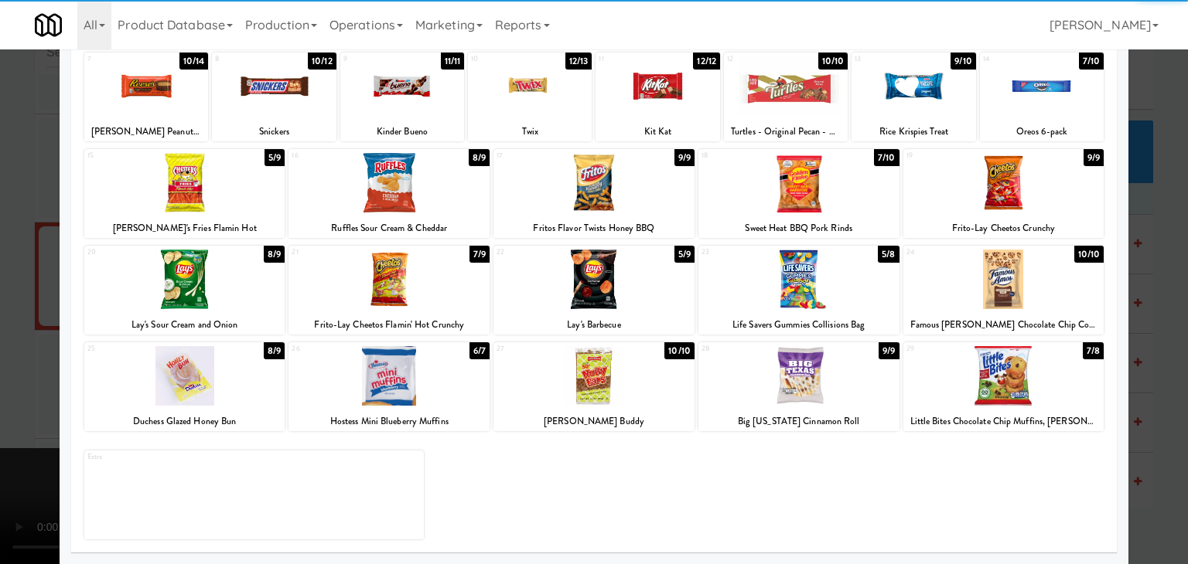
click at [212, 297] on div at bounding box center [184, 280] width 201 height 60
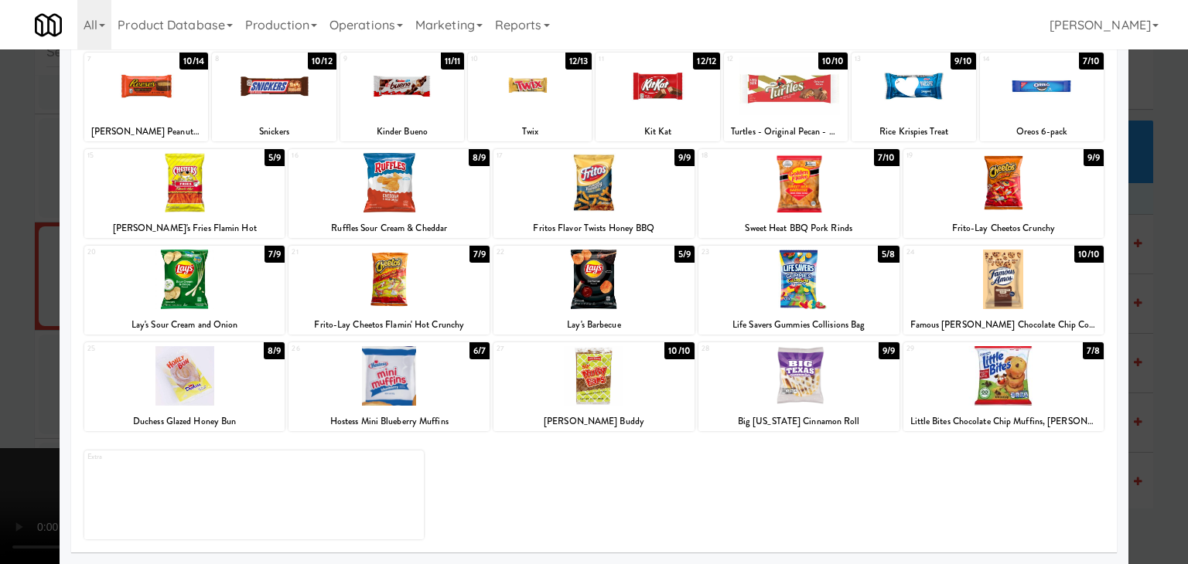
click at [649, 377] on div at bounding box center [593, 376] width 201 height 60
drag, startPoint x: 0, startPoint y: 390, endPoint x: 195, endPoint y: 390, distance: 194.8
click at [18, 391] on div at bounding box center [594, 282] width 1188 height 564
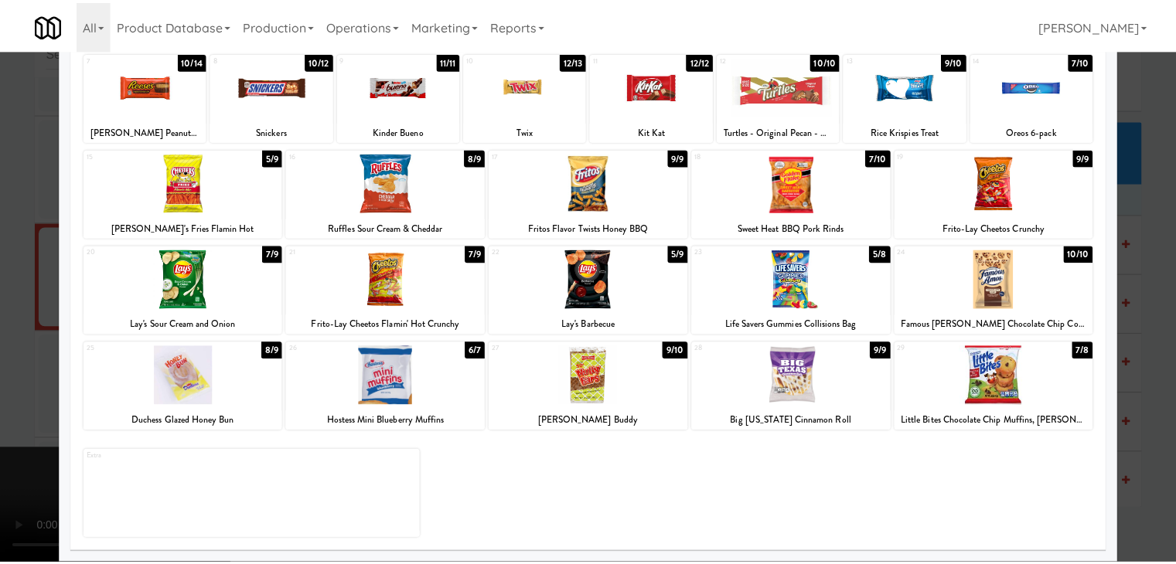
scroll to position [8851, 0]
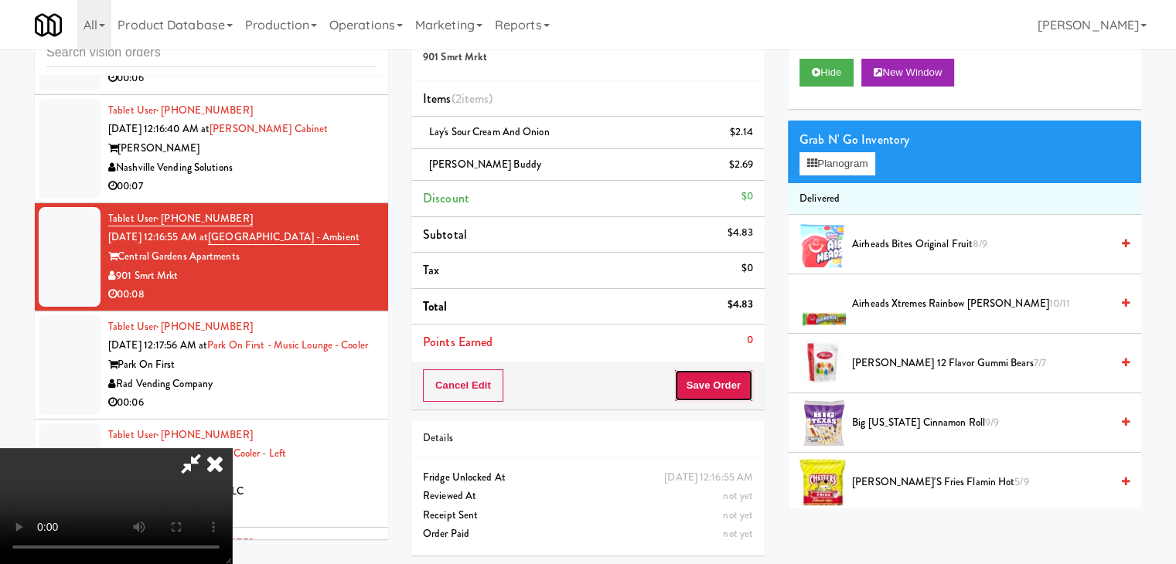
click at [727, 396] on button "Save Order" at bounding box center [713, 386] width 79 height 32
click at [728, 395] on button "Save Order" at bounding box center [713, 386] width 79 height 32
drag, startPoint x: 728, startPoint y: 395, endPoint x: 673, endPoint y: 295, distance: 114.9
click at [728, 393] on button "Save Order" at bounding box center [713, 386] width 79 height 32
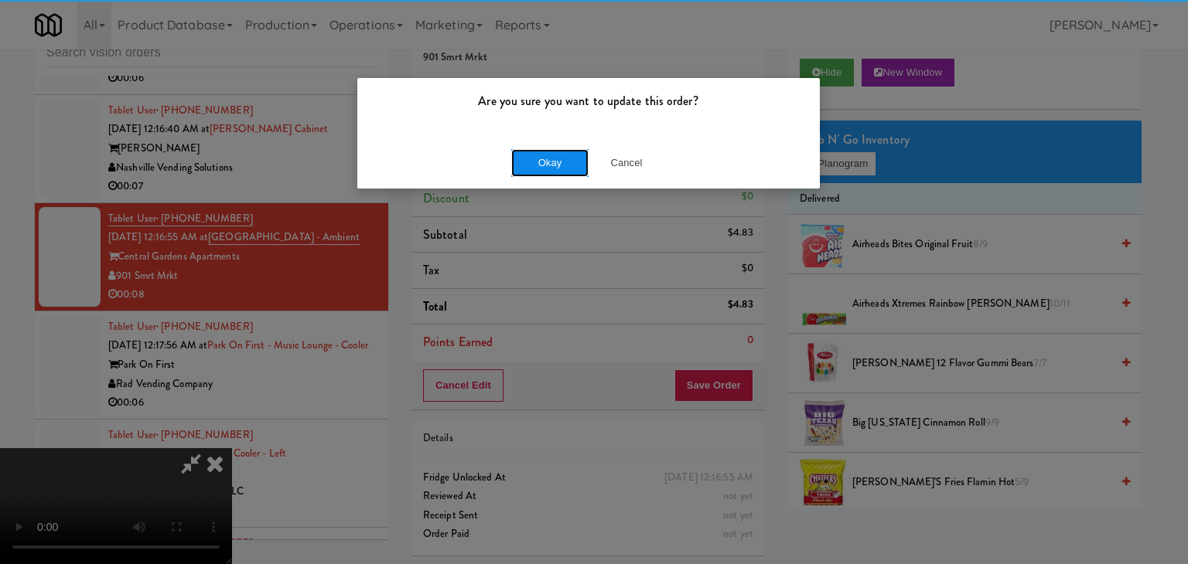
click at [542, 166] on button "Okay" at bounding box center [549, 163] width 77 height 28
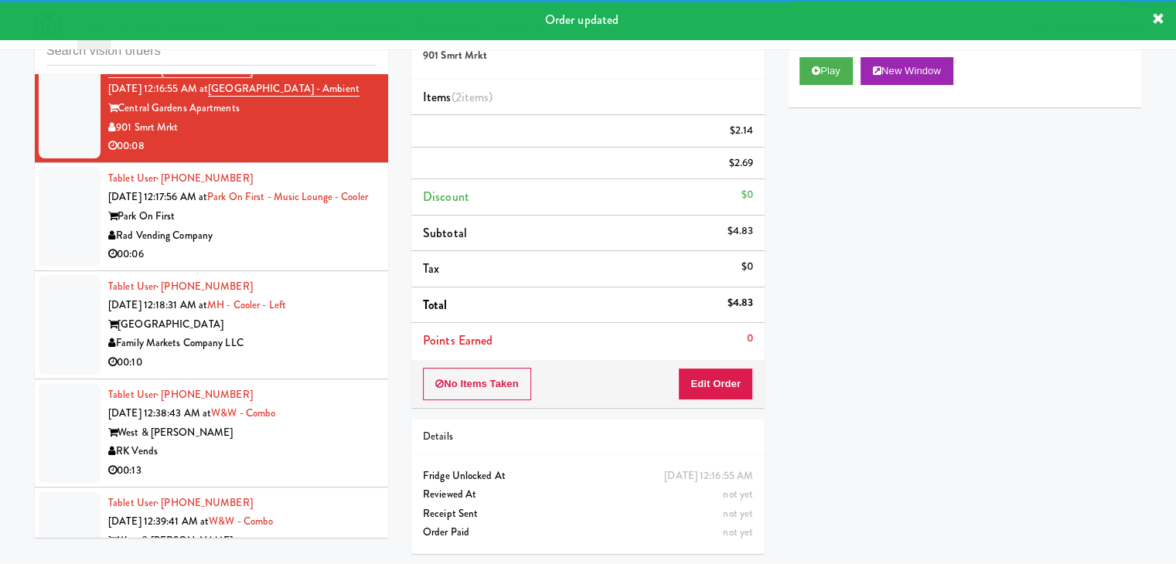
scroll to position [9006, 0]
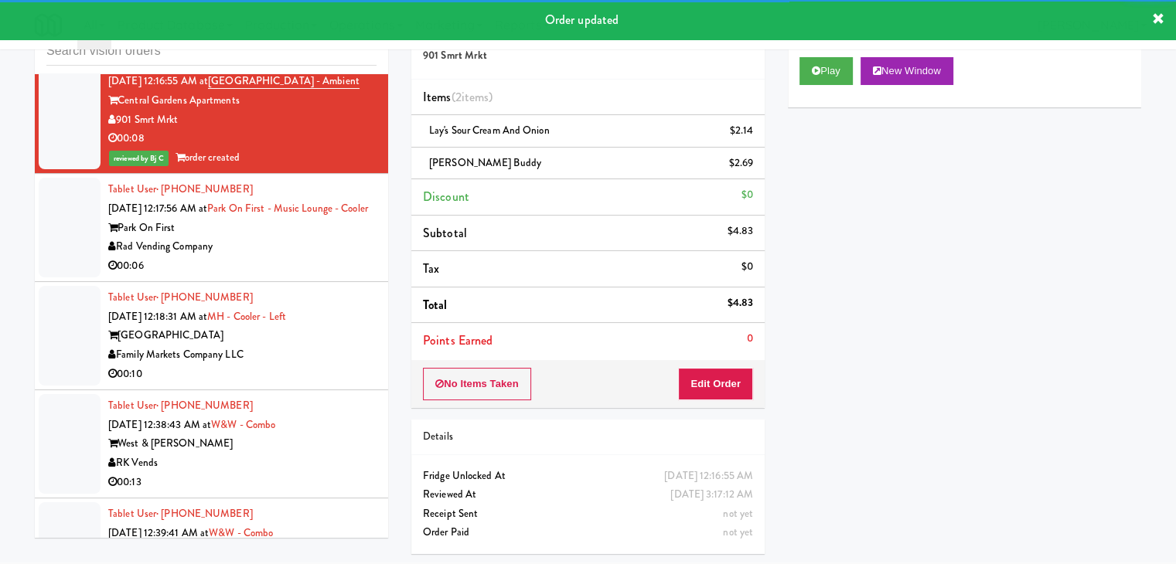
drag, startPoint x: 301, startPoint y: 211, endPoint x: 309, endPoint y: 214, distance: 9.0
click at [302, 210] on div "Tablet User · (718) 753-9323 [DATE] 12:17:56 AM at Park on [GEOGRAPHIC_DATA] - …" at bounding box center [242, 227] width 268 height 95
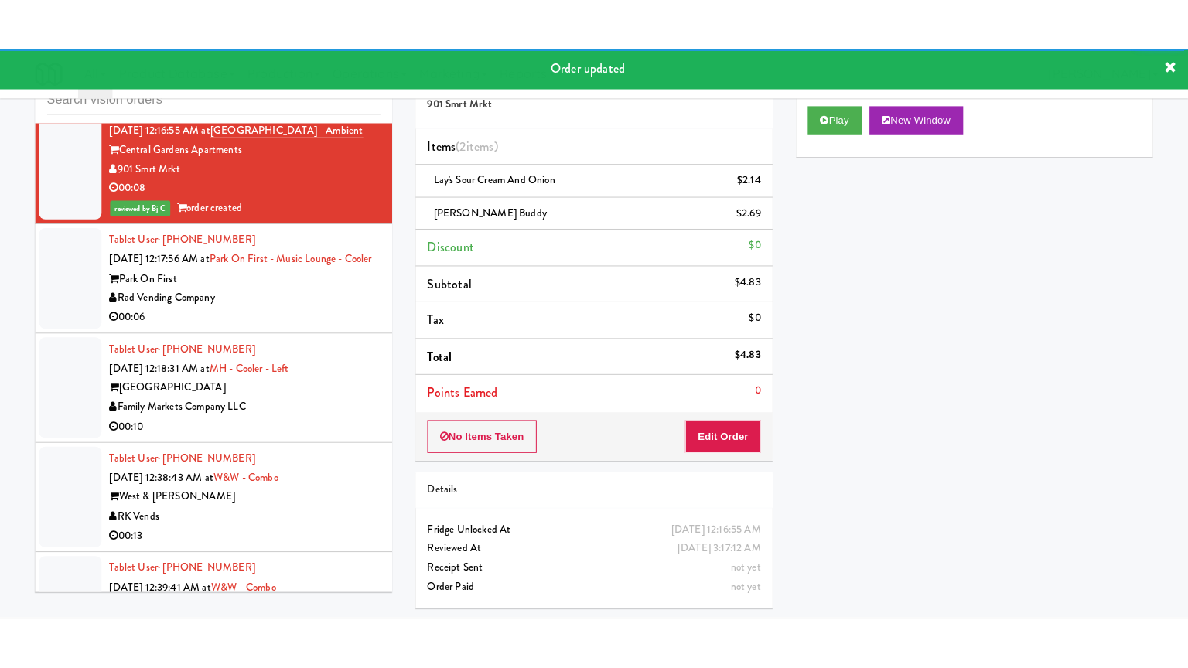
scroll to position [49, 0]
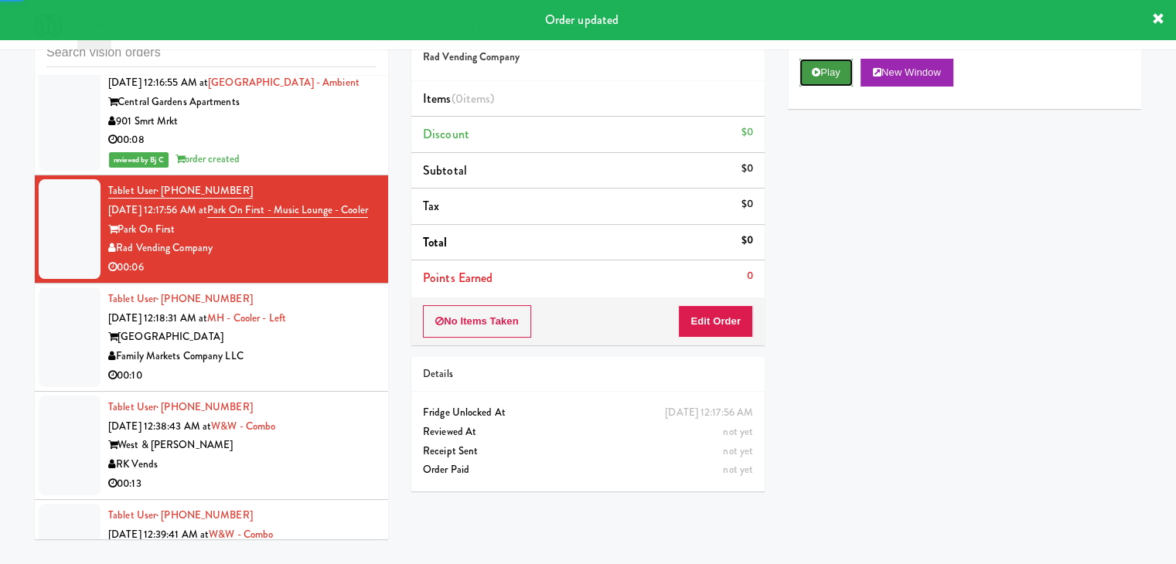
click at [836, 66] on button "Play" at bounding box center [825, 73] width 53 height 28
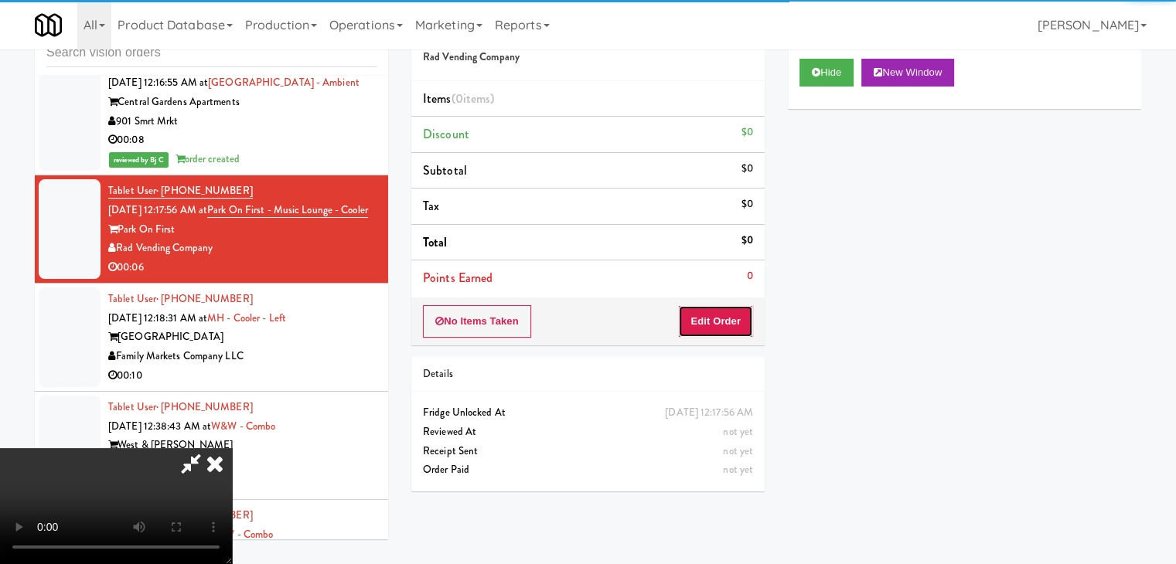
click at [700, 332] on button "Edit Order" at bounding box center [715, 321] width 75 height 32
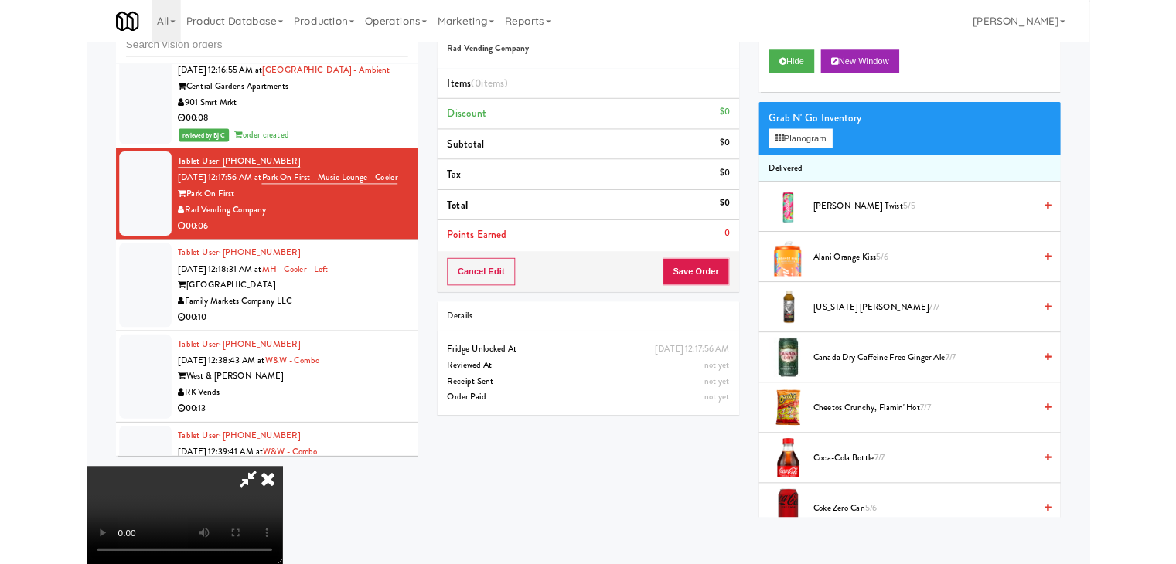
scroll to position [8987, 0]
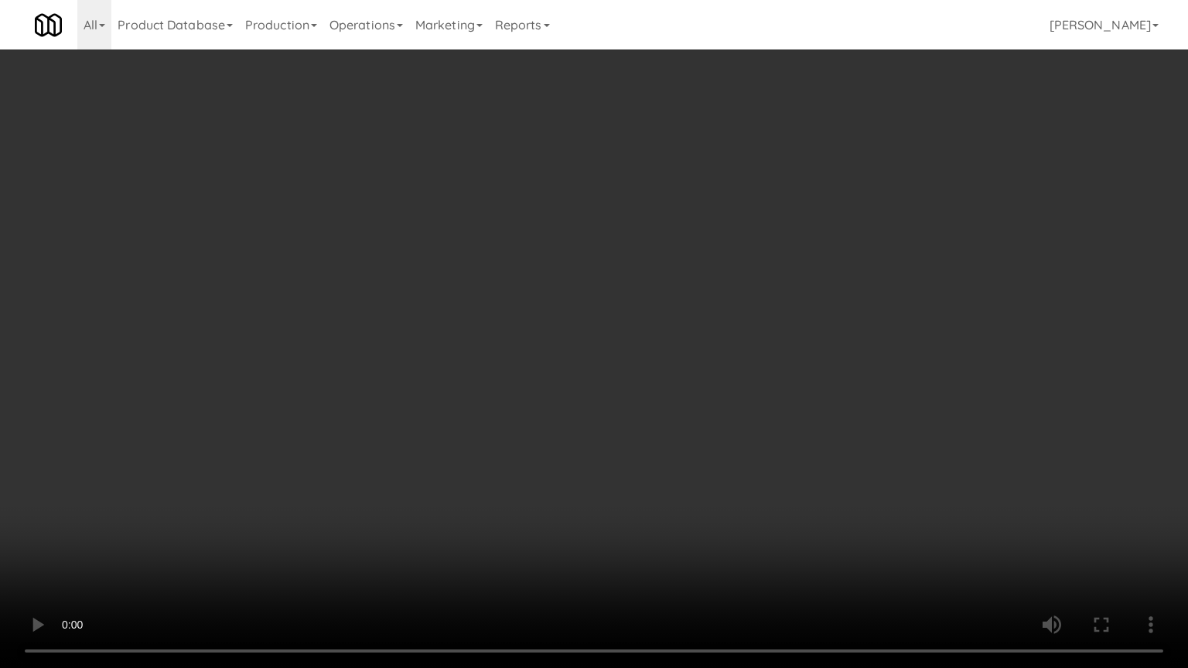
click at [759, 479] on video at bounding box center [594, 334] width 1188 height 668
click at [758, 479] on video at bounding box center [594, 334] width 1188 height 668
click at [757, 480] on video at bounding box center [594, 334] width 1188 height 668
click at [766, 486] on video at bounding box center [594, 334] width 1188 height 668
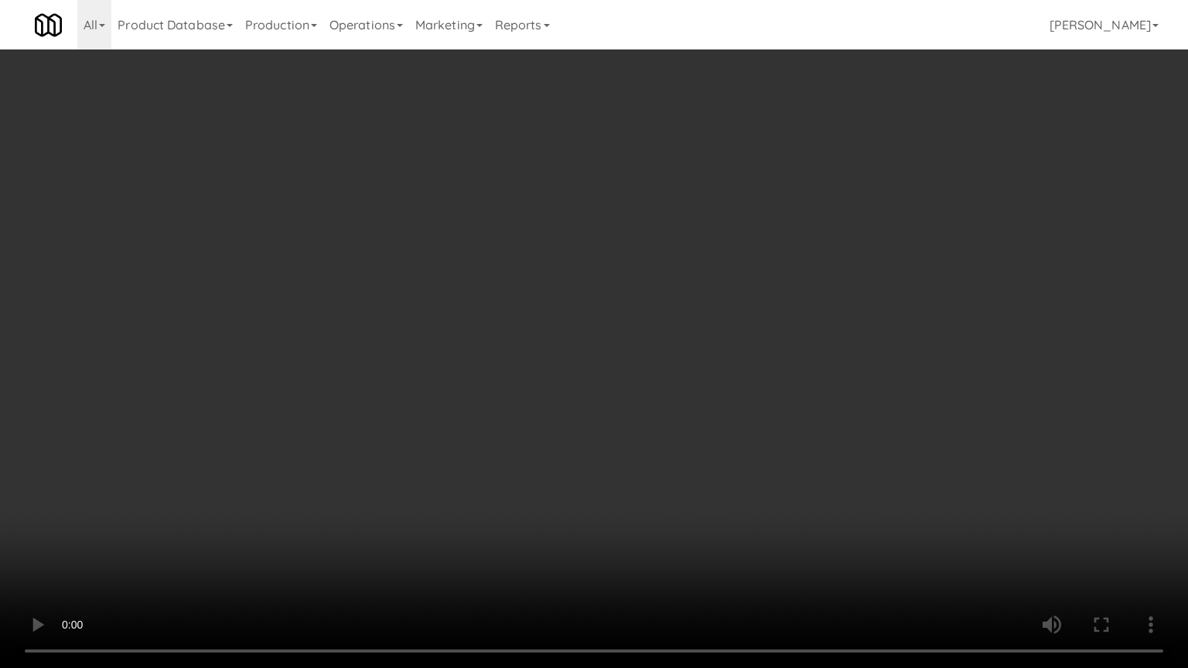
click at [750, 510] on video at bounding box center [594, 334] width 1188 height 668
click at [754, 509] on video at bounding box center [594, 334] width 1188 height 668
click at [760, 507] on video at bounding box center [594, 334] width 1188 height 668
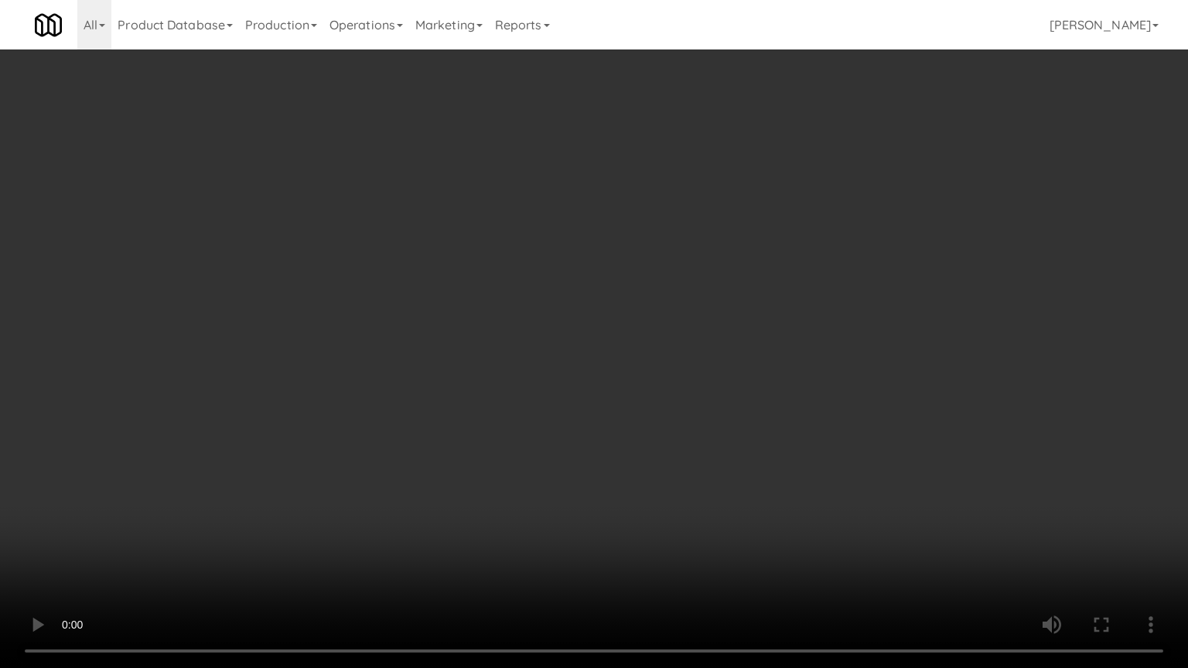
click at [785, 475] on video at bounding box center [594, 334] width 1188 height 668
click at [785, 471] on video at bounding box center [594, 334] width 1188 height 668
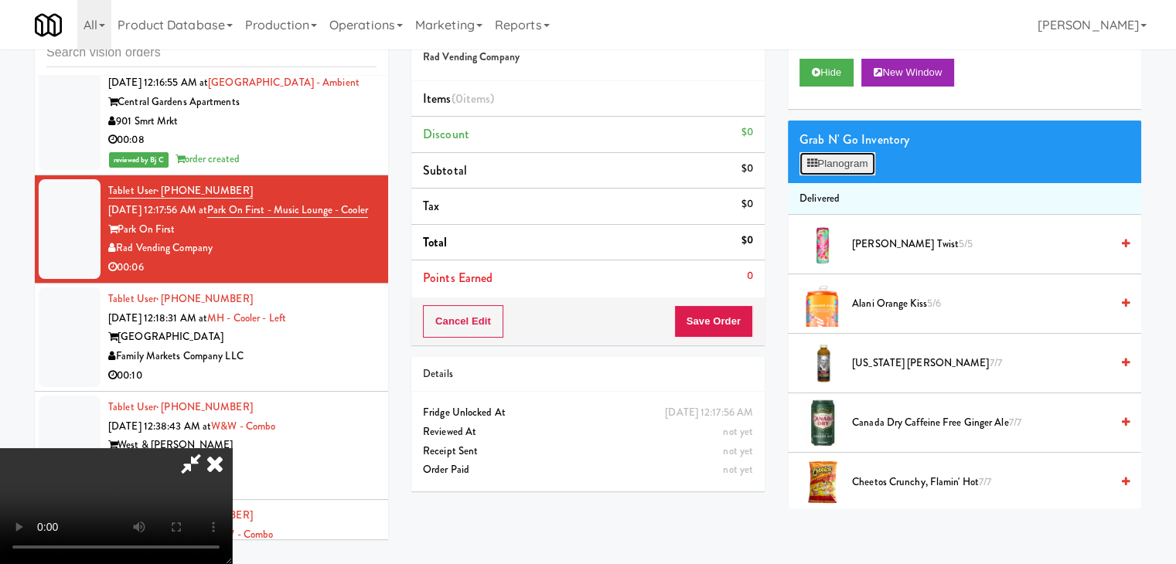
click at [857, 167] on button "Planogram" at bounding box center [837, 163] width 76 height 23
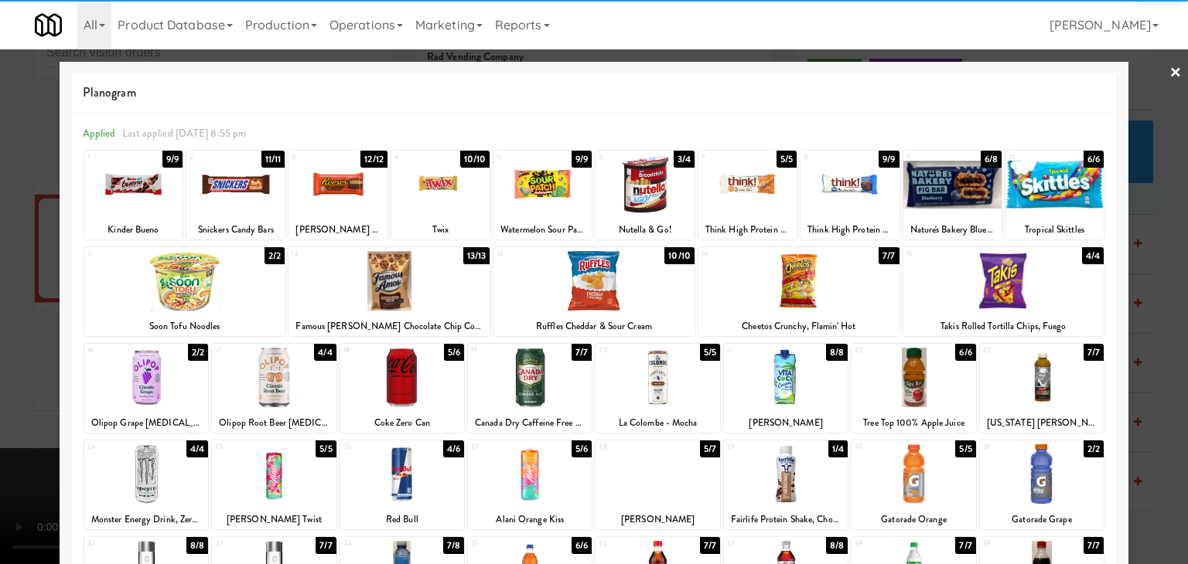
click at [240, 191] on div at bounding box center [235, 185] width 98 height 60
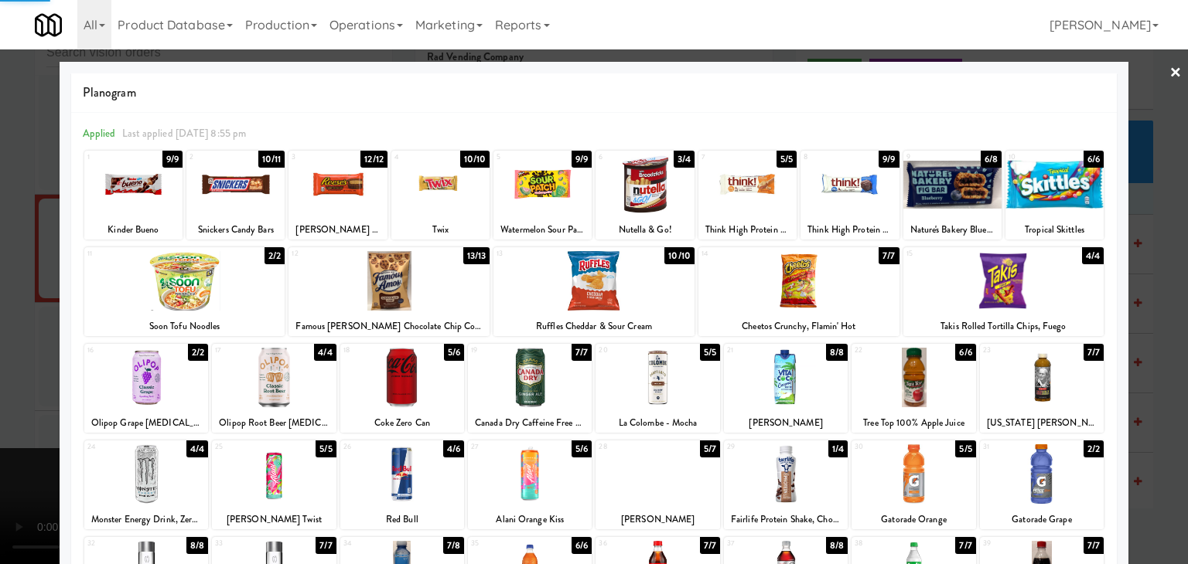
click at [312, 191] on div at bounding box center [337, 185] width 98 height 60
drag, startPoint x: 0, startPoint y: 242, endPoint x: 284, endPoint y: 264, distance: 284.6
click at [4, 244] on div at bounding box center [594, 282] width 1188 height 564
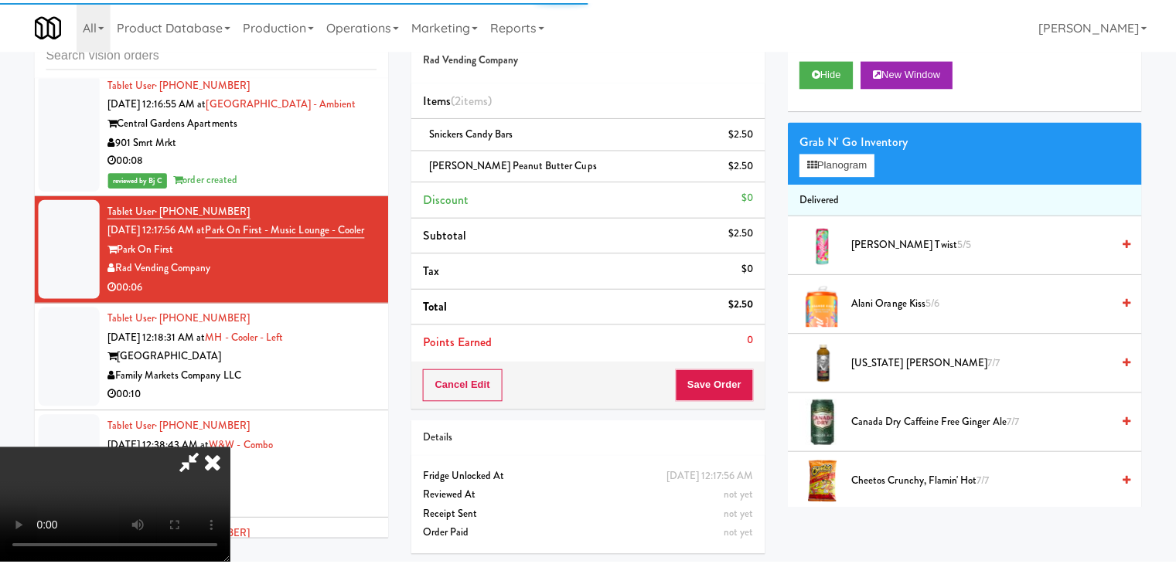
scroll to position [9006, 0]
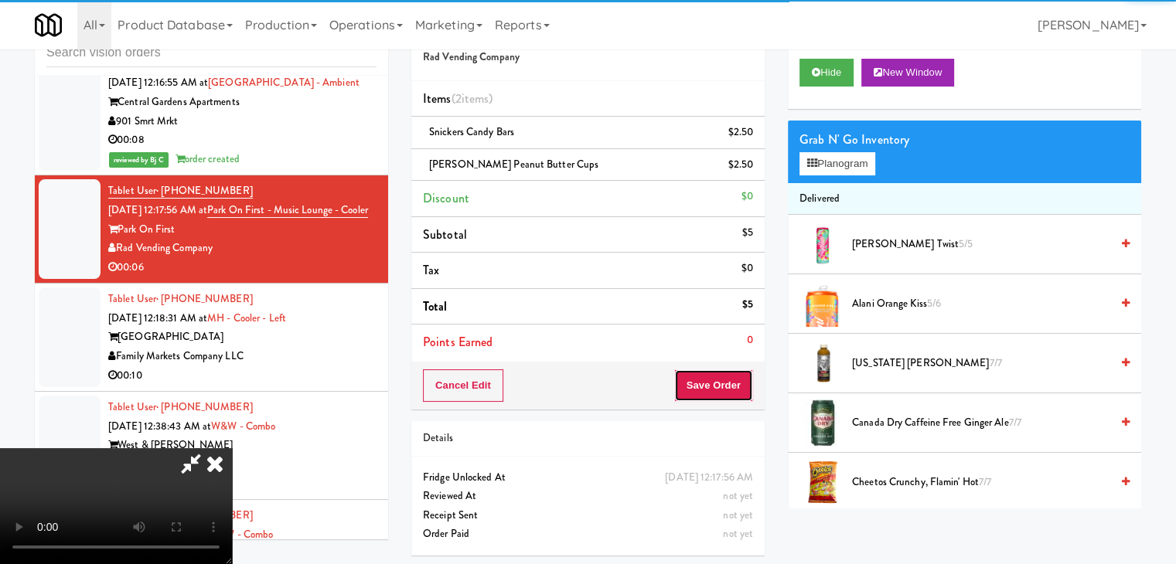
click at [734, 380] on button "Save Order" at bounding box center [713, 386] width 79 height 32
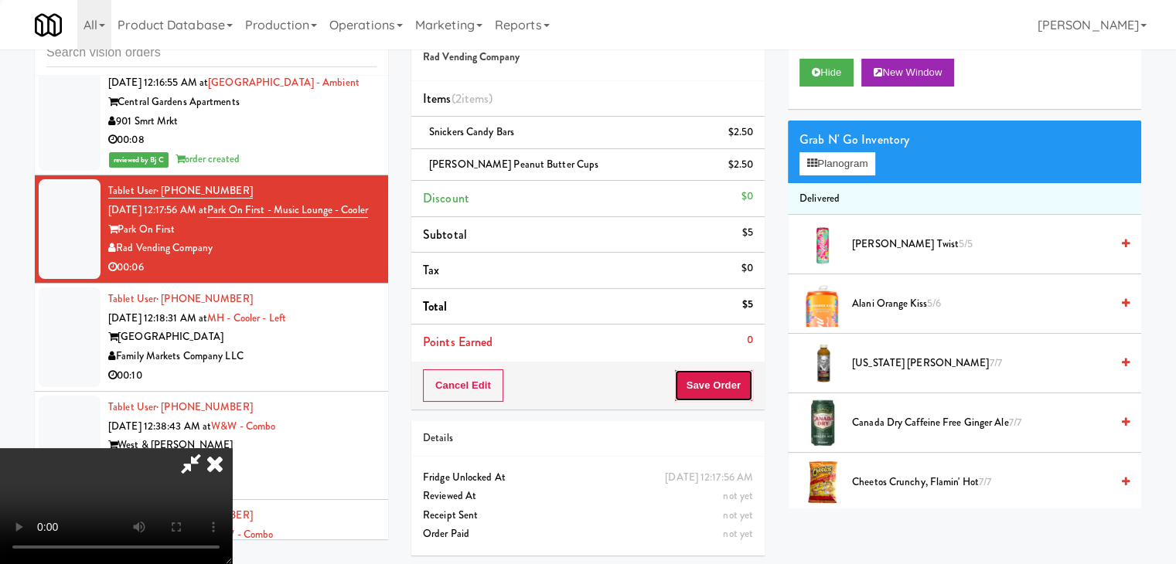
click at [734, 381] on button "Save Order" at bounding box center [713, 386] width 79 height 32
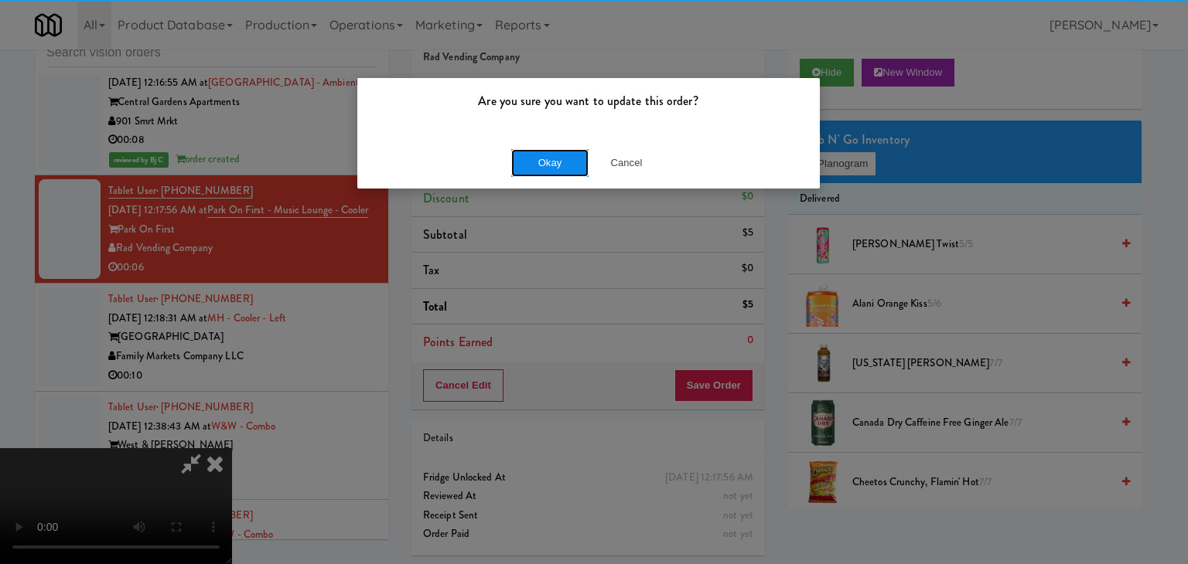
click at [541, 158] on button "Okay" at bounding box center [549, 163] width 77 height 28
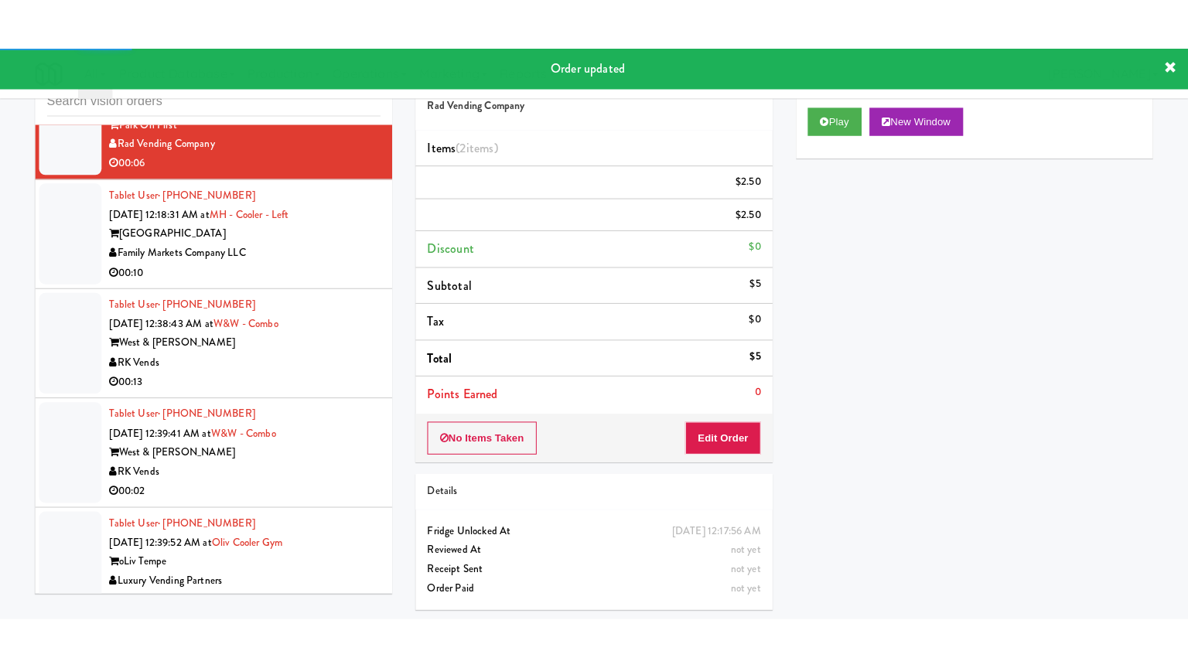
scroll to position [9161, 0]
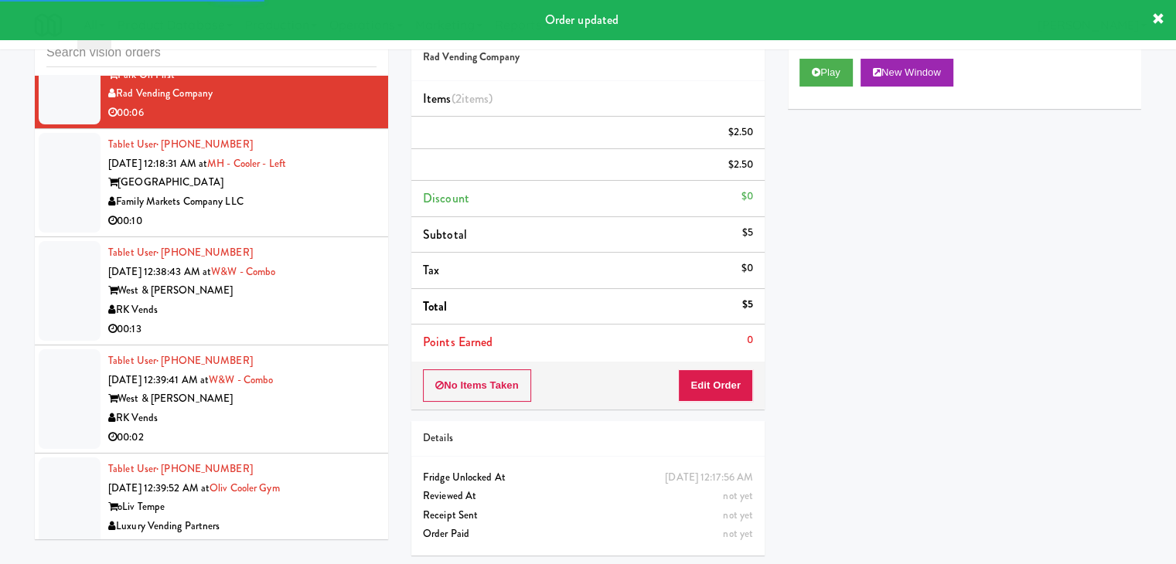
drag, startPoint x: 331, startPoint y: 177, endPoint x: 339, endPoint y: 200, distance: 24.7
click at [332, 193] on div "Family Markets Company LLC" at bounding box center [242, 202] width 268 height 19
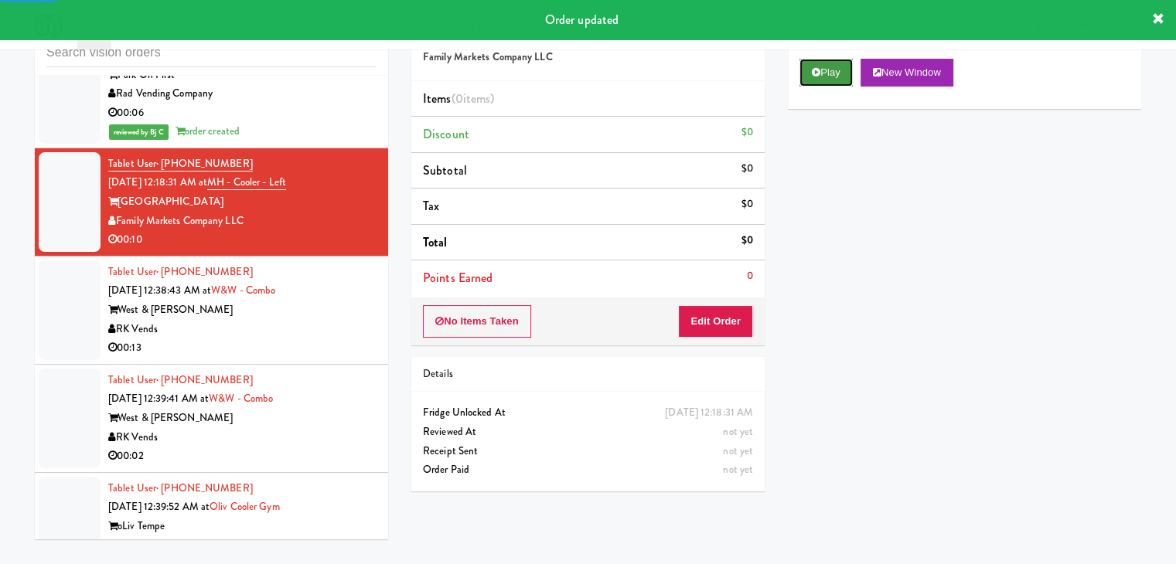
click at [826, 67] on button "Play" at bounding box center [825, 73] width 53 height 28
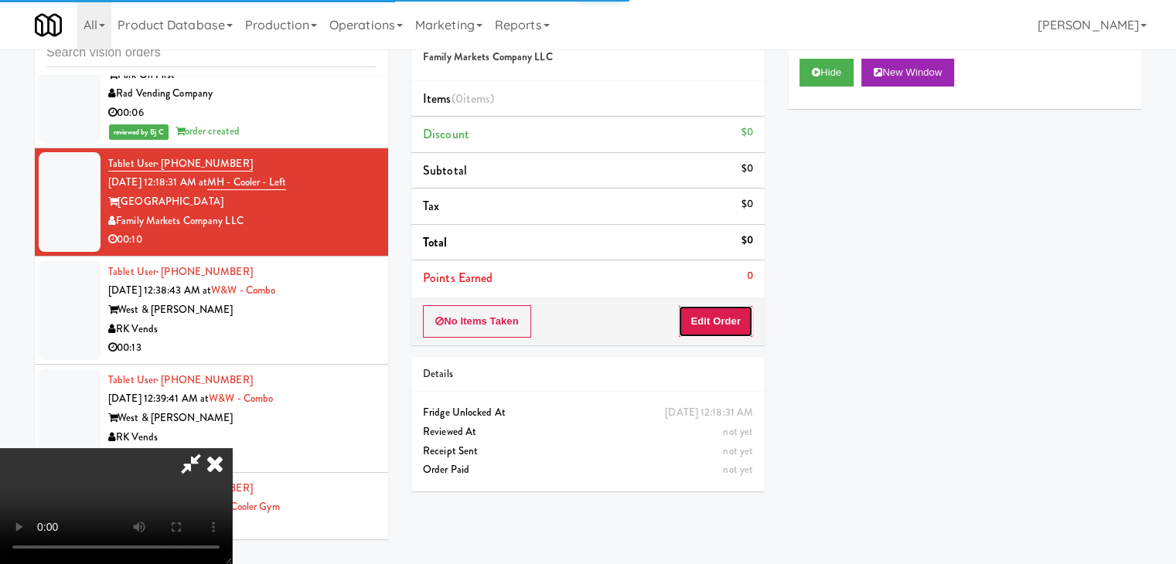
click at [697, 325] on button "Edit Order" at bounding box center [715, 321] width 75 height 32
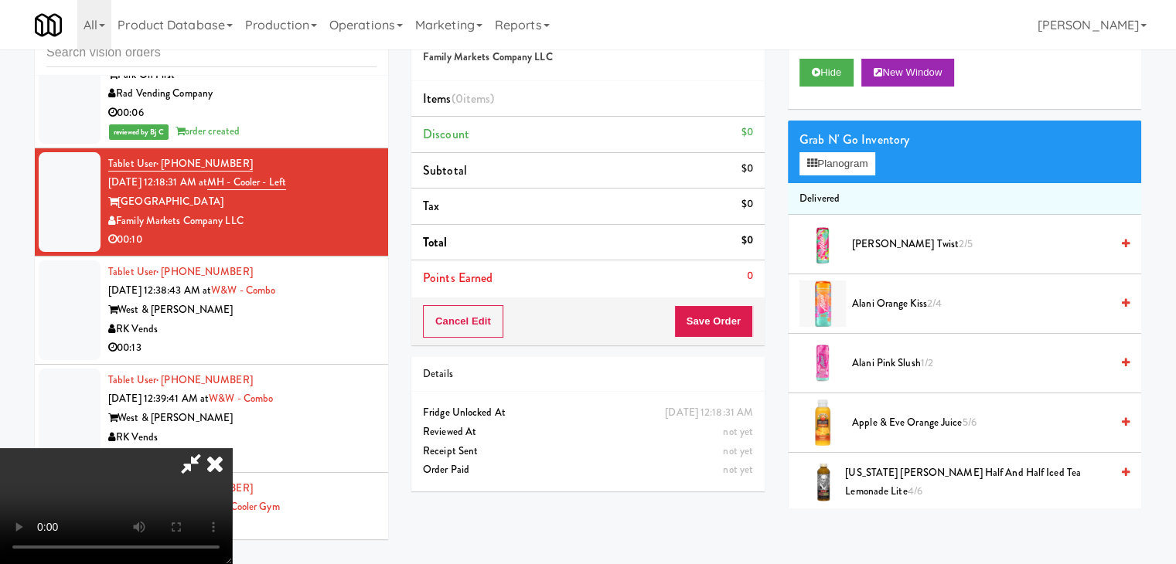
scroll to position [9141, 0]
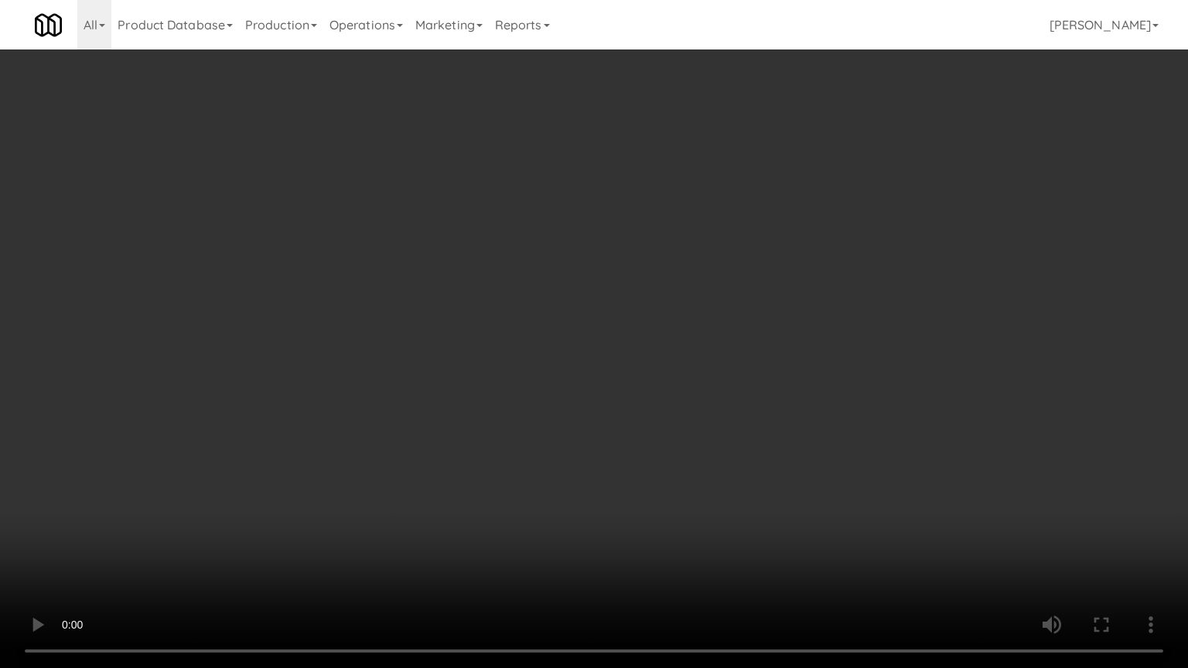
click at [662, 510] on video at bounding box center [594, 334] width 1188 height 668
drag, startPoint x: 662, startPoint y: 510, endPoint x: 699, endPoint y: 278, distance: 235.6
click at [663, 503] on video at bounding box center [594, 334] width 1188 height 668
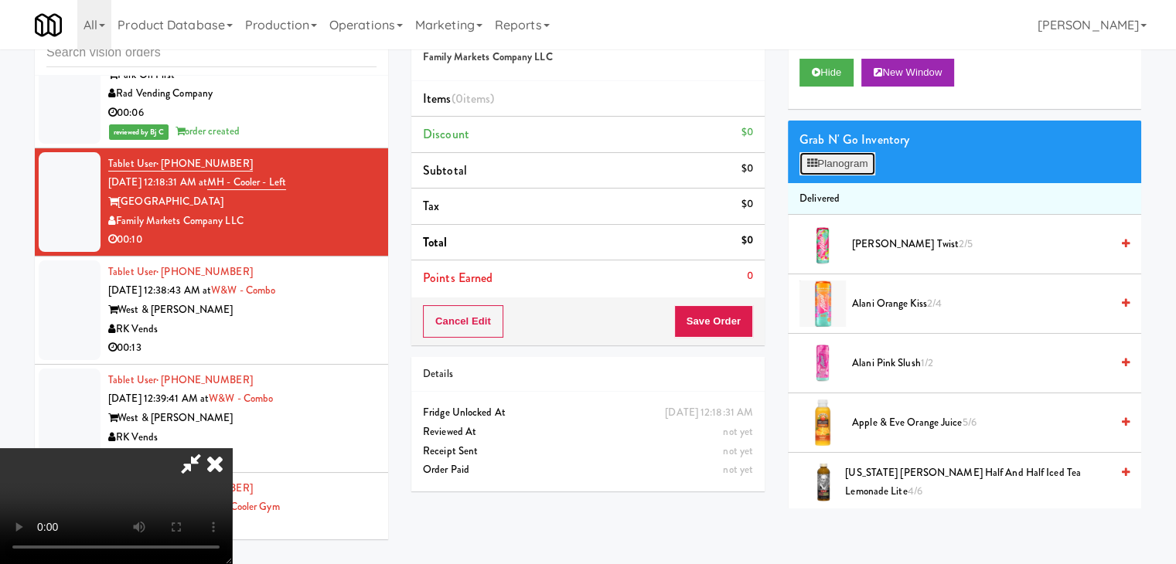
click at [834, 167] on button "Planogram" at bounding box center [837, 163] width 76 height 23
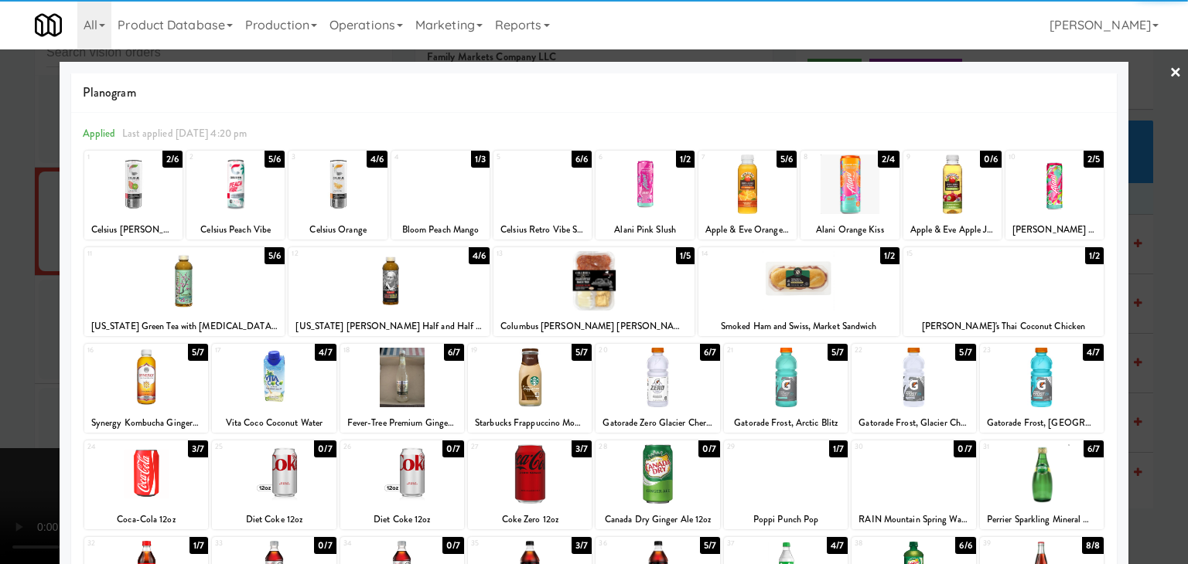
click at [374, 272] on div at bounding box center [388, 281] width 201 height 60
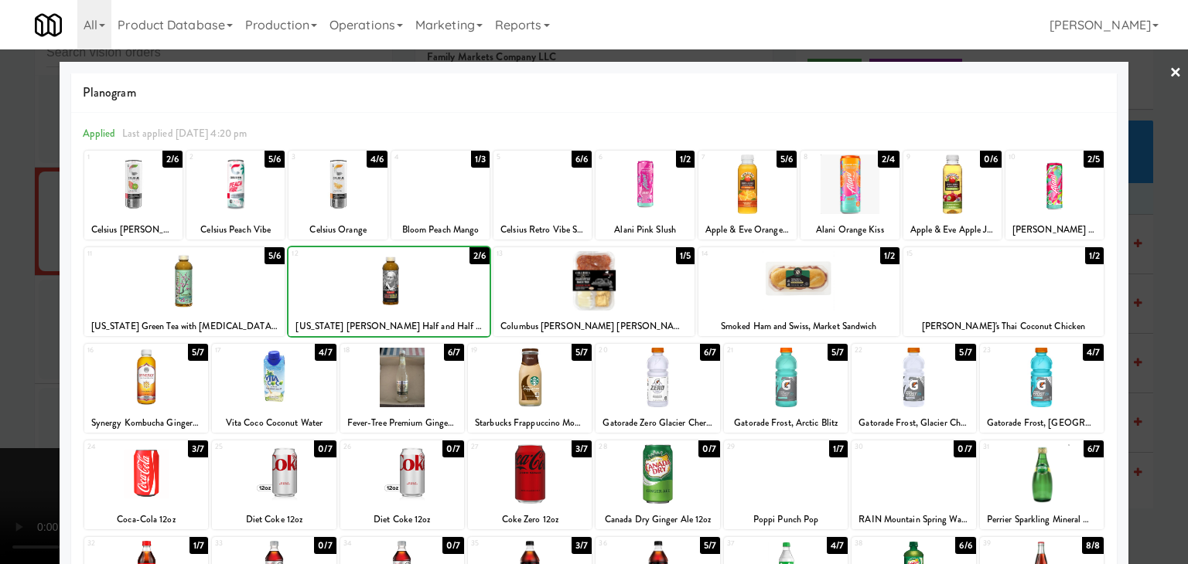
click at [22, 294] on div at bounding box center [594, 282] width 1188 height 564
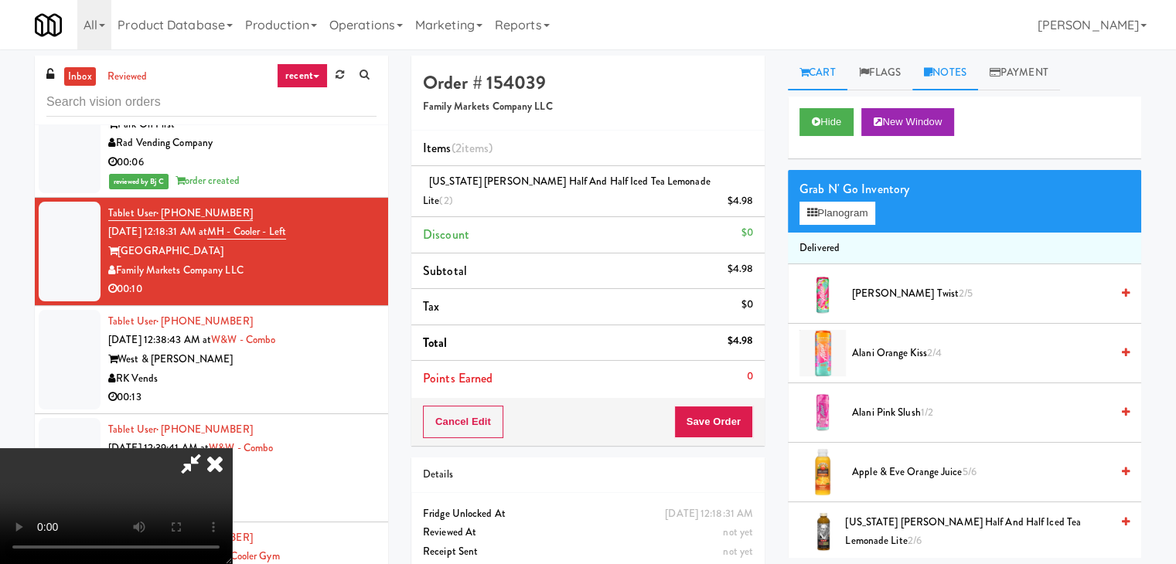
click at [966, 82] on link "Notes" at bounding box center [945, 73] width 66 height 35
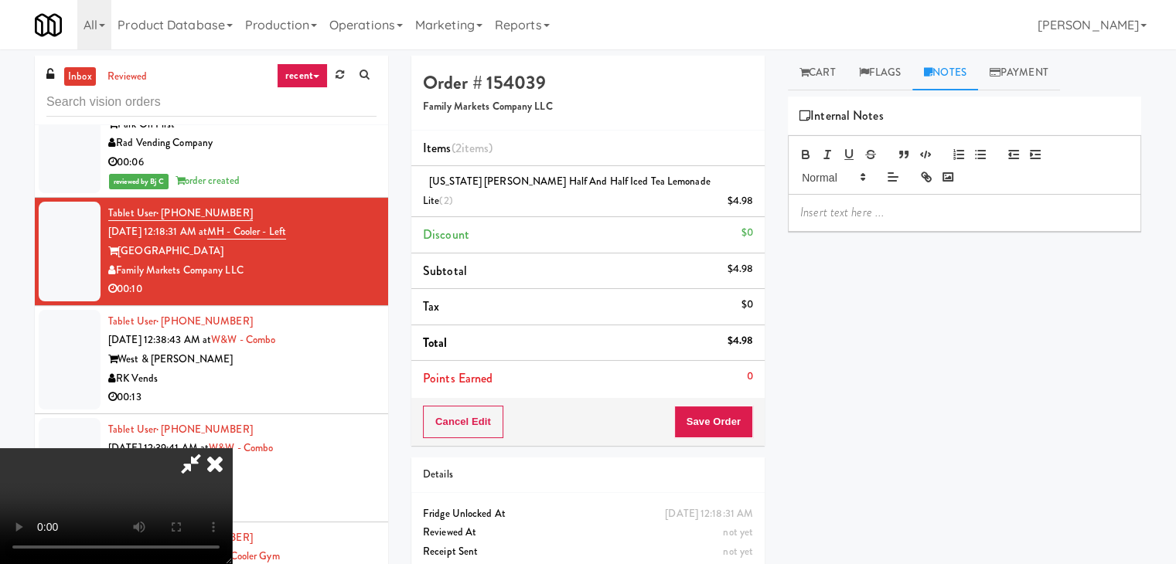
click at [875, 210] on p at bounding box center [964, 212] width 329 height 17
drag, startPoint x: 932, startPoint y: 234, endPoint x: 702, endPoint y: 234, distance: 230.4
click at [702, 234] on div "Order # 154039 Family Markets Company LLC Items (2 items ) [US_STATE] [PERSON_N…" at bounding box center [776, 330] width 730 height 548
click at [763, 289] on li "Tax $0" at bounding box center [587, 307] width 353 height 36
click at [767, 285] on div "Order # 154039 Family Markets Company LLC Items (2 items ) [US_STATE] [PERSON_N…" at bounding box center [588, 330] width 377 height 548
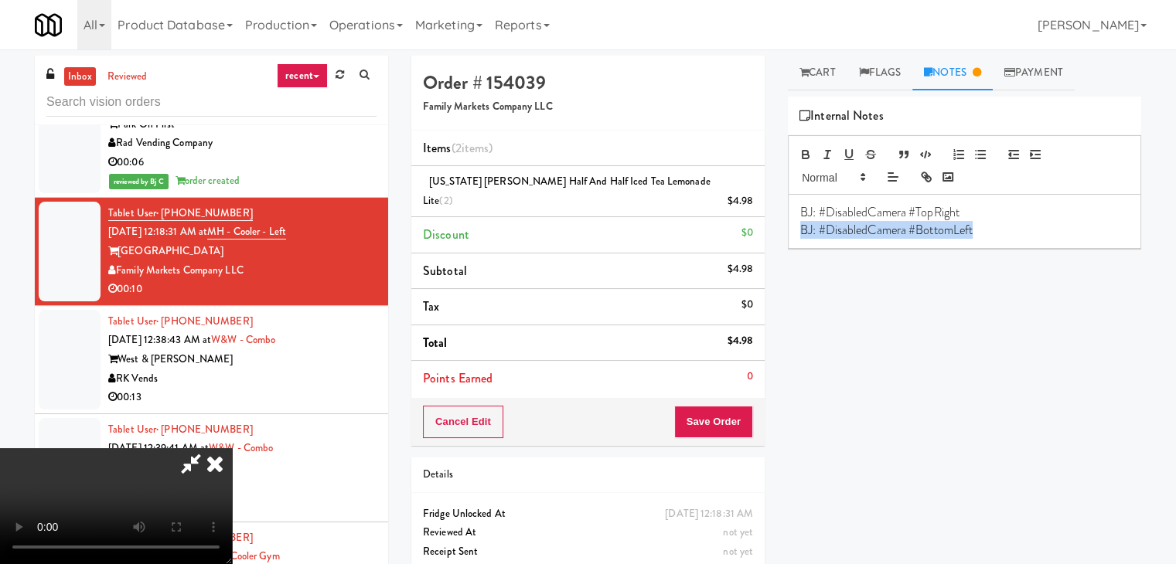
drag, startPoint x: 1025, startPoint y: 233, endPoint x: 712, endPoint y: 247, distance: 313.4
click at [712, 247] on div "Order # 154039 Family Markets Company LLC Items (2 items ) [US_STATE] [PERSON_N…" at bounding box center [776, 330] width 753 height 548
click at [724, 406] on button "Save Order" at bounding box center [713, 422] width 79 height 32
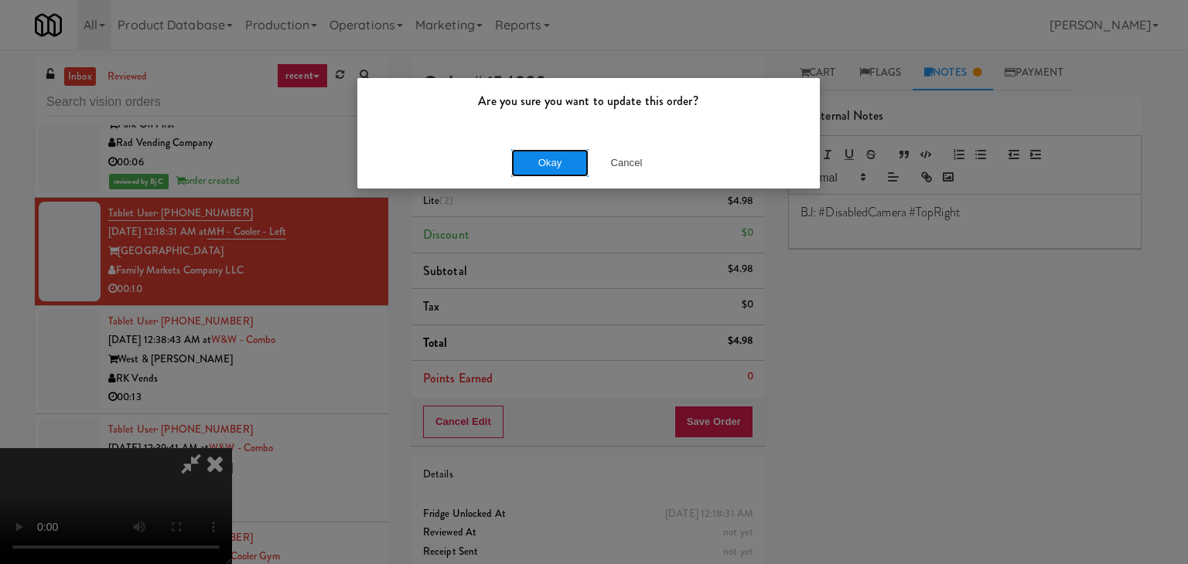
click at [580, 149] on button "Okay" at bounding box center [549, 163] width 77 height 28
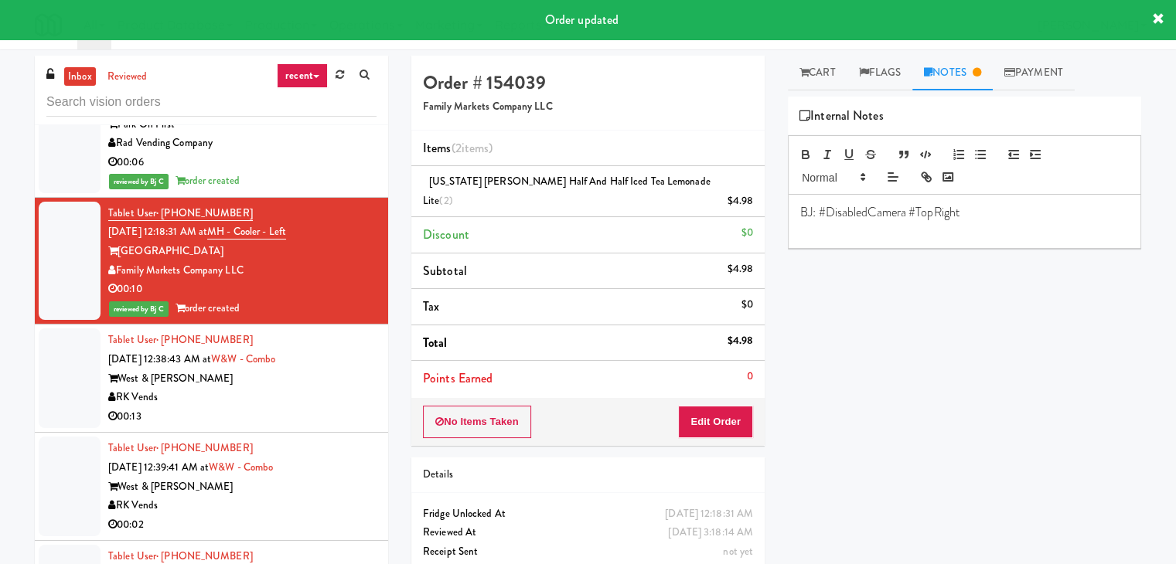
click at [285, 388] on div "RK Vends" at bounding box center [242, 397] width 268 height 19
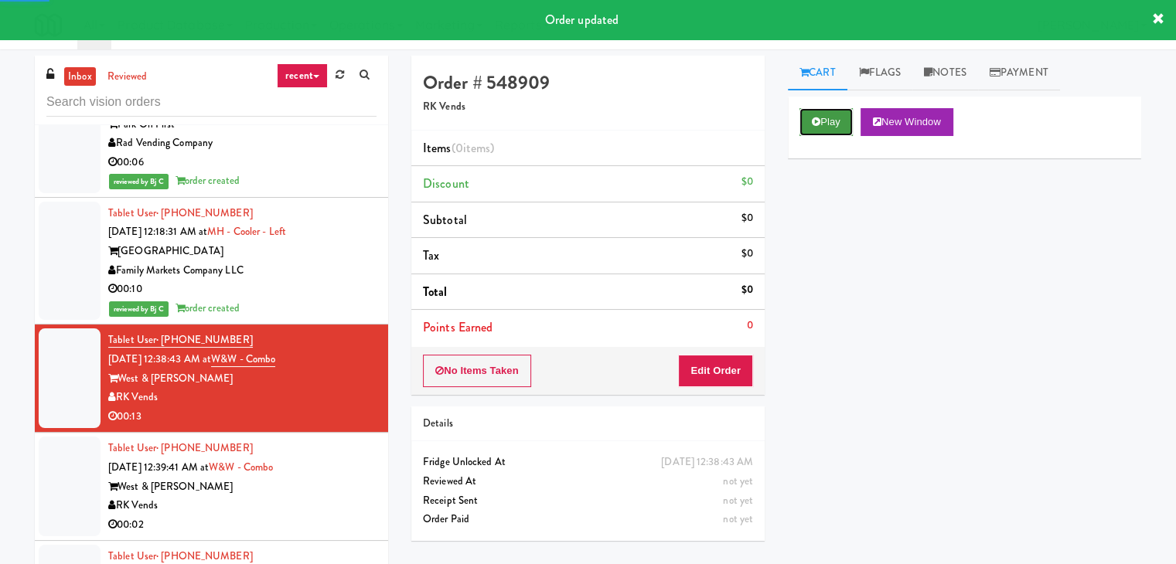
click at [813, 112] on button "Play" at bounding box center [825, 122] width 53 height 28
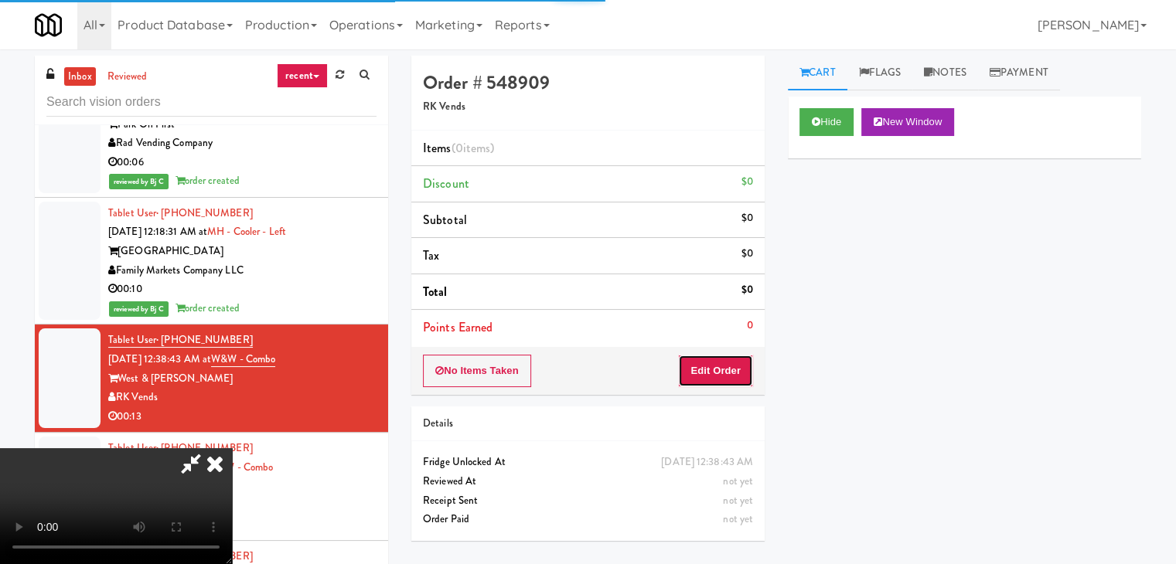
click at [722, 378] on button "Edit Order" at bounding box center [715, 371] width 75 height 32
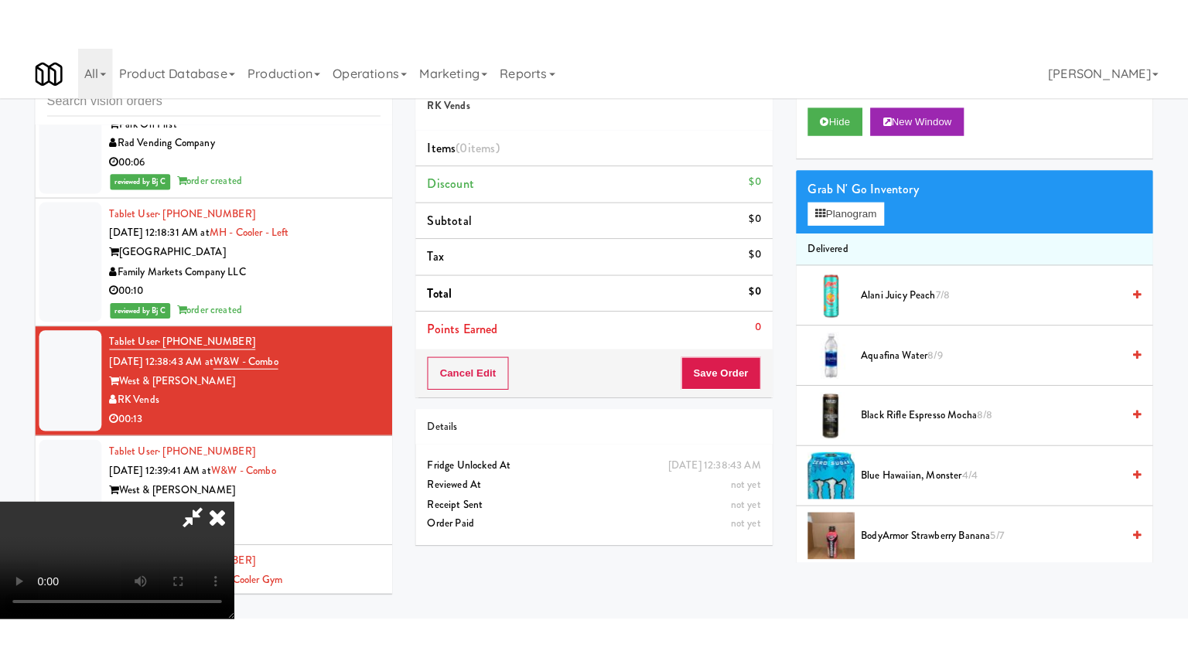
scroll to position [217, 0]
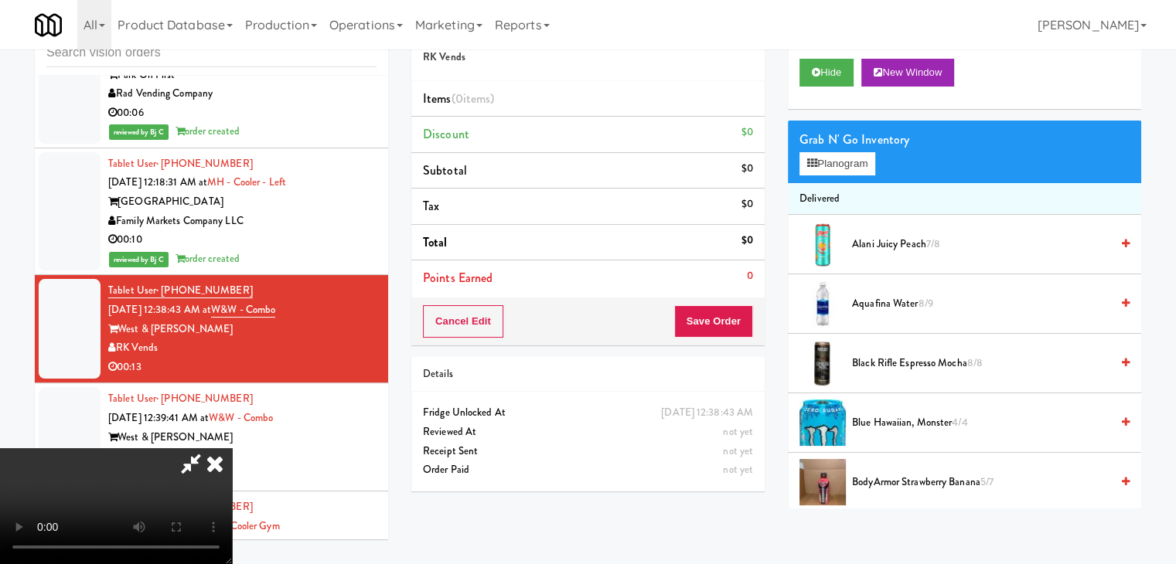
click at [232, 513] on video at bounding box center [116, 506] width 232 height 116
click at [232, 506] on video at bounding box center [116, 506] width 232 height 116
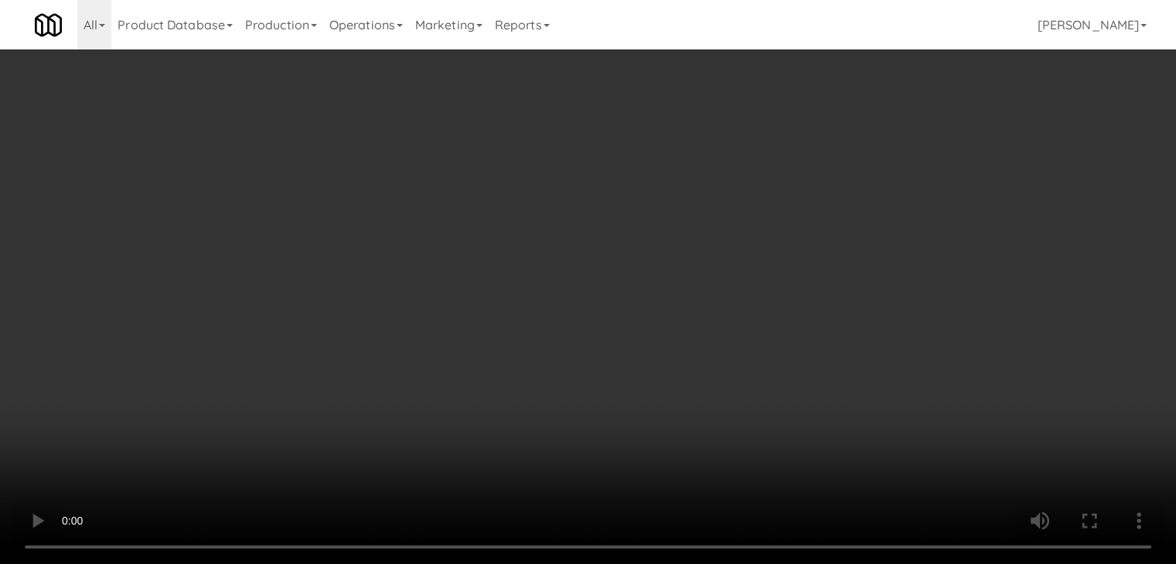
scroll to position [9141, 0]
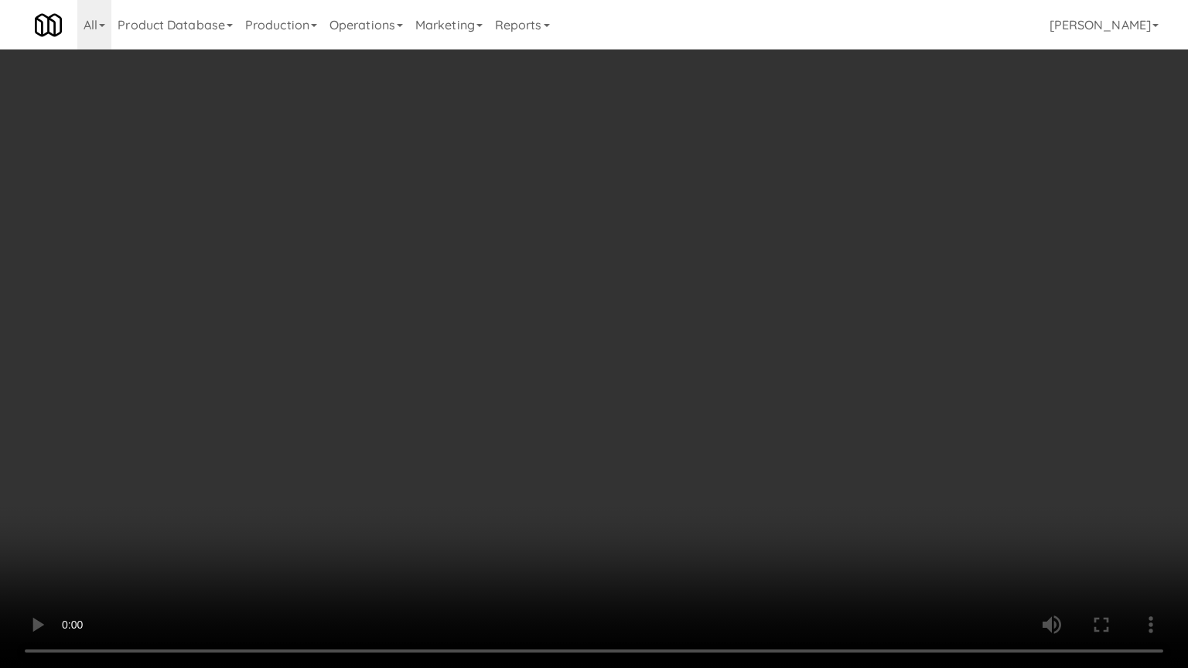
click at [677, 432] on video at bounding box center [594, 334] width 1188 height 668
click at [685, 421] on video at bounding box center [594, 334] width 1188 height 668
click at [717, 403] on video at bounding box center [594, 334] width 1188 height 668
click at [760, 356] on video at bounding box center [594, 334] width 1188 height 668
click at [713, 363] on video at bounding box center [594, 334] width 1188 height 668
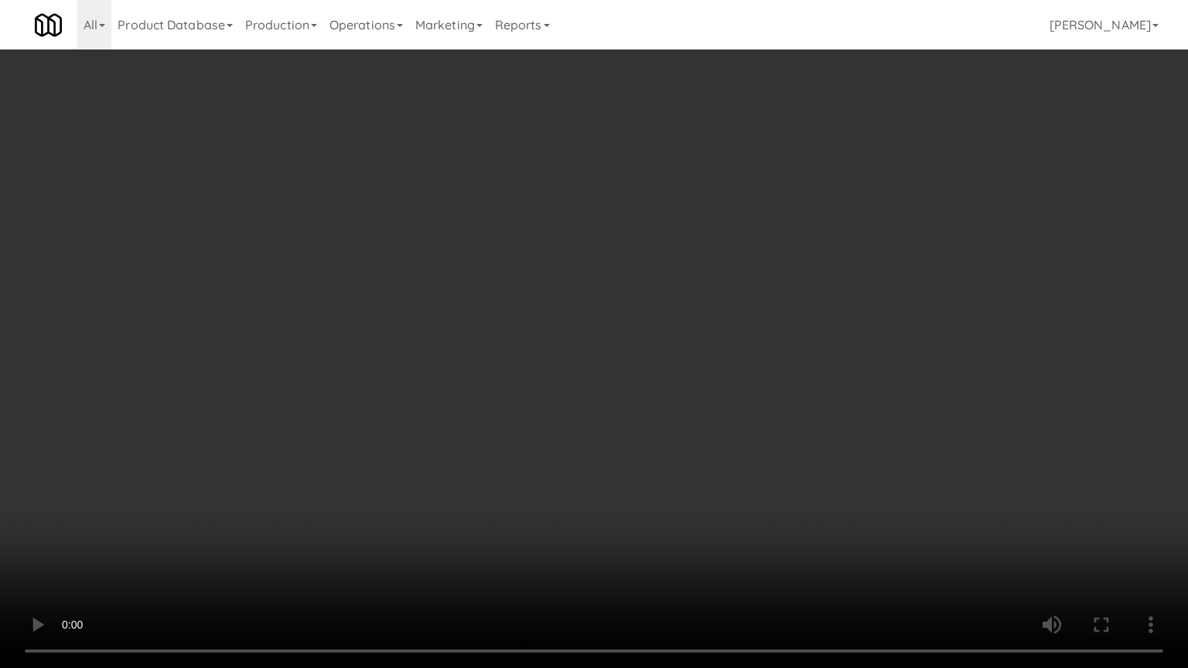
click at [713, 363] on video at bounding box center [594, 334] width 1188 height 668
click at [713, 362] on video at bounding box center [594, 334] width 1188 height 668
click at [643, 393] on video at bounding box center [594, 334] width 1188 height 668
click at [272, 537] on video at bounding box center [594, 334] width 1188 height 668
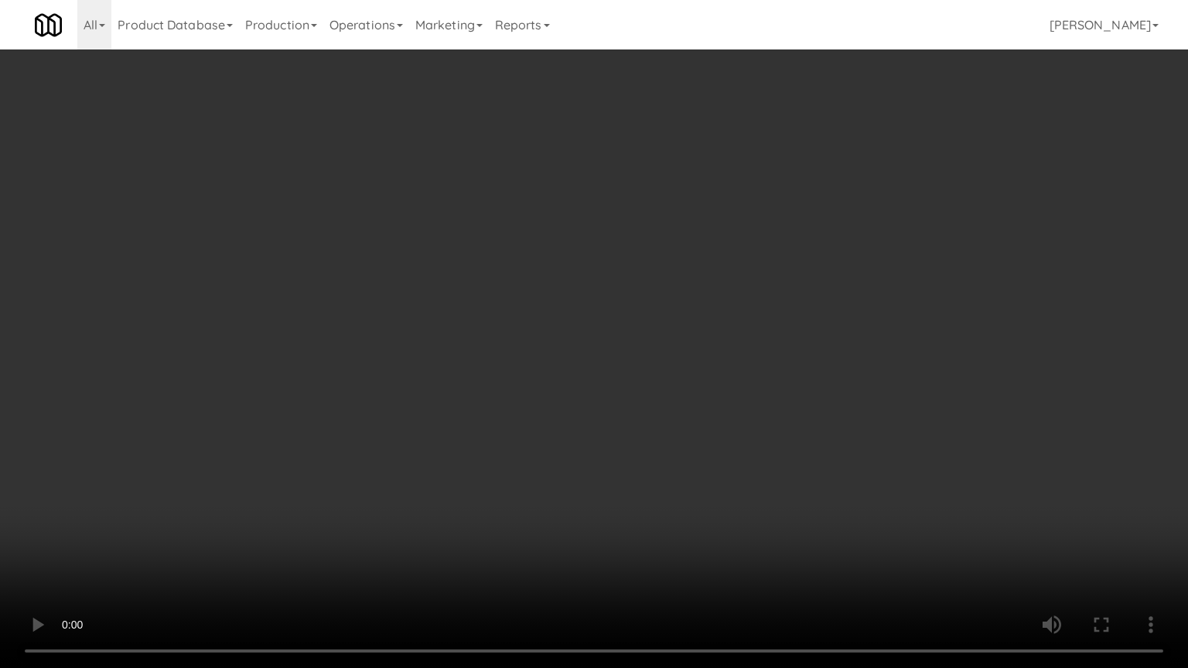
click at [285, 537] on video at bounding box center [594, 334] width 1188 height 668
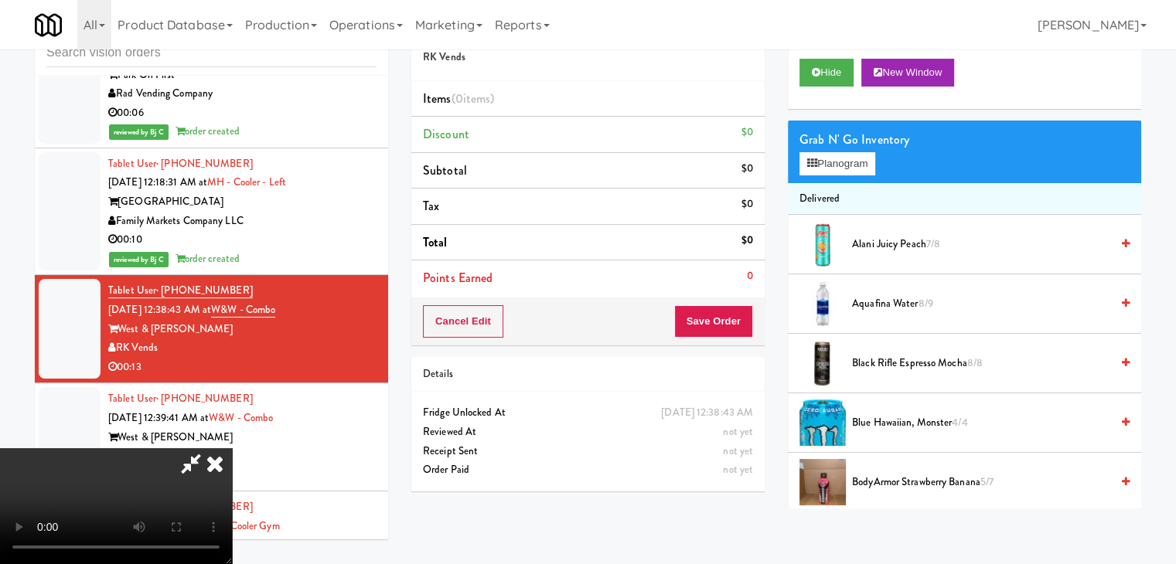
click at [232, 448] on video at bounding box center [116, 506] width 232 height 116
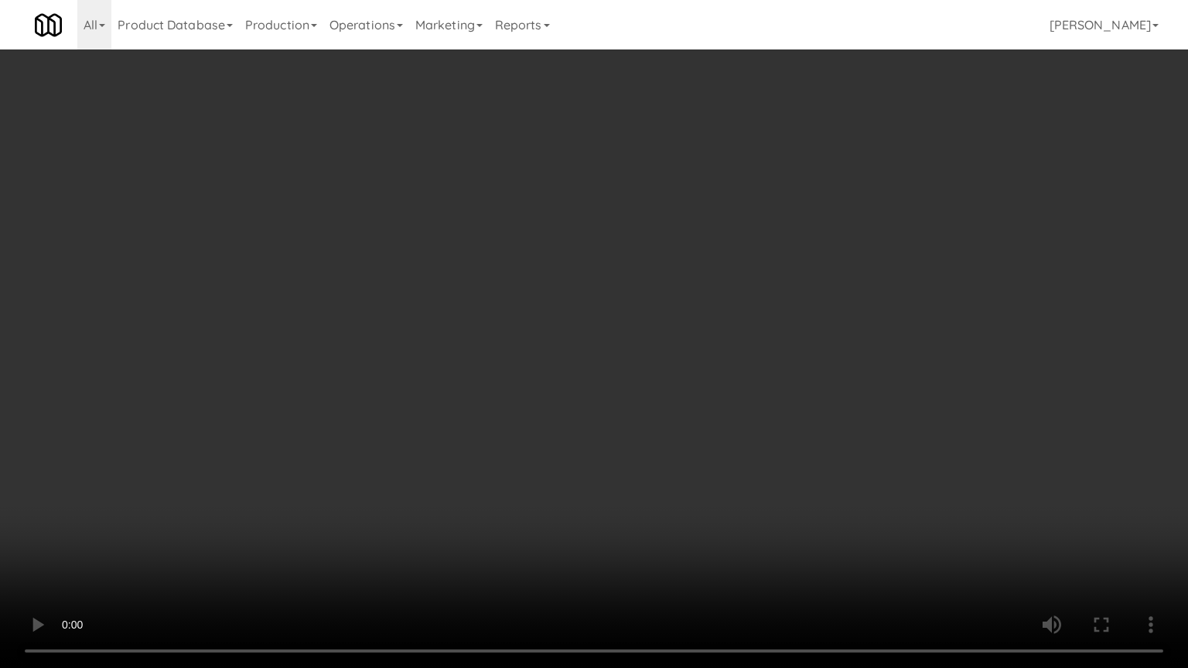
click at [462, 492] on video at bounding box center [594, 334] width 1188 height 668
drag, startPoint x: 469, startPoint y: 495, endPoint x: 423, endPoint y: 567, distance: 85.1
click at [469, 496] on video at bounding box center [594, 334] width 1188 height 668
click at [600, 503] on video at bounding box center [594, 334] width 1188 height 668
click at [584, 537] on video at bounding box center [594, 334] width 1188 height 668
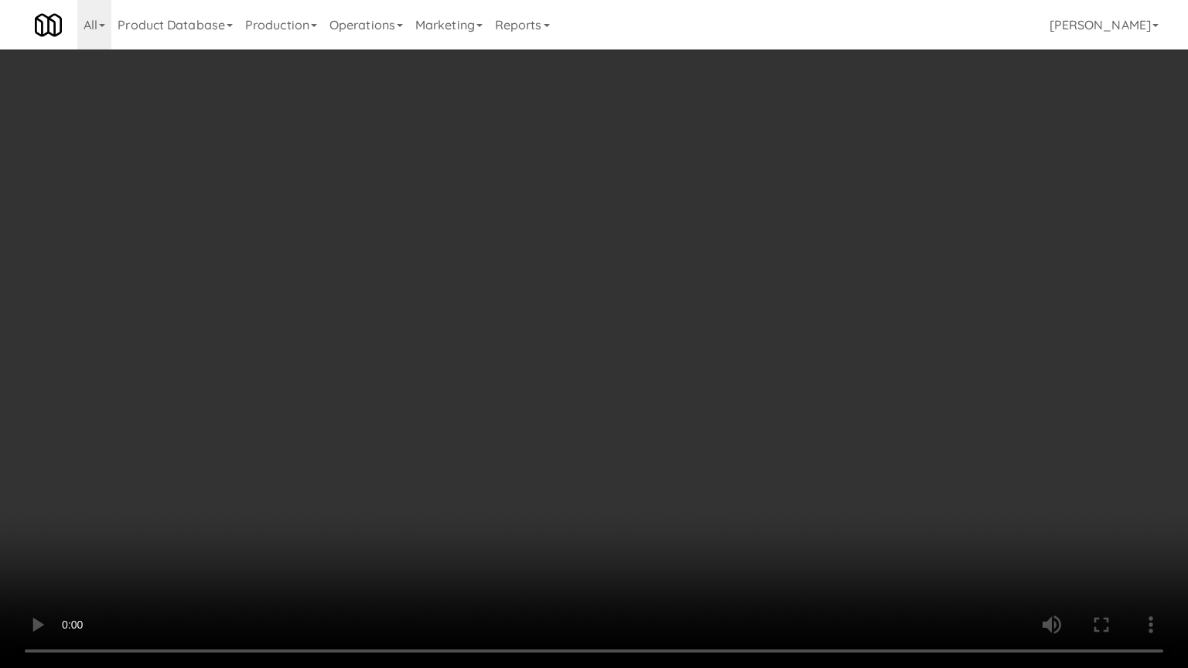
click at [642, 363] on video at bounding box center [594, 334] width 1188 height 668
click at [694, 247] on video at bounding box center [594, 334] width 1188 height 668
click at [709, 246] on video at bounding box center [594, 334] width 1188 height 668
click at [711, 245] on video at bounding box center [594, 334] width 1188 height 668
click at [712, 245] on video at bounding box center [594, 334] width 1188 height 668
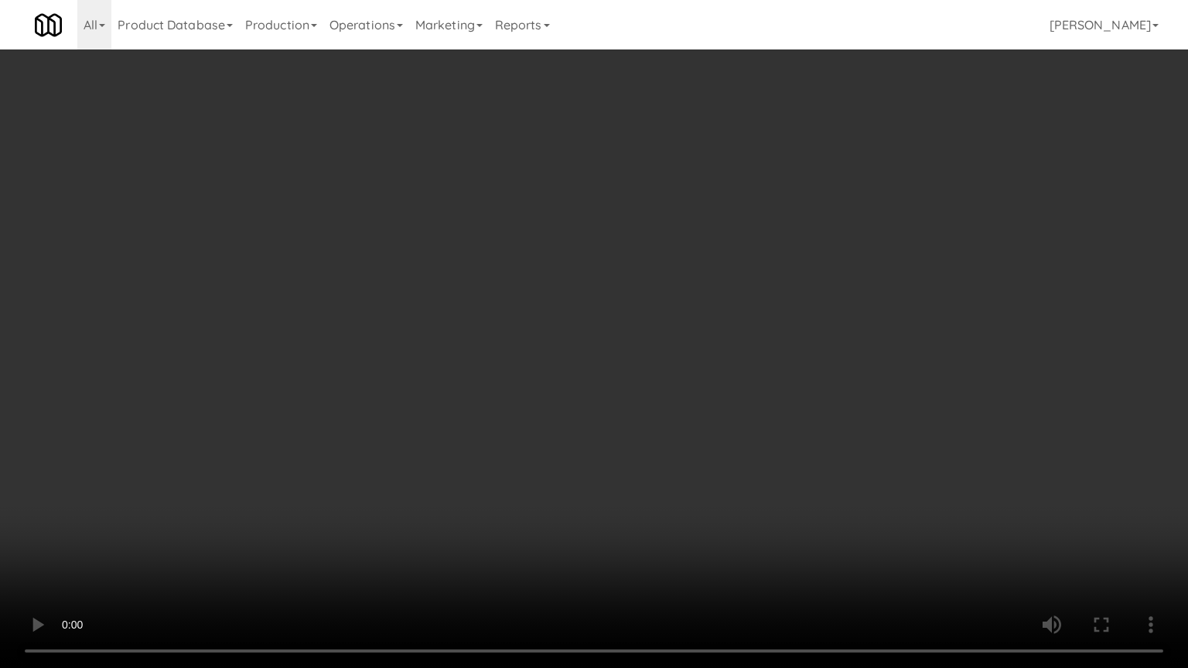
click at [717, 243] on video at bounding box center [594, 334] width 1188 height 668
drag, startPoint x: 717, startPoint y: 243, endPoint x: 728, endPoint y: 174, distance: 69.5
click at [721, 242] on video at bounding box center [594, 334] width 1188 height 668
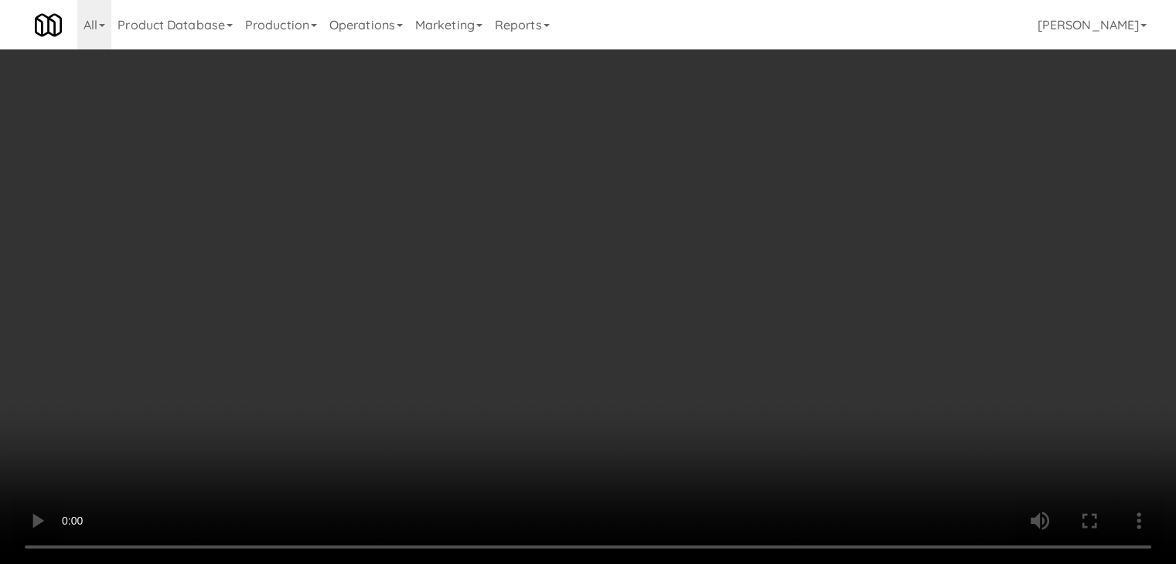
scroll to position [9161, 0]
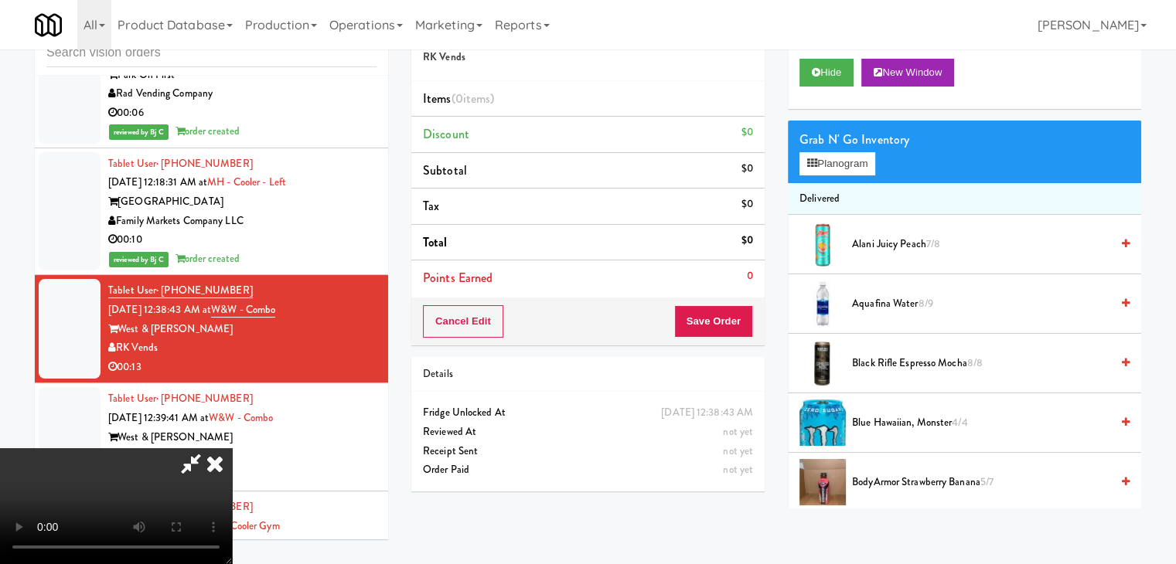
click at [847, 149] on div "Grab N' Go Inventory" at bounding box center [964, 139] width 330 height 23
click at [850, 165] on button "Planogram" at bounding box center [837, 163] width 76 height 23
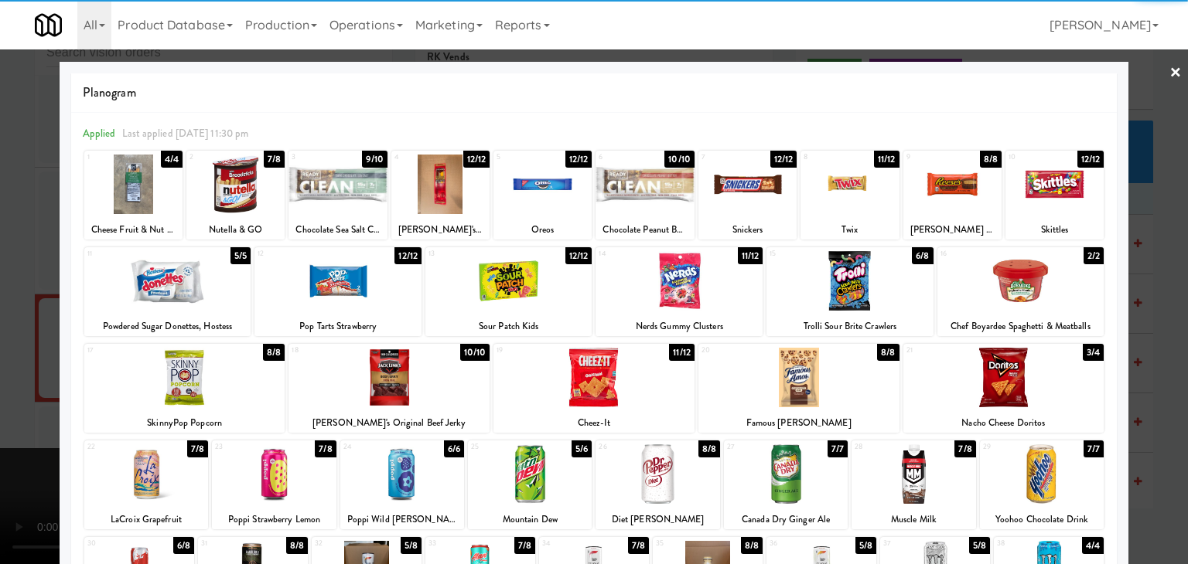
click at [845, 179] on div at bounding box center [849, 185] width 98 height 60
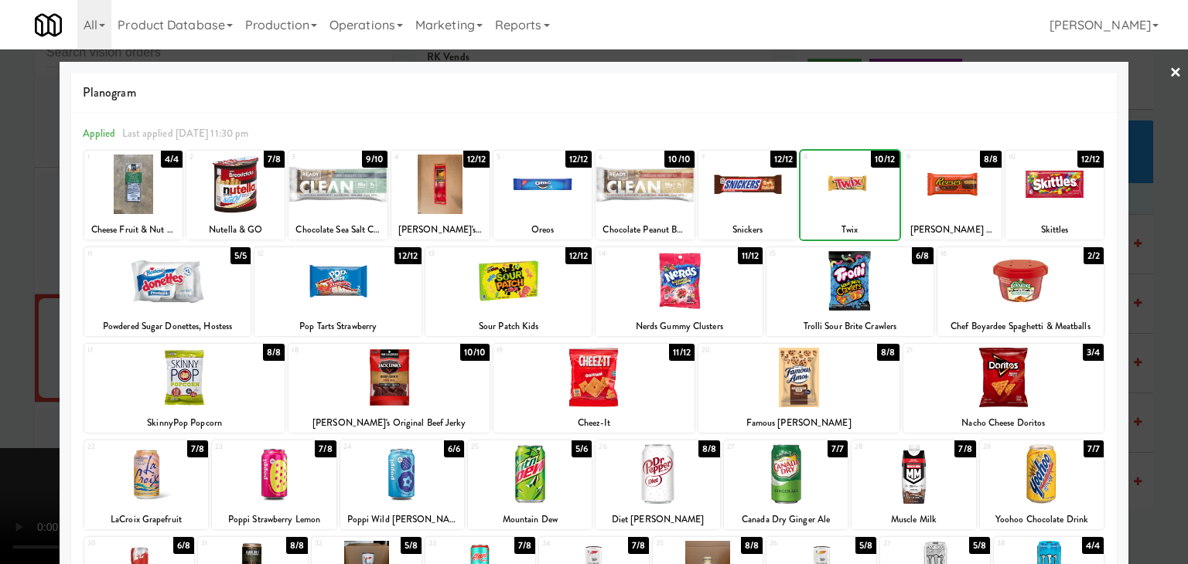
click at [845, 179] on div at bounding box center [849, 185] width 98 height 60
click at [543, 280] on div at bounding box center [508, 281] width 167 height 60
drag, startPoint x: 0, startPoint y: 356, endPoint x: 170, endPoint y: 351, distance: 170.2
click at [6, 356] on div at bounding box center [594, 282] width 1188 height 564
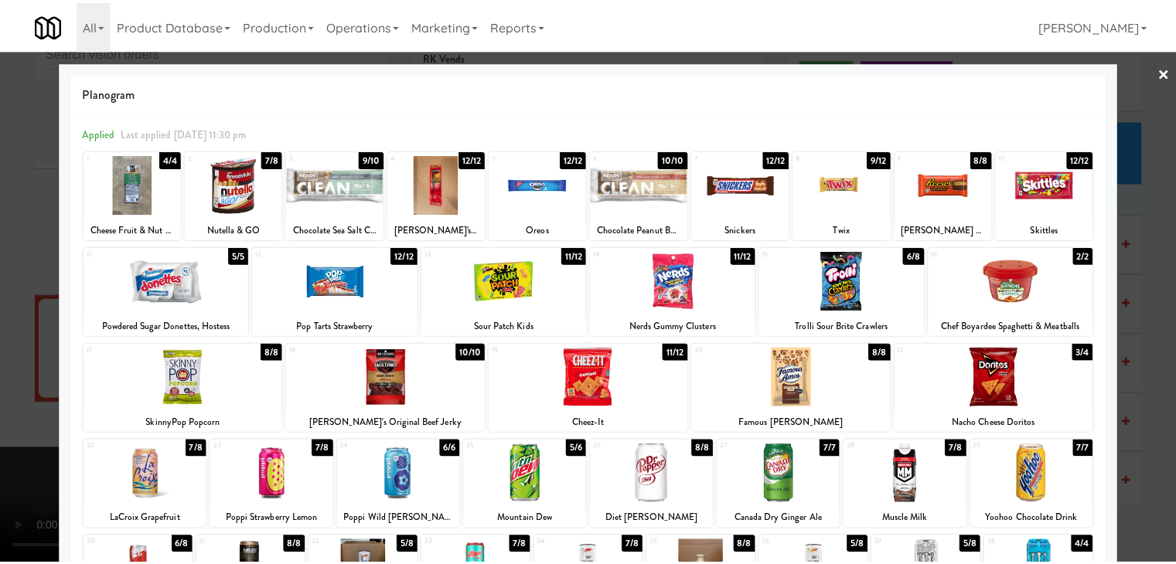
scroll to position [9161, 0]
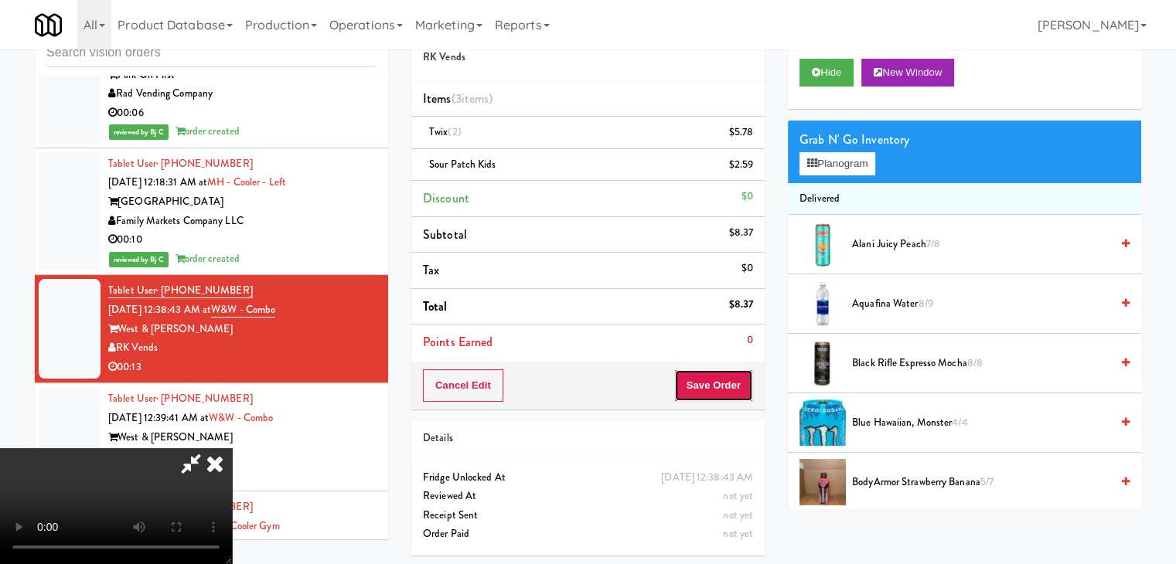
click at [731, 381] on button "Save Order" at bounding box center [713, 386] width 79 height 32
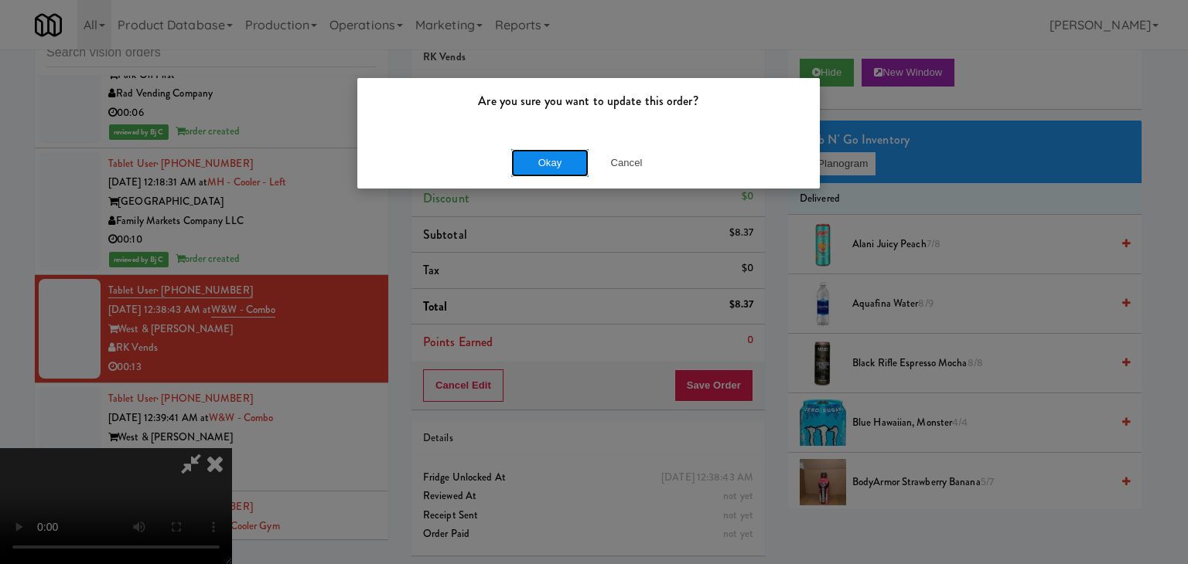
click at [564, 165] on button "Okay" at bounding box center [549, 163] width 77 height 28
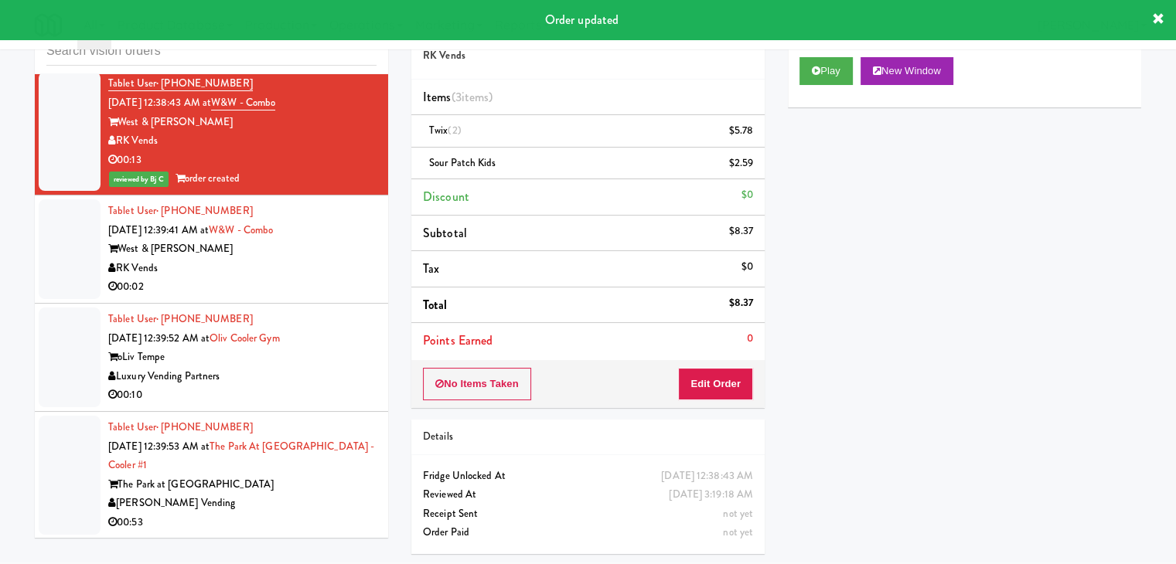
scroll to position [9393, 0]
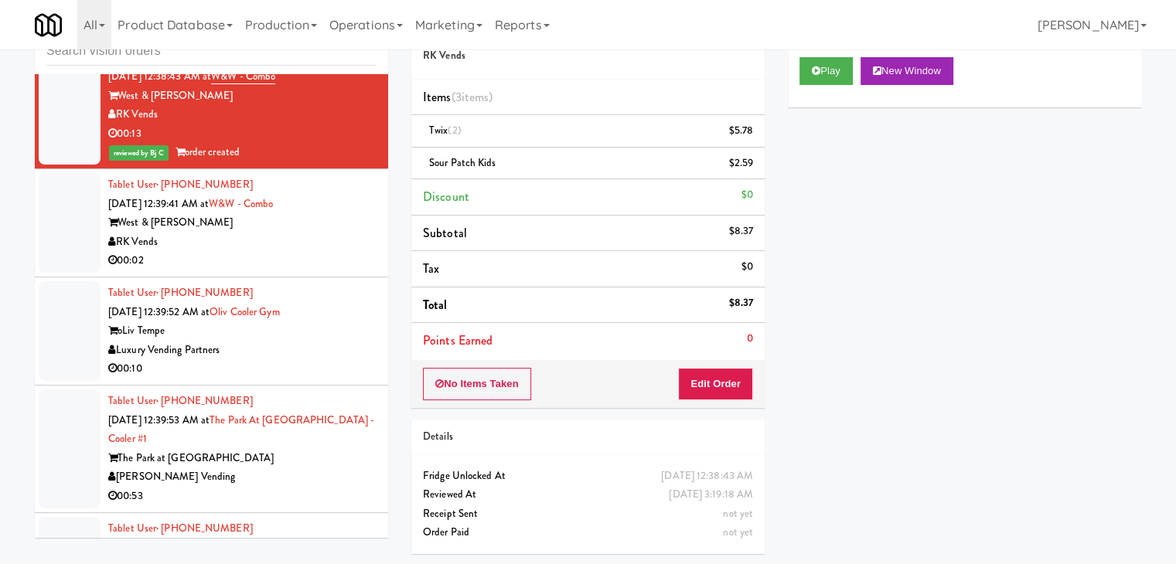
click at [356, 213] on div "West & [PERSON_NAME]" at bounding box center [242, 222] width 268 height 19
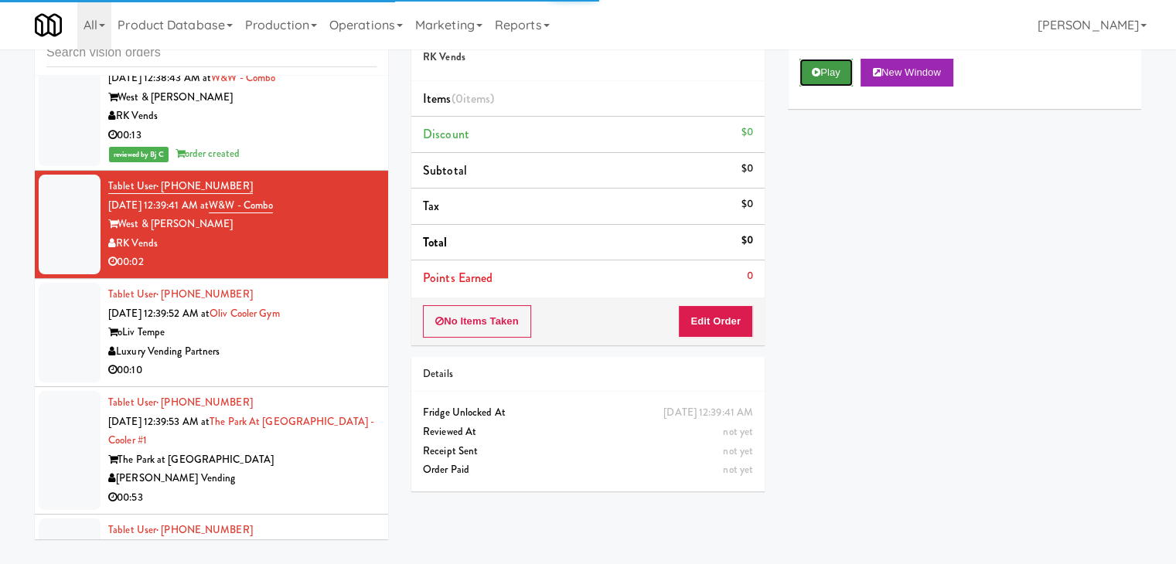
click at [842, 69] on button "Play" at bounding box center [825, 73] width 53 height 28
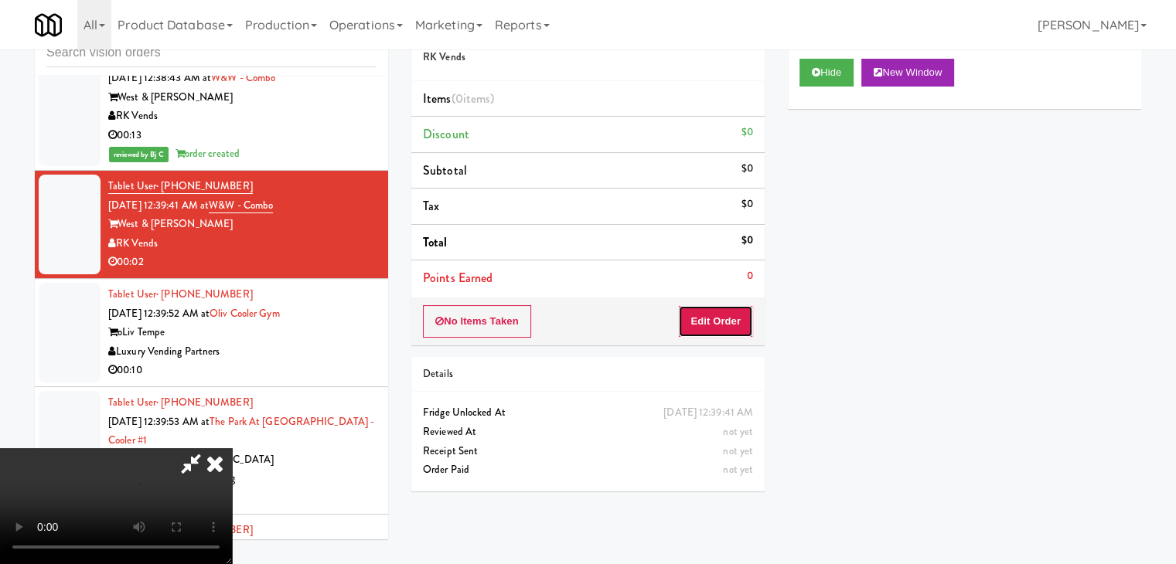
click at [736, 308] on button "Edit Order" at bounding box center [715, 321] width 75 height 32
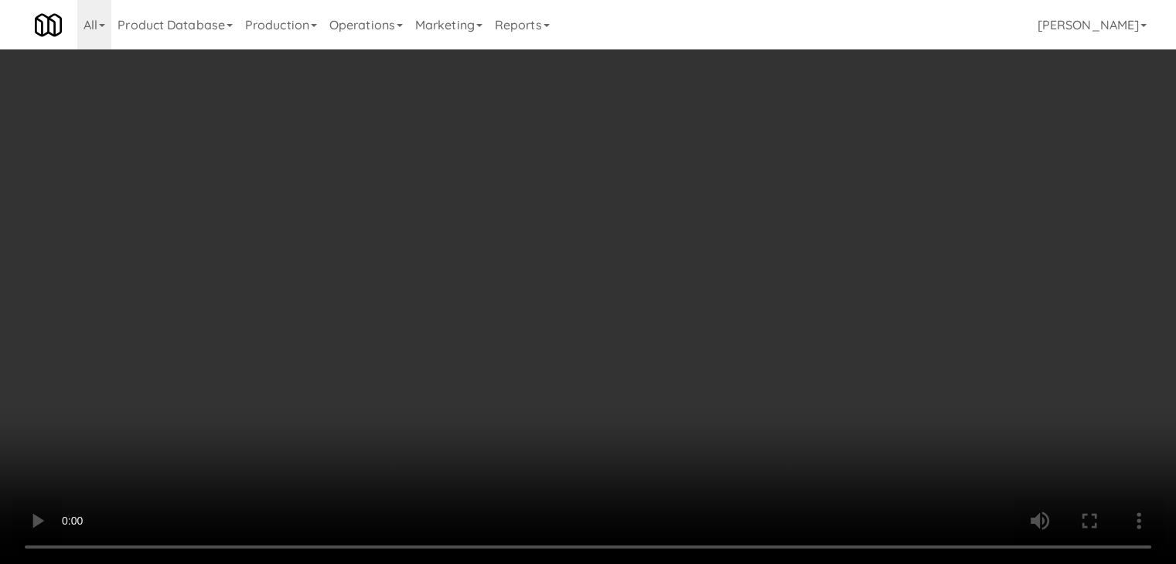
scroll to position [9374, 0]
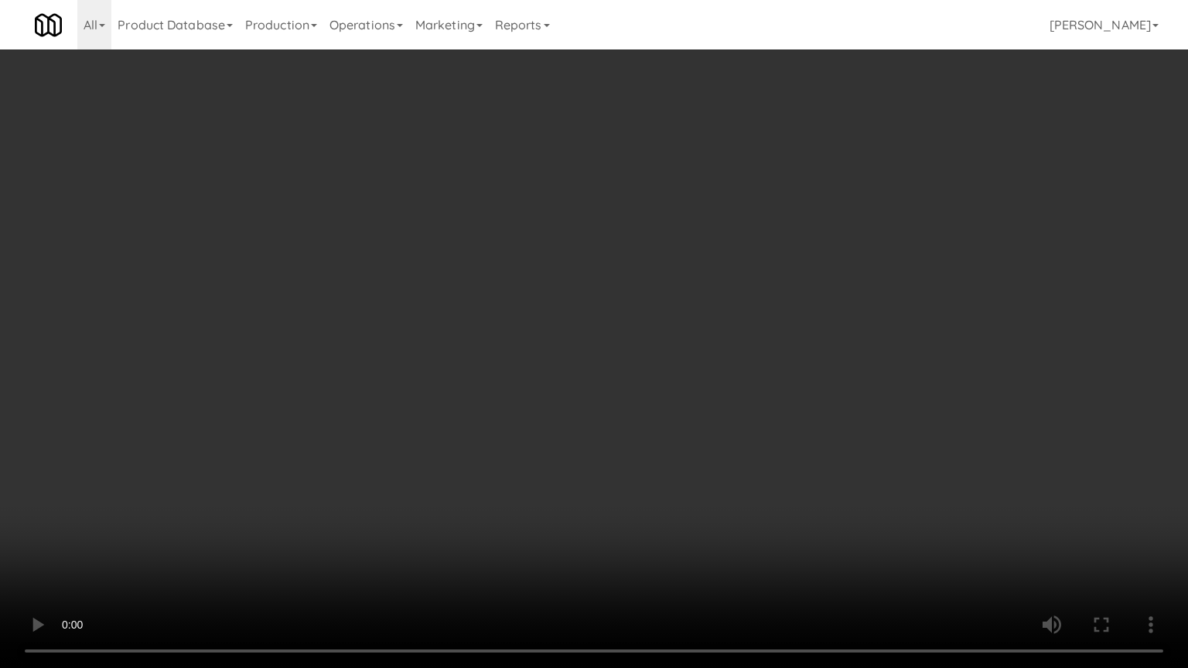
click at [680, 527] on video at bounding box center [594, 334] width 1188 height 668
click at [687, 525] on video at bounding box center [594, 334] width 1188 height 668
click at [693, 524] on video at bounding box center [594, 334] width 1188 height 668
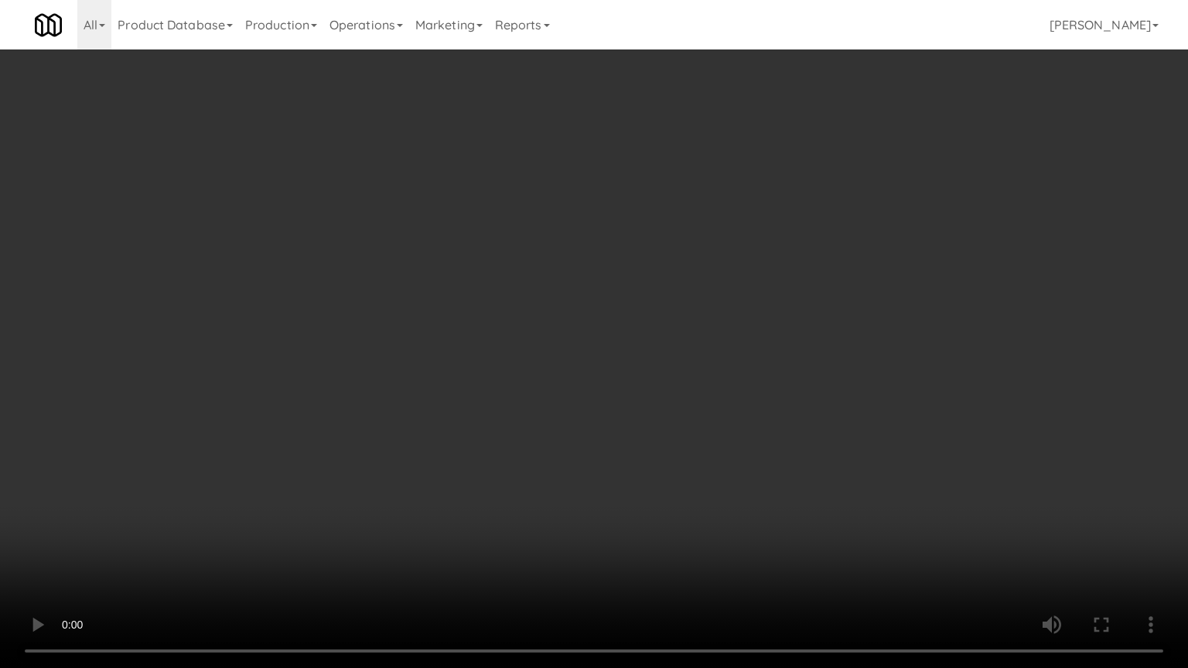
click at [693, 524] on video at bounding box center [594, 334] width 1188 height 668
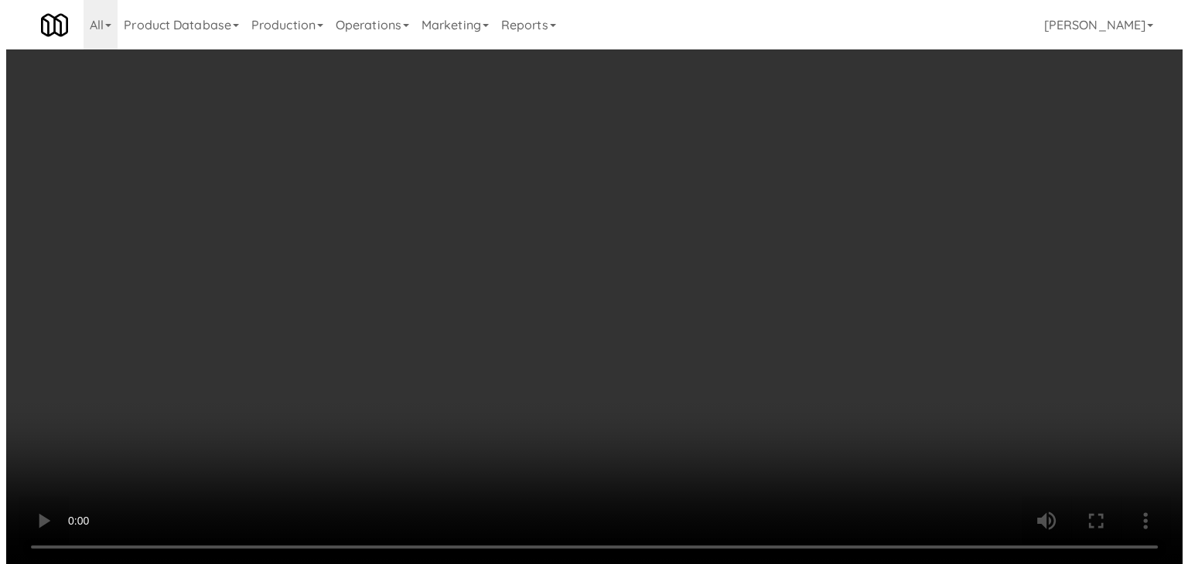
scroll to position [9393, 0]
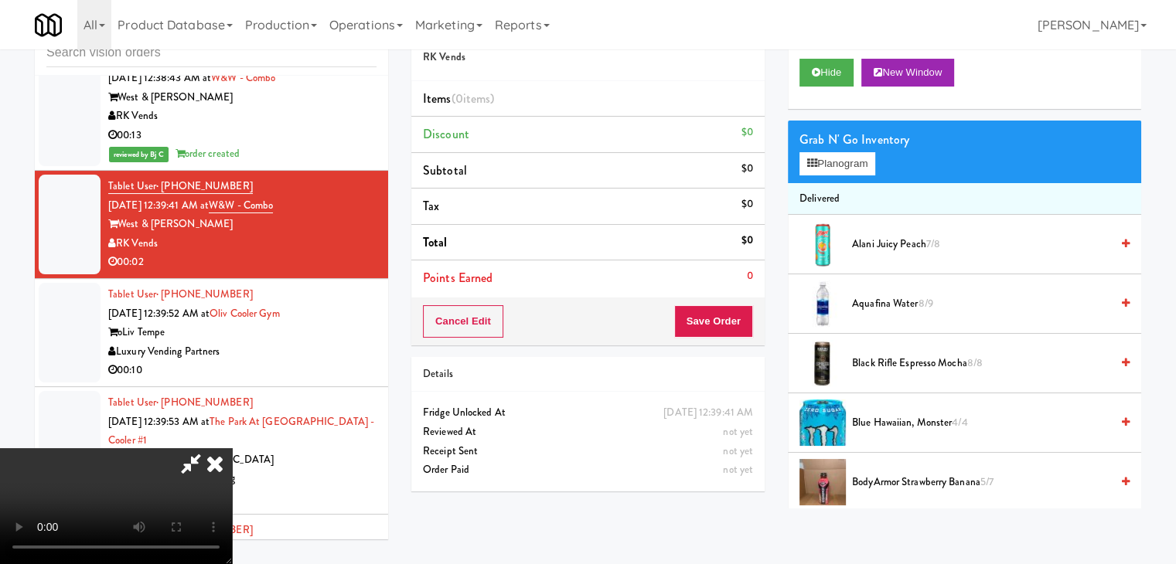
click at [866, 147] on div "Grab N' Go Inventory" at bounding box center [964, 139] width 330 height 23
click at [864, 161] on button "Planogram" at bounding box center [837, 163] width 76 height 23
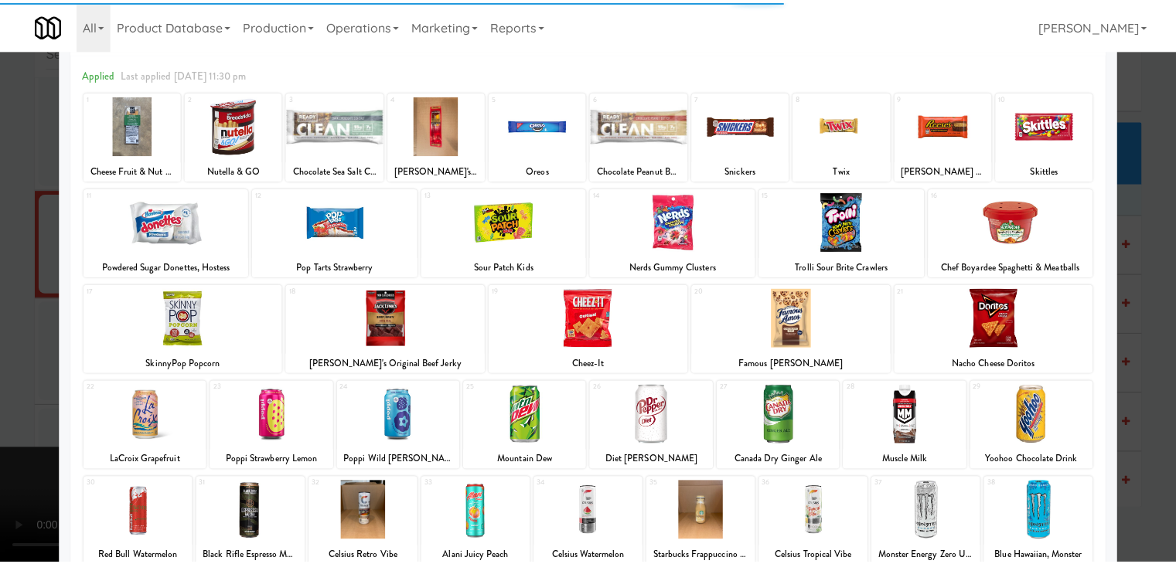
scroll to position [291, 0]
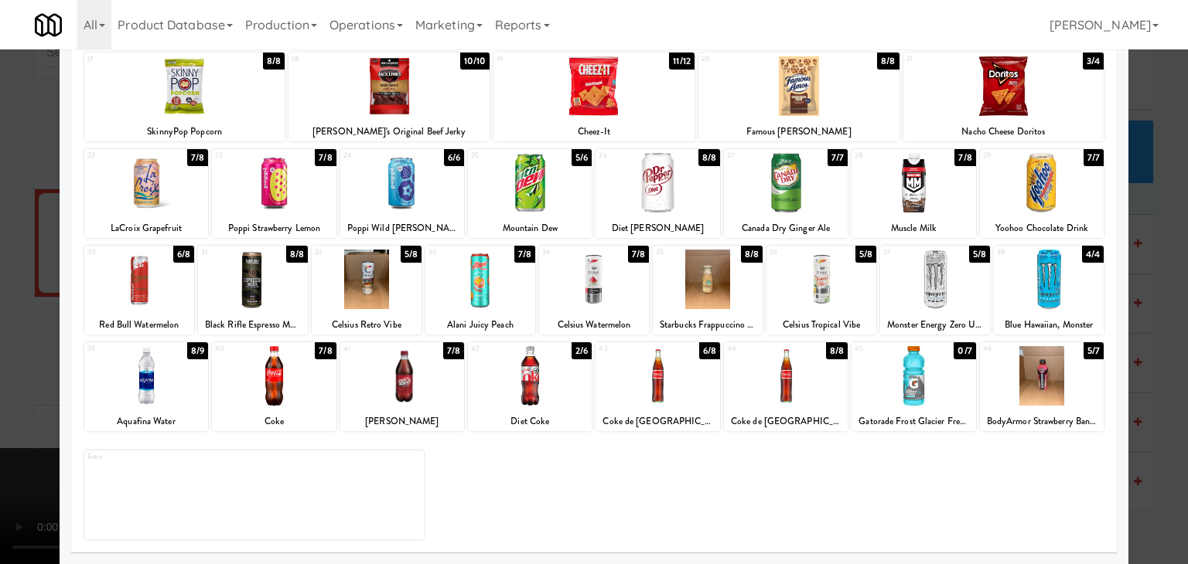
drag, startPoint x: 0, startPoint y: 393, endPoint x: 76, endPoint y: 394, distance: 75.8
click at [2, 393] on div at bounding box center [594, 282] width 1188 height 564
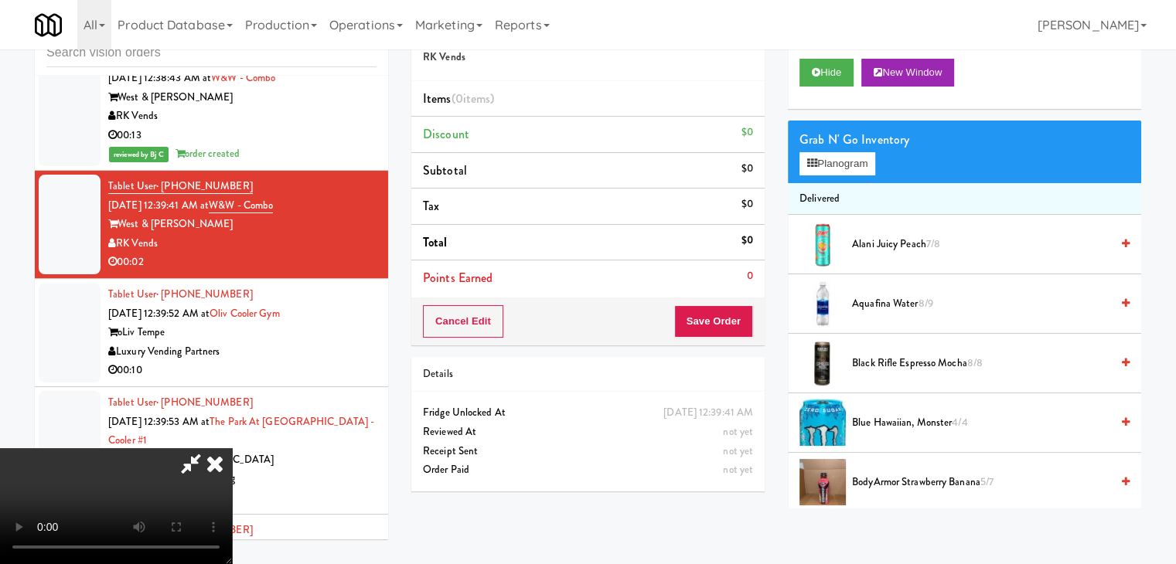
click at [232, 448] on video at bounding box center [116, 506] width 232 height 116
click at [857, 164] on button "Planogram" at bounding box center [837, 163] width 76 height 23
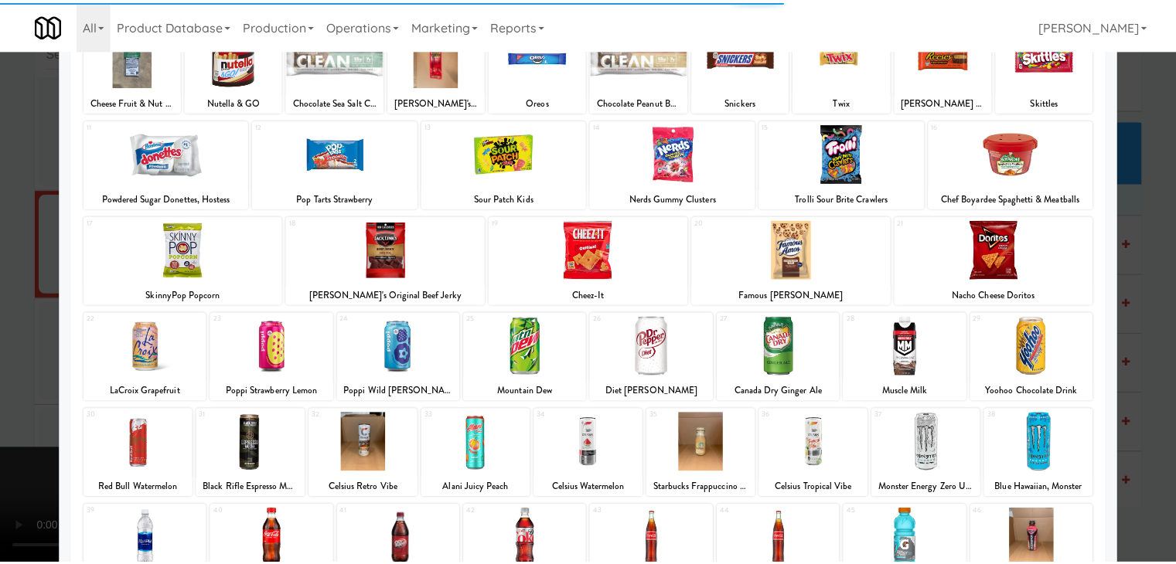
scroll to position [291, 0]
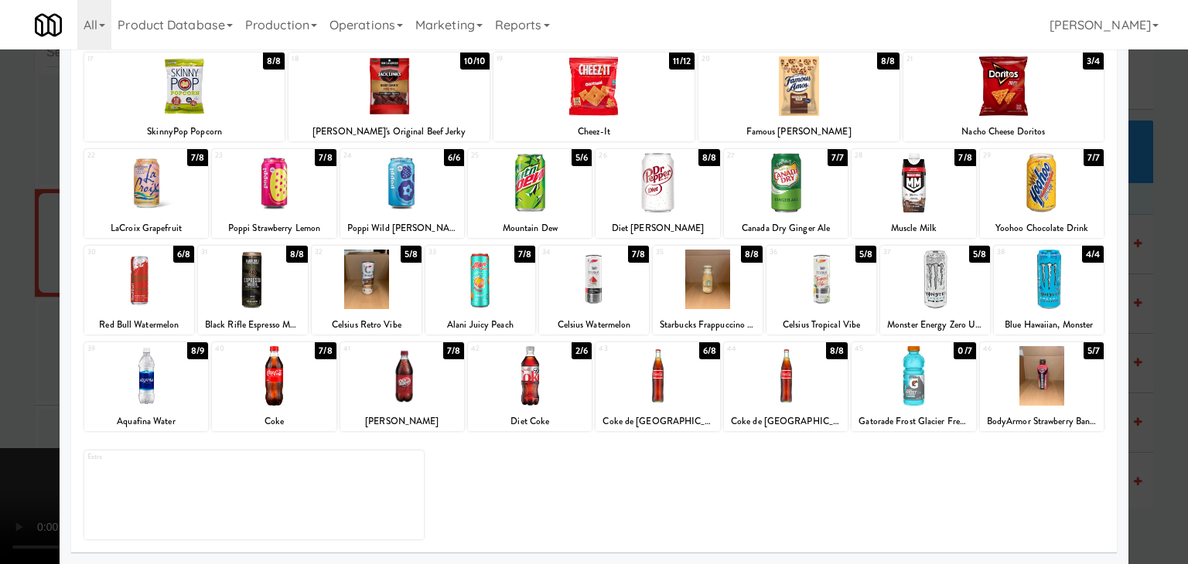
drag, startPoint x: 414, startPoint y: 366, endPoint x: 433, endPoint y: 380, distance: 23.8
click at [419, 368] on div at bounding box center [402, 376] width 124 height 60
click at [0, 410] on div at bounding box center [594, 282] width 1188 height 564
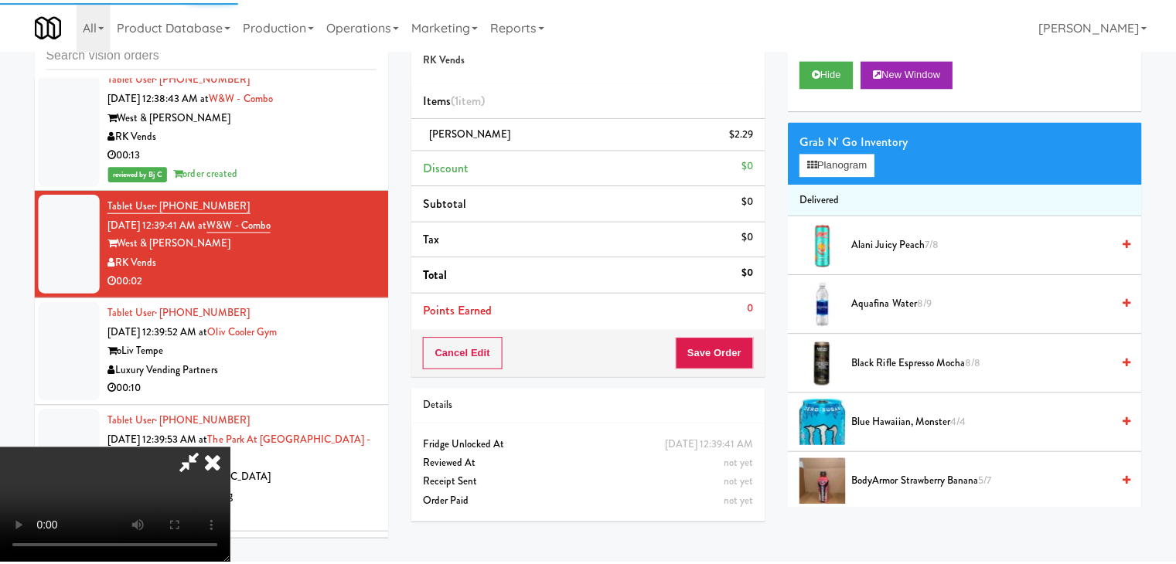
scroll to position [9393, 0]
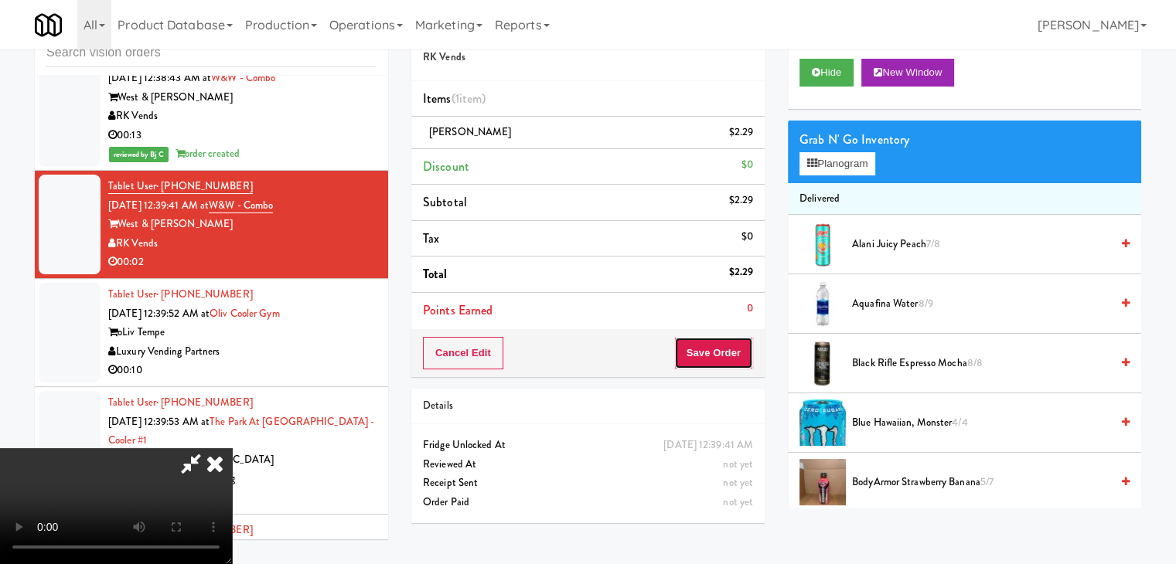
click at [741, 353] on button "Save Order" at bounding box center [713, 353] width 79 height 32
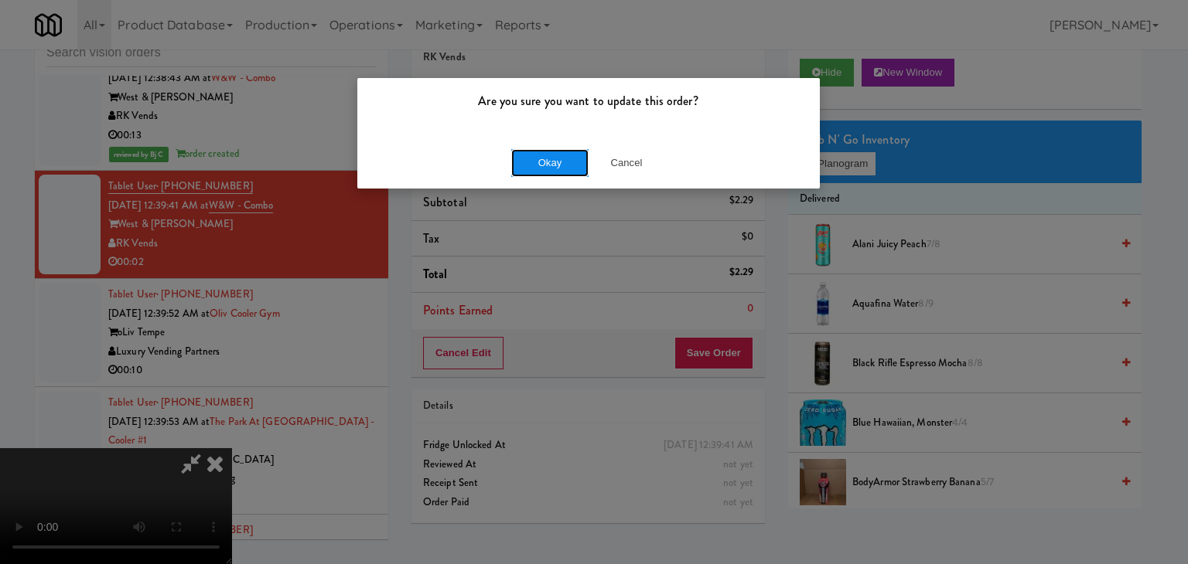
click at [546, 152] on button "Okay" at bounding box center [549, 163] width 77 height 28
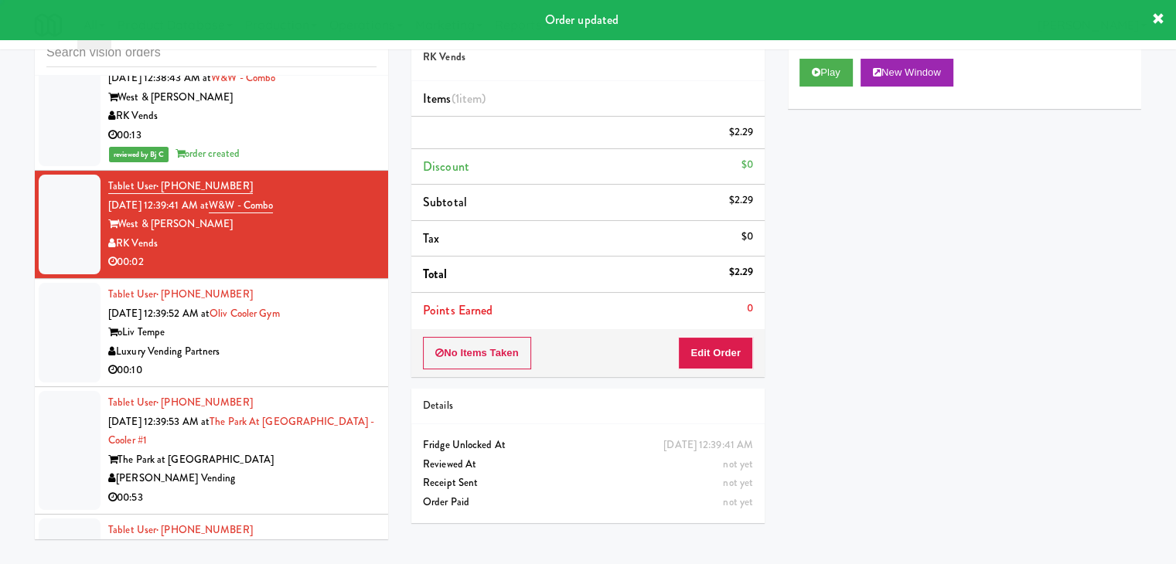
scroll to position [0, 0]
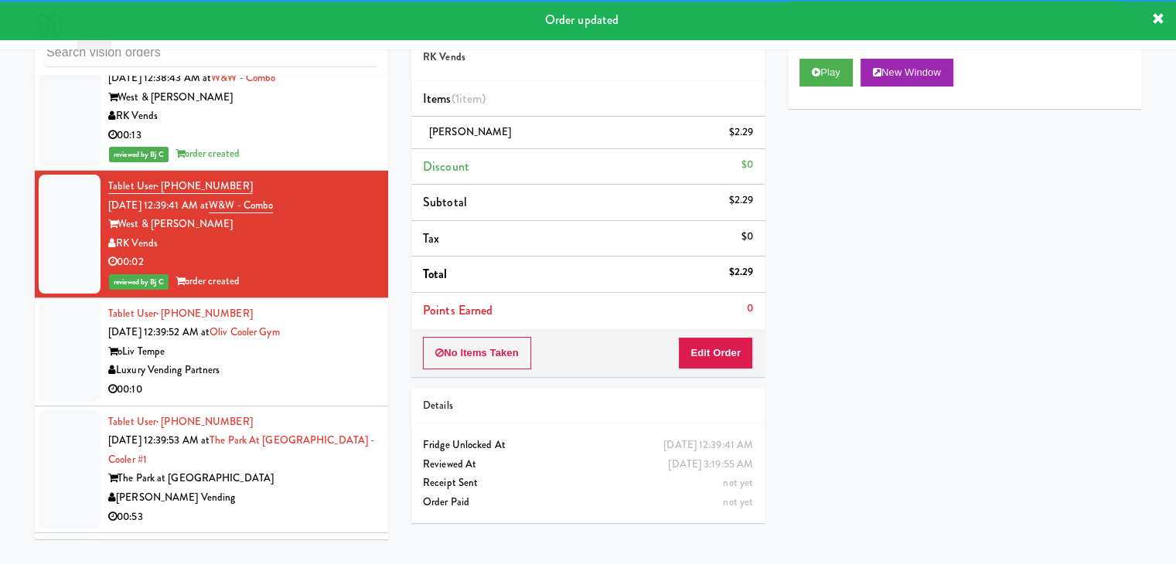
click at [341, 361] on div "Luxury Vending Partners" at bounding box center [242, 370] width 268 height 19
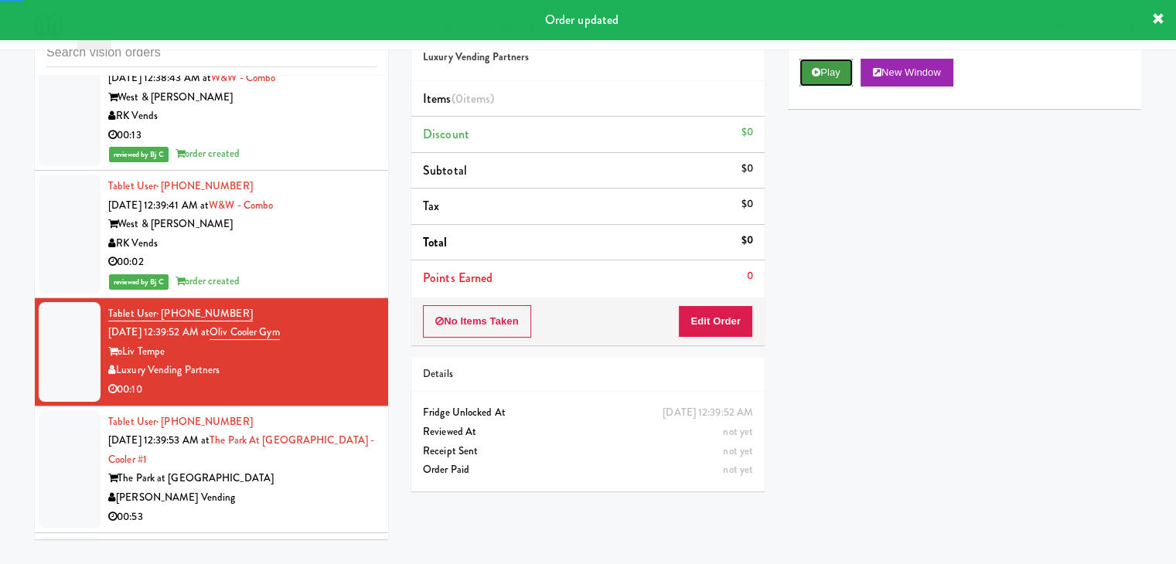
click at [846, 76] on button "Play" at bounding box center [825, 73] width 53 height 28
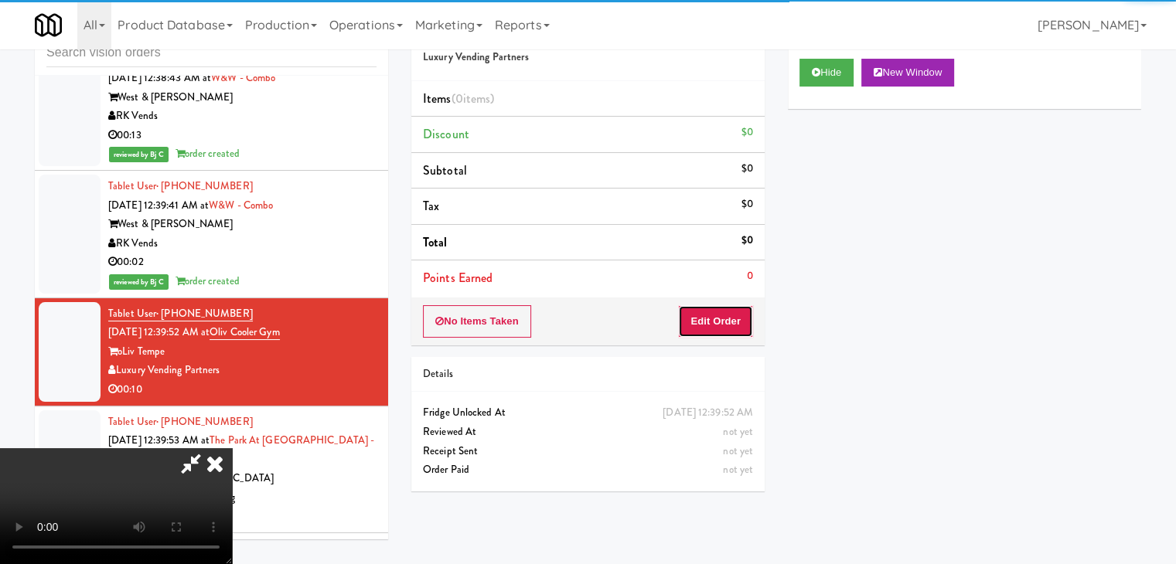
click at [721, 323] on button "Edit Order" at bounding box center [715, 321] width 75 height 32
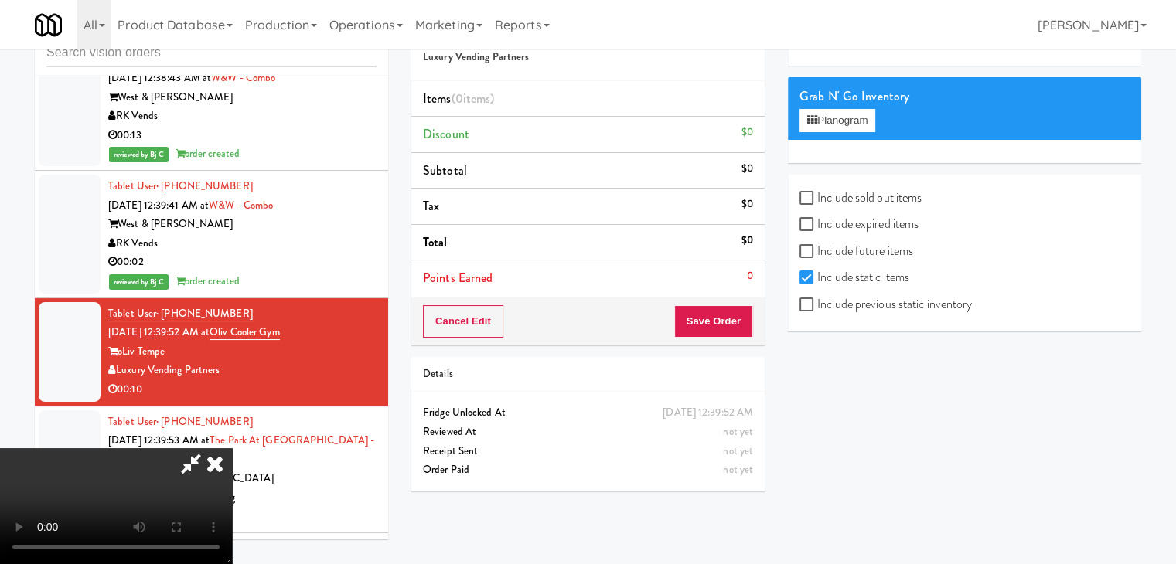
scroll to position [77, 0]
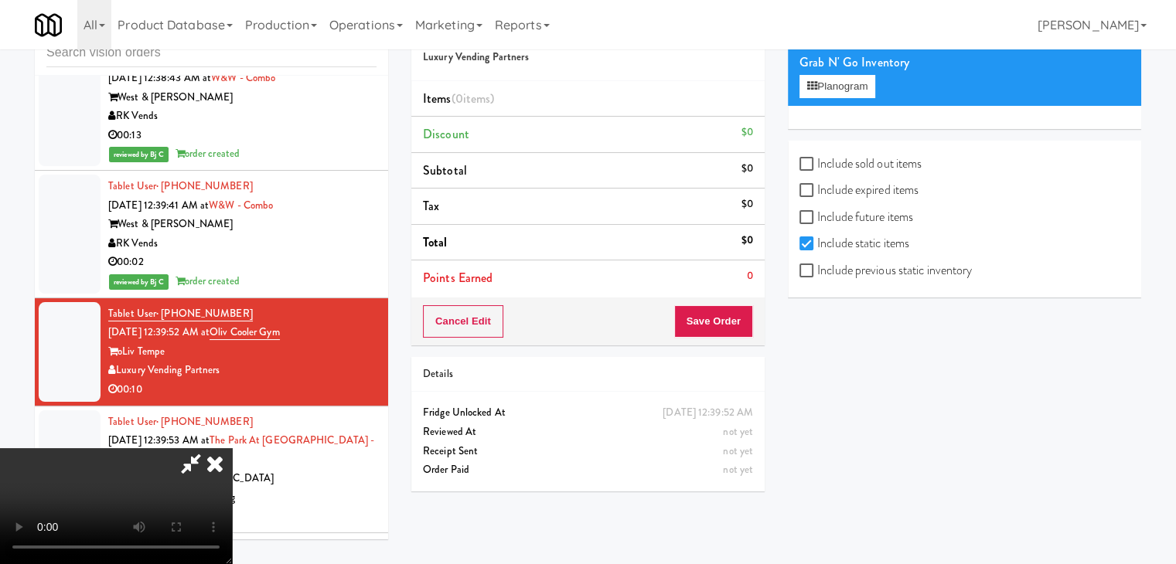
click at [911, 271] on label "Include previous static inventory" at bounding box center [885, 270] width 172 height 23
click at [817, 271] on input "Include previous static inventory" at bounding box center [808, 271] width 18 height 12
checkbox input "true"
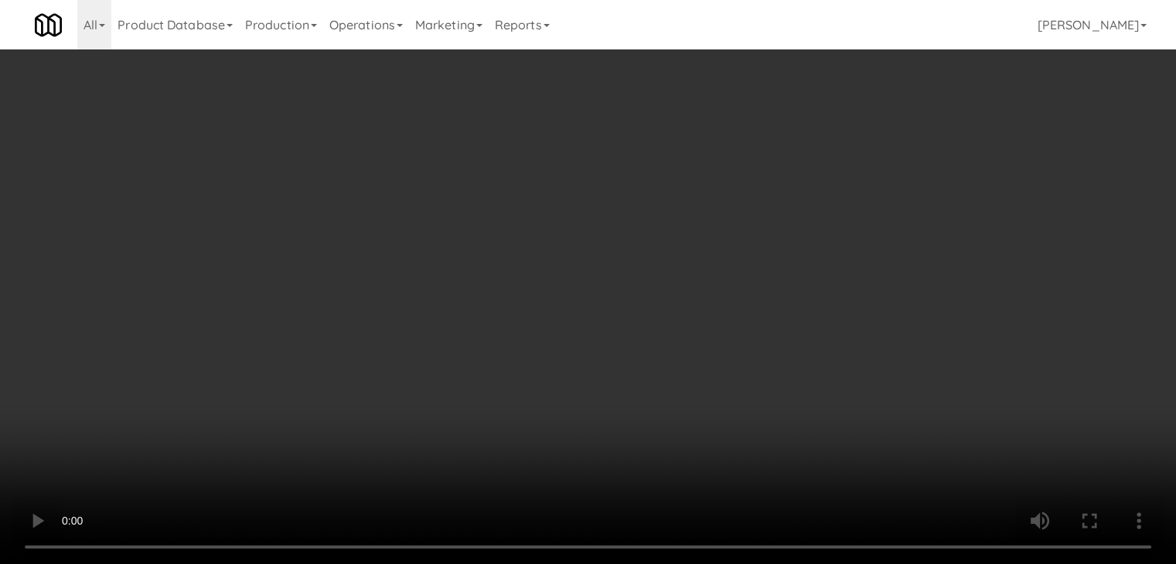
scroll to position [9374, 0]
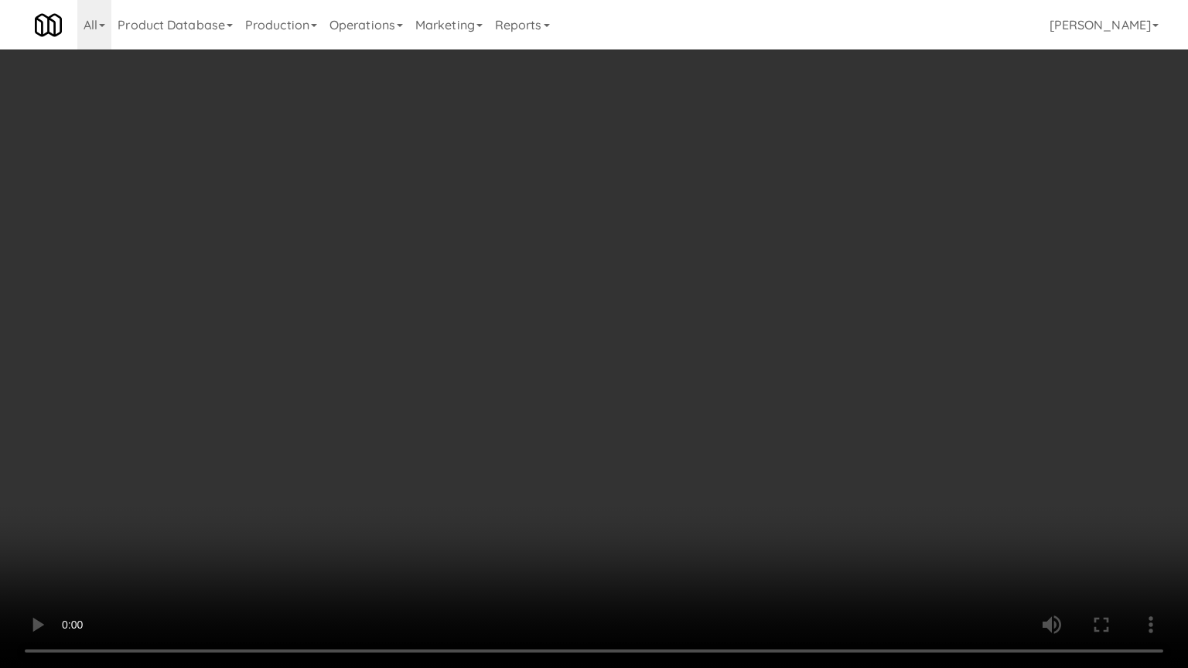
click at [740, 459] on video at bounding box center [594, 334] width 1188 height 668
drag, startPoint x: 743, startPoint y: 458, endPoint x: 745, endPoint y: 390, distance: 67.3
click at [744, 458] on video at bounding box center [594, 334] width 1188 height 668
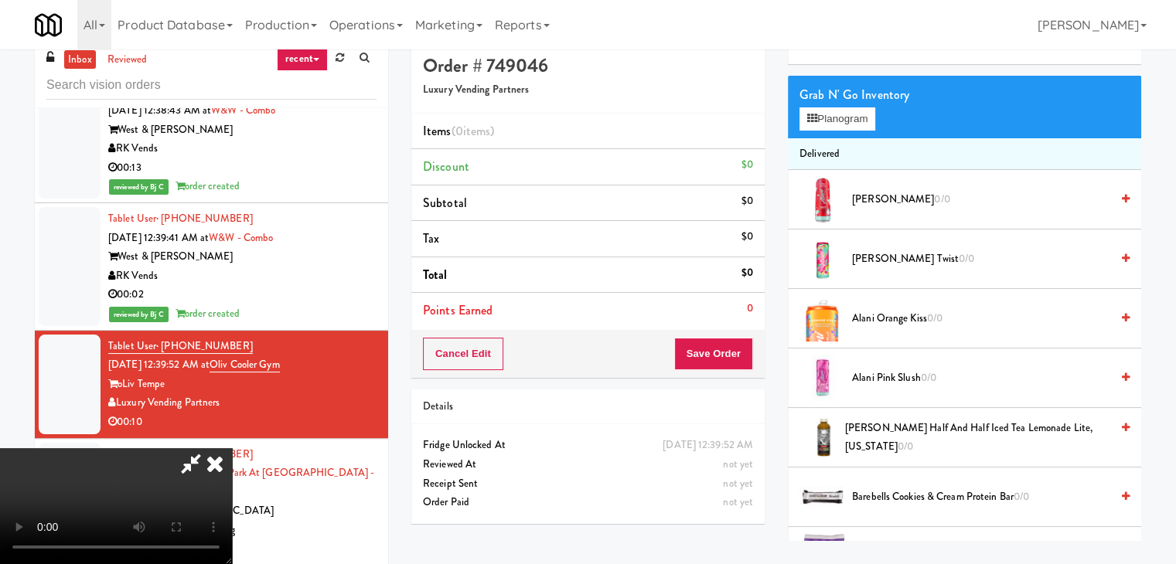
scroll to position [0, 0]
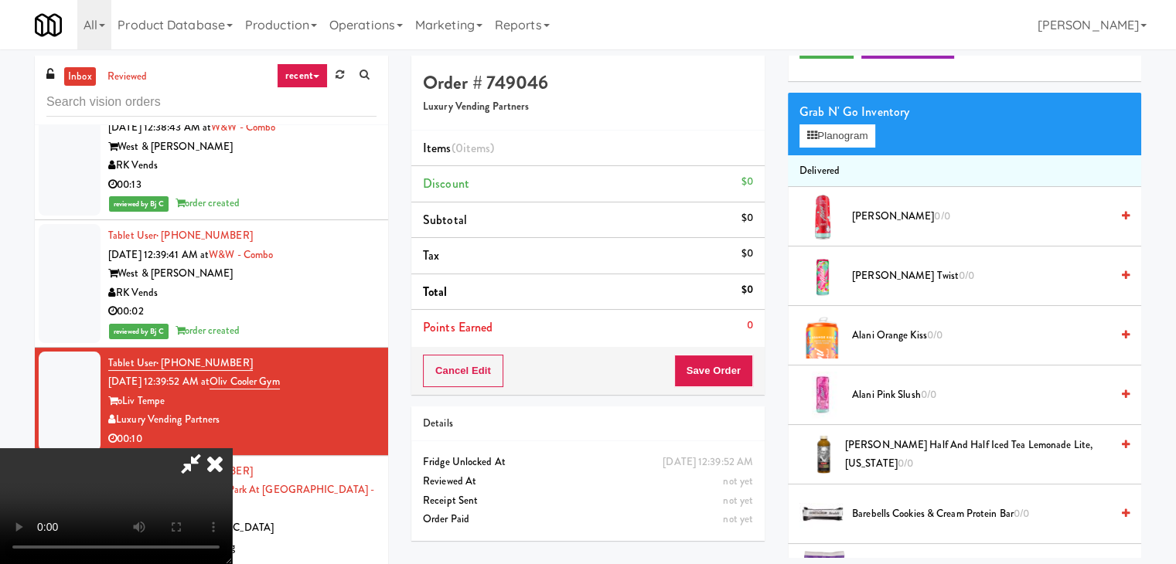
click at [232, 448] on video at bounding box center [116, 506] width 232 height 116
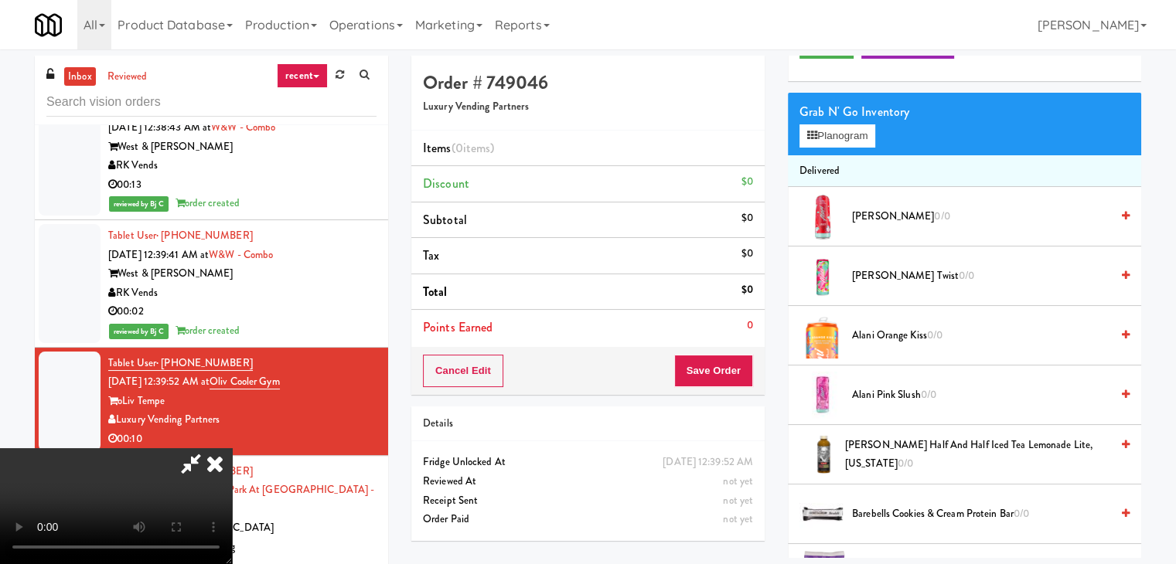
click at [232, 448] on video at bounding box center [116, 506] width 232 height 116
click at [841, 131] on button "Planogram" at bounding box center [837, 135] width 76 height 23
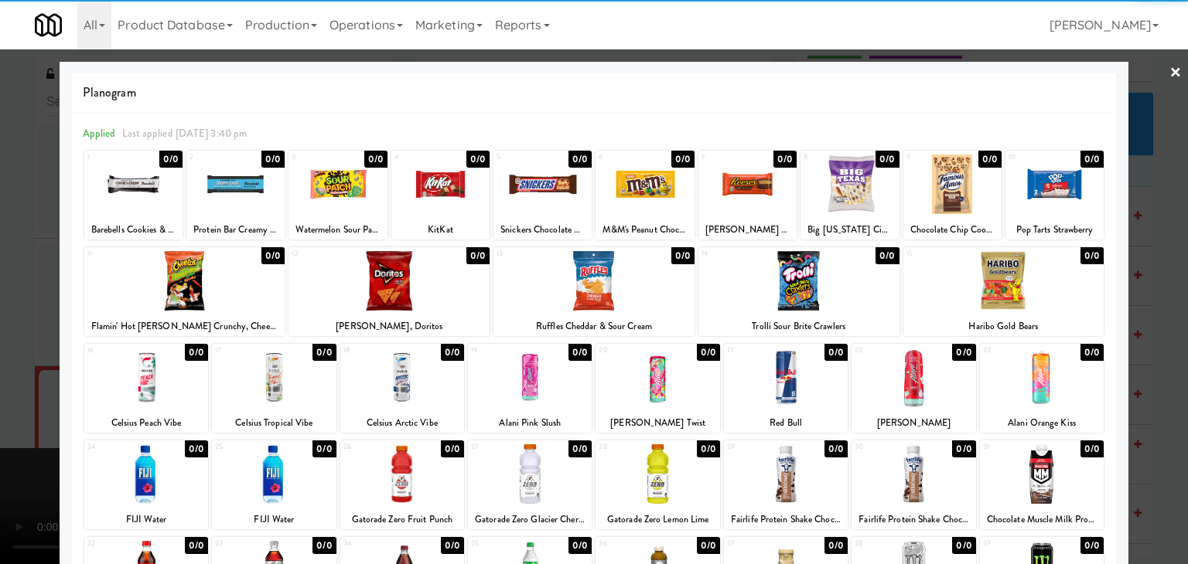
click at [738, 190] on div at bounding box center [747, 185] width 98 height 60
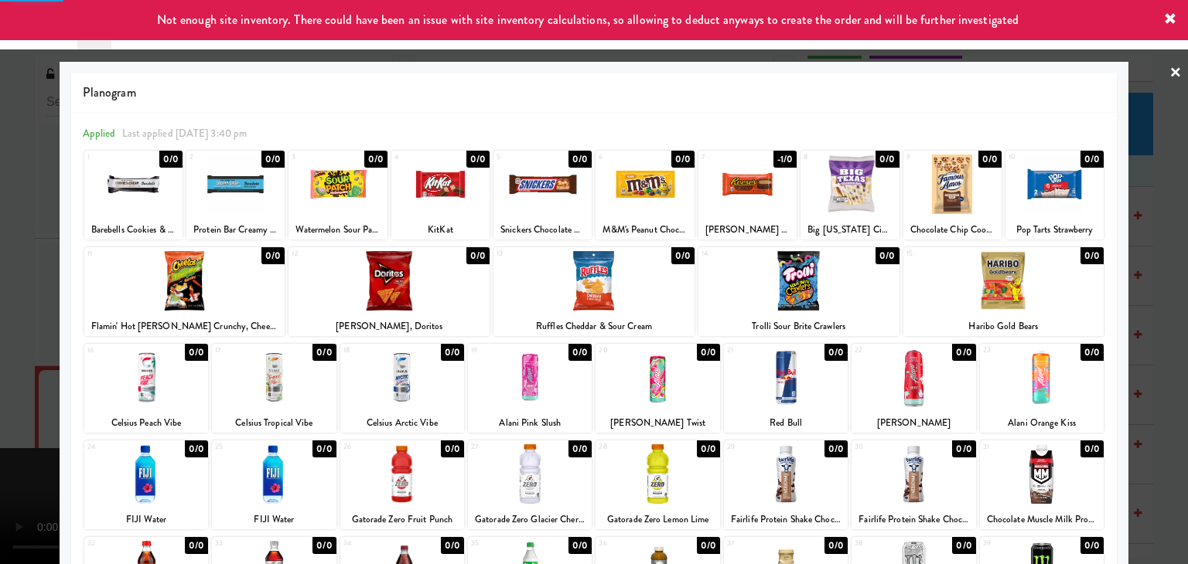
drag, startPoint x: 0, startPoint y: 391, endPoint x: 165, endPoint y: 390, distance: 165.4
click at [5, 391] on div at bounding box center [594, 282] width 1188 height 564
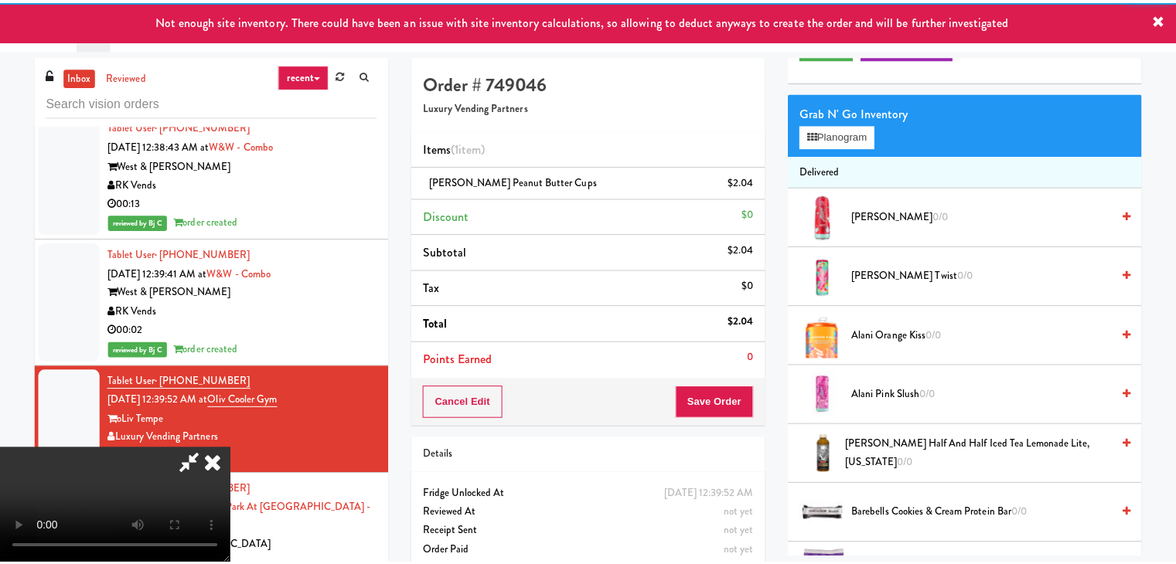
scroll to position [9393, 0]
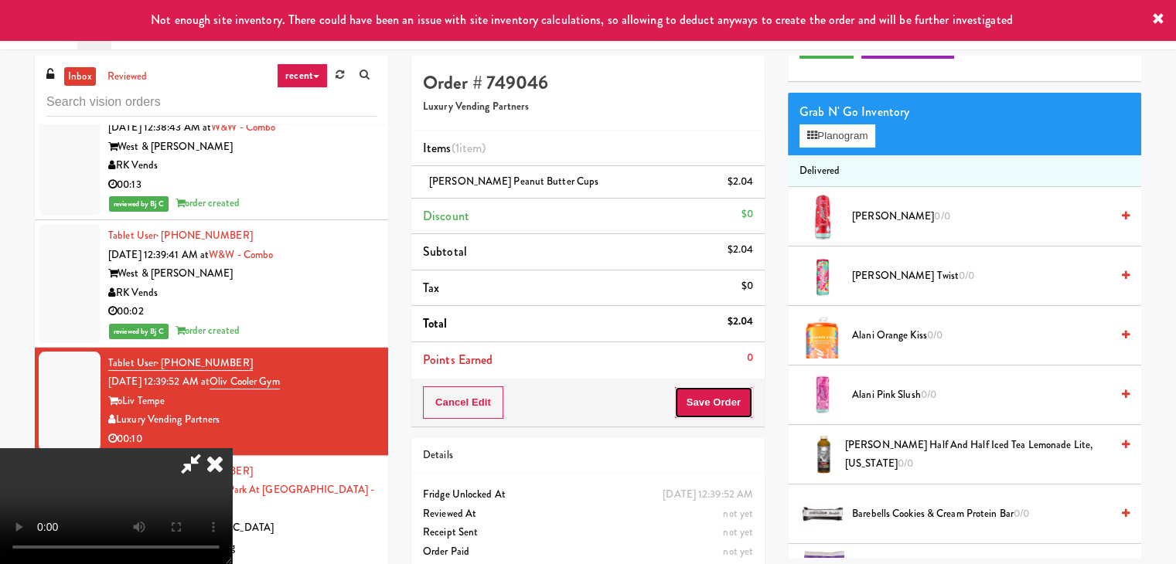
click at [733, 404] on button "Save Order" at bounding box center [713, 403] width 79 height 32
click at [734, 406] on button "Save Order" at bounding box center [713, 403] width 79 height 32
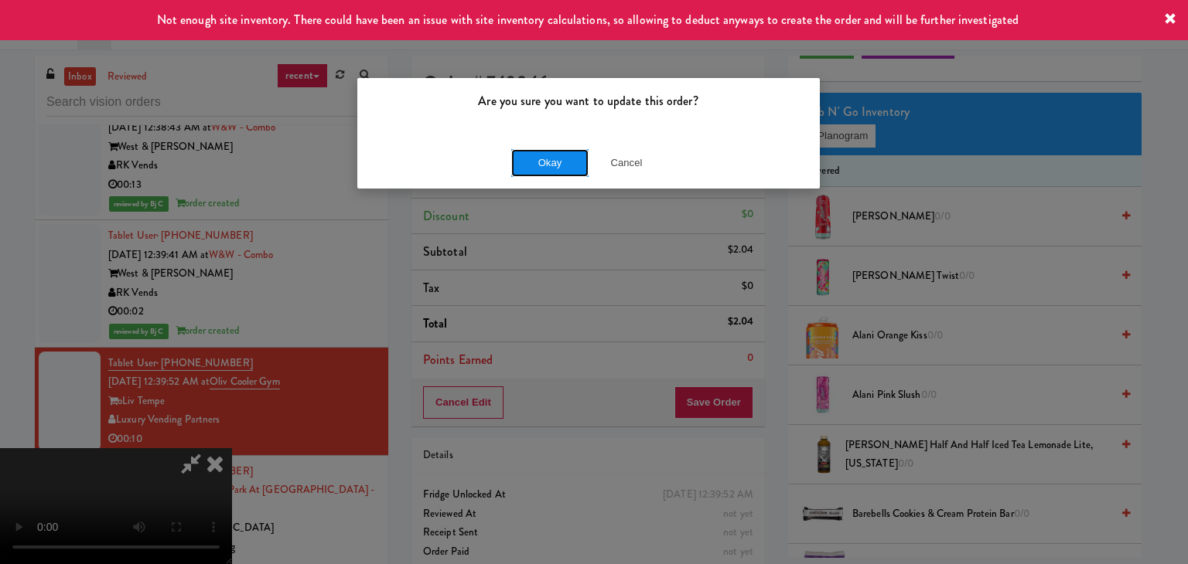
click at [560, 165] on button "Okay" at bounding box center [549, 163] width 77 height 28
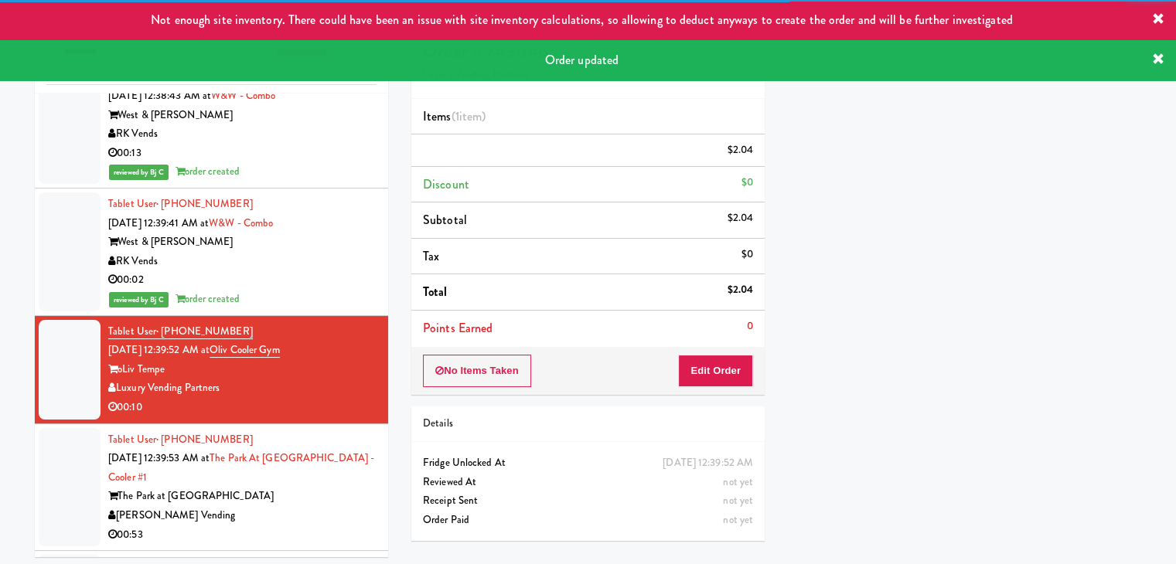
scroll to position [49, 0]
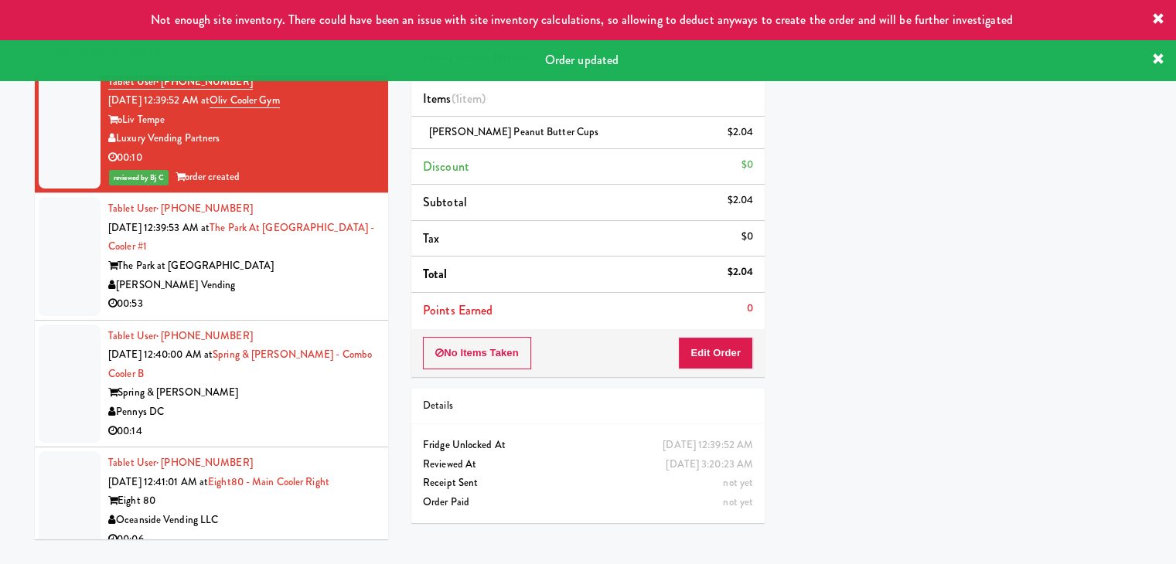
click at [311, 295] on div "00:53" at bounding box center [242, 304] width 268 height 19
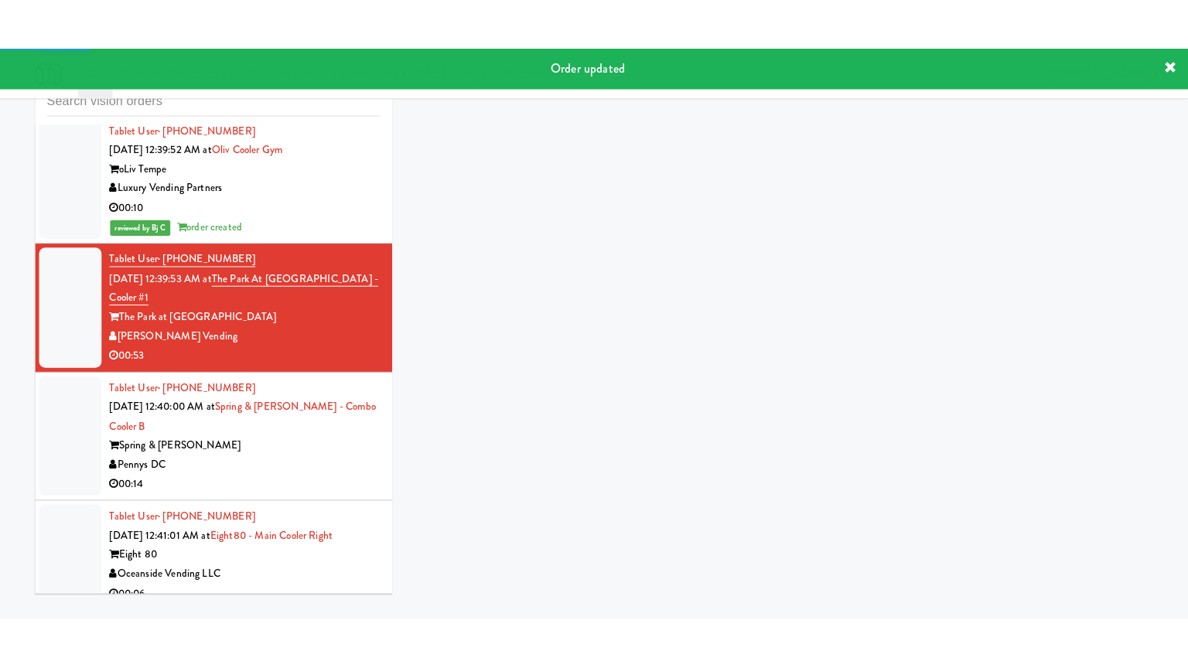
scroll to position [9857, 0]
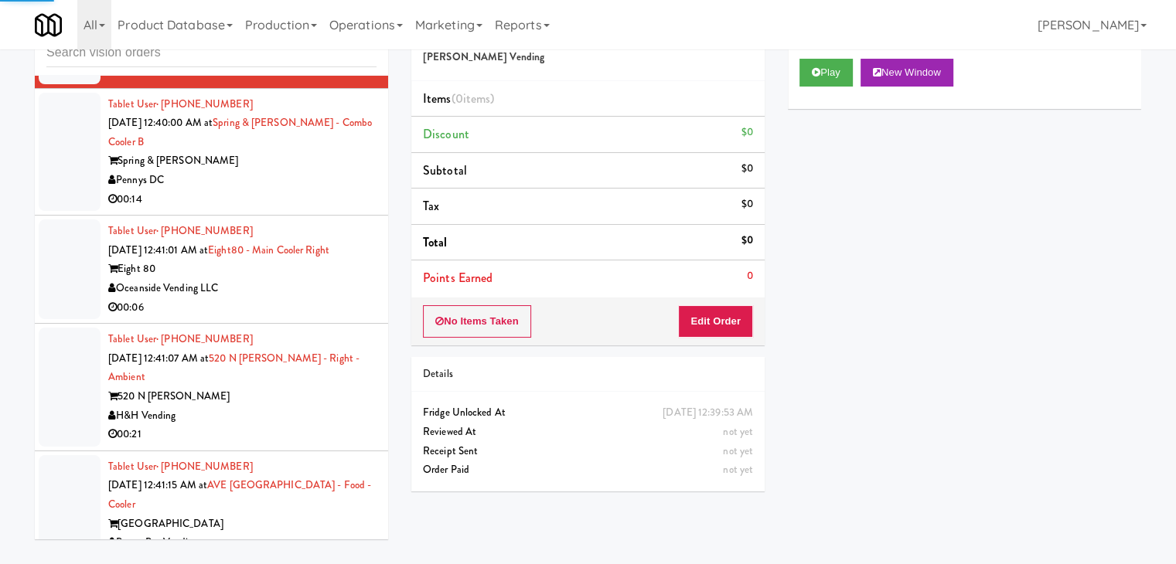
click at [322, 279] on div "Oceanside Vending LLC" at bounding box center [242, 288] width 268 height 19
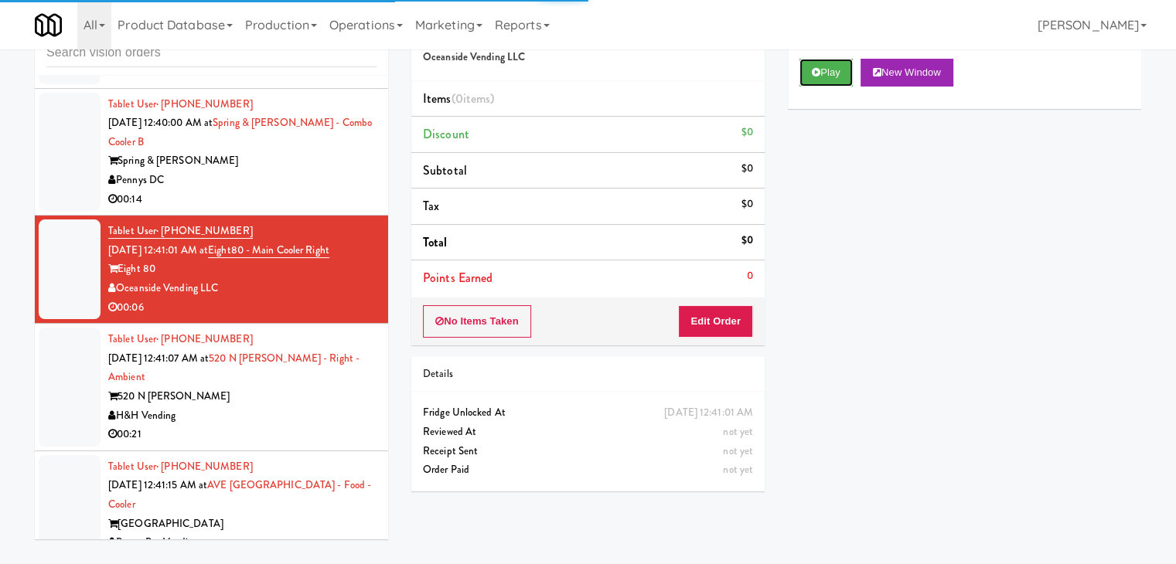
drag, startPoint x: 820, startPoint y: 78, endPoint x: 808, endPoint y: 137, distance: 59.9
click at [820, 78] on button "Play" at bounding box center [825, 73] width 53 height 28
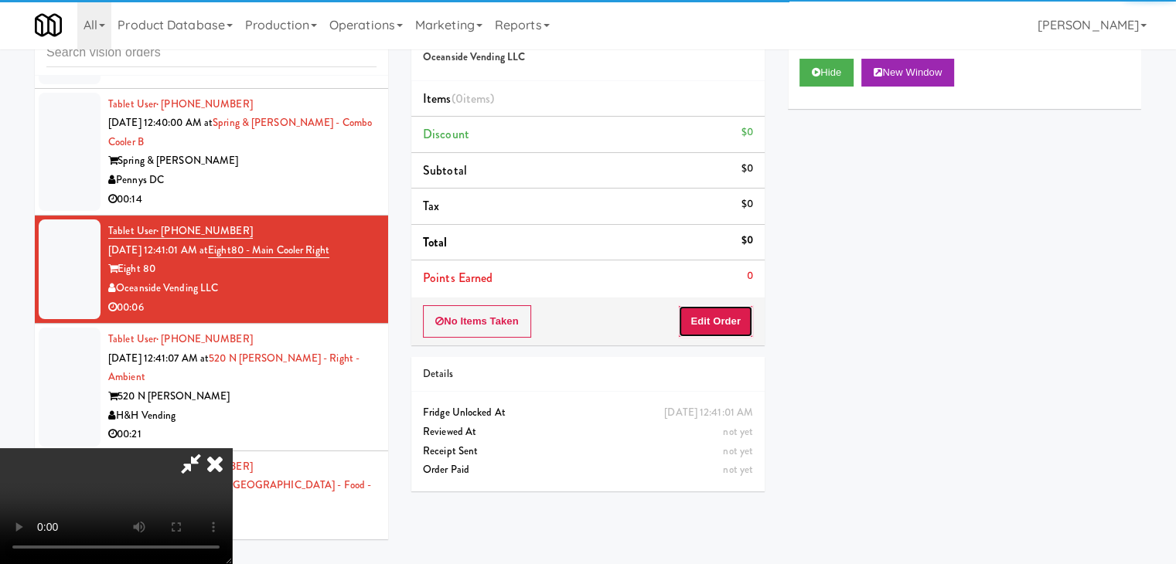
click at [738, 317] on button "Edit Order" at bounding box center [715, 321] width 75 height 32
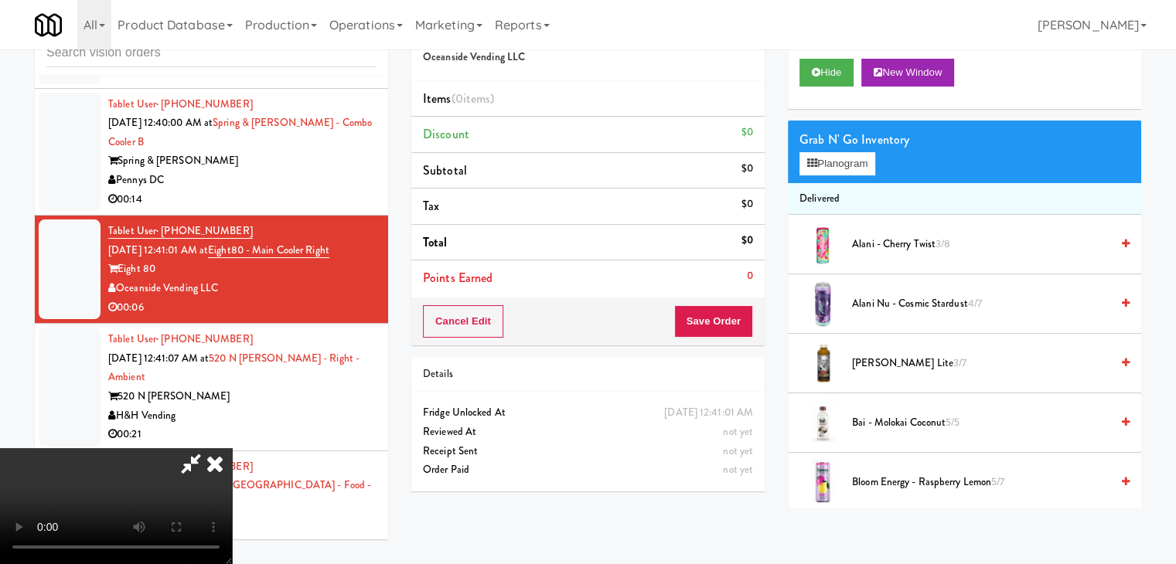
click at [232, 448] on video at bounding box center [116, 506] width 232 height 116
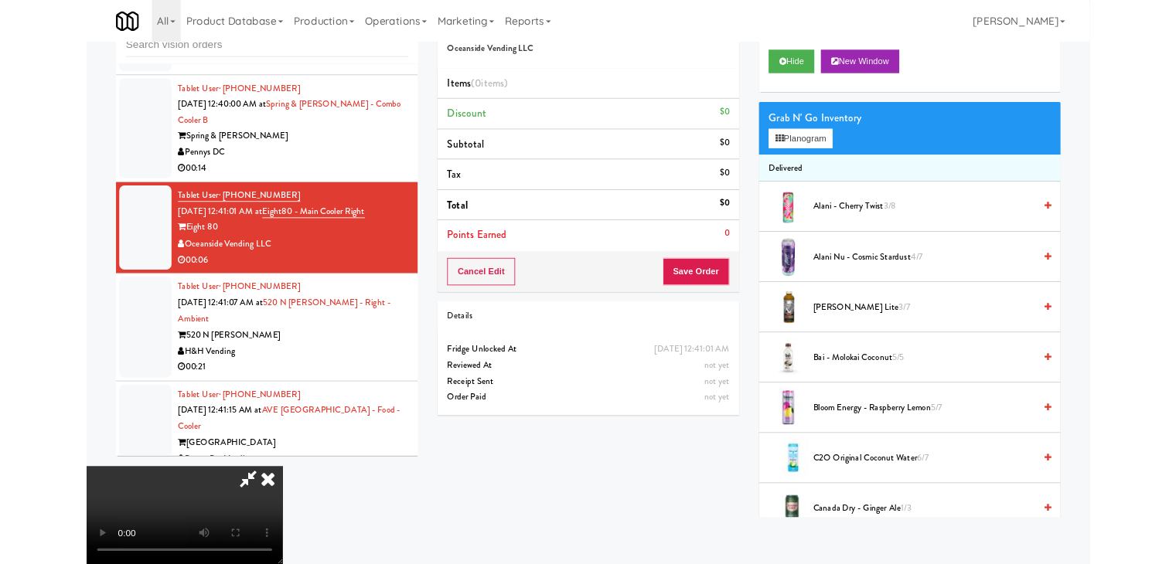
scroll to position [9837, 0]
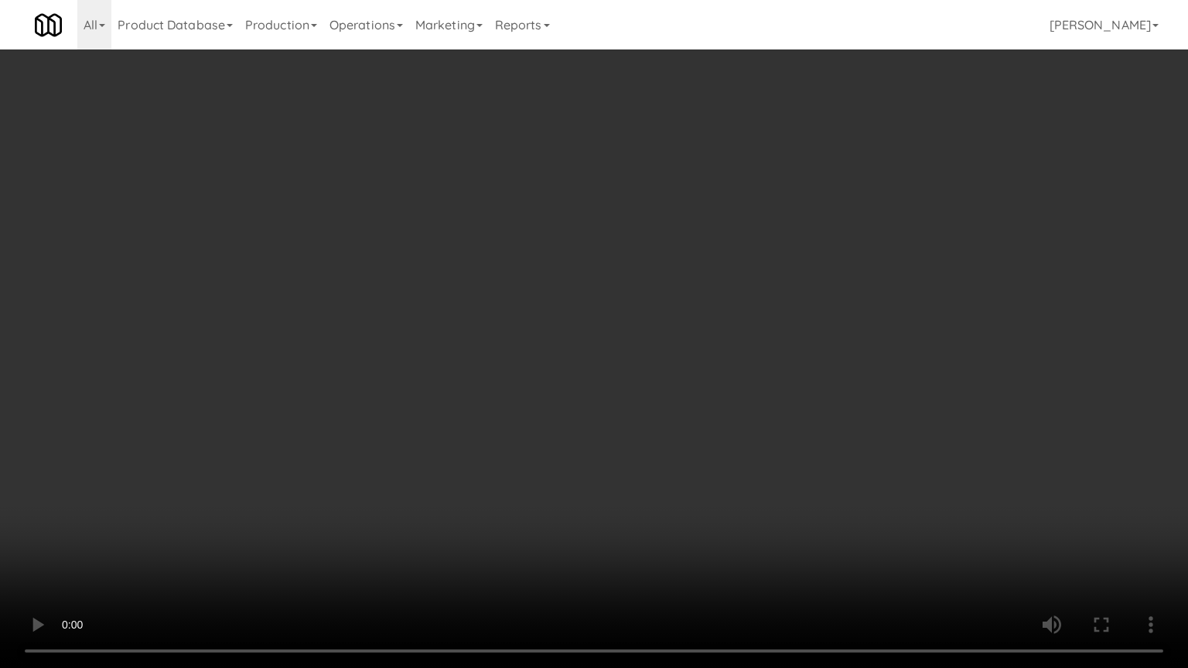
click at [550, 499] on video at bounding box center [594, 334] width 1188 height 668
click at [619, 402] on video at bounding box center [594, 334] width 1188 height 668
drag, startPoint x: 991, startPoint y: 578, endPoint x: 982, endPoint y: 554, distance: 25.7
click at [990, 537] on video at bounding box center [594, 334] width 1188 height 668
click at [776, 393] on video at bounding box center [594, 334] width 1188 height 668
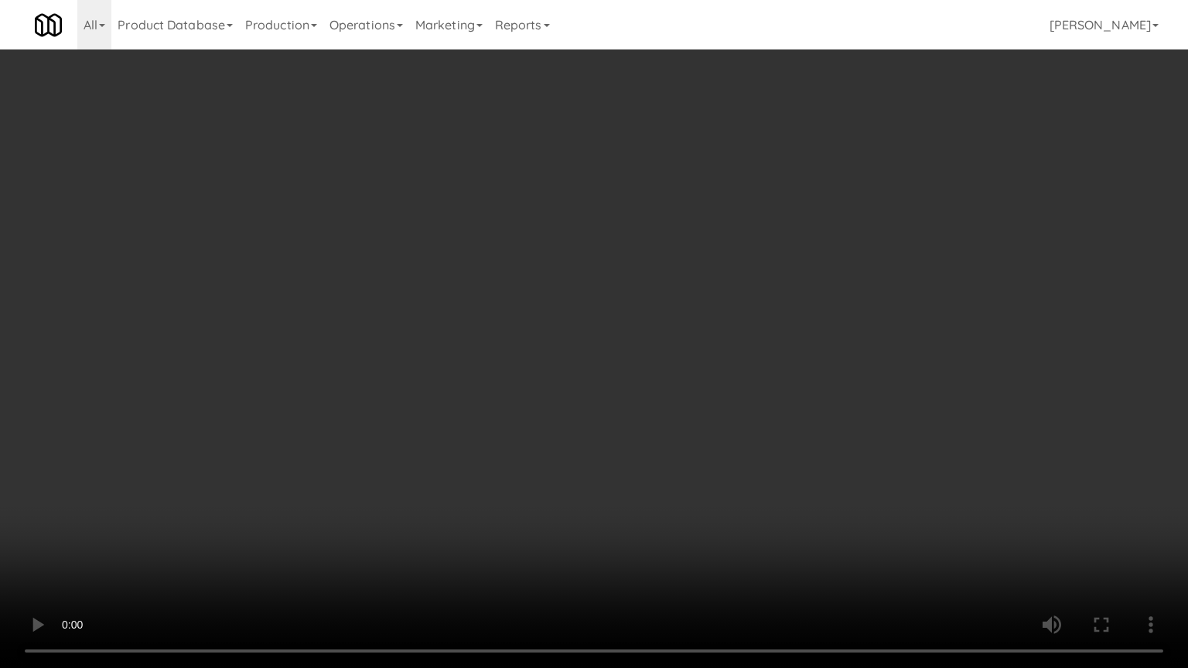
drag, startPoint x: 776, startPoint y: 393, endPoint x: 776, endPoint y: 325, distance: 68.0
click at [775, 392] on video at bounding box center [594, 334] width 1188 height 668
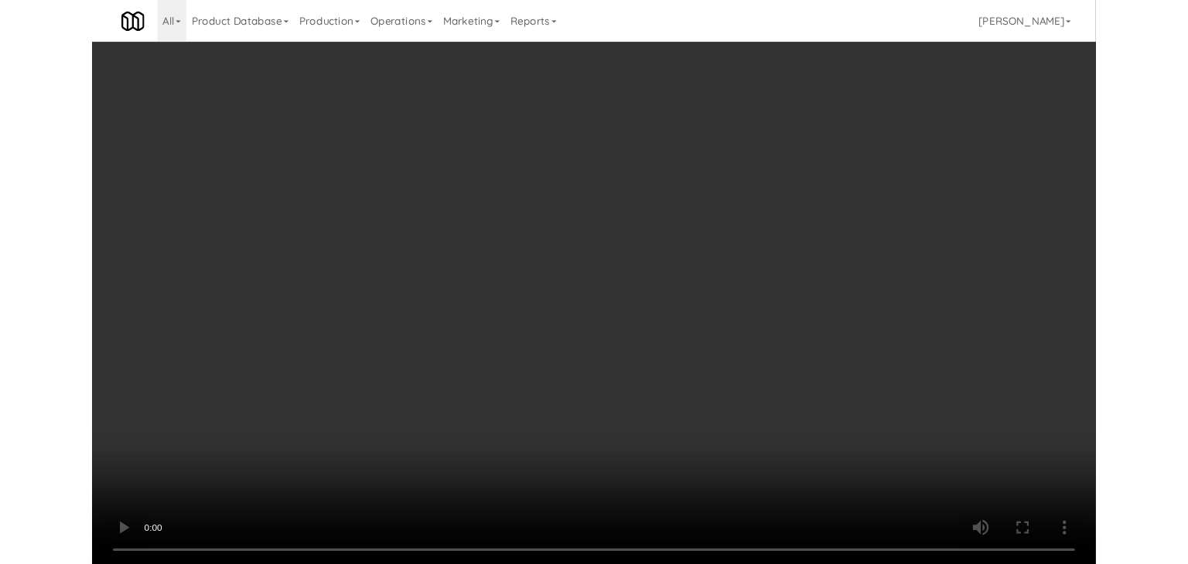
scroll to position [9857, 0]
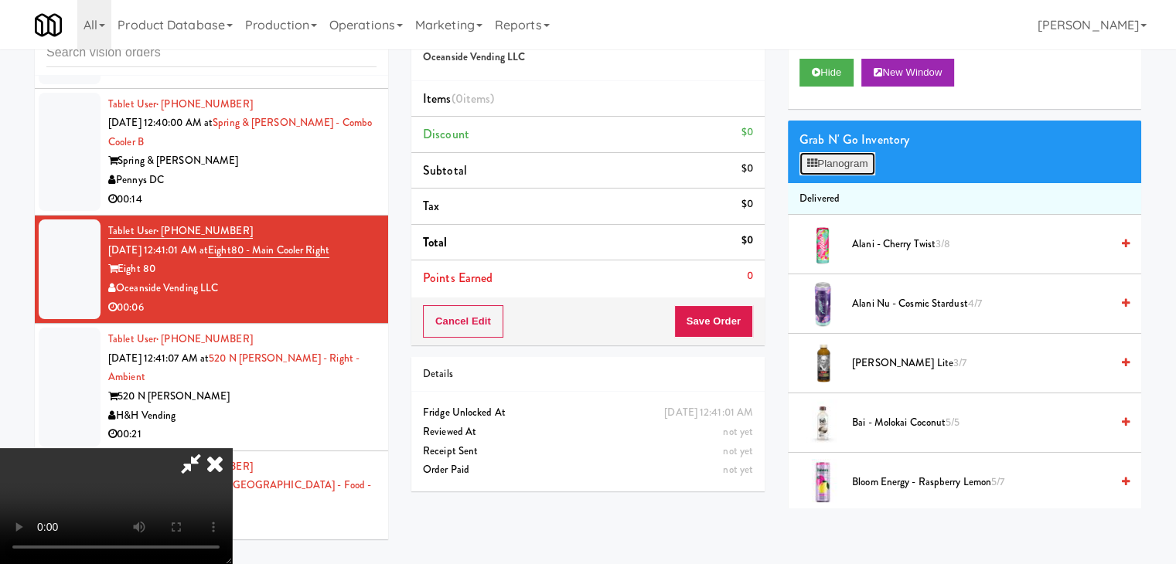
click at [858, 158] on button "Planogram" at bounding box center [837, 163] width 76 height 23
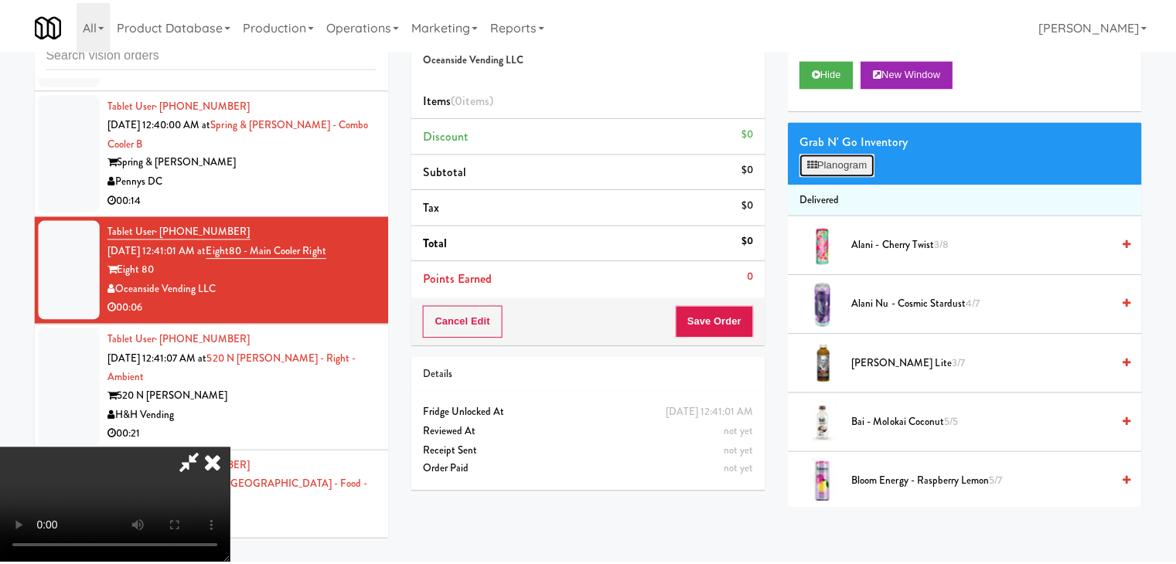
scroll to position [9837, 0]
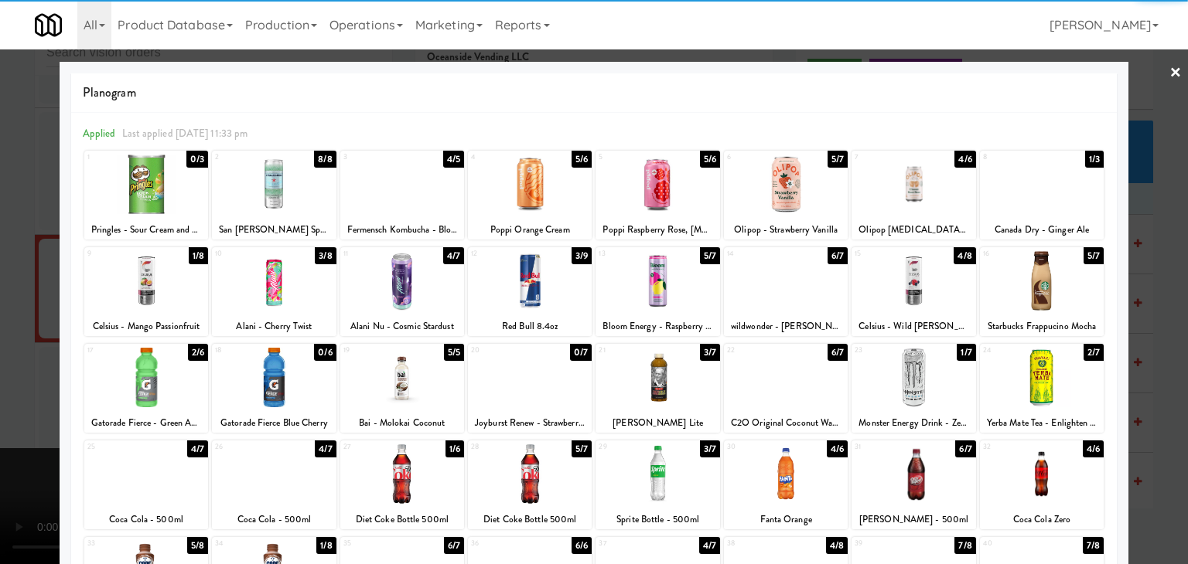
drag, startPoint x: 1055, startPoint y: 200, endPoint x: 1115, endPoint y: 219, distance: 63.1
click at [1057, 200] on div at bounding box center [1042, 185] width 124 height 60
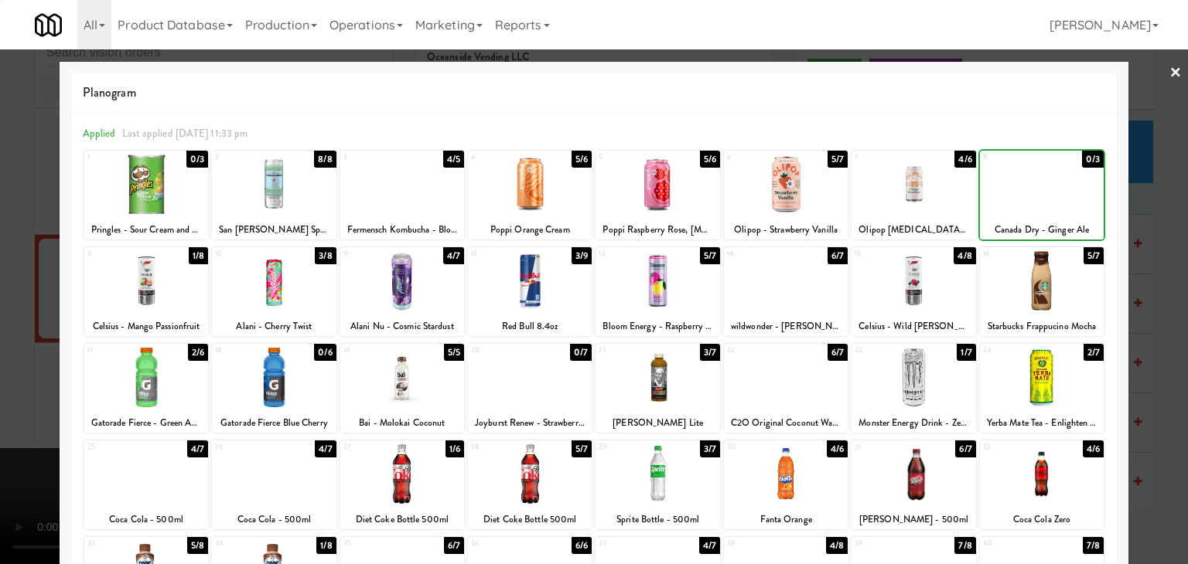
click at [1147, 228] on div at bounding box center [594, 282] width 1188 height 564
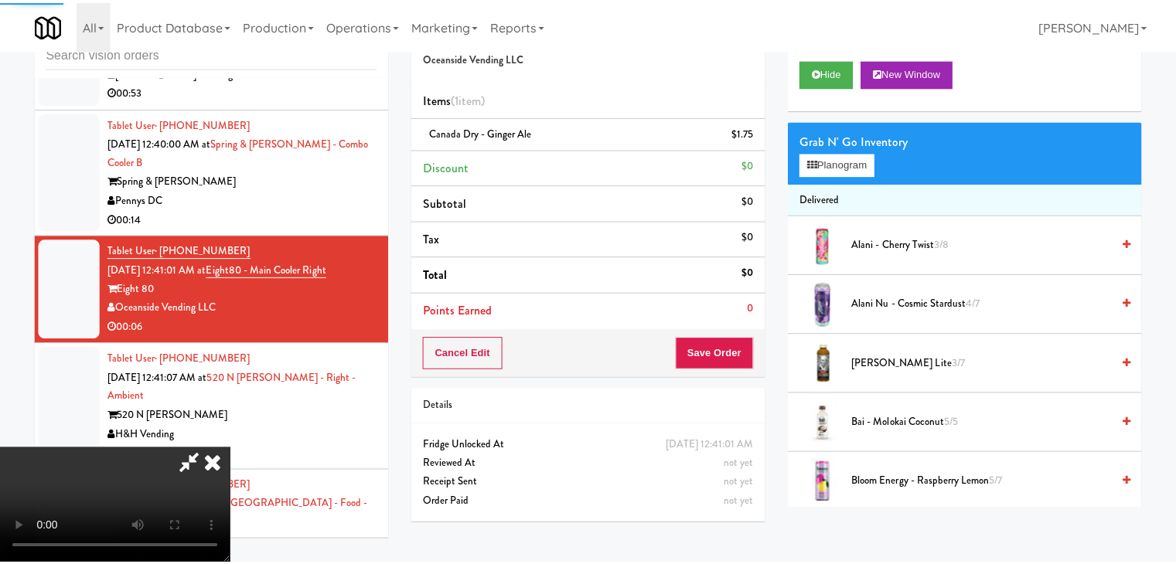
scroll to position [9857, 0]
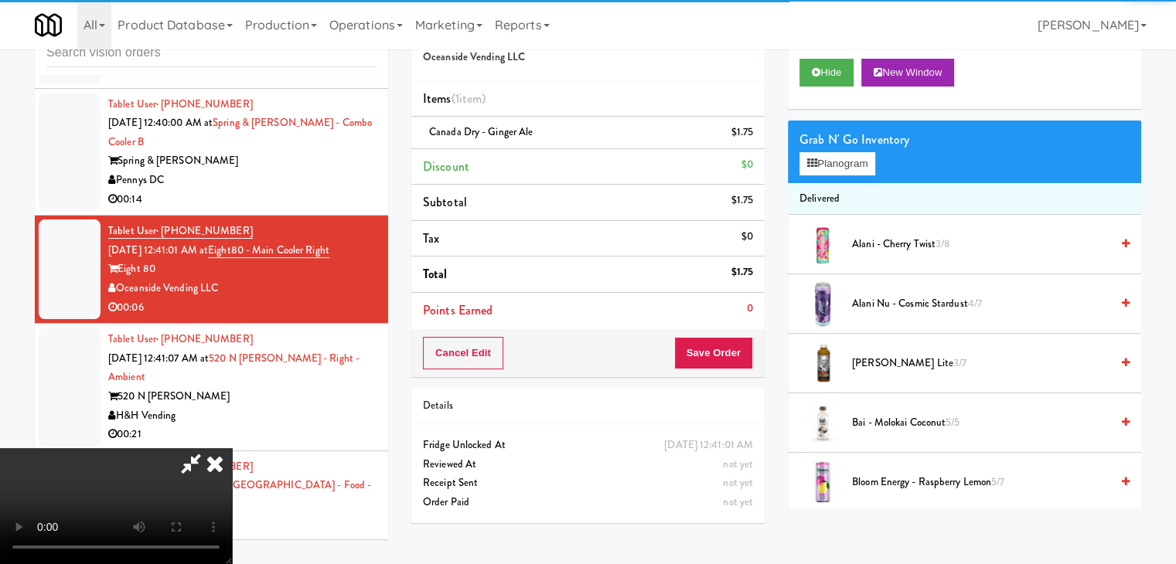
drag, startPoint x: 747, startPoint y: 333, endPoint x: 744, endPoint y: 342, distance: 9.0
click at [745, 339] on div "Cancel Edit Save Order" at bounding box center [587, 353] width 353 height 48
click at [743, 342] on button "Save Order" at bounding box center [713, 353] width 79 height 32
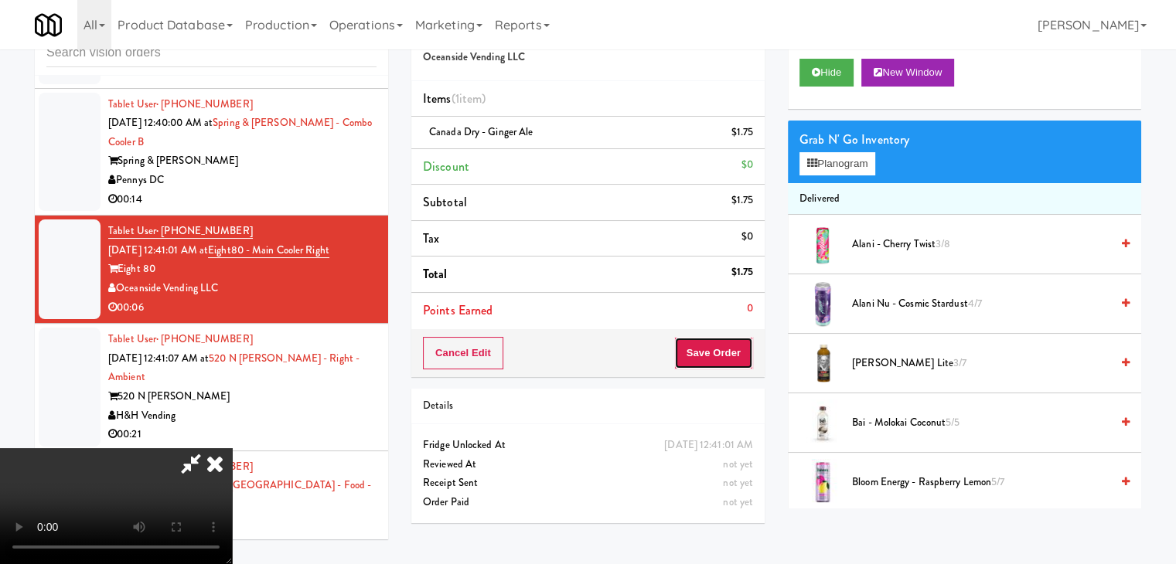
click at [743, 342] on button "Save Order" at bounding box center [713, 353] width 79 height 32
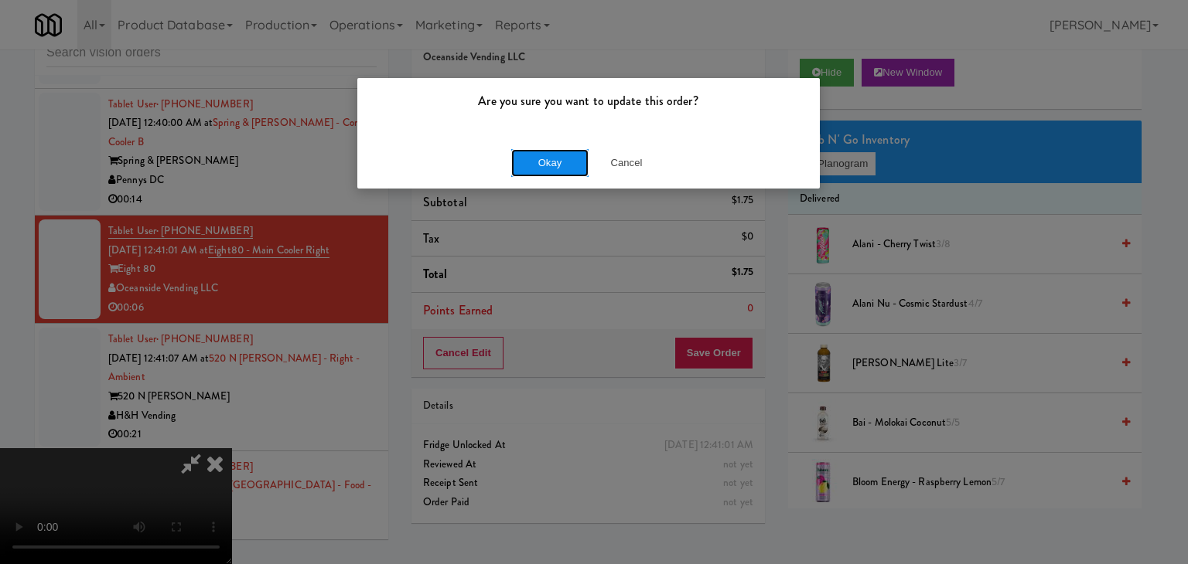
click at [560, 163] on button "Okay" at bounding box center [549, 163] width 77 height 28
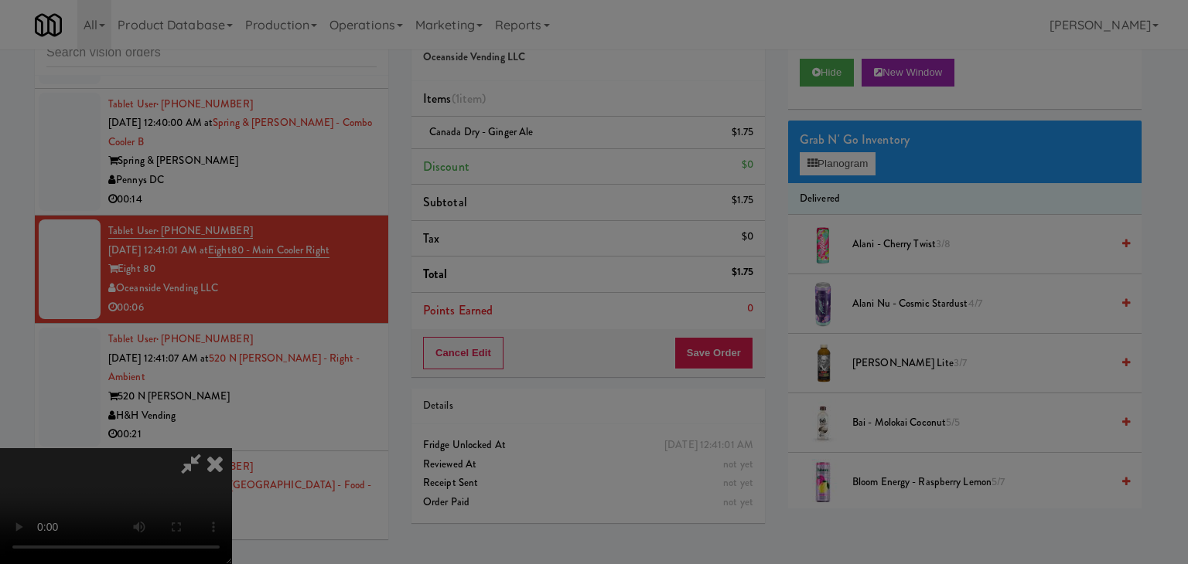
click at [557, 163] on body "Are you sure you want to update this order? Okay Cancel Okay Are you sure you w…" at bounding box center [594, 282] width 1188 height 564
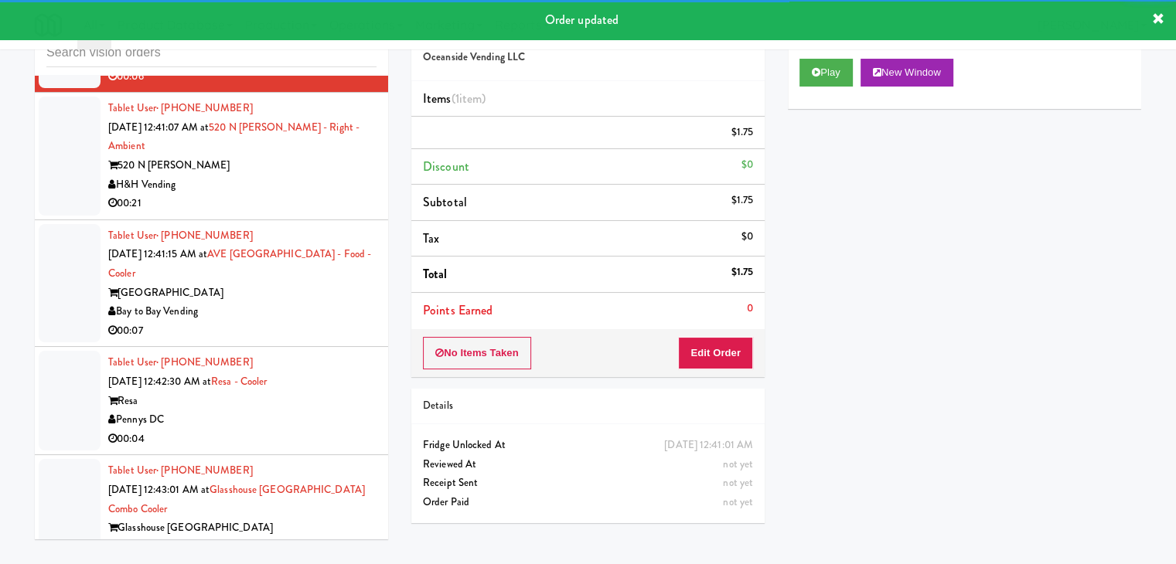
scroll to position [10107, 0]
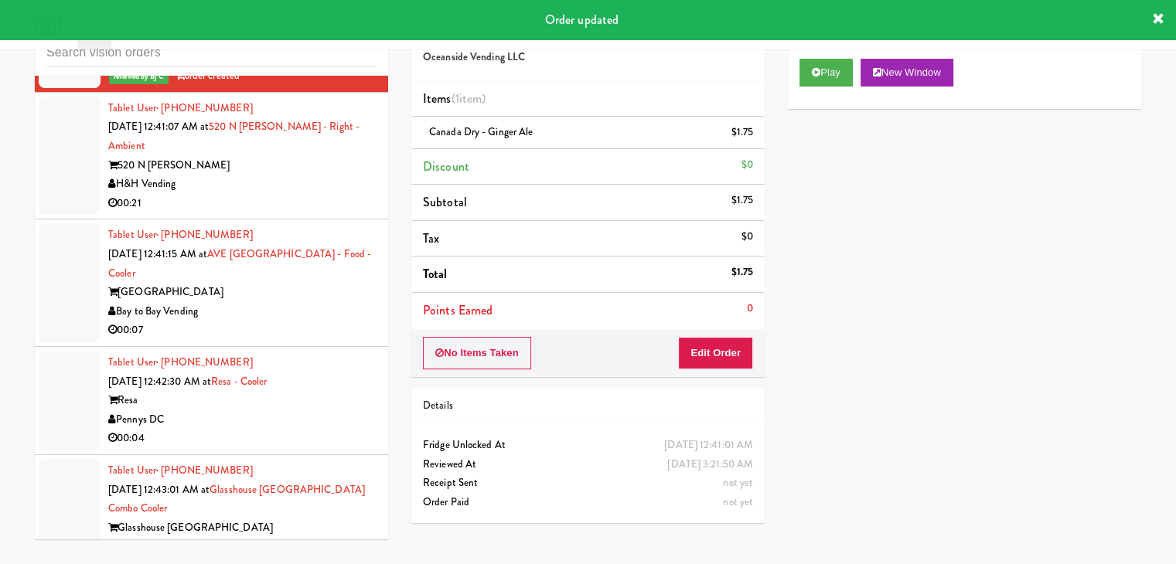
drag, startPoint x: 317, startPoint y: 174, endPoint x: 318, endPoint y: 188, distance: 13.9
click at [319, 194] on div "00:21" at bounding box center [242, 203] width 268 height 19
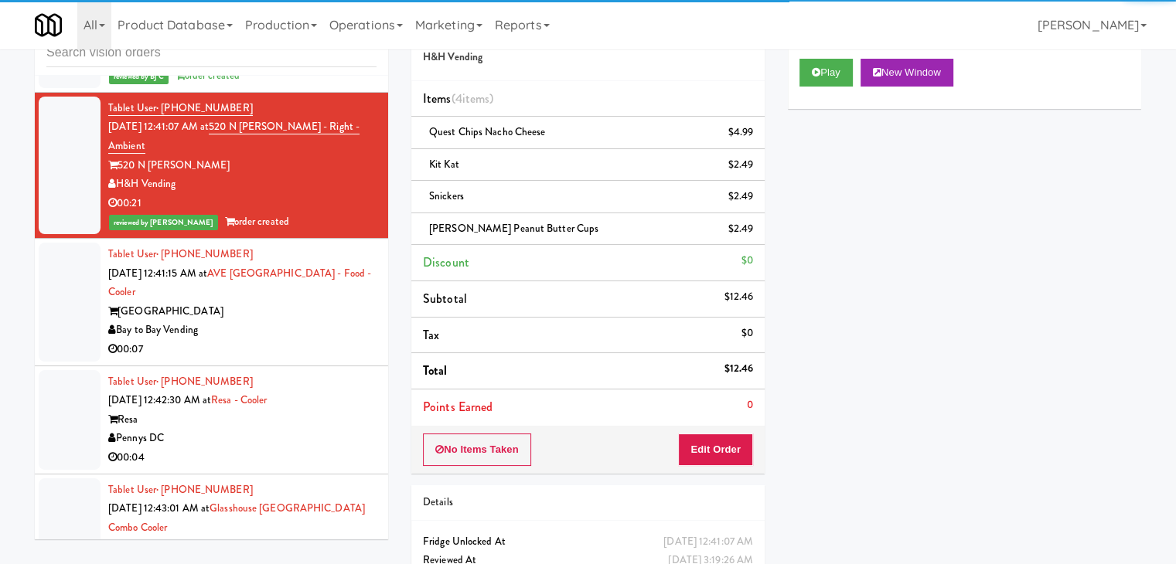
click at [314, 321] on div "Bay to Bay Vending" at bounding box center [242, 330] width 268 height 19
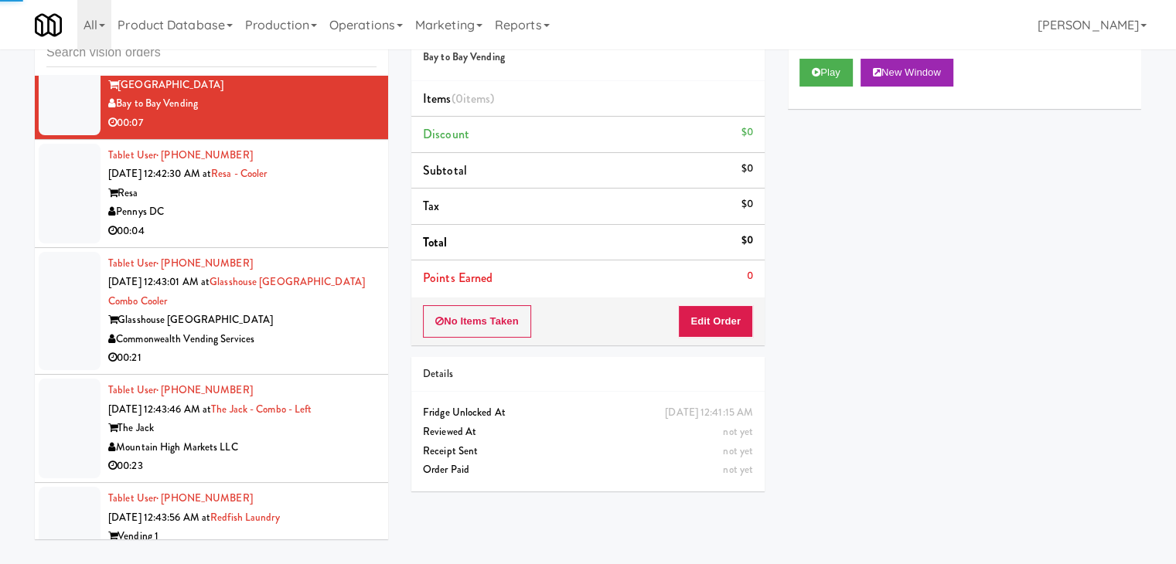
scroll to position [10339, 0]
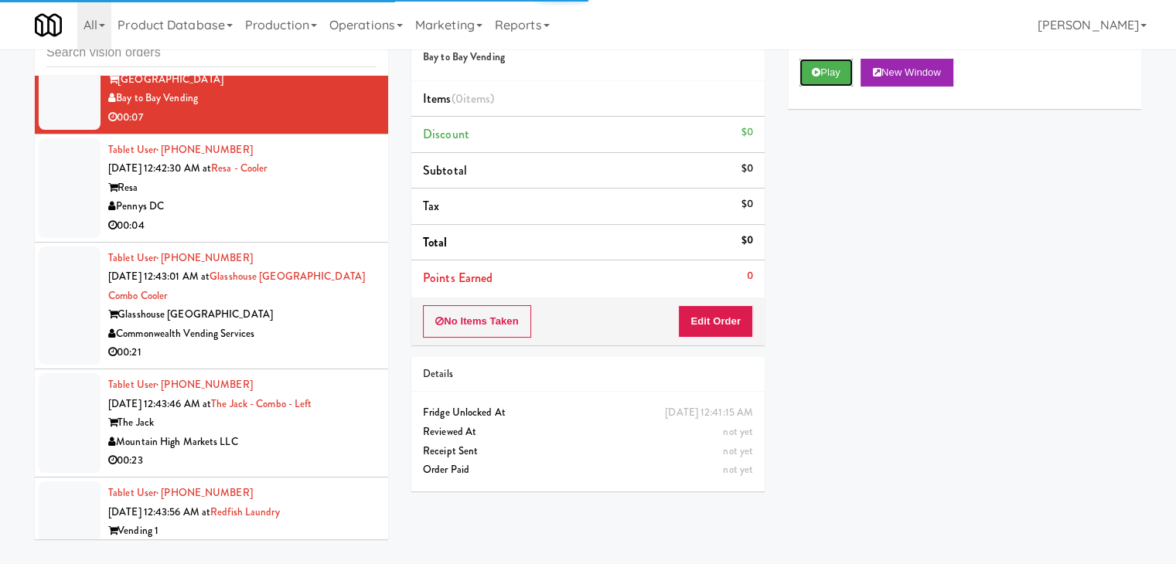
drag, startPoint x: 832, startPoint y: 72, endPoint x: 789, endPoint y: 168, distance: 104.9
click at [831, 72] on button "Play" at bounding box center [825, 73] width 53 height 28
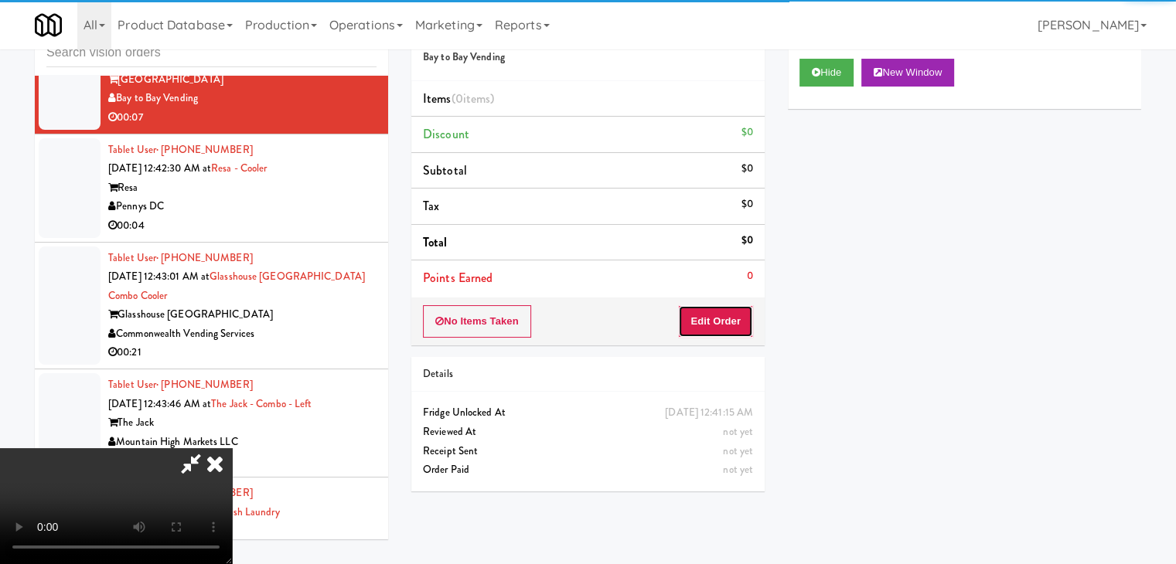
click at [730, 329] on button "Edit Order" at bounding box center [715, 321] width 75 height 32
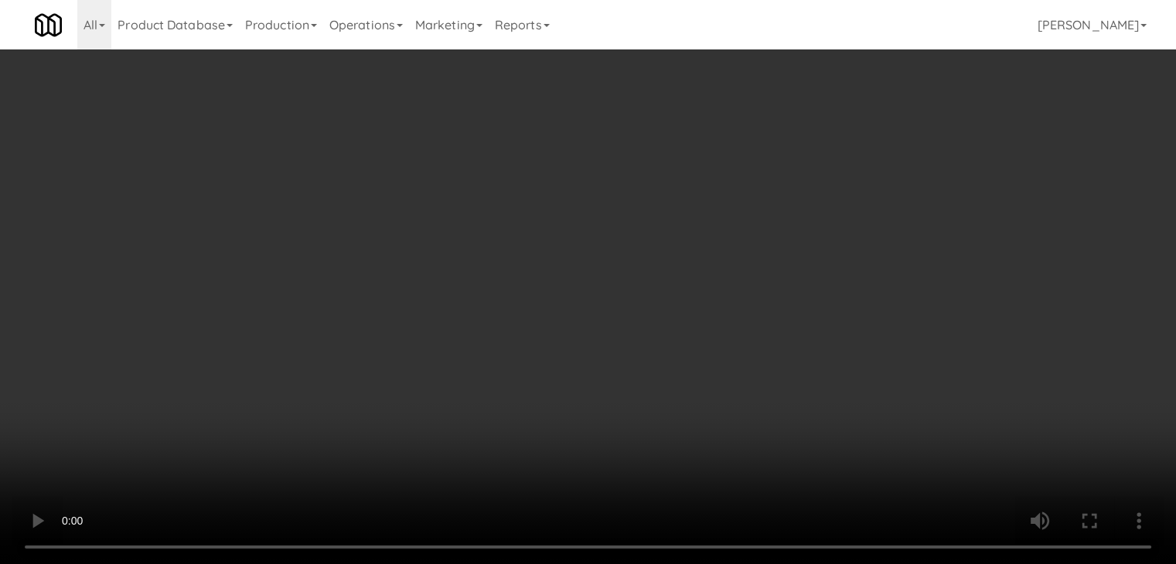
scroll to position [10320, 0]
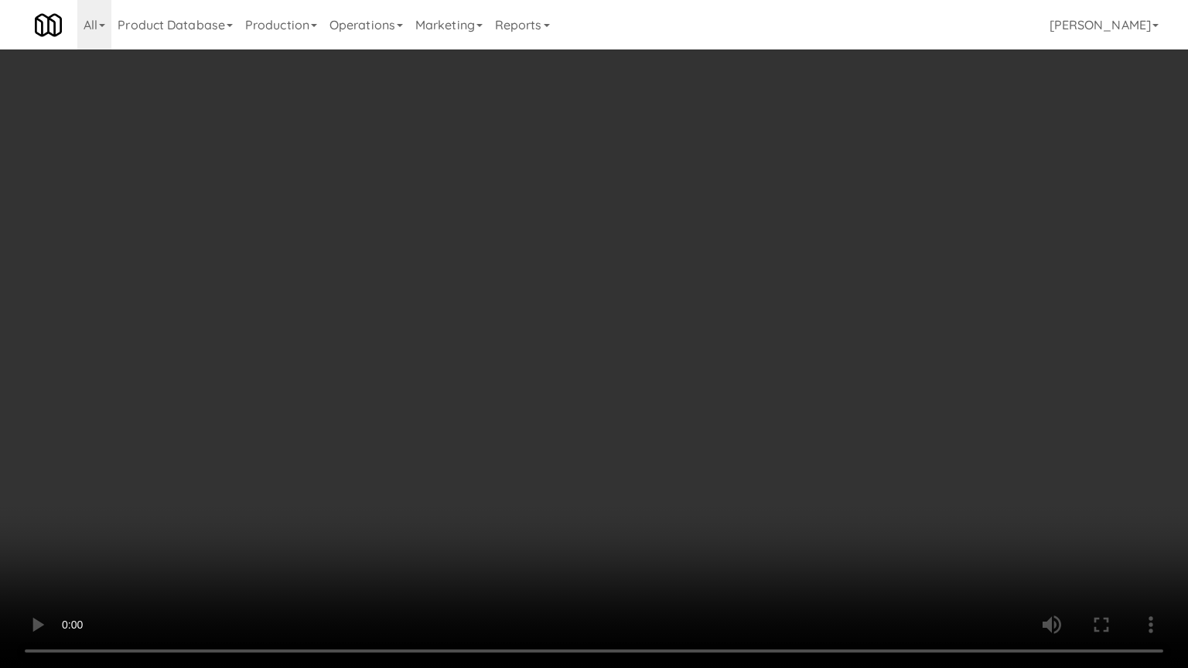
click at [686, 486] on video at bounding box center [594, 334] width 1188 height 668
click at [687, 487] on video at bounding box center [594, 334] width 1188 height 668
click at [690, 486] on video at bounding box center [594, 334] width 1188 height 668
click at [691, 486] on video at bounding box center [594, 334] width 1188 height 668
click at [699, 455] on video at bounding box center [594, 334] width 1188 height 668
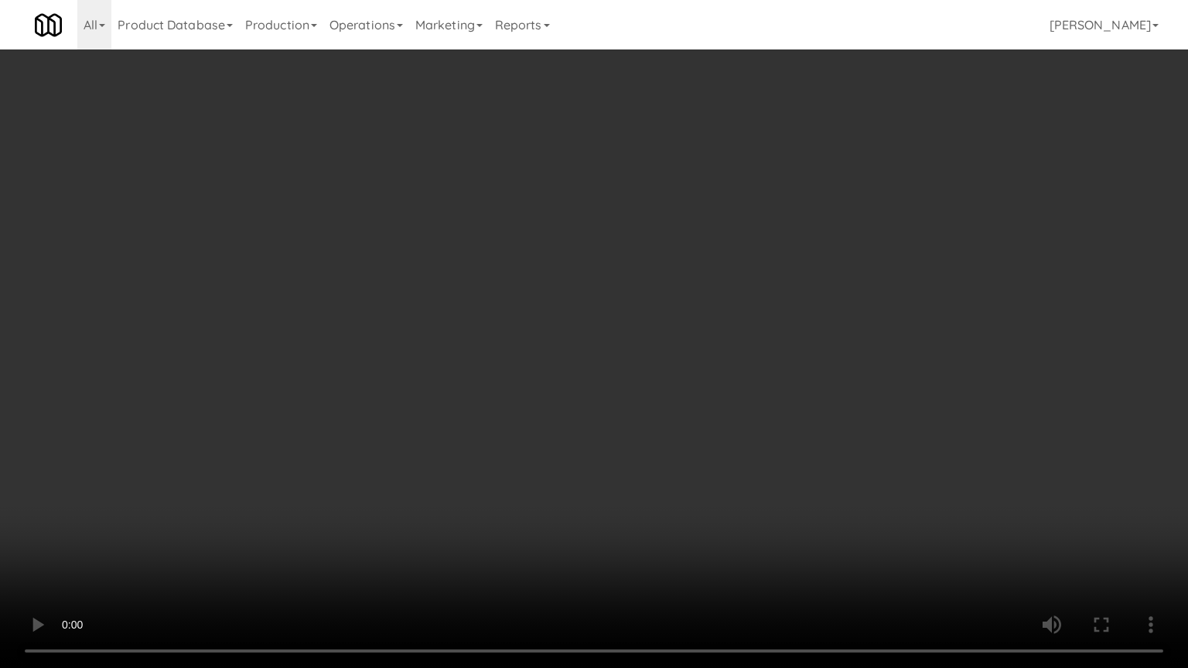
click at [700, 454] on video at bounding box center [594, 334] width 1188 height 668
click at [703, 448] on video at bounding box center [594, 334] width 1188 height 668
drag, startPoint x: 697, startPoint y: 439, endPoint x: 704, endPoint y: 432, distance: 9.8
click at [700, 434] on video at bounding box center [594, 334] width 1188 height 668
click at [713, 412] on video at bounding box center [594, 334] width 1188 height 668
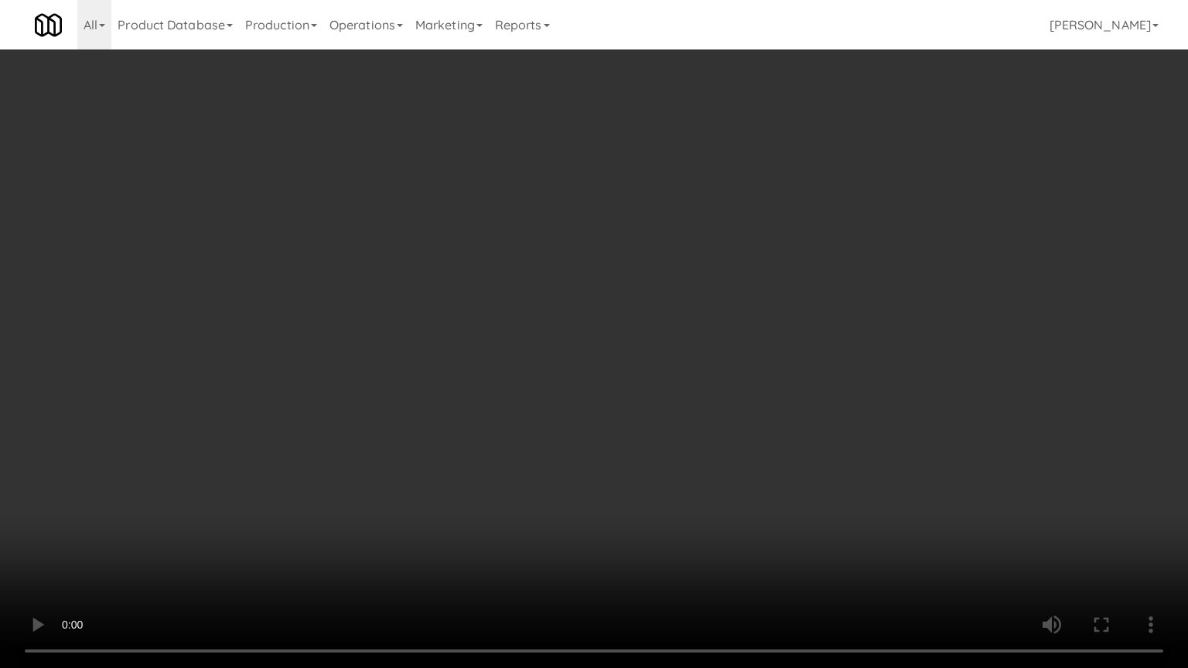
drag, startPoint x: 728, startPoint y: 390, endPoint x: 740, endPoint y: 390, distance: 12.4
click at [733, 387] on video at bounding box center [594, 334] width 1188 height 668
drag, startPoint x: 756, startPoint y: 341, endPoint x: 757, endPoint y: 324, distance: 17.0
click at [756, 330] on video at bounding box center [594, 334] width 1188 height 668
drag, startPoint x: 757, startPoint y: 324, endPoint x: 764, endPoint y: 244, distance: 79.9
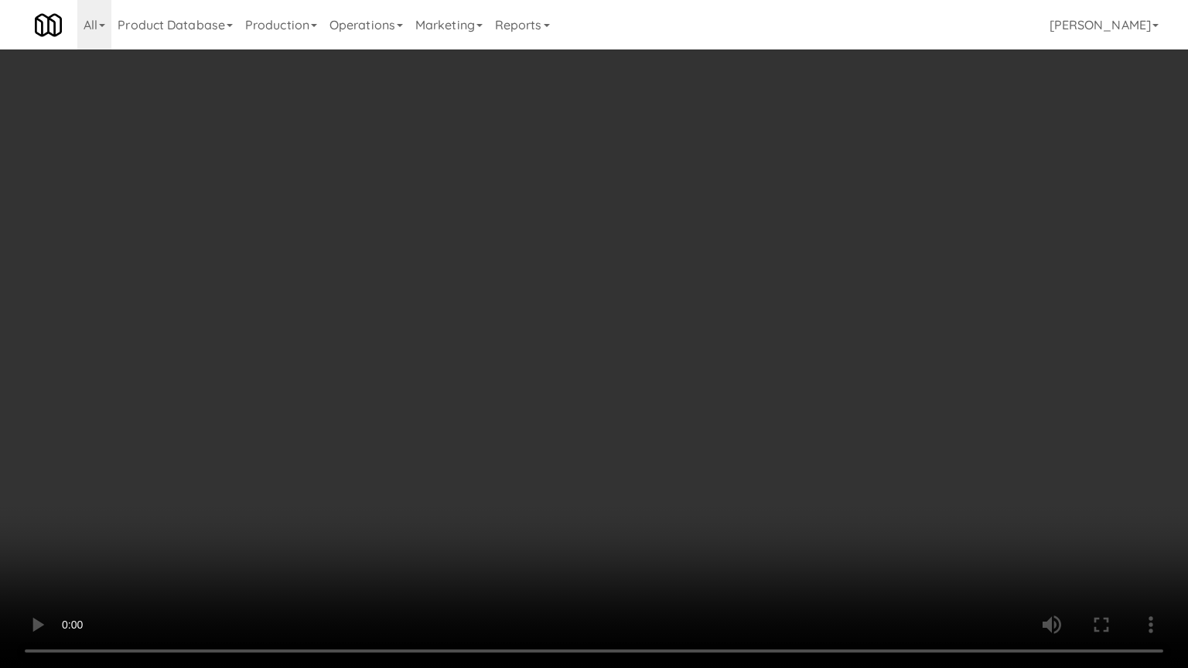
click at [757, 323] on video at bounding box center [594, 334] width 1188 height 668
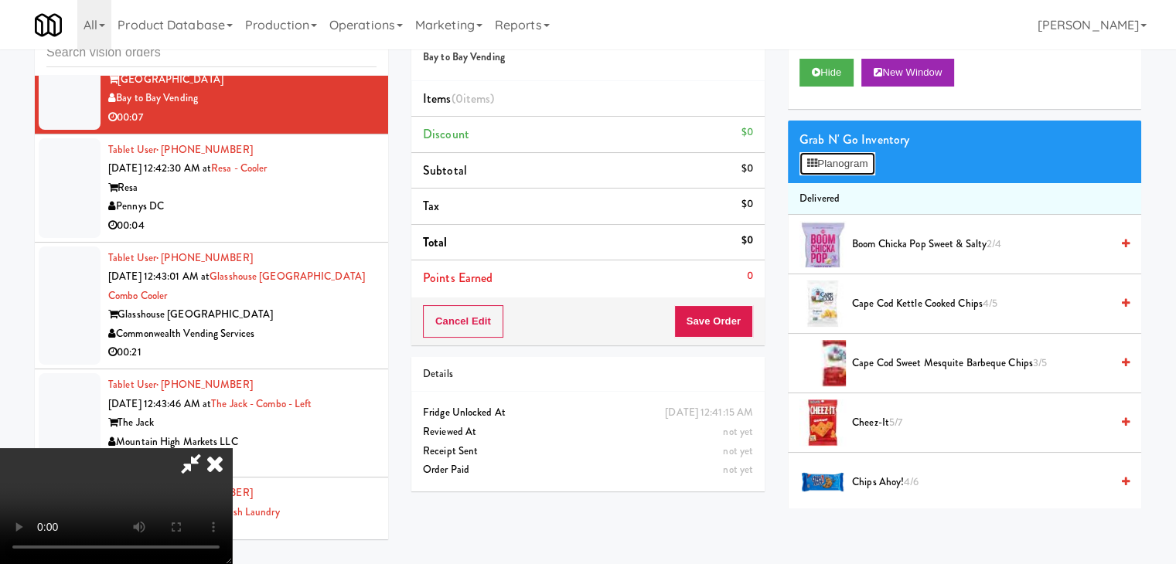
click at [841, 153] on button "Planogram" at bounding box center [837, 163] width 76 height 23
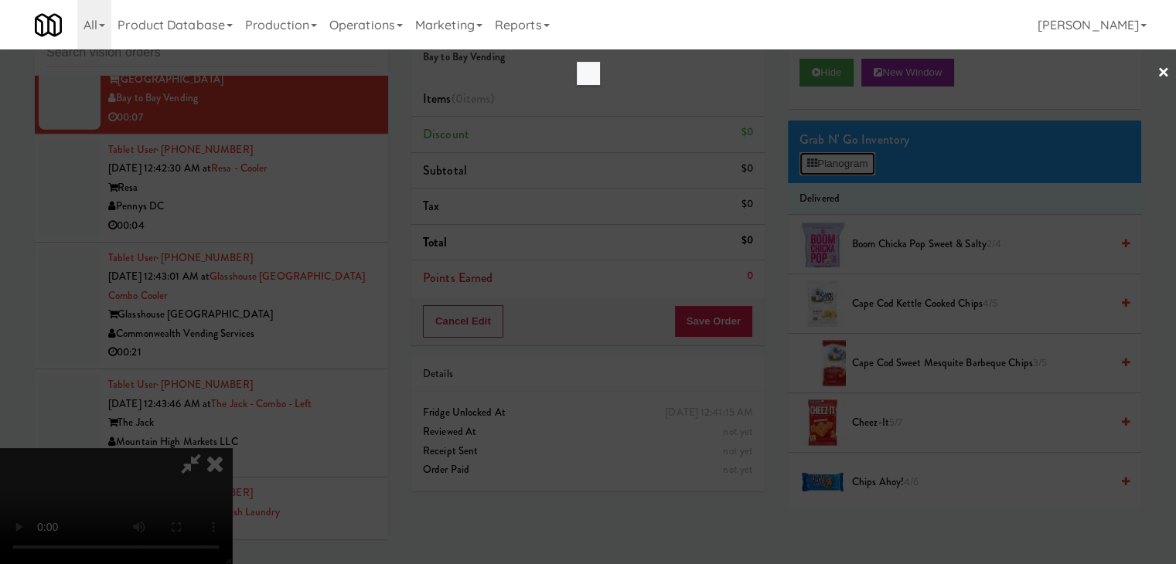
scroll to position [10320, 0]
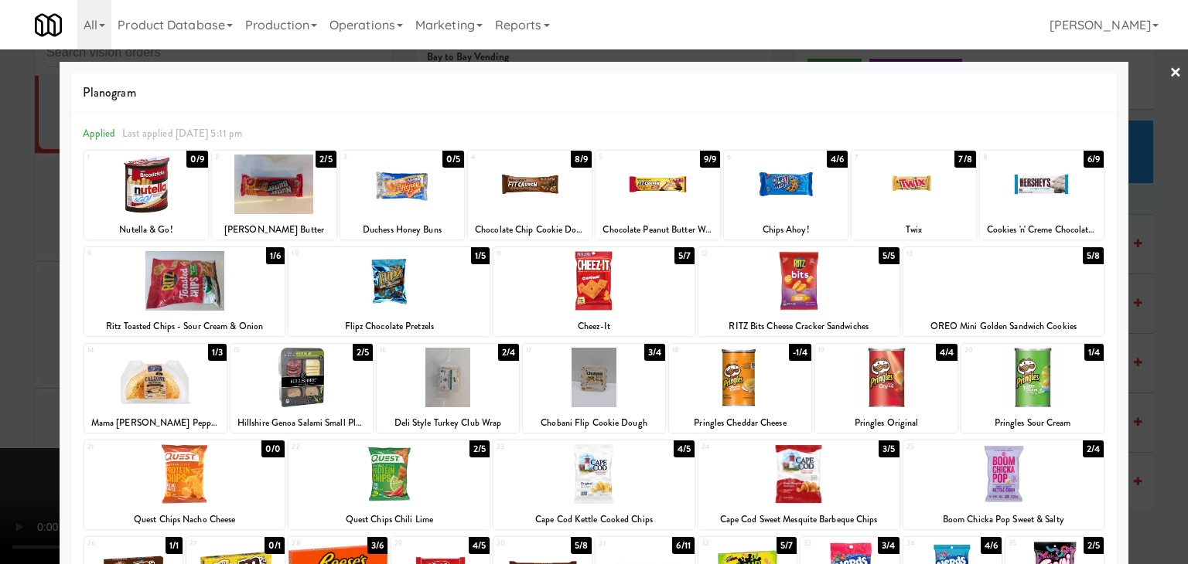
click at [662, 186] on div at bounding box center [657, 185] width 124 height 60
drag, startPoint x: 0, startPoint y: 267, endPoint x: 28, endPoint y: 284, distance: 32.6
click at [4, 271] on div at bounding box center [594, 282] width 1188 height 564
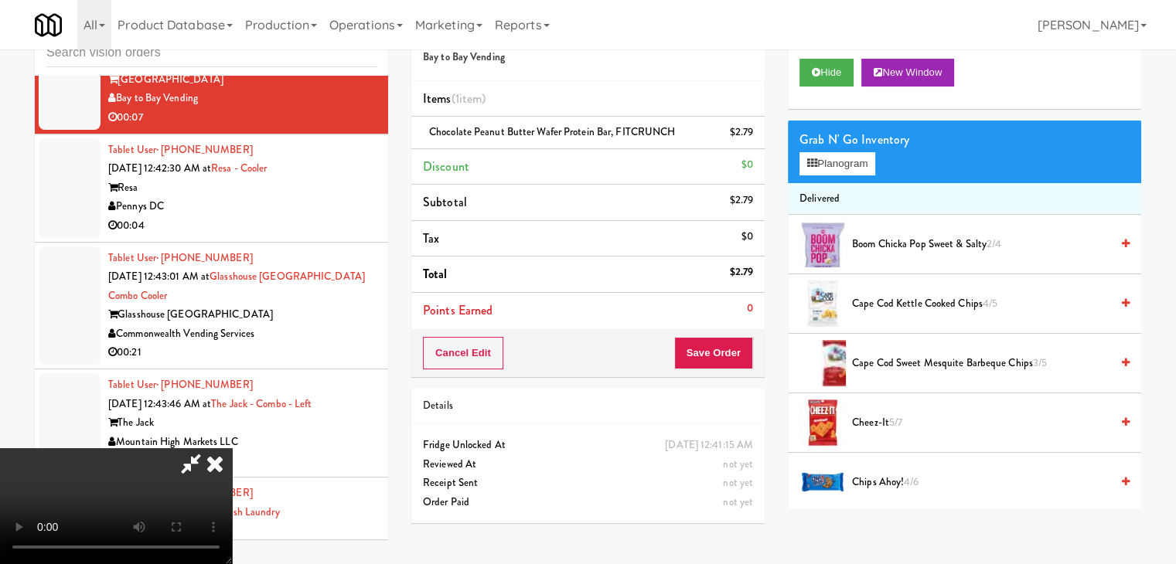
drag, startPoint x: 407, startPoint y: 381, endPoint x: 417, endPoint y: 384, distance: 11.3
click at [232, 448] on video at bounding box center [116, 506] width 232 height 116
click at [727, 353] on button "Save Order" at bounding box center [713, 353] width 79 height 32
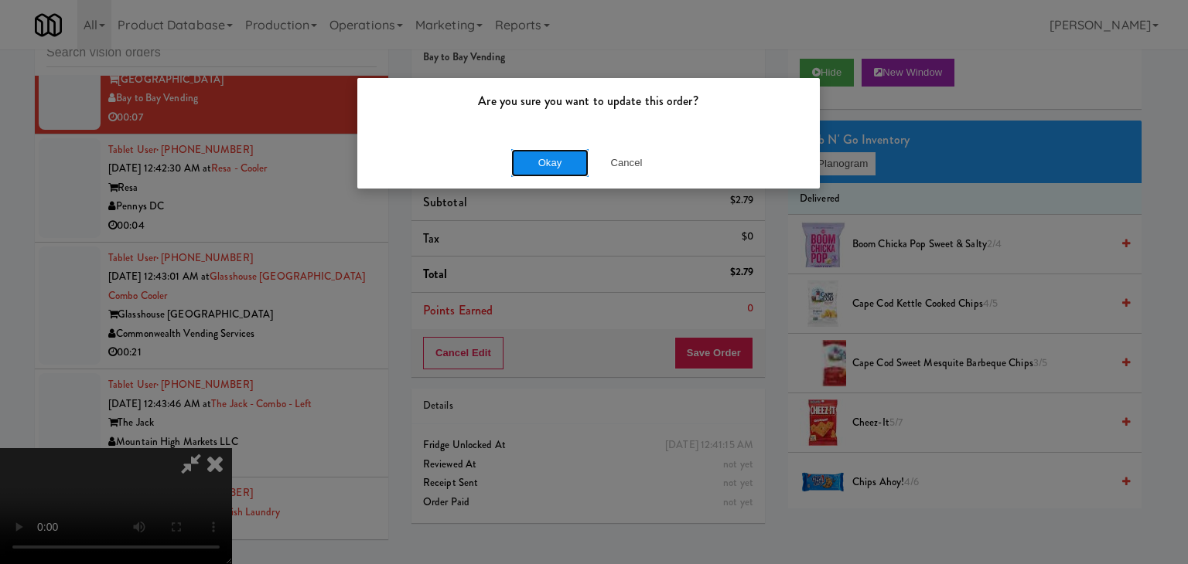
click at [554, 158] on button "Okay" at bounding box center [549, 163] width 77 height 28
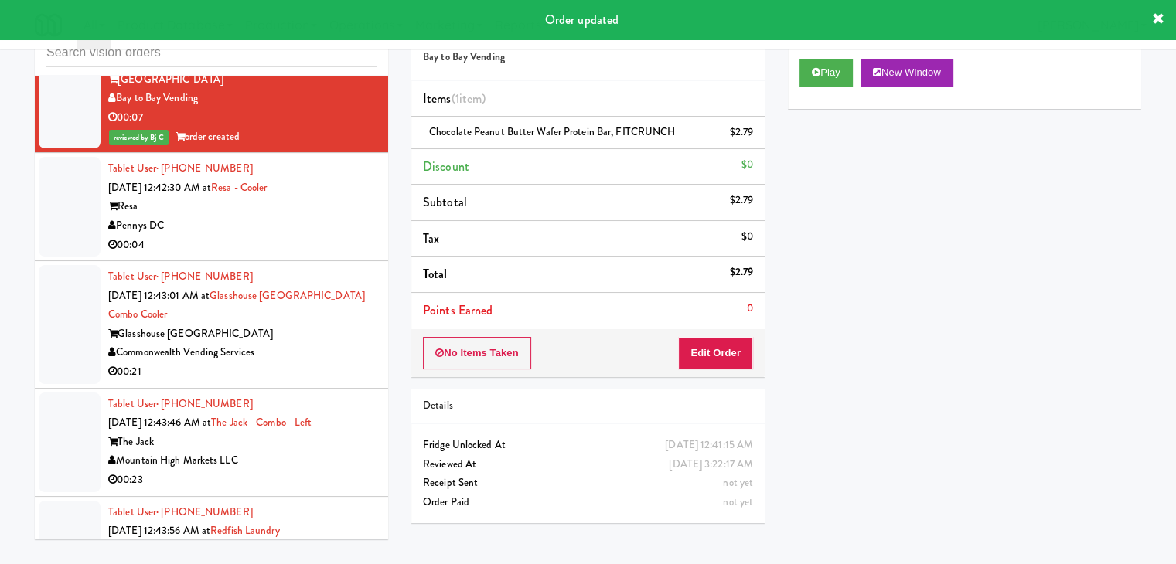
click at [312, 197] on div "Resa" at bounding box center [242, 206] width 268 height 19
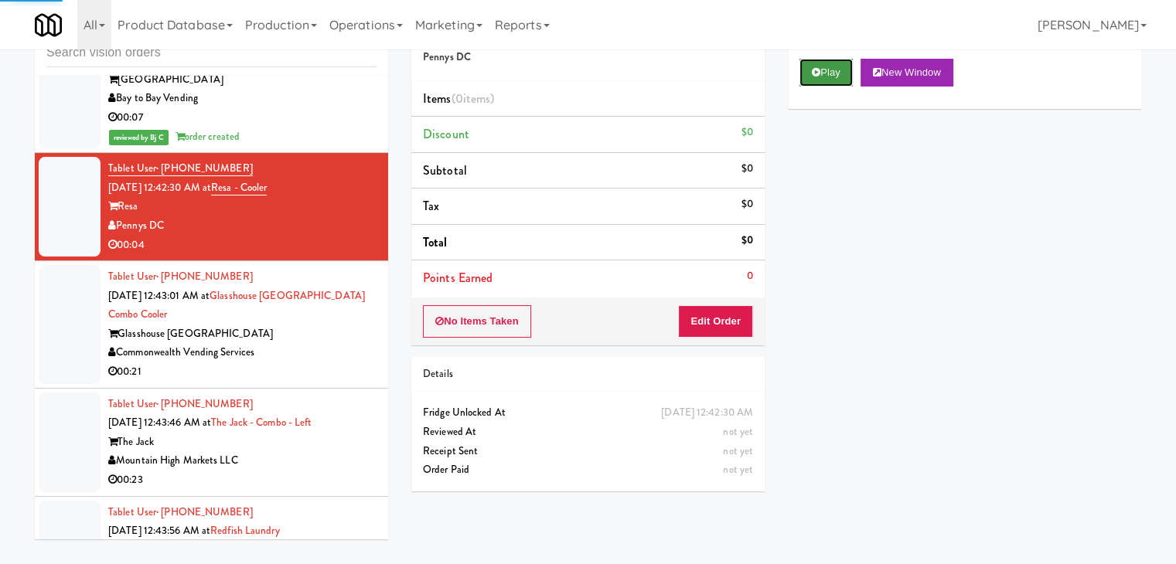
click at [830, 73] on button "Play" at bounding box center [825, 73] width 53 height 28
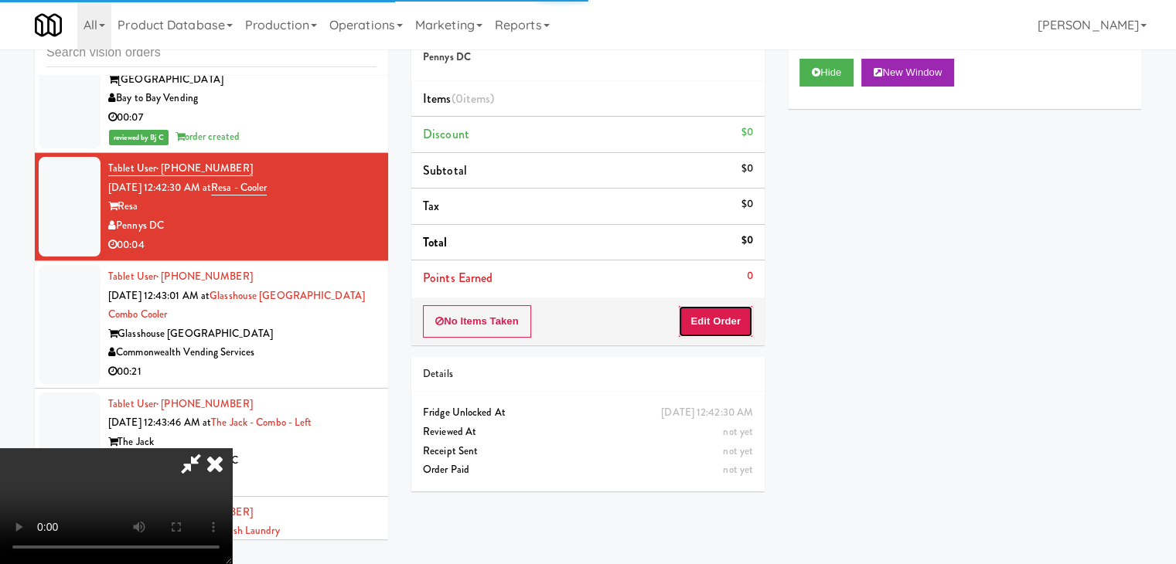
click at [733, 316] on button "Edit Order" at bounding box center [715, 321] width 75 height 32
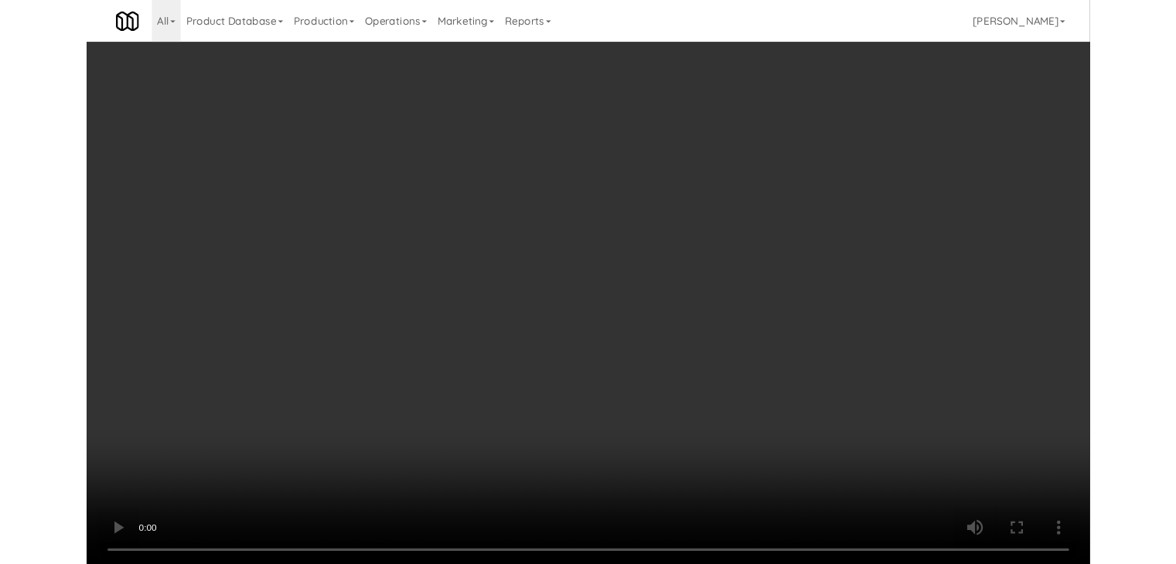
scroll to position [10320, 0]
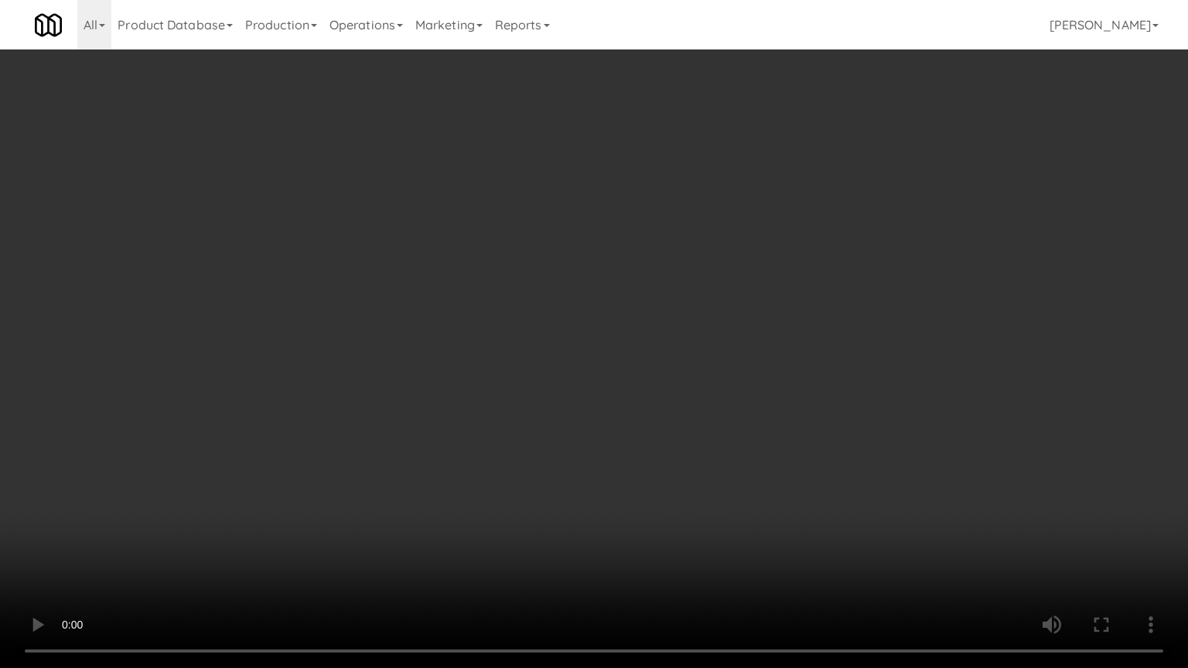
click at [652, 537] on video at bounding box center [594, 334] width 1188 height 668
drag, startPoint x: 659, startPoint y: 513, endPoint x: 660, endPoint y: 523, distance: 9.4
click at [661, 513] on video at bounding box center [594, 334] width 1188 height 668
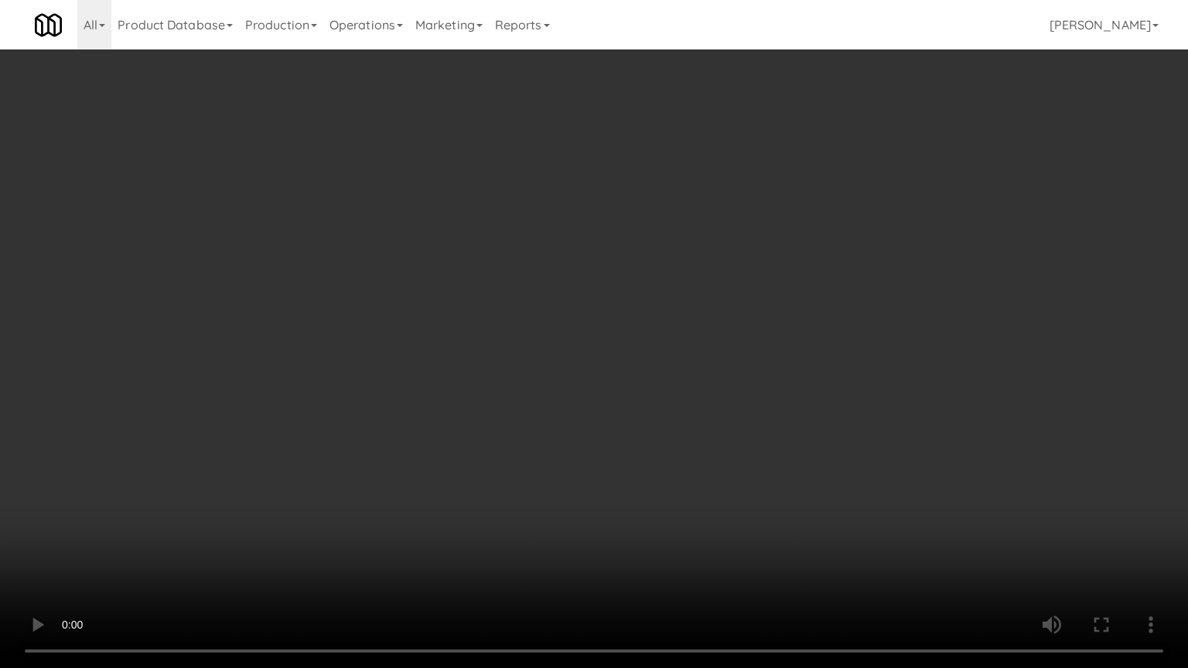
drag, startPoint x: 687, startPoint y: 469, endPoint x: 691, endPoint y: 452, distance: 17.4
click at [690, 458] on video at bounding box center [594, 334] width 1188 height 668
click at [691, 452] on video at bounding box center [594, 334] width 1188 height 668
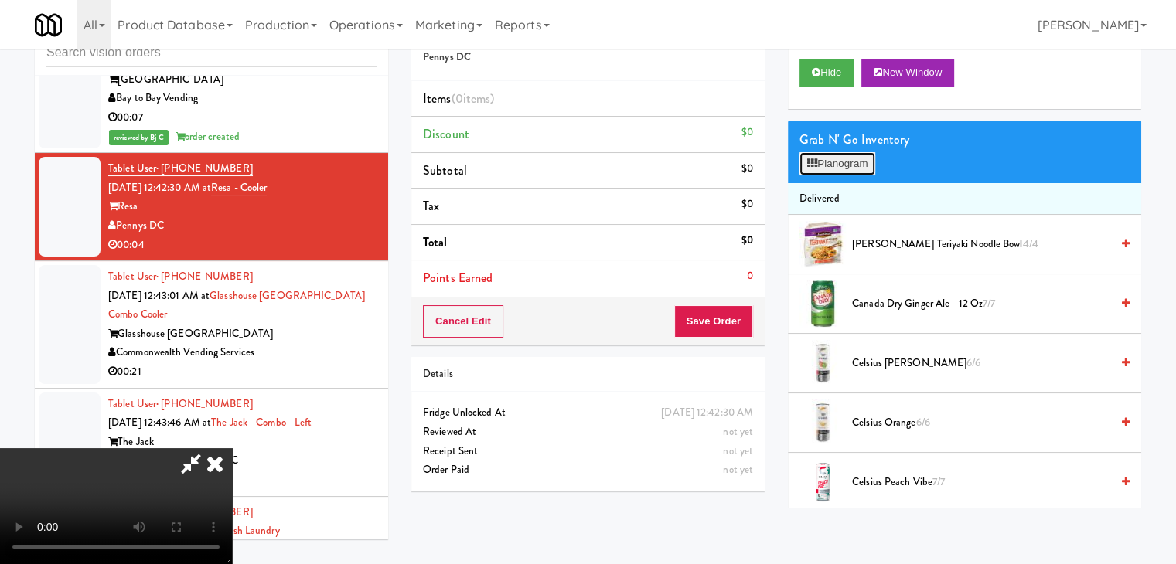
click at [822, 155] on button "Planogram" at bounding box center [837, 163] width 76 height 23
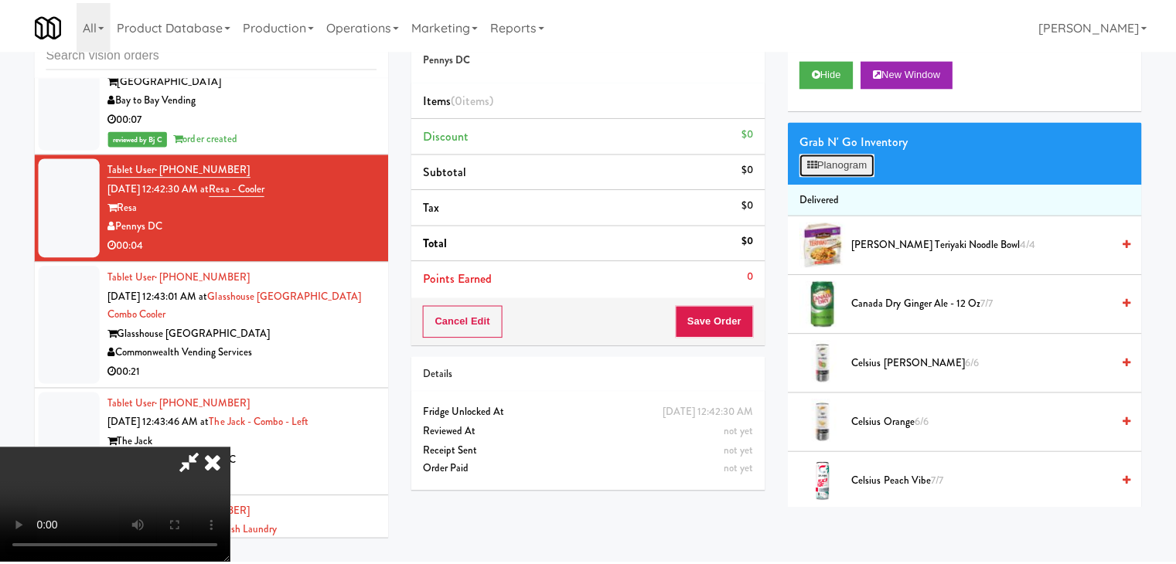
scroll to position [10320, 0]
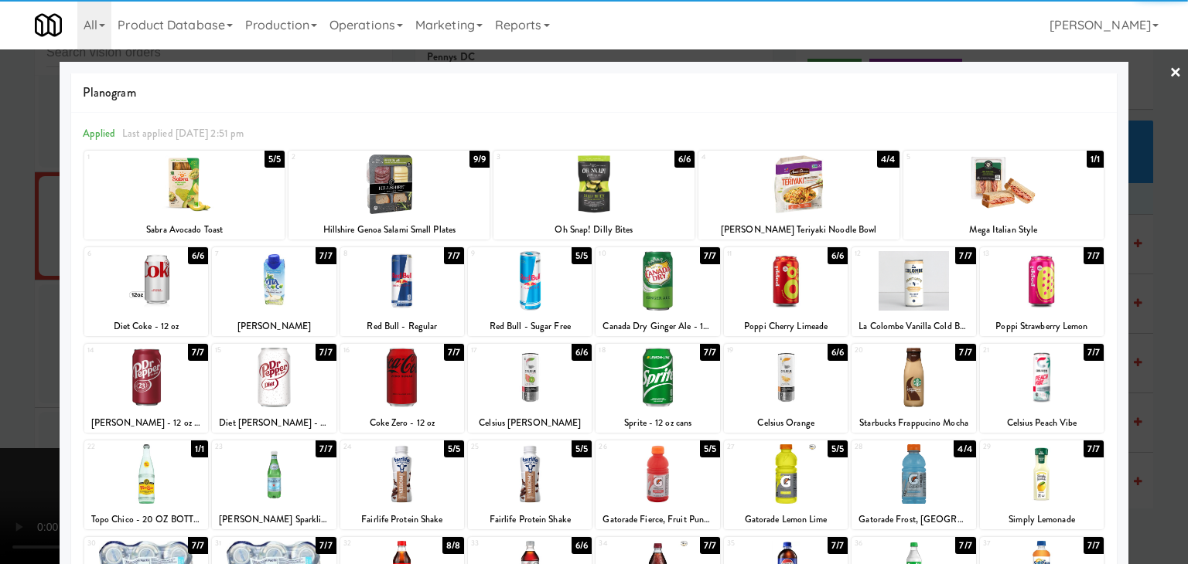
click at [393, 189] on div at bounding box center [388, 185] width 201 height 60
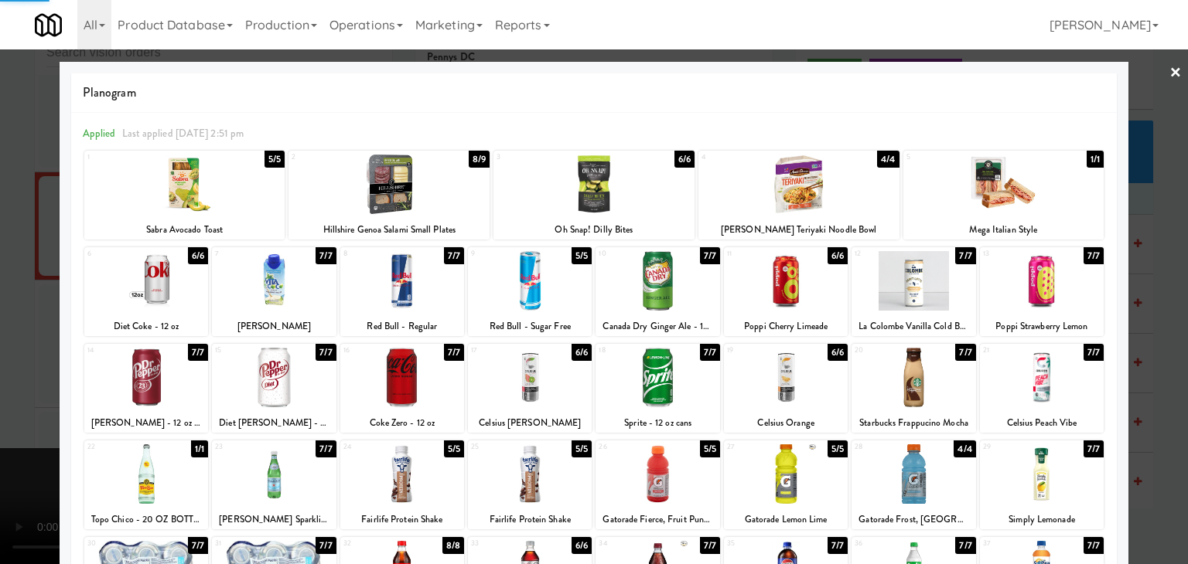
drag, startPoint x: 7, startPoint y: 340, endPoint x: 9, endPoint y: 362, distance: 21.8
click at [3, 349] on div at bounding box center [594, 282] width 1188 height 564
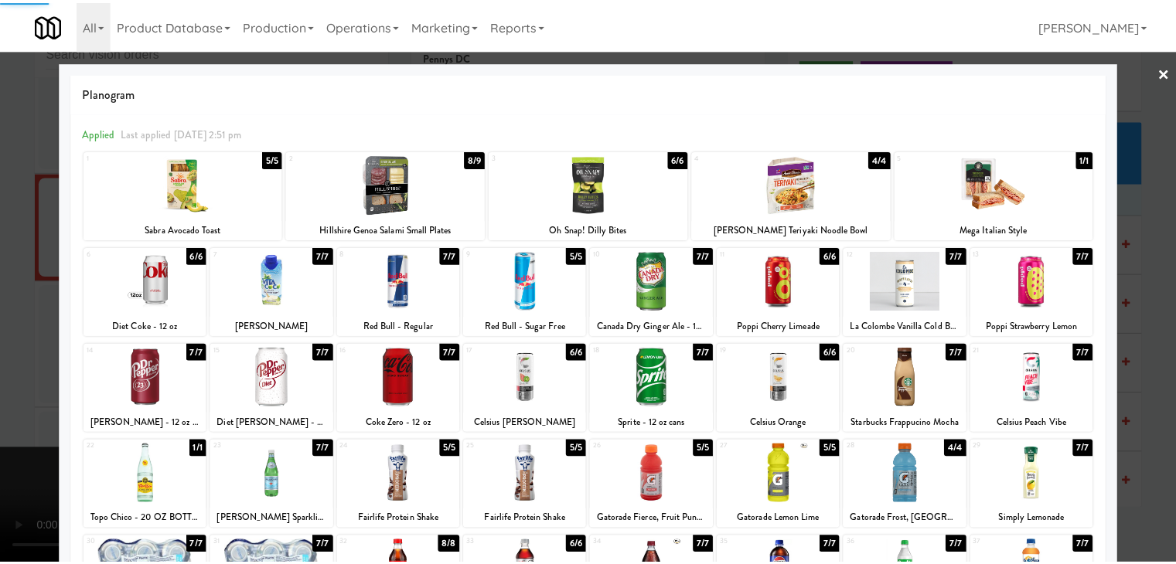
scroll to position [10339, 0]
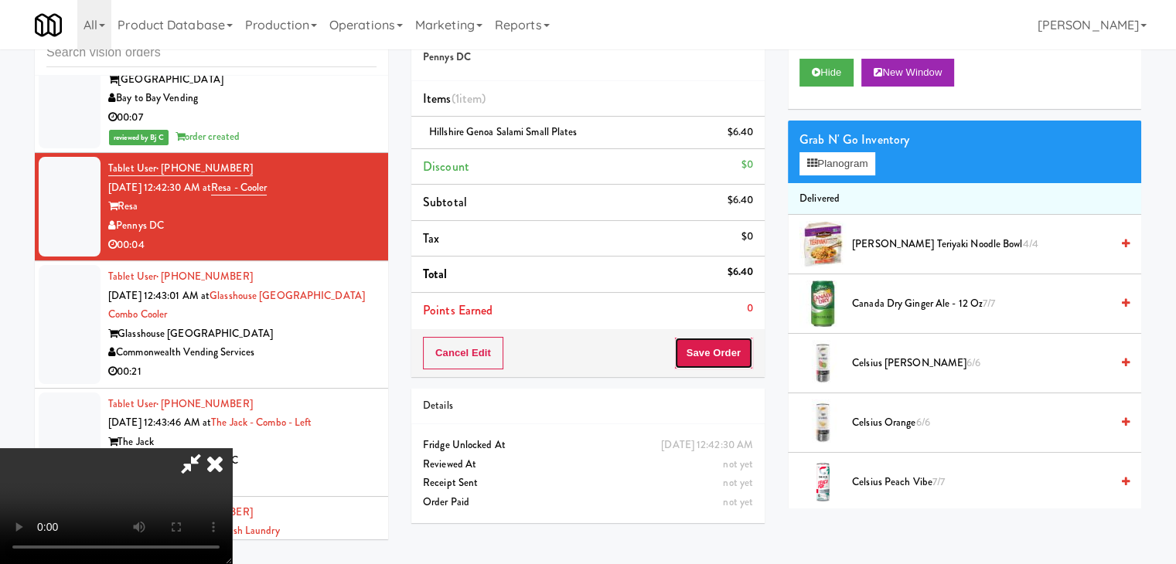
click at [732, 358] on button "Save Order" at bounding box center [713, 353] width 79 height 32
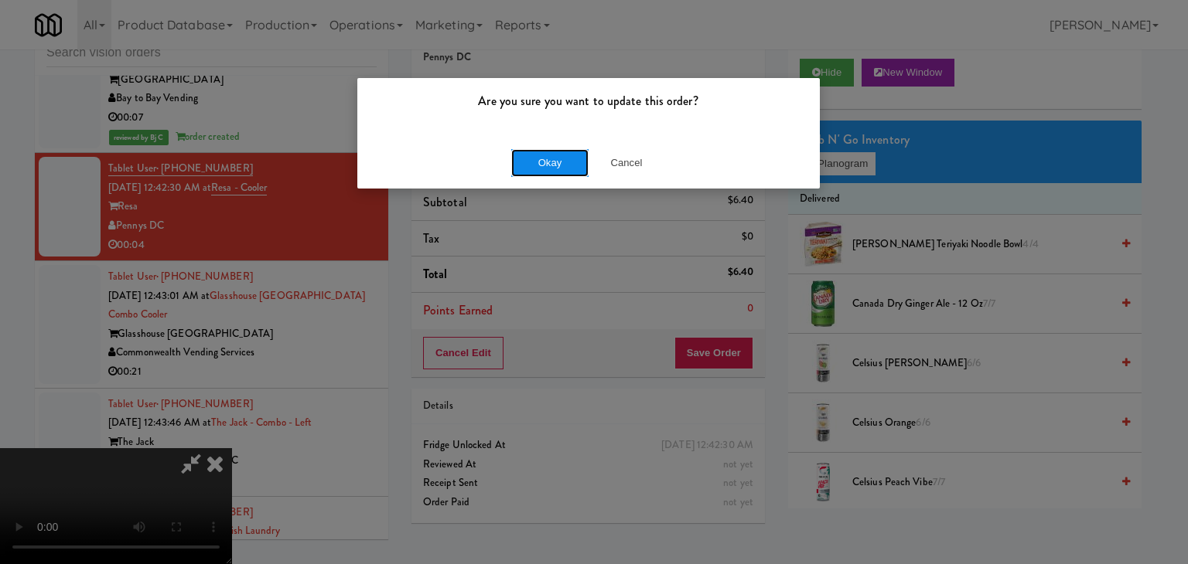
click at [553, 155] on button "Okay" at bounding box center [549, 163] width 77 height 28
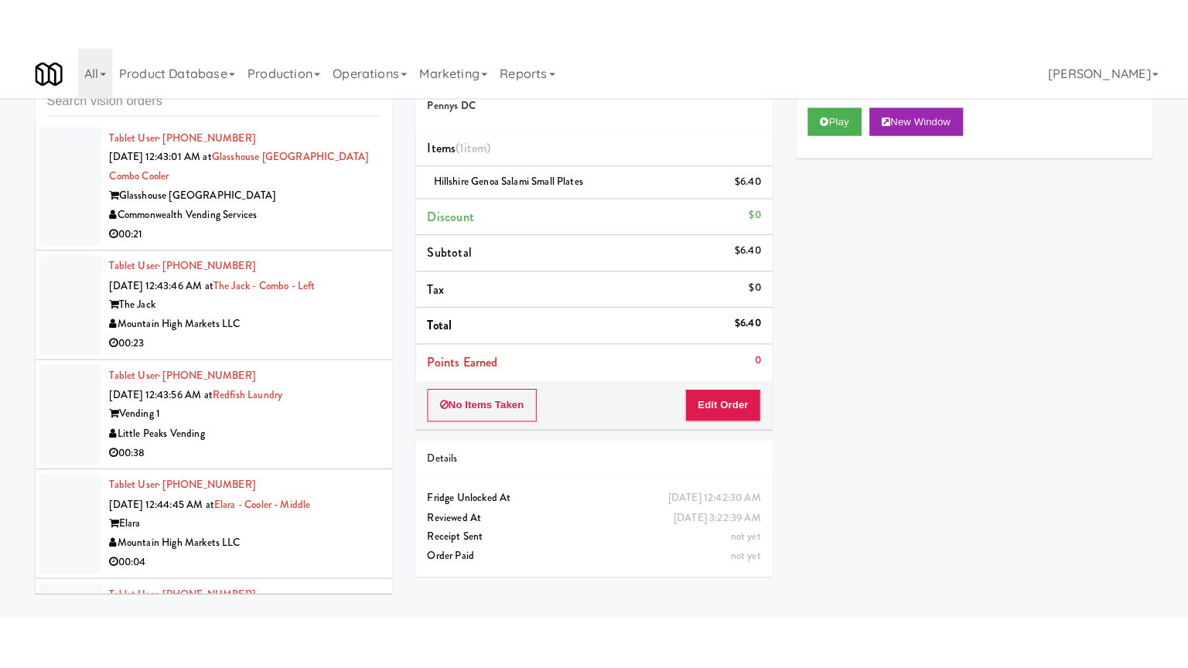
scroll to position [10725, 0]
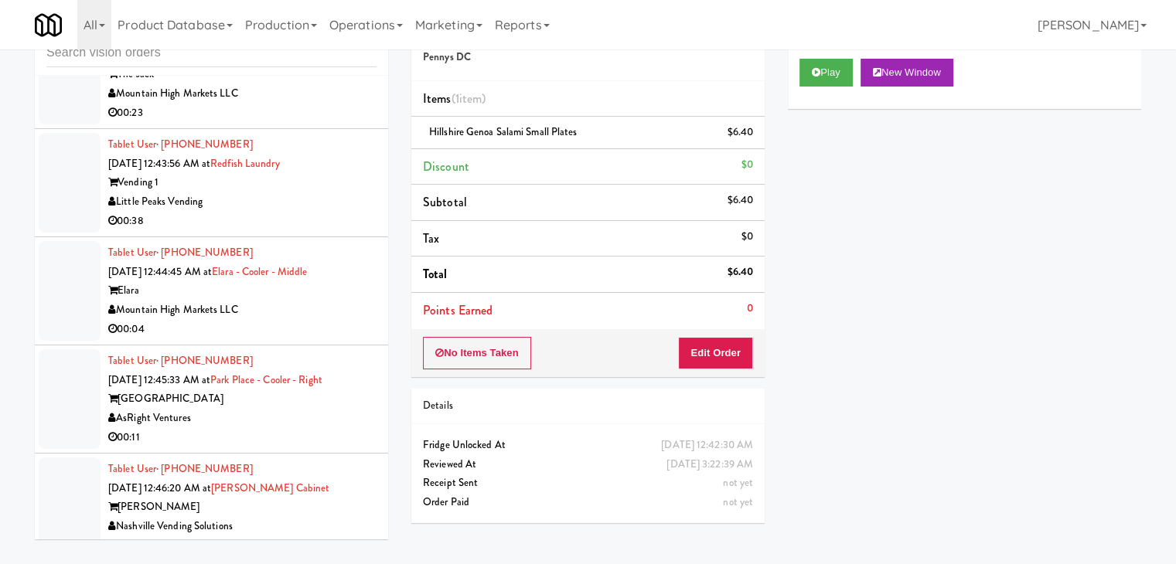
click at [321, 320] on div "00:04" at bounding box center [242, 329] width 268 height 19
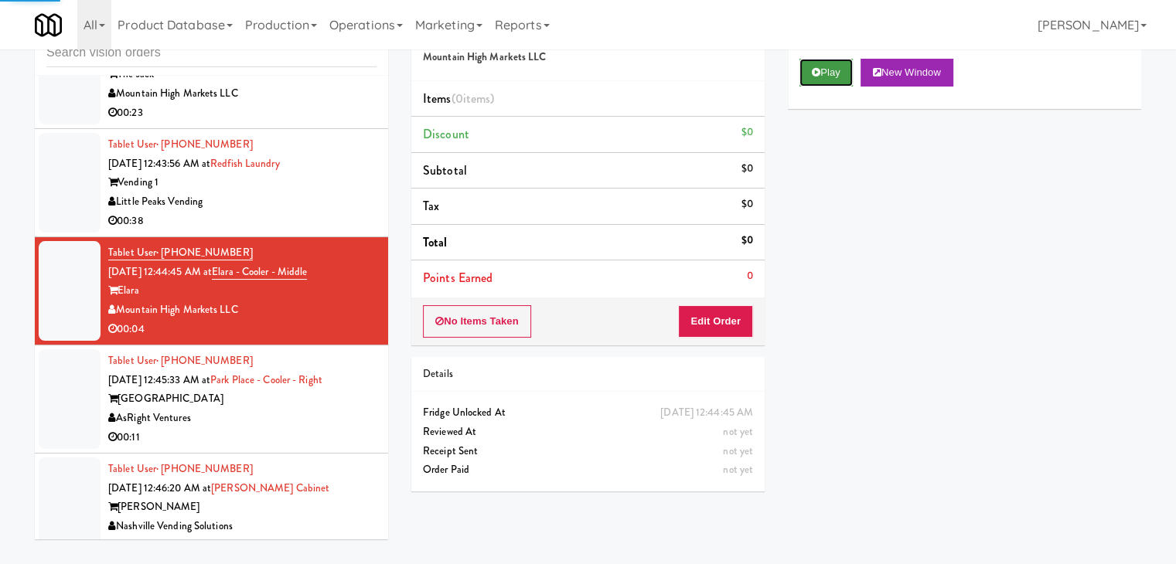
click at [821, 69] on button "Play" at bounding box center [825, 73] width 53 height 28
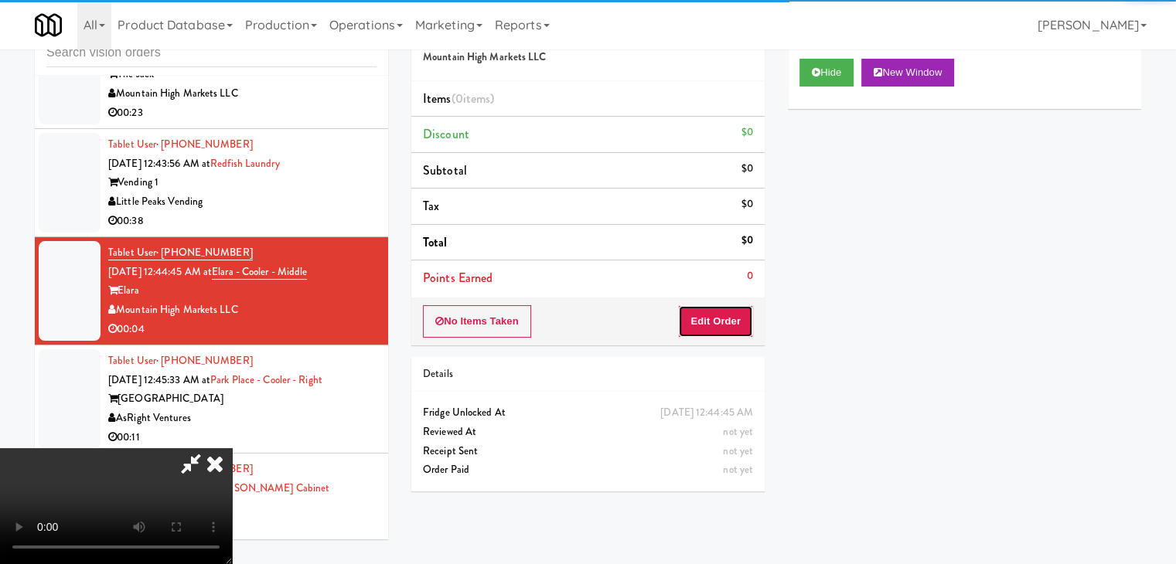
click at [732, 313] on button "Edit Order" at bounding box center [715, 321] width 75 height 32
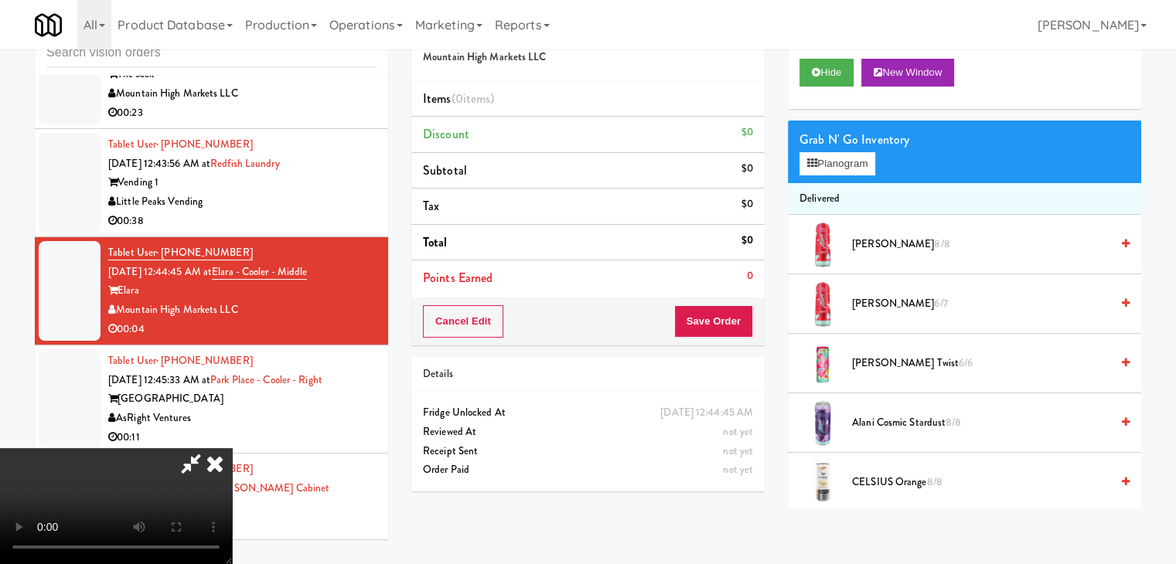
scroll to position [10706, 0]
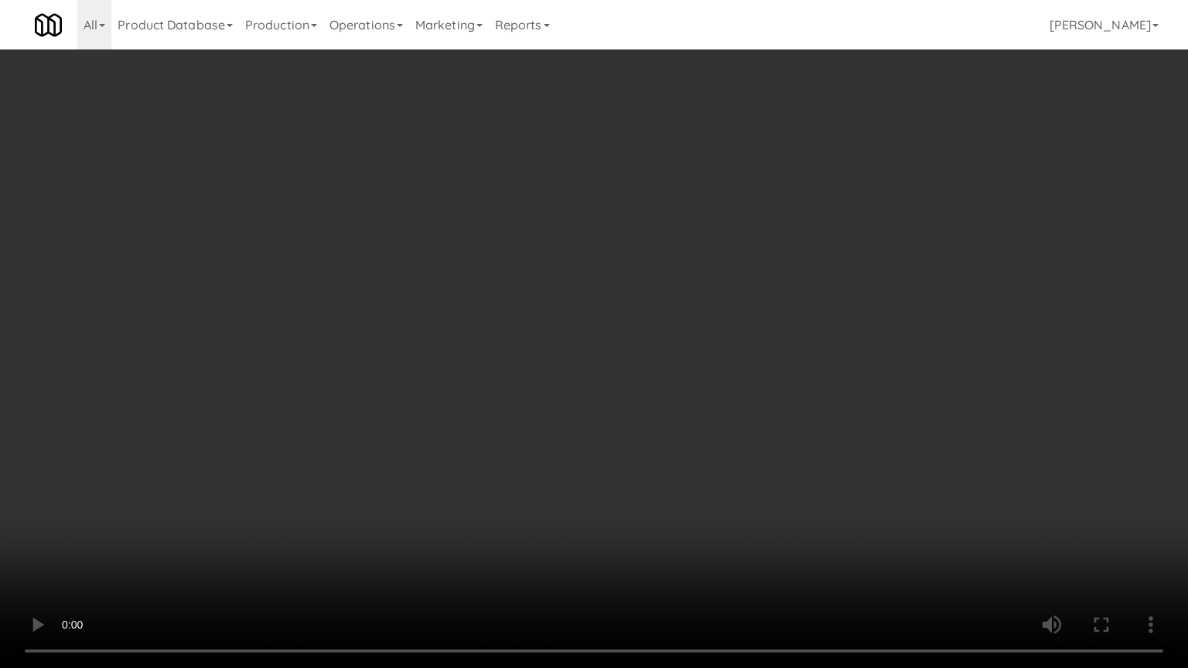
click at [707, 481] on video at bounding box center [594, 334] width 1188 height 668
click at [721, 469] on video at bounding box center [594, 334] width 1188 height 668
click at [721, 473] on video at bounding box center [594, 334] width 1188 height 668
click at [714, 473] on video at bounding box center [594, 334] width 1188 height 668
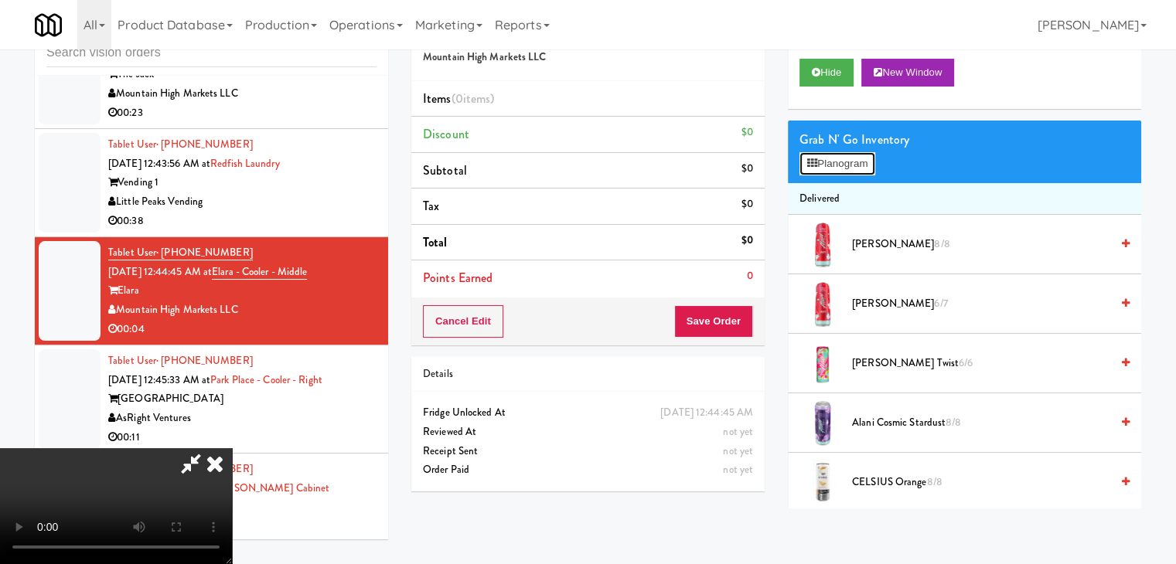
click at [847, 169] on button "Planogram" at bounding box center [837, 163] width 76 height 23
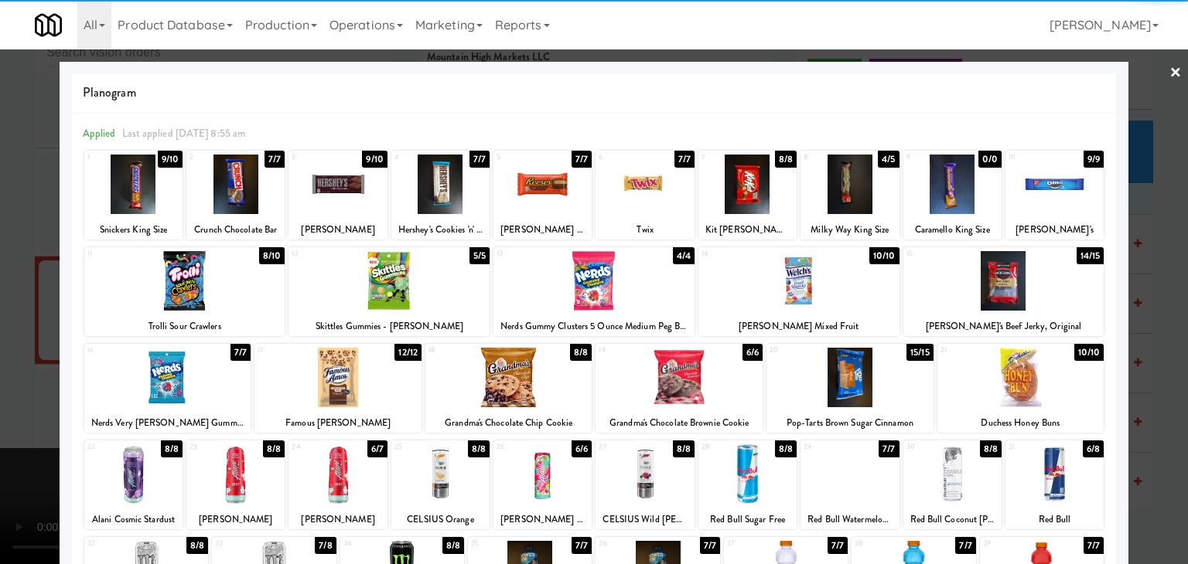
click at [380, 276] on div at bounding box center [388, 281] width 201 height 60
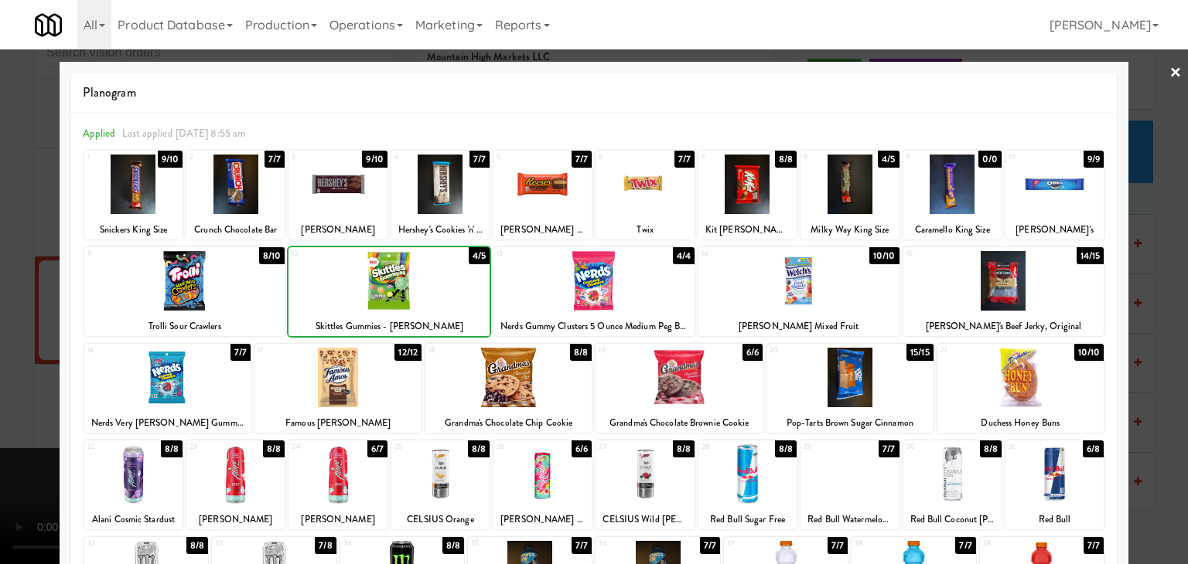
click at [3, 308] on div at bounding box center [594, 282] width 1188 height 564
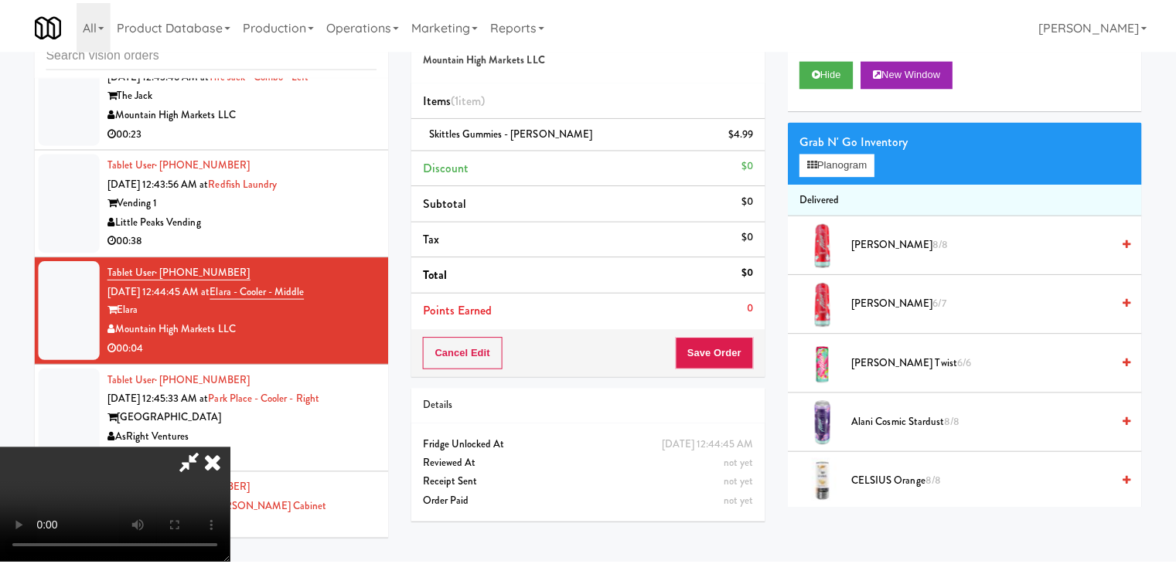
scroll to position [10725, 0]
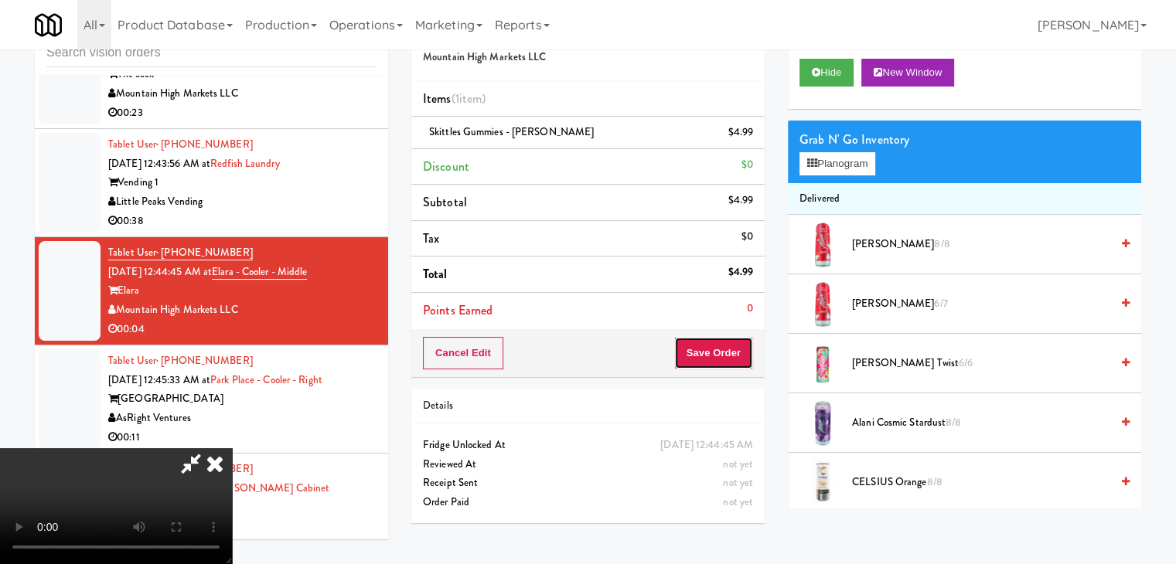
click at [734, 355] on button "Save Order" at bounding box center [713, 353] width 79 height 32
click at [734, 354] on button "Save Order" at bounding box center [713, 353] width 79 height 32
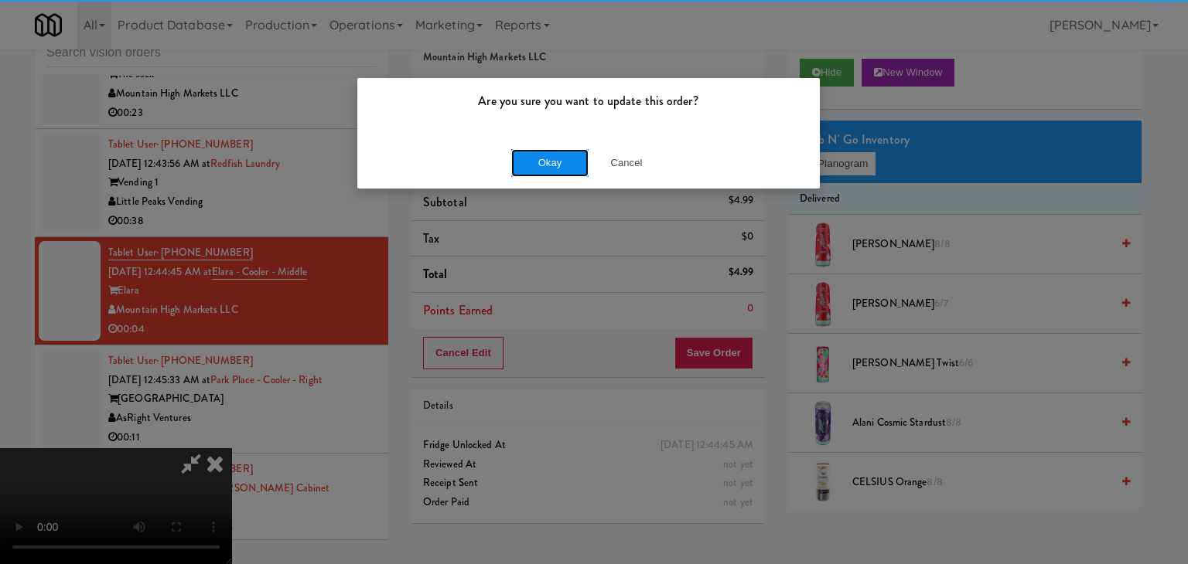
click at [532, 164] on button "Okay" at bounding box center [549, 163] width 77 height 28
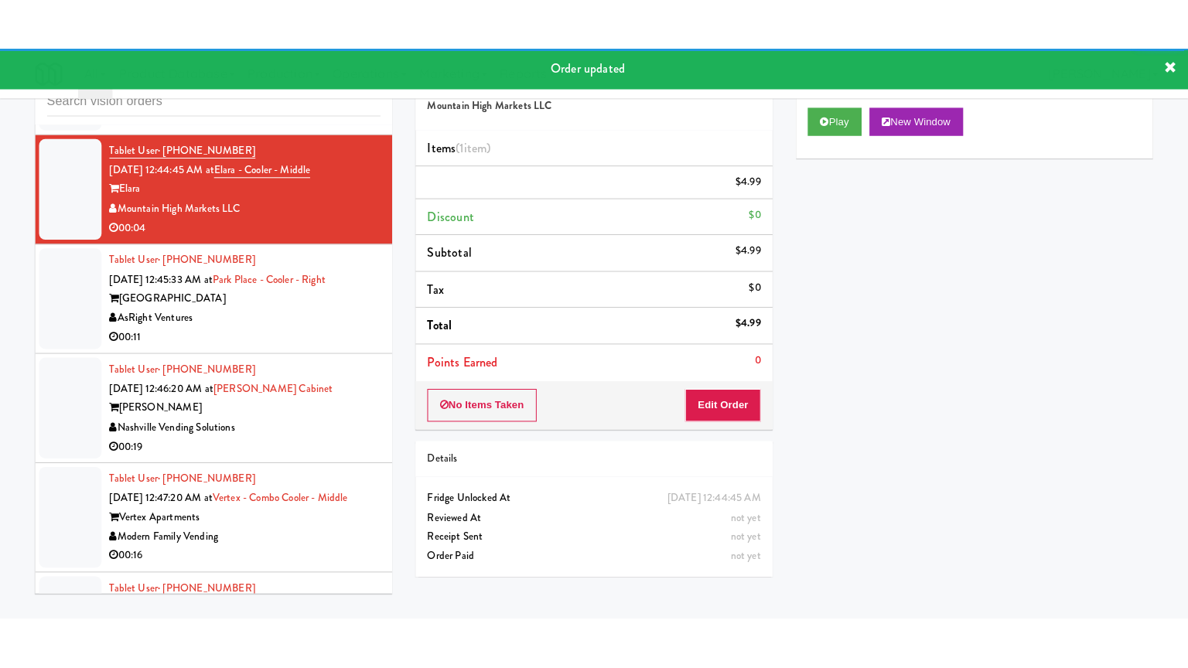
scroll to position [10880, 0]
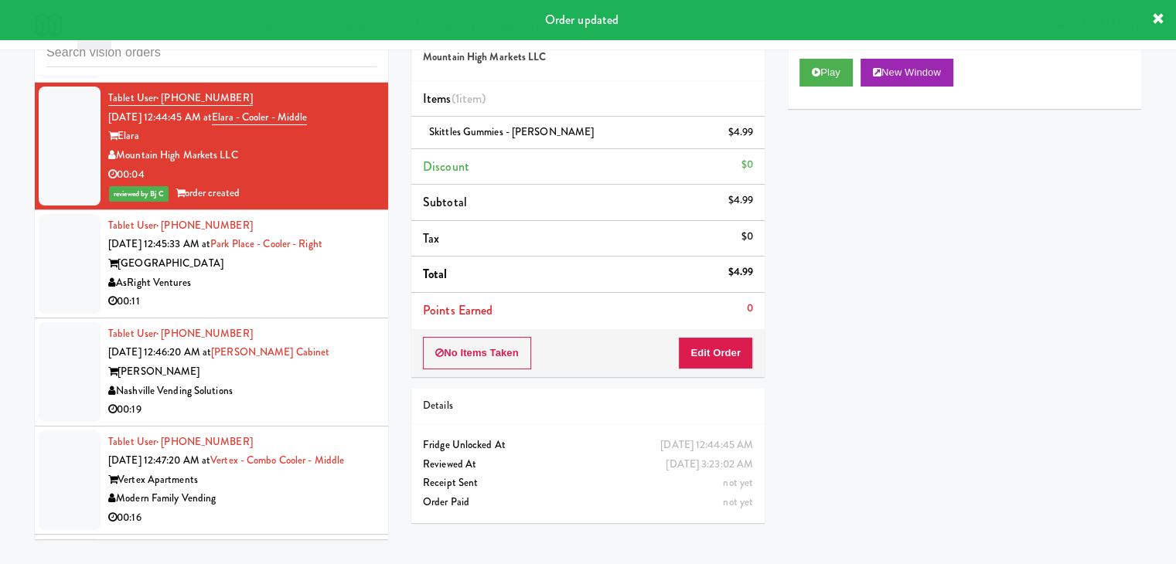
click at [301, 274] on div "AsRight Ventures" at bounding box center [242, 283] width 268 height 19
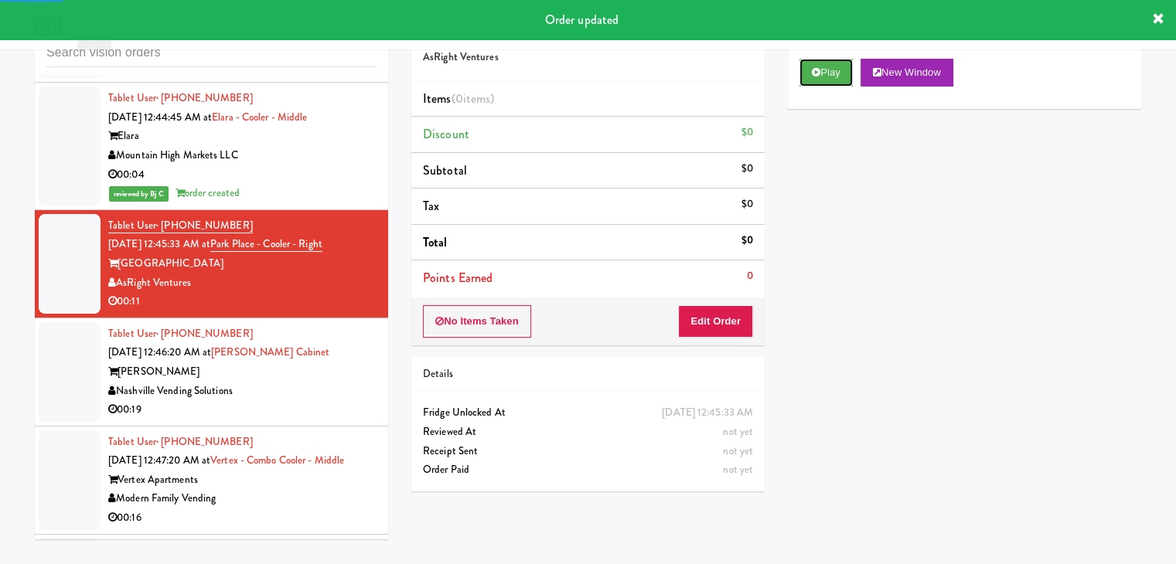
click at [841, 64] on button "Play" at bounding box center [825, 73] width 53 height 28
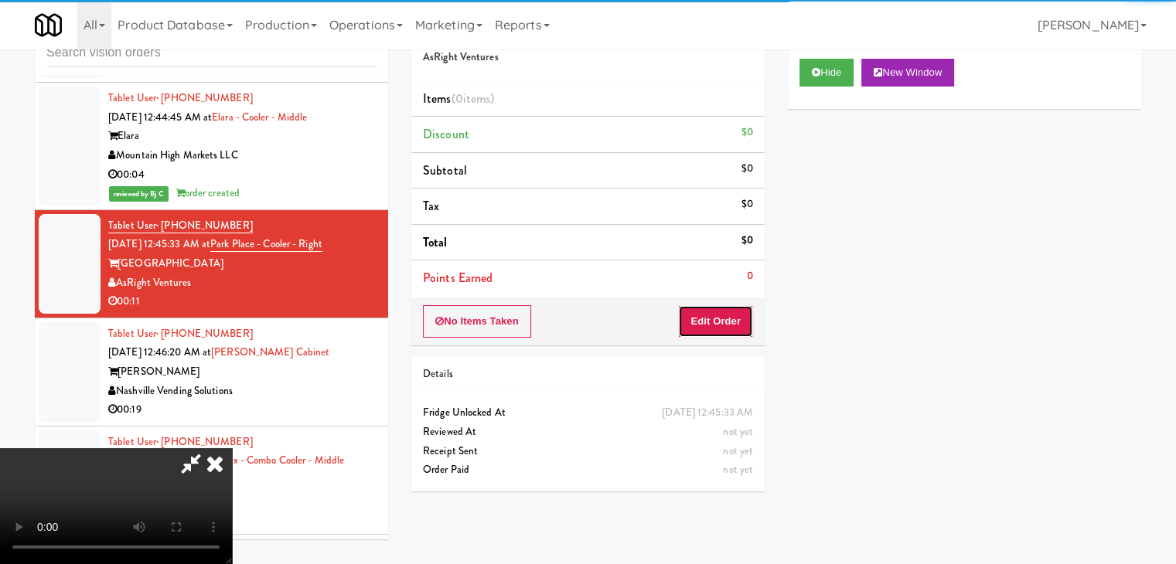
click at [719, 323] on button "Edit Order" at bounding box center [715, 321] width 75 height 32
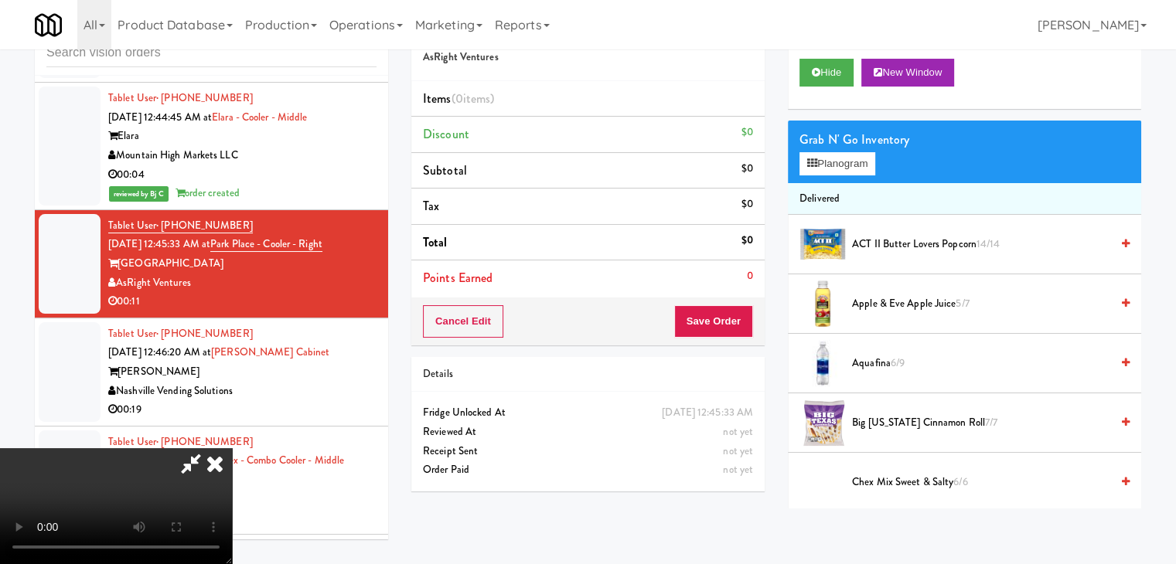
scroll to position [10861, 0]
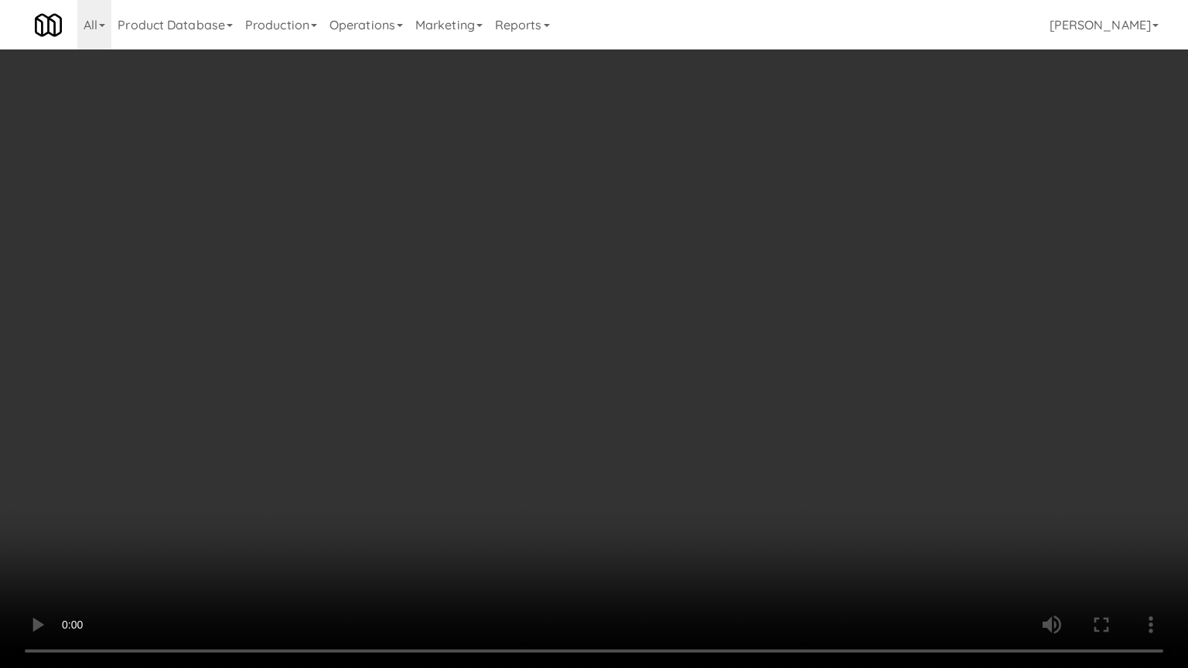
click at [707, 496] on video at bounding box center [594, 334] width 1188 height 668
click at [707, 479] on video at bounding box center [594, 334] width 1188 height 668
click at [713, 485] on video at bounding box center [594, 334] width 1188 height 668
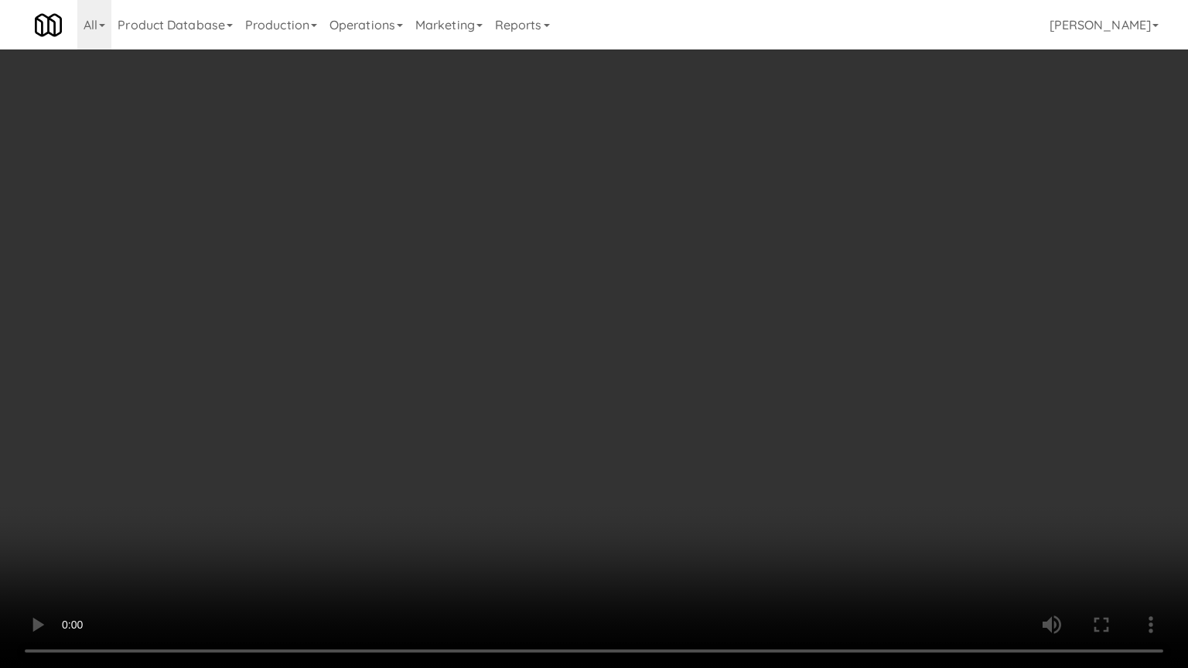
click
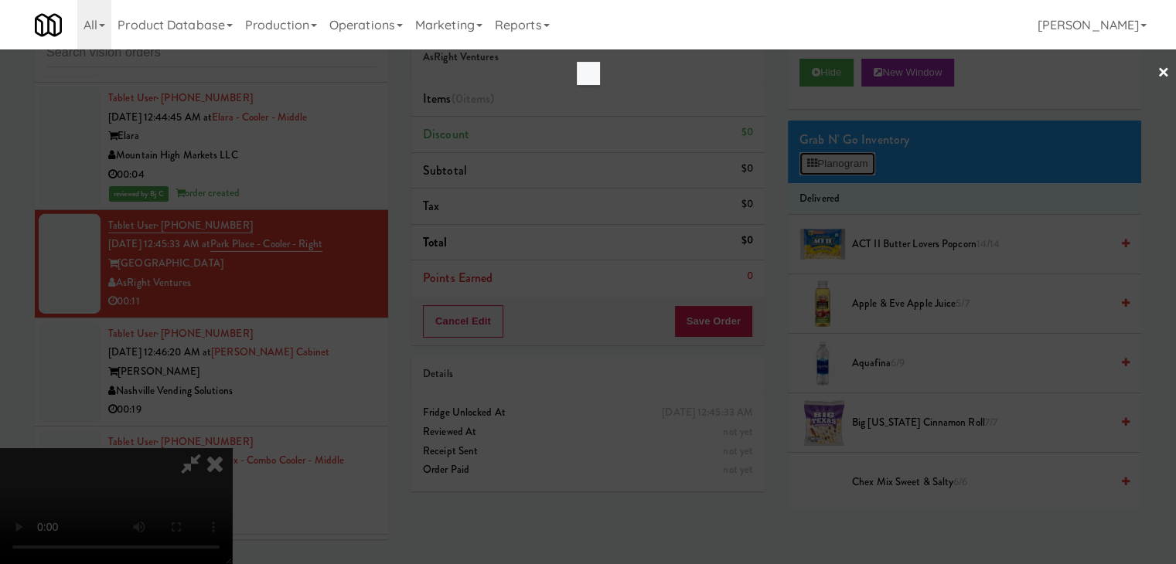
scroll to position [10861, 0]
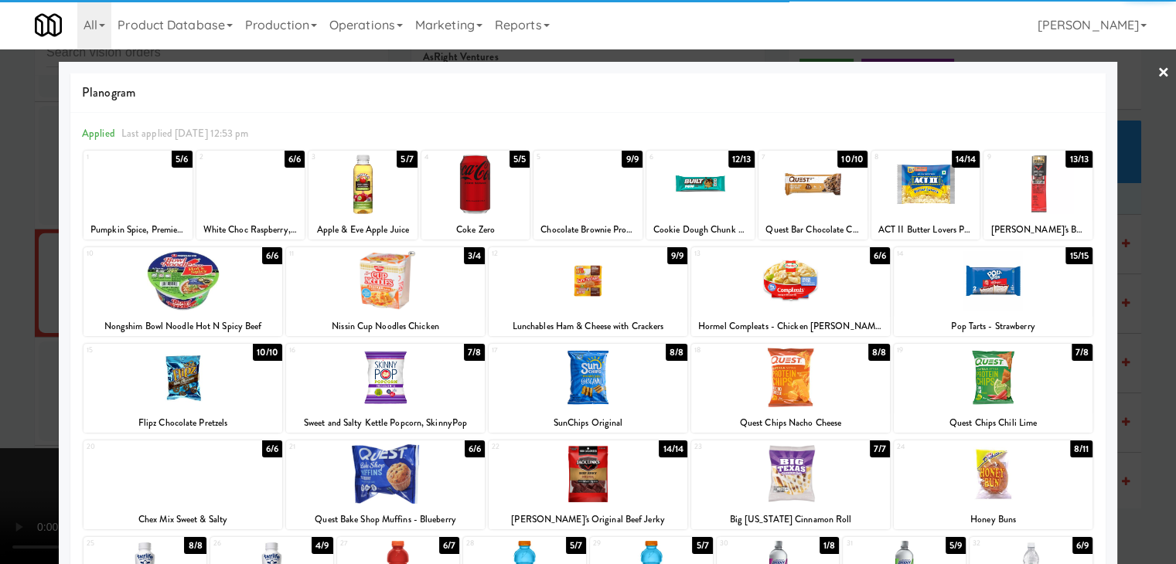
scroll to position [10880, 0]
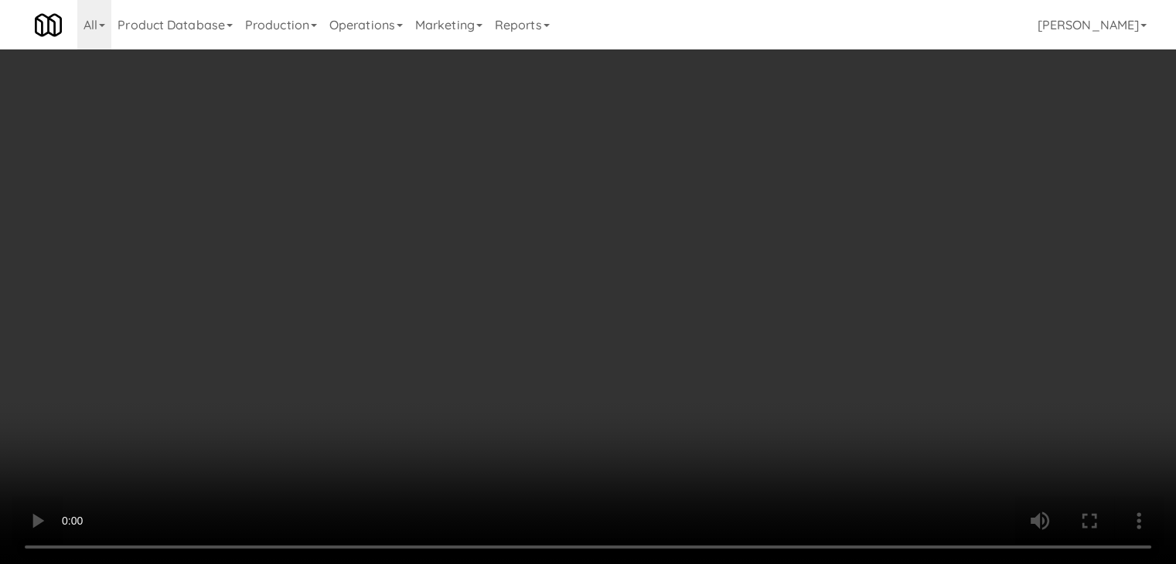
scroll to position [10861, 0]
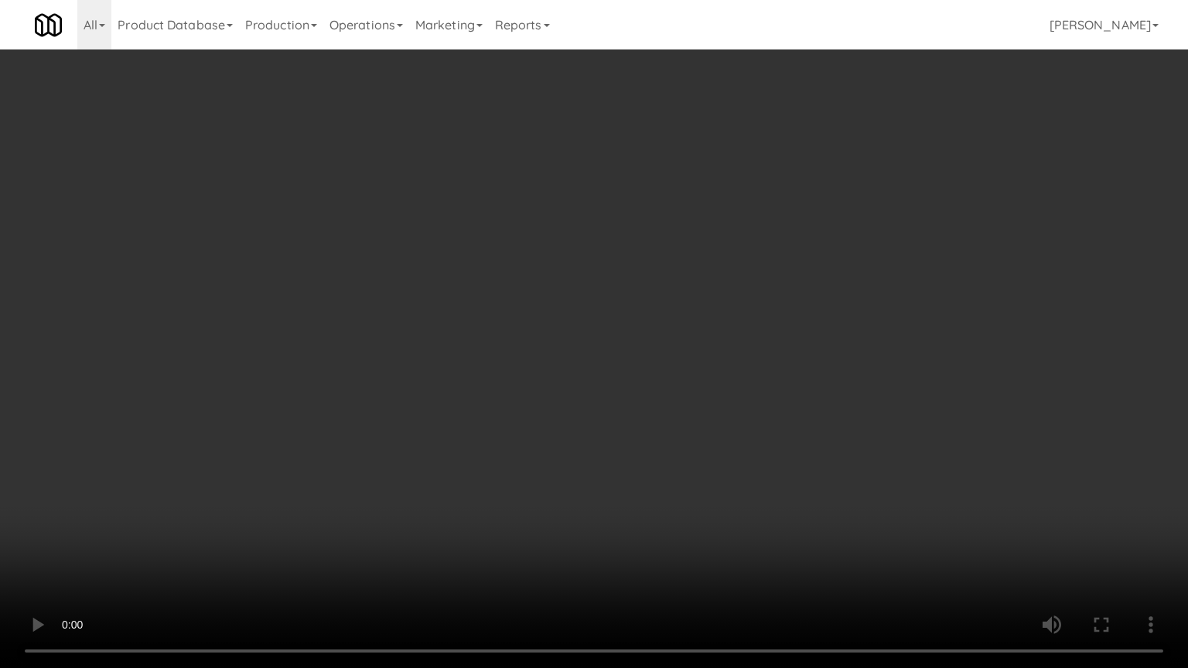
drag, startPoint x: 760, startPoint y: 0, endPoint x: 857, endPoint y: 15, distance: 97.9
drag, startPoint x: 563, startPoint y: 433, endPoint x: 563, endPoint y: 369, distance: 64.2
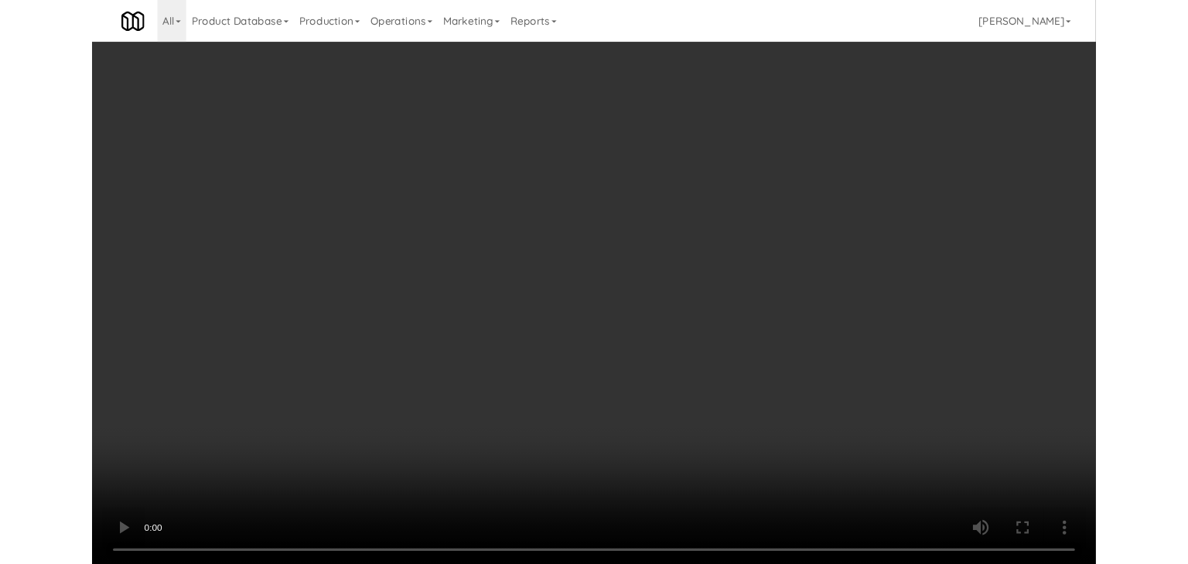
scroll to position [10880, 0]
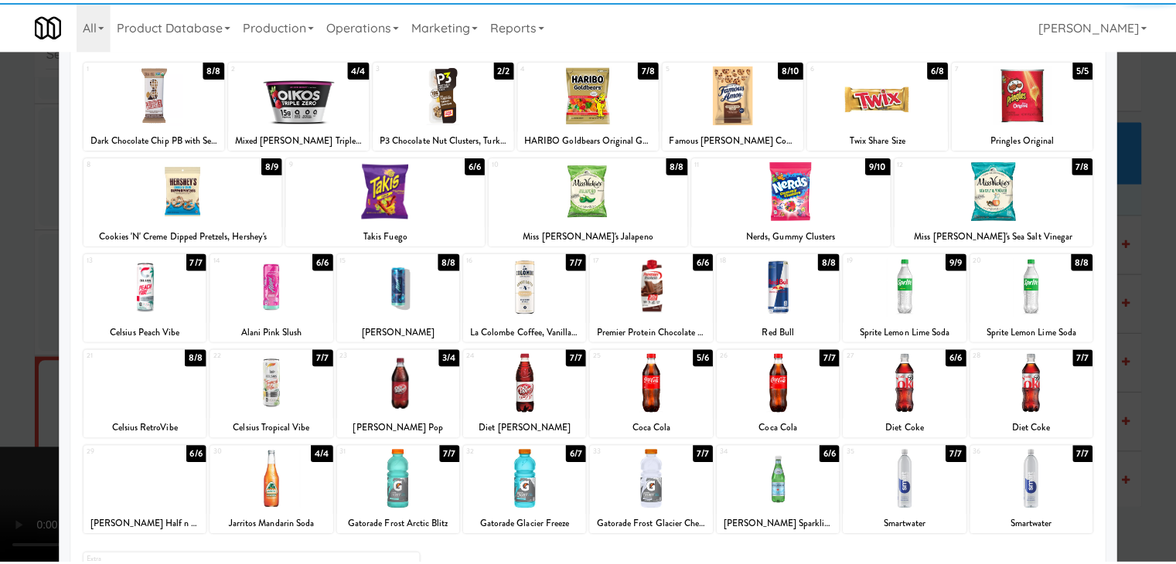
scroll to position [195, 0]
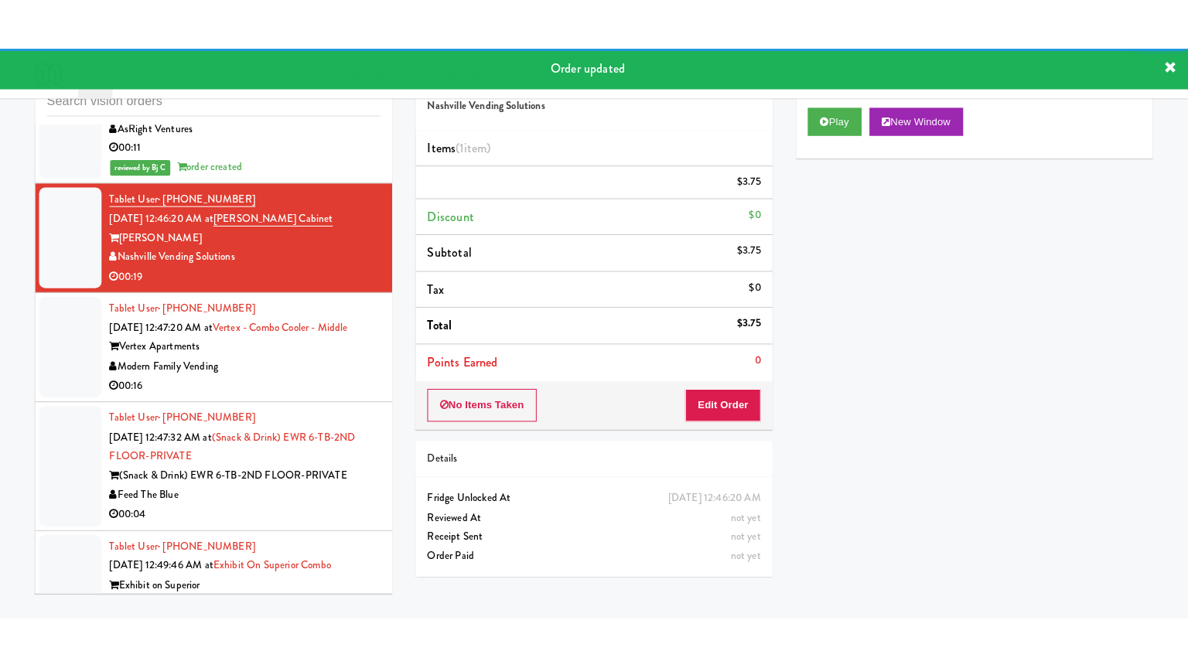
scroll to position [11112, 0]
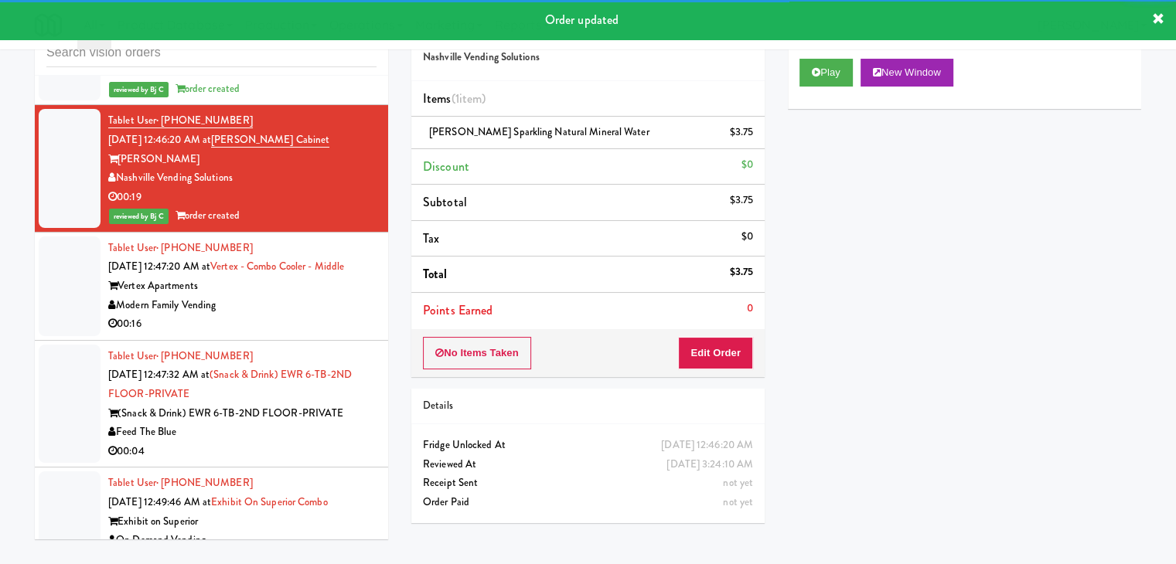
drag, startPoint x: 307, startPoint y: 279, endPoint x: 312, endPoint y: 286, distance: 8.8
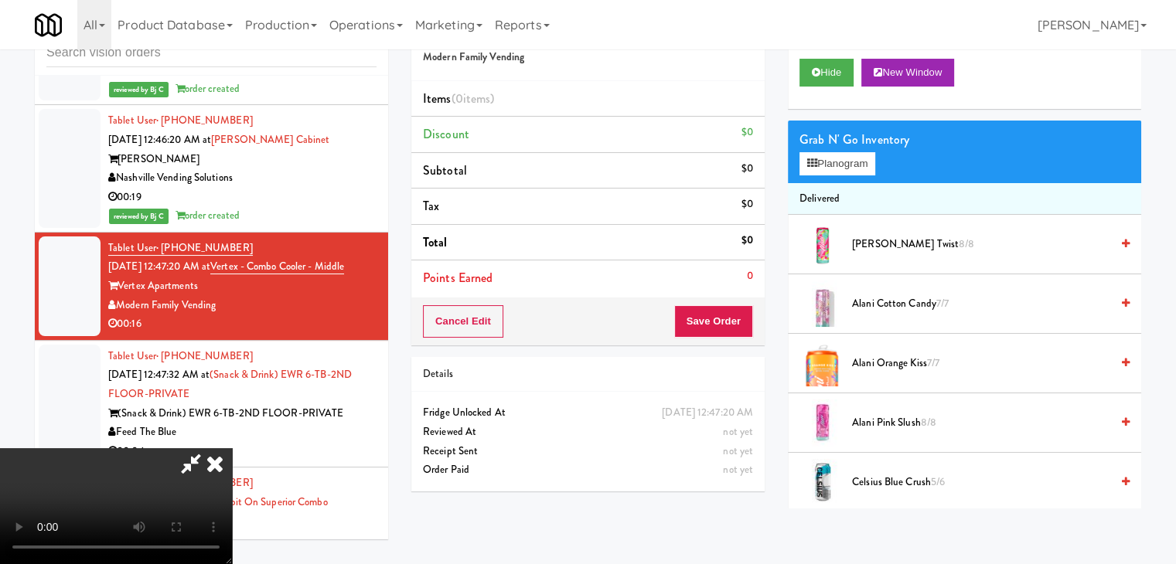
scroll to position [11093, 0]
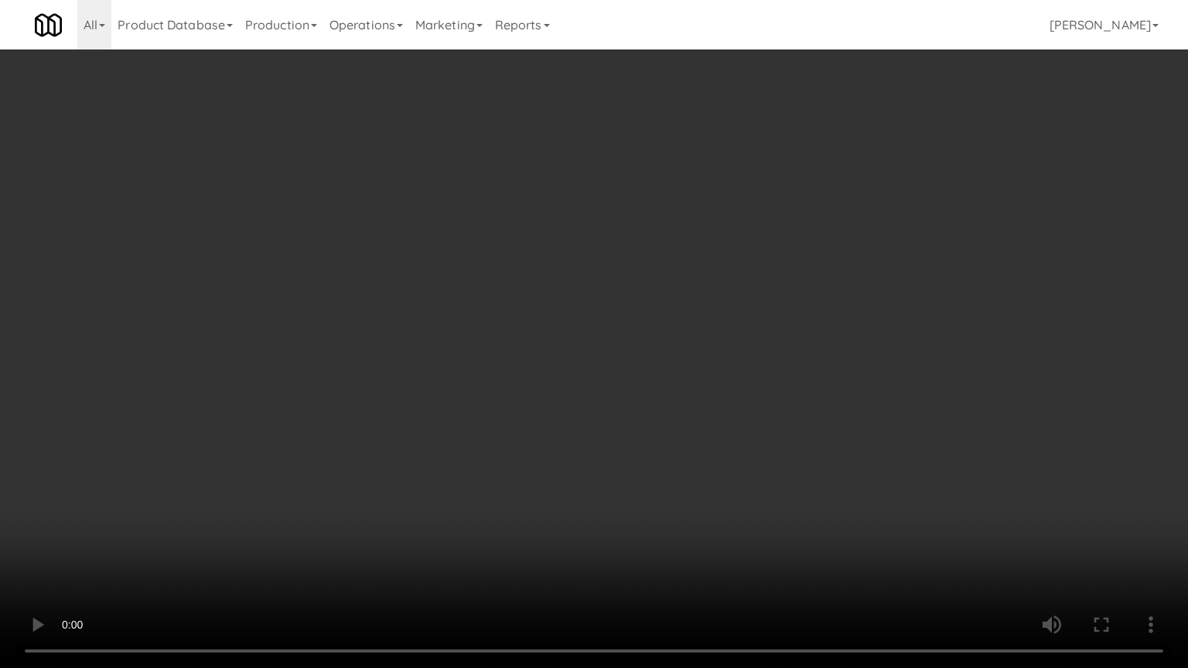
drag, startPoint x: 748, startPoint y: 448, endPoint x: 771, endPoint y: 465, distance: 28.1
drag, startPoint x: 753, startPoint y: 427, endPoint x: 766, endPoint y: 336, distance: 91.4
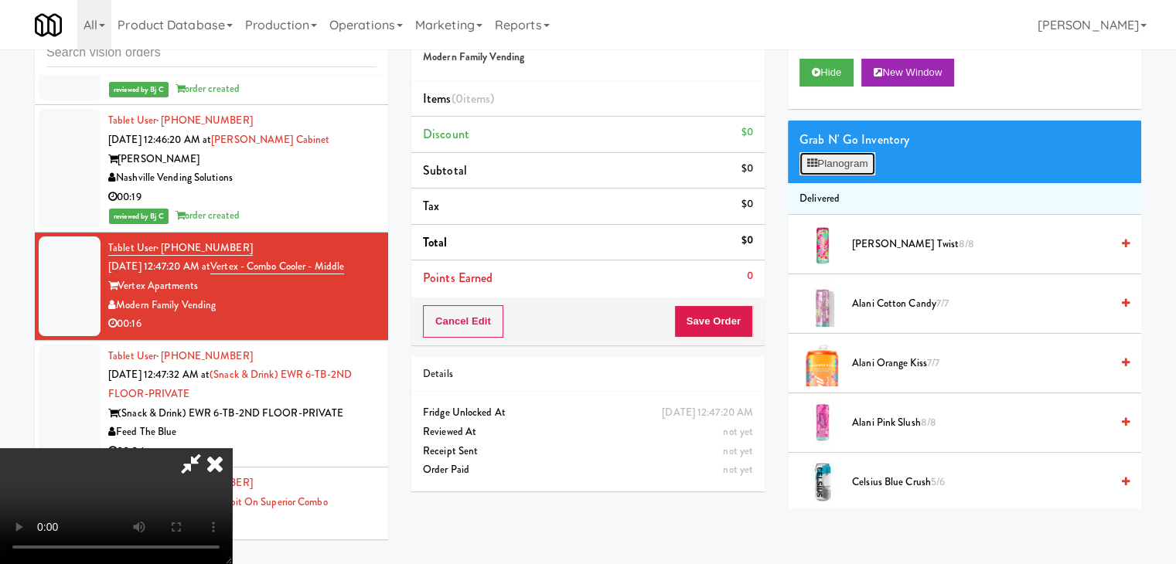
scroll to position [11093, 0]
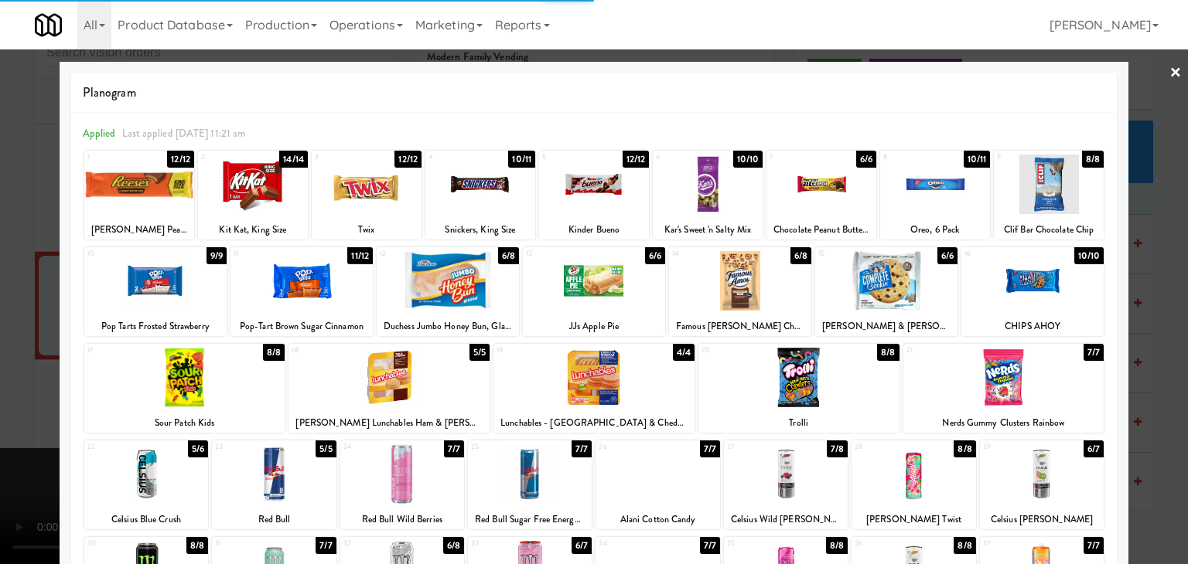
drag, startPoint x: 4, startPoint y: 375, endPoint x: 237, endPoint y: 373, distance: 233.5
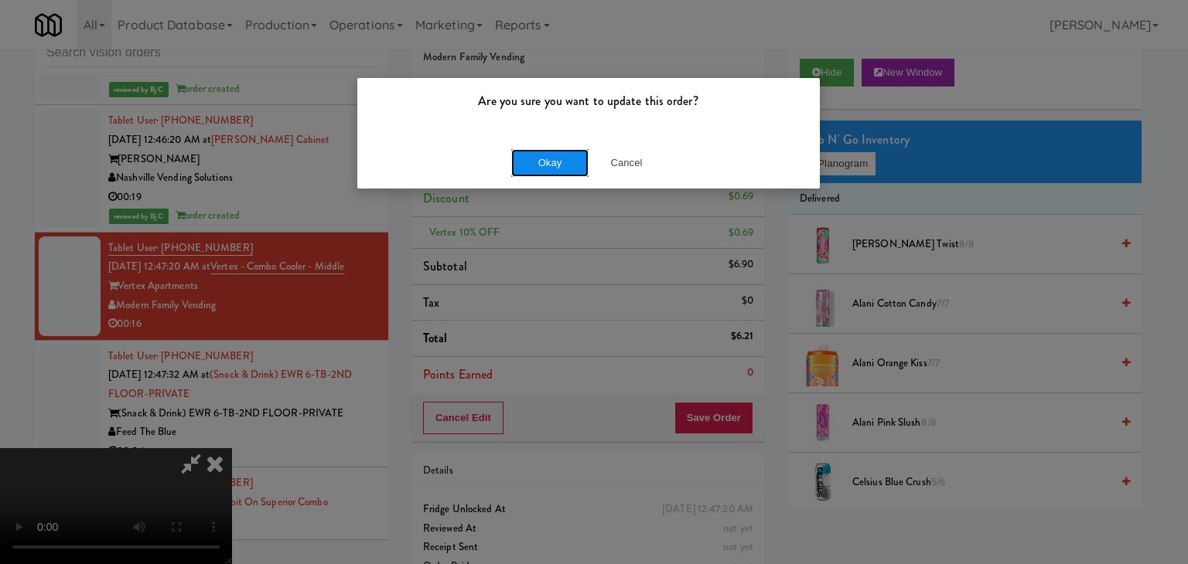
drag, startPoint x: 549, startPoint y: 153, endPoint x: 547, endPoint y: 162, distance: 9.6
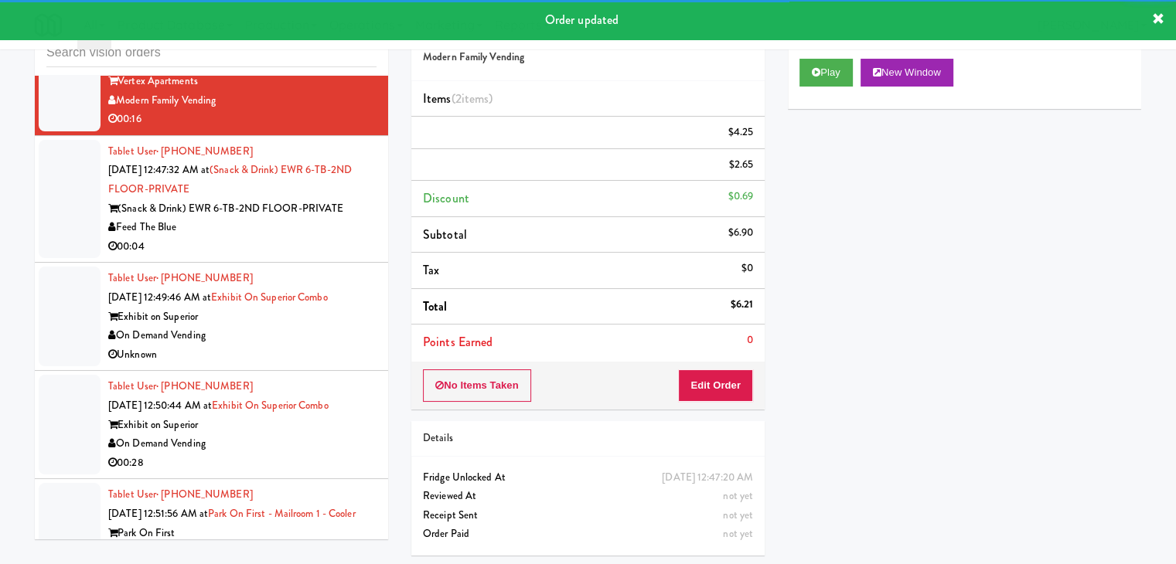
scroll to position [11344, 0]
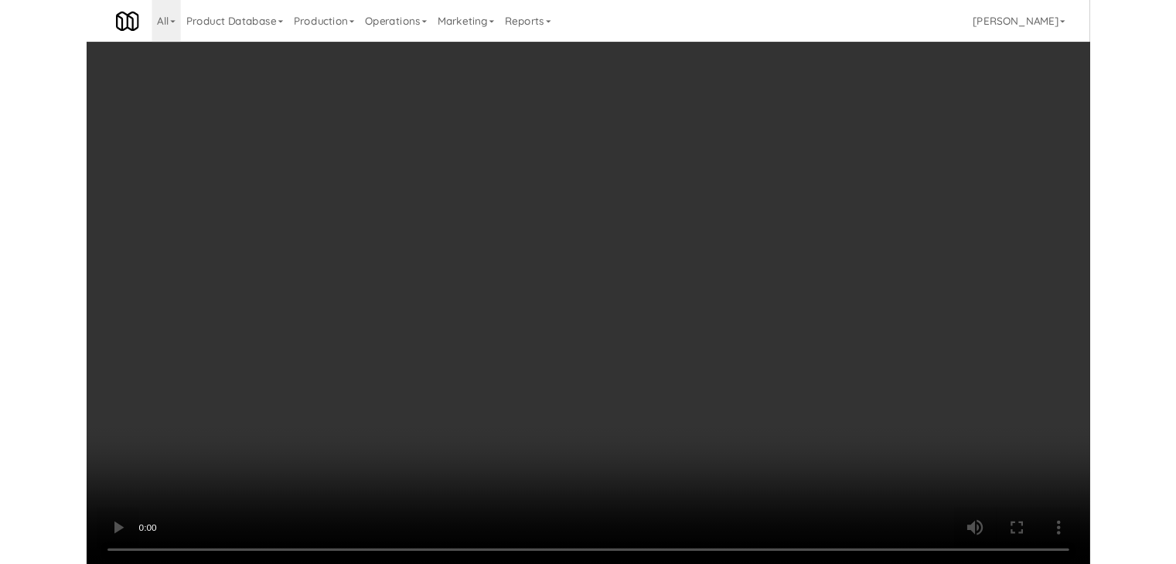
scroll to position [11325, 0]
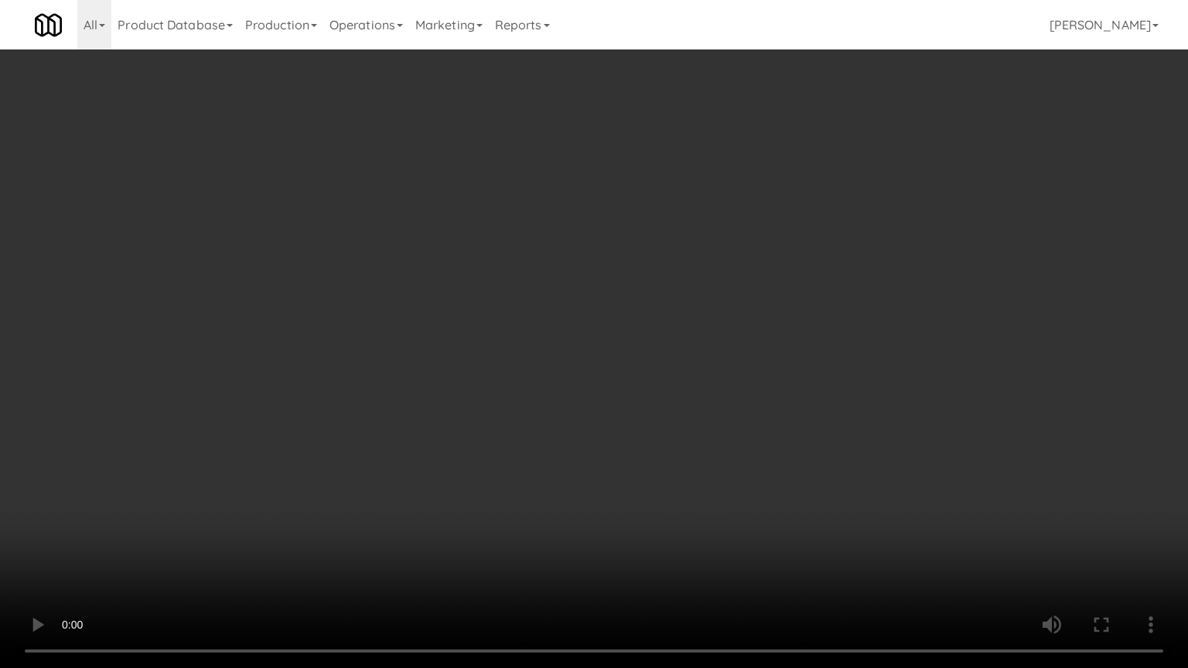
drag, startPoint x: 718, startPoint y: 477, endPoint x: 834, endPoint y: 239, distance: 264.9
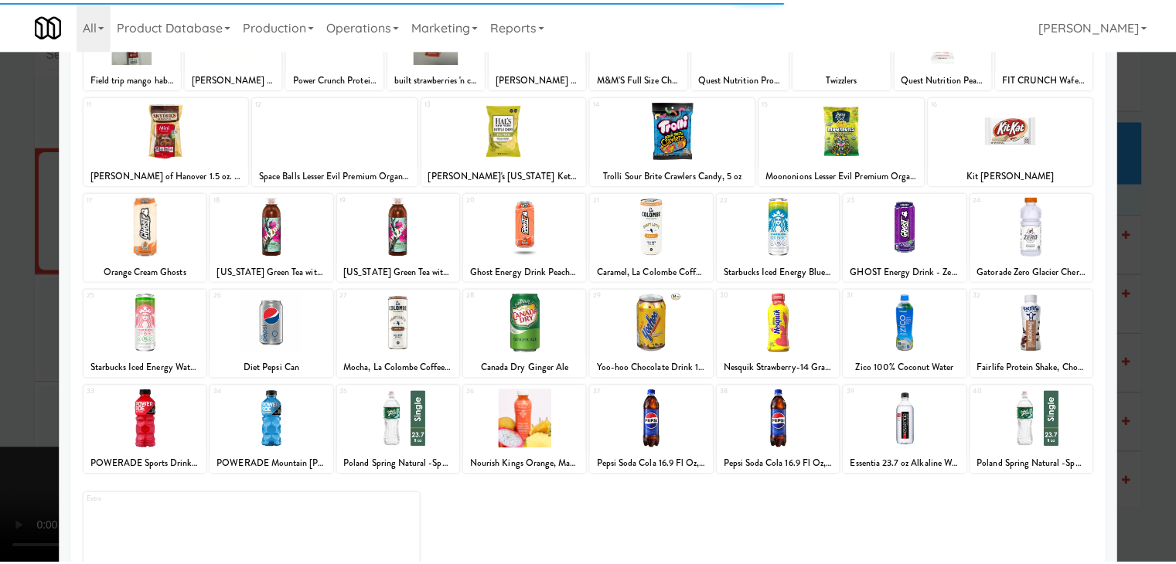
scroll to position [155, 0]
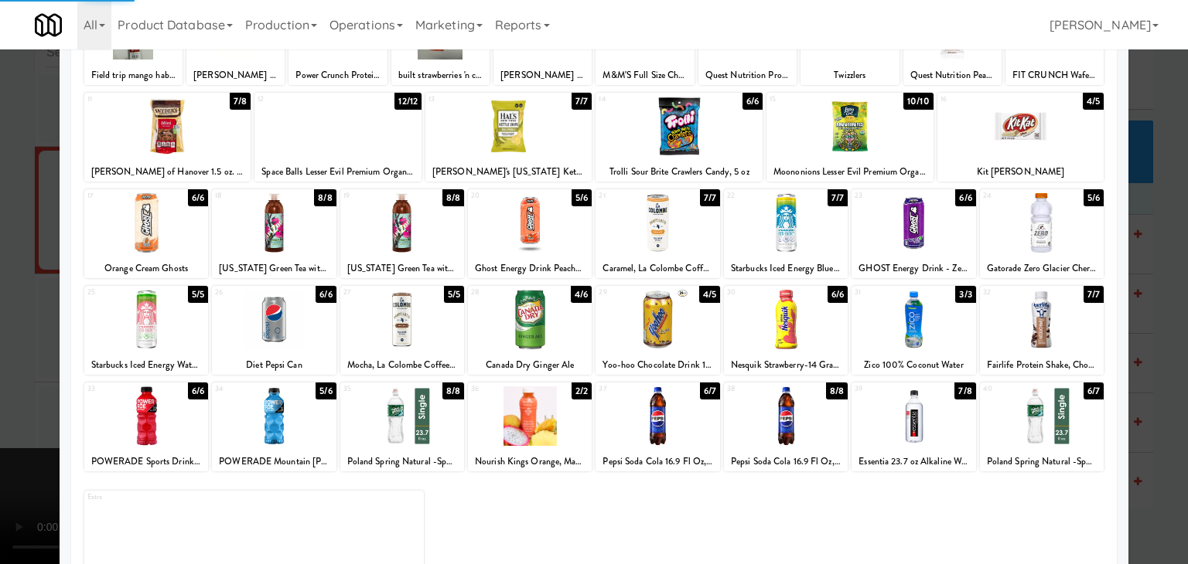
drag, startPoint x: 2, startPoint y: 394, endPoint x: 53, endPoint y: 397, distance: 51.1
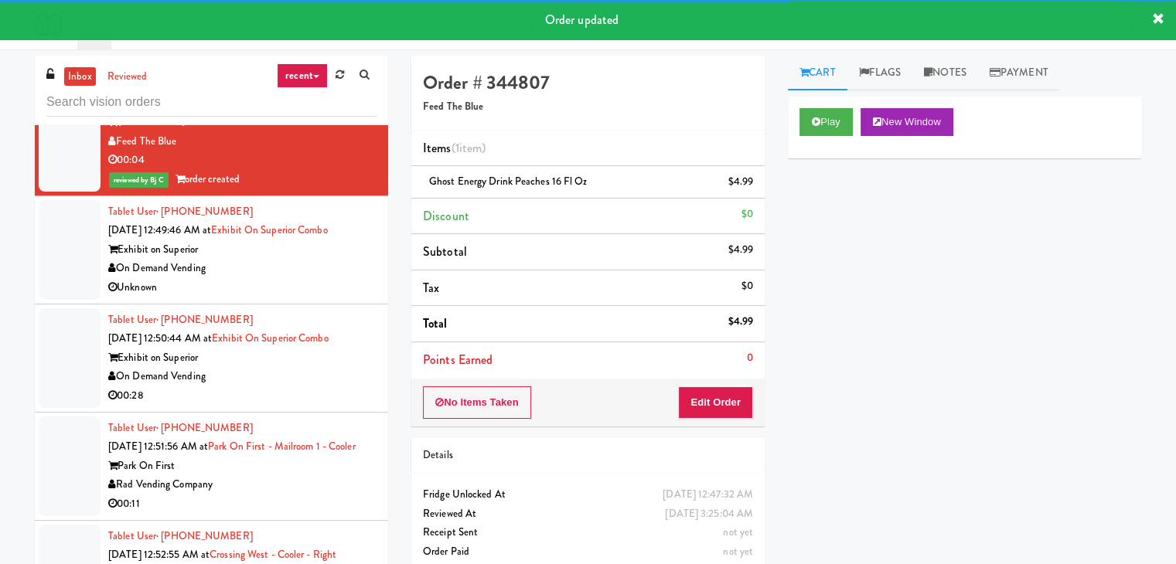
scroll to position [11499, 0]
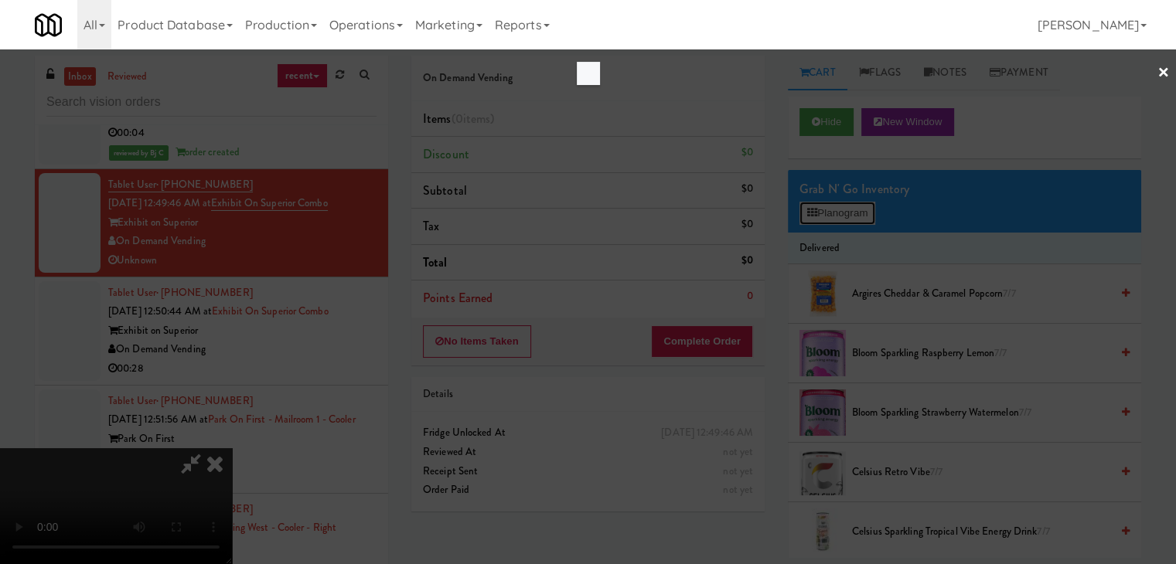
scroll to position [11479, 0]
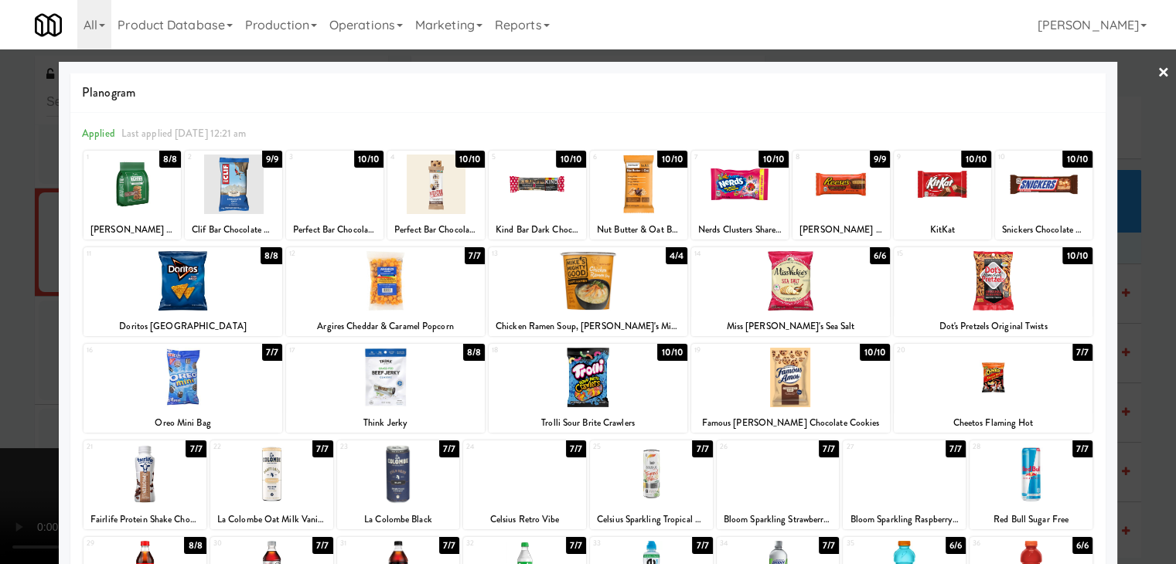
scroll to position [11499, 0]
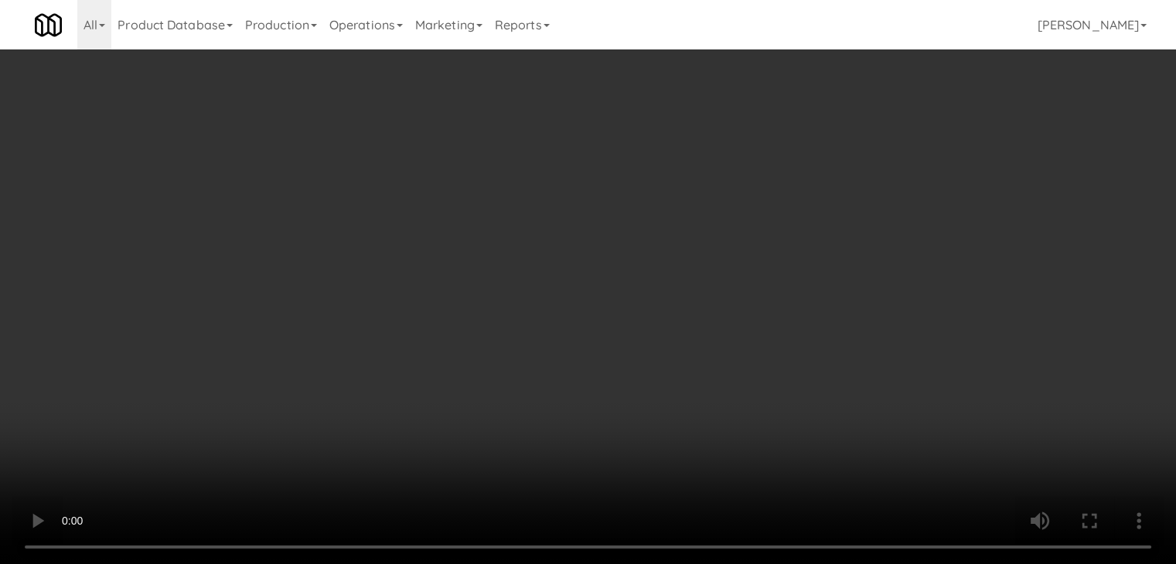
scroll to position [11479, 0]
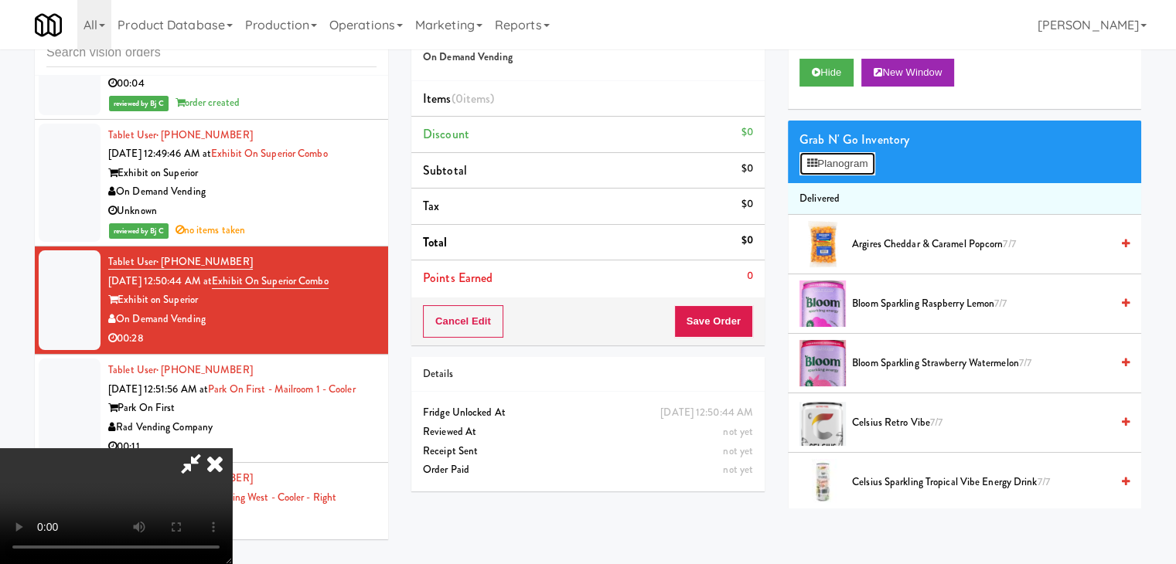
scroll to position [11479, 0]
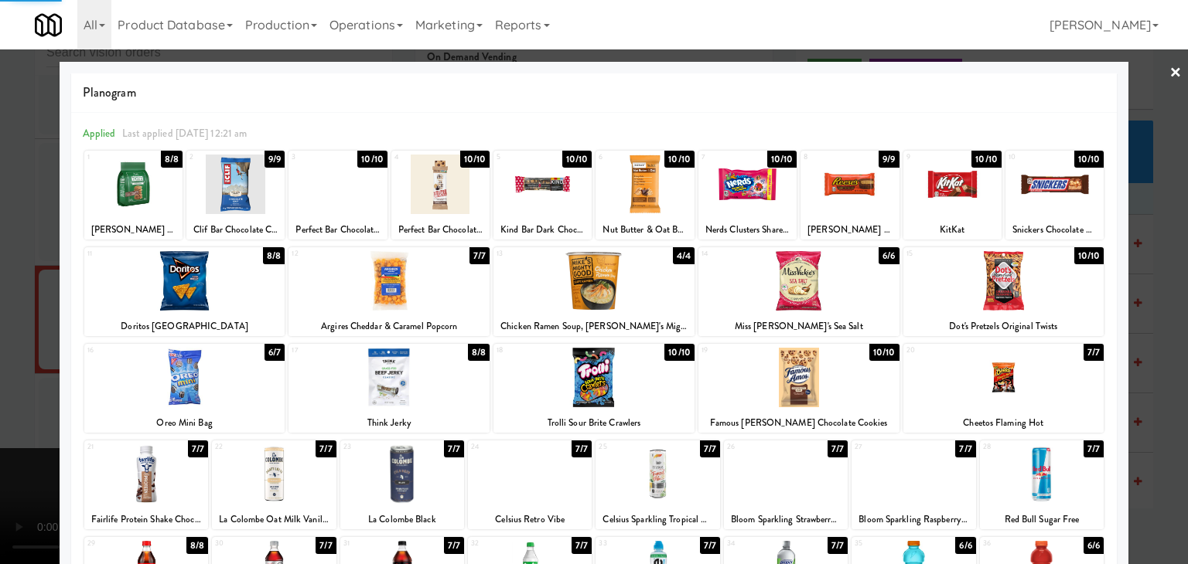
drag, startPoint x: 0, startPoint y: 381, endPoint x: 49, endPoint y: 370, distance: 50.1
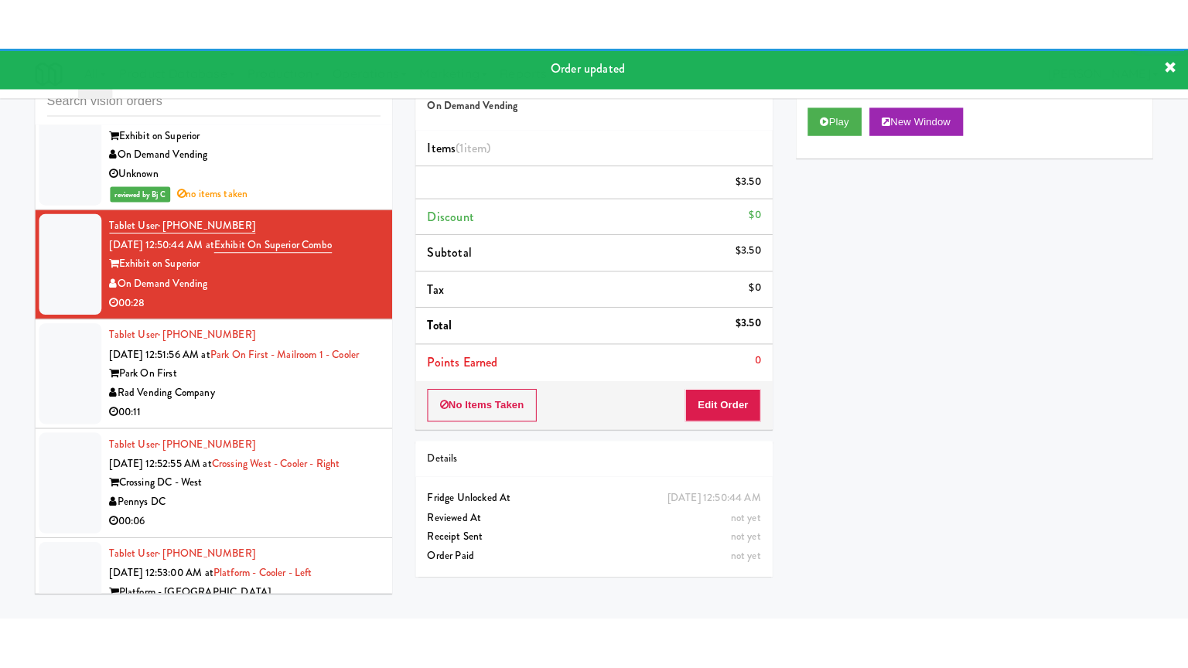
scroll to position [11653, 0]
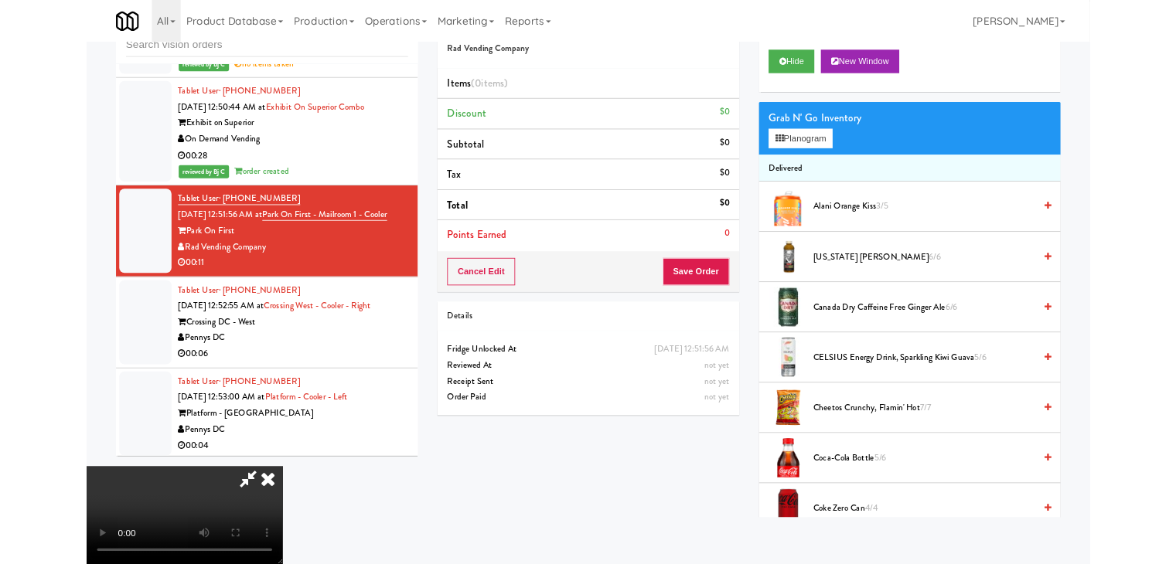
scroll to position [11635, 0]
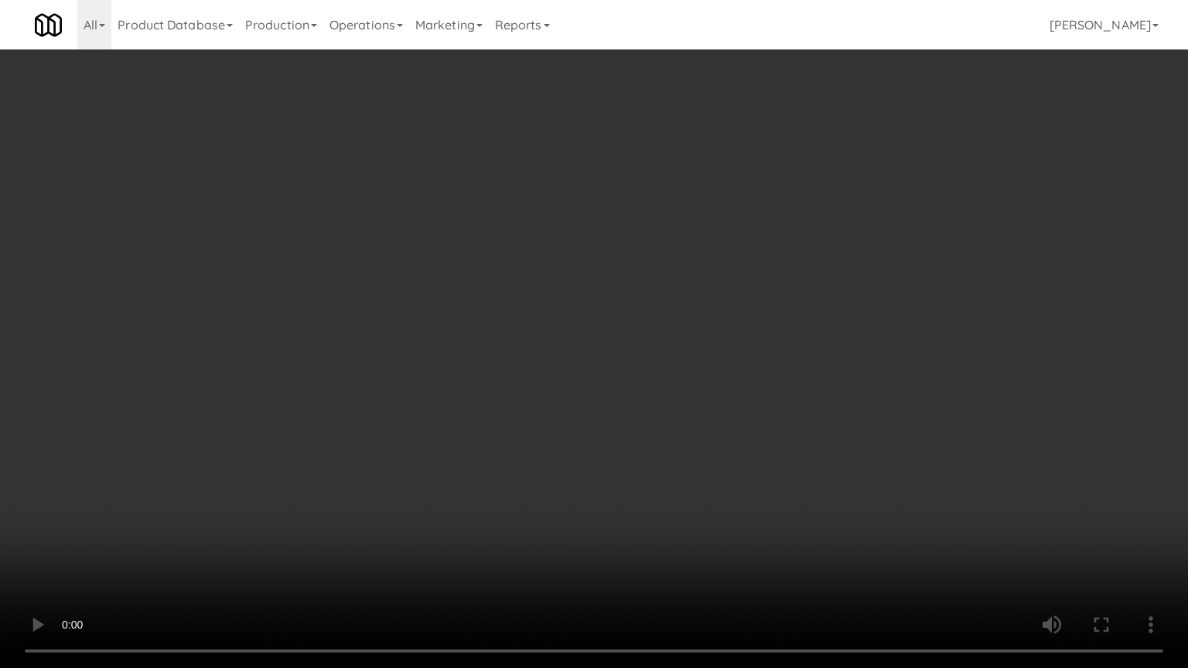
drag, startPoint x: 937, startPoint y: 400, endPoint x: 949, endPoint y: 229, distance: 171.3
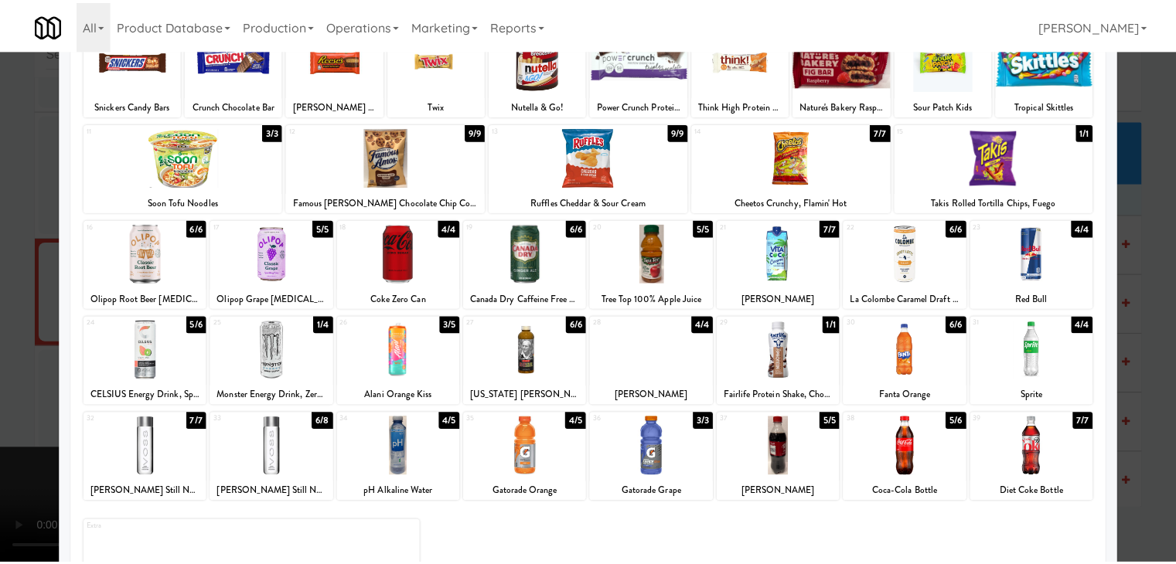
scroll to position [40, 0]
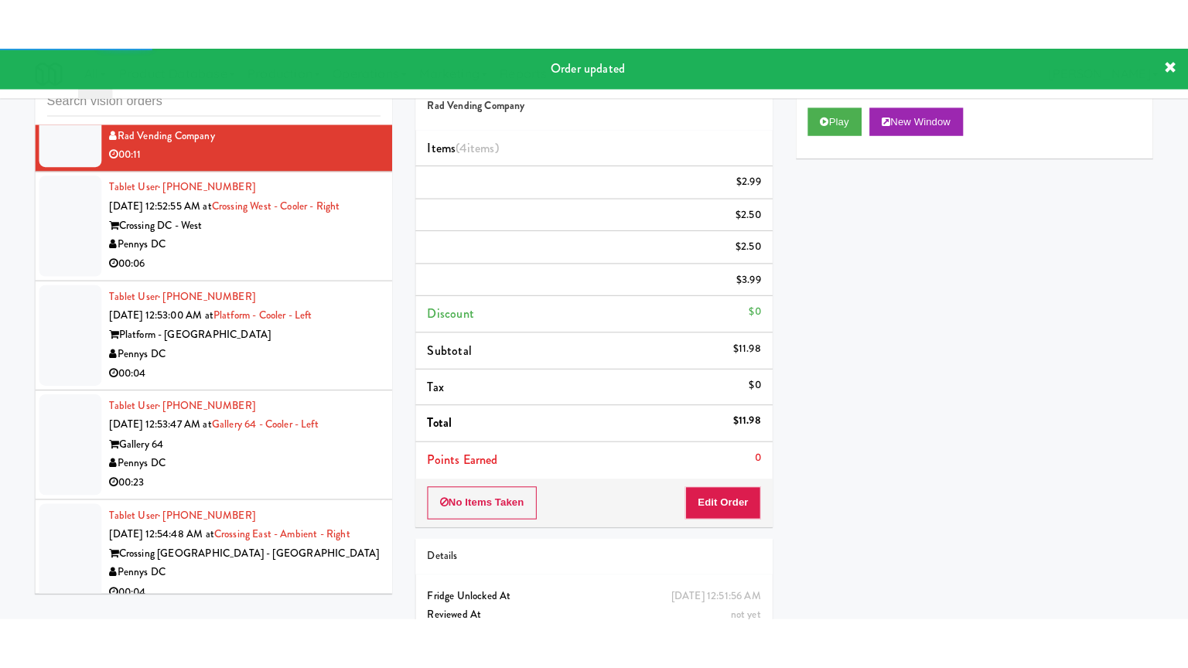
scroll to position [11885, 0]
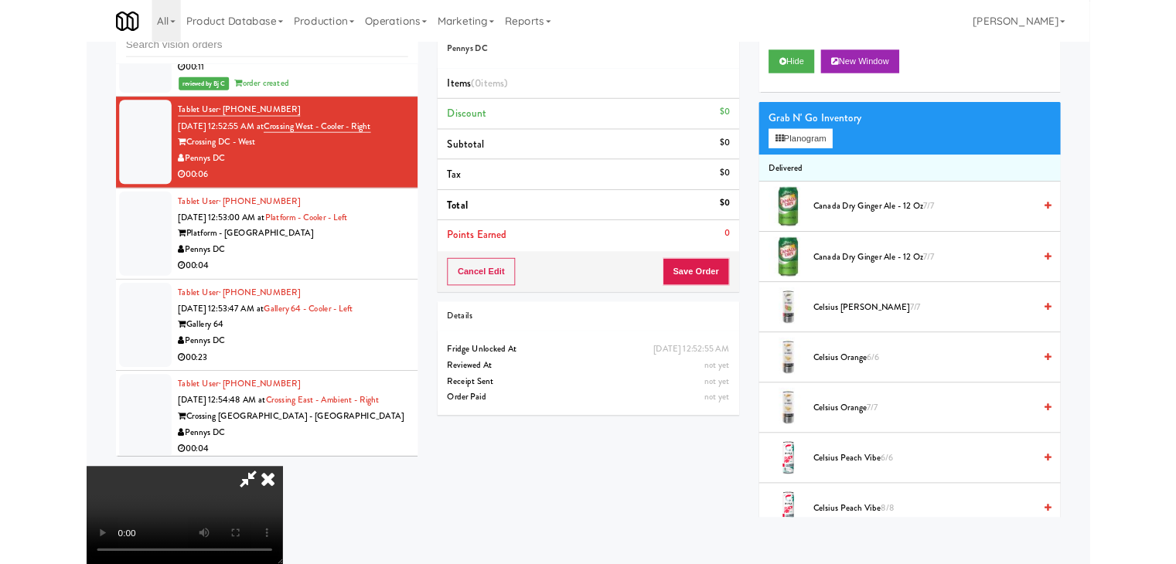
scroll to position [11866, 0]
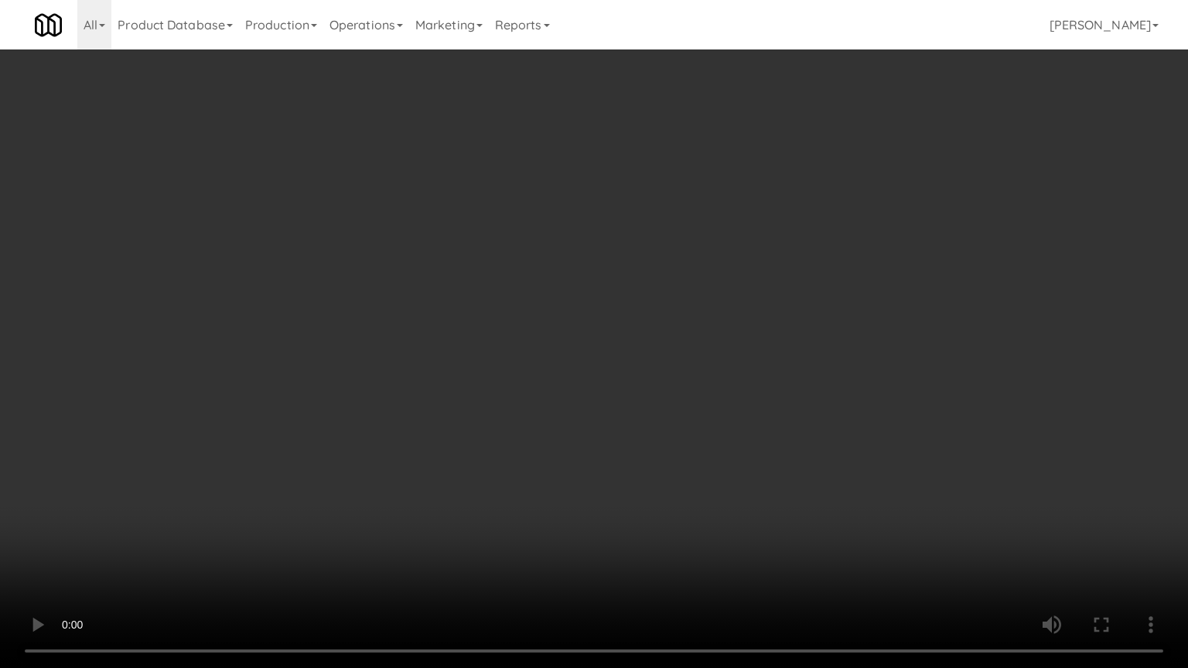
drag, startPoint x: 695, startPoint y: 404, endPoint x: 725, endPoint y: 255, distance: 151.5
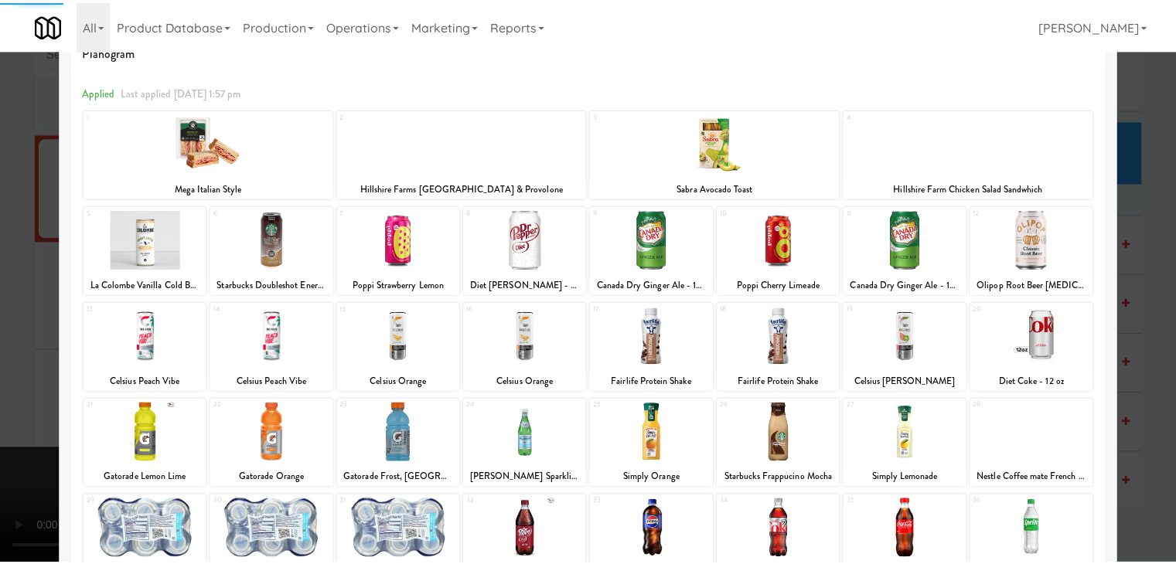
scroll to position [155, 0]
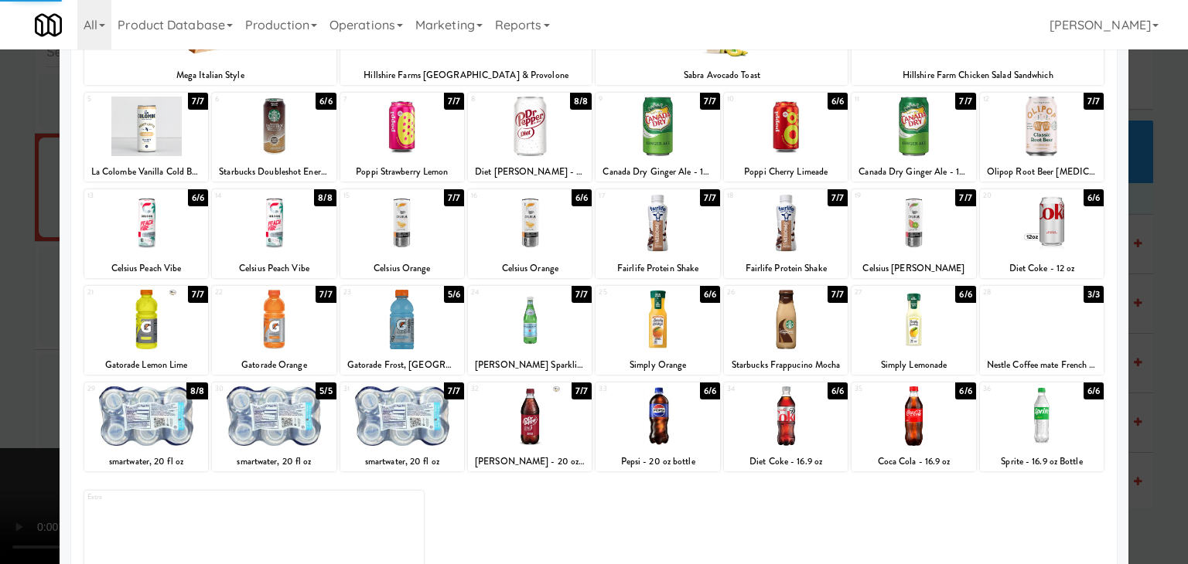
drag, startPoint x: 0, startPoint y: 364, endPoint x: 179, endPoint y: 360, distance: 179.4
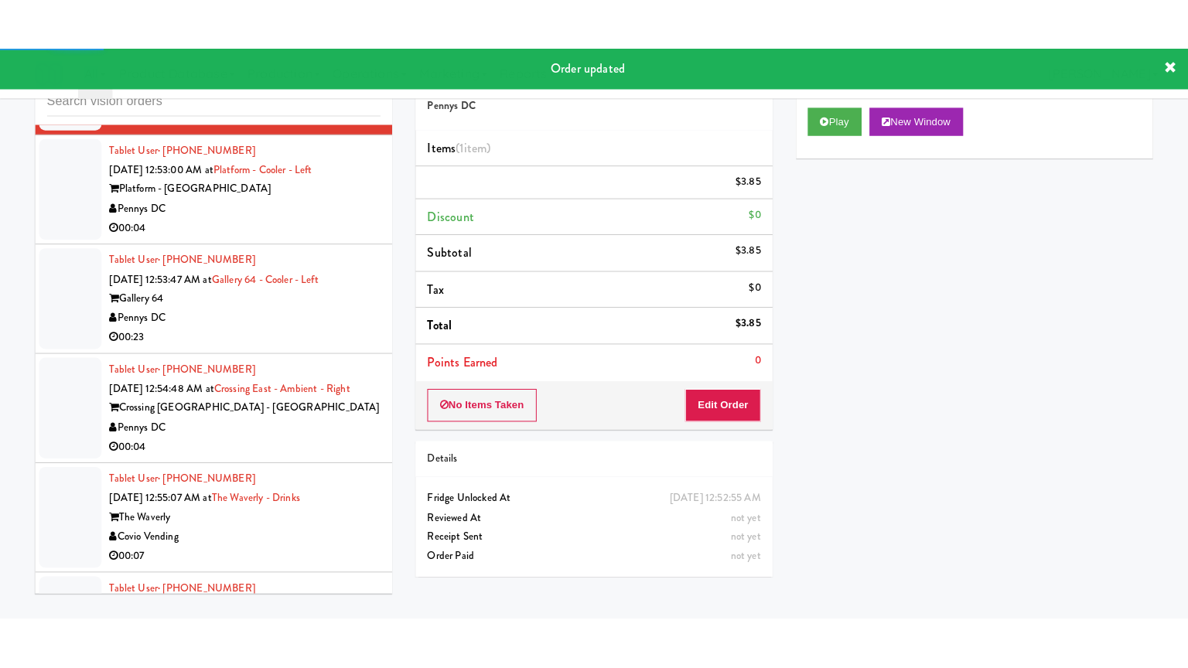
scroll to position [12040, 0]
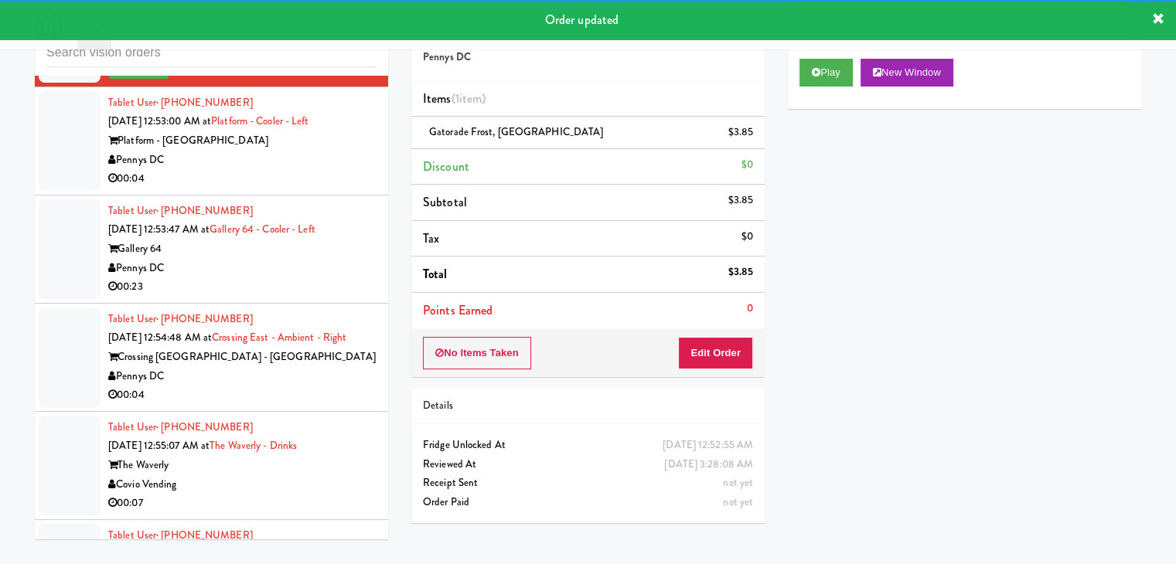
drag, startPoint x: 301, startPoint y: 163, endPoint x: 305, endPoint y: 173, distance: 10.8
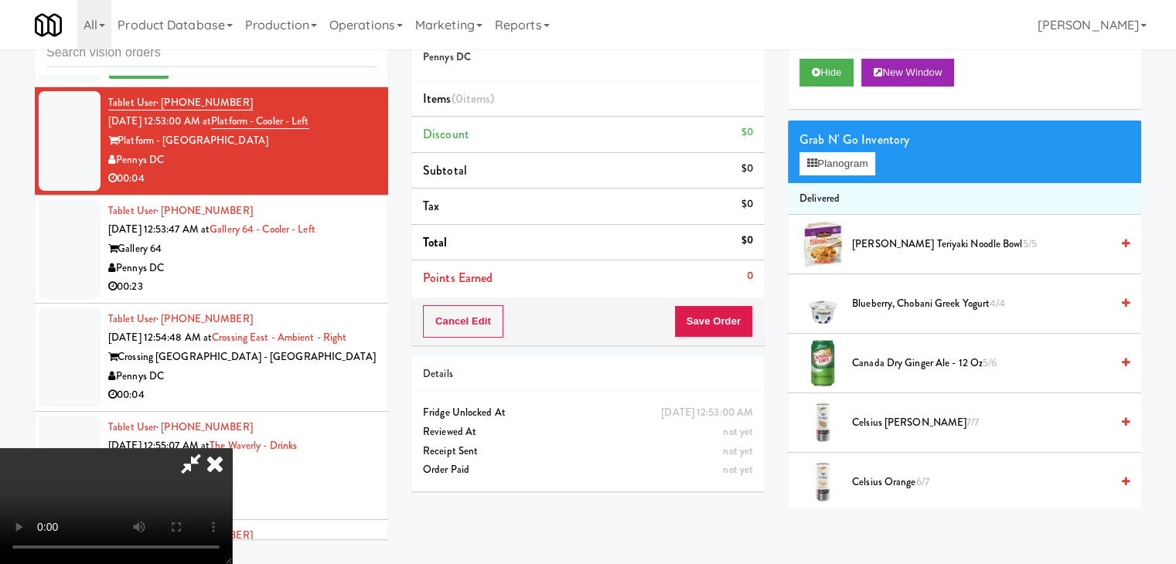
scroll to position [12020, 0]
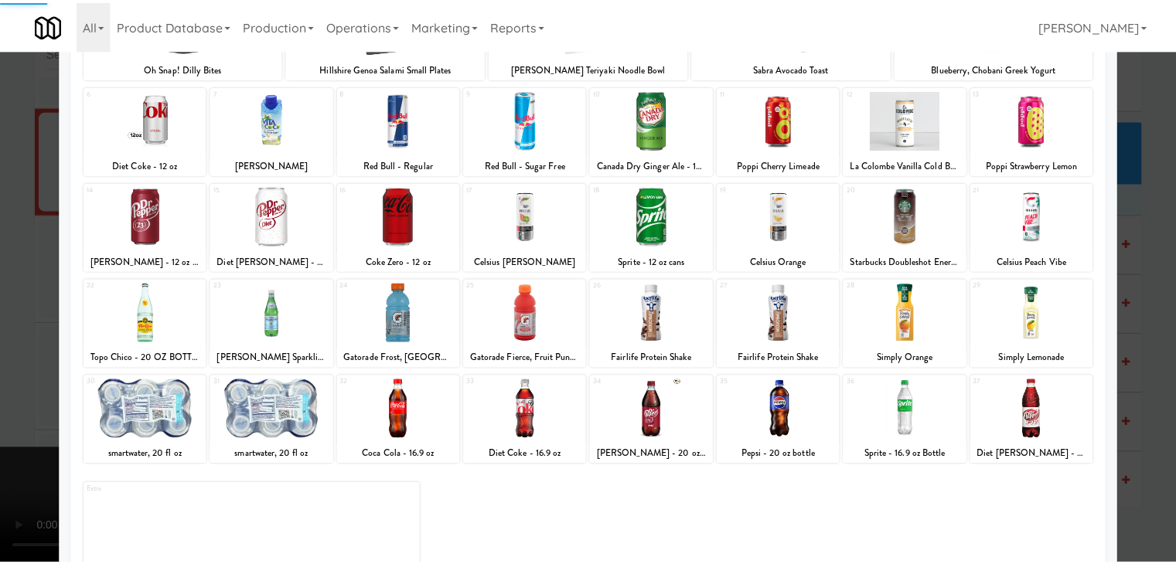
scroll to position [195, 0]
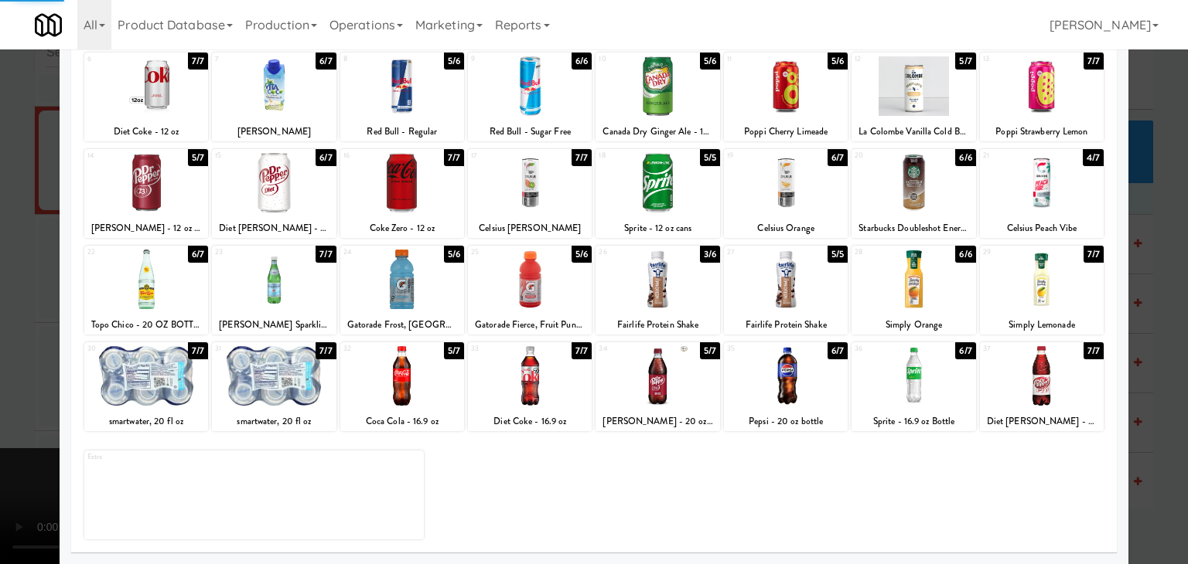
drag, startPoint x: 0, startPoint y: 371, endPoint x: 193, endPoint y: 349, distance: 194.6
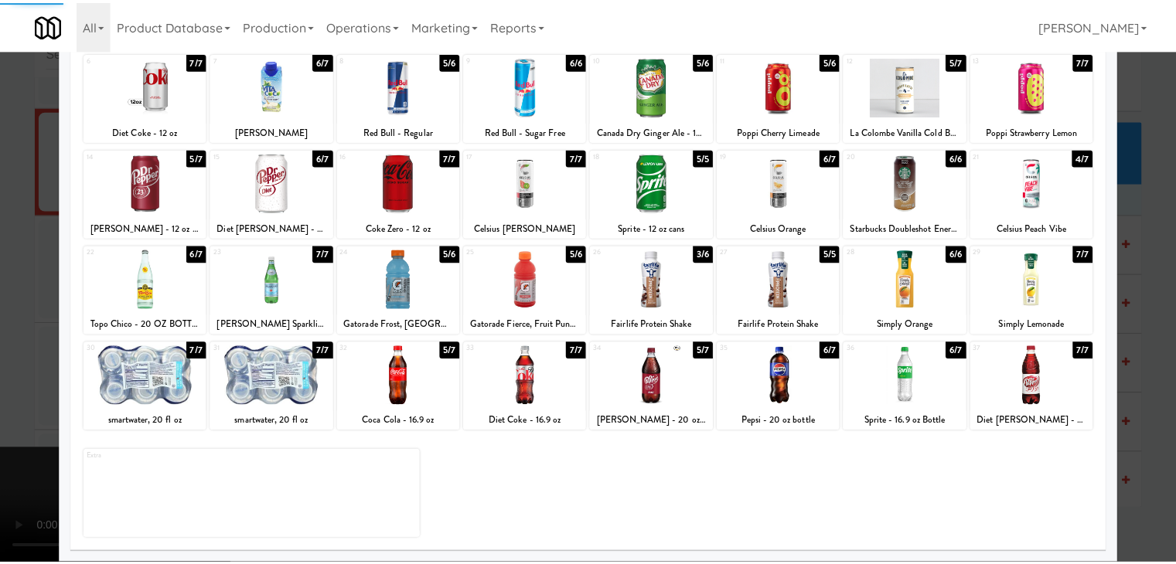
scroll to position [12040, 0]
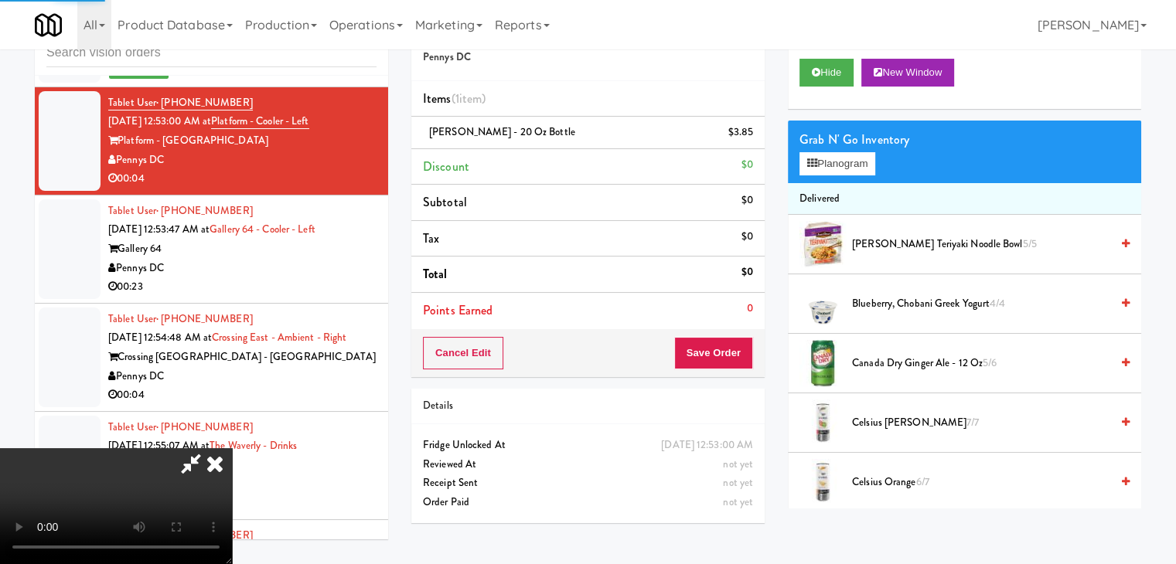
drag, startPoint x: 513, startPoint y: 341, endPoint x: 611, endPoint y: 360, distance: 99.3
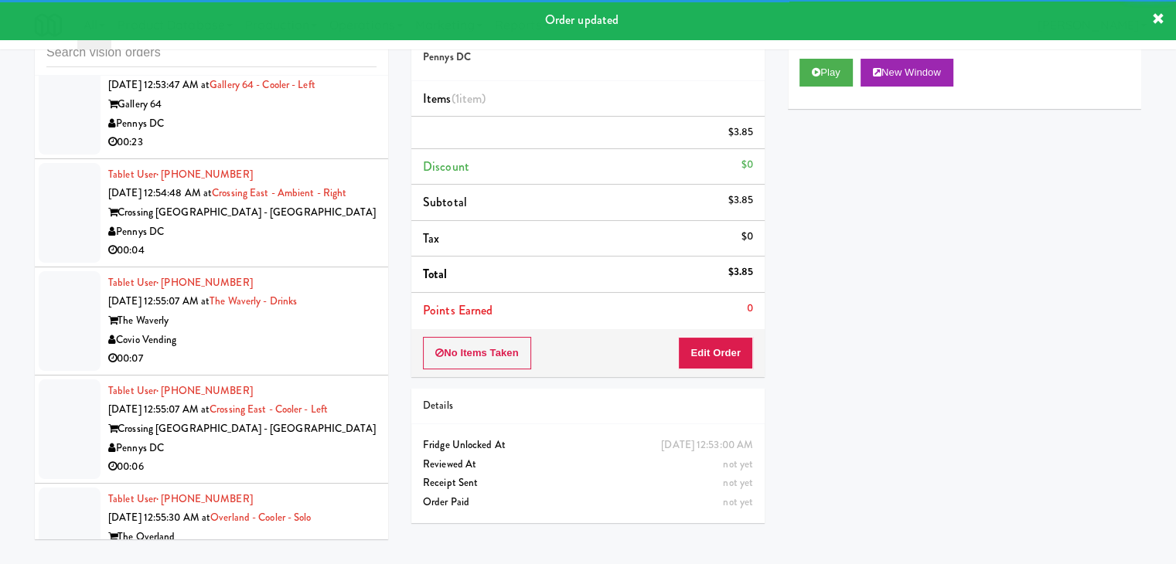
scroll to position [12214, 0]
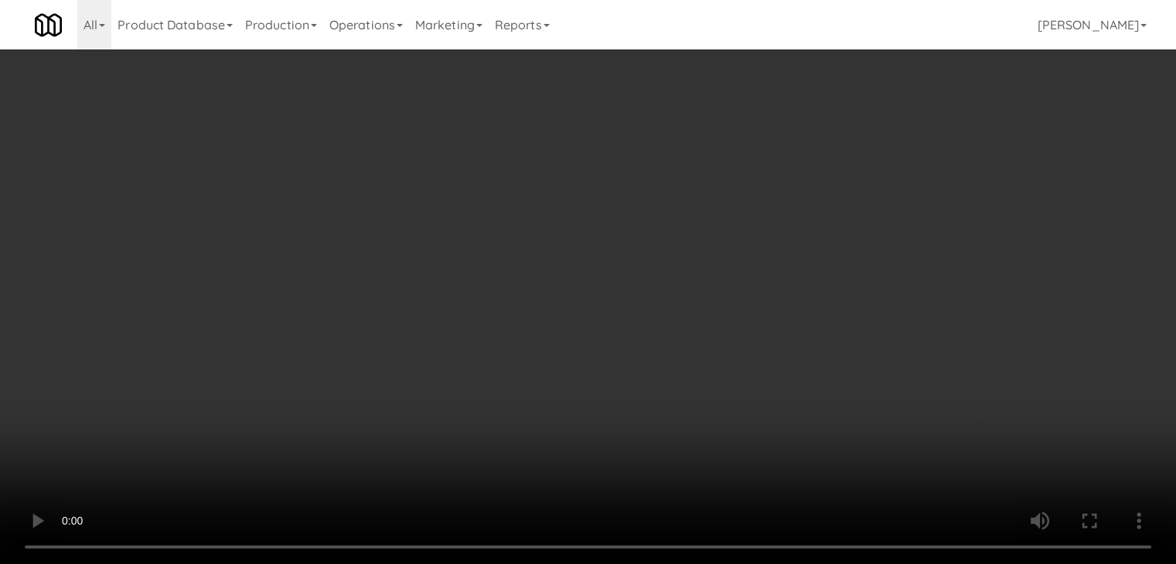
scroll to position [12427, 0]
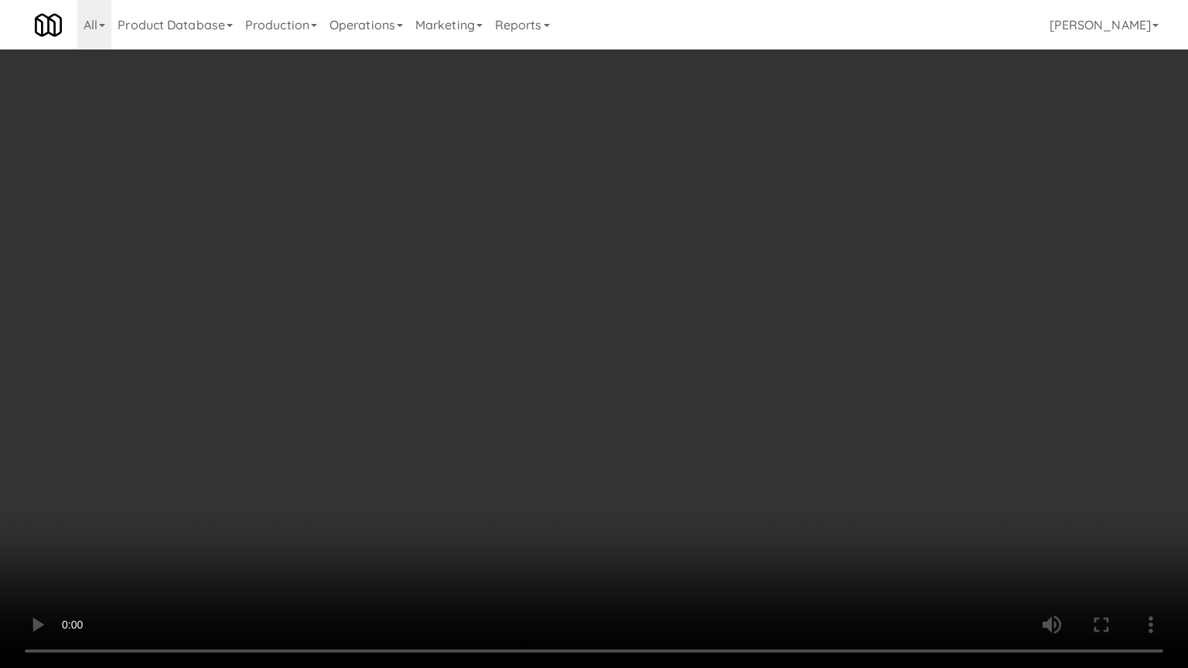
drag, startPoint x: 771, startPoint y: 472, endPoint x: 803, endPoint y: 290, distance: 185.3
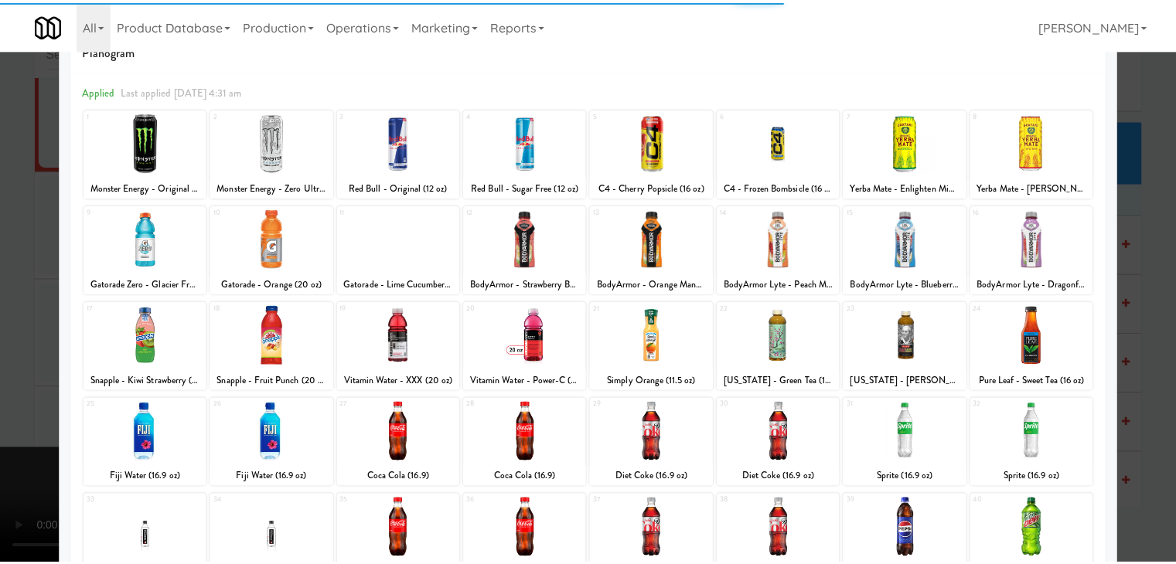
scroll to position [77, 0]
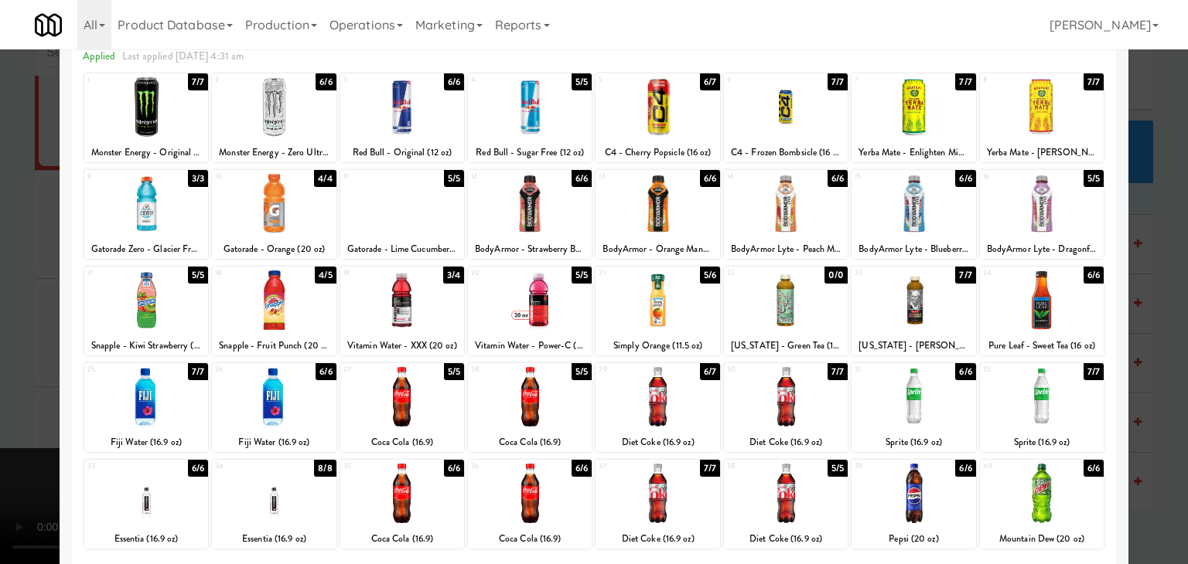
drag, startPoint x: 0, startPoint y: 410, endPoint x: 175, endPoint y: 407, distance: 174.8
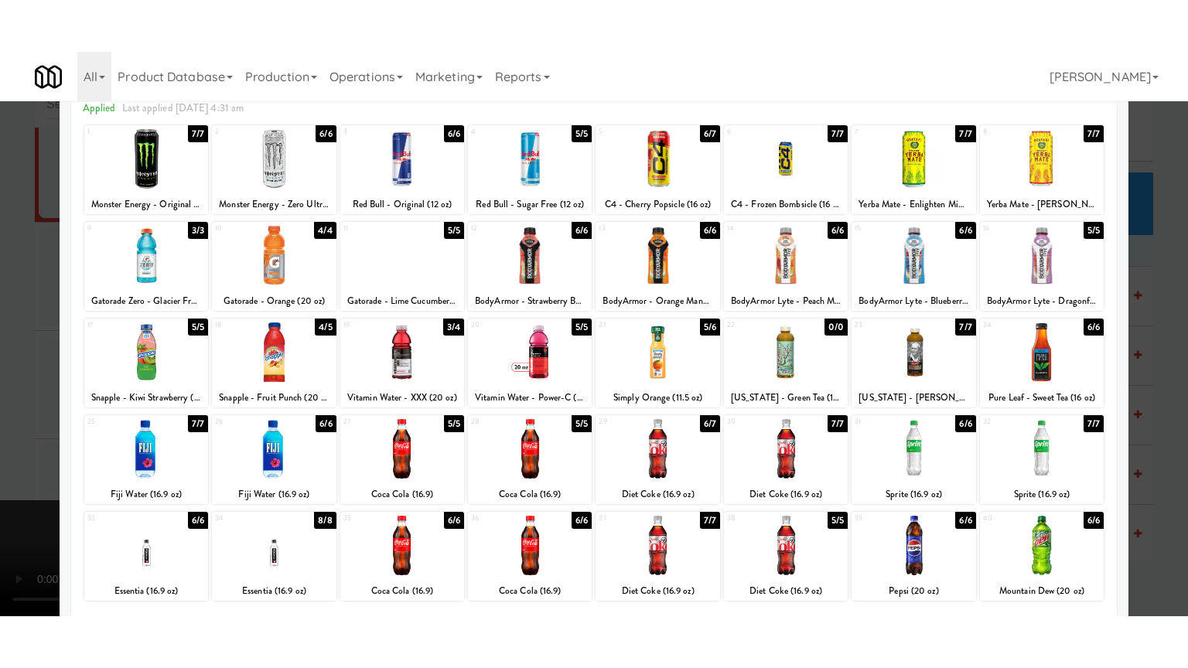
scroll to position [12446, 0]
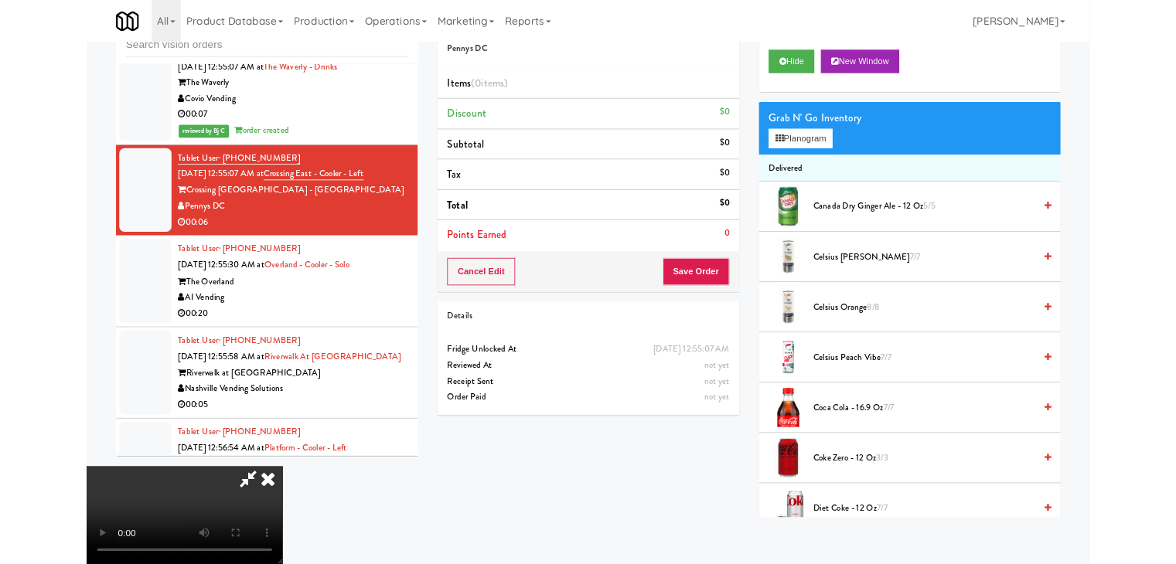
scroll to position [12427, 0]
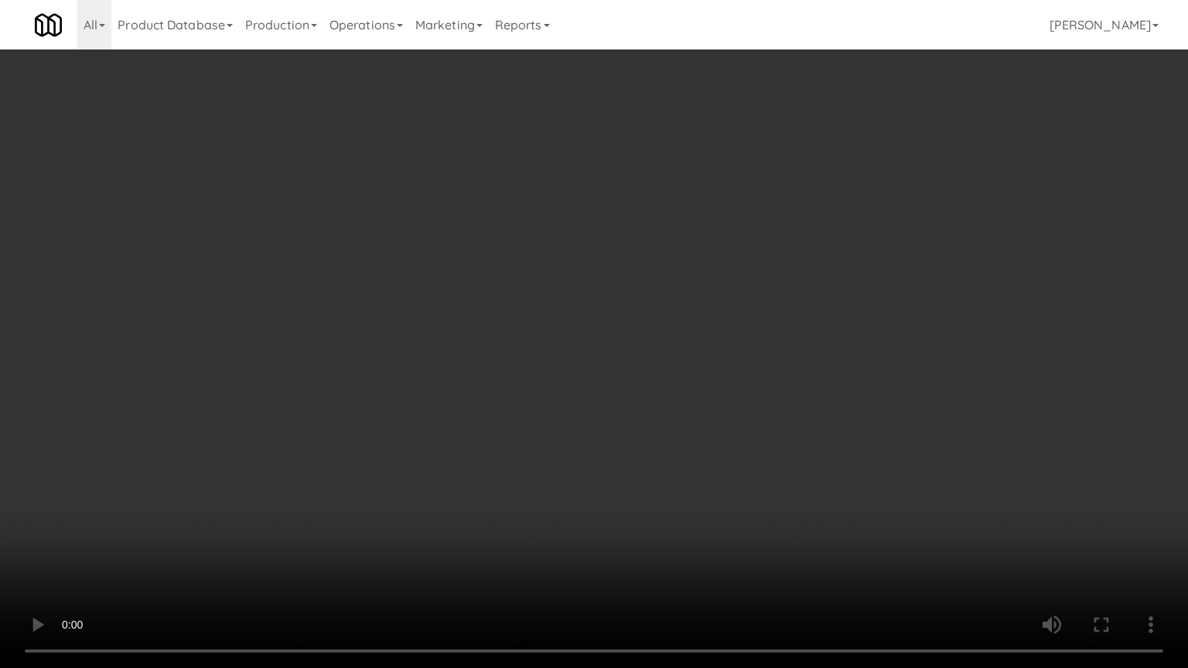
drag, startPoint x: 736, startPoint y: 421, endPoint x: 787, endPoint y: 230, distance: 196.9
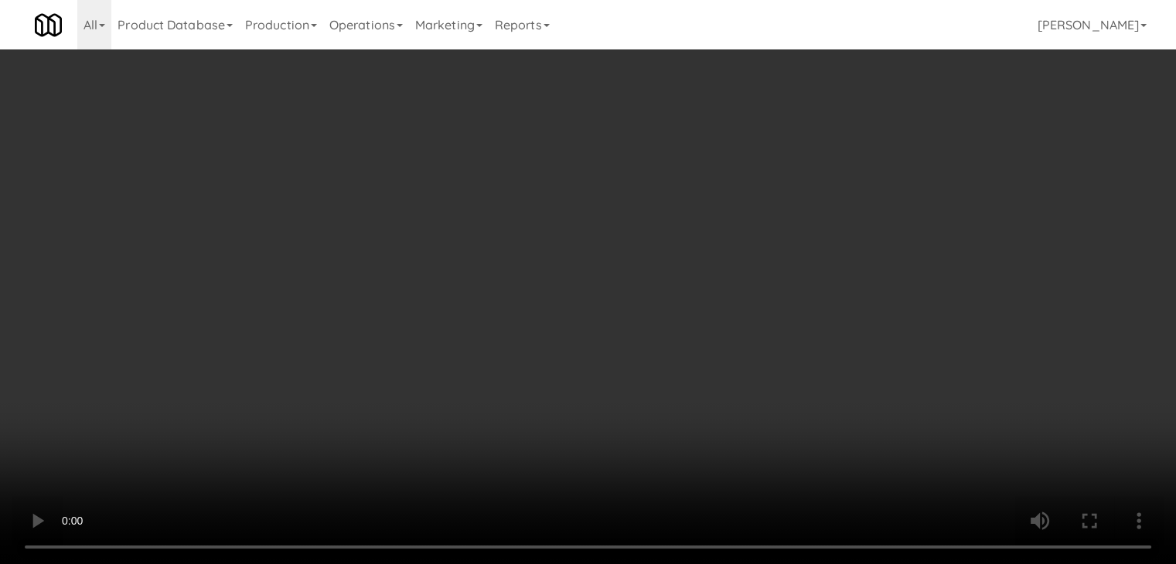
scroll to position [12446, 0]
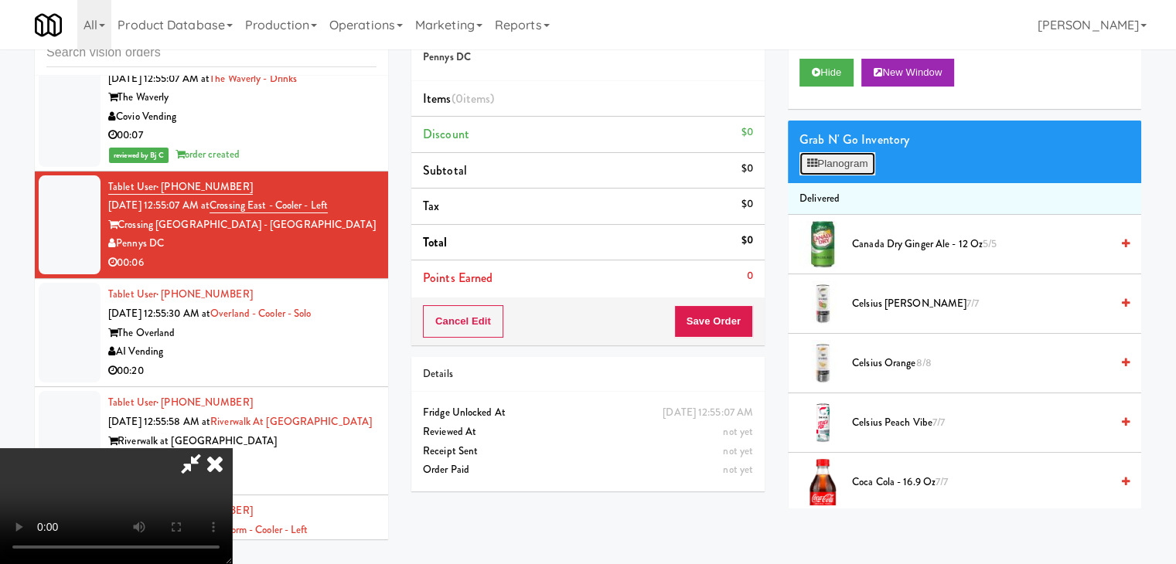
scroll to position [12427, 0]
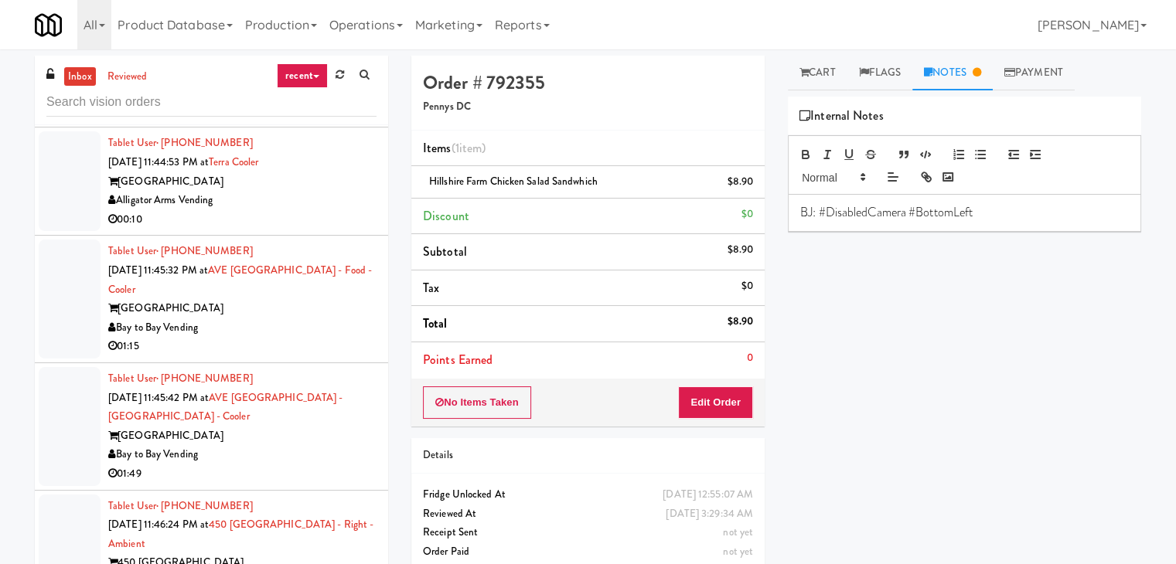
scroll to position [3709, 0]
